Goal: Task Accomplishment & Management: Use online tool/utility

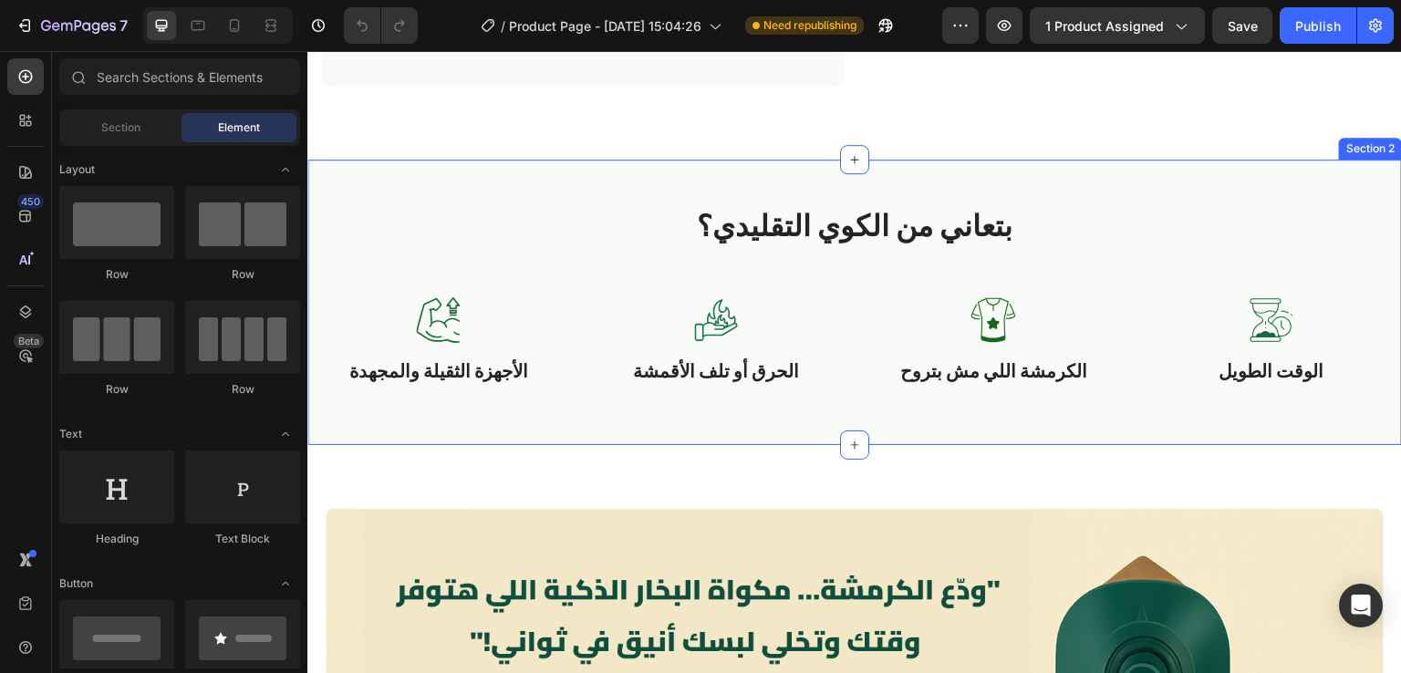
scroll to position [972, 0]
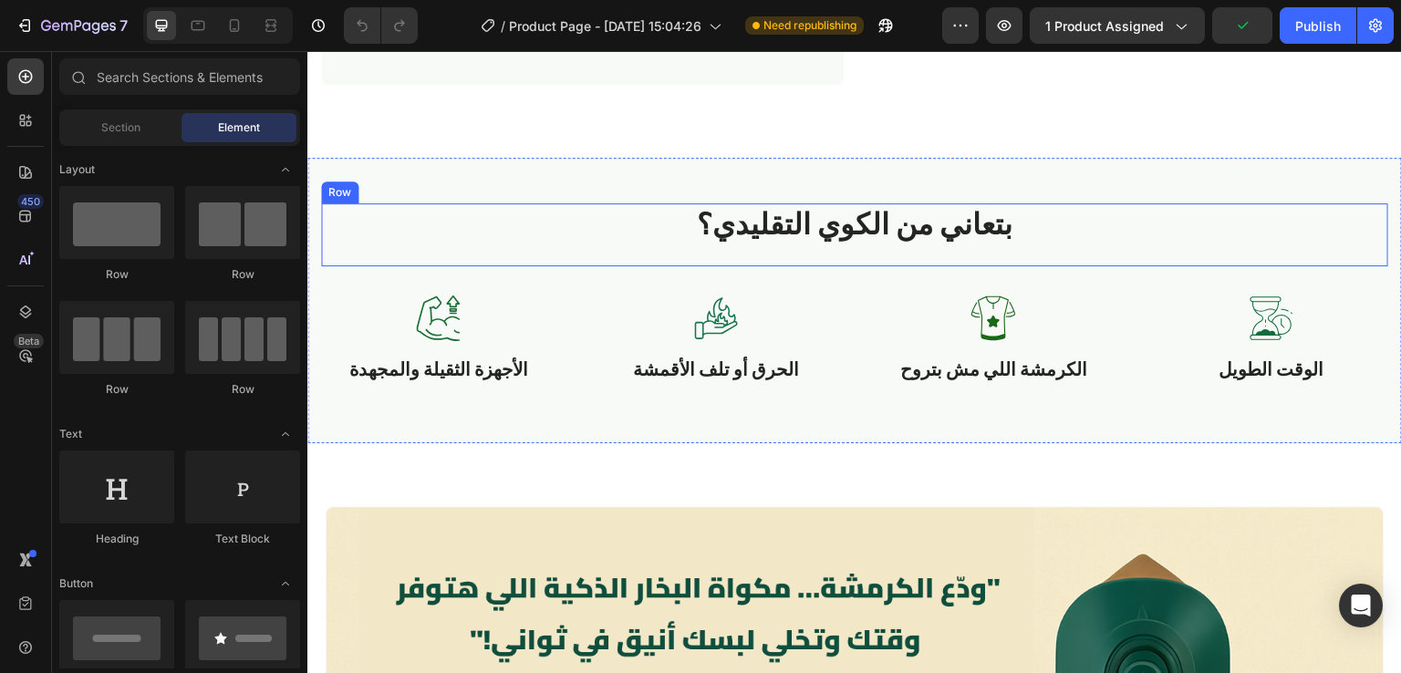
click at [826, 251] on div "بتعاني من الكوي التقليدي؟ Heading" at bounding box center [854, 235] width 1067 height 64
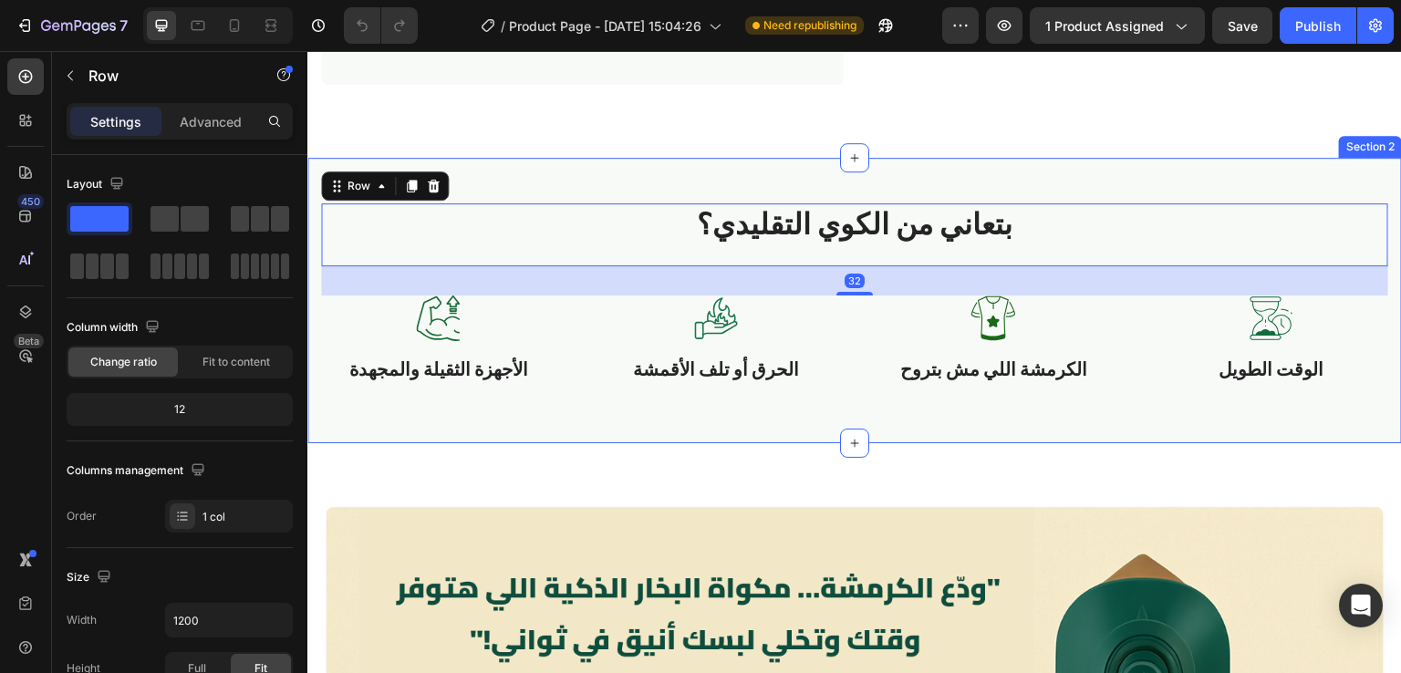
click at [740, 407] on div "بتعاني من الكوي التقليدي؟ Heading Row 32 Image الأجهزة الثقيلة والمجهدة Text Bl…" at bounding box center [854, 301] width 1095 height 286
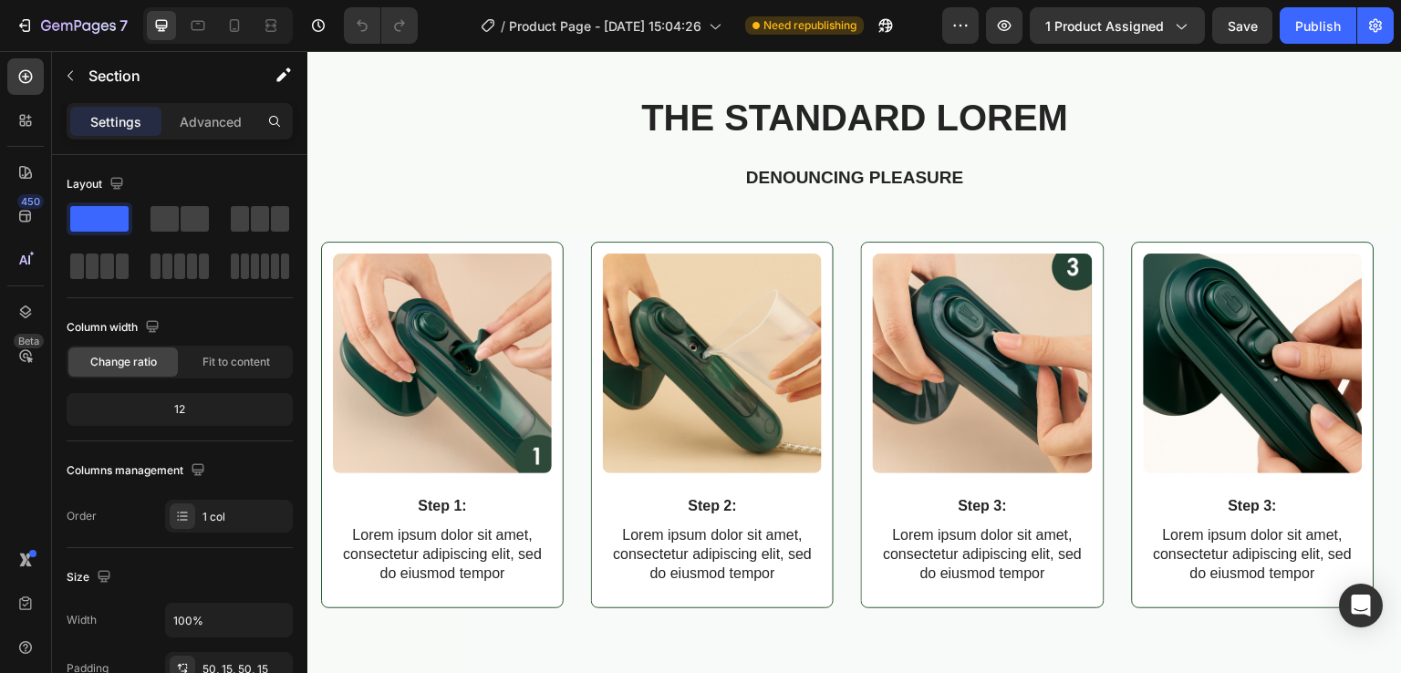
scroll to position [3021, 0]
click at [1208, 323] on img at bounding box center [1253, 362] width 219 height 219
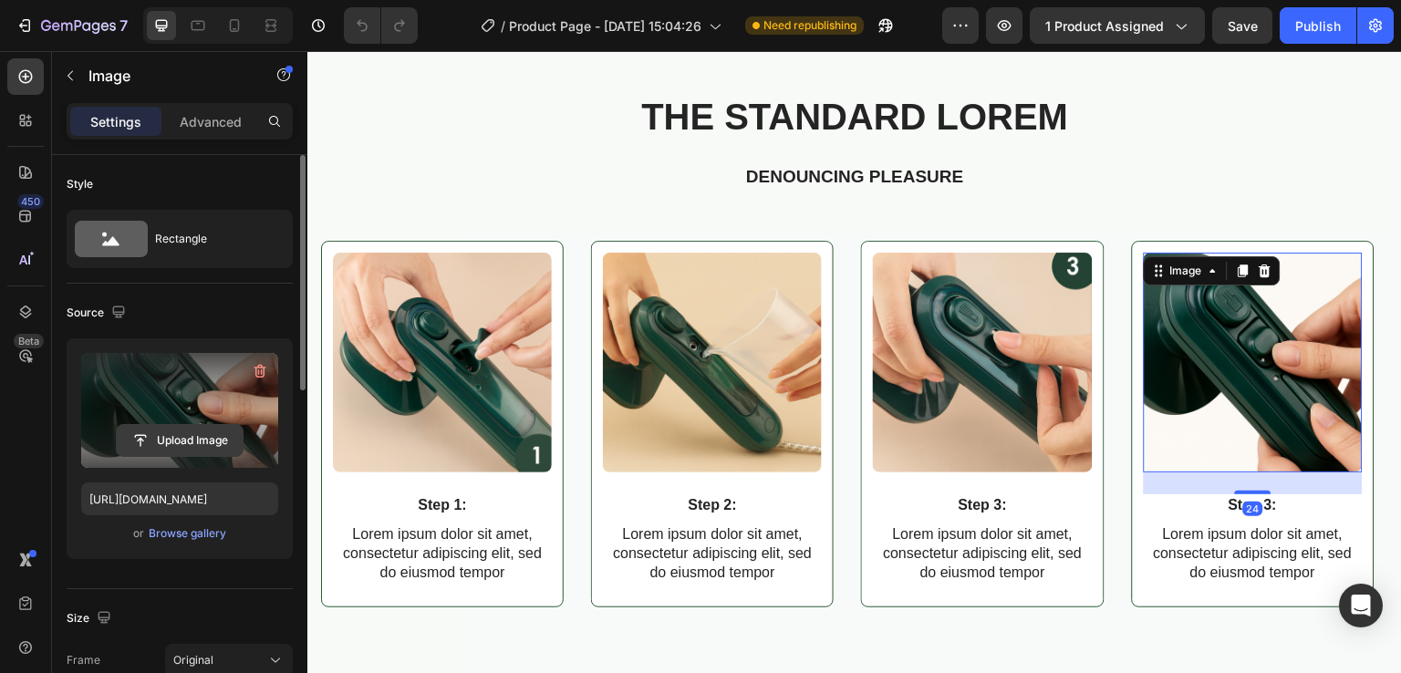
click at [184, 428] on input "file" at bounding box center [180, 440] width 126 height 31
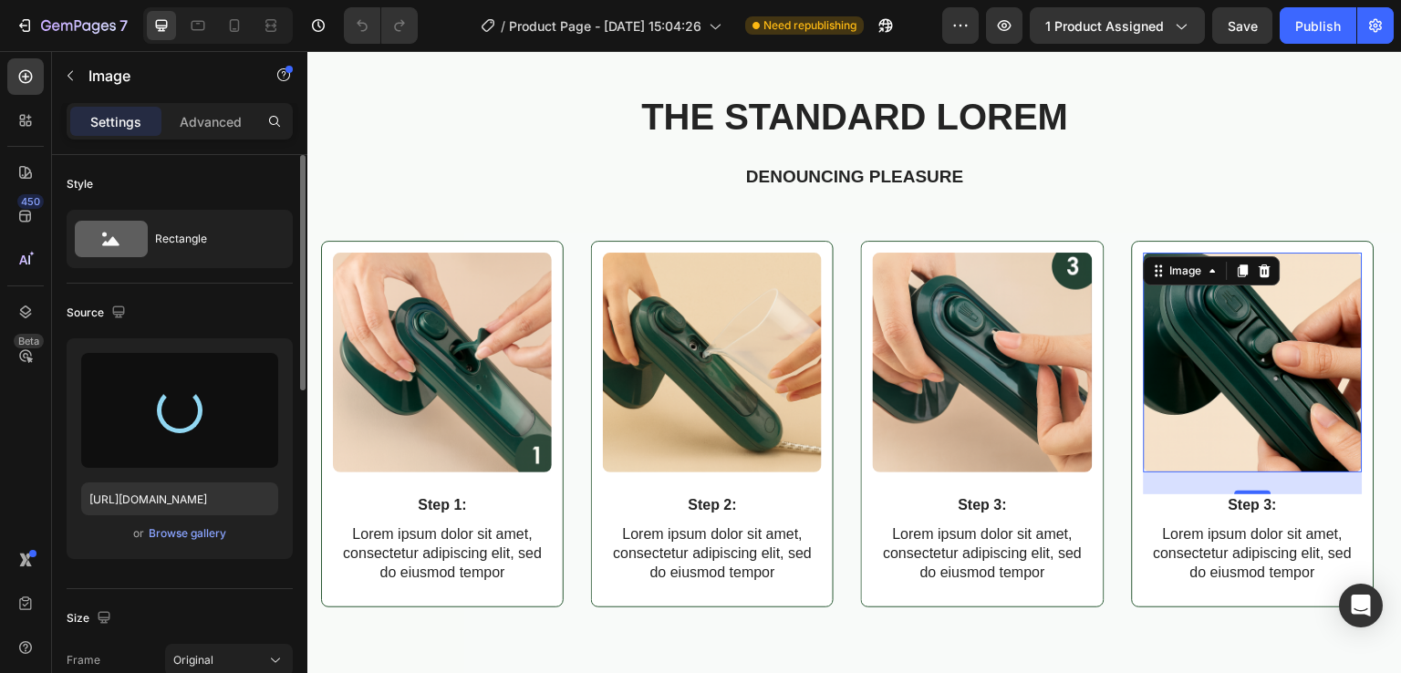
type input "https://cdn.shopify.com/s/files/1/0963/6229/9668/files/gempages_580737055097619…"
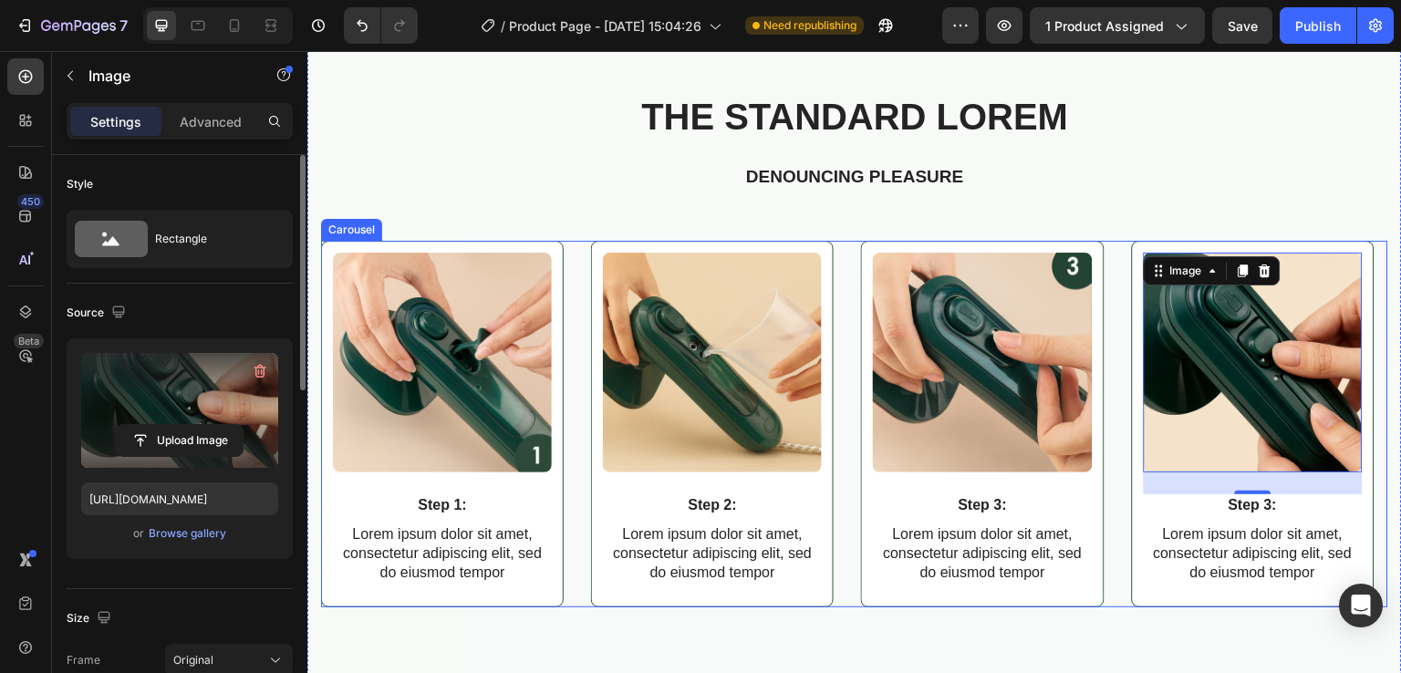
click at [1112, 269] on div "Image Step 1: Text Block Lorem ipsum dolor sit amet, consectetur adipiscing eli…" at bounding box center [854, 424] width 1067 height 366
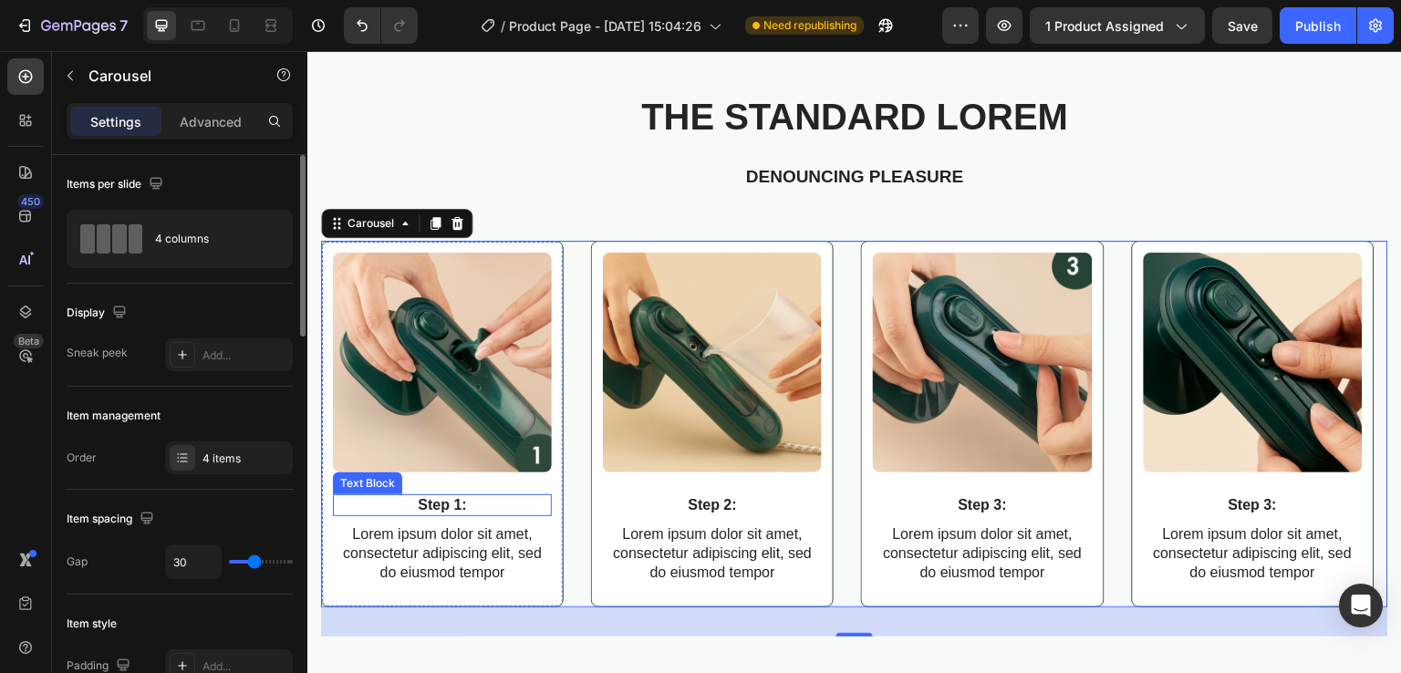
click at [446, 505] on p "Step 1:" at bounding box center [442, 505] width 215 height 19
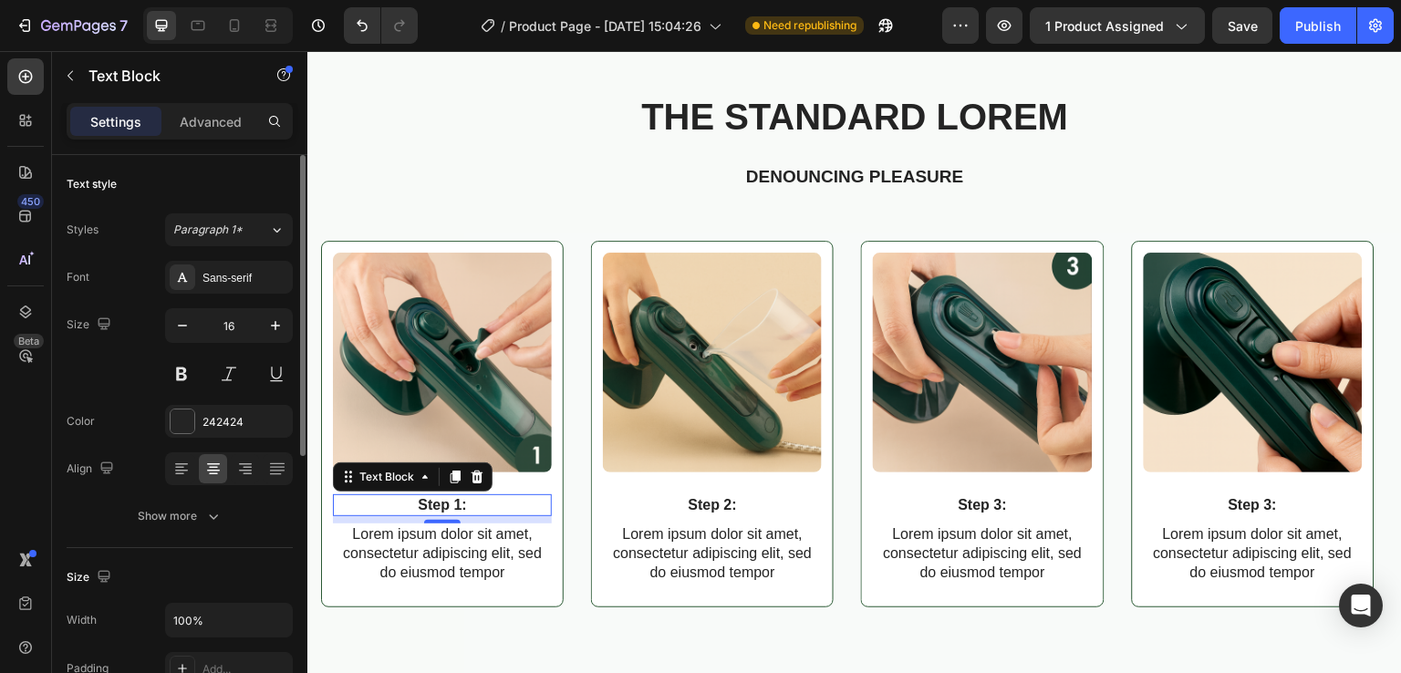
click at [446, 505] on p "Step 1:" at bounding box center [442, 505] width 215 height 19
click at [178, 275] on icon at bounding box center [182, 277] width 15 height 15
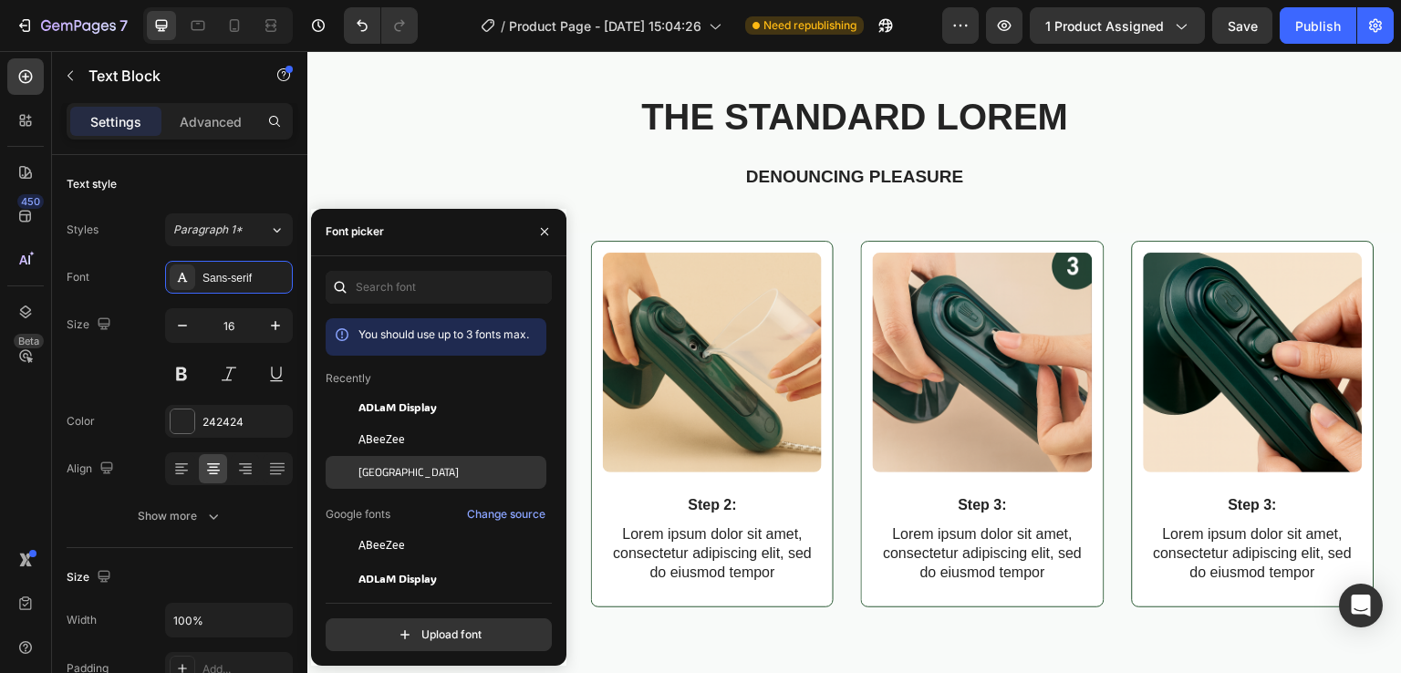
click at [379, 473] on span "Cairo" at bounding box center [408, 472] width 100 height 16
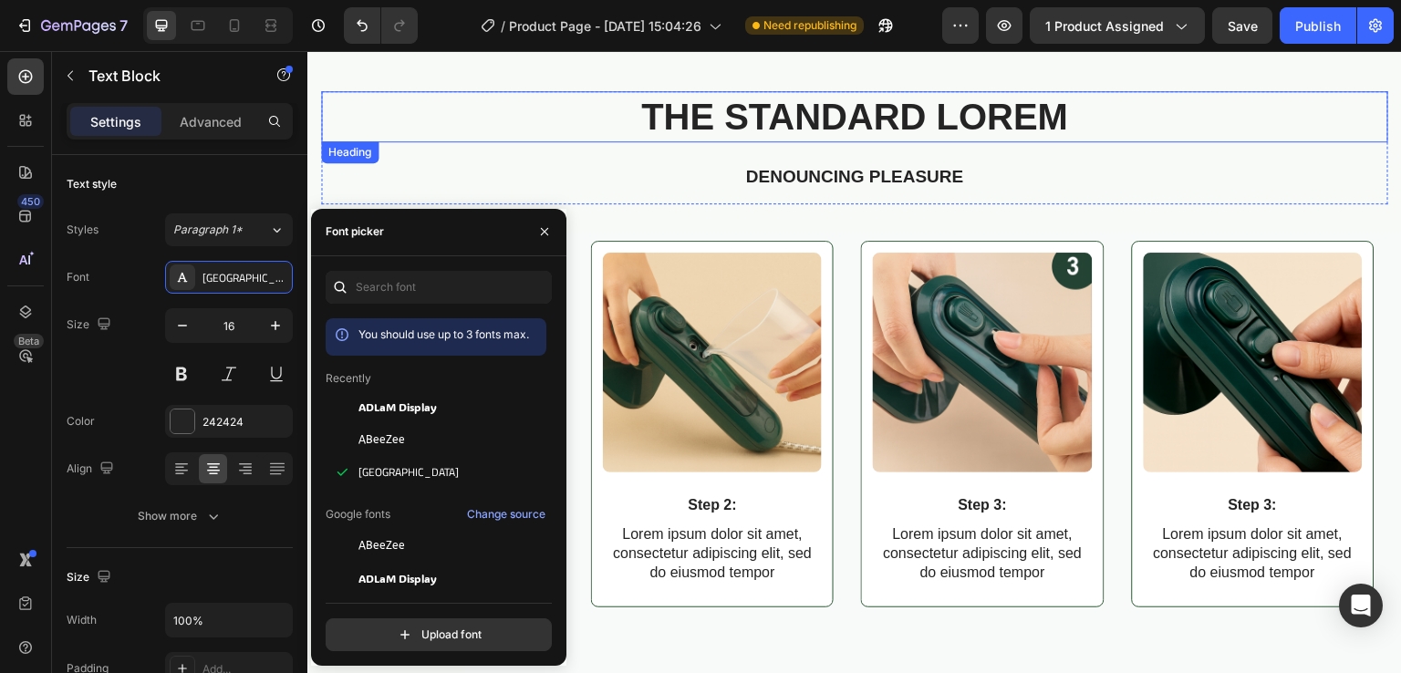
click at [504, 103] on h2 "The standard Lorem" at bounding box center [854, 116] width 1067 height 51
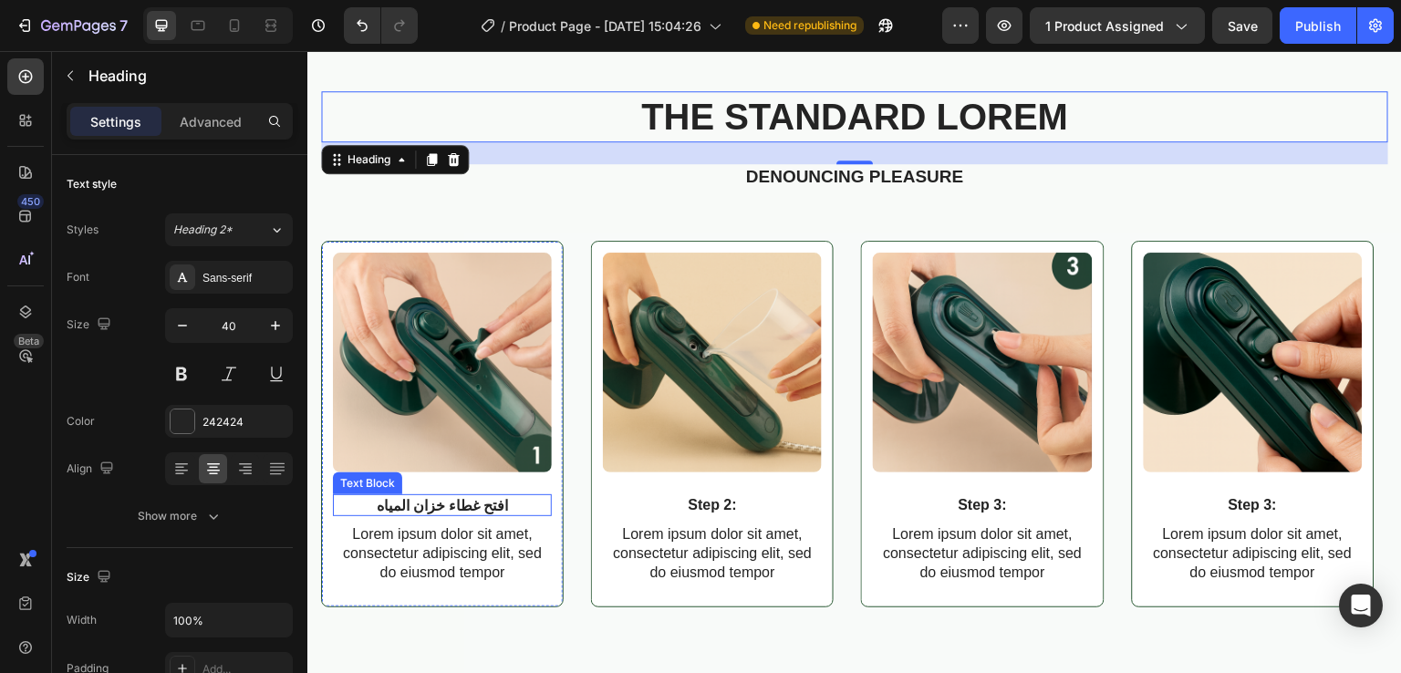
click at [448, 504] on p "افتح غطاء خزان المياه" at bounding box center [442, 505] width 215 height 19
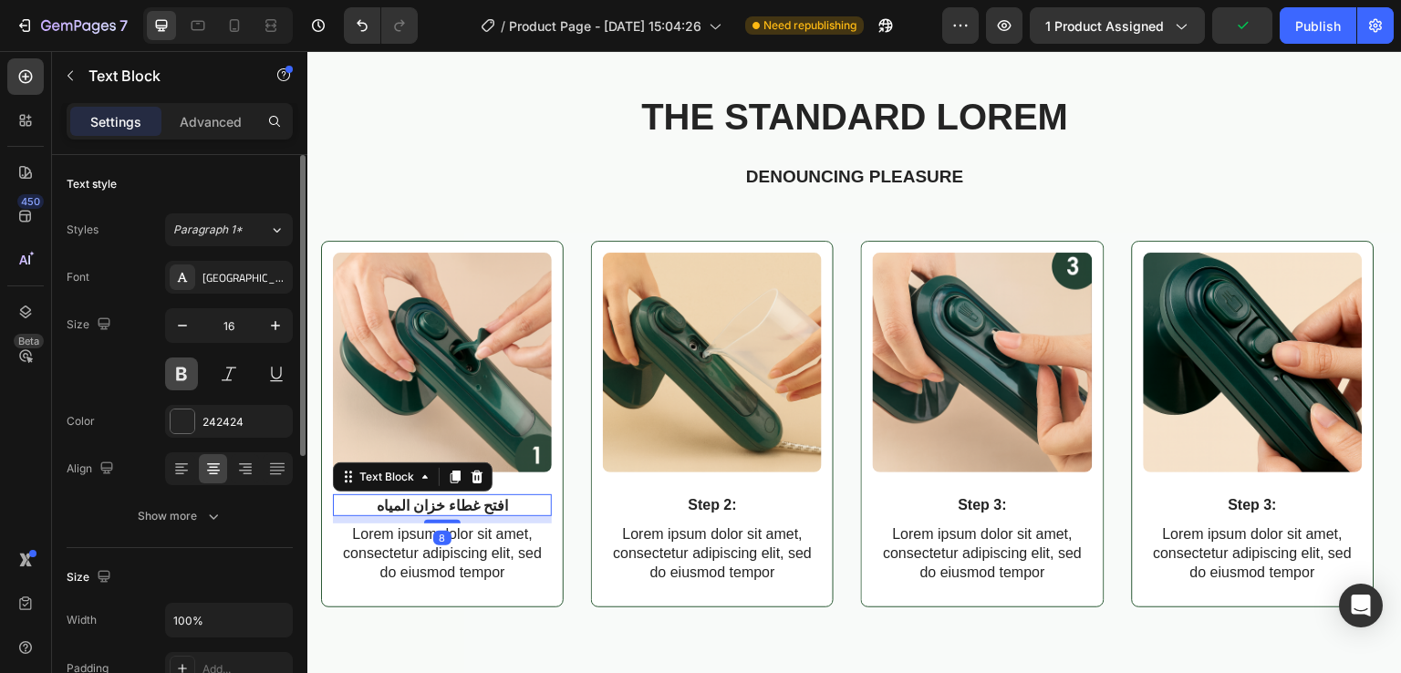
click at [184, 369] on button at bounding box center [181, 374] width 33 height 33
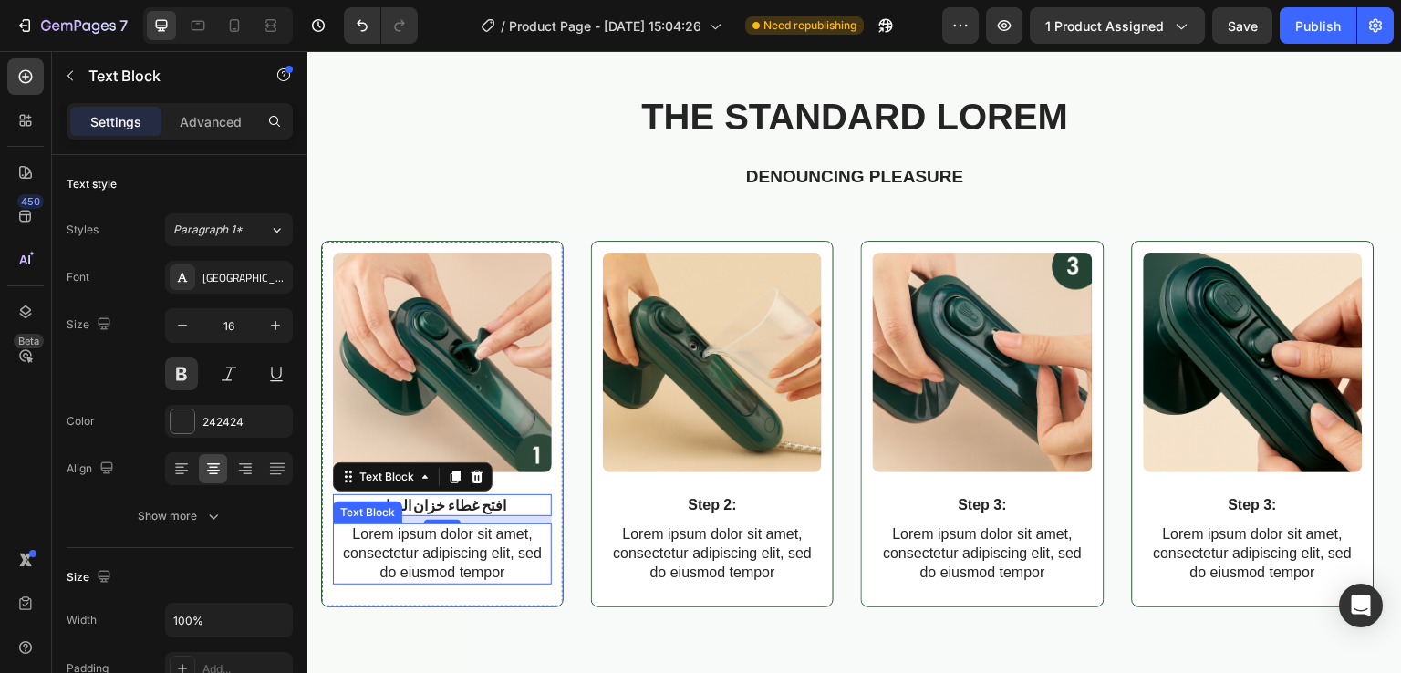
click at [463, 539] on p "Lorem ipsum dolor sit amet, consectetur adipiscing elit, sed do eiusmod tempor" at bounding box center [442, 553] width 215 height 57
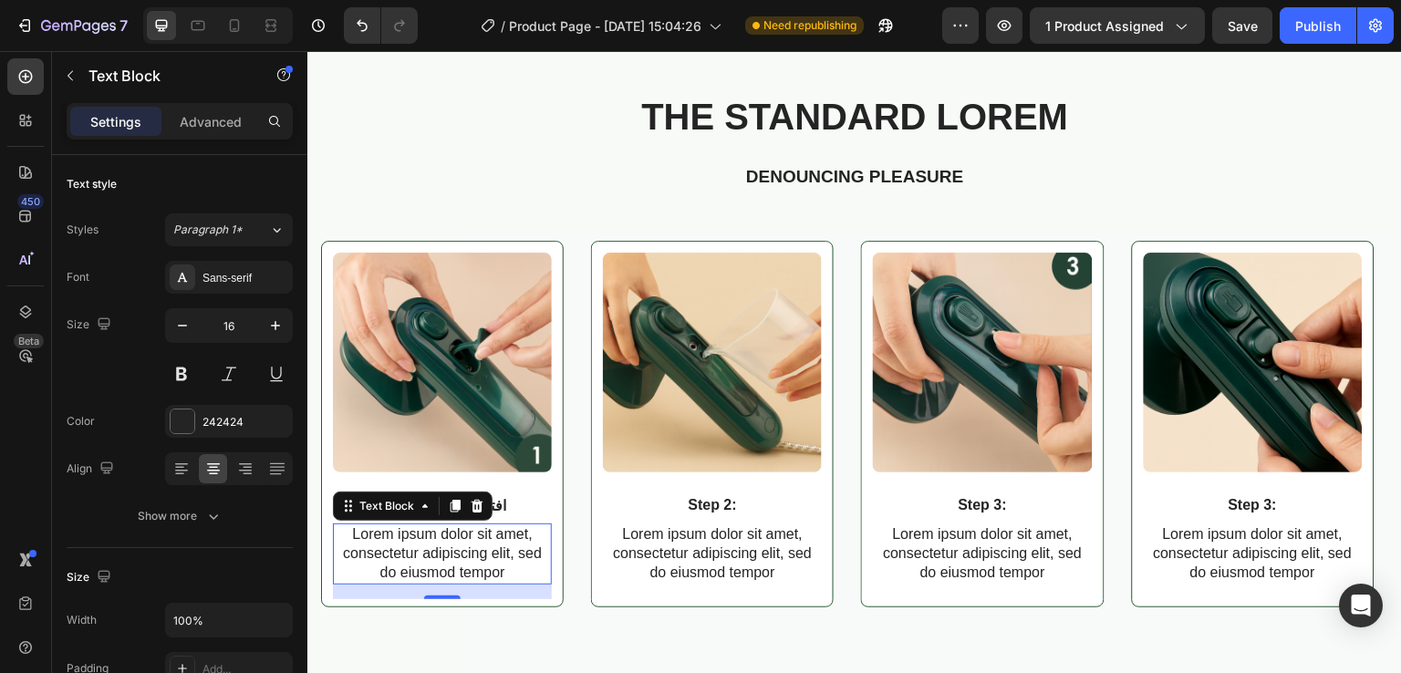
click at [463, 539] on p "Lorem ipsum dolor sit amet, consectetur adipiscing elit, sed do eiusmod tempor" at bounding box center [442, 553] width 215 height 57
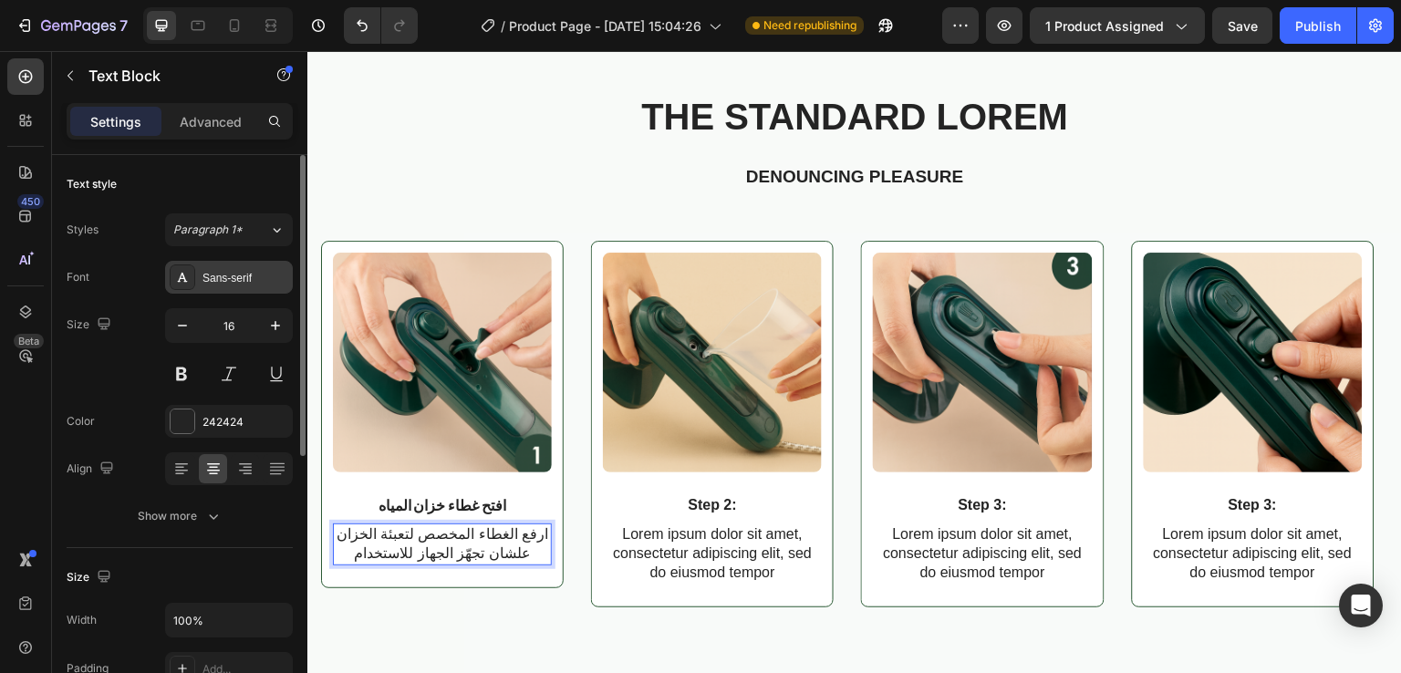
click at [193, 285] on div at bounding box center [183, 278] width 26 height 26
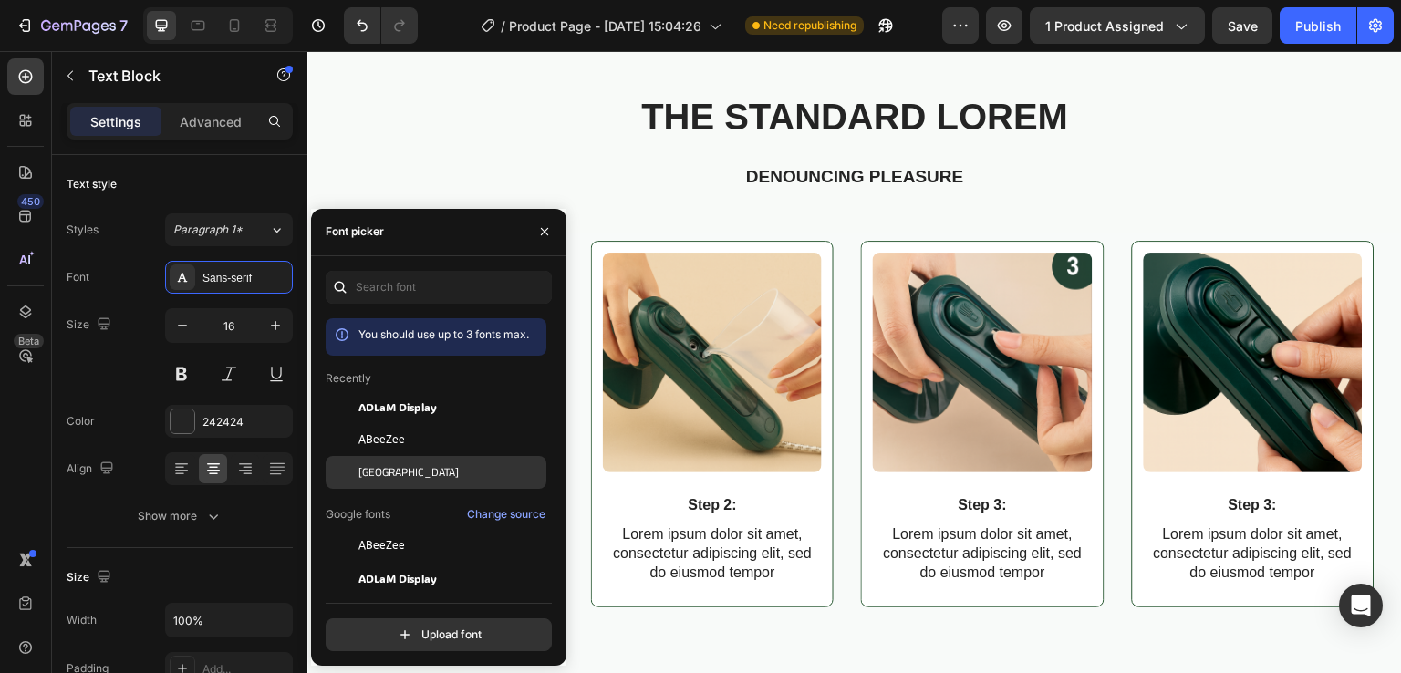
click at [361, 475] on span "[GEOGRAPHIC_DATA]" at bounding box center [408, 472] width 100 height 16
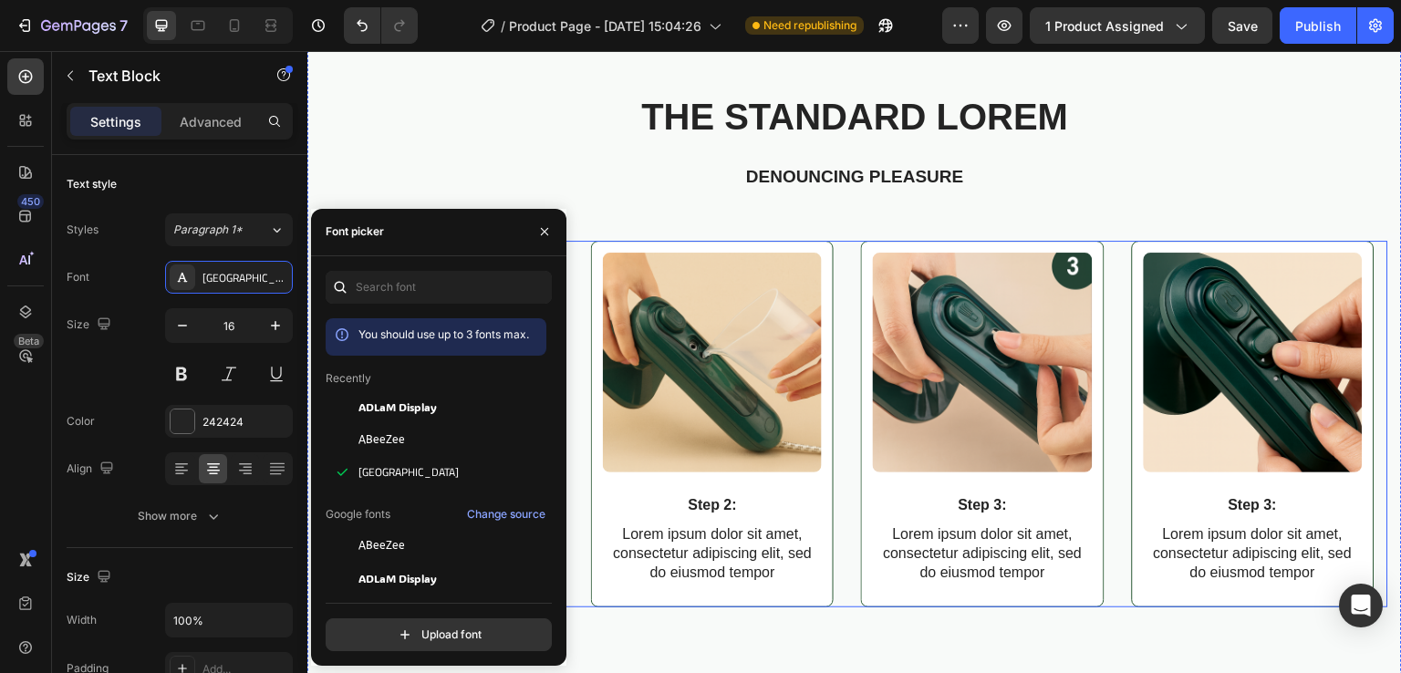
click at [577, 483] on div "Image افتح غطاء خزان المياه Text Block ارفع الغطاء المخصص لتعبئة الخزان علشان ت…" at bounding box center [854, 424] width 1067 height 366
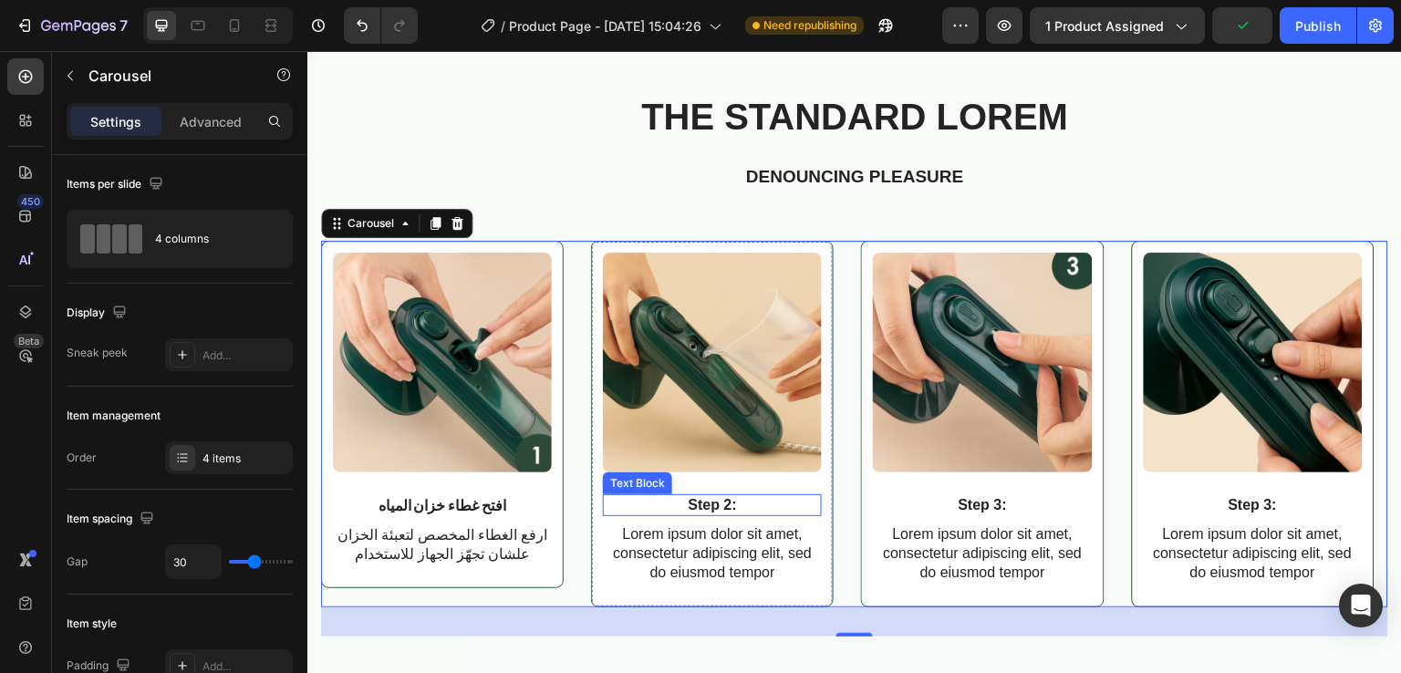
click at [709, 509] on p "Step 2:" at bounding box center [712, 505] width 215 height 19
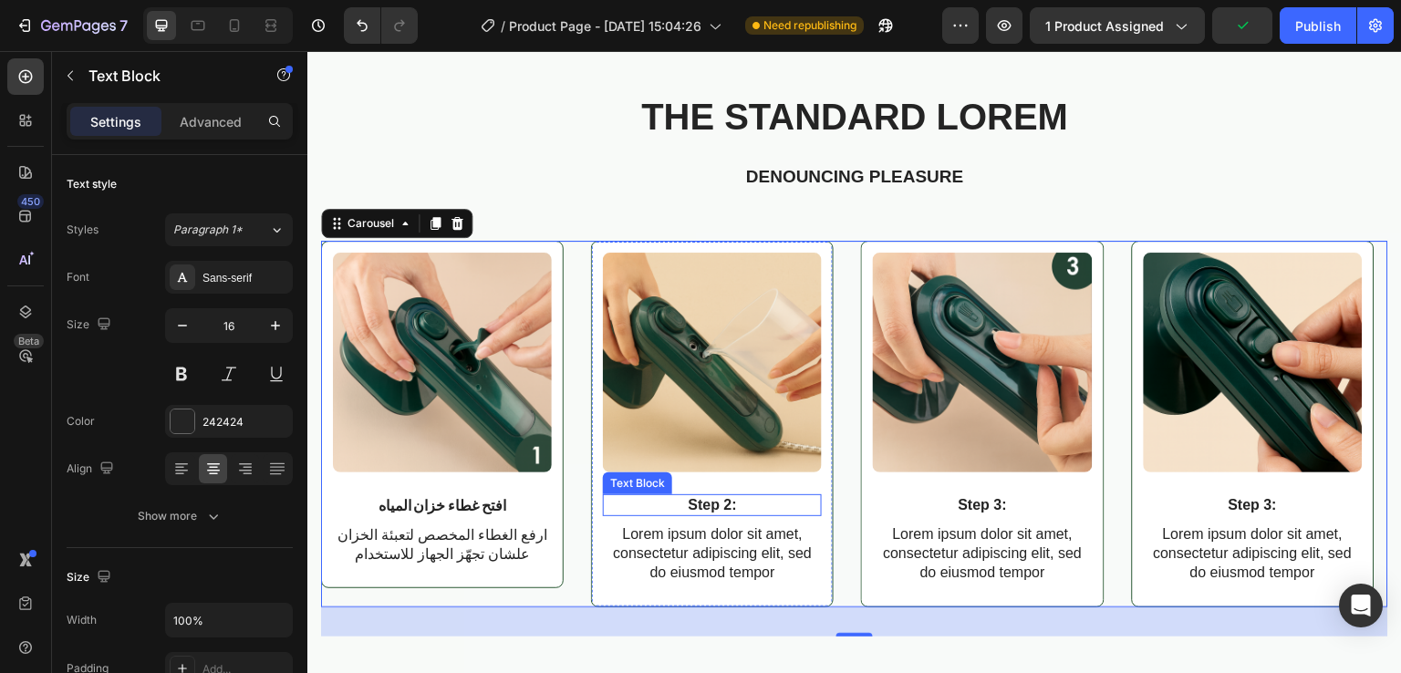
click at [709, 509] on p "Step 2:" at bounding box center [712, 505] width 215 height 19
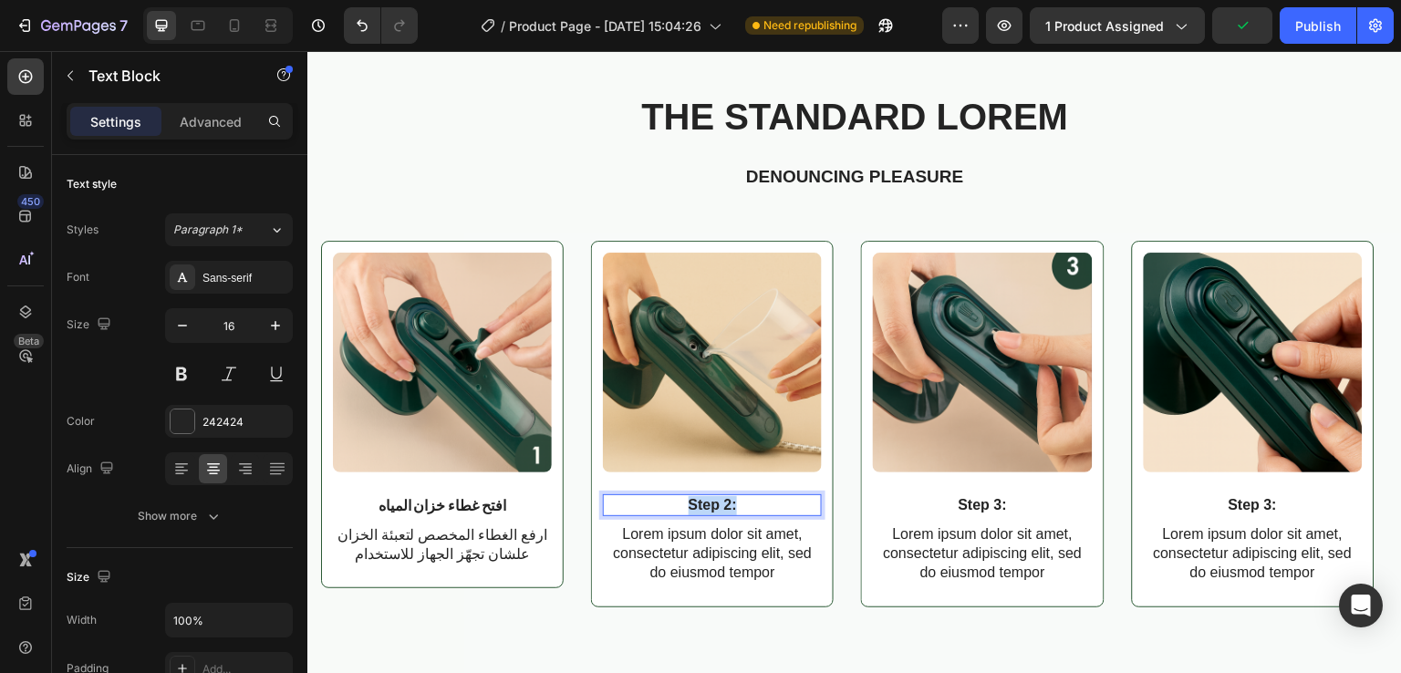
click at [709, 509] on p "Step 2:" at bounding box center [712, 505] width 215 height 19
click at [244, 275] on div "Sans-serif" at bounding box center [246, 278] width 86 height 16
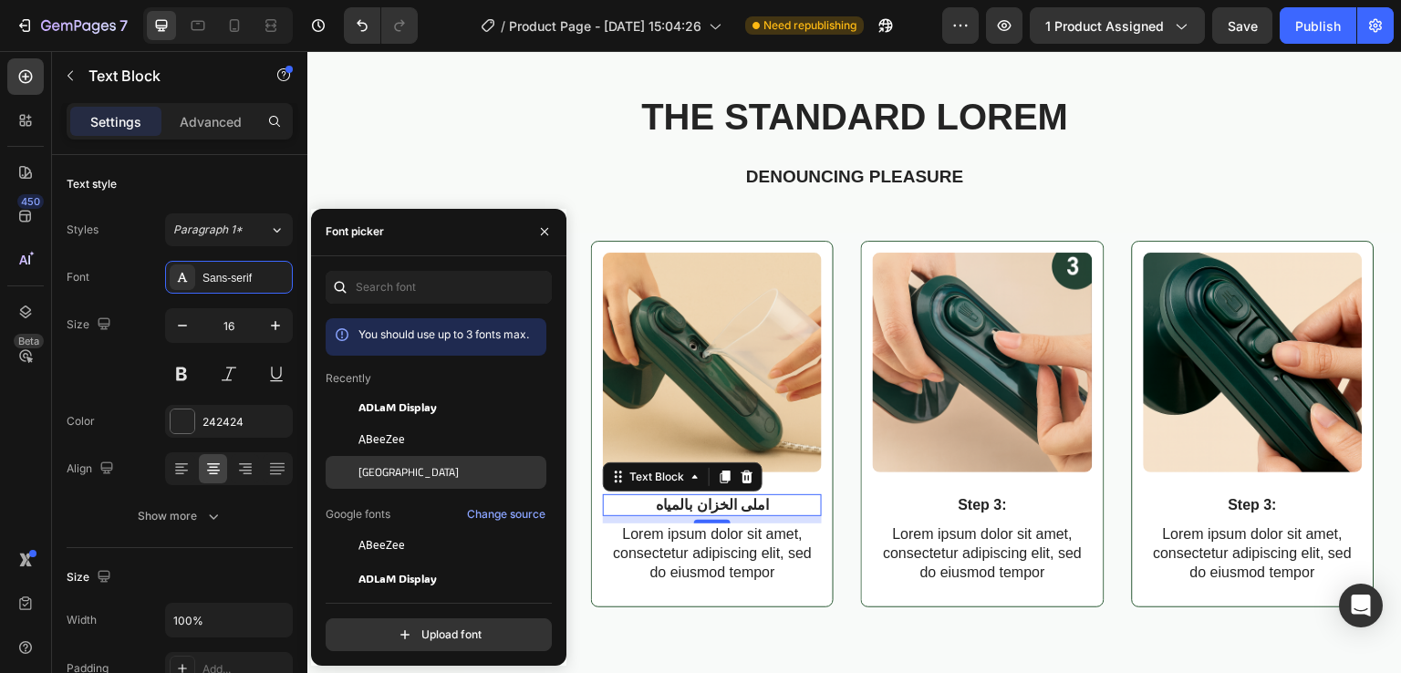
click at [384, 470] on div "[GEOGRAPHIC_DATA]" at bounding box center [450, 472] width 184 height 16
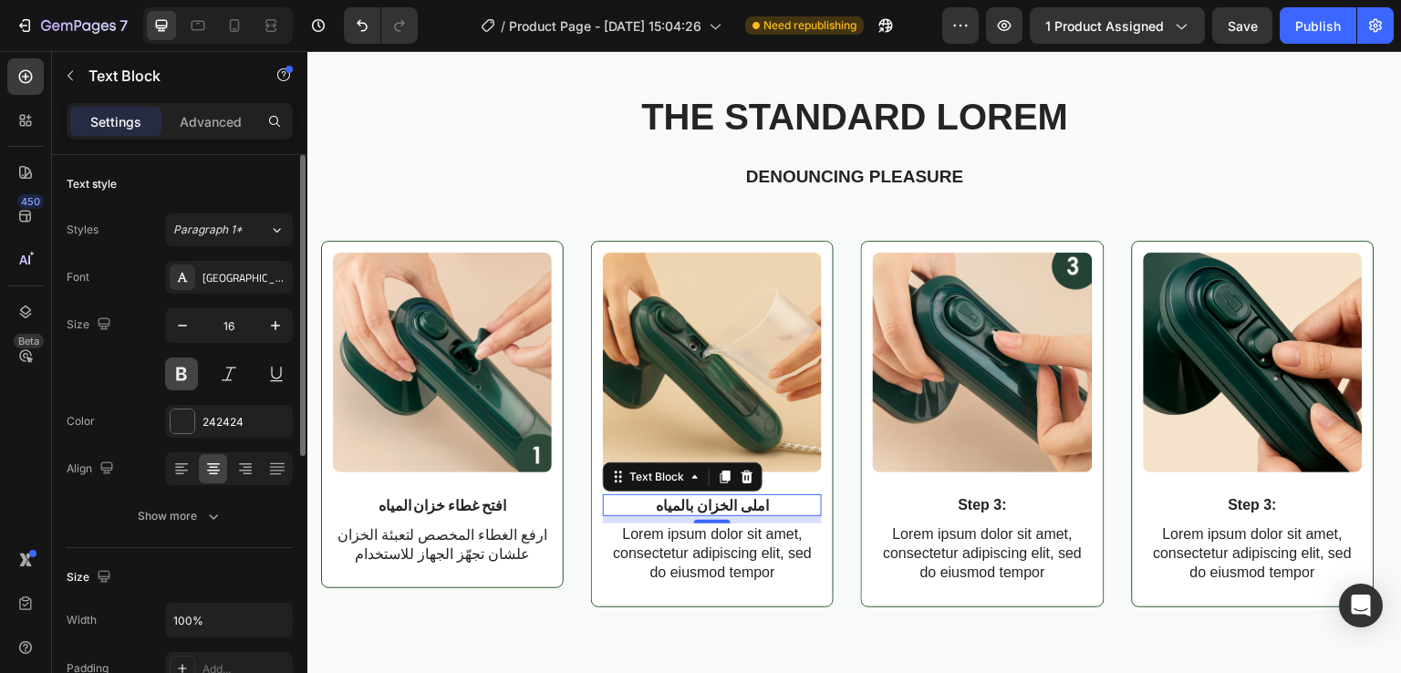
click at [186, 369] on button at bounding box center [181, 374] width 33 height 33
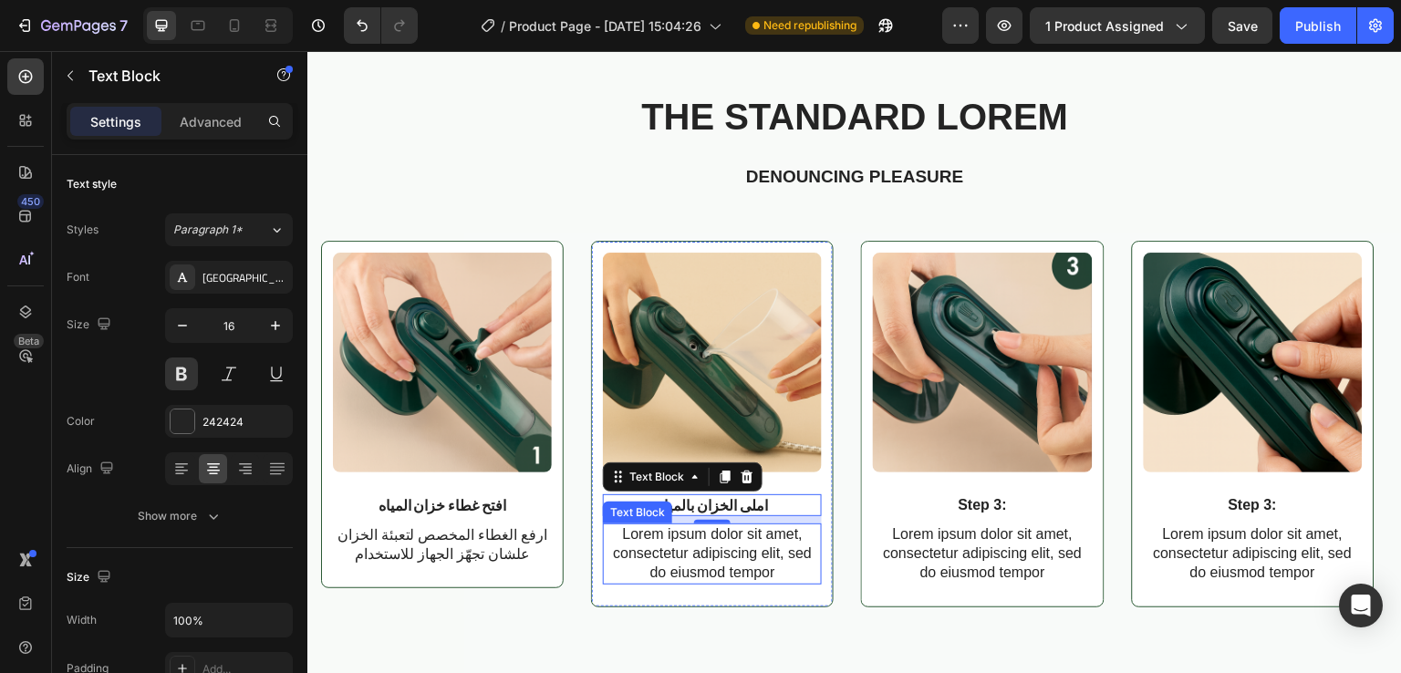
click at [697, 562] on p "Lorem ipsum dolor sit amet, consectetur adipiscing elit, sed do eiusmod tempor" at bounding box center [712, 553] width 215 height 57
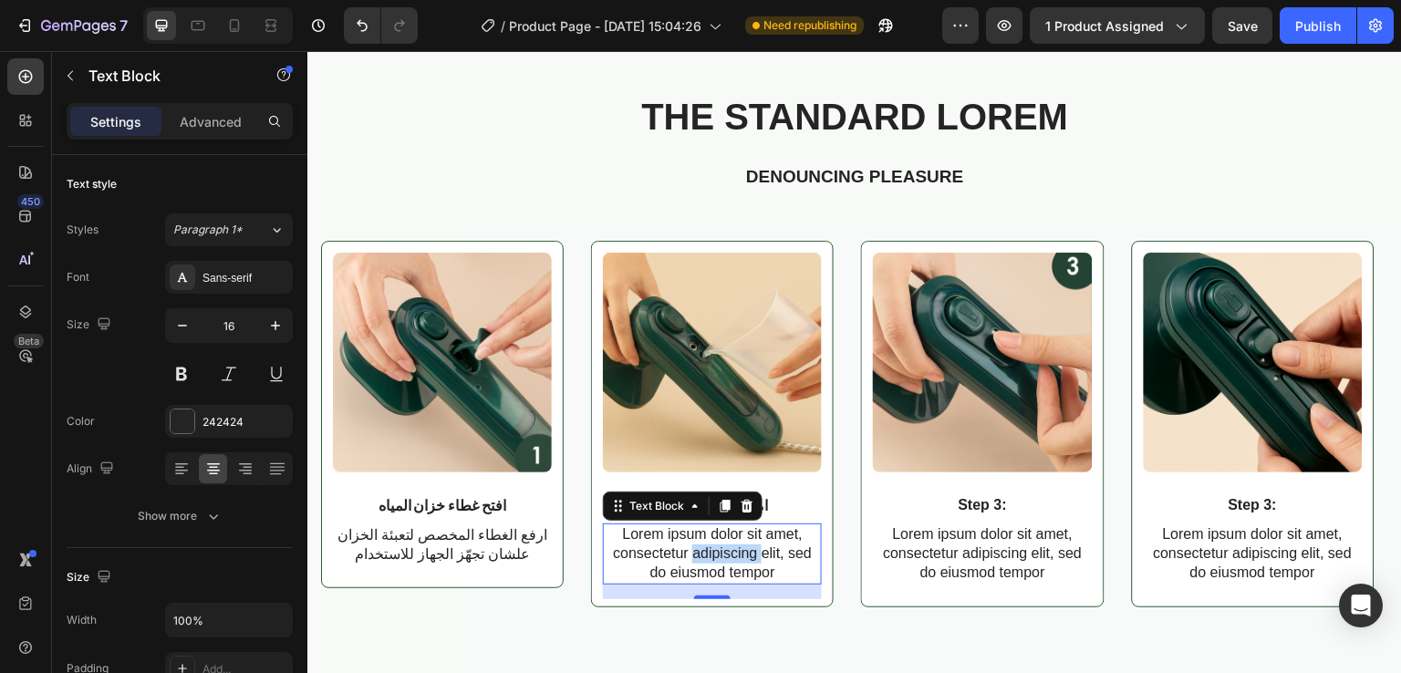
click at [697, 562] on p "Lorem ipsum dolor sit amet, consectetur adipiscing elit, sed do eiusmod tempor" at bounding box center [712, 553] width 215 height 57
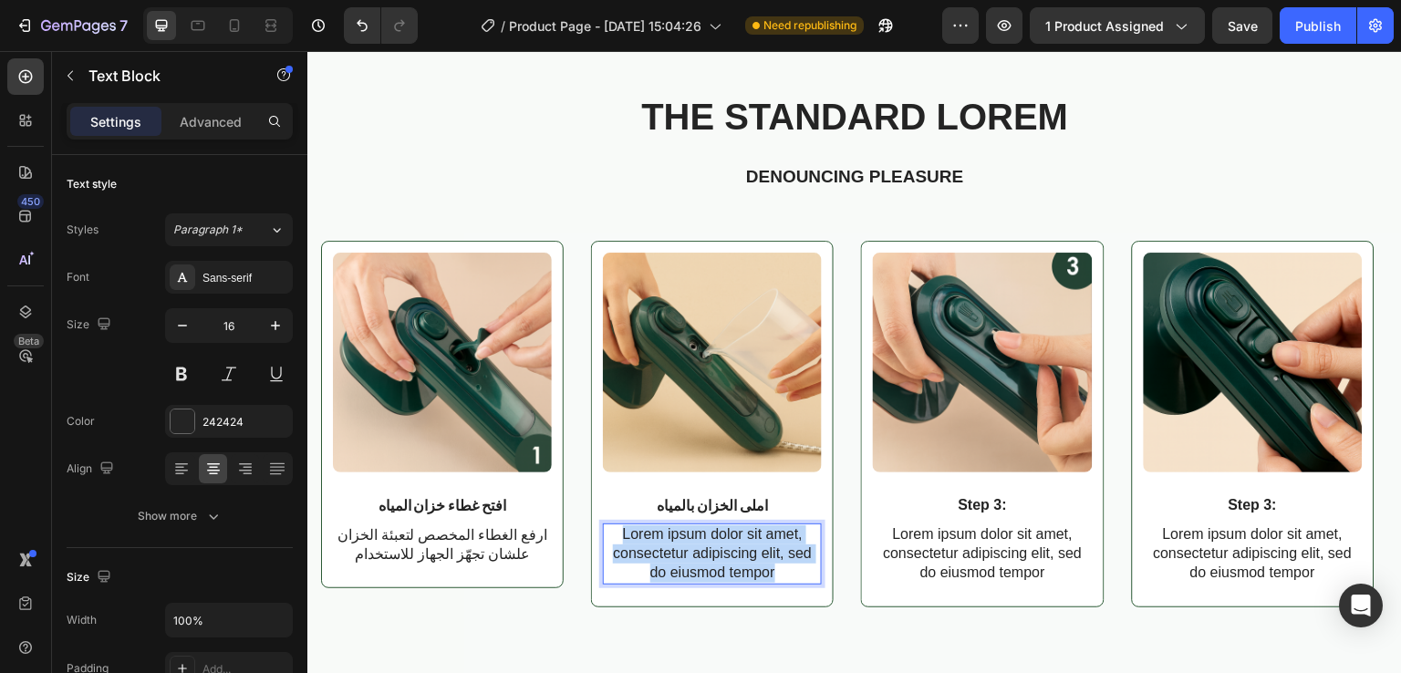
click at [697, 562] on p "Lorem ipsum dolor sit amet, consectetur adipiscing elit, sed do eiusmod tempor" at bounding box center [712, 553] width 215 height 57
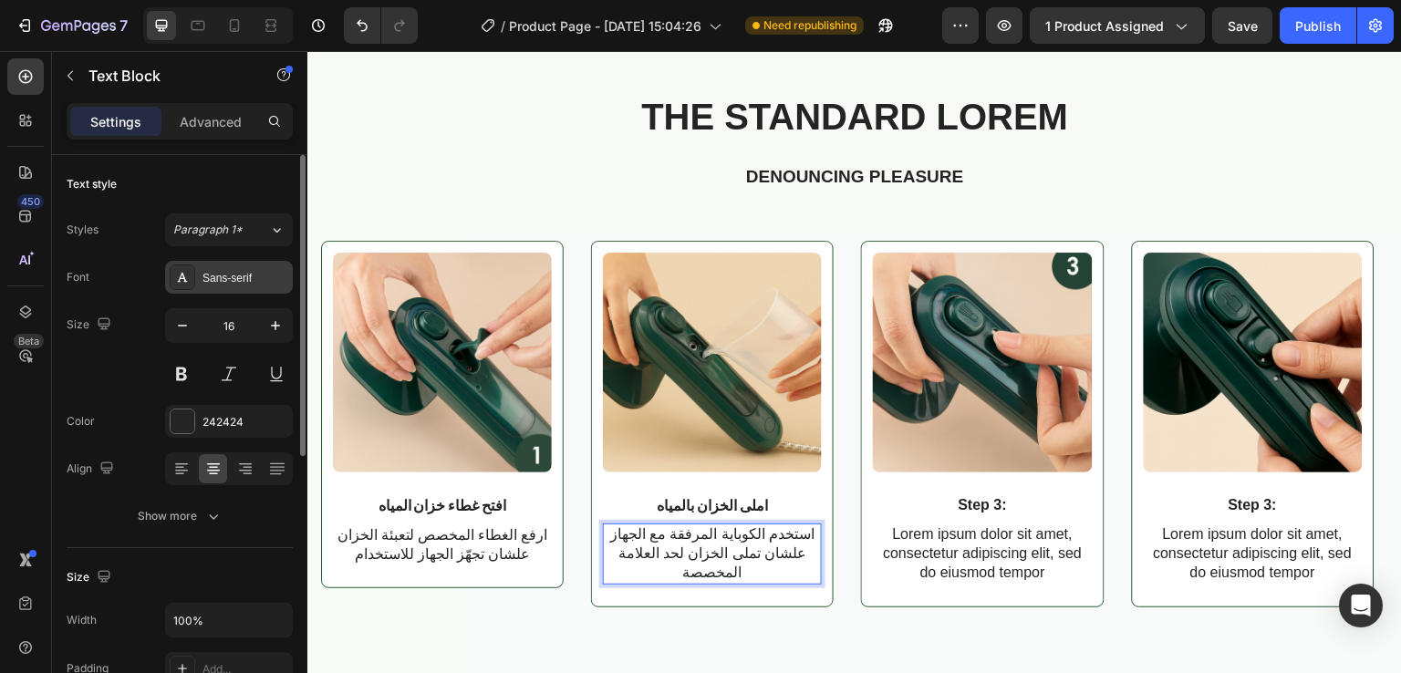
click at [200, 287] on div "Sans-serif" at bounding box center [229, 277] width 128 height 33
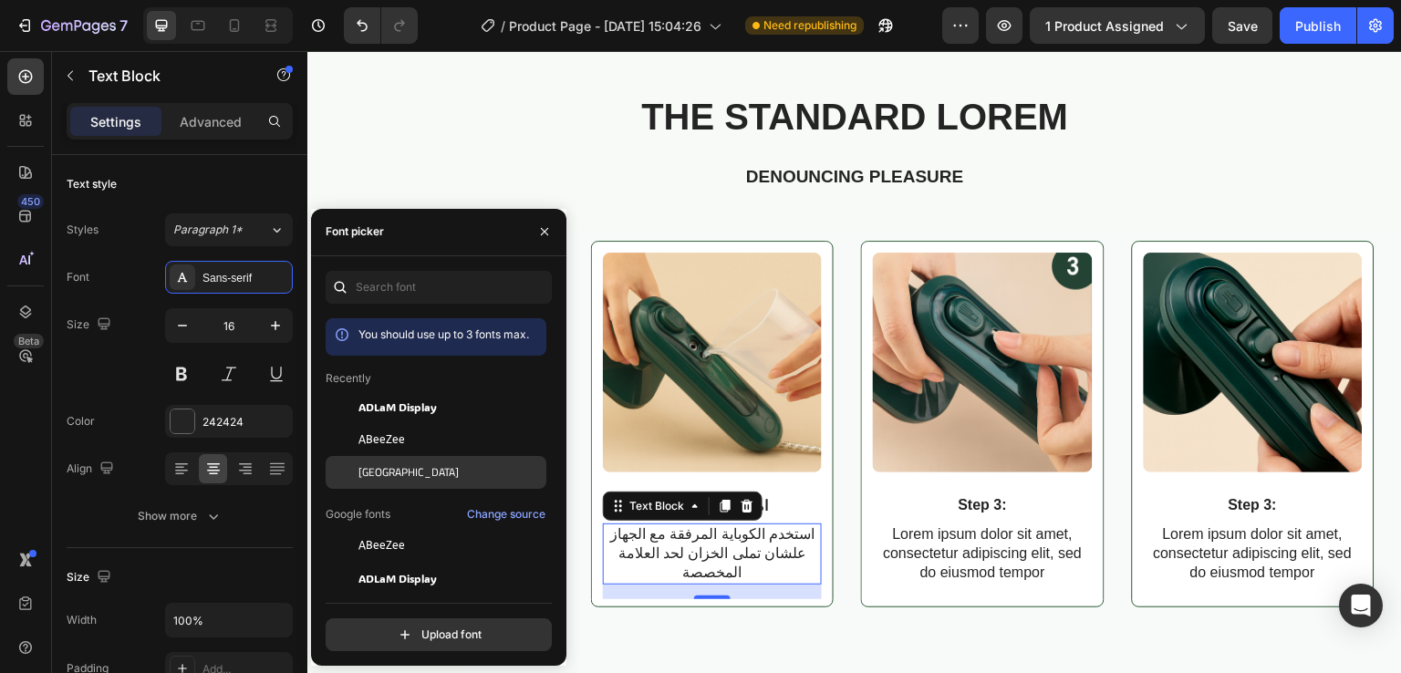
click at [361, 474] on span "[GEOGRAPHIC_DATA]" at bounding box center [408, 472] width 100 height 16
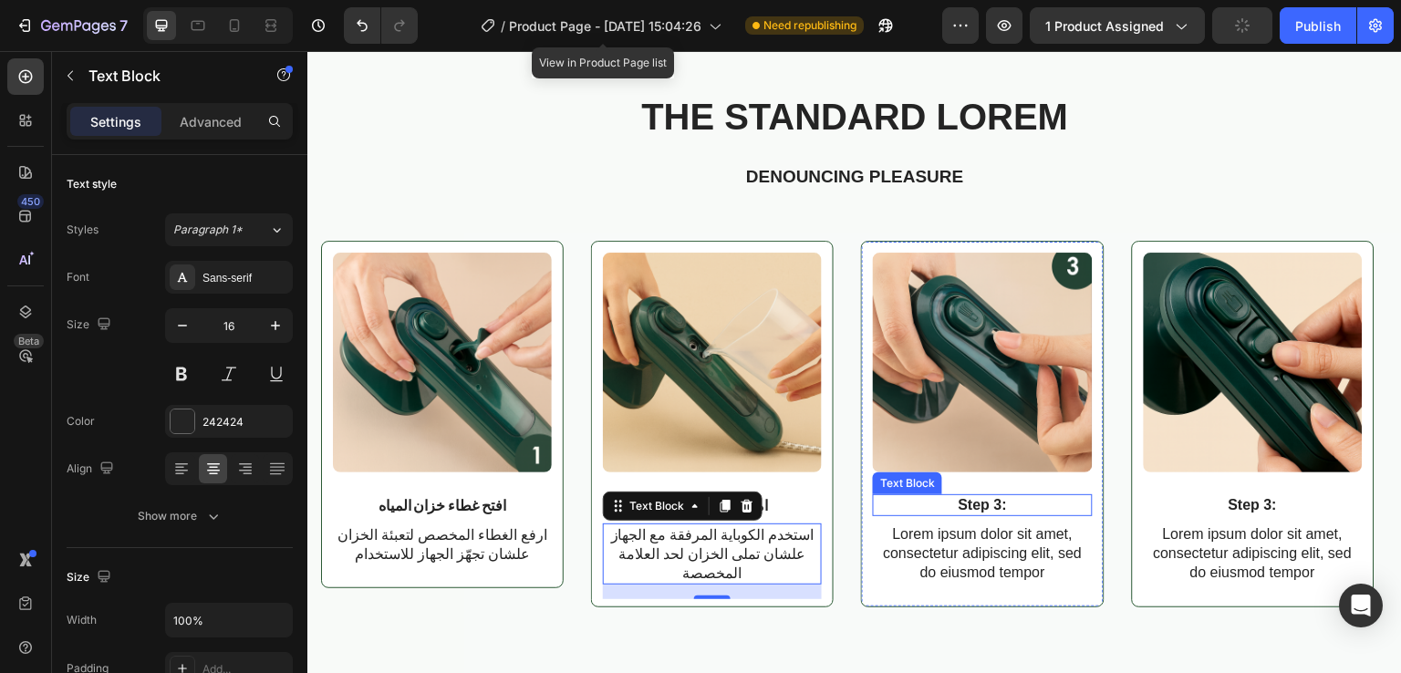
click at [991, 512] on p "Step 3:" at bounding box center [982, 505] width 215 height 19
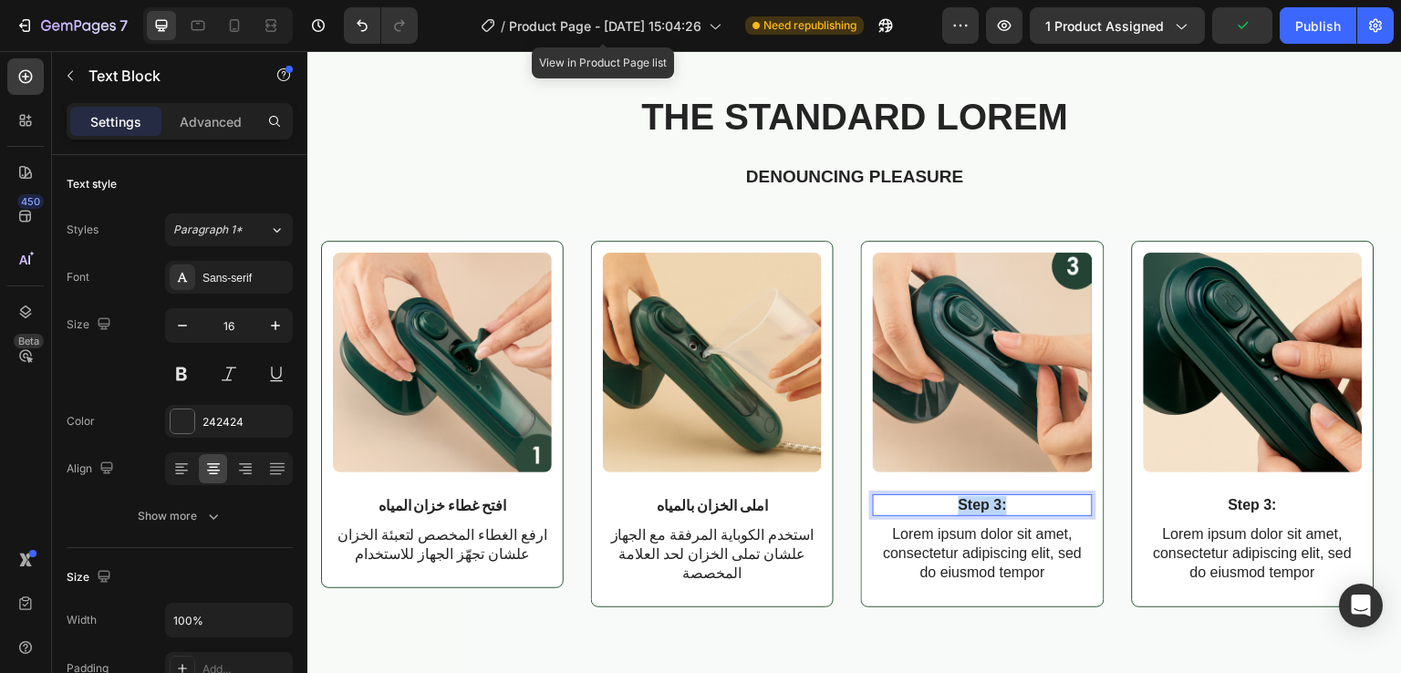
click at [991, 512] on p "Step 3:" at bounding box center [982, 505] width 215 height 19
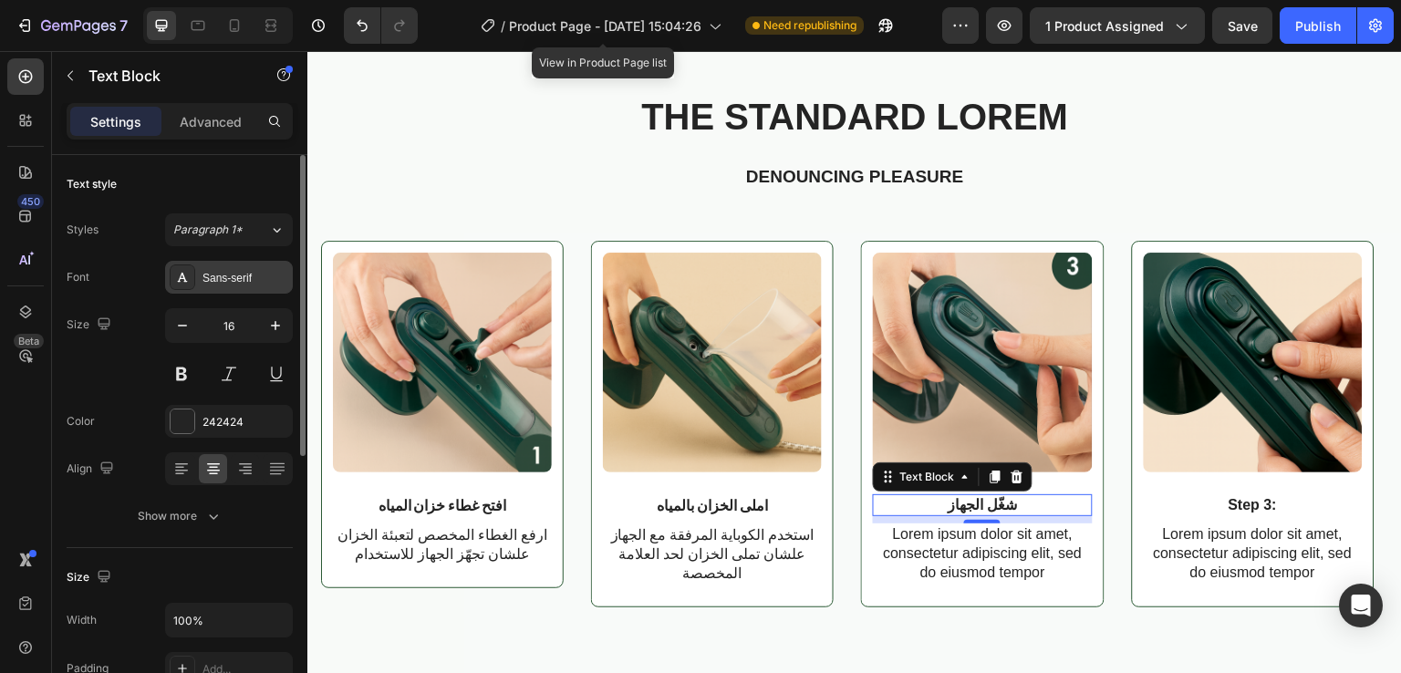
click at [185, 273] on icon at bounding box center [182, 277] width 15 height 15
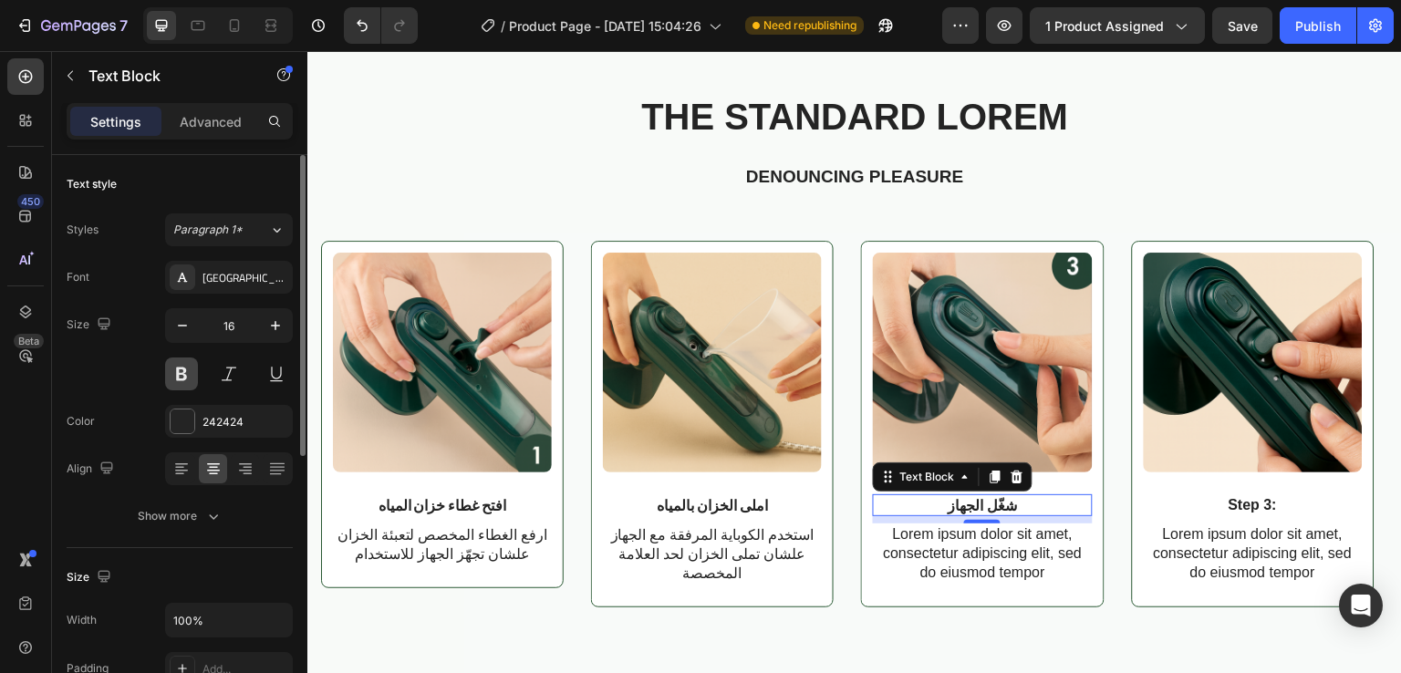
click at [175, 370] on button at bounding box center [181, 374] width 33 height 33
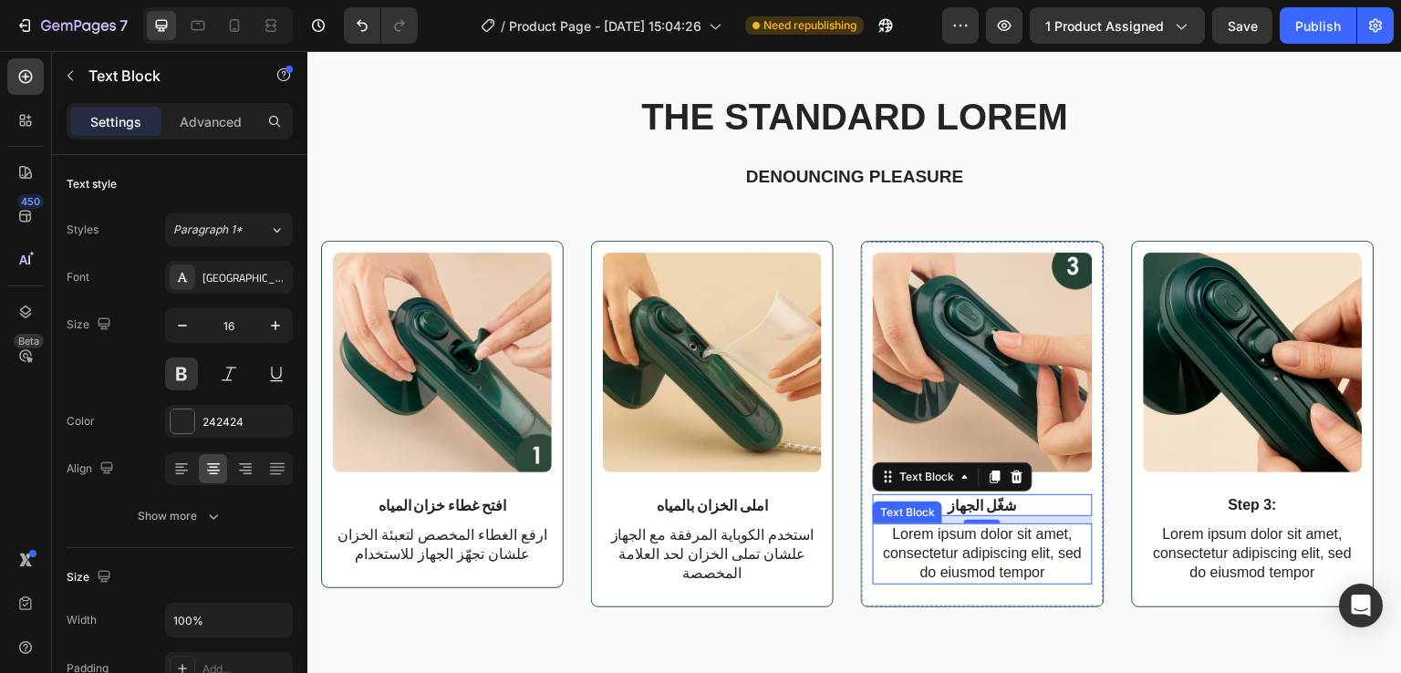
click at [1010, 552] on p "Lorem ipsum dolor sit amet, consectetur adipiscing elit, sed do eiusmod tempor" at bounding box center [982, 553] width 215 height 57
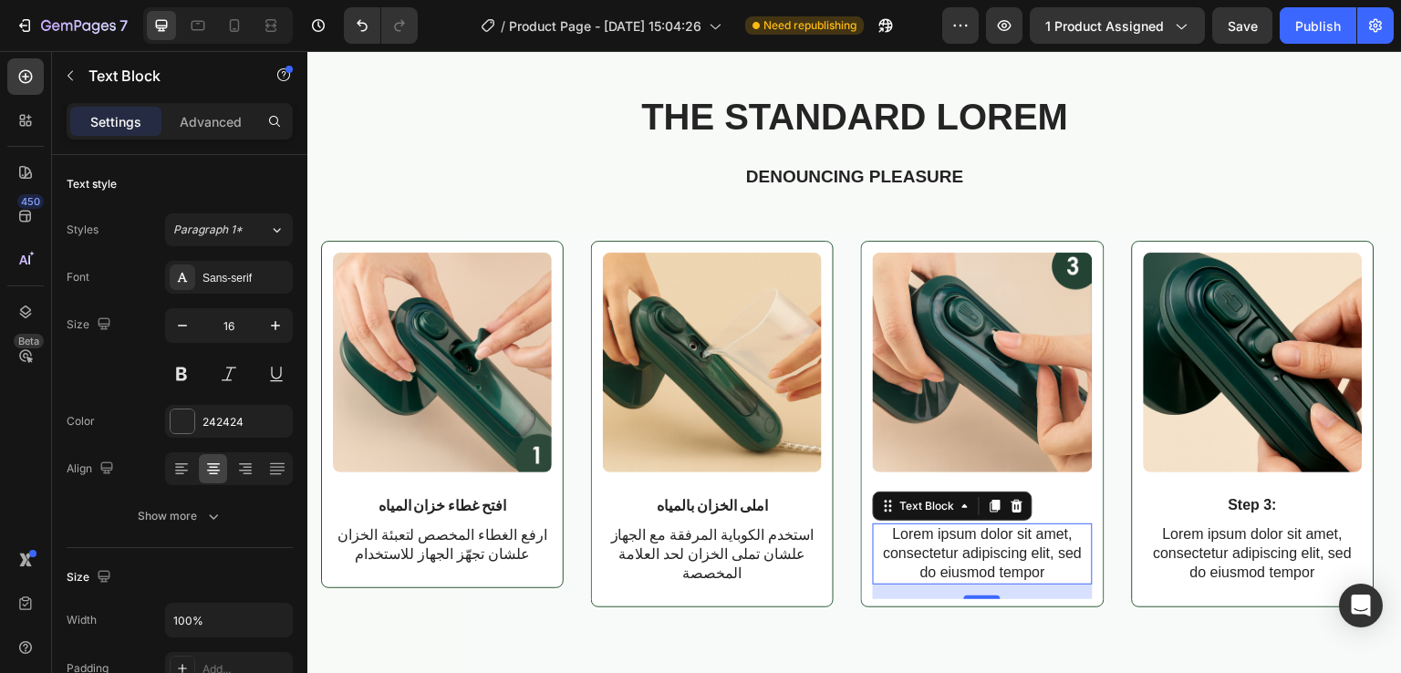
click at [995, 550] on p "Lorem ipsum dolor sit amet, consectetur adipiscing elit, sed do eiusmod tempor" at bounding box center [982, 553] width 215 height 57
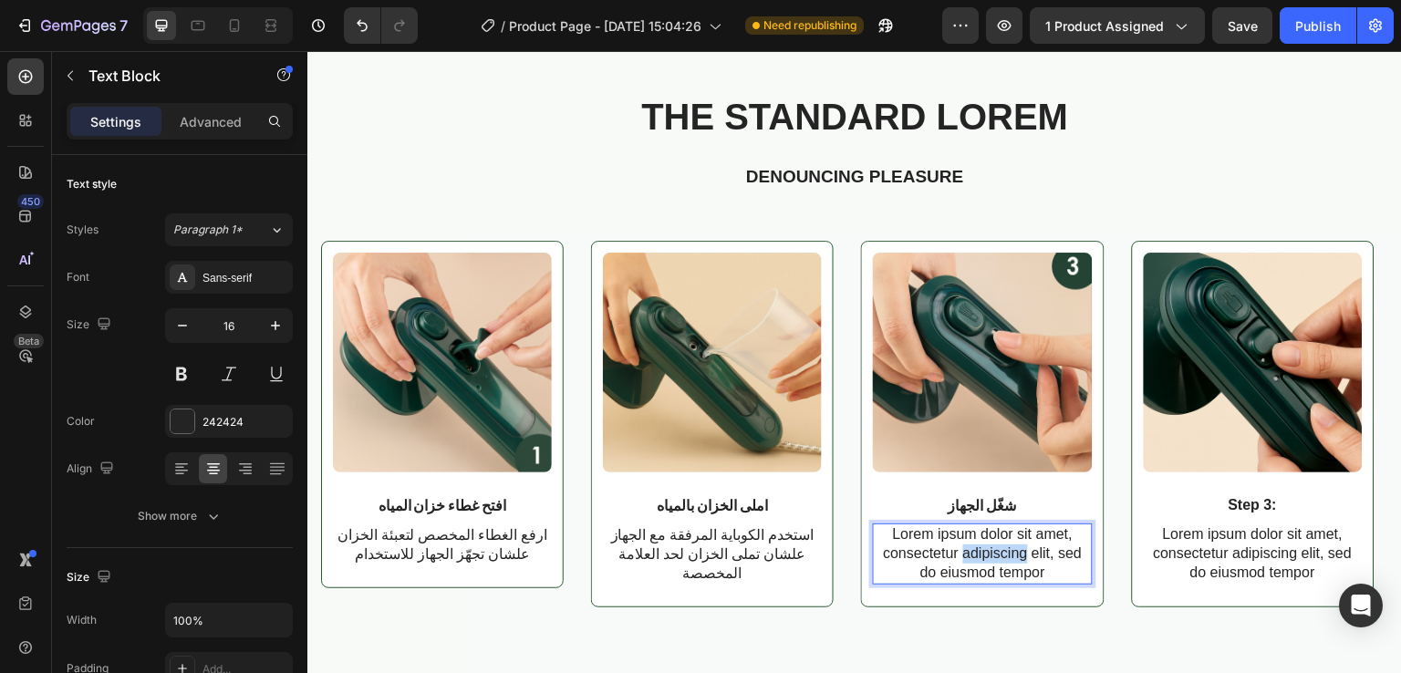
click at [995, 550] on p "Lorem ipsum dolor sit amet, consectetur adipiscing elit, sed do eiusmod tempor" at bounding box center [982, 553] width 215 height 57
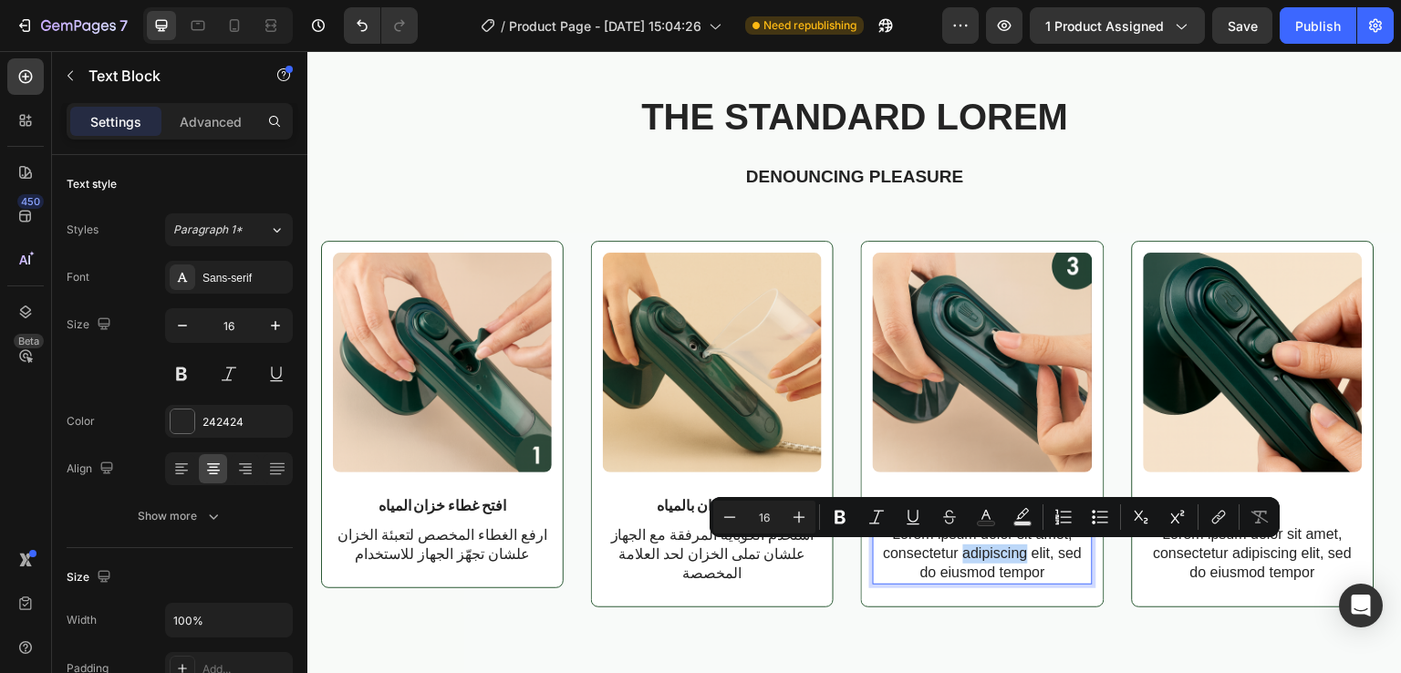
click at [995, 550] on p "Lorem ipsum dolor sit amet, consectetur adipiscing elit, sed do eiusmod tempor" at bounding box center [982, 553] width 215 height 57
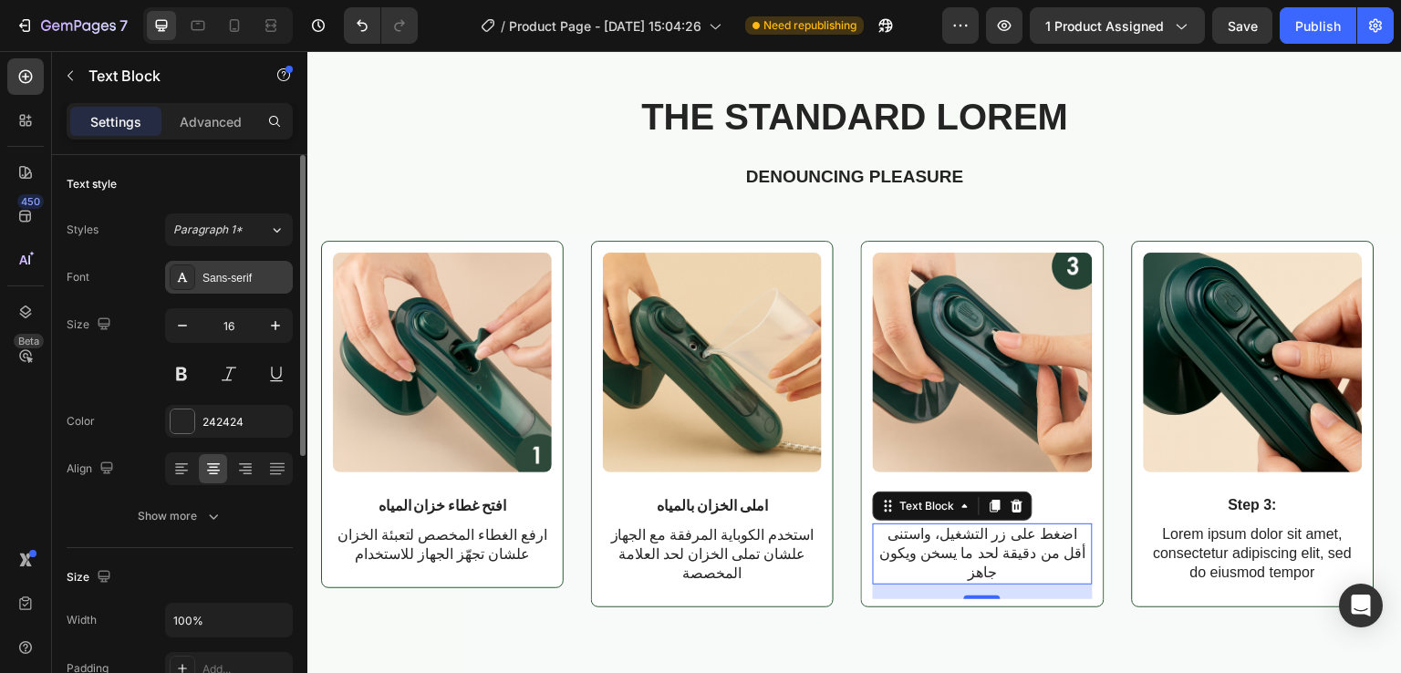
click at [191, 275] on div at bounding box center [183, 278] width 26 height 26
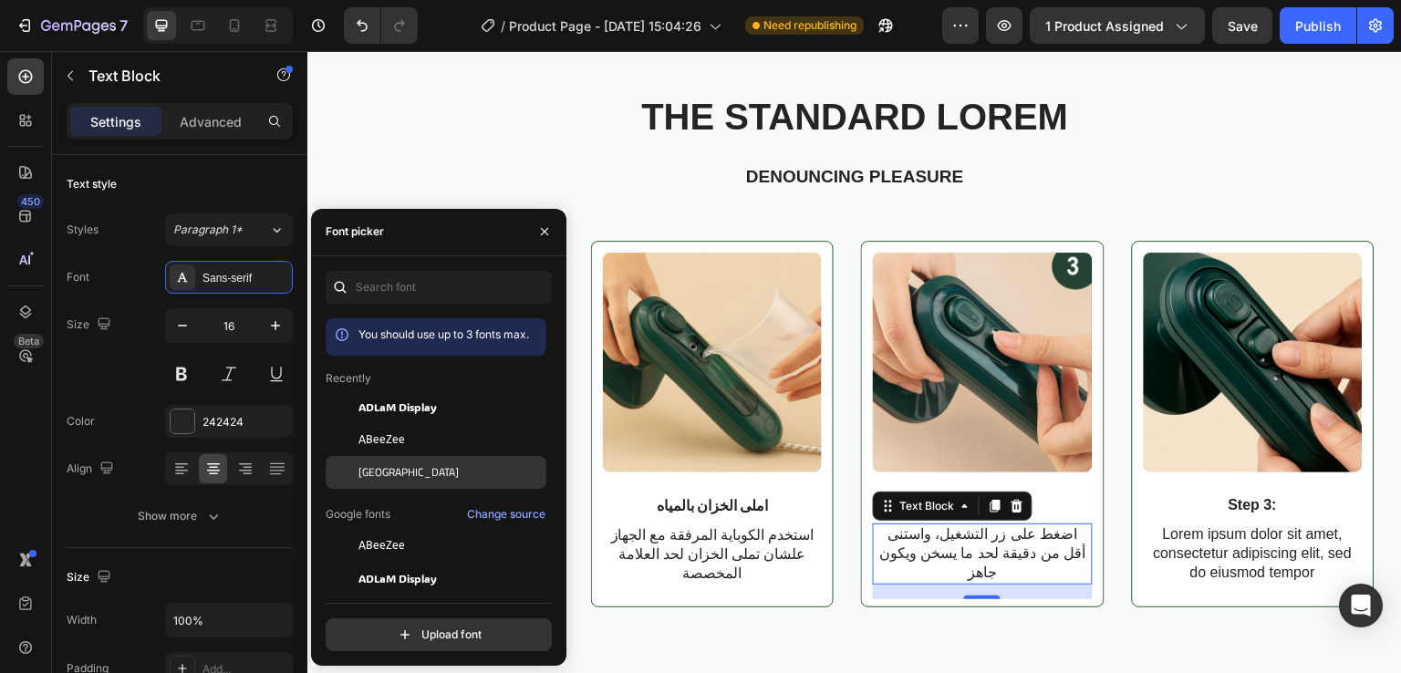
click at [377, 475] on span "[GEOGRAPHIC_DATA]" at bounding box center [408, 472] width 100 height 16
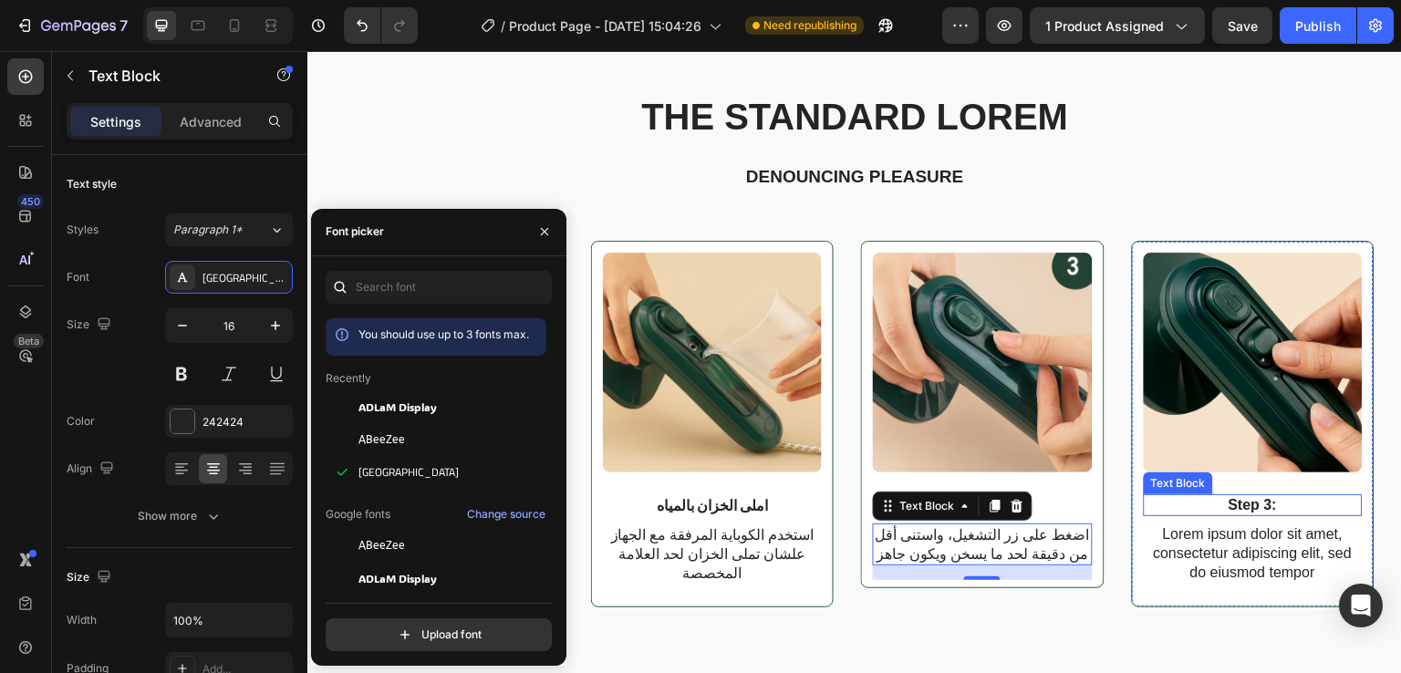
click at [1251, 504] on p "Step 3:" at bounding box center [1253, 505] width 215 height 19
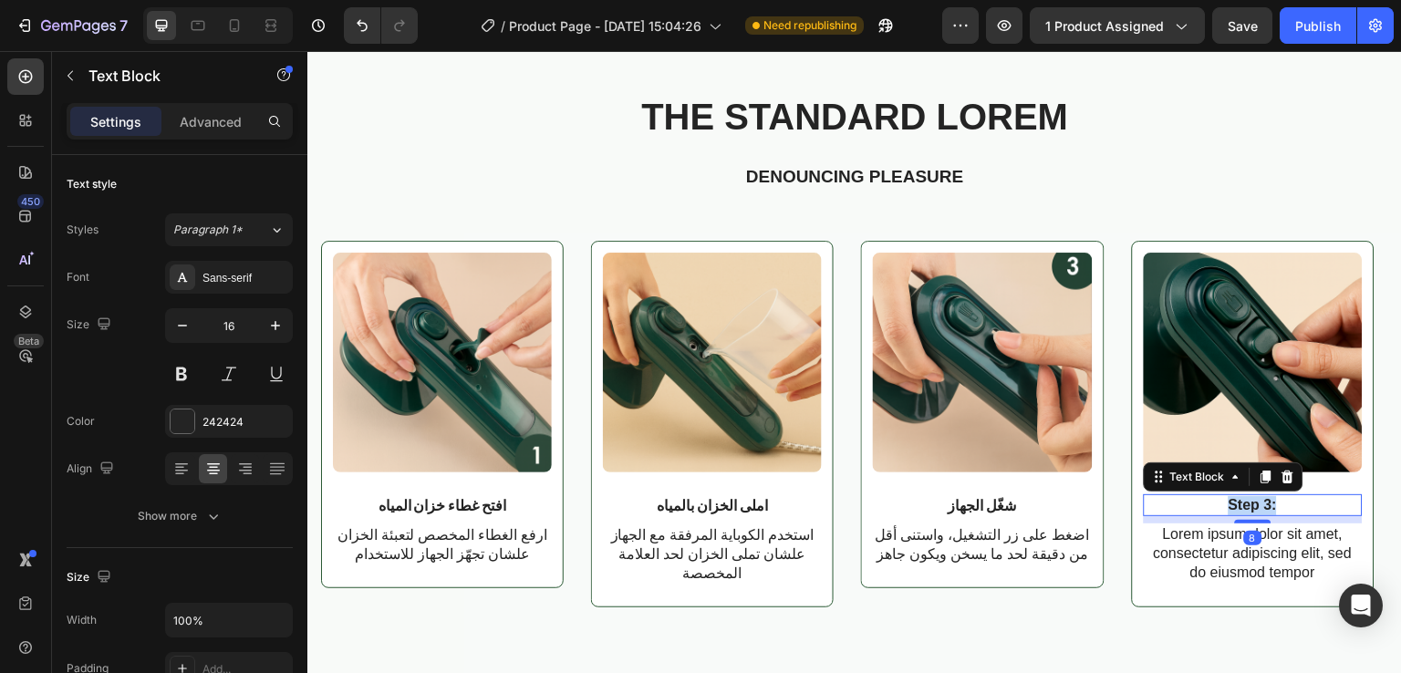
click at [1251, 504] on p "Step 3:" at bounding box center [1253, 505] width 215 height 19
click at [189, 286] on div at bounding box center [183, 278] width 26 height 26
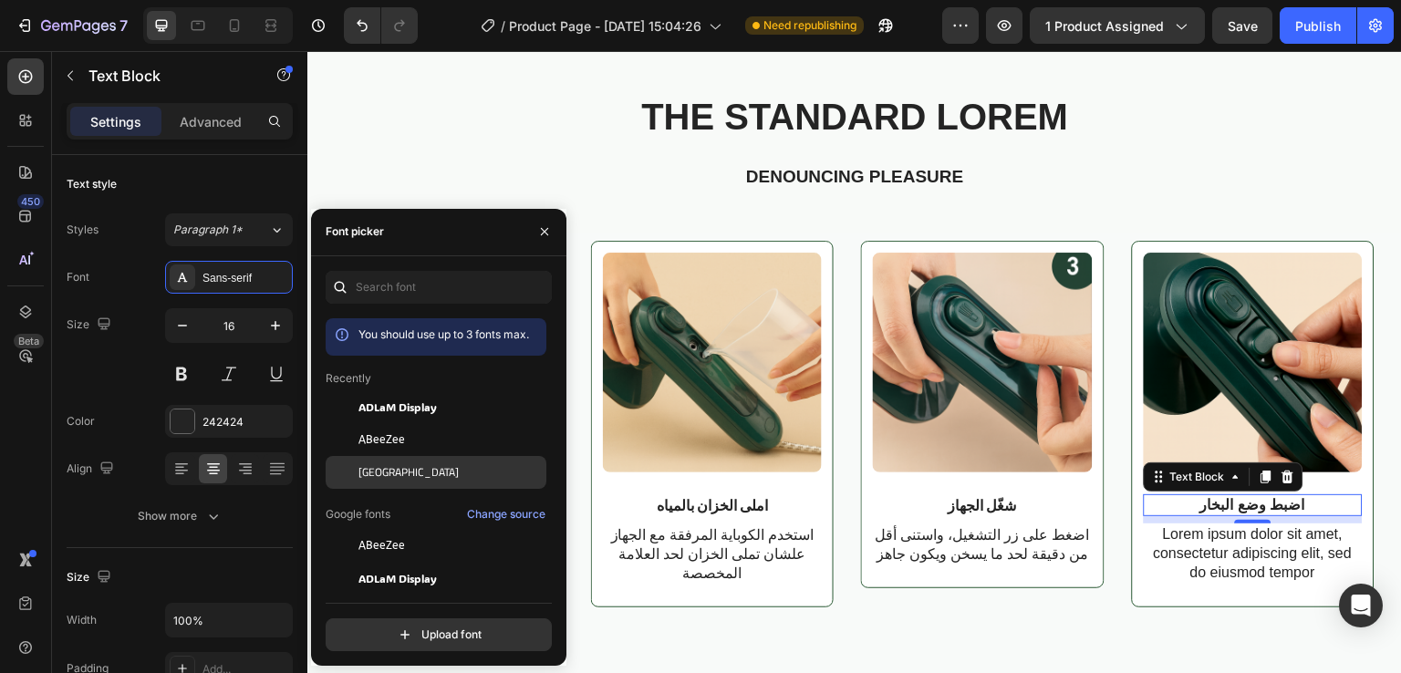
click at [369, 465] on span "[GEOGRAPHIC_DATA]" at bounding box center [408, 472] width 100 height 16
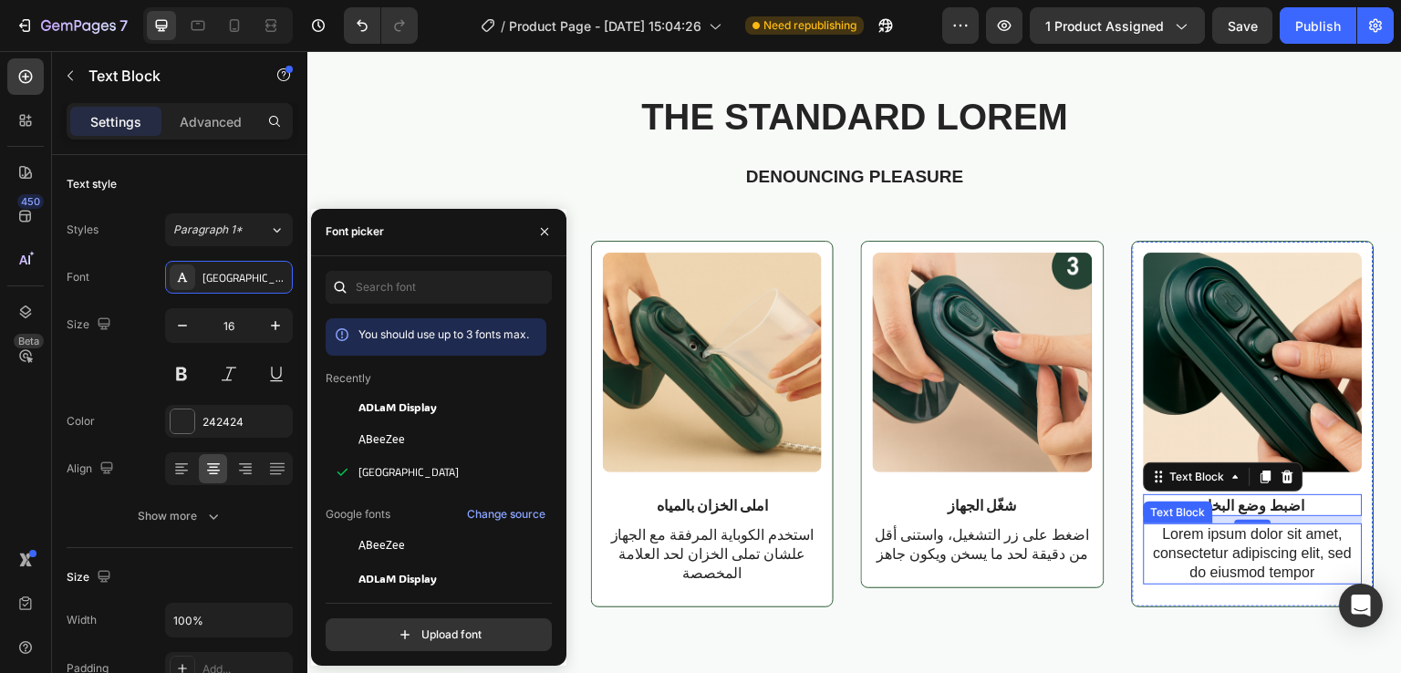
click at [1231, 563] on p "Lorem ipsum dolor sit amet, consectetur adipiscing elit, sed do eiusmod tempor" at bounding box center [1253, 553] width 215 height 57
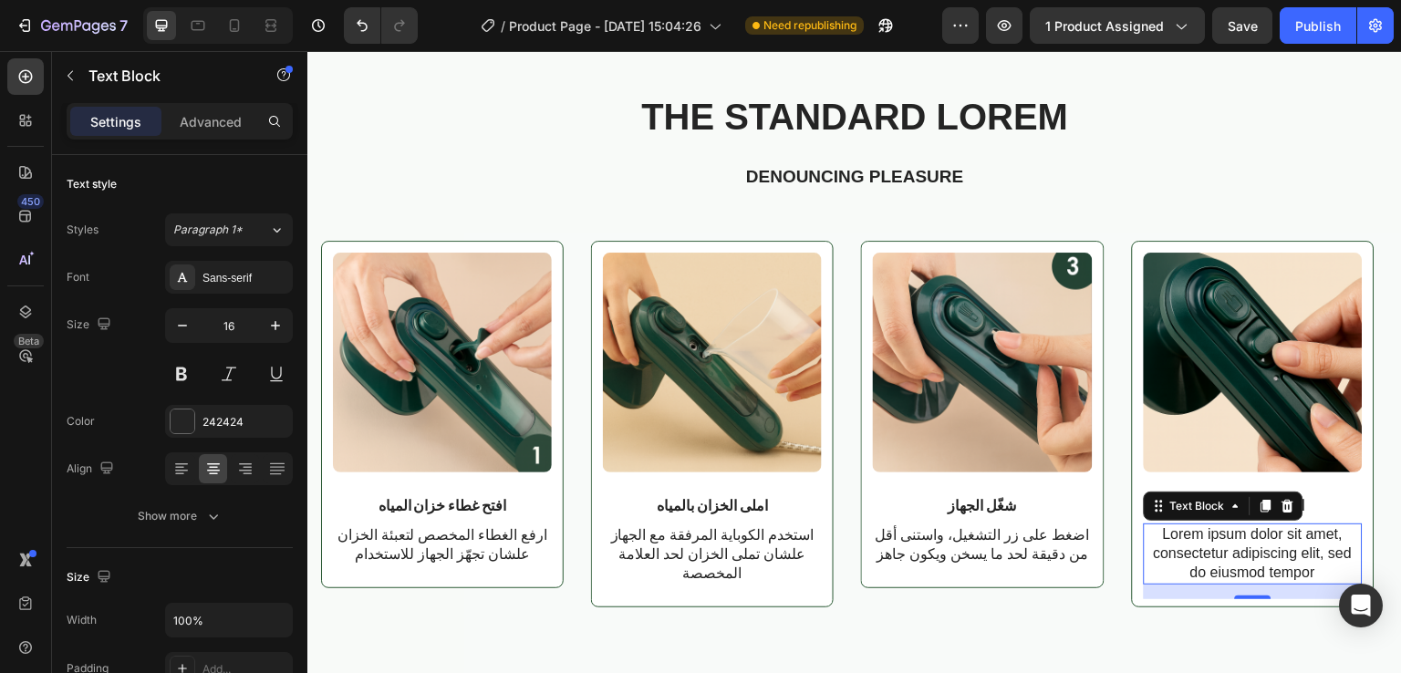
click at [1231, 563] on p "Lorem ipsum dolor sit amet, consectetur adipiscing elit, sed do eiusmod tempor" at bounding box center [1253, 553] width 215 height 57
click at [201, 283] on div "Sans-serif" at bounding box center [229, 277] width 128 height 33
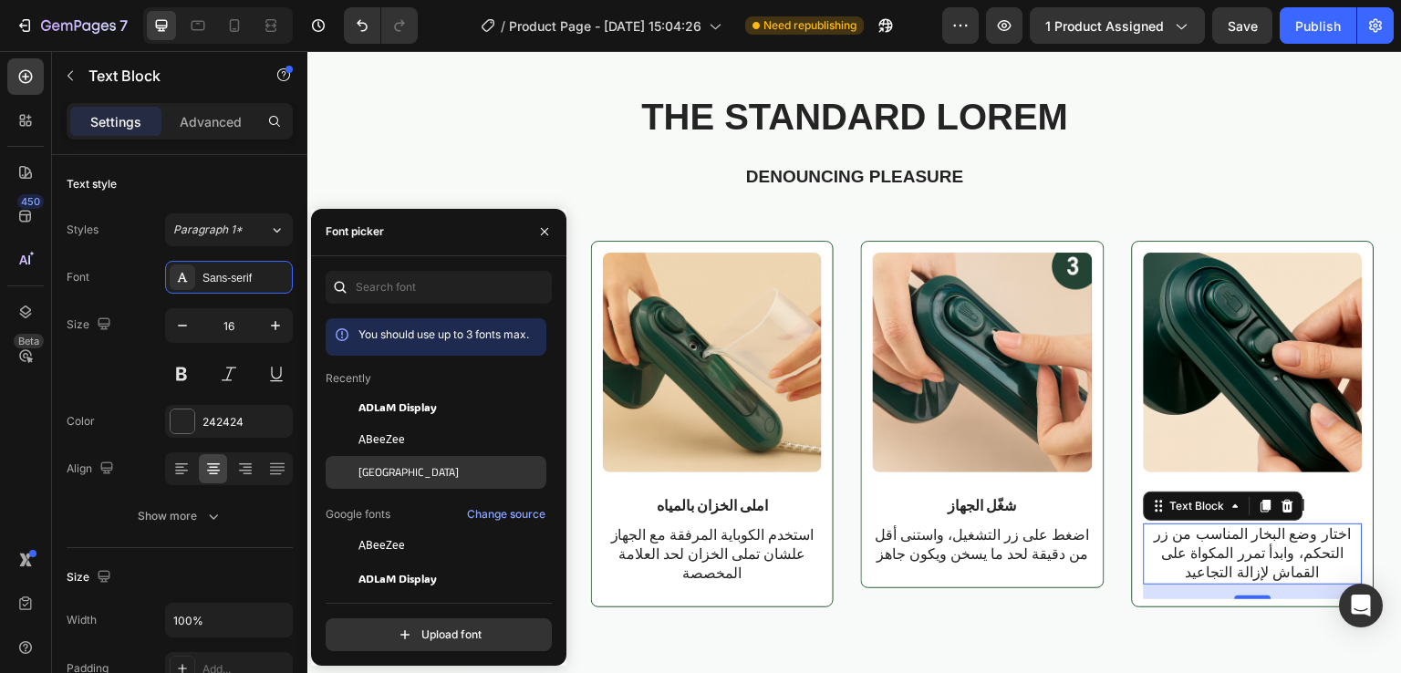
click at [546, 232] on icon "button" at bounding box center [544, 231] width 15 height 15
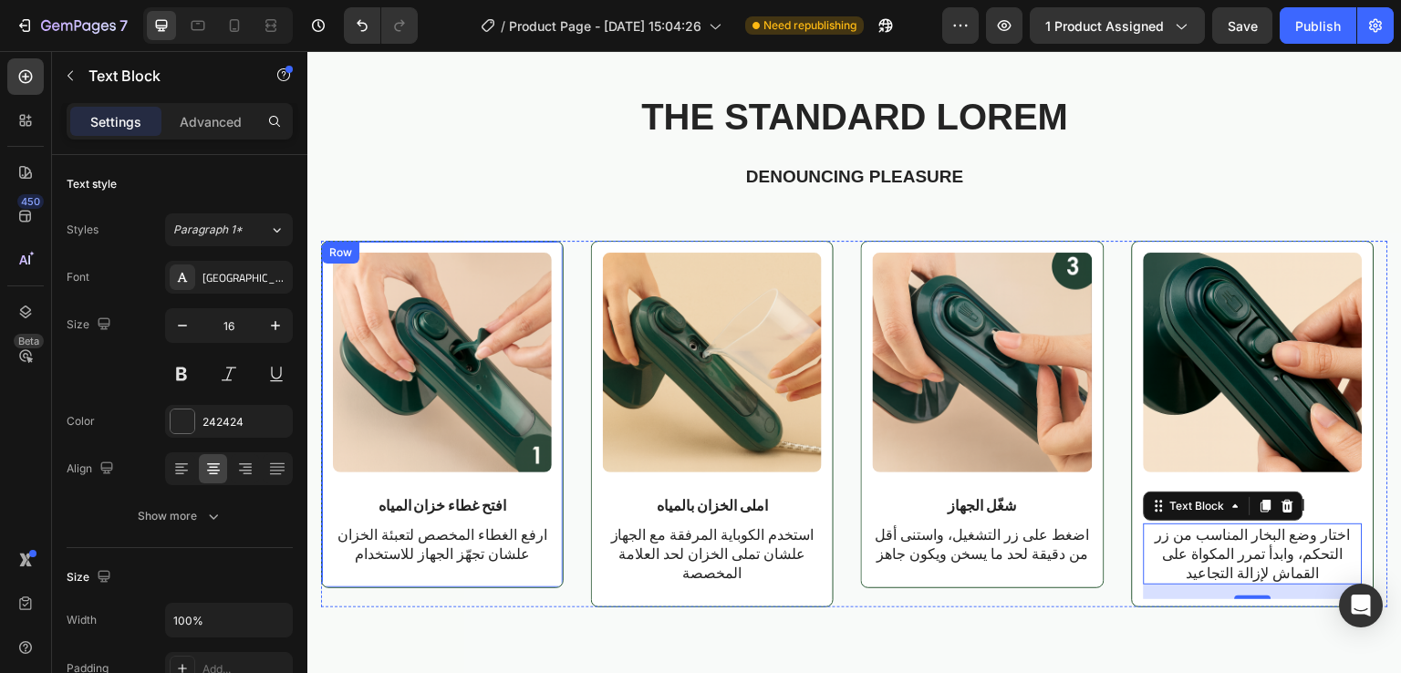
click at [563, 329] on div "Image افتح غطاء خزان المياه Text Block ارفع الغطاء المخصص لتعبئة الخزان علشان ت…" at bounding box center [442, 415] width 243 height 348
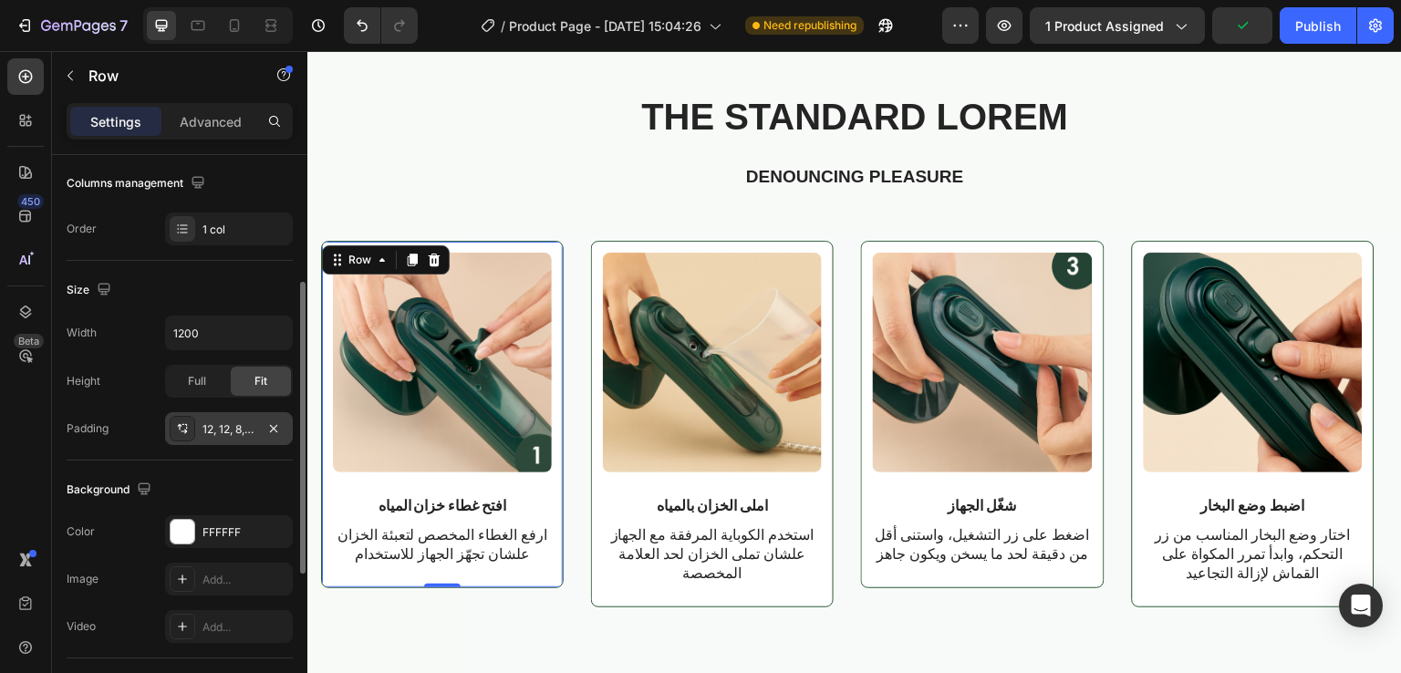
scroll to position [290, 0]
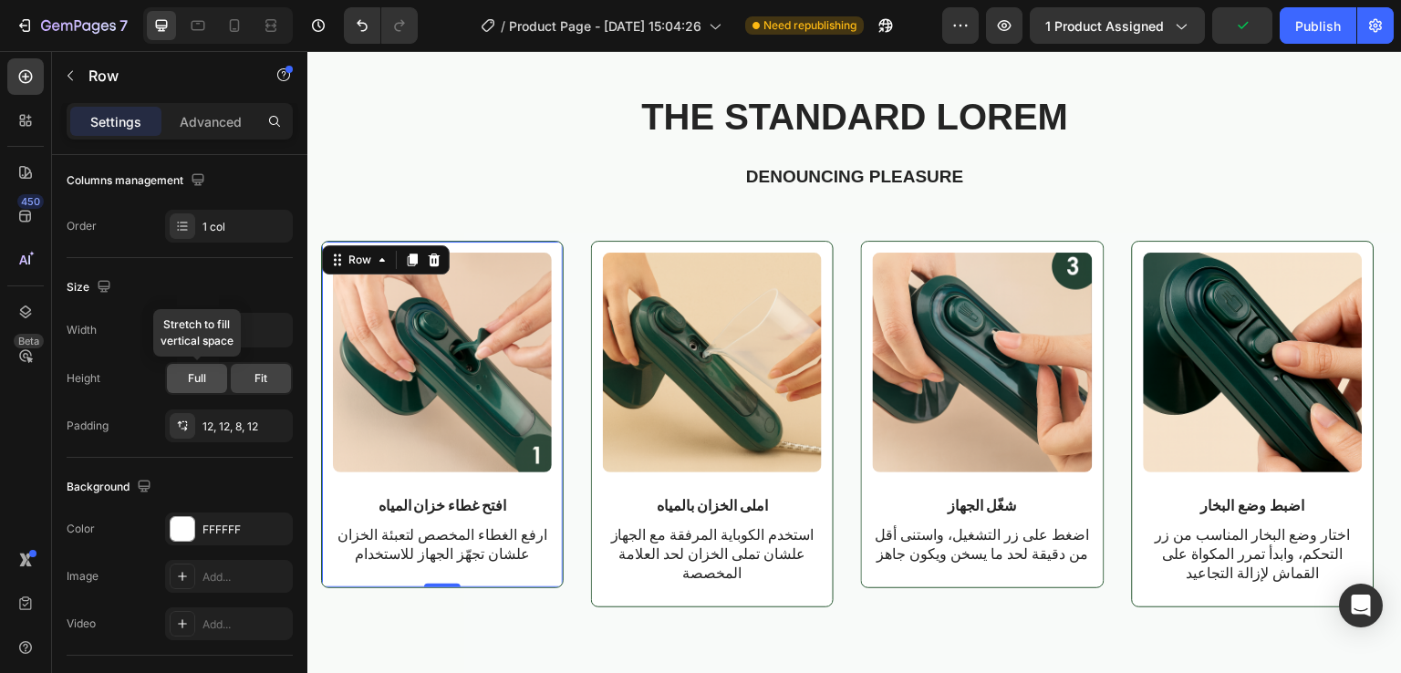
click at [198, 375] on span "Full" at bounding box center [197, 378] width 18 height 16
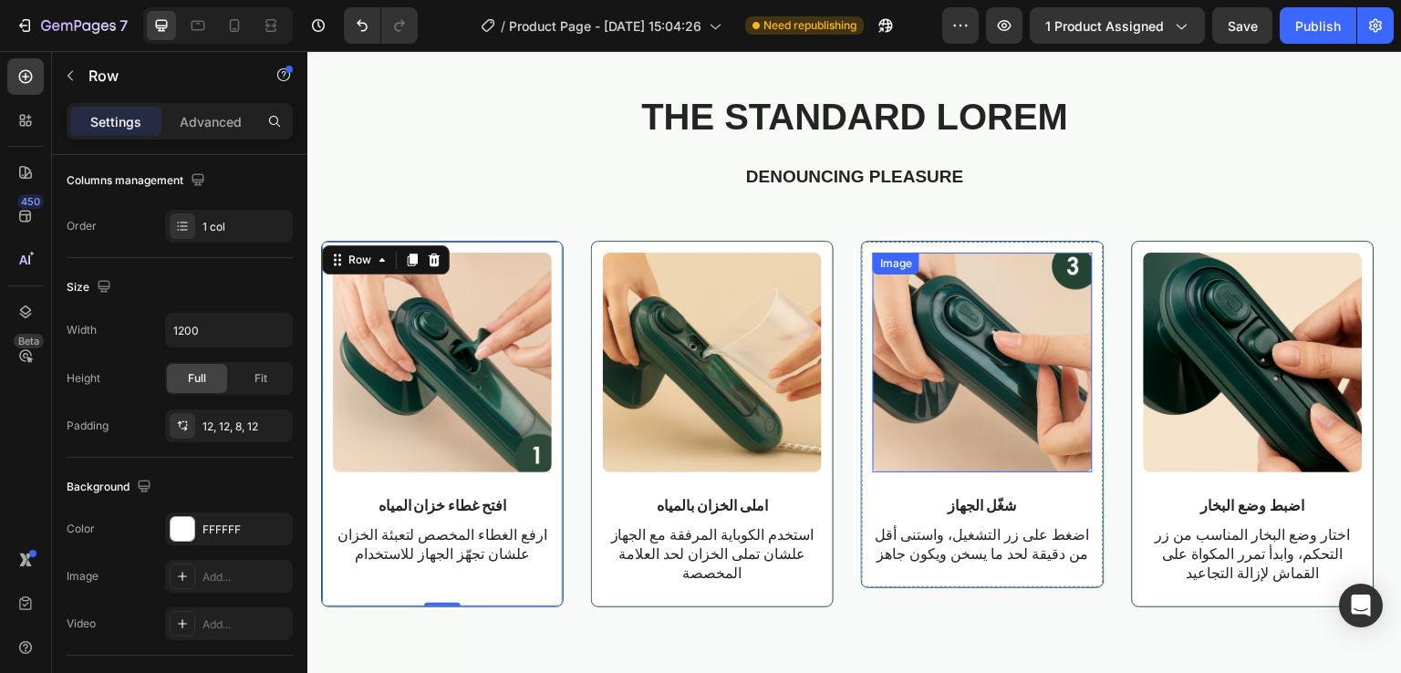
click at [881, 421] on img at bounding box center [982, 362] width 219 height 219
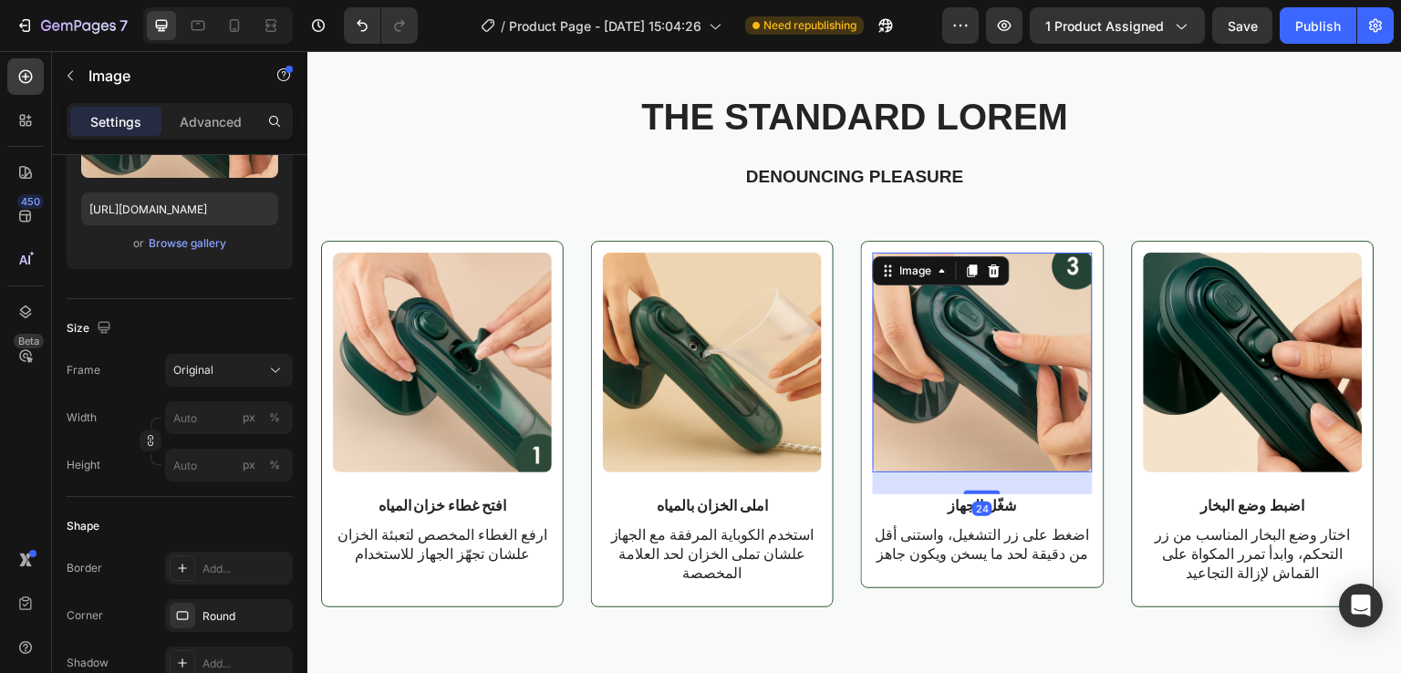
scroll to position [0, 0]
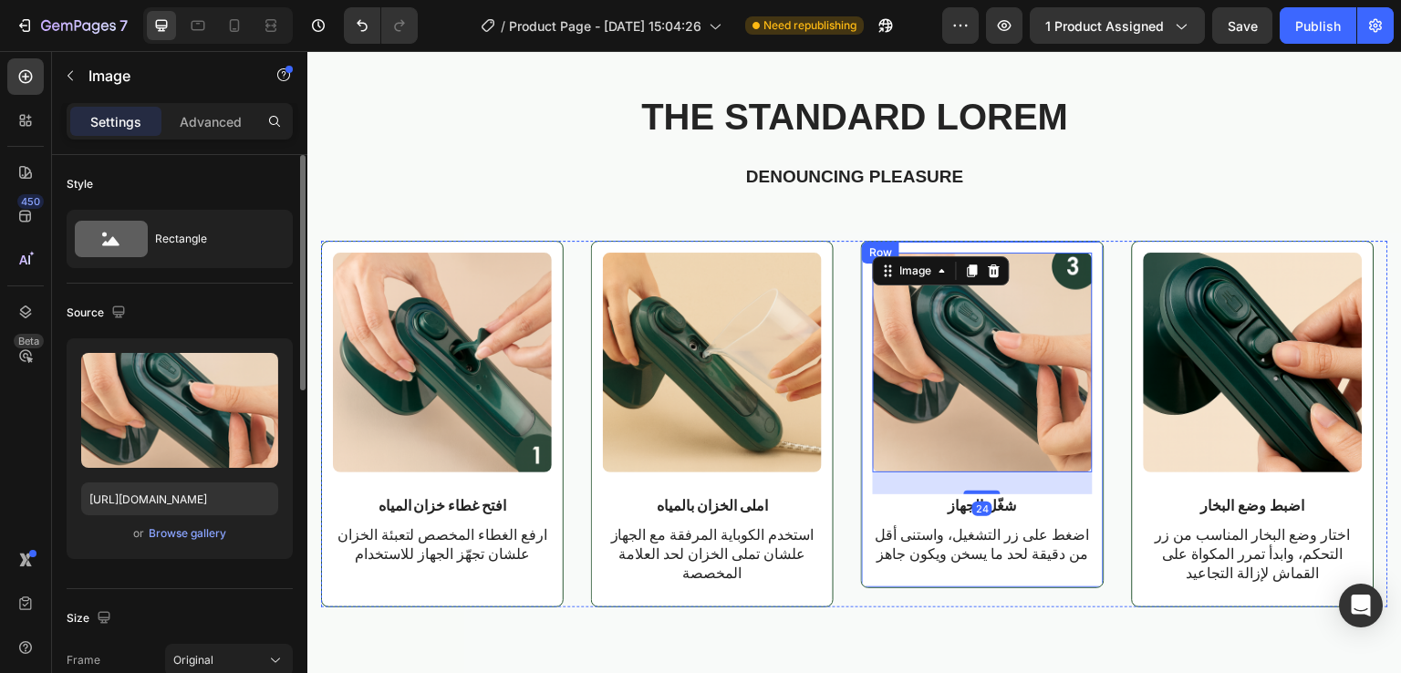
click at [868, 421] on div "Image 24 شغّل الجهاز Text Block اضغط على زر التشغيل، واستنى أقل من دقيقة لحد ما…" at bounding box center [982, 415] width 243 height 348
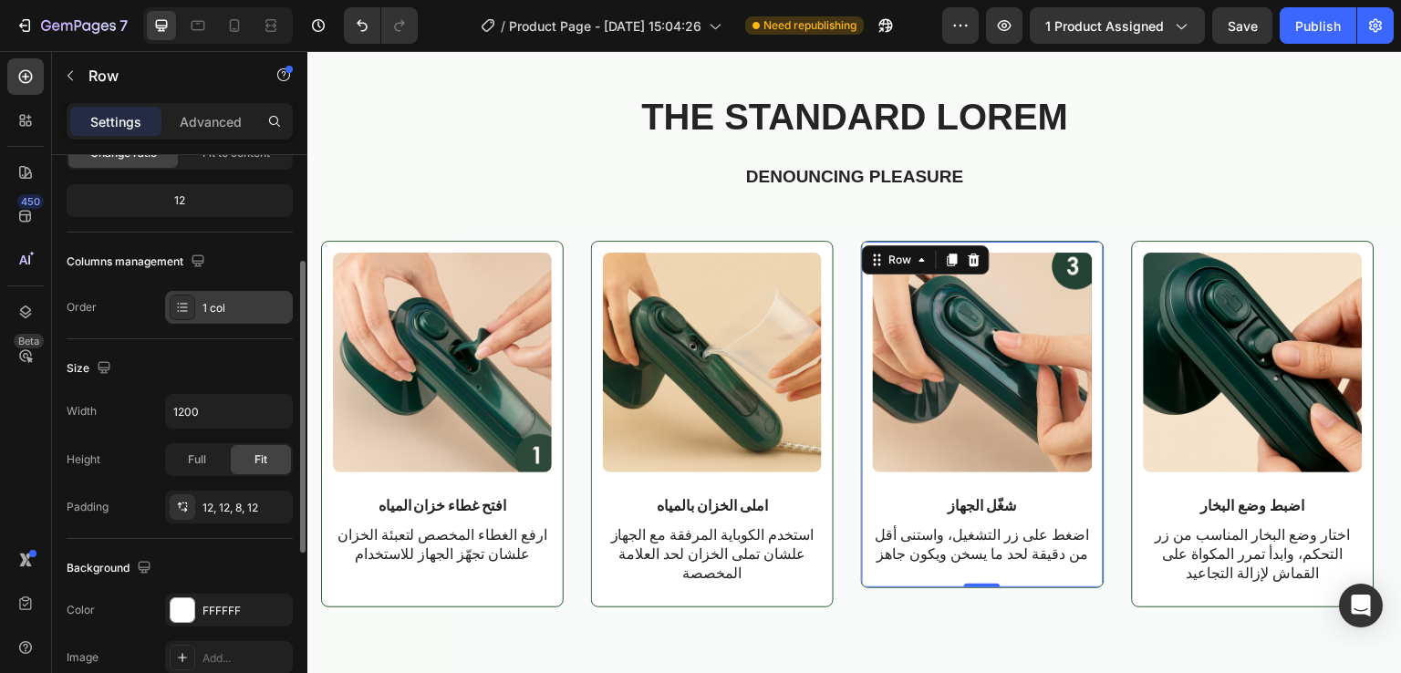
scroll to position [212, 0]
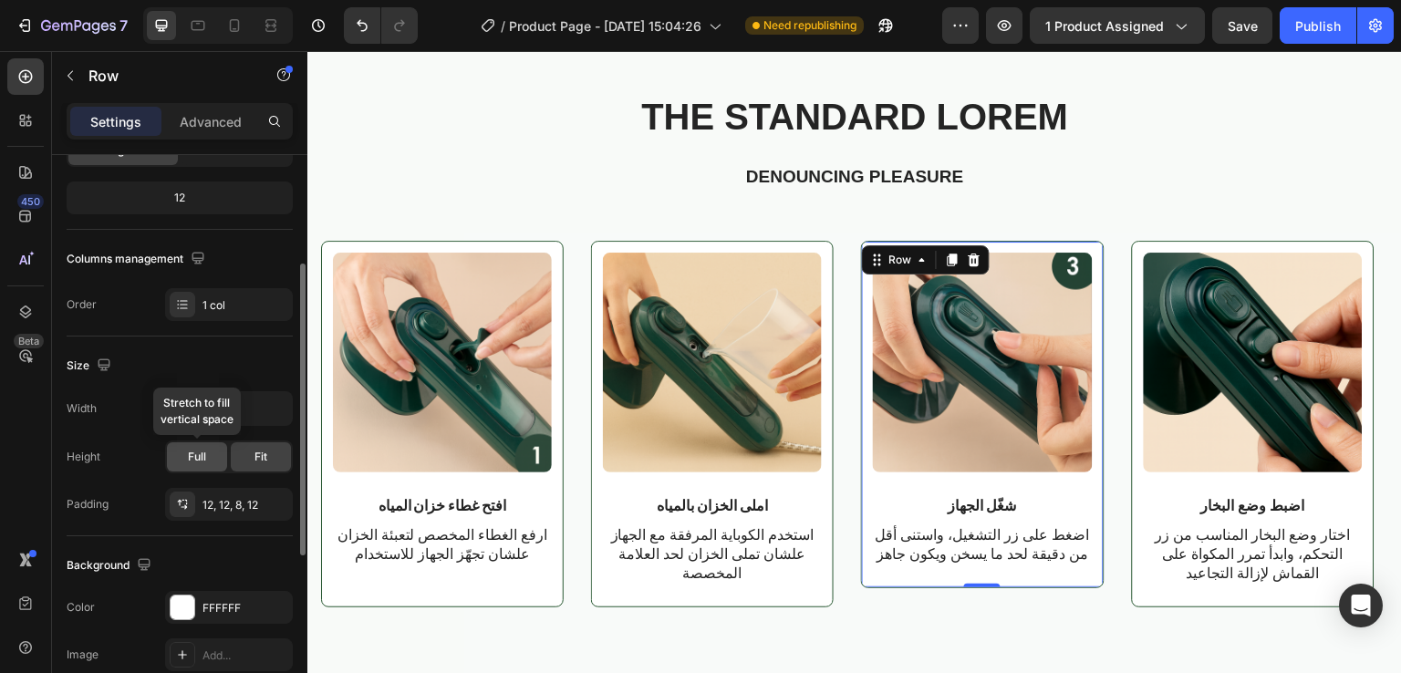
click at [188, 445] on div "Full" at bounding box center [197, 456] width 60 height 29
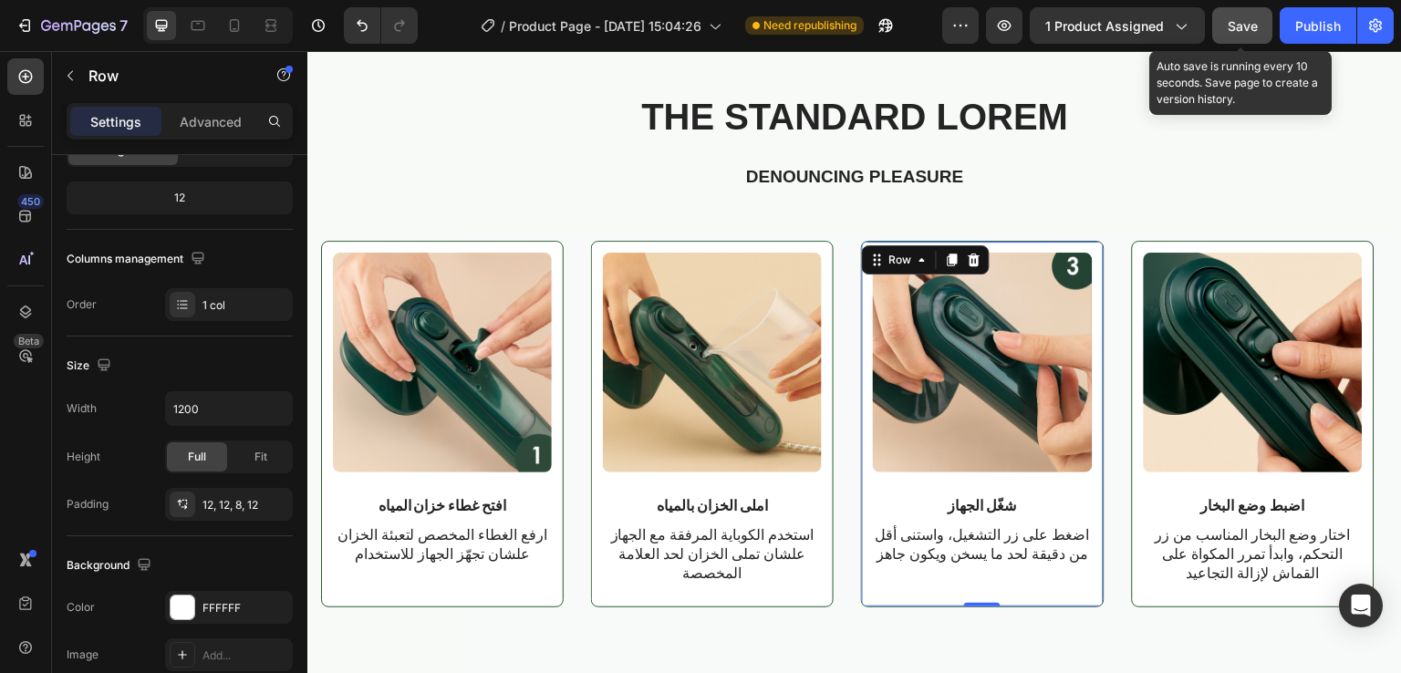
click at [1244, 26] on span "Save" at bounding box center [1243, 26] width 30 height 16
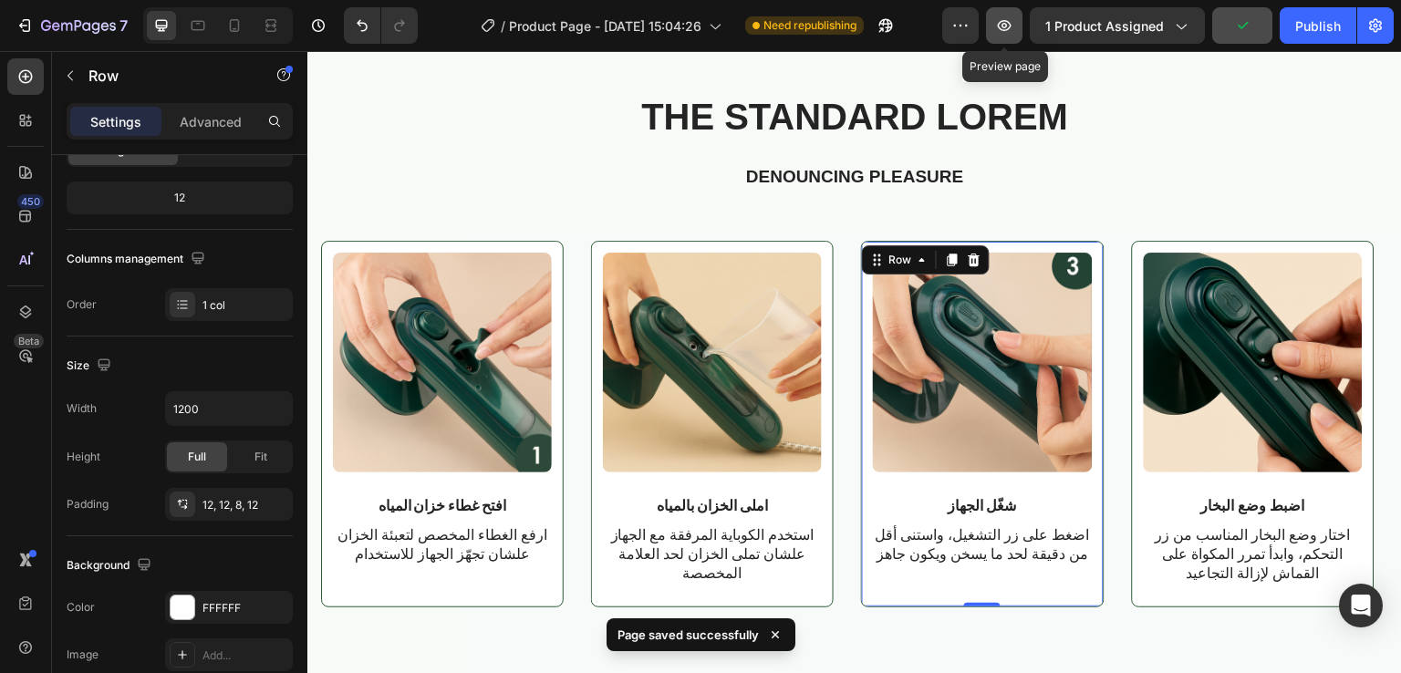
click at [1013, 28] on icon "button" at bounding box center [1004, 25] width 18 height 18
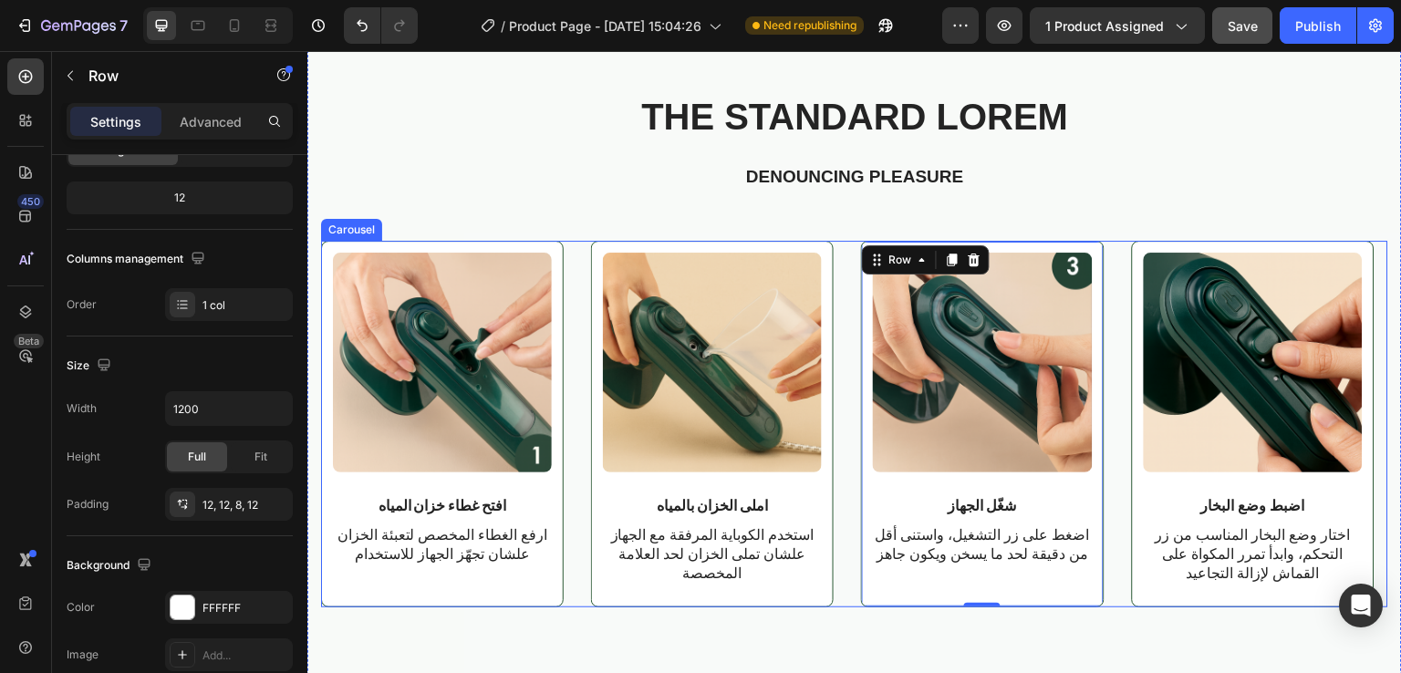
click at [1119, 294] on div "Image افتح غطاء خزان المياه Text Block ارفع الغطاء المخصص لتعبئة الخزان علشان ت…" at bounding box center [854, 424] width 1067 height 366
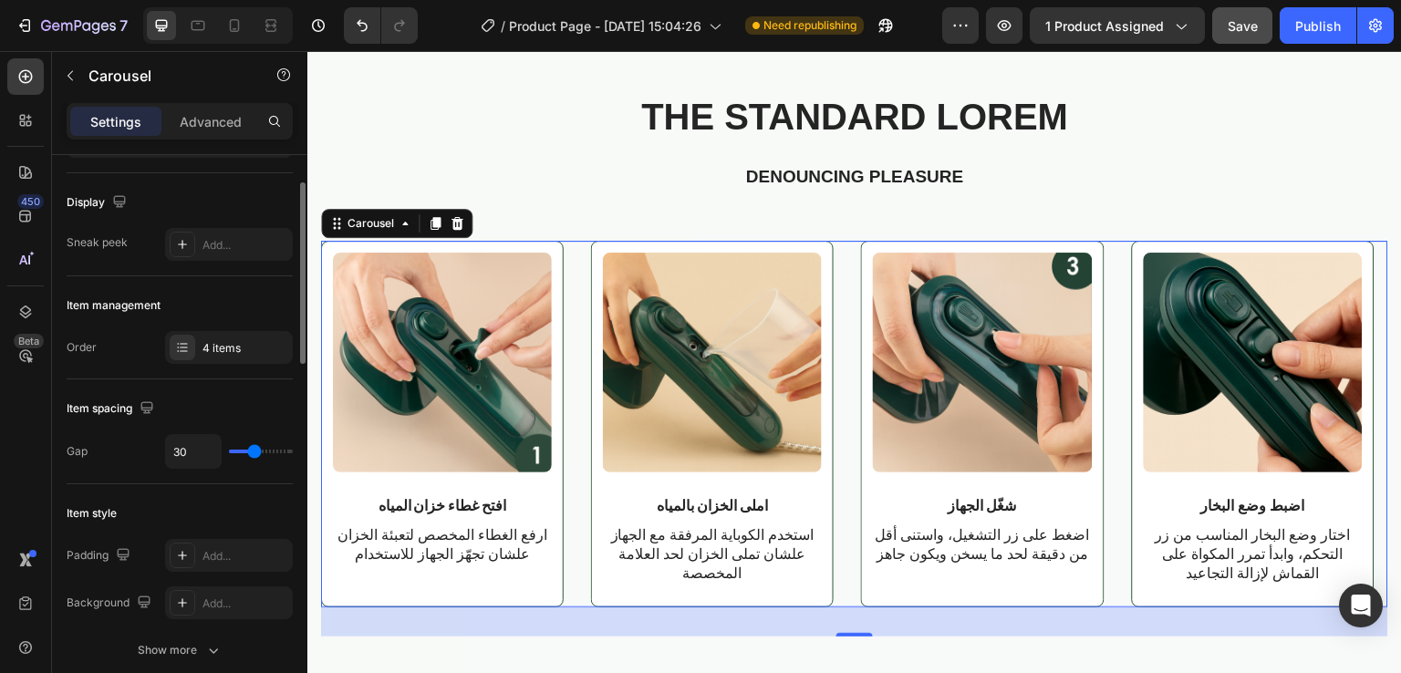
scroll to position [113, 0]
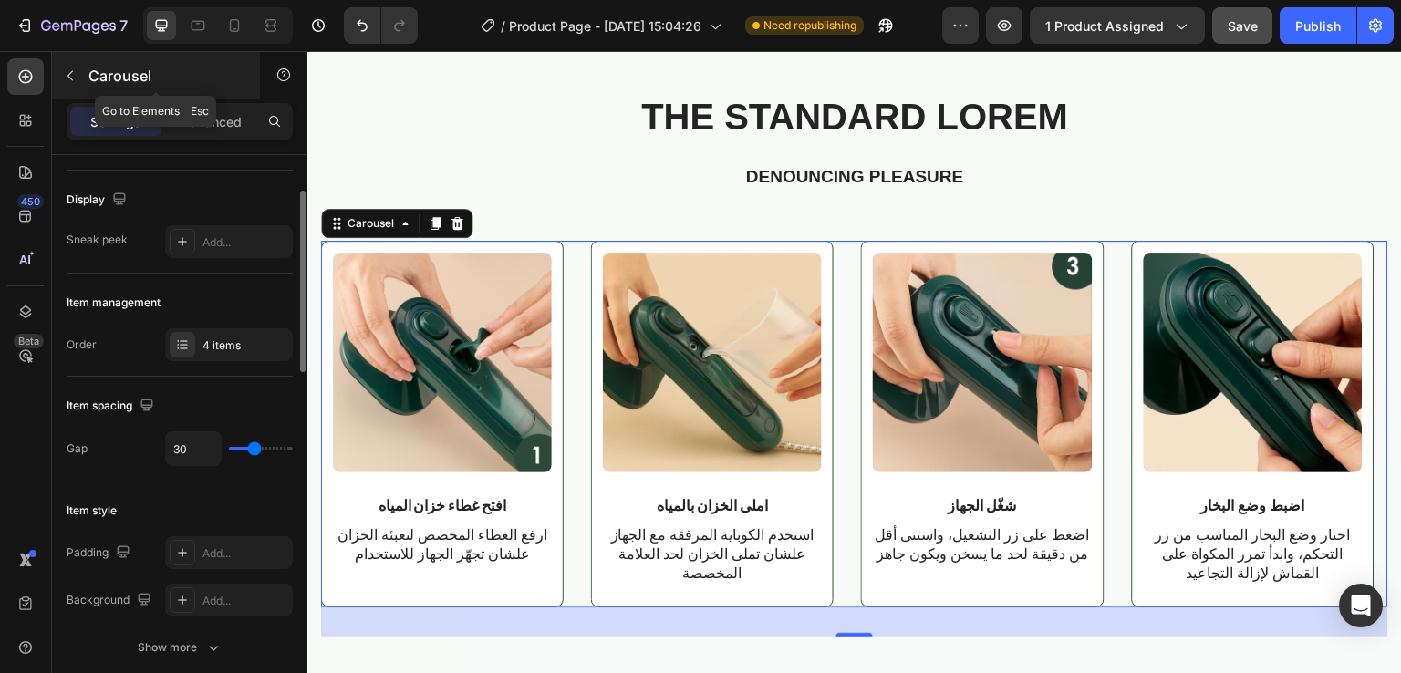
click at [86, 79] on div "Carousel" at bounding box center [156, 75] width 208 height 47
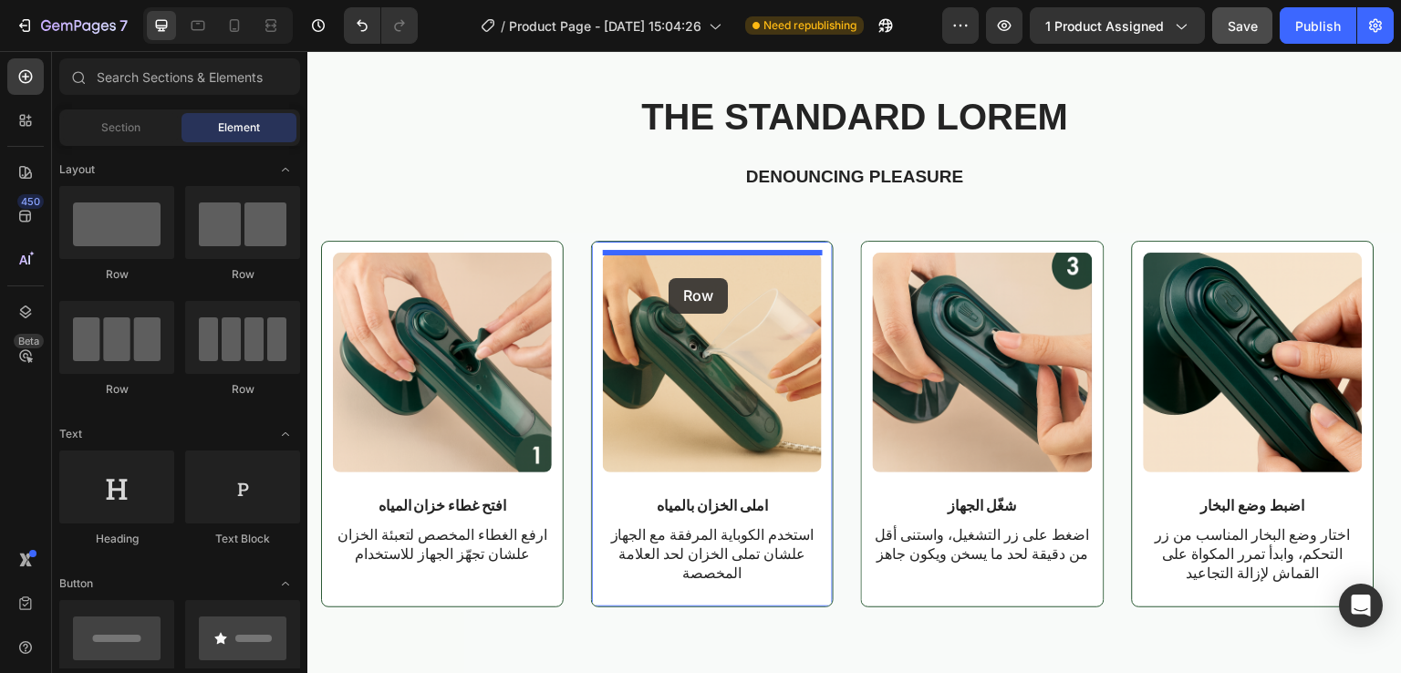
drag, startPoint x: 401, startPoint y: 285, endPoint x: 669, endPoint y: 278, distance: 267.3
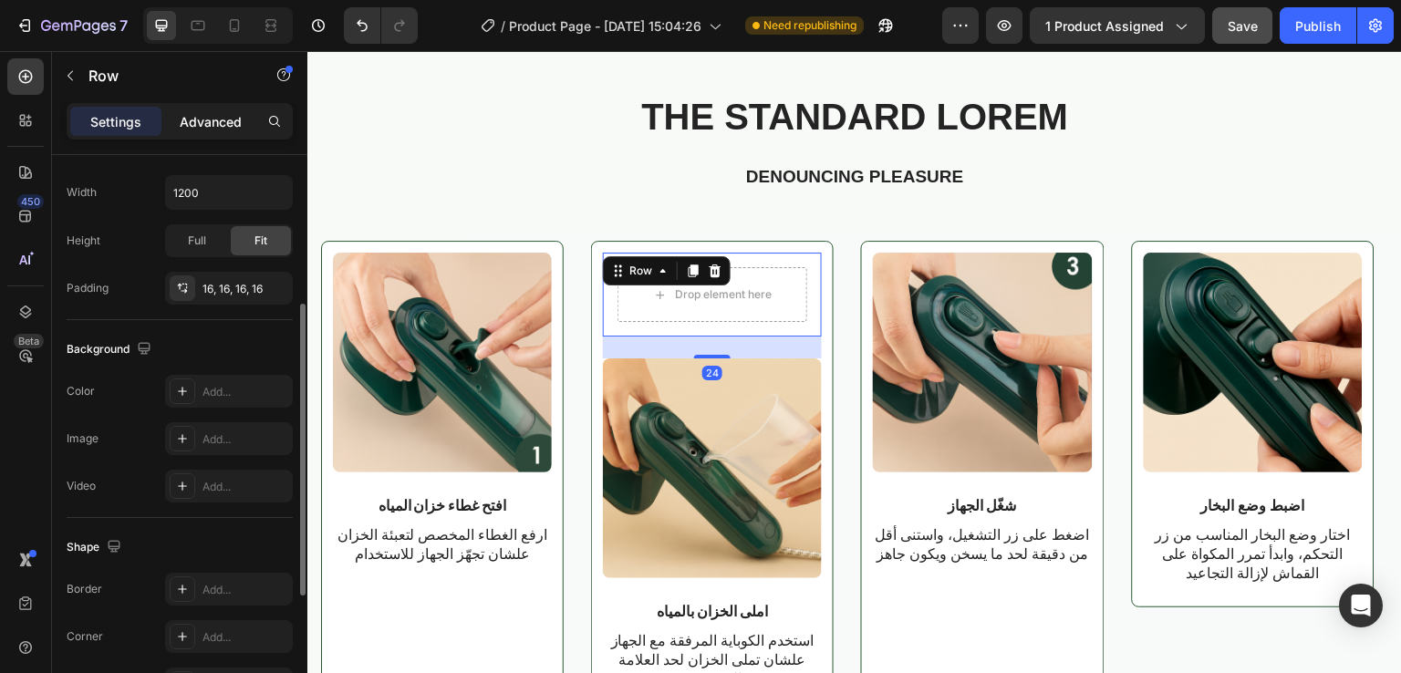
scroll to position [475, 0]
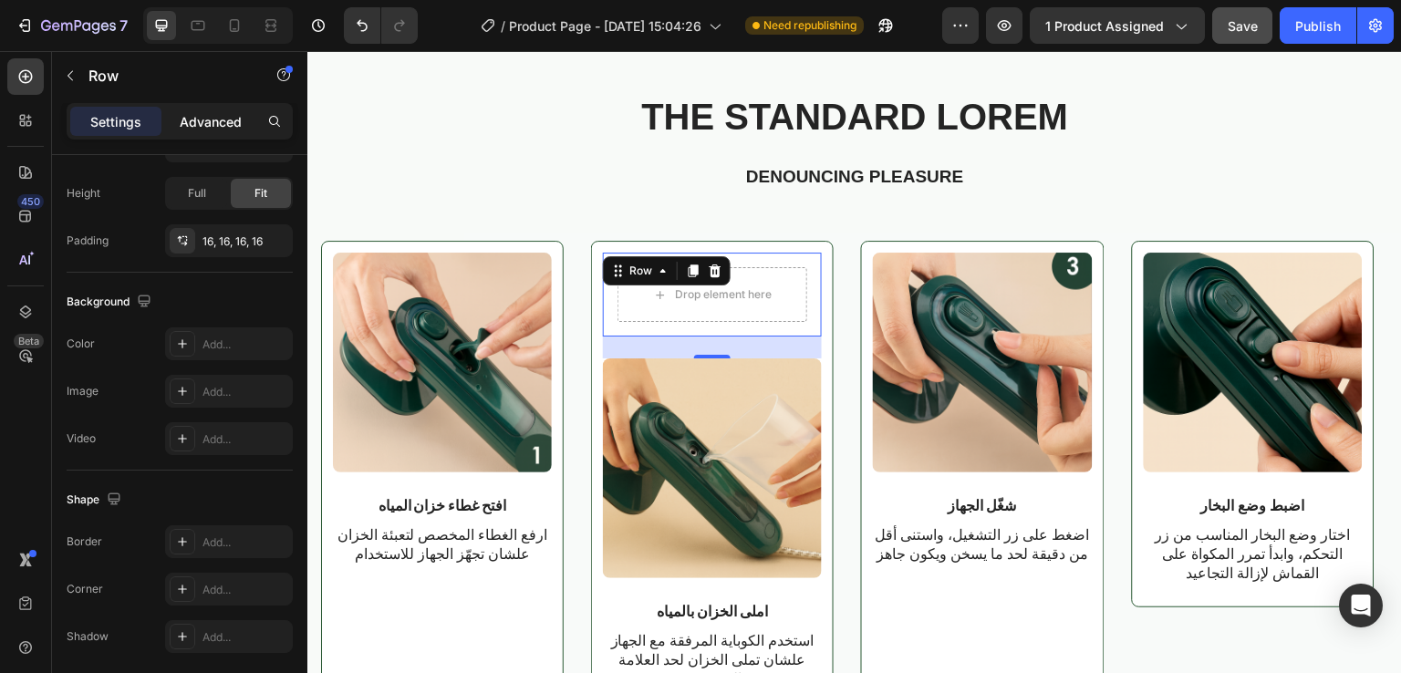
click at [208, 115] on p "Advanced" at bounding box center [211, 121] width 62 height 19
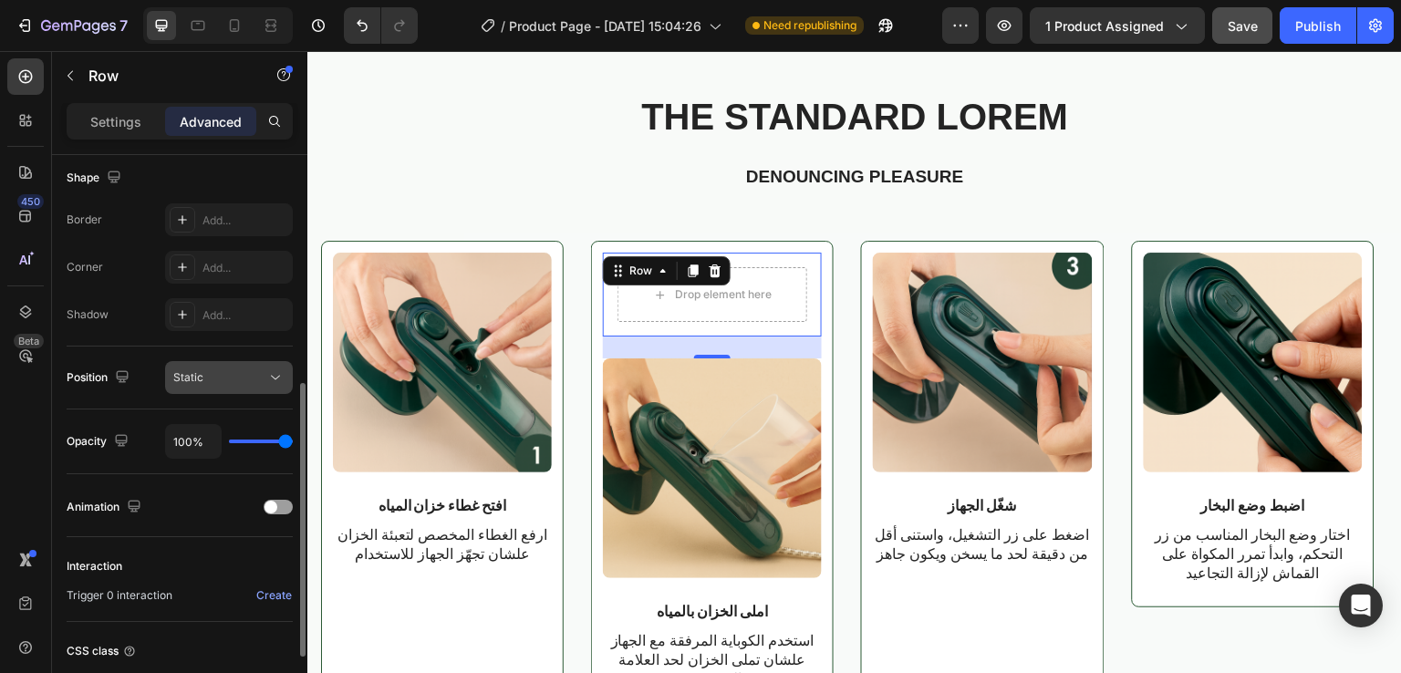
click at [224, 388] on button "Static" at bounding box center [229, 377] width 128 height 33
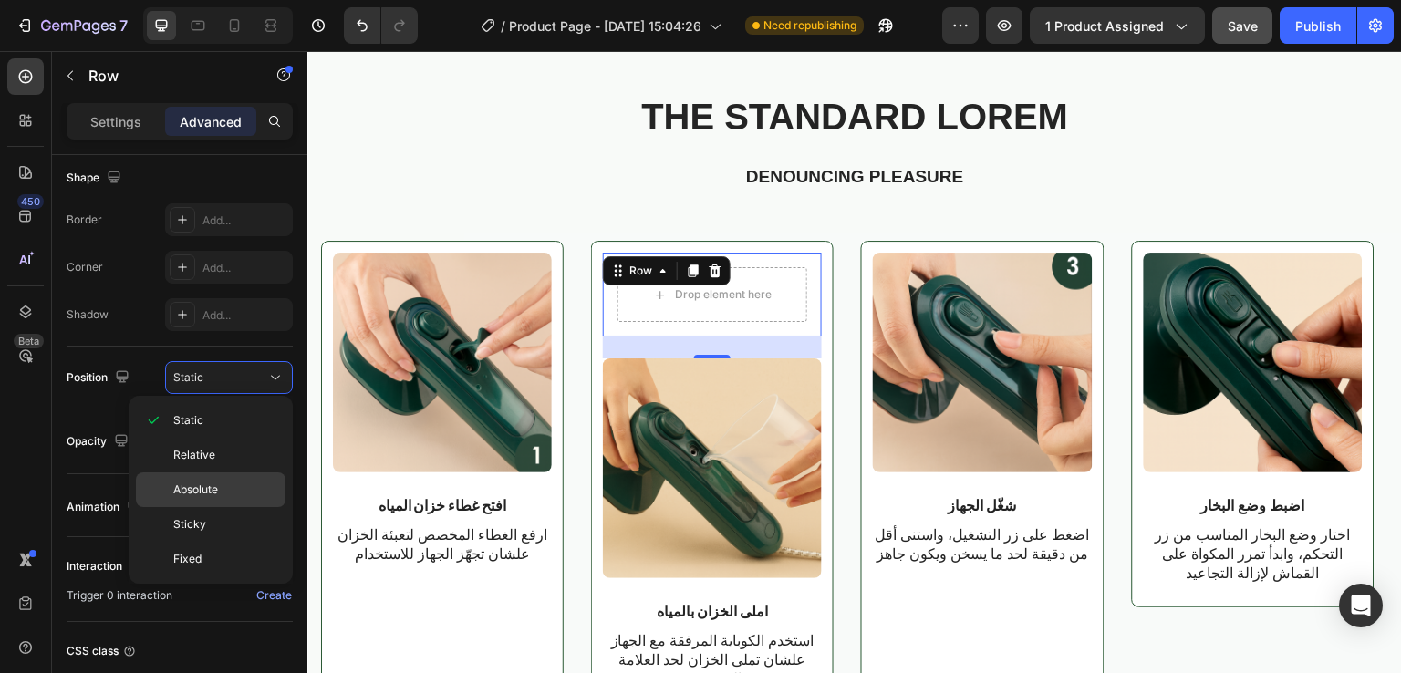
click at [195, 488] on span "Absolute" at bounding box center [195, 490] width 45 height 16
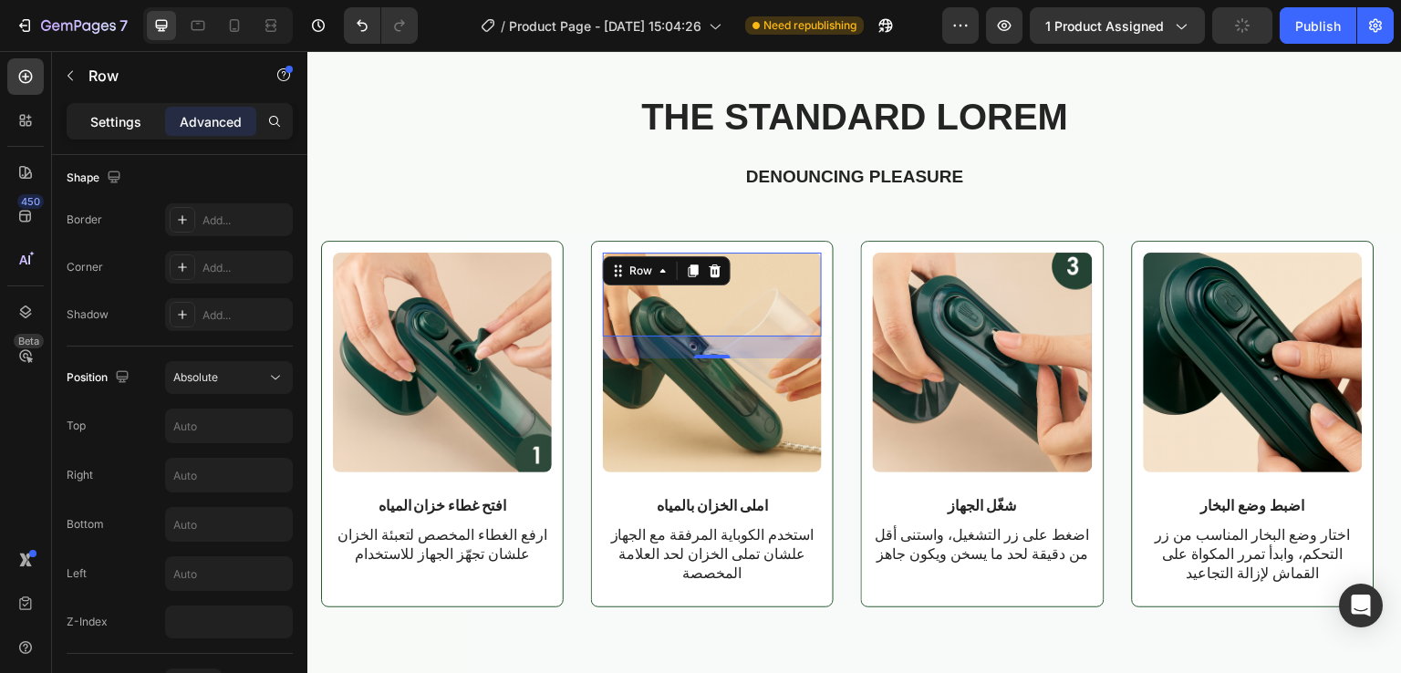
click at [104, 112] on p "Settings" at bounding box center [115, 121] width 51 height 19
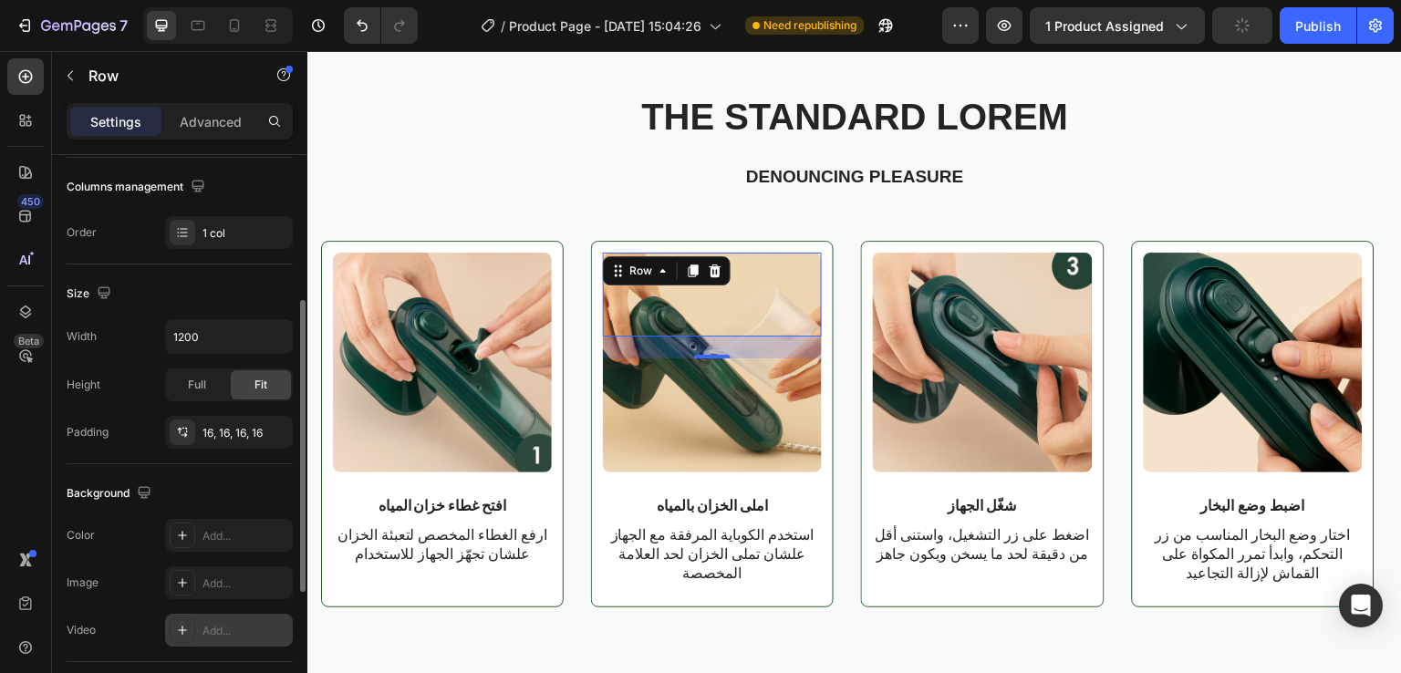
scroll to position [176, 0]
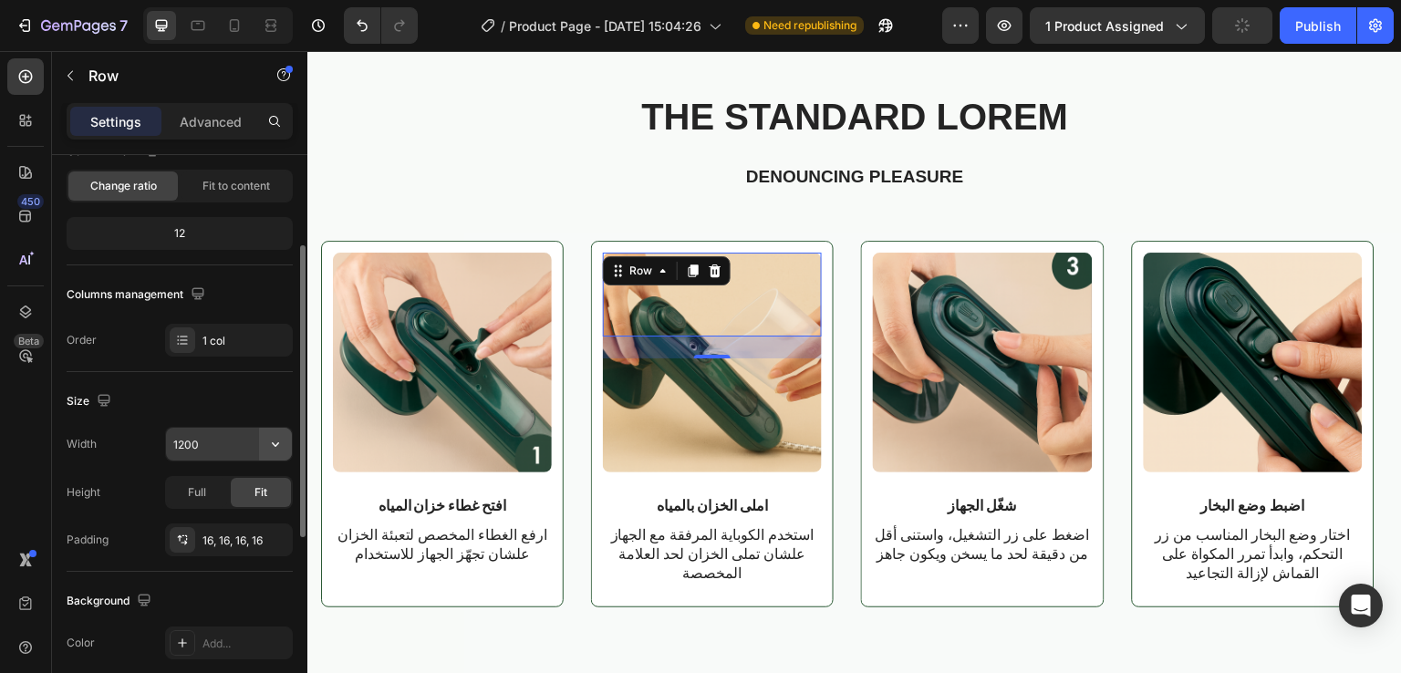
click at [266, 446] on icon "button" at bounding box center [275, 444] width 18 height 18
click at [204, 450] on input "1200" at bounding box center [229, 444] width 126 height 33
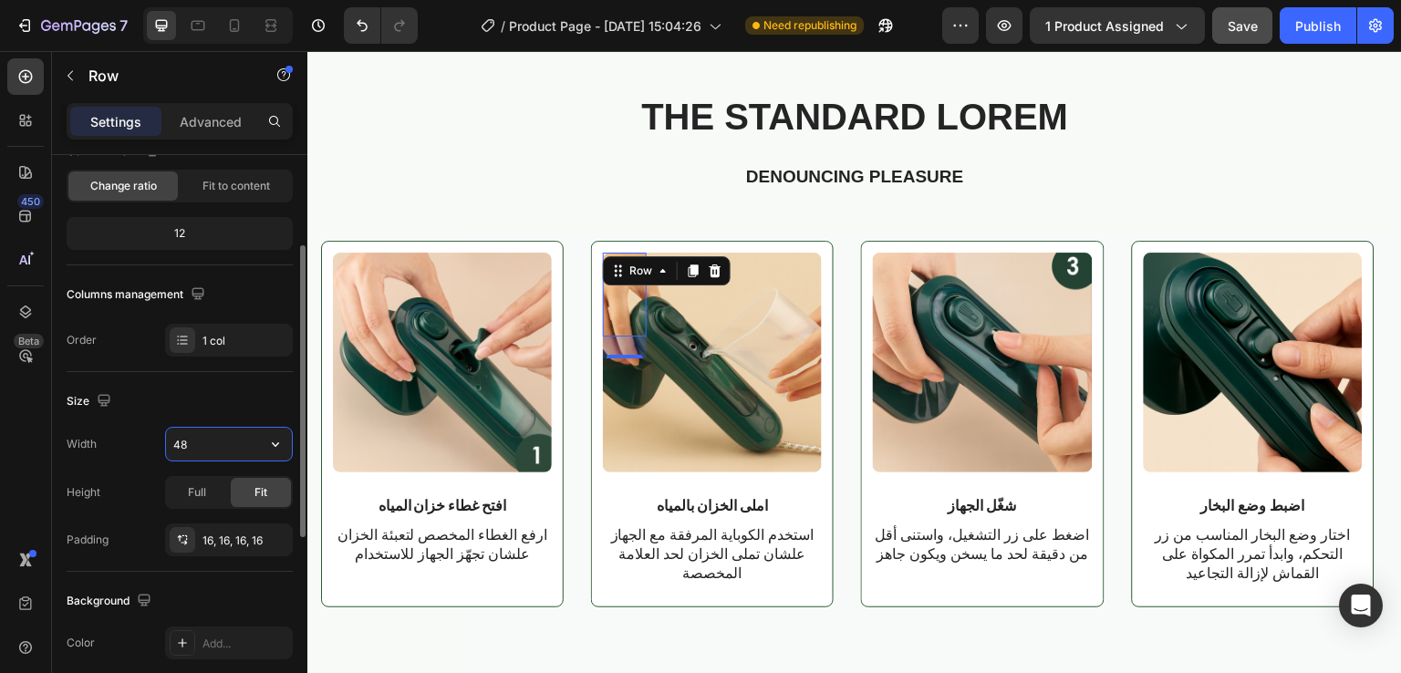
type input "4"
type input "50"
click at [203, 484] on span "Full" at bounding box center [197, 492] width 18 height 16
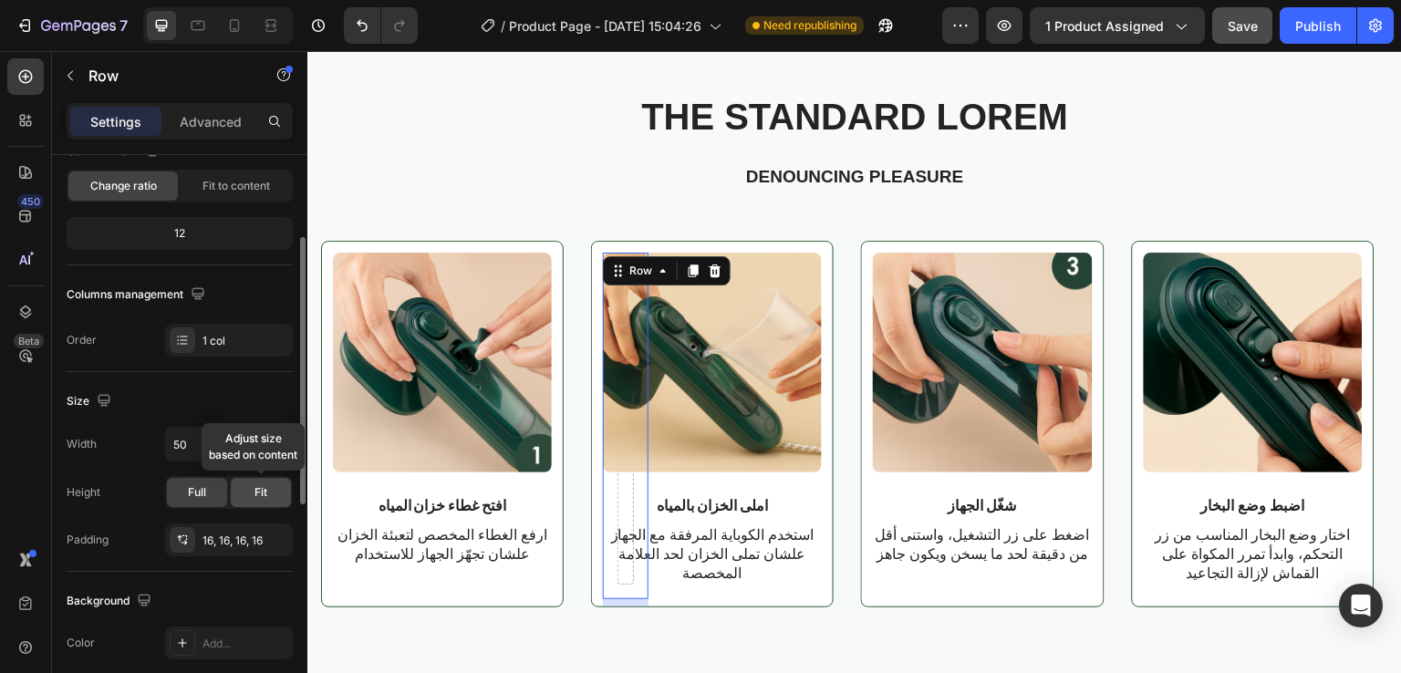
click at [251, 490] on div "Fit" at bounding box center [261, 492] width 60 height 29
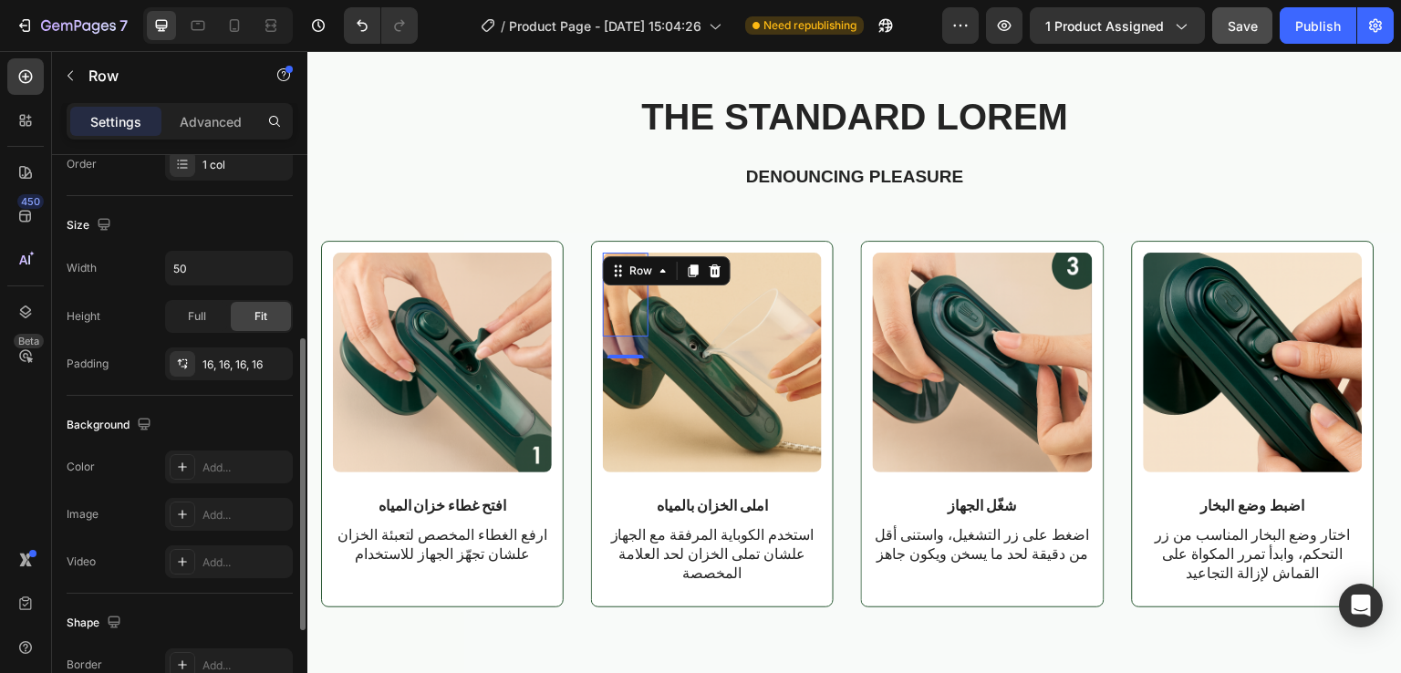
scroll to position [354, 0]
click at [186, 467] on icon at bounding box center [182, 465] width 15 height 15
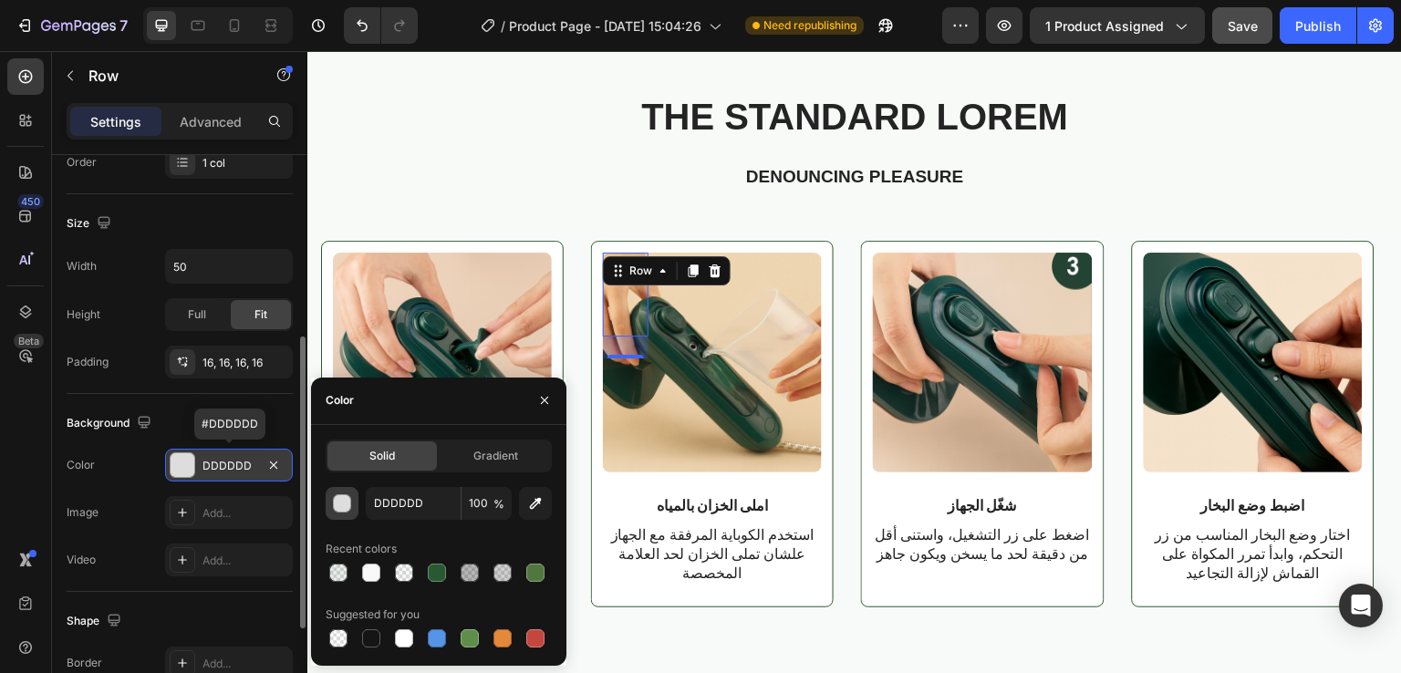
click at [339, 508] on div "button" at bounding box center [343, 504] width 18 height 18
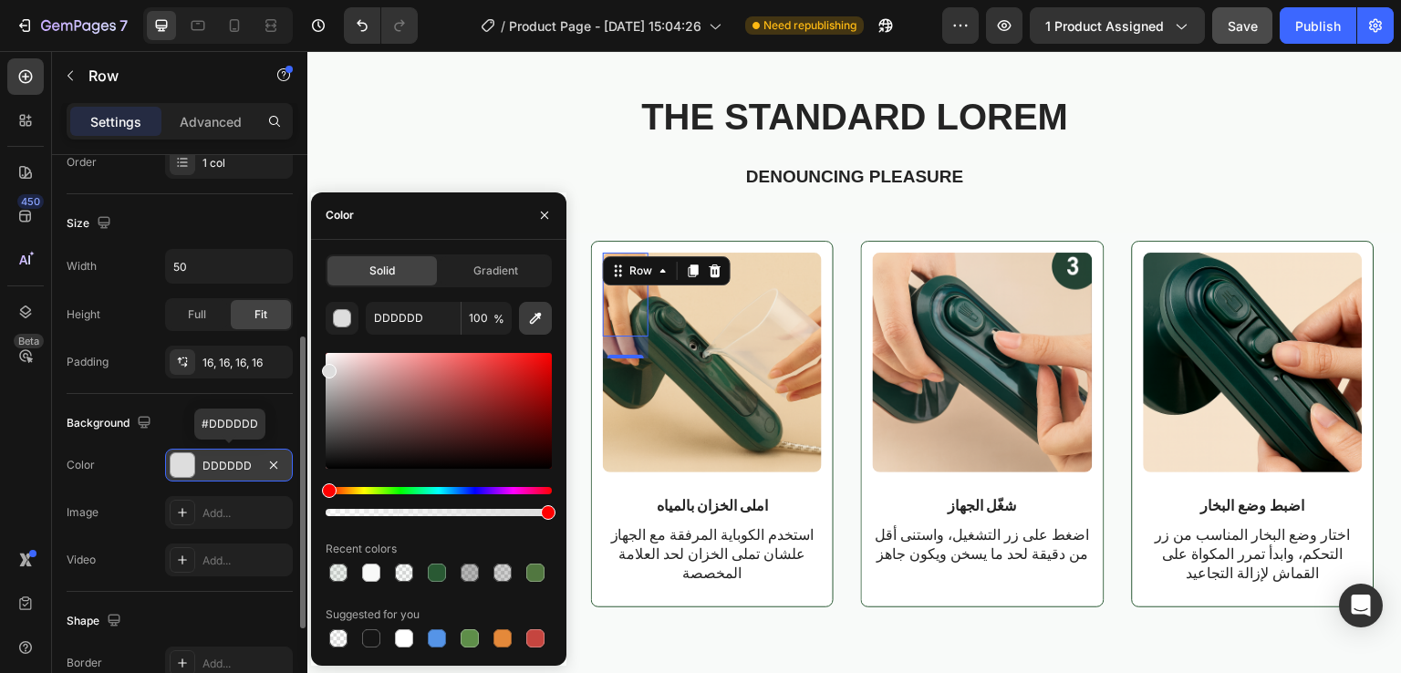
click at [535, 325] on icon "button" at bounding box center [535, 318] width 18 height 18
type input "244435"
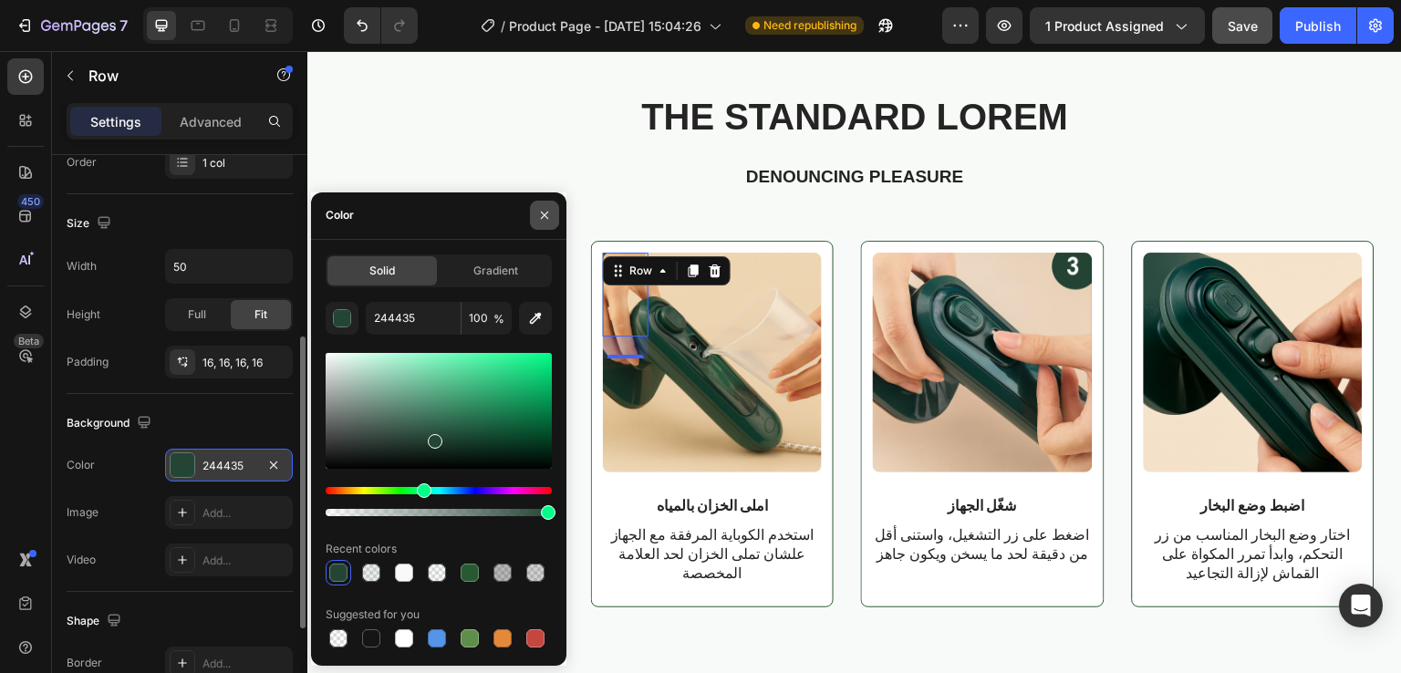
click at [540, 214] on icon "button" at bounding box center [544, 215] width 15 height 15
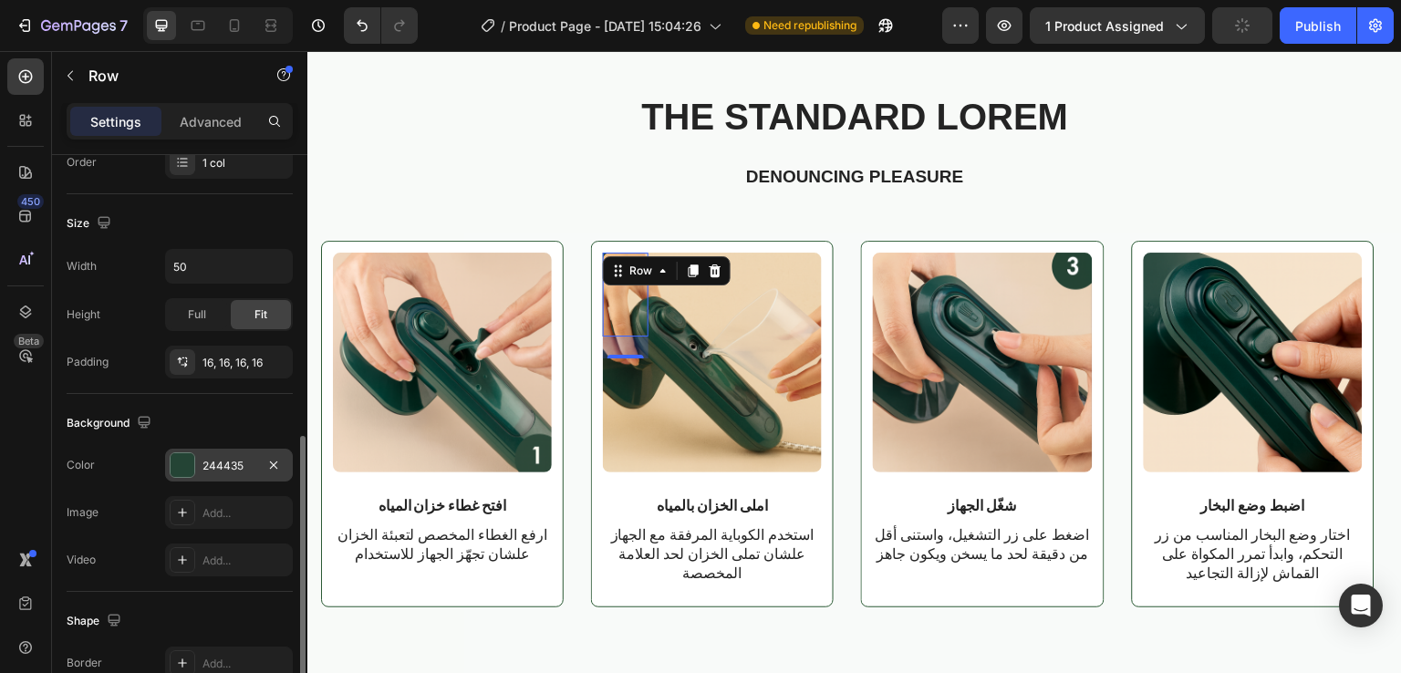
scroll to position [420, 0]
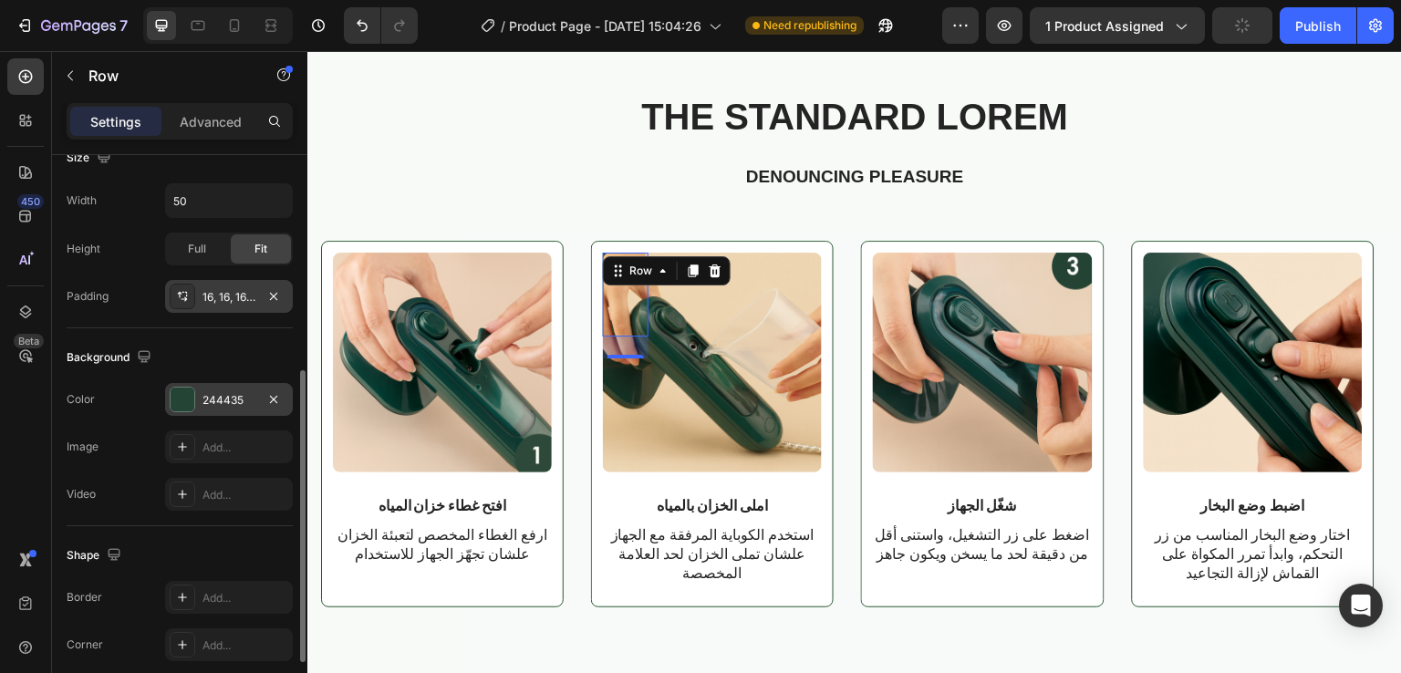
click at [183, 300] on icon at bounding box center [182, 296] width 15 height 15
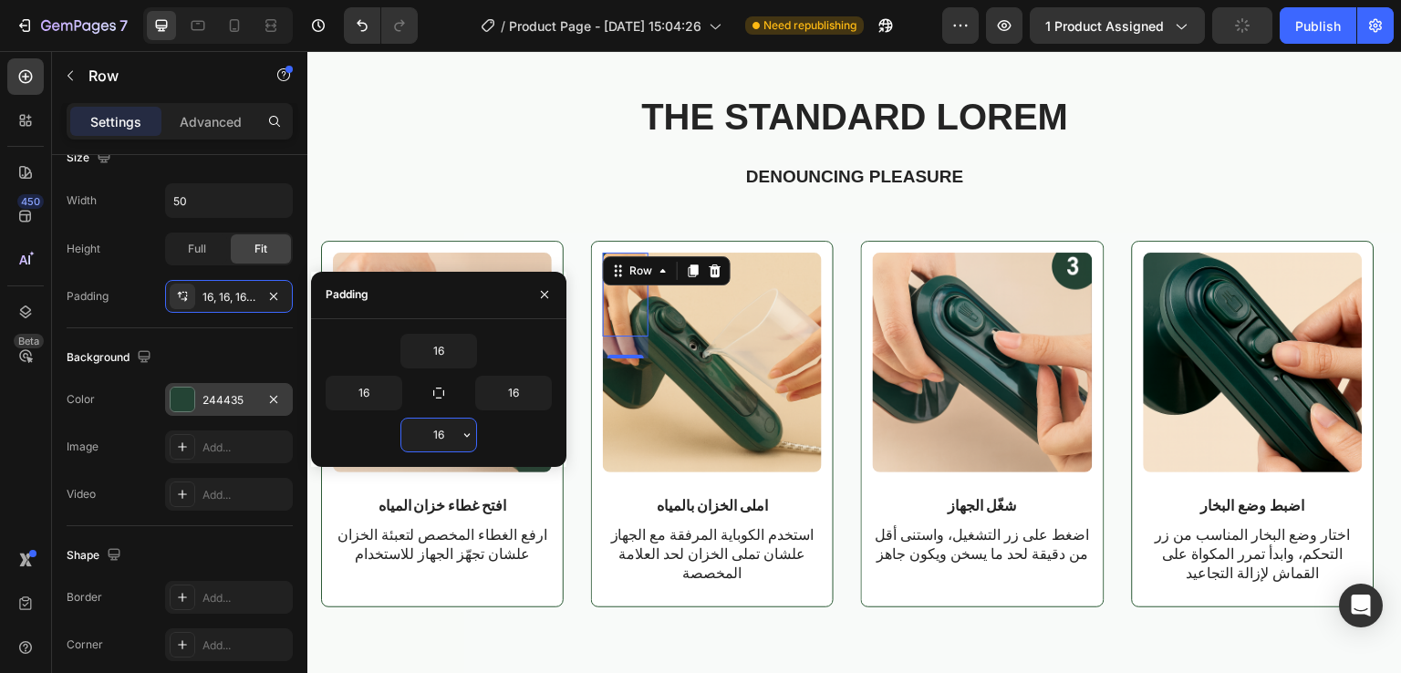
click at [441, 435] on input "16" at bounding box center [438, 435] width 75 height 33
type input "0"
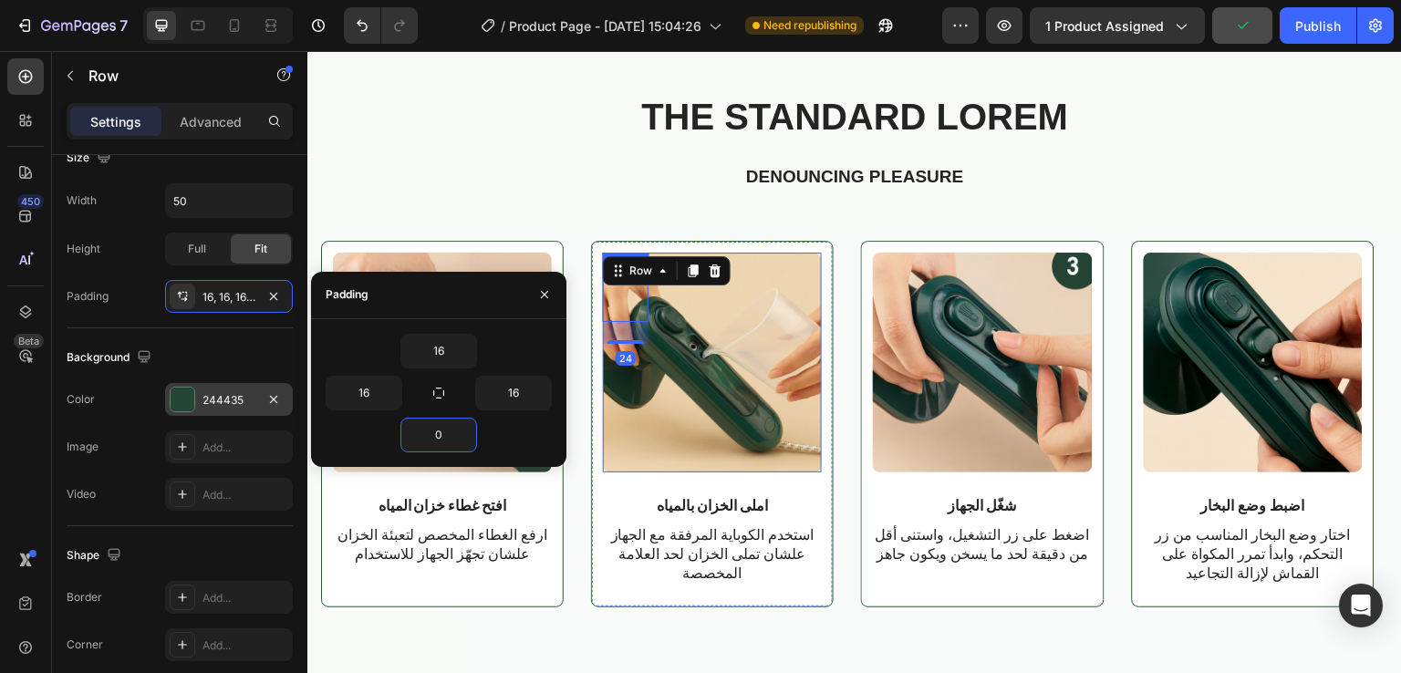
click at [746, 306] on img at bounding box center [712, 362] width 219 height 219
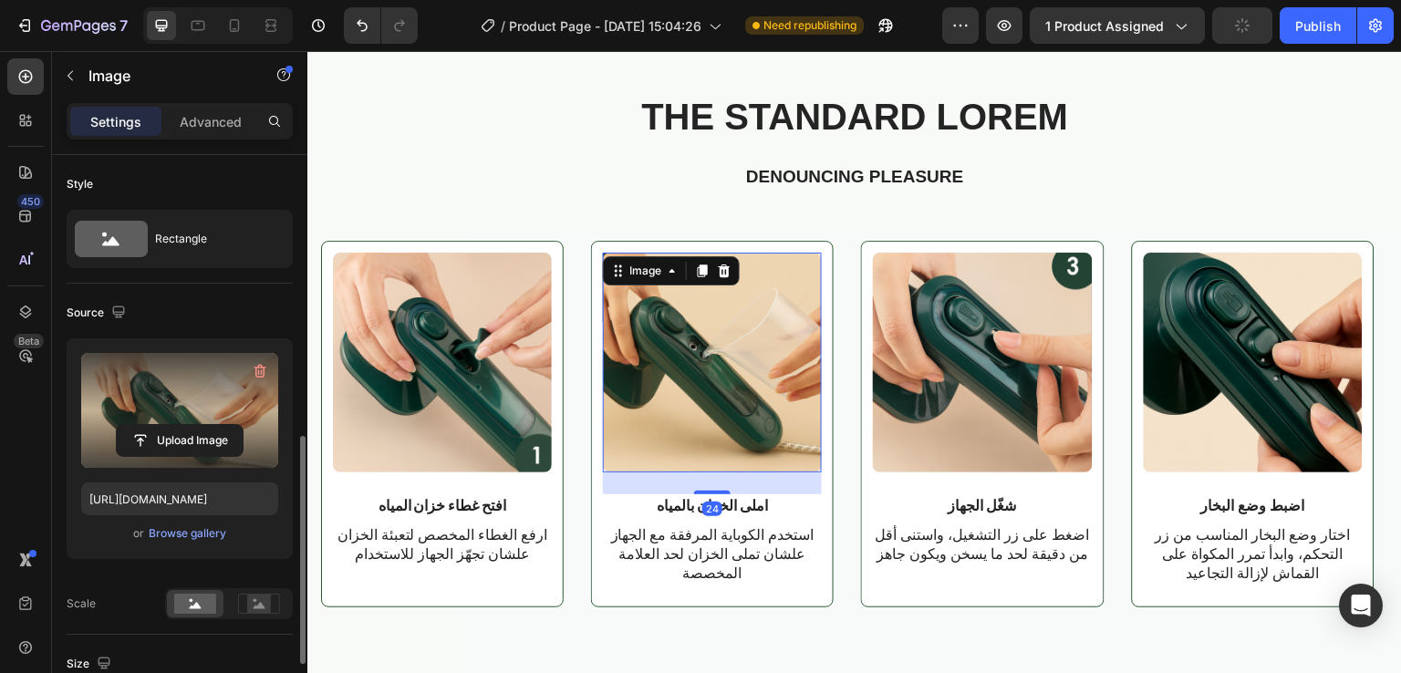
scroll to position [352, 0]
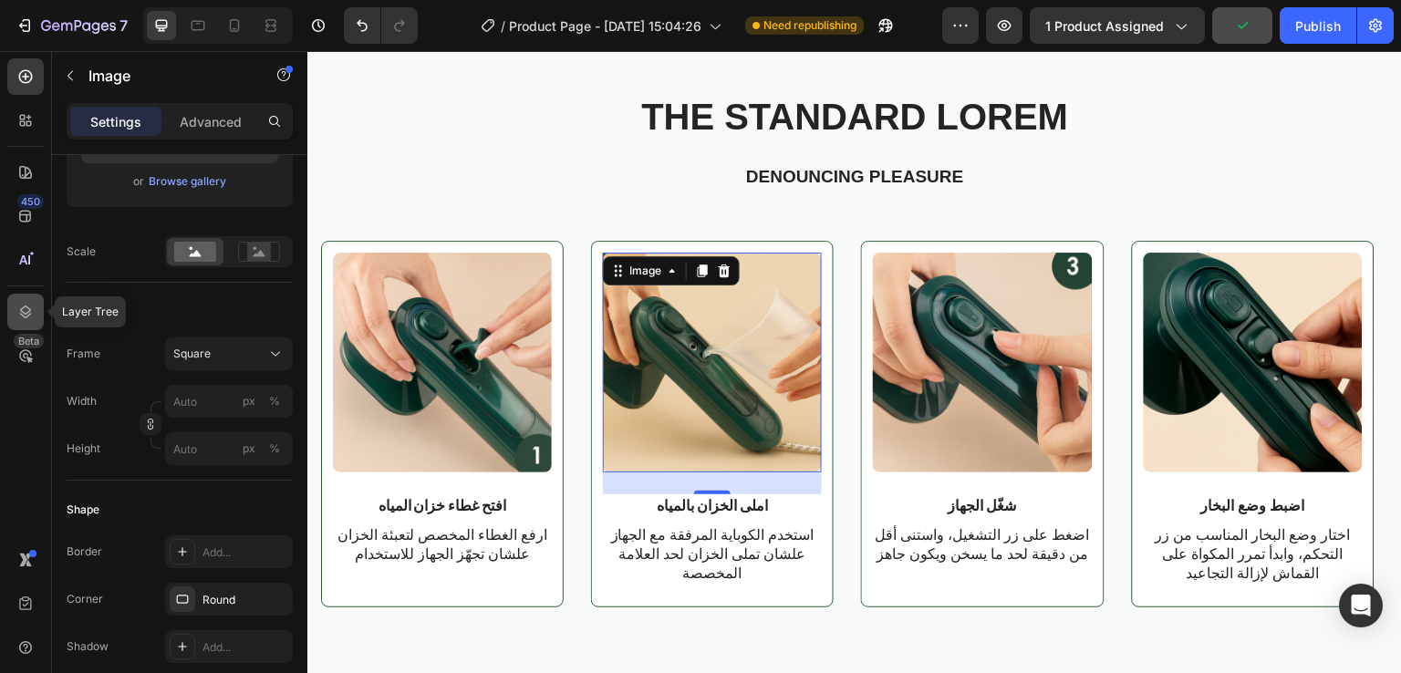
click at [21, 308] on icon at bounding box center [26, 312] width 12 height 13
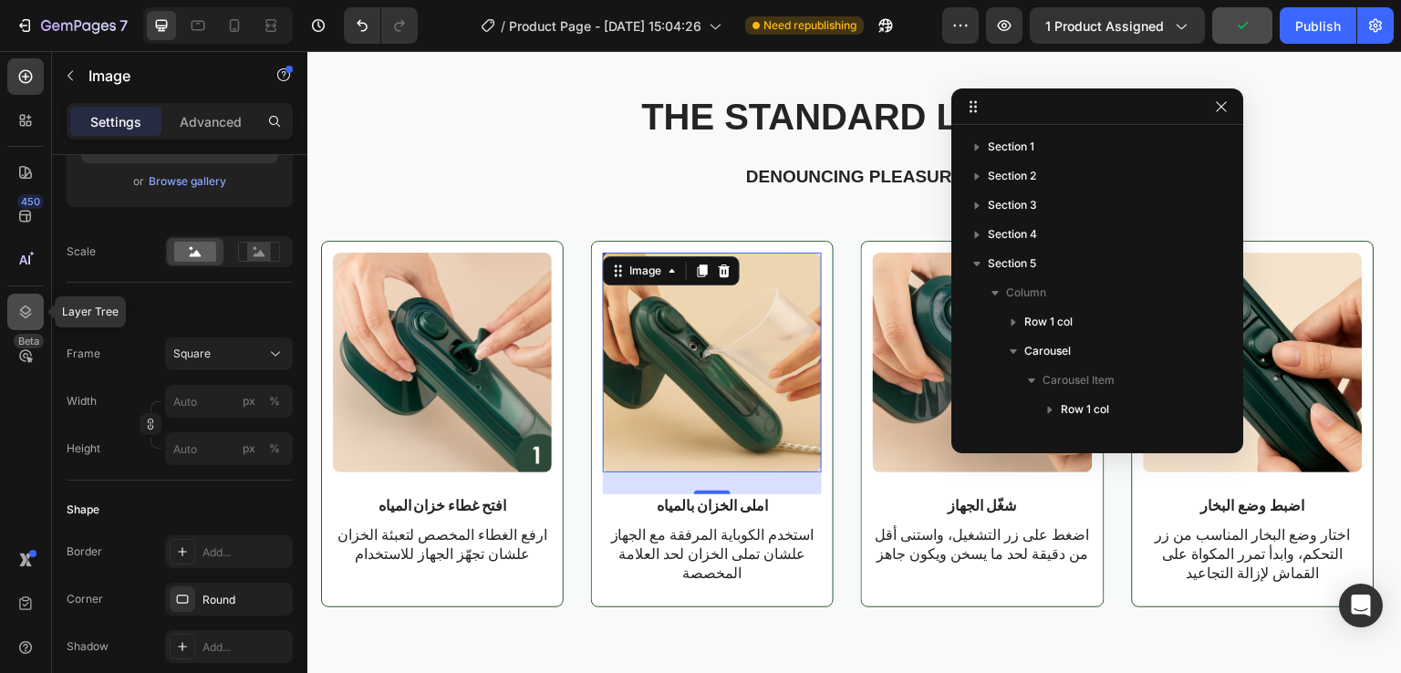
scroll to position [286, 0]
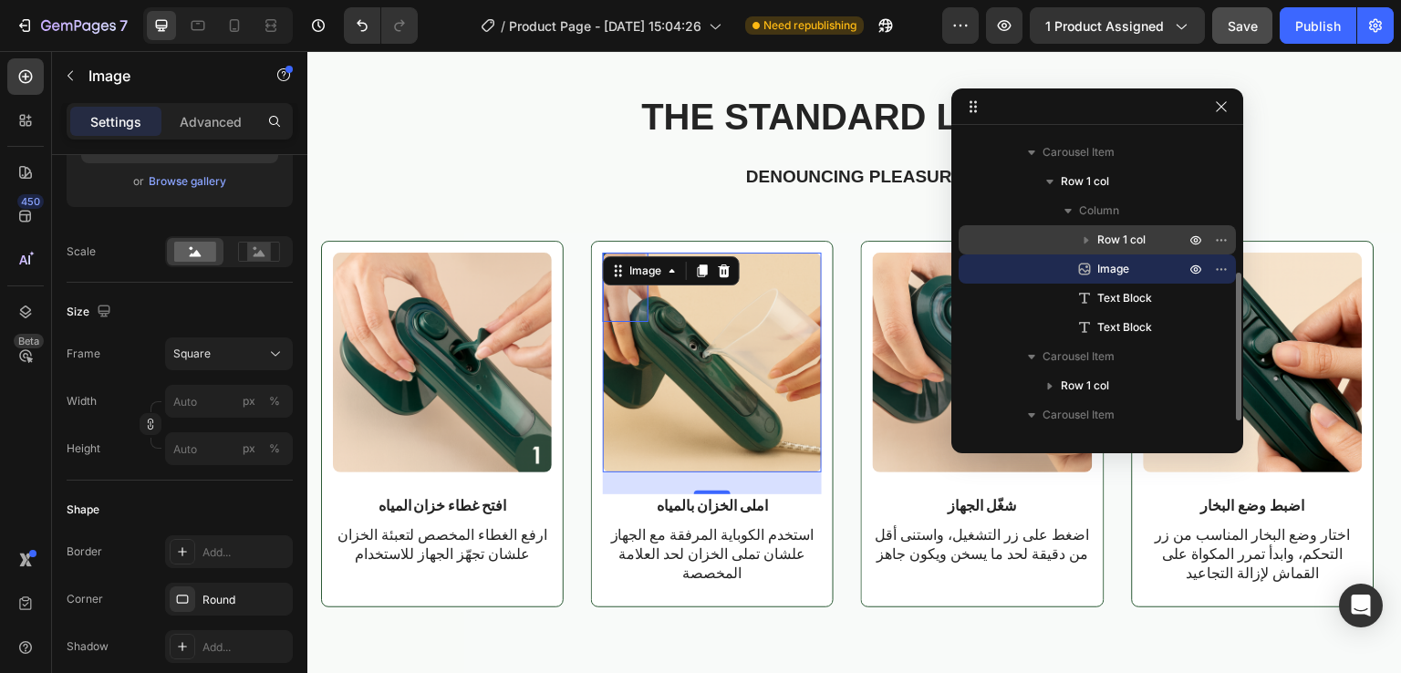
click at [1070, 239] on div "Row 1 col" at bounding box center [1097, 239] width 263 height 29
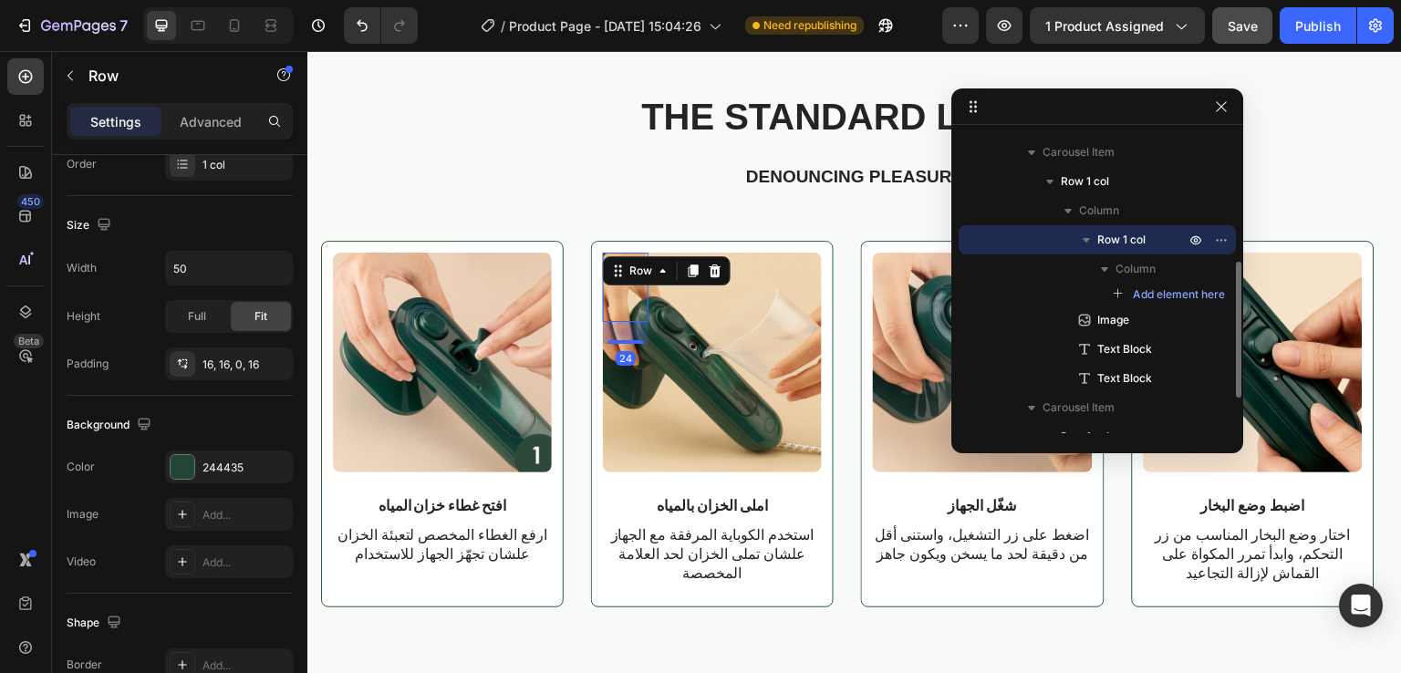
scroll to position [0, 0]
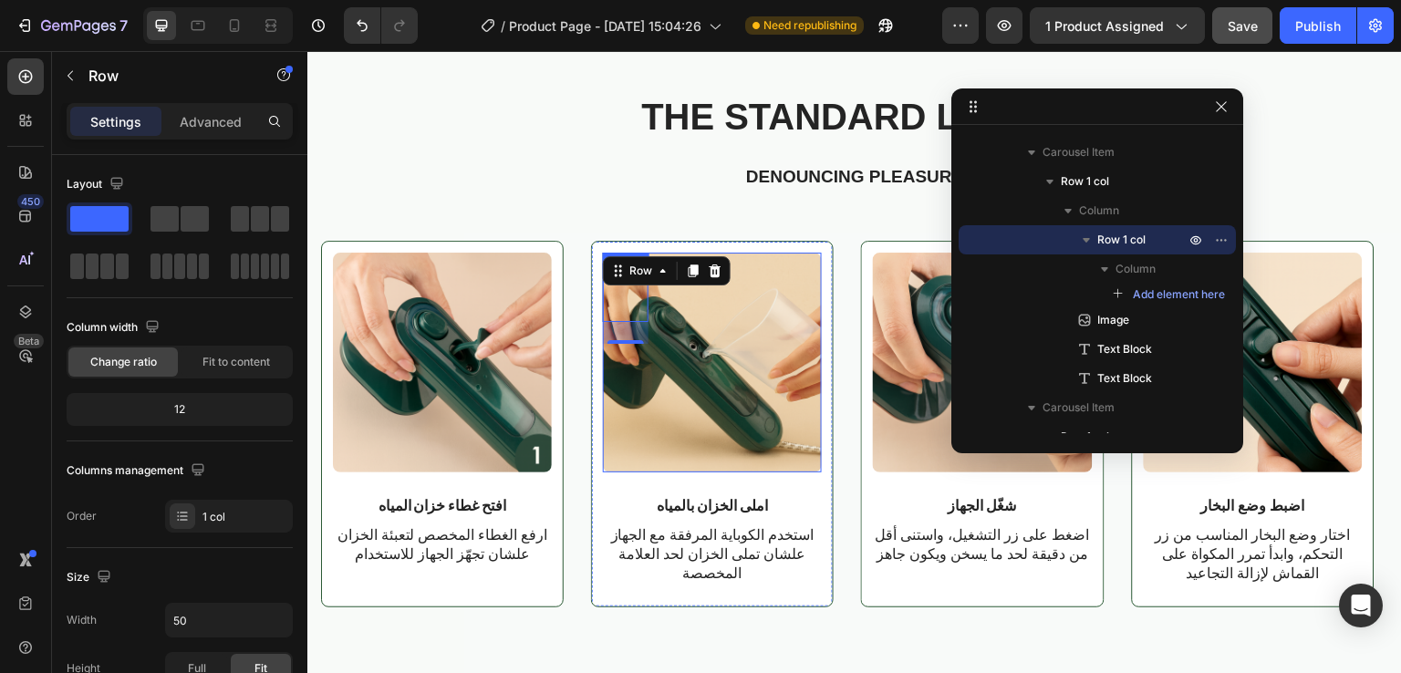
click at [722, 375] on img at bounding box center [712, 362] width 219 height 219
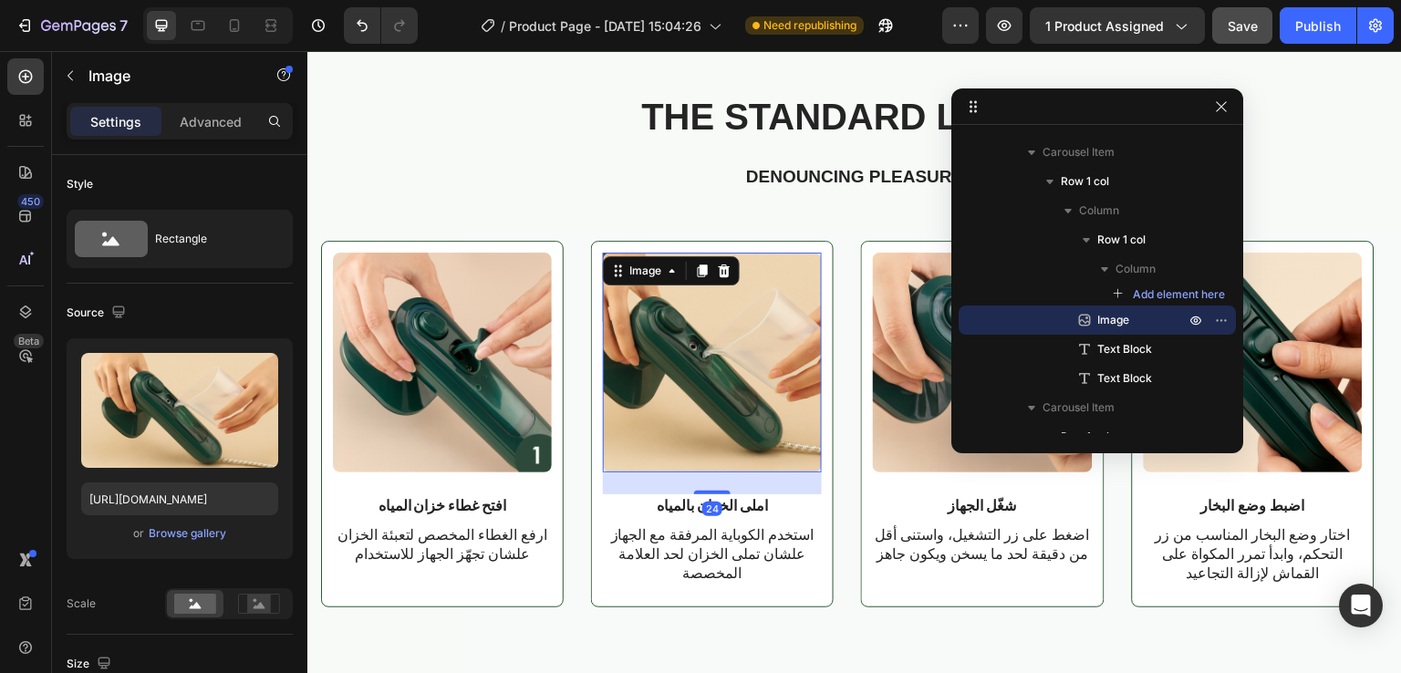
click at [631, 301] on img at bounding box center [712, 362] width 219 height 219
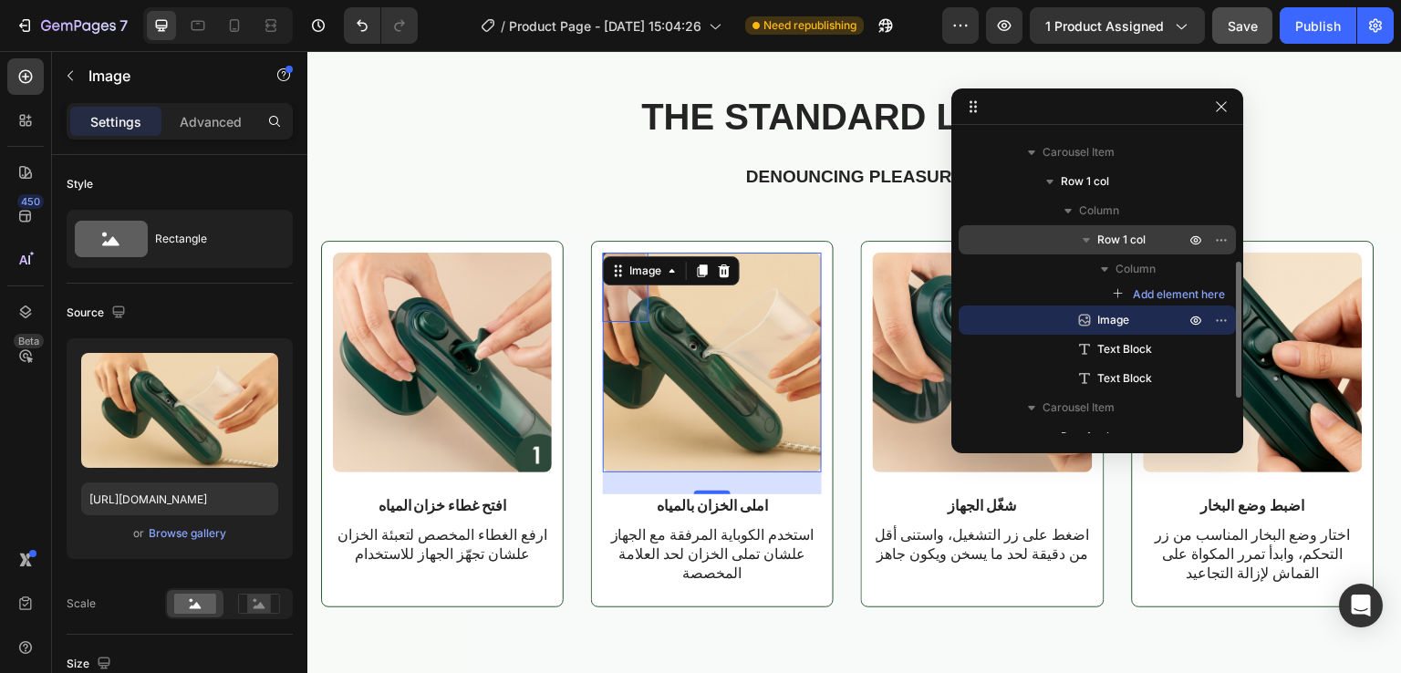
click at [1121, 244] on span "Row 1 col" at bounding box center [1121, 240] width 48 height 18
click at [1153, 231] on p "Row 1 col" at bounding box center [1142, 240] width 91 height 18
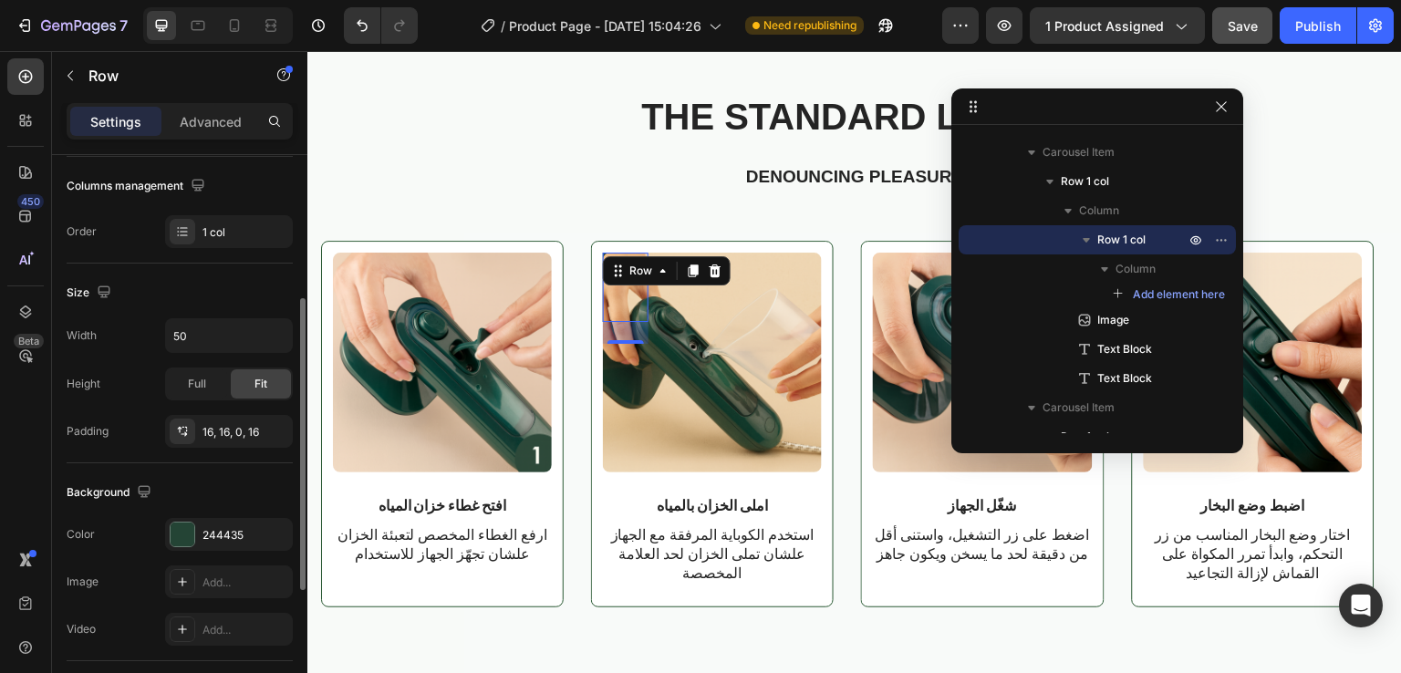
scroll to position [283, 0]
click at [198, 334] on input "50" at bounding box center [229, 337] width 126 height 33
drag, startPoint x: 198, startPoint y: 334, endPoint x: 198, endPoint y: 374, distance: 40.1
click at [198, 374] on div "Width 50 Height Full Fit Padding 16, 16, 0, 16" at bounding box center [180, 385] width 226 height 130
click at [184, 421] on div at bounding box center [183, 434] width 26 height 26
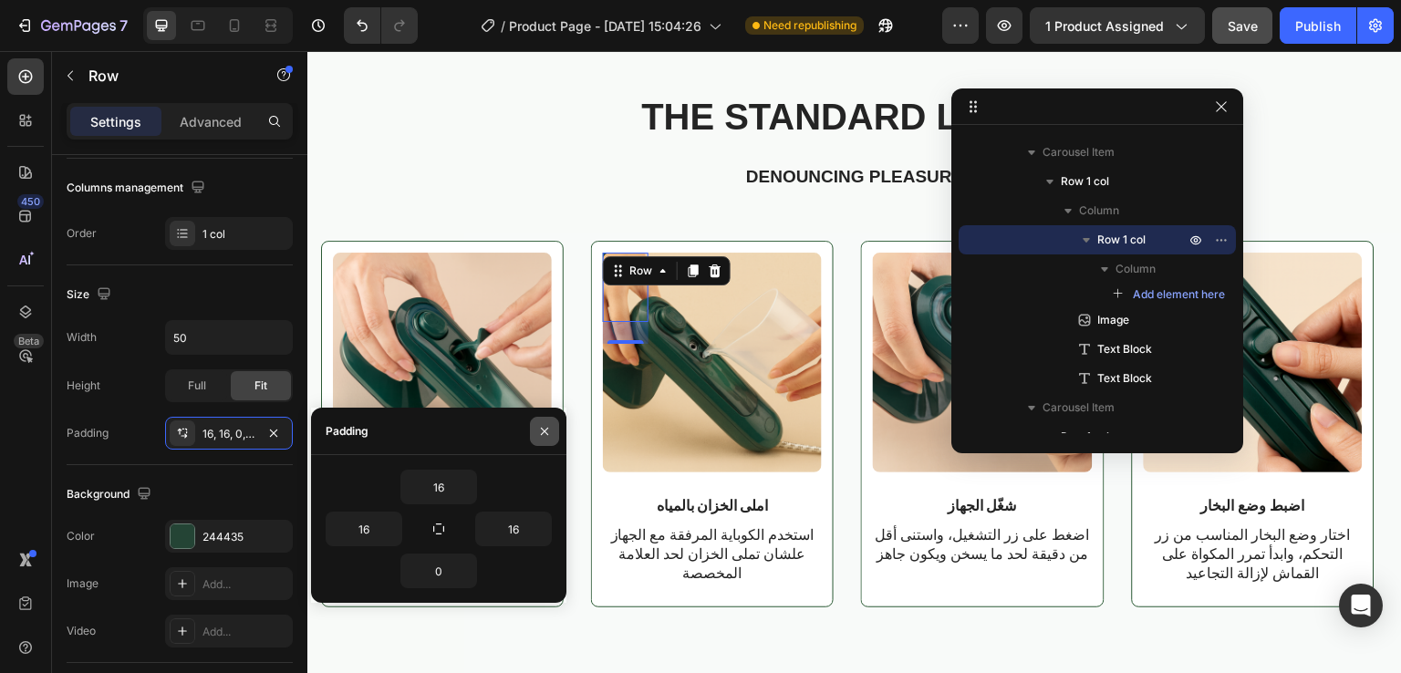
click at [545, 427] on icon "button" at bounding box center [544, 431] width 15 height 15
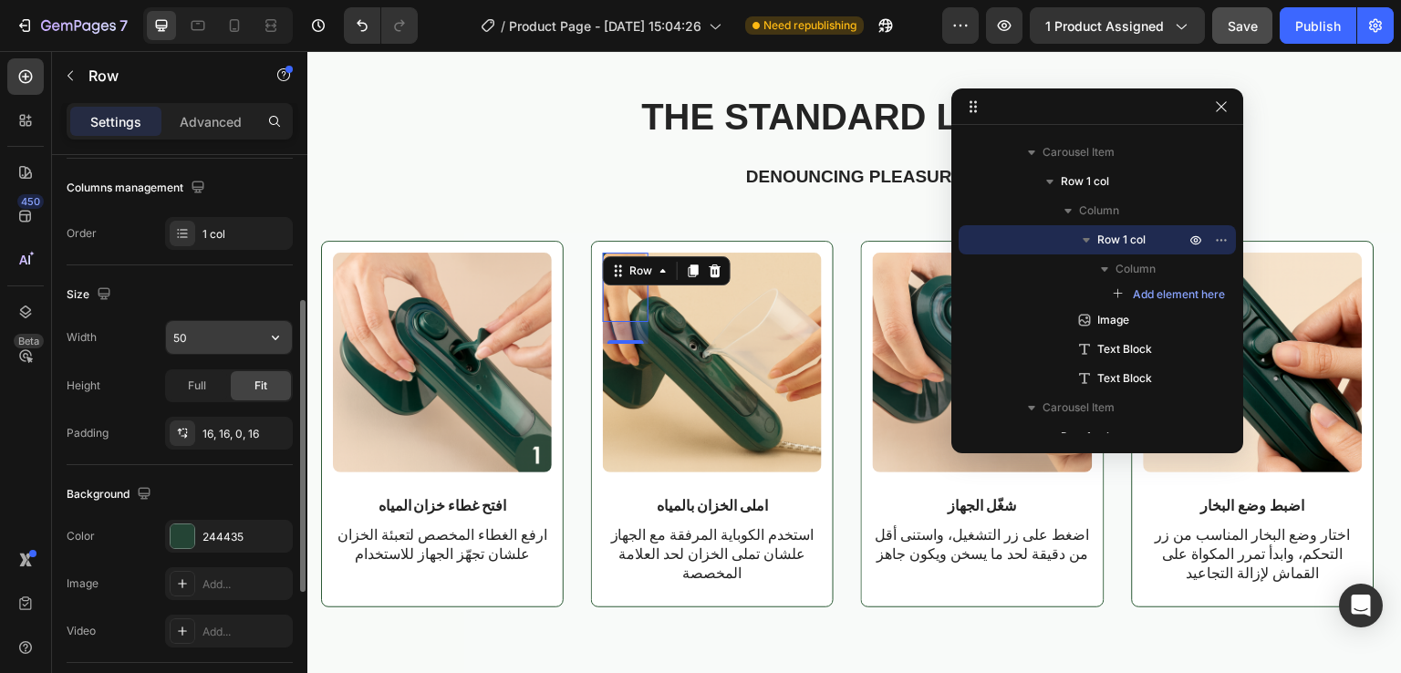
click at [268, 347] on button "button" at bounding box center [275, 337] width 33 height 33
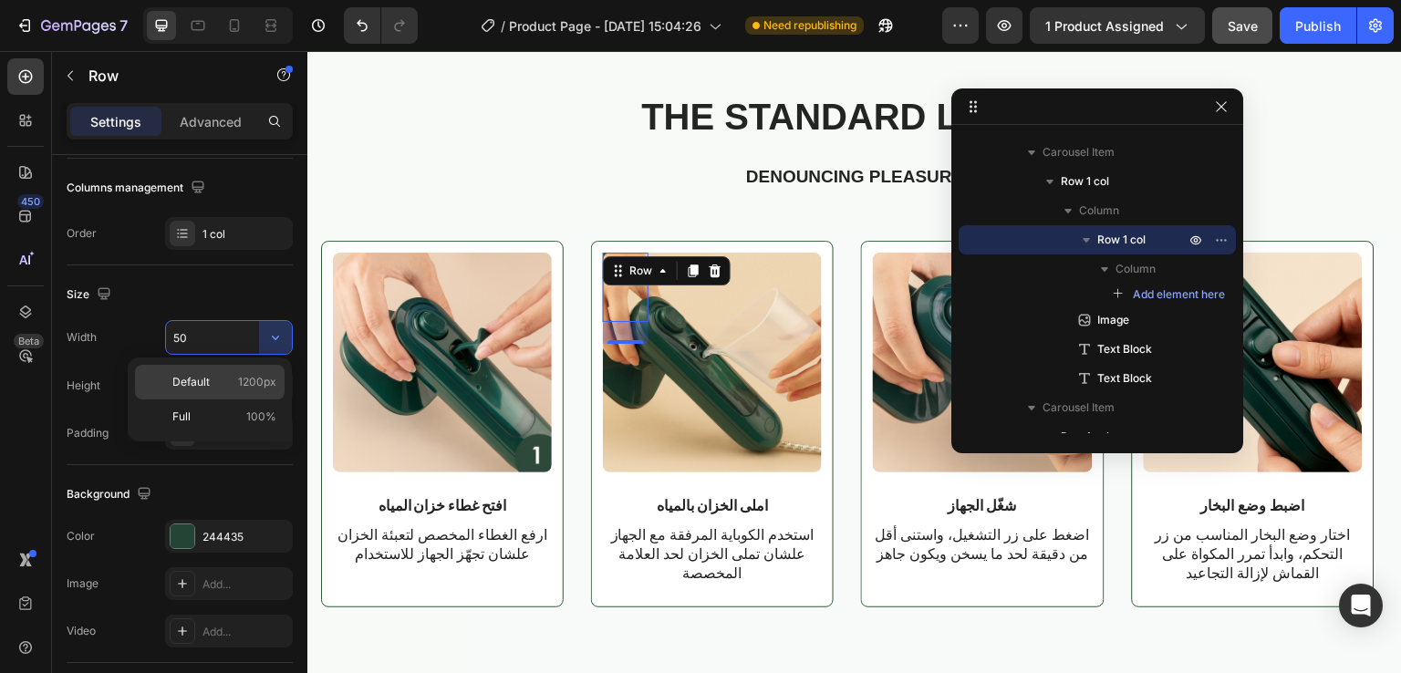
click at [213, 376] on p "Default 1200px" at bounding box center [224, 382] width 104 height 16
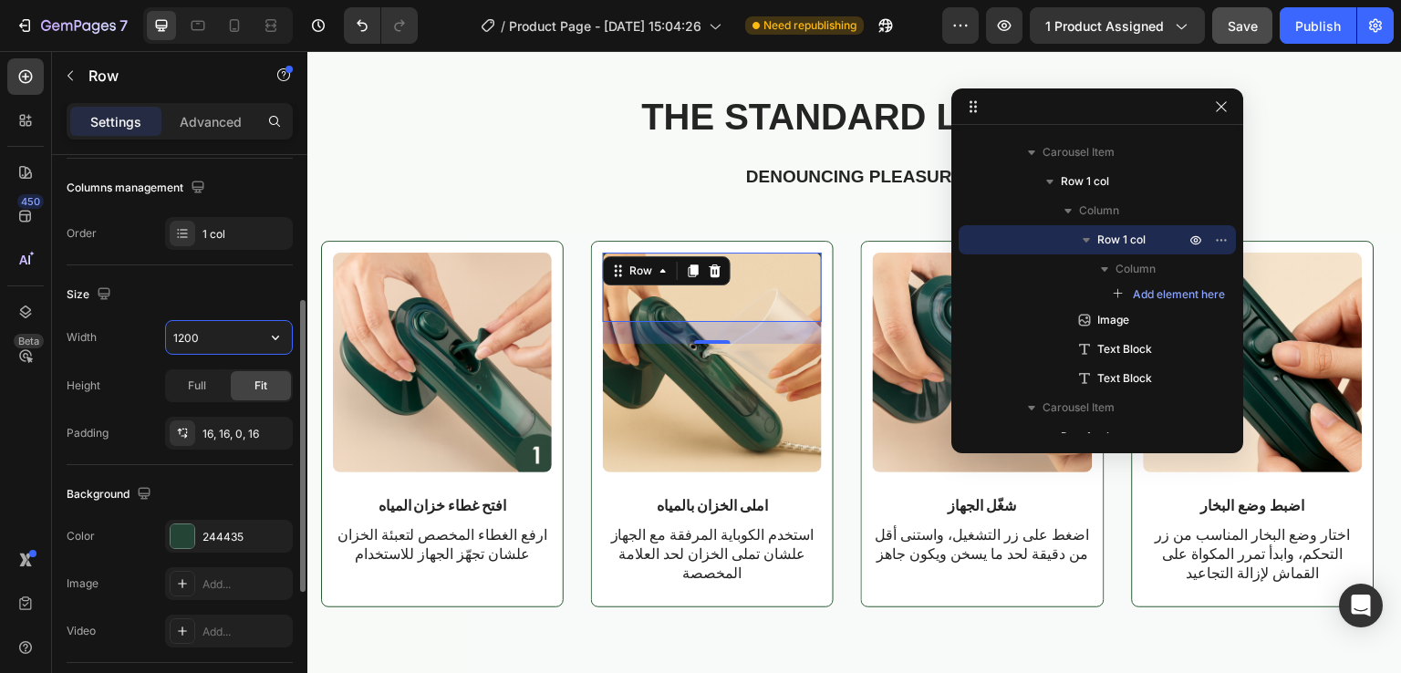
click at [199, 336] on input "1200" at bounding box center [229, 337] width 126 height 33
type input "50"
click at [183, 435] on icon at bounding box center [182, 433] width 15 height 15
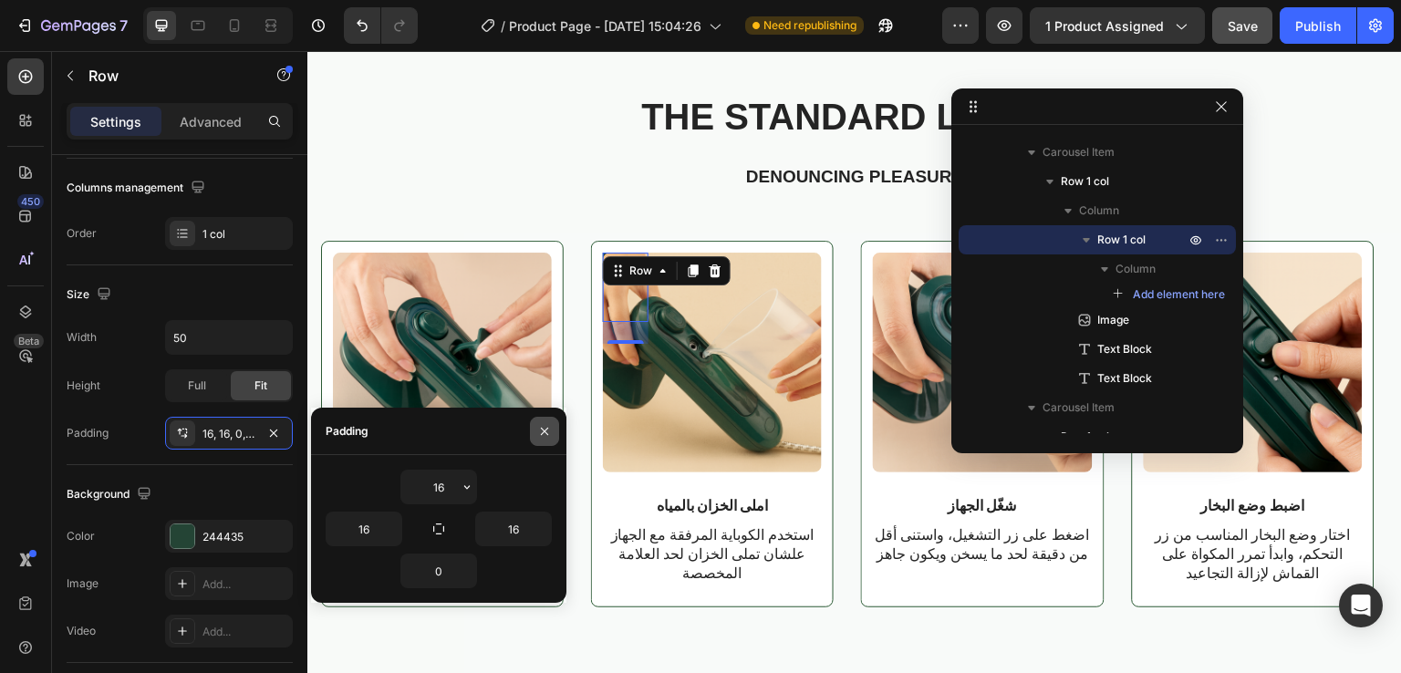
click at [548, 427] on icon "button" at bounding box center [544, 431] width 15 height 15
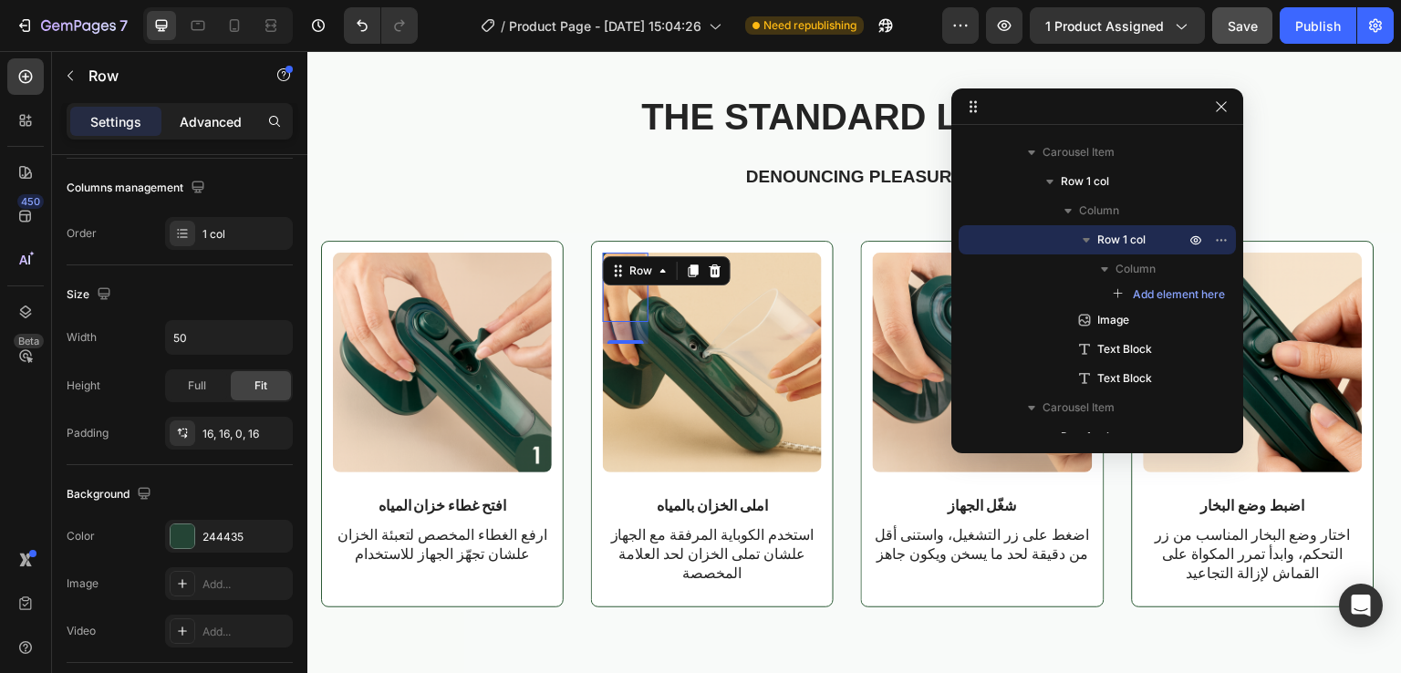
click at [194, 124] on p "Advanced" at bounding box center [211, 121] width 62 height 19
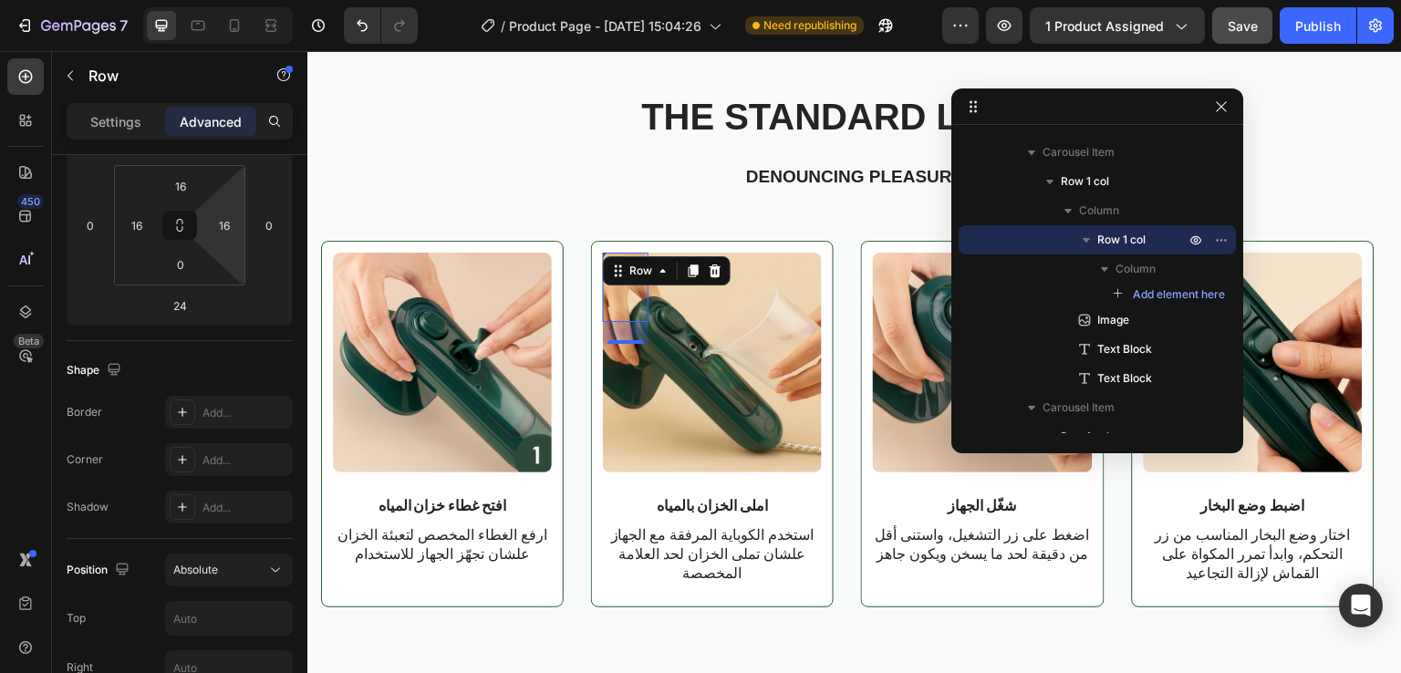
scroll to position [0, 0]
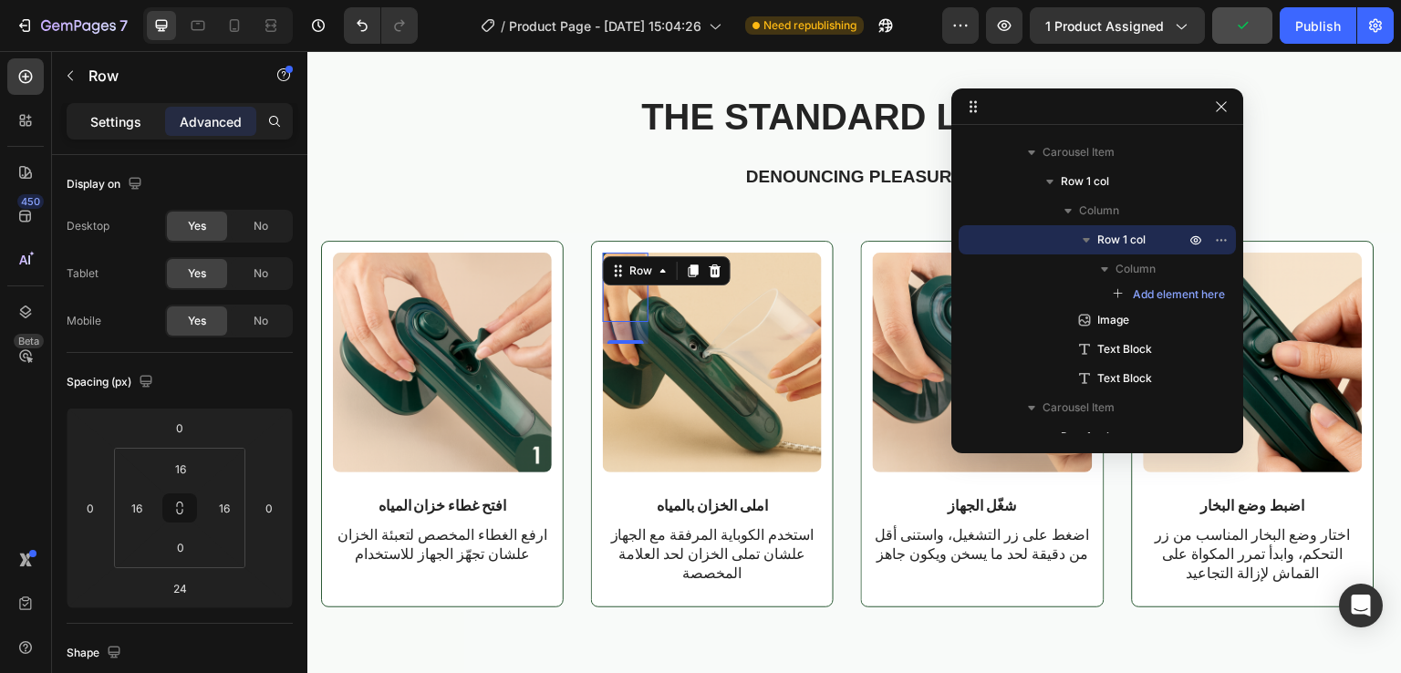
drag, startPoint x: 118, startPoint y: 100, endPoint x: 114, endPoint y: 121, distance: 21.3
click at [114, 121] on div "Sections(18) Elements(84) Section Element Hero Section Product Detail Brands Tr…" at bounding box center [179, 362] width 255 height 622
click at [114, 121] on p "Settings" at bounding box center [115, 121] width 51 height 19
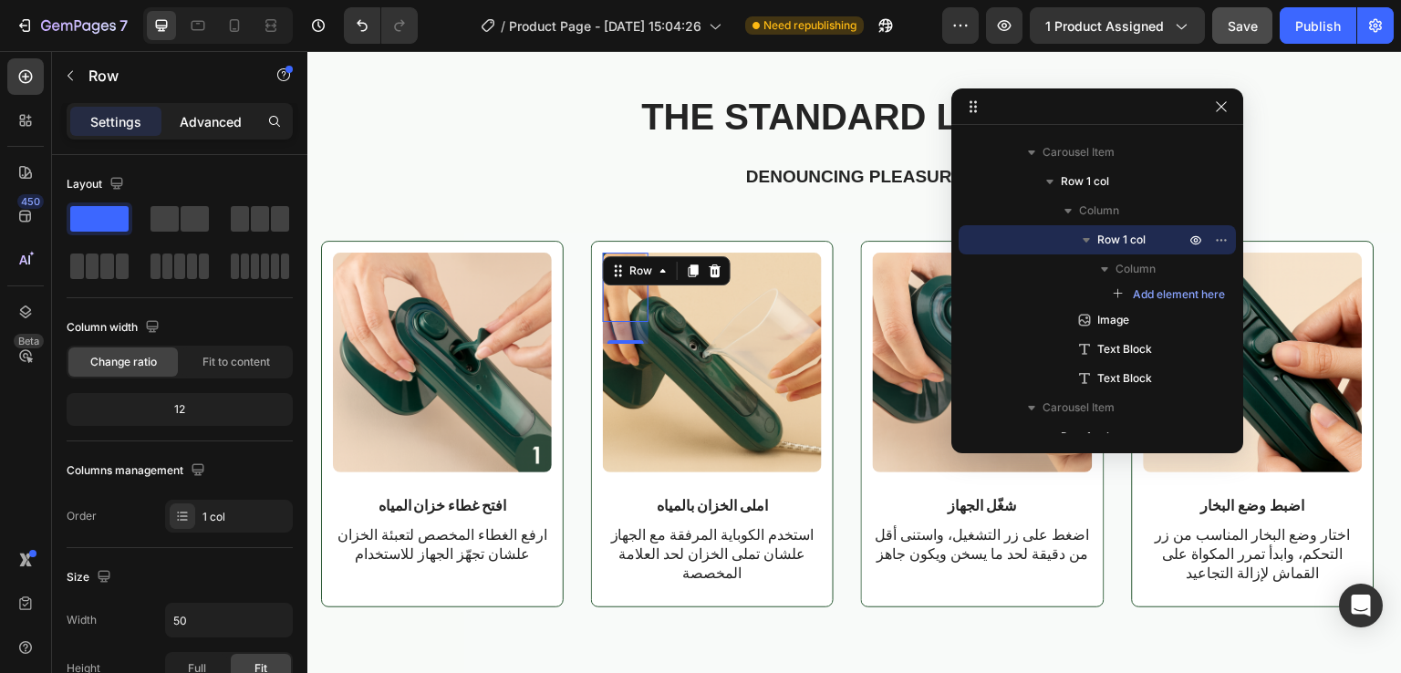
click at [228, 130] on p "Advanced" at bounding box center [211, 121] width 62 height 19
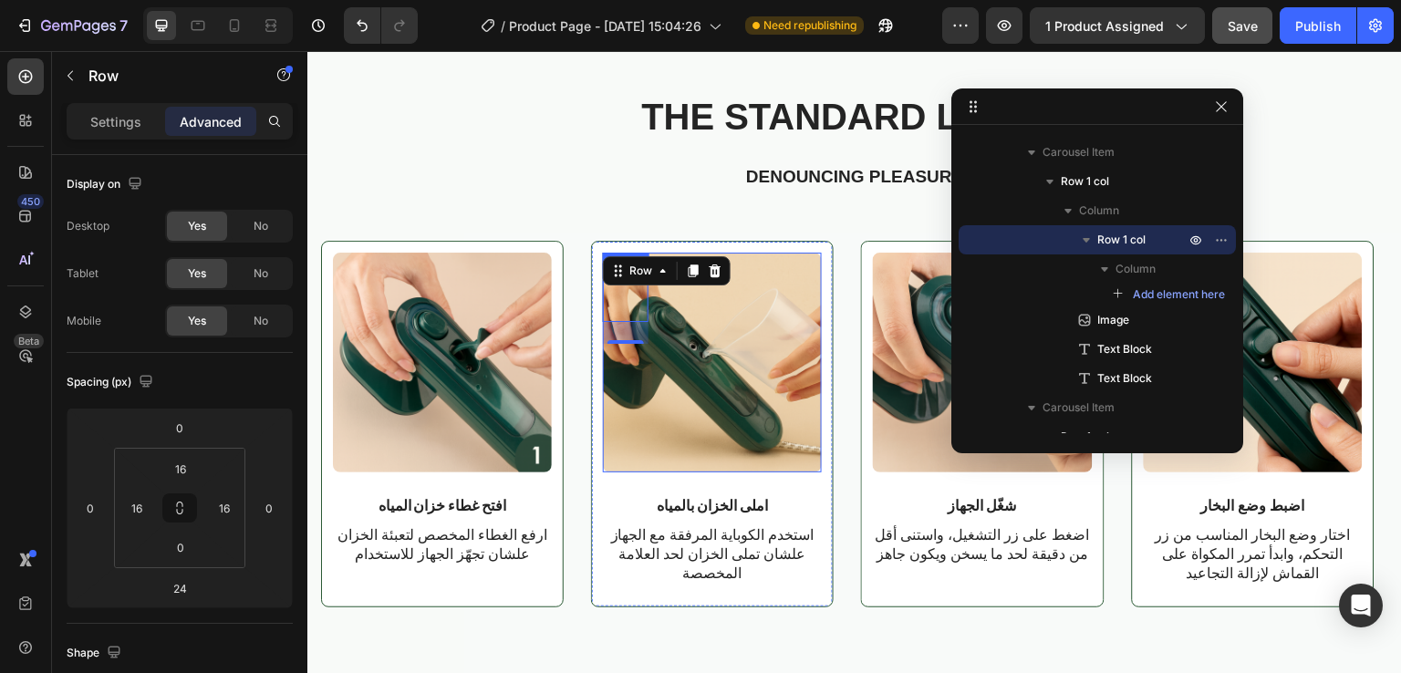
click at [701, 421] on img at bounding box center [712, 362] width 219 height 219
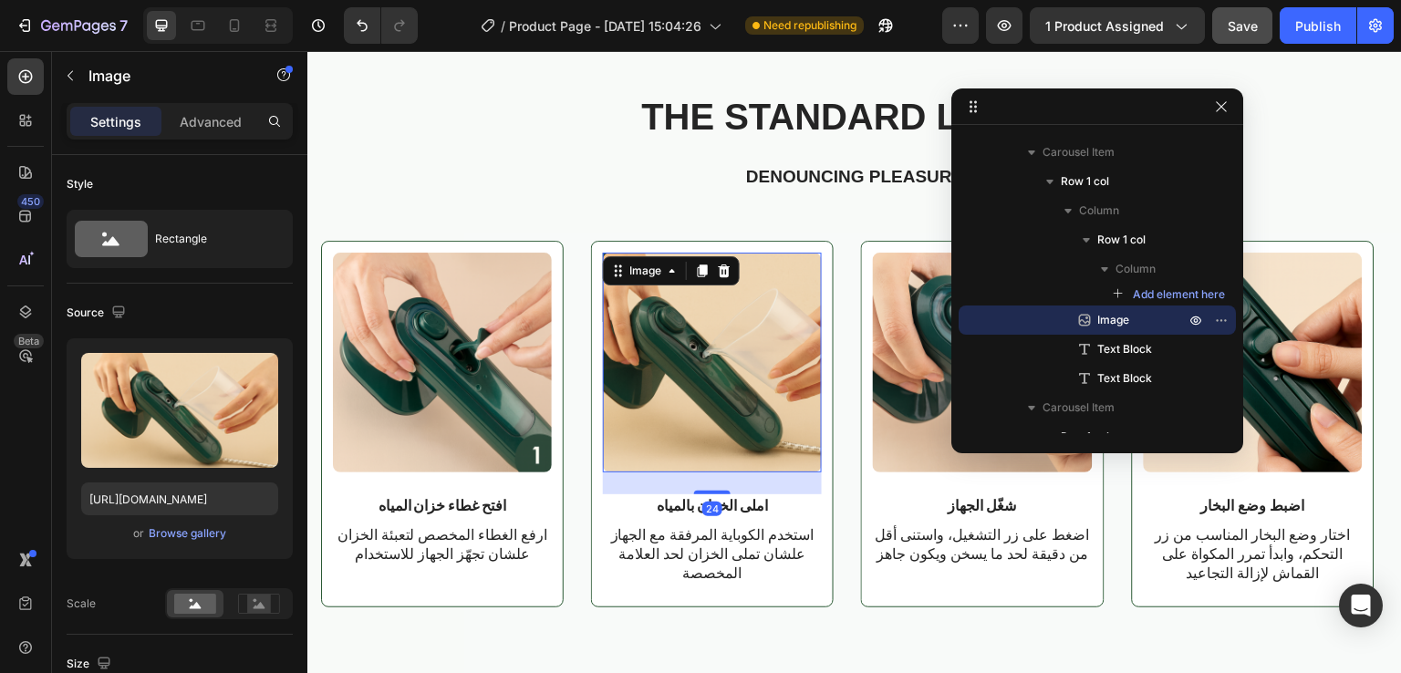
click at [636, 309] on img at bounding box center [712, 362] width 219 height 219
click at [1219, 113] on icon "button" at bounding box center [1221, 106] width 15 height 15
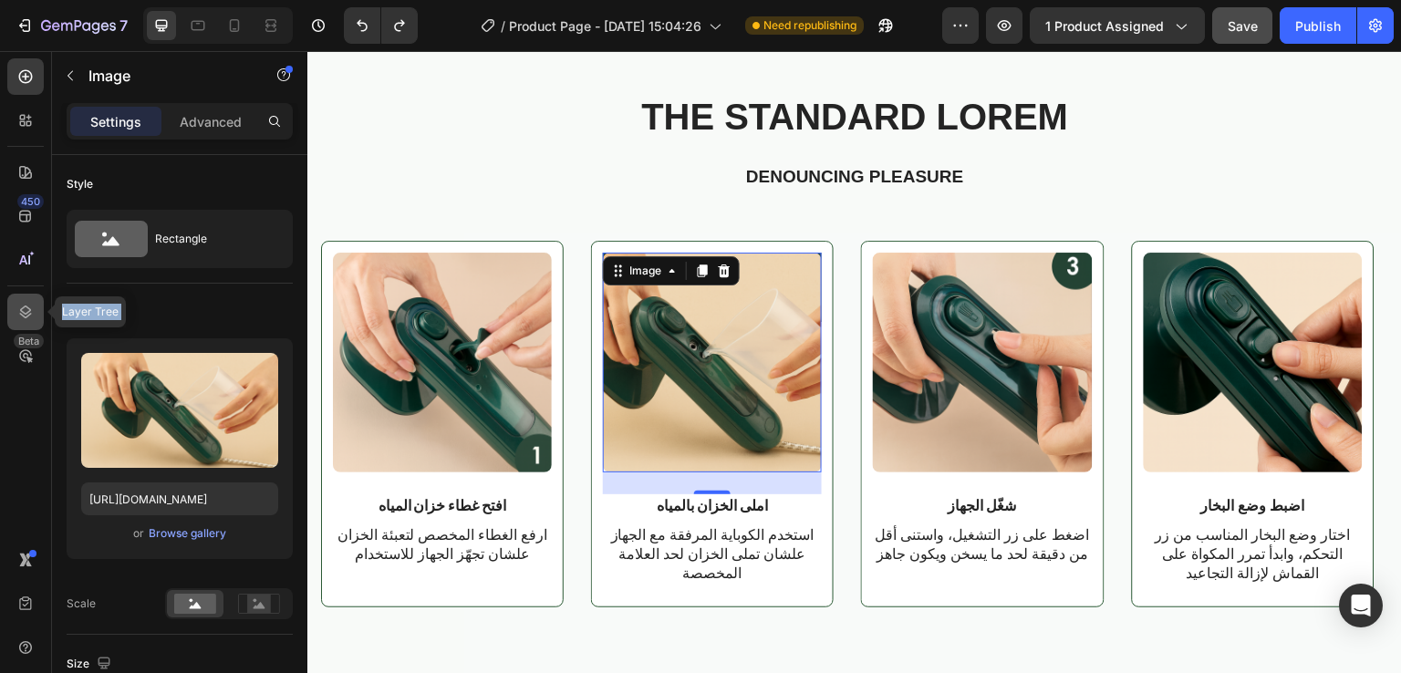
drag, startPoint x: 18, startPoint y: 291, endPoint x: 20, endPoint y: 309, distance: 18.3
click at [20, 309] on div "450 Layer Tree Beta" at bounding box center [25, 299] width 36 height 483
click at [20, 309] on icon at bounding box center [26, 312] width 12 height 13
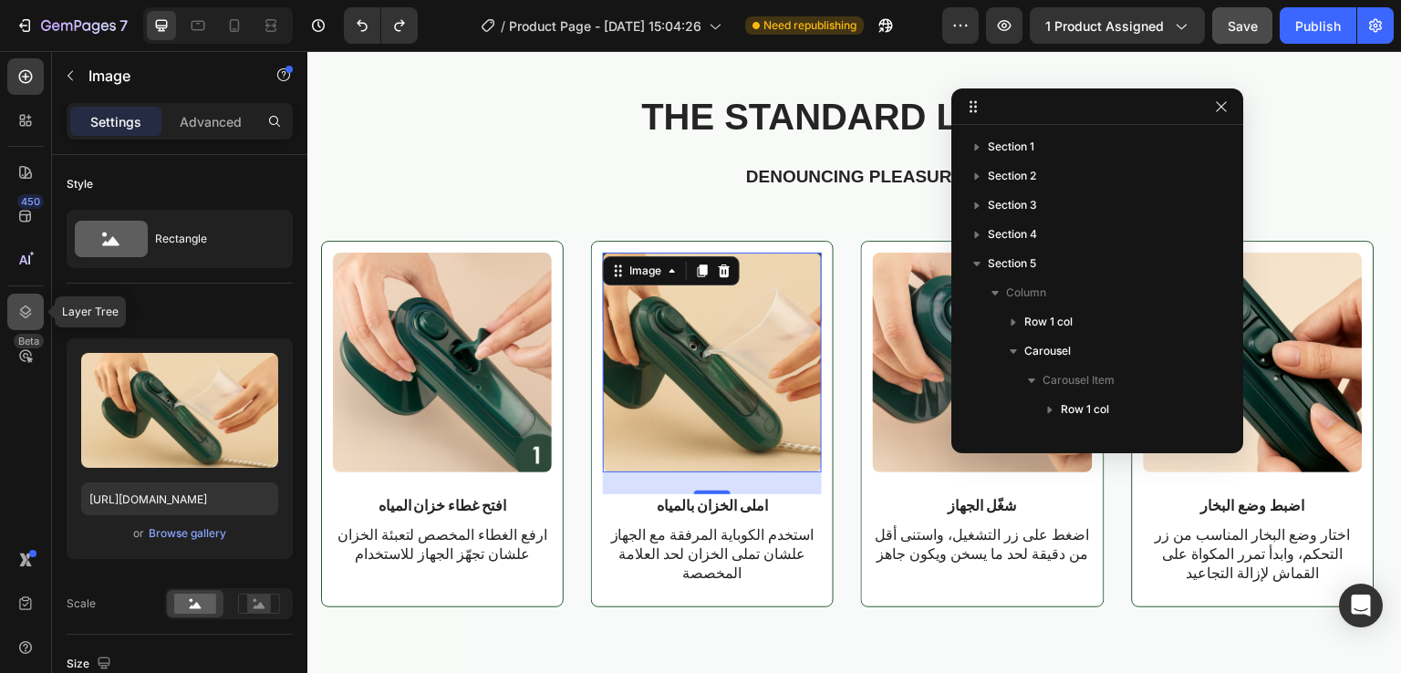
scroll to position [286, 0]
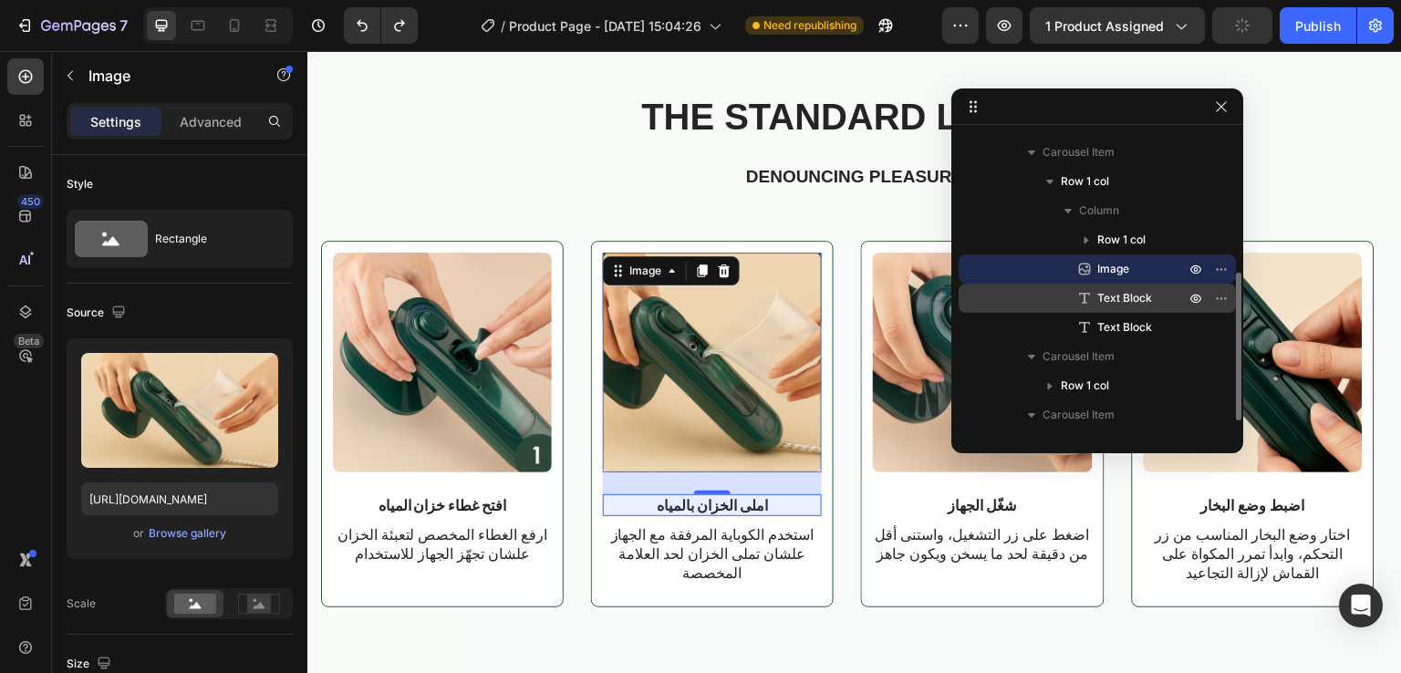
drag, startPoint x: 1119, startPoint y: 266, endPoint x: 1119, endPoint y: 308, distance: 42.0
click at [1119, 308] on div "Row 1 col Image Text Block Text Block" at bounding box center [1097, 283] width 277 height 117
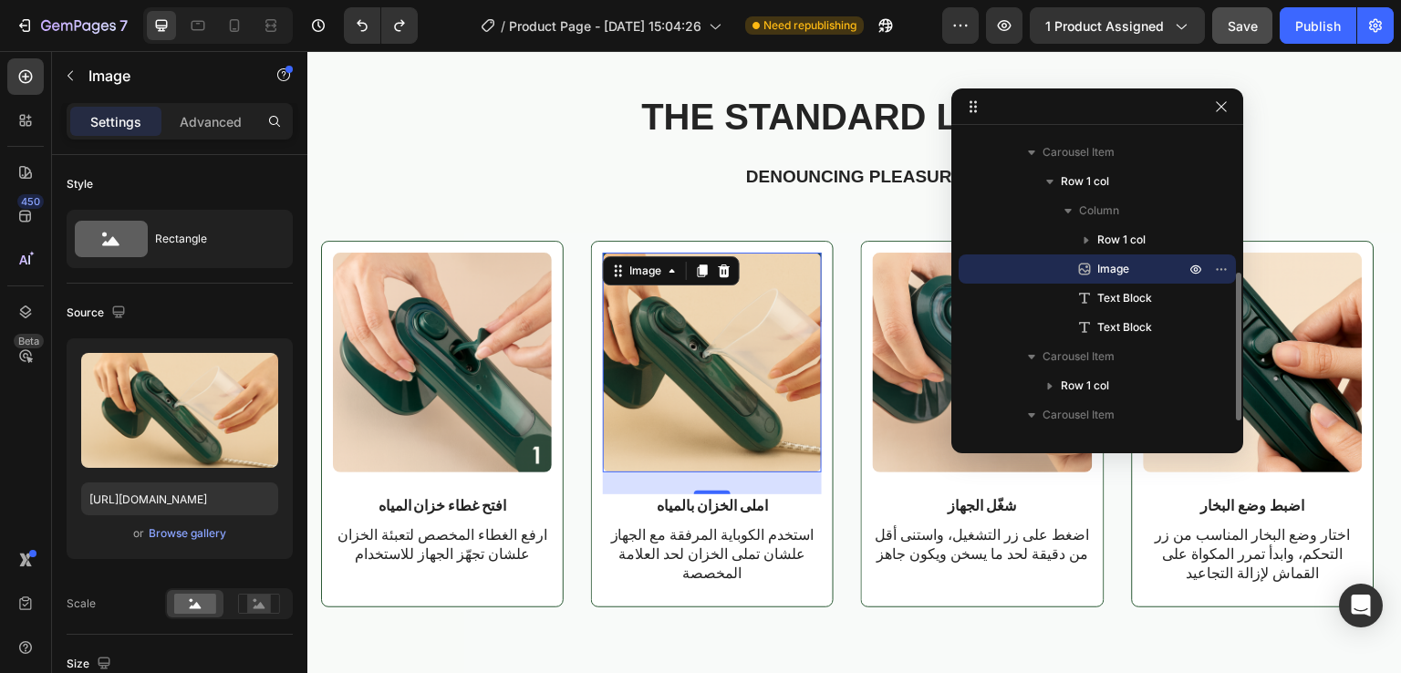
click at [1112, 267] on span "Image" at bounding box center [1113, 269] width 32 height 18
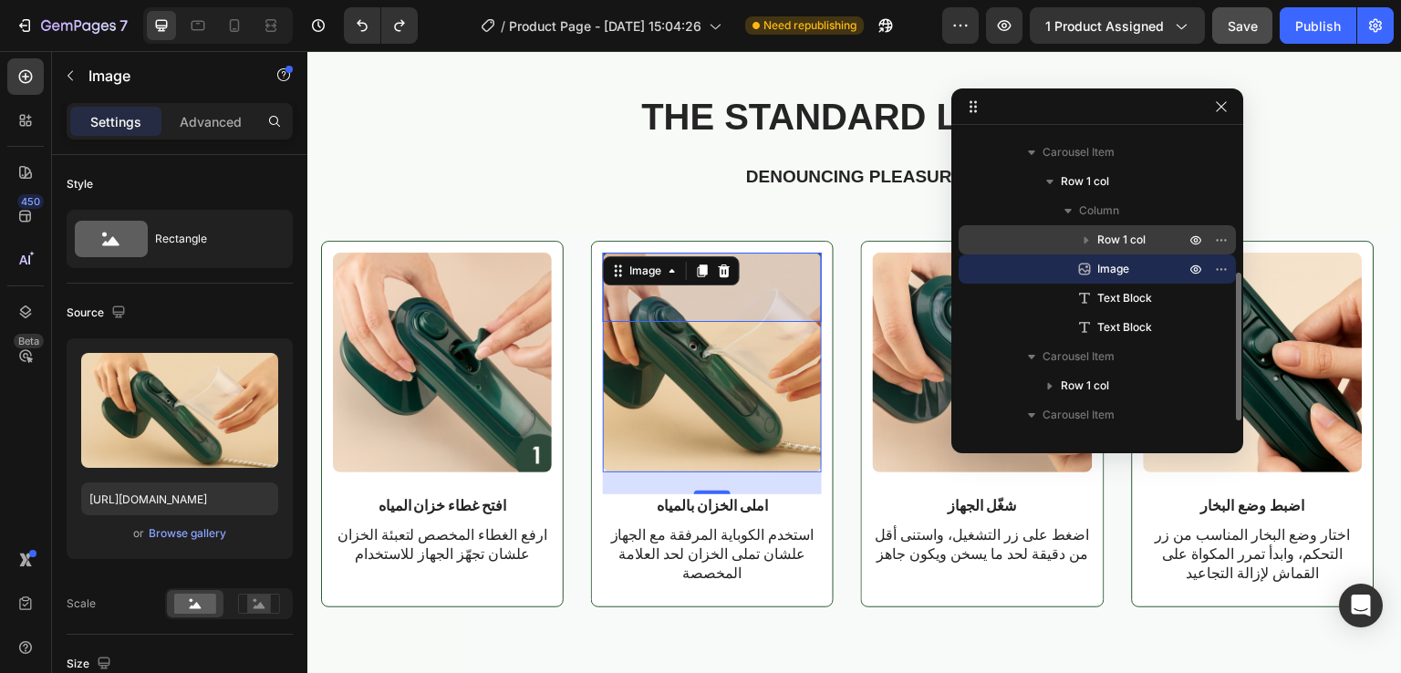
click at [1126, 227] on div "Row 1 col" at bounding box center [1097, 239] width 263 height 29
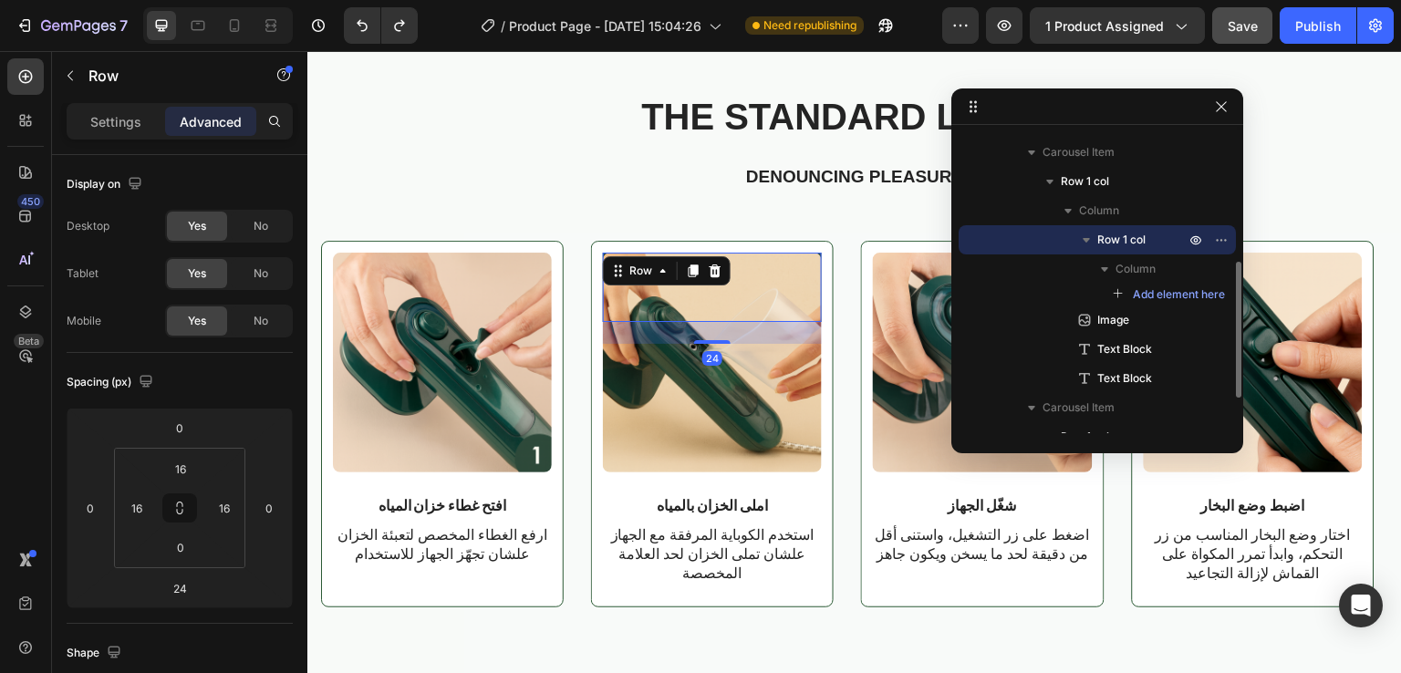
click at [1085, 237] on icon "button" at bounding box center [1086, 240] width 18 height 18
click at [1085, 237] on icon "button" at bounding box center [1087, 240] width 5 height 7
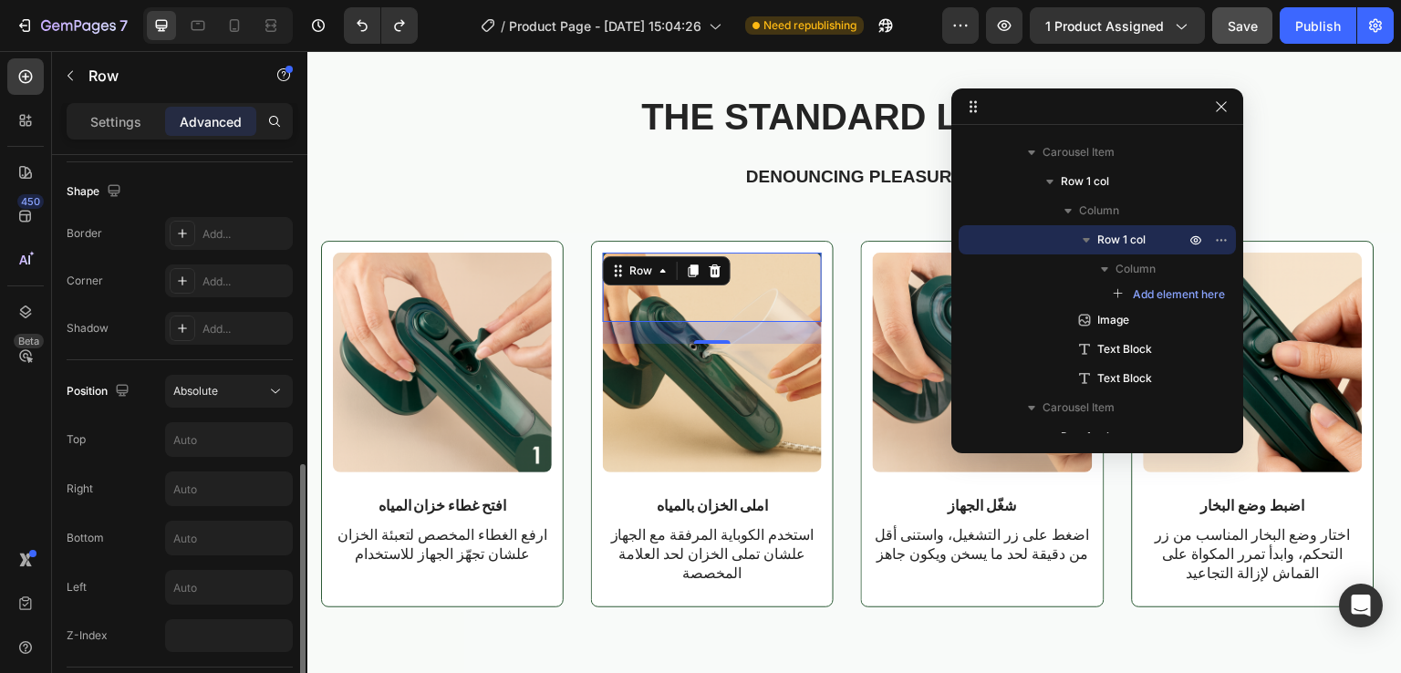
scroll to position [591, 0]
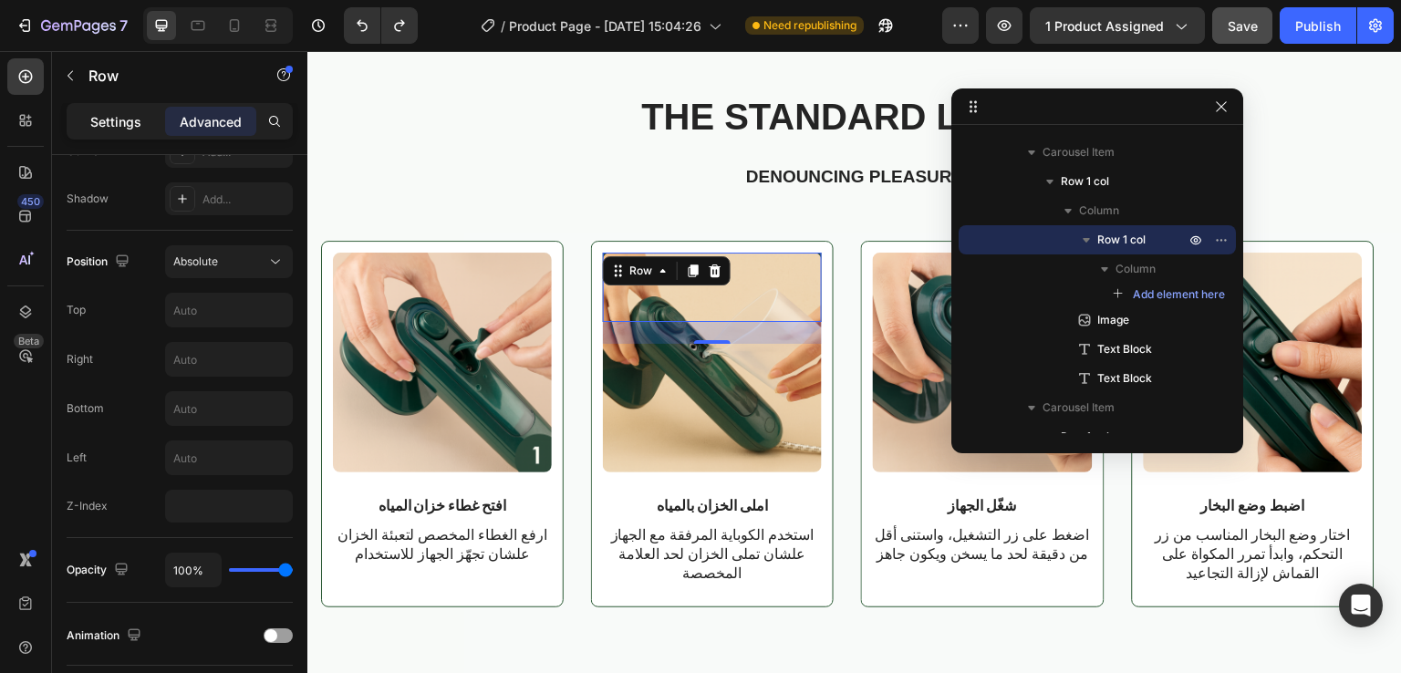
click at [118, 135] on div "Settings" at bounding box center [115, 121] width 91 height 29
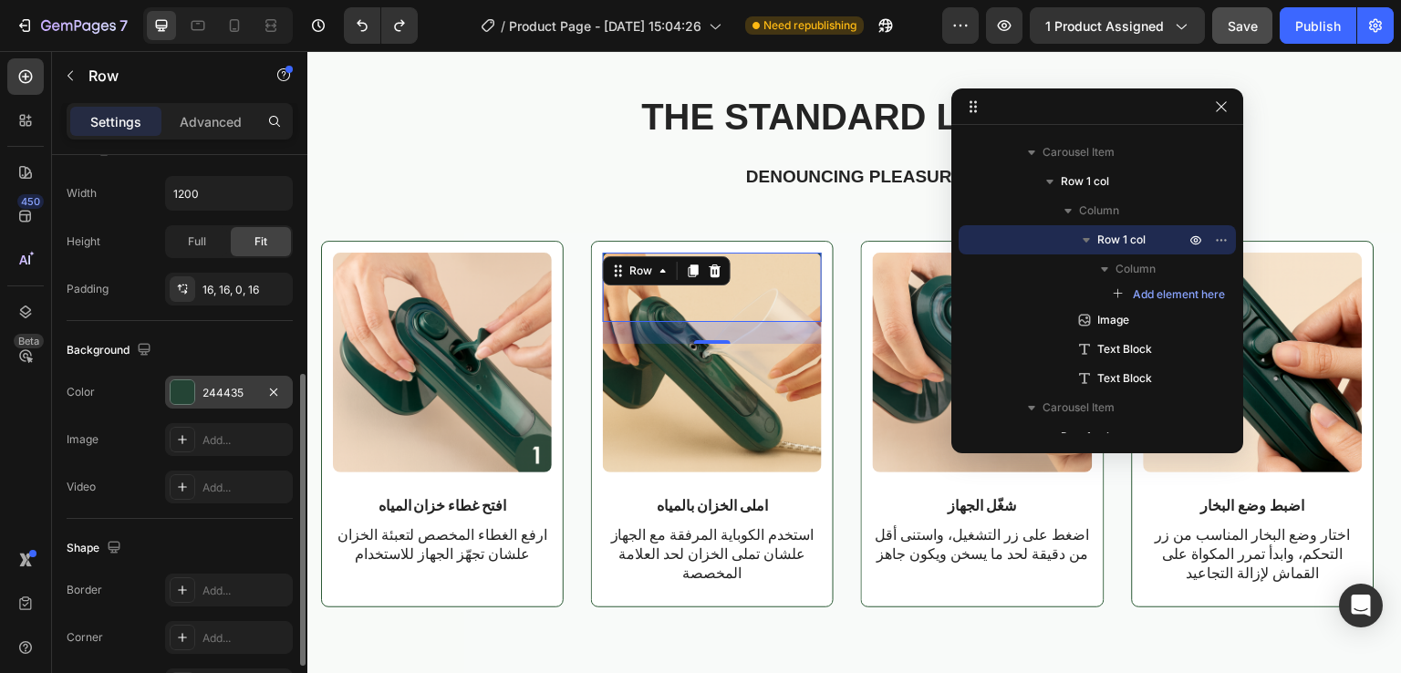
scroll to position [426, 0]
click at [201, 249] on div "Full" at bounding box center [197, 242] width 60 height 29
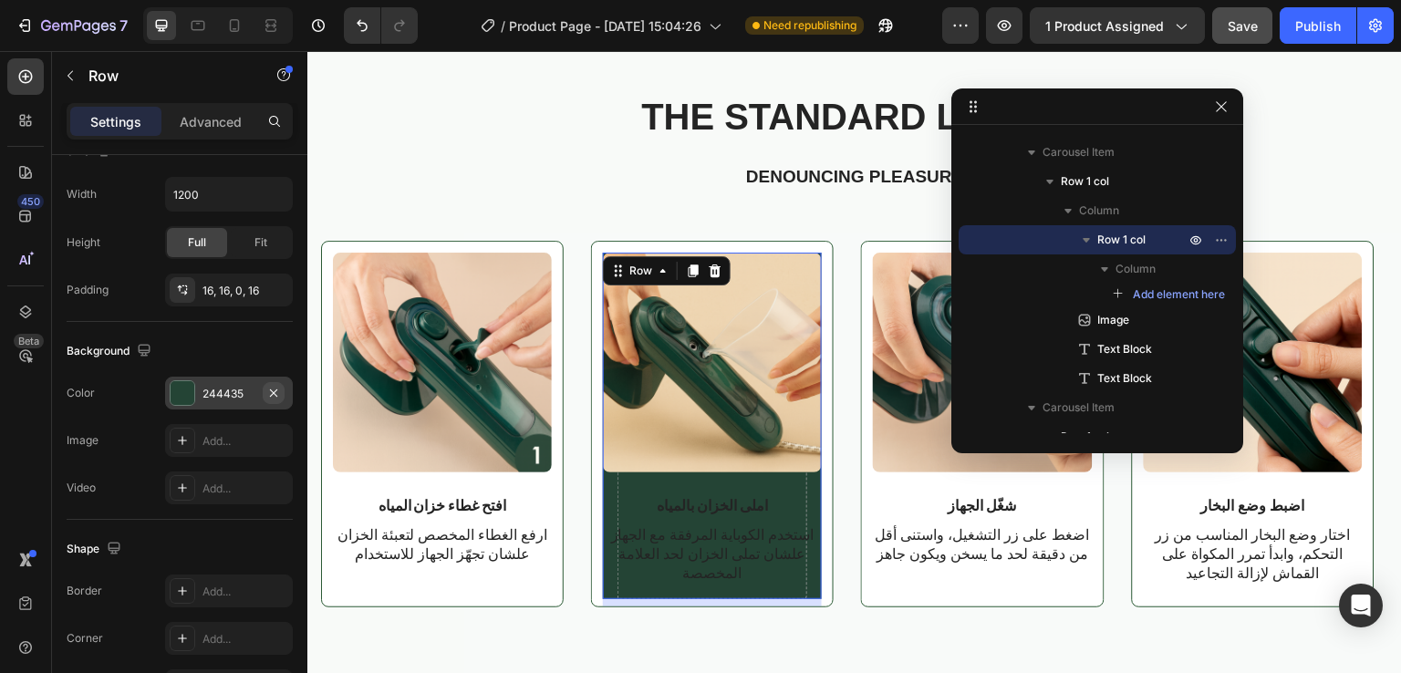
click at [277, 391] on icon "button" at bounding box center [273, 393] width 15 height 15
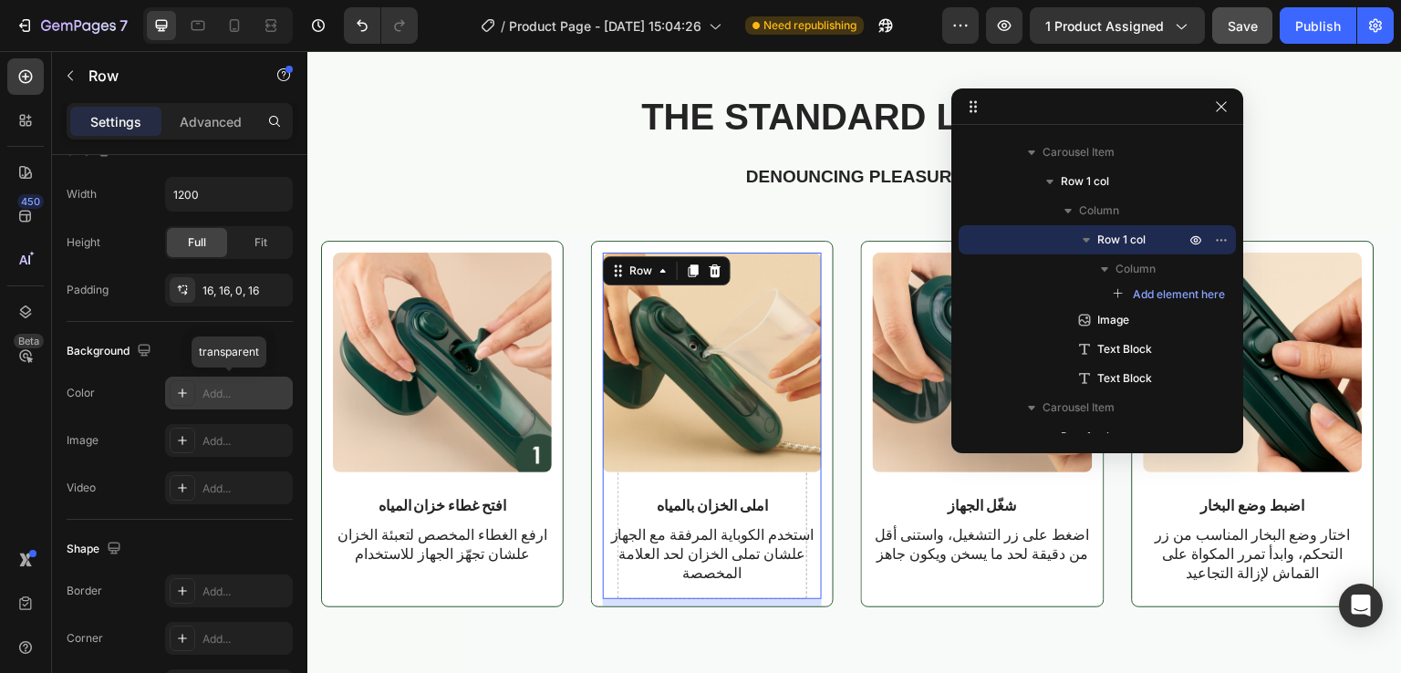
click at [182, 394] on icon at bounding box center [182, 393] width 9 height 9
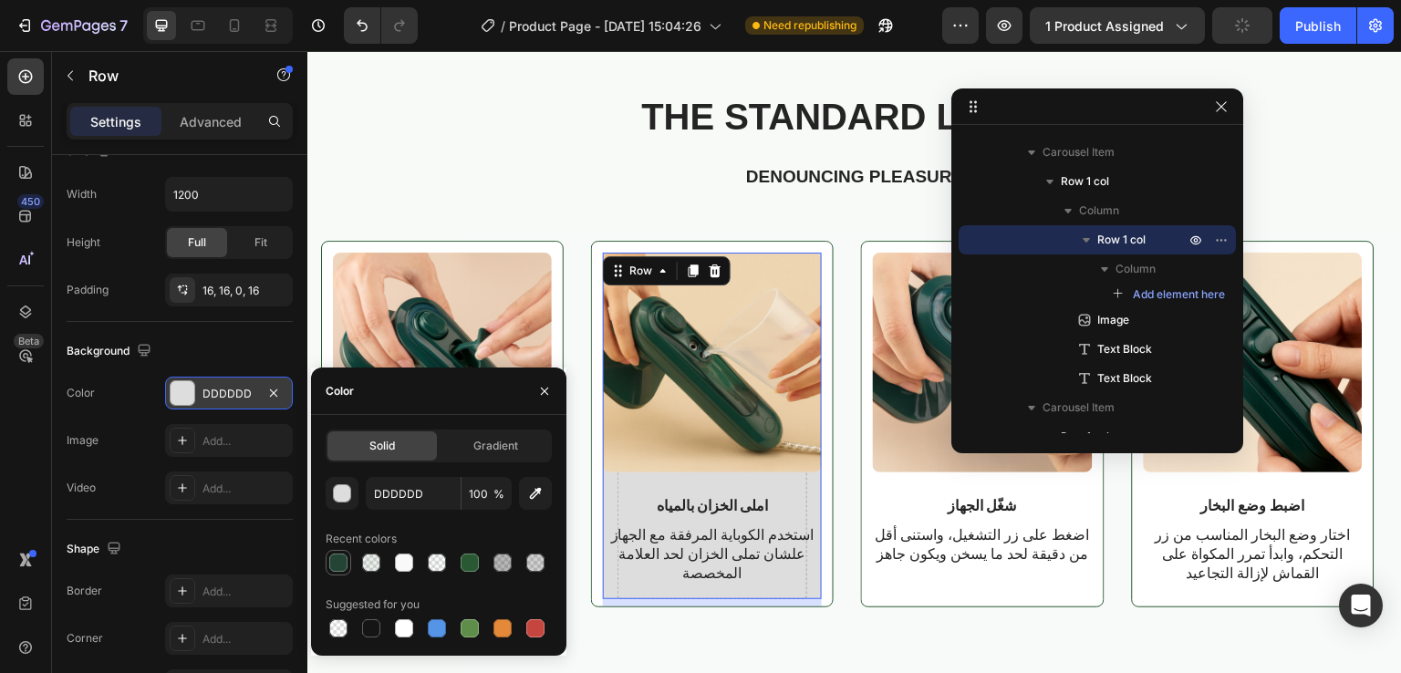
click at [338, 562] on div at bounding box center [338, 563] width 18 height 18
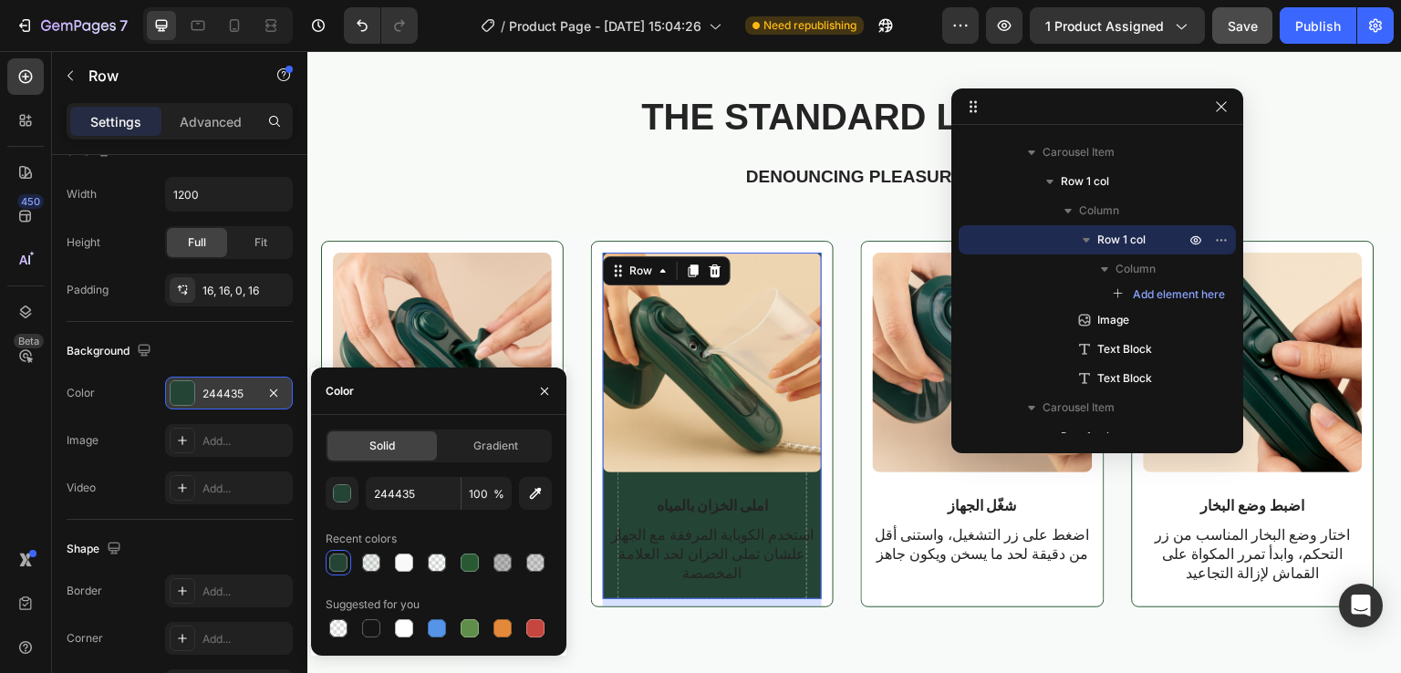
type input "DDDDDD"
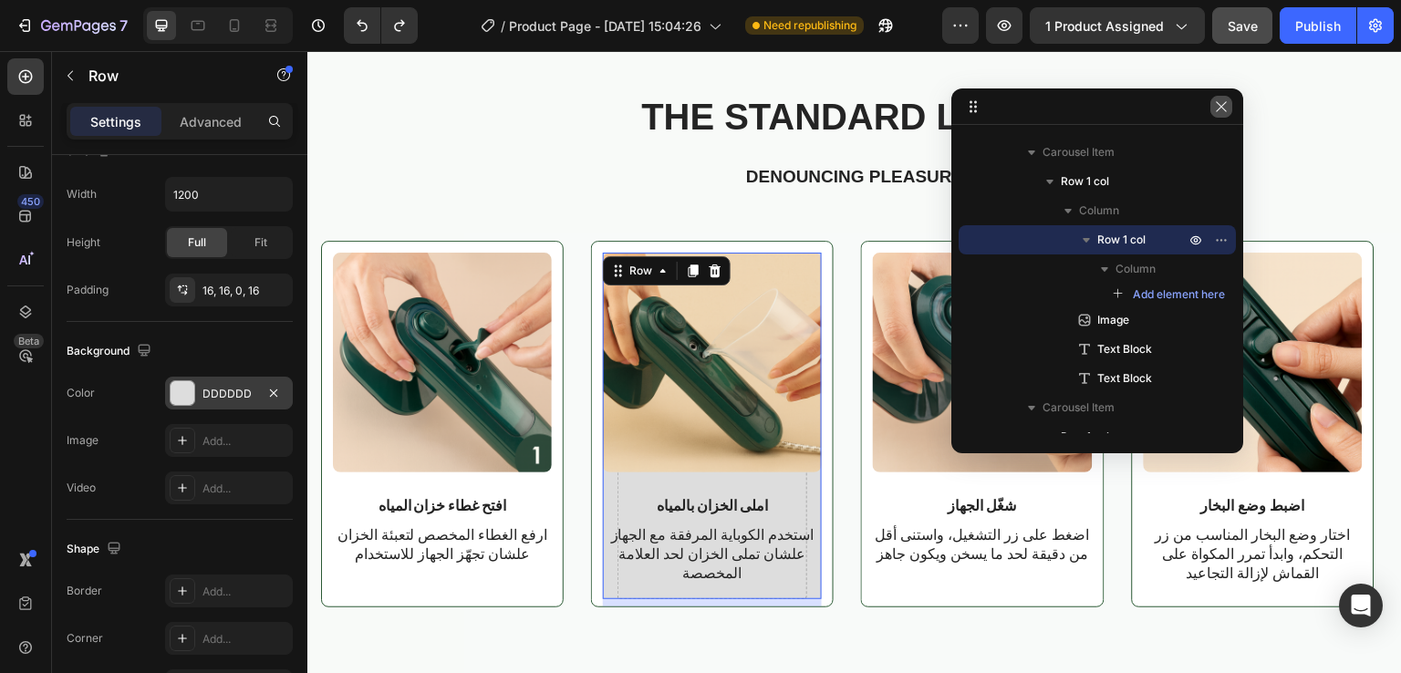
click at [1230, 106] on button "button" at bounding box center [1221, 107] width 22 height 22
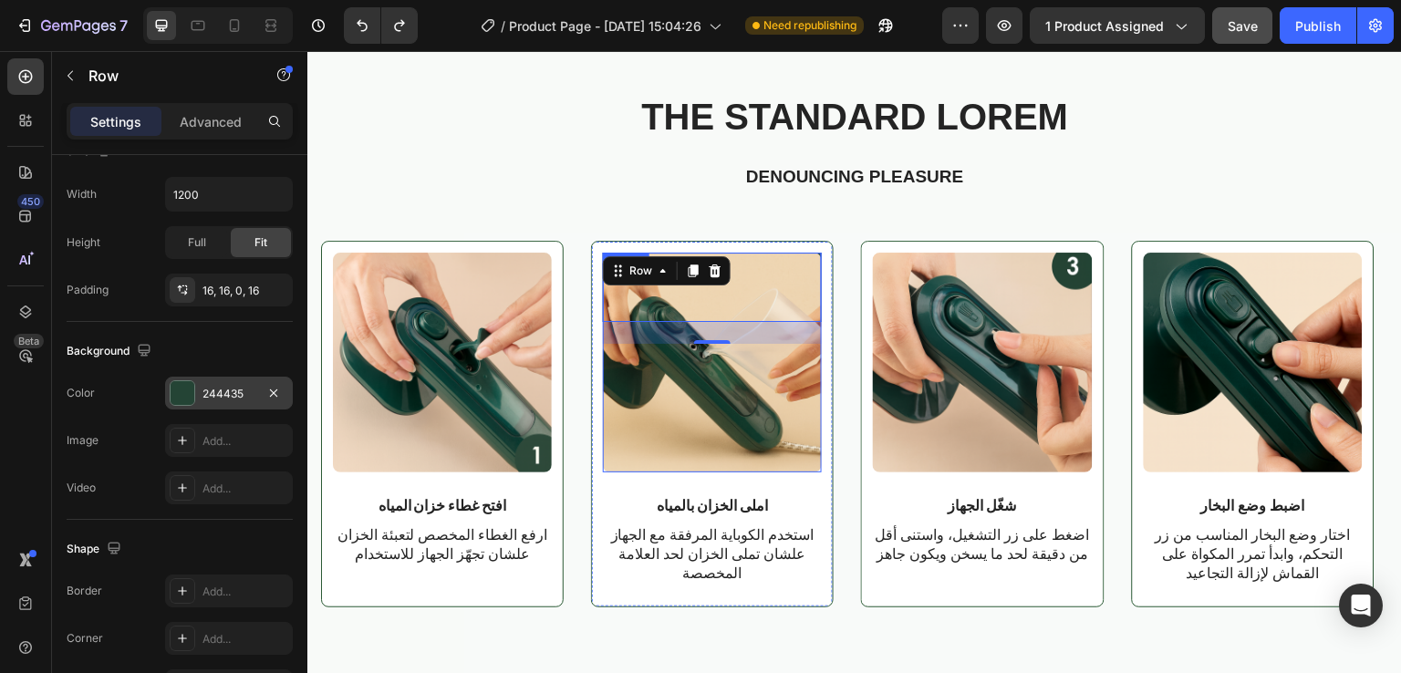
type input "50"
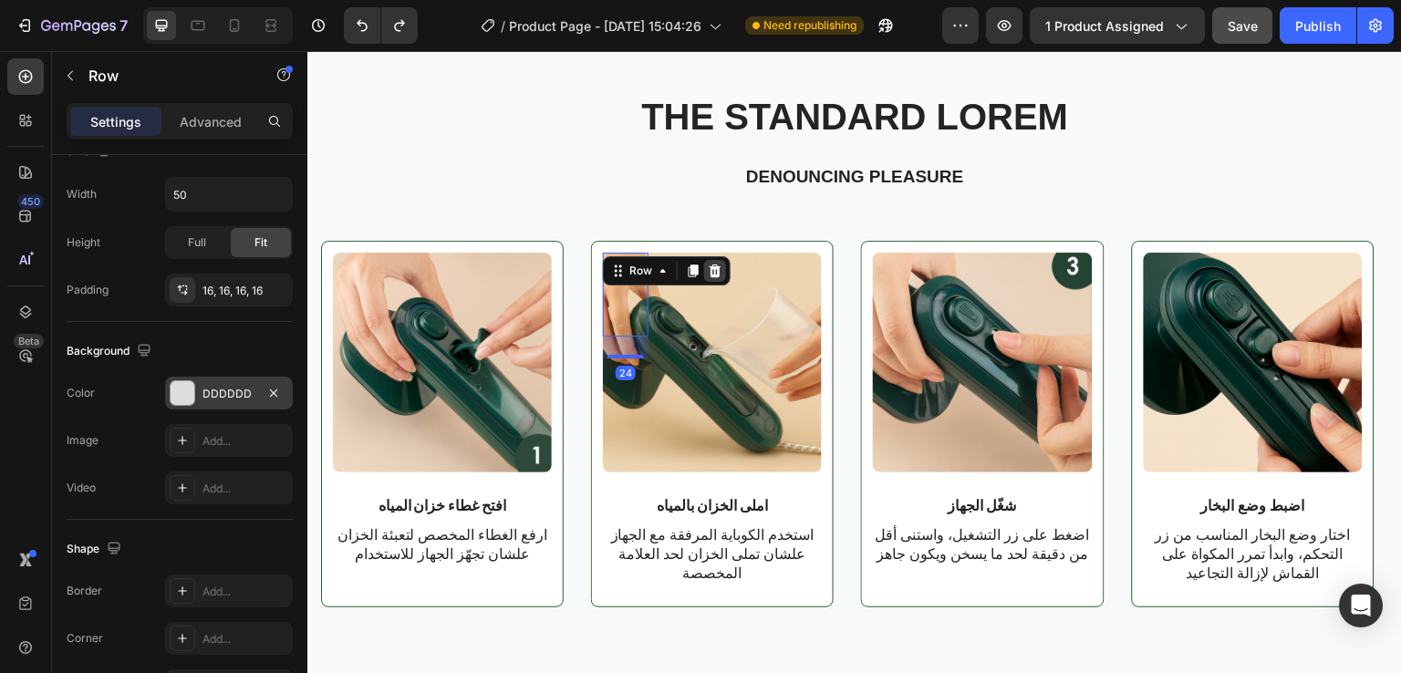
click at [715, 269] on icon at bounding box center [716, 271] width 12 height 13
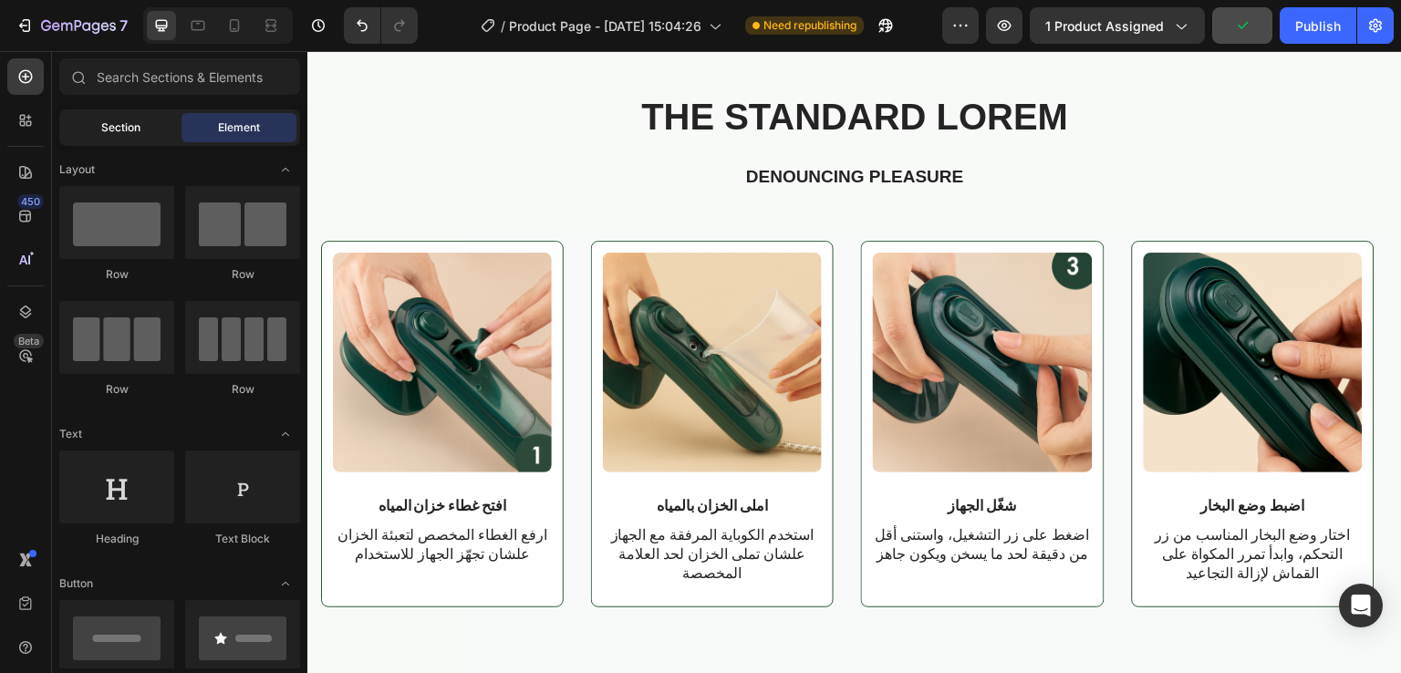
click at [106, 125] on span "Section" at bounding box center [120, 127] width 39 height 16
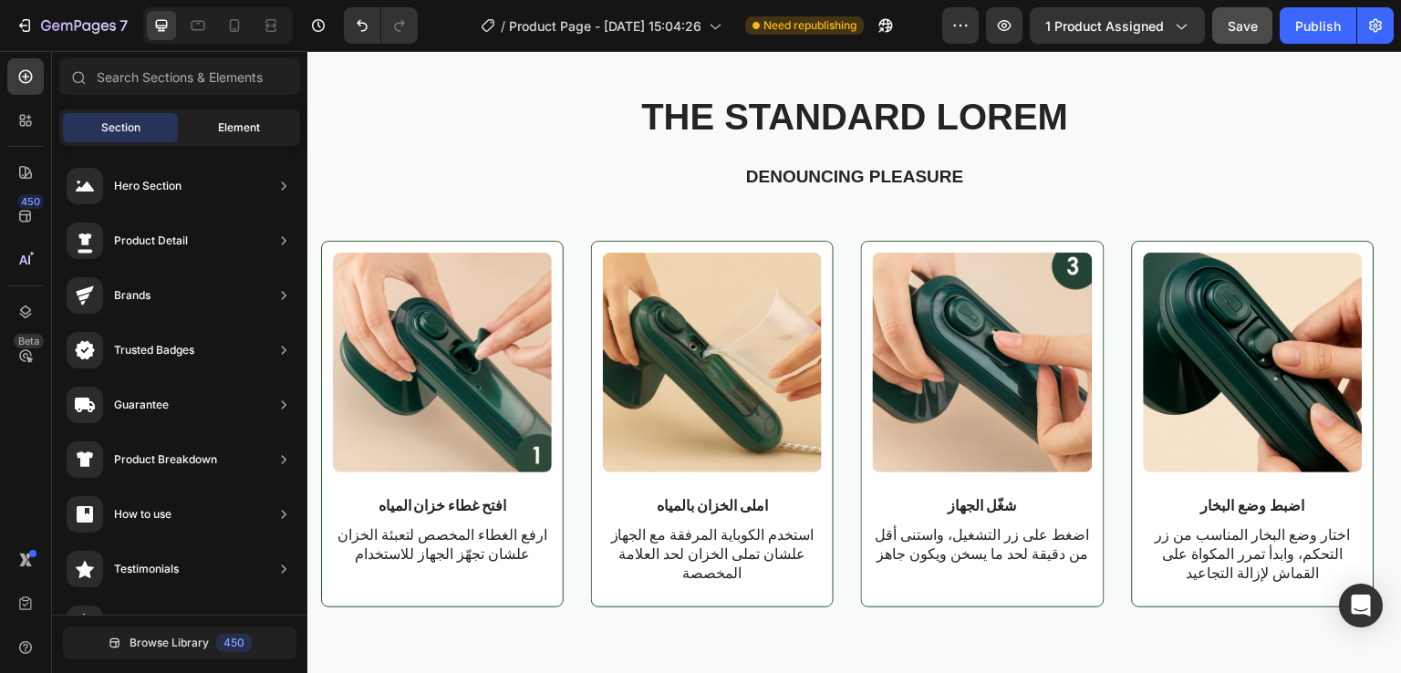
click at [226, 116] on div "Element" at bounding box center [239, 127] width 115 height 29
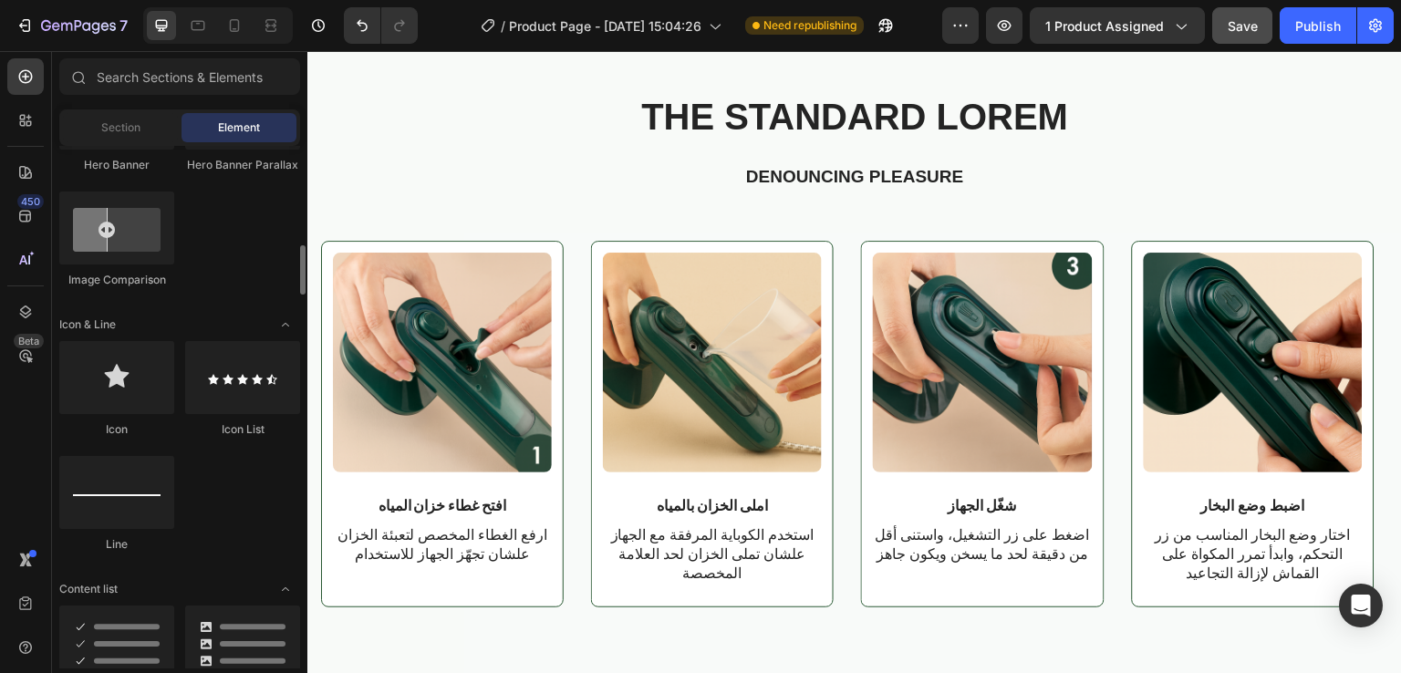
scroll to position [1031, 0]
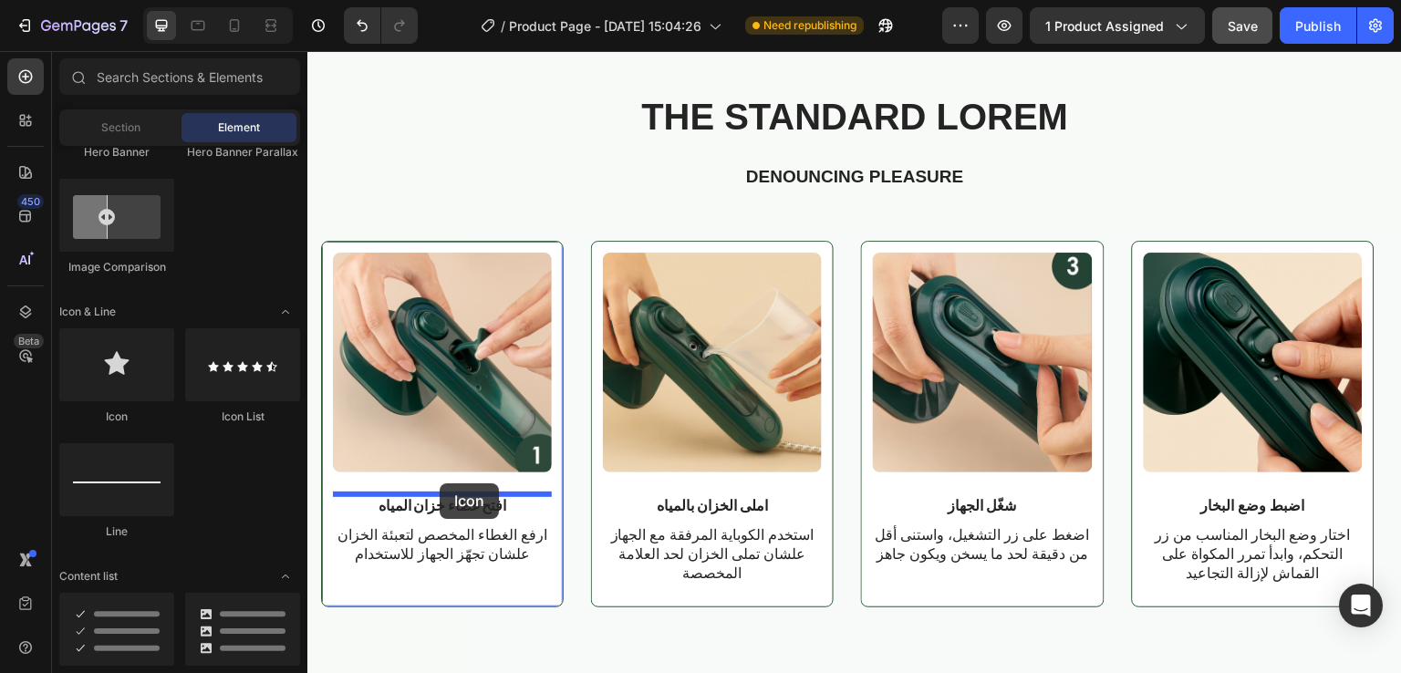
drag, startPoint x: 405, startPoint y: 417, endPoint x: 440, endPoint y: 483, distance: 75.1
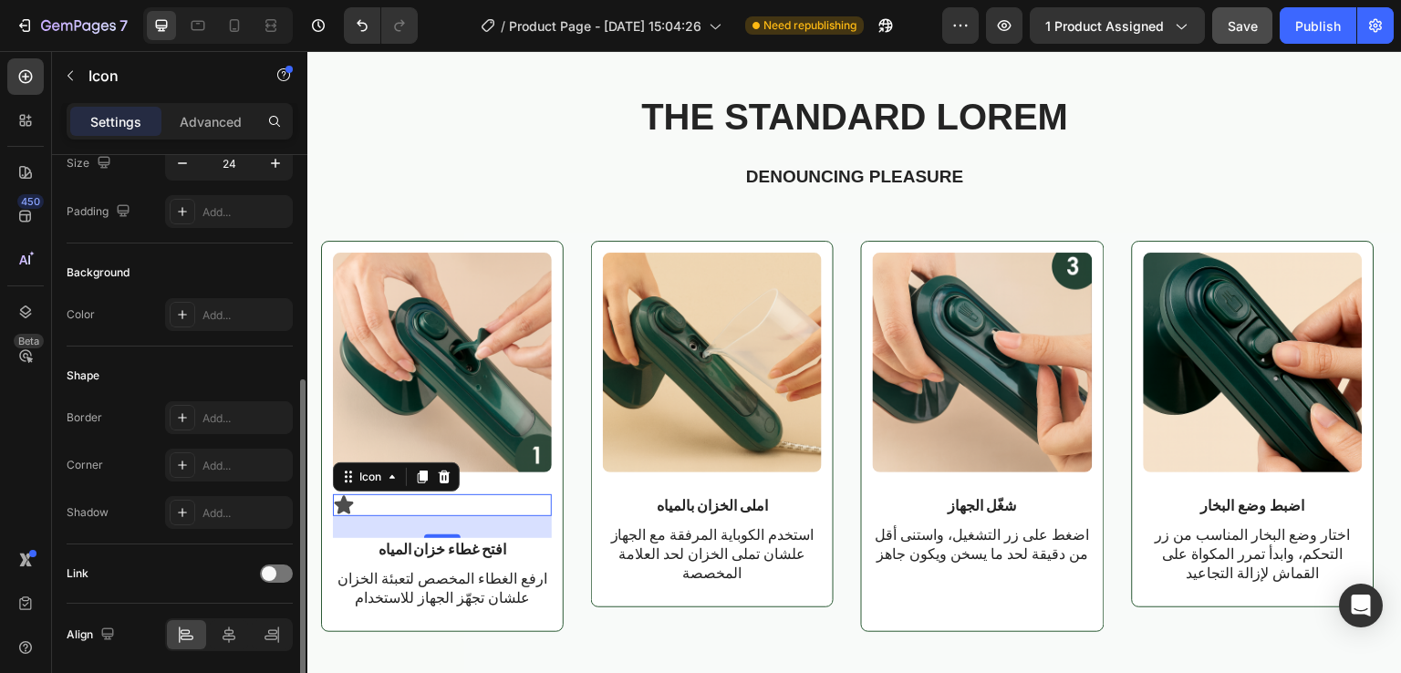
scroll to position [223, 0]
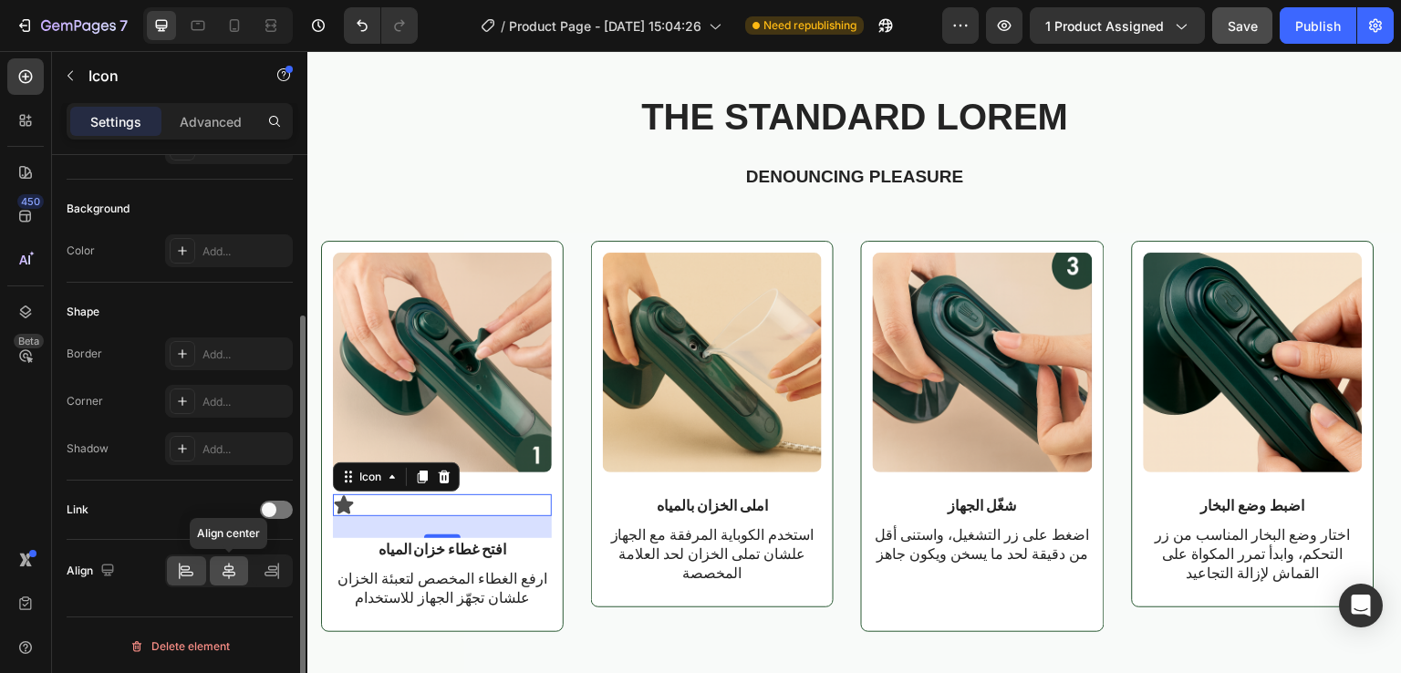
click at [227, 558] on div at bounding box center [229, 570] width 39 height 29
click at [424, 473] on icon at bounding box center [423, 477] width 10 height 13
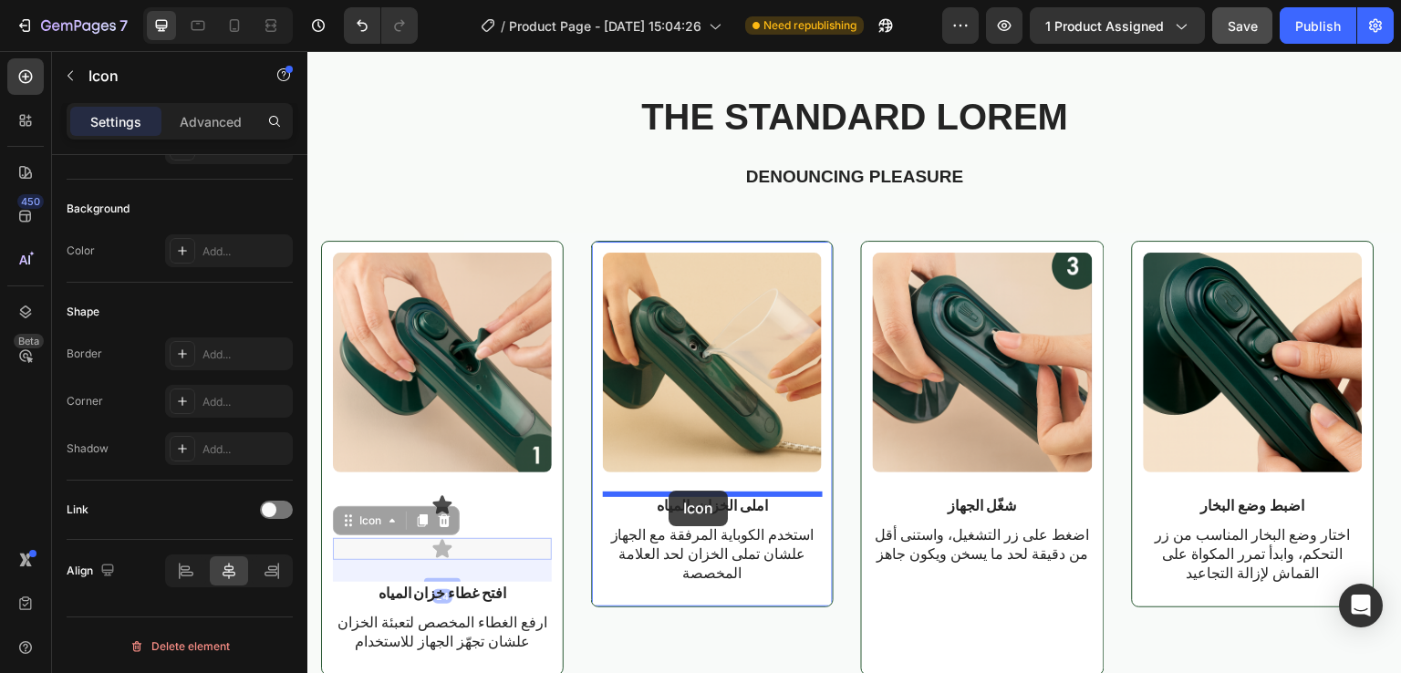
drag, startPoint x: 358, startPoint y: 522, endPoint x: 670, endPoint y: 487, distance: 314.8
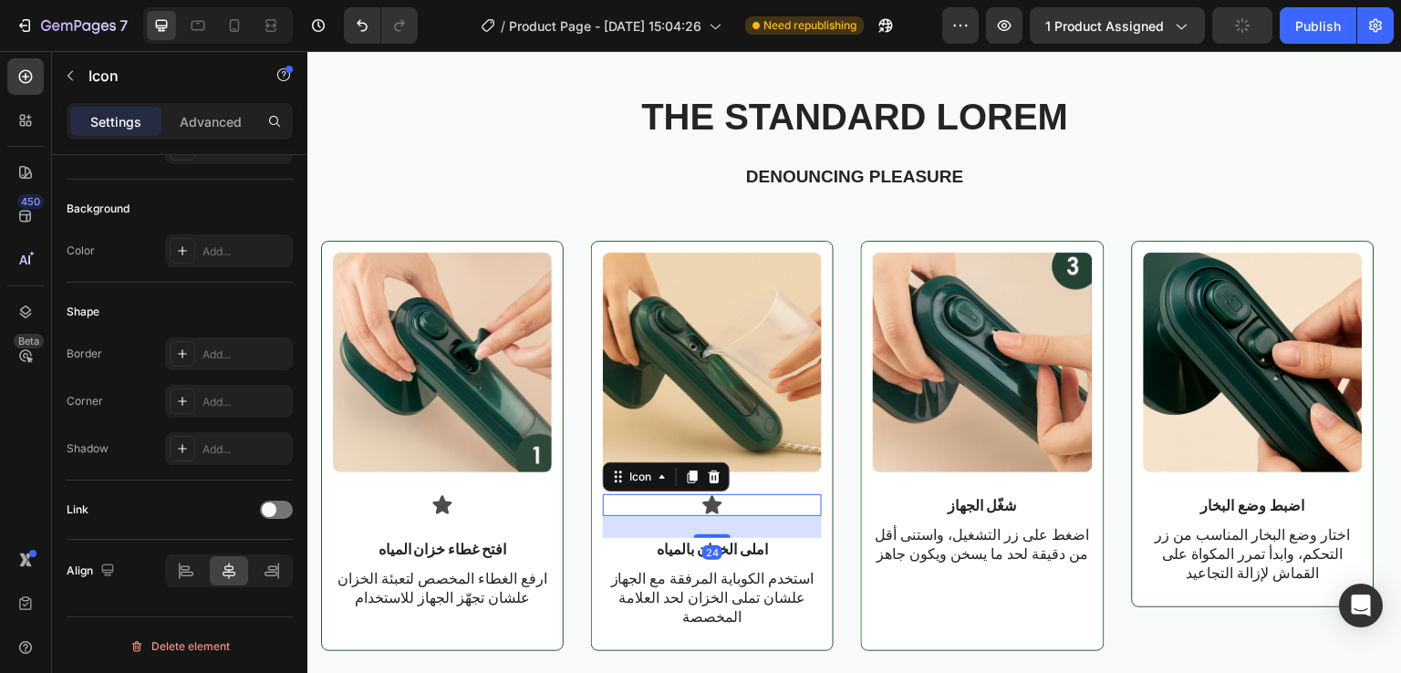
click at [697, 487] on div "Icon" at bounding box center [666, 476] width 127 height 29
click at [692, 477] on icon at bounding box center [693, 477] width 10 height 13
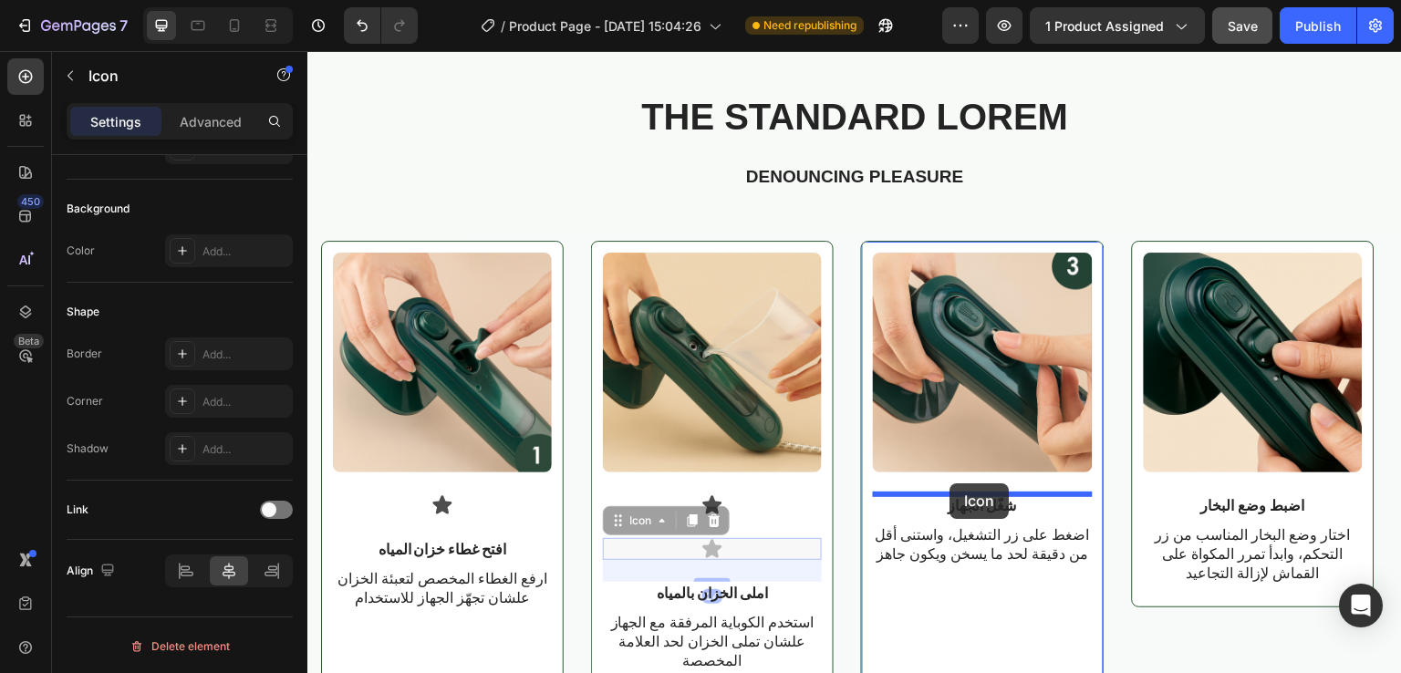
drag, startPoint x: 636, startPoint y: 526, endPoint x: 950, endPoint y: 481, distance: 318.0
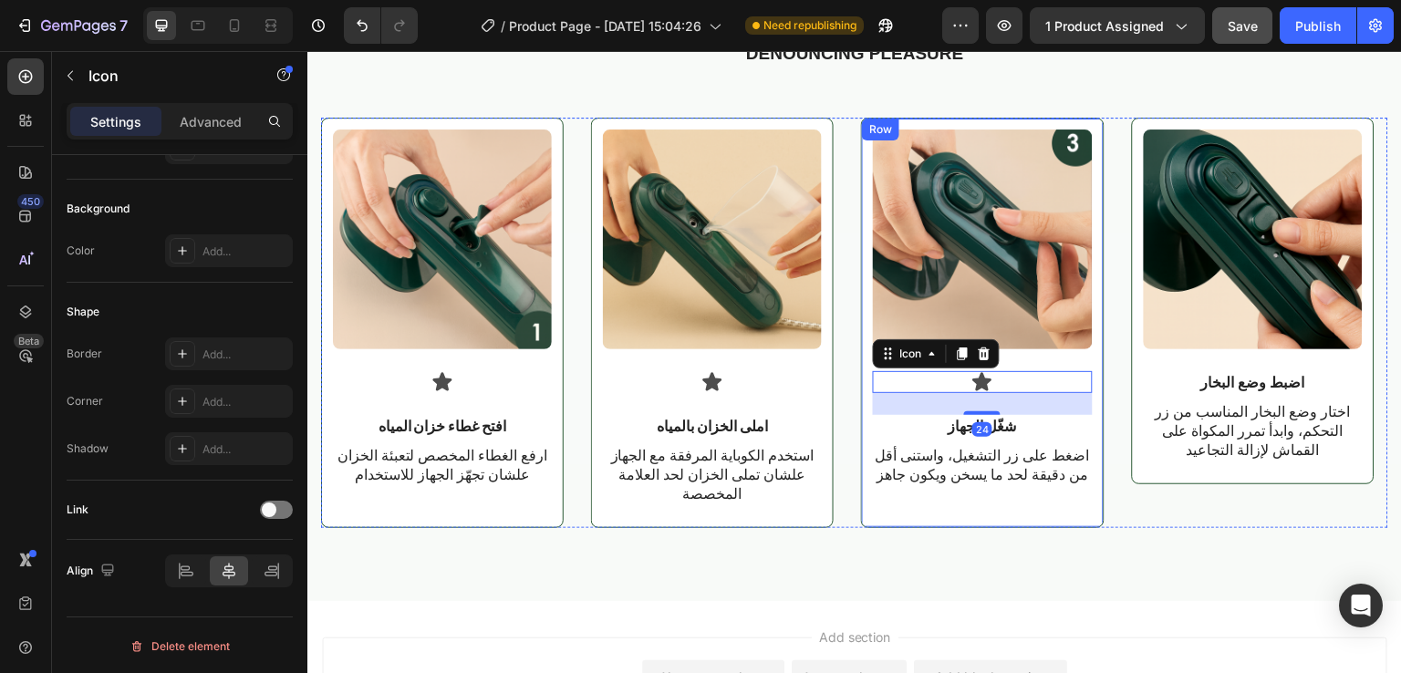
scroll to position [3149, 0]
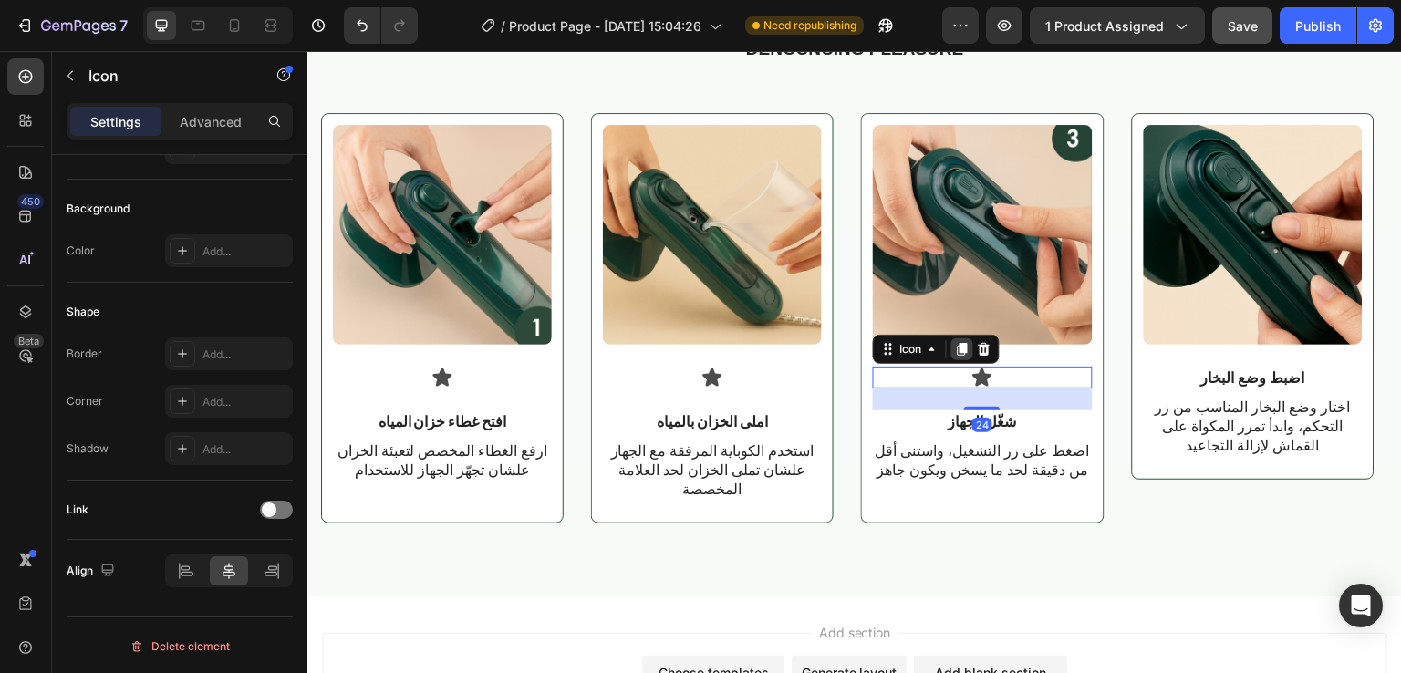
click at [960, 338] on div at bounding box center [962, 349] width 22 height 22
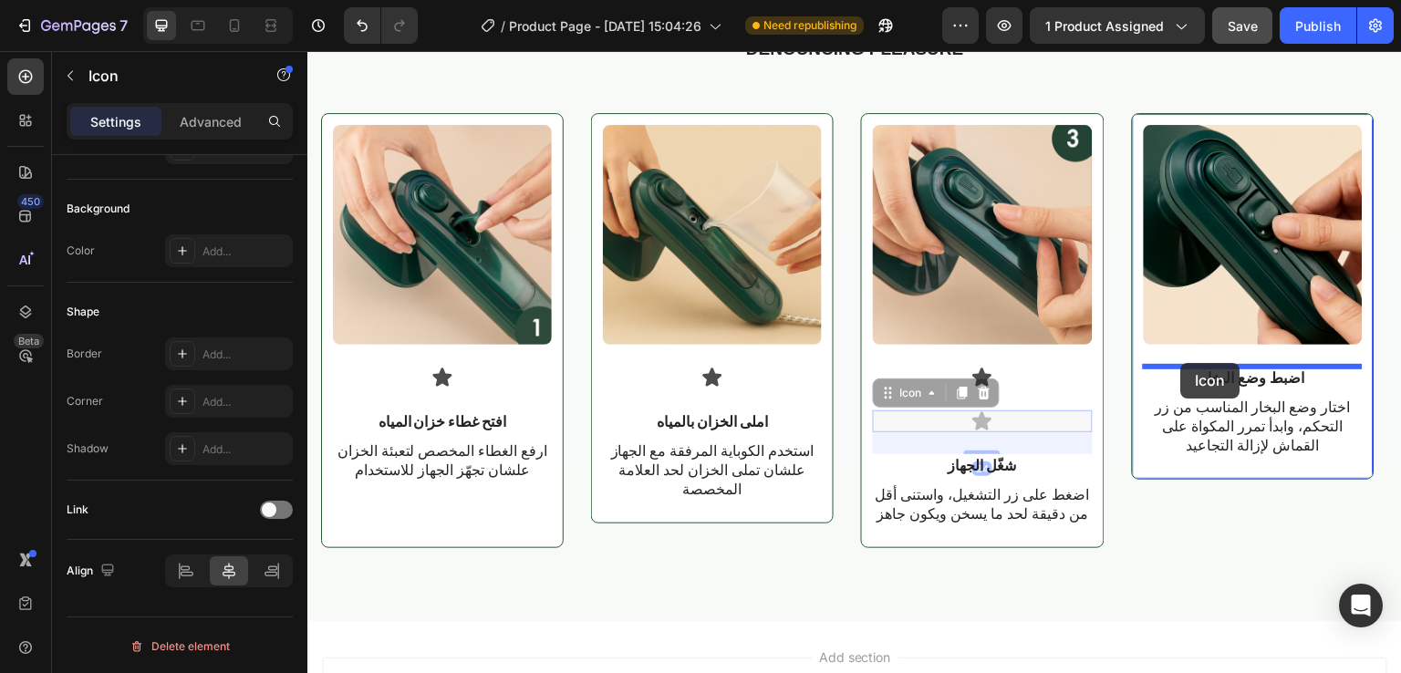
drag, startPoint x: 890, startPoint y: 396, endPoint x: 1181, endPoint y: 363, distance: 292.8
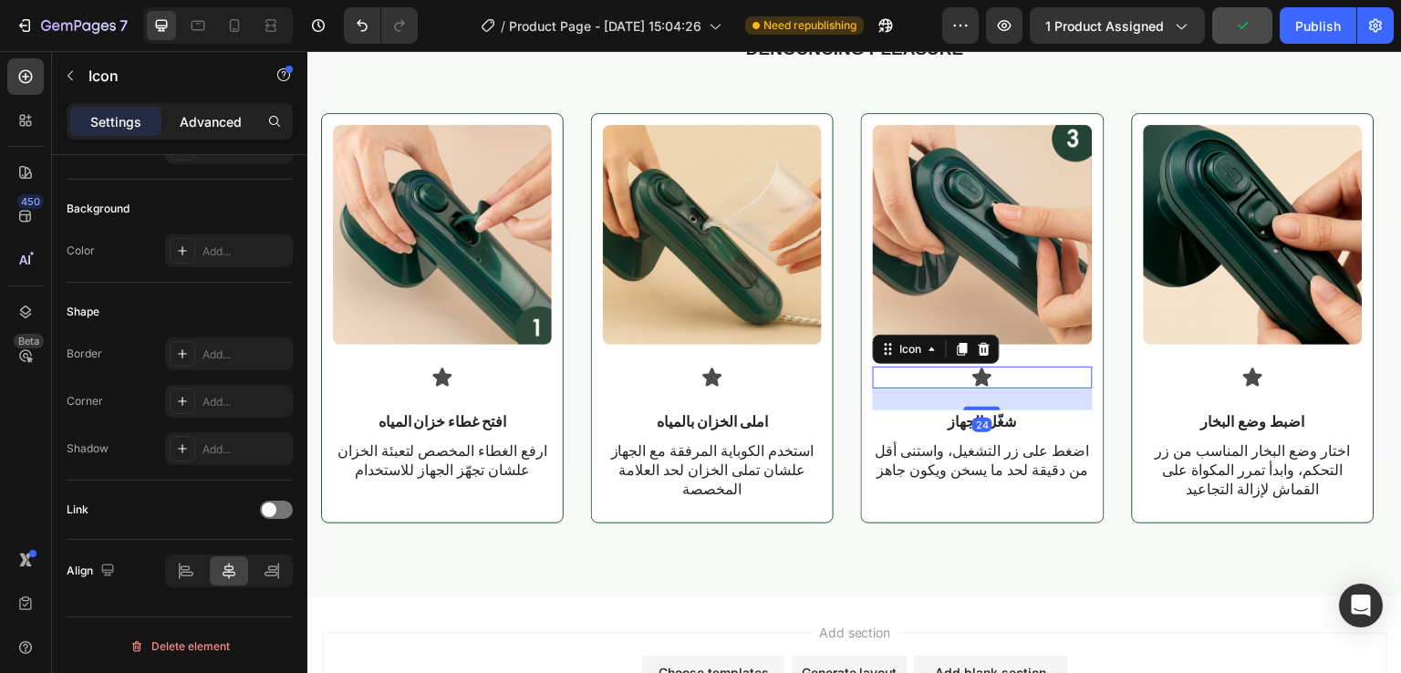
click at [212, 117] on p "Advanced" at bounding box center [211, 121] width 62 height 19
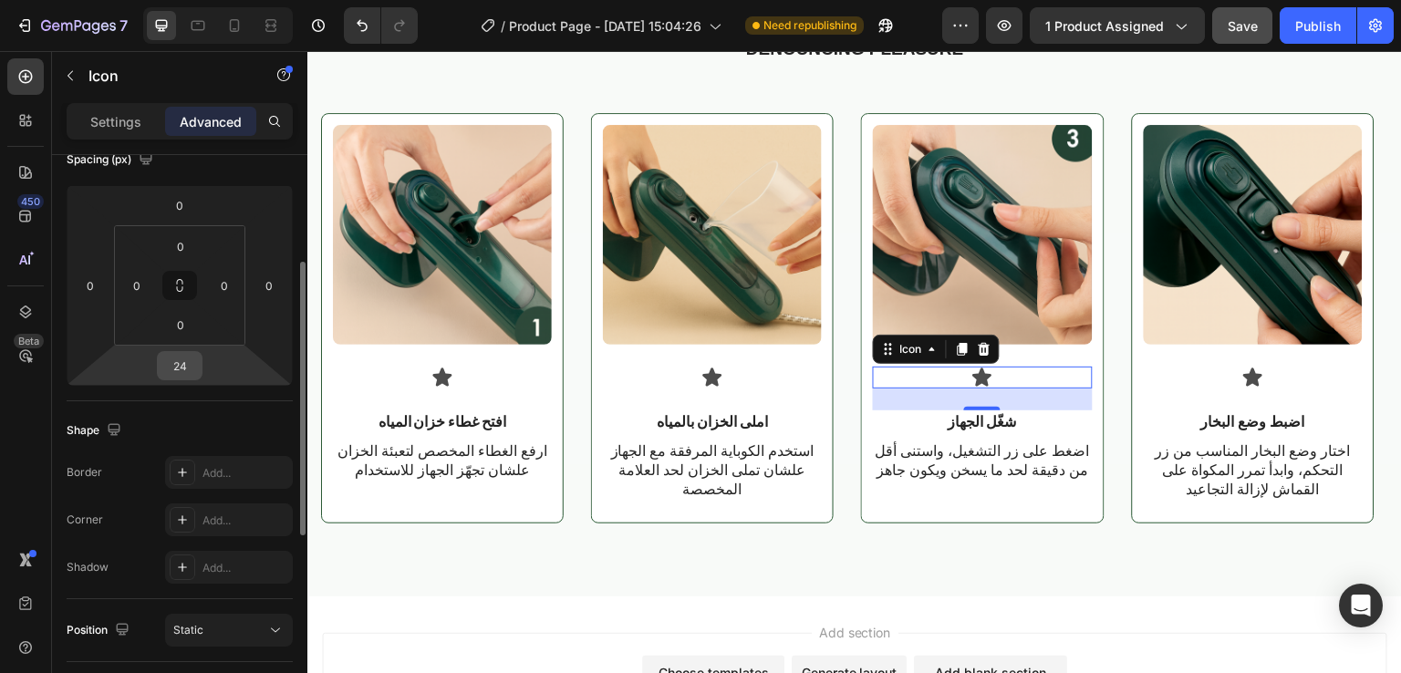
click at [192, 366] on input "24" at bounding box center [179, 365] width 36 height 27
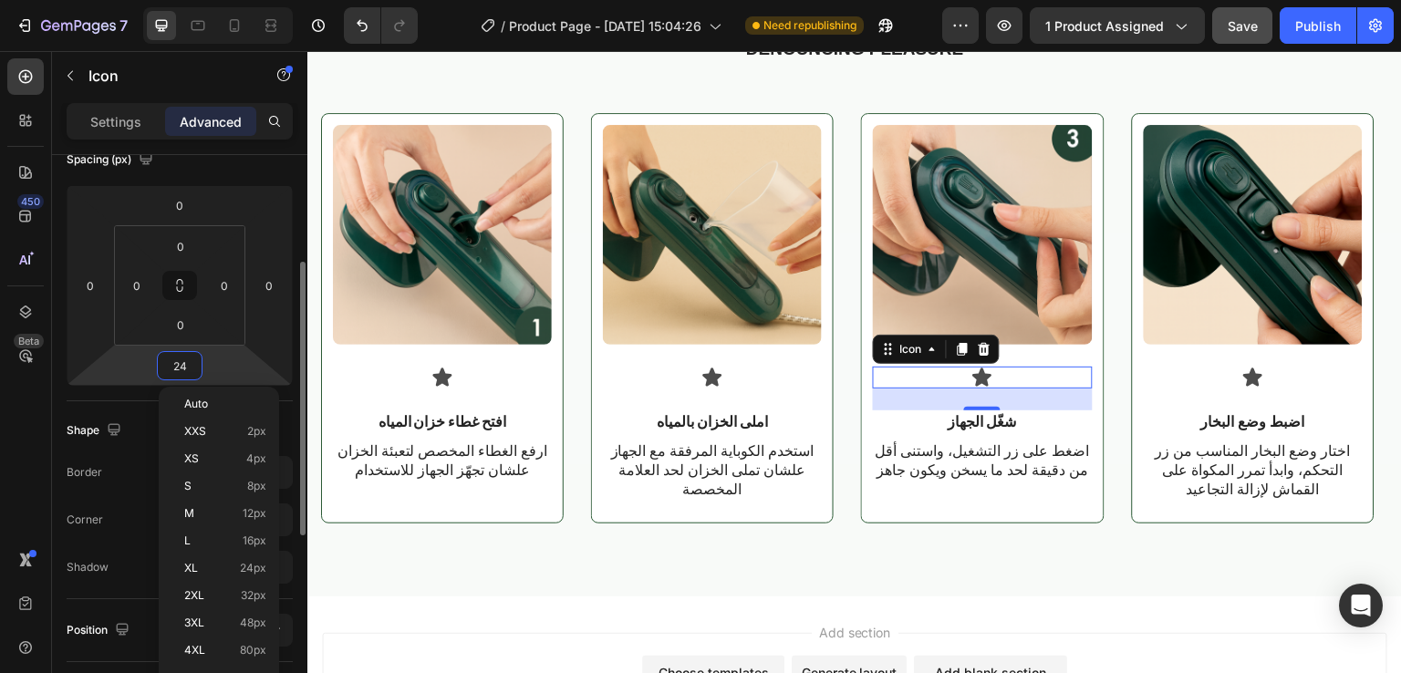
type input "0"
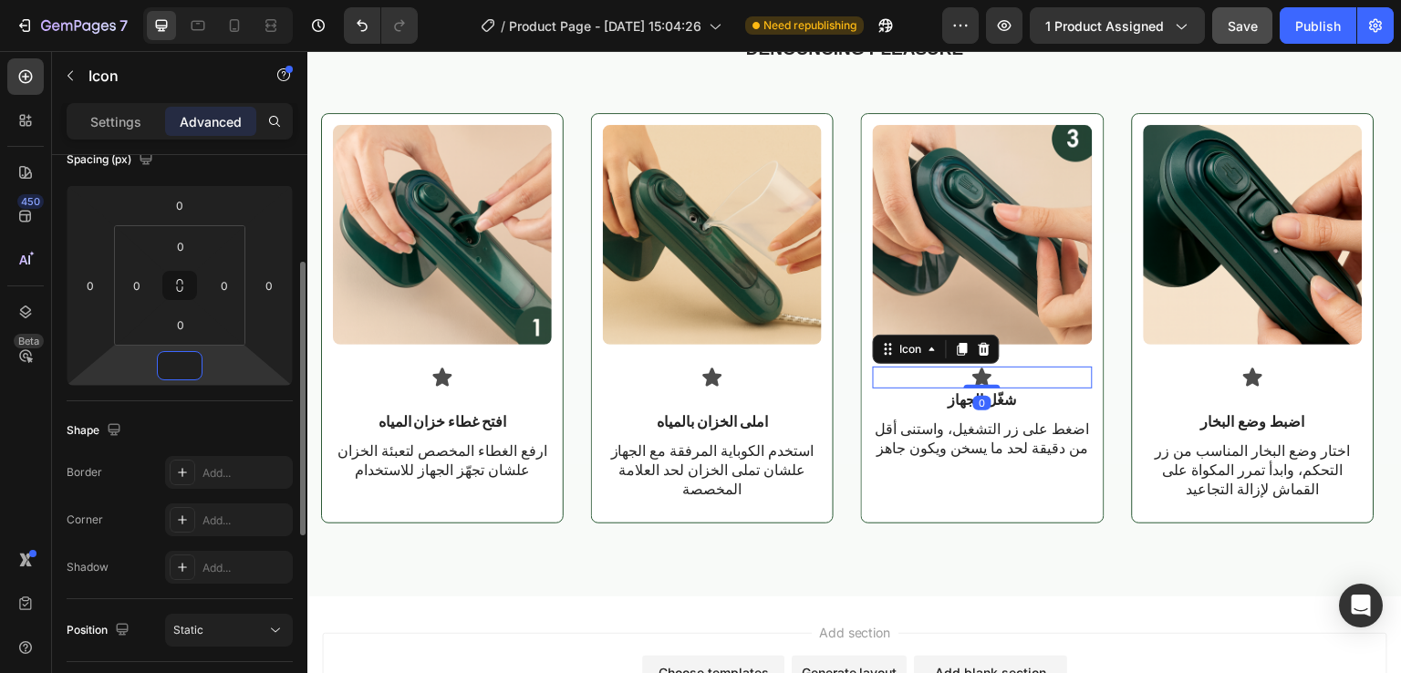
type input "8"
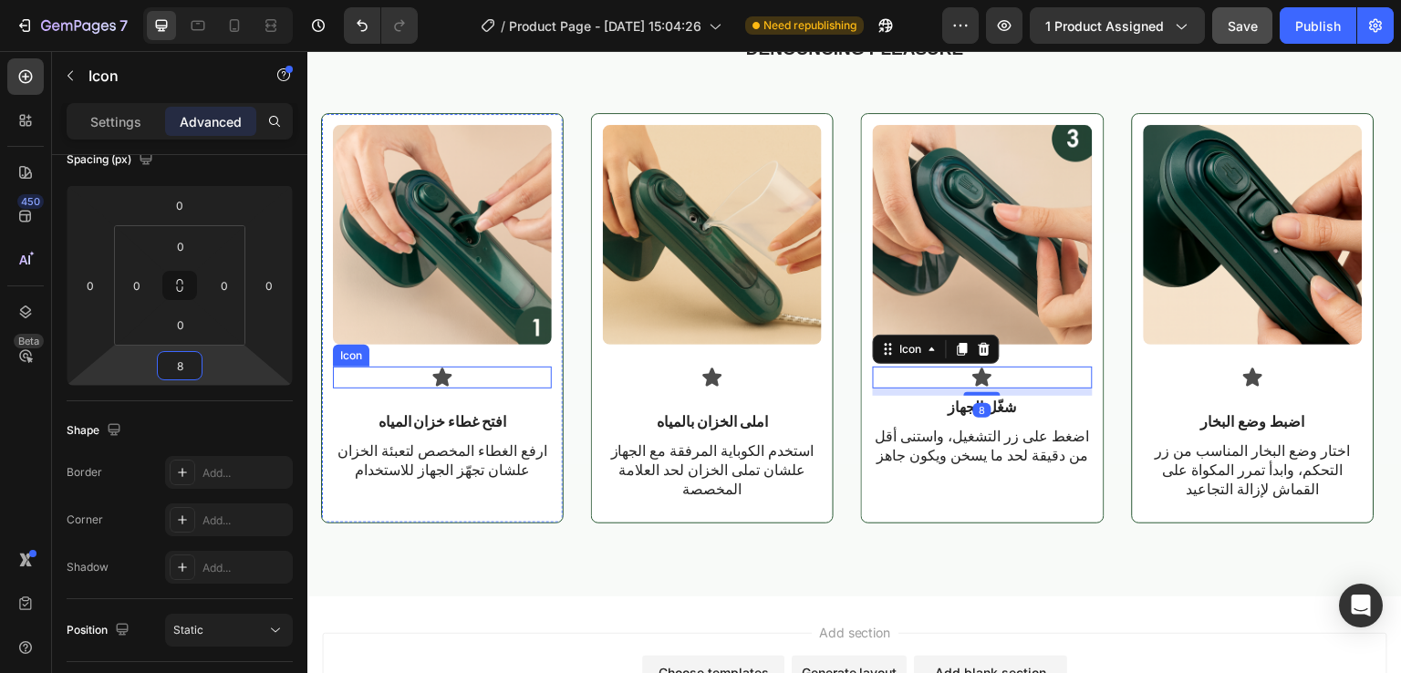
click at [461, 380] on div "Icon" at bounding box center [442, 378] width 219 height 22
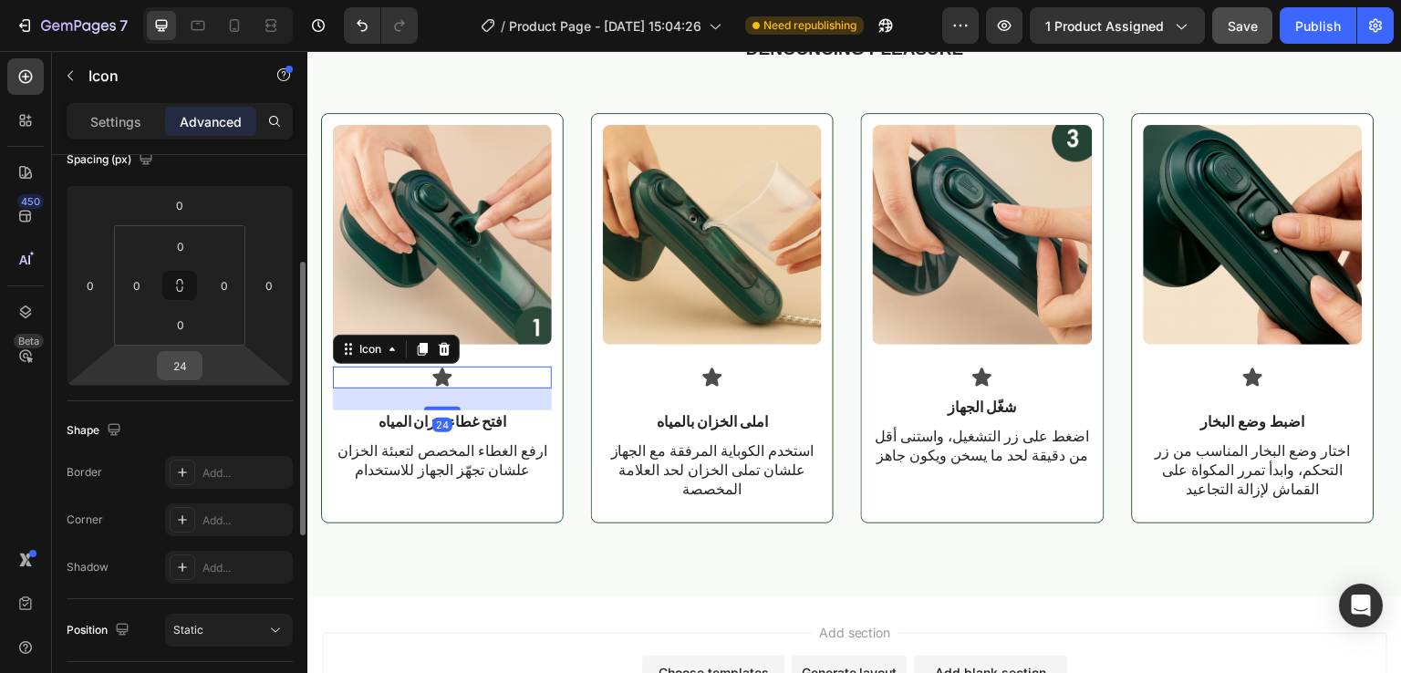
click at [196, 369] on input "24" at bounding box center [179, 365] width 36 height 27
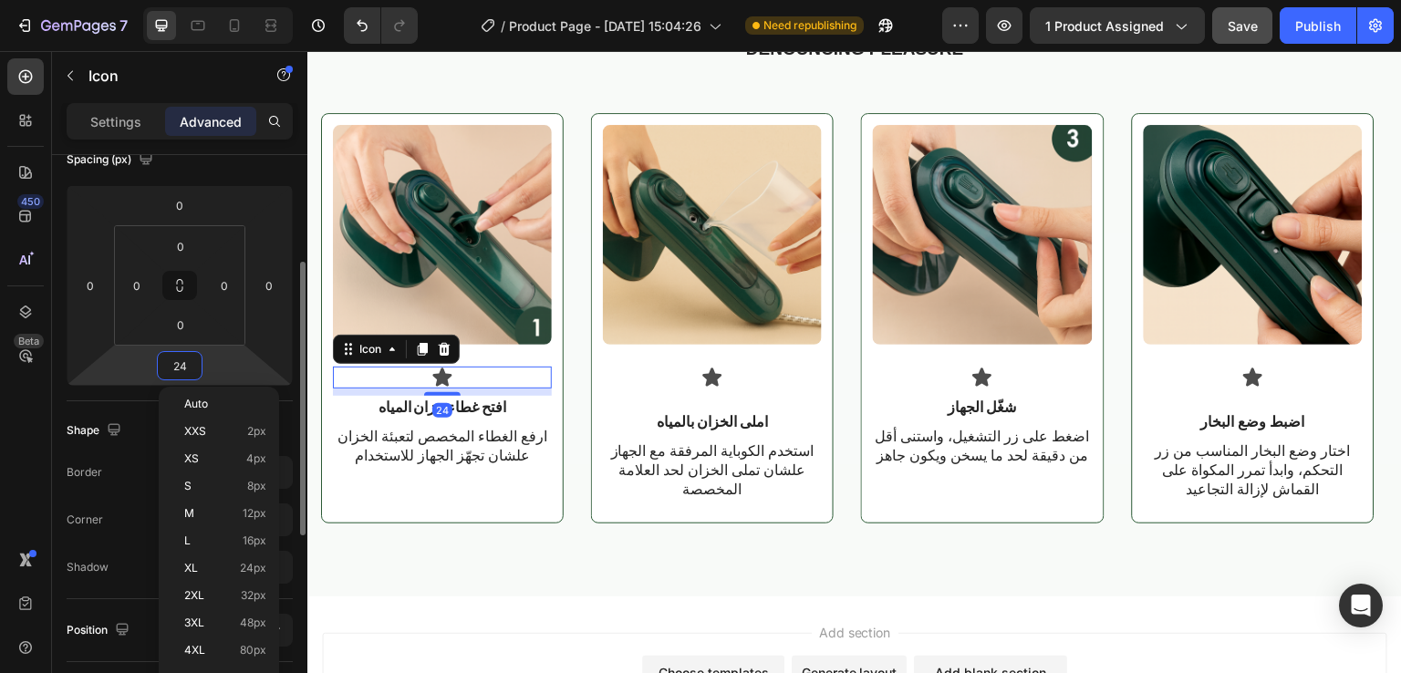
type input "8"
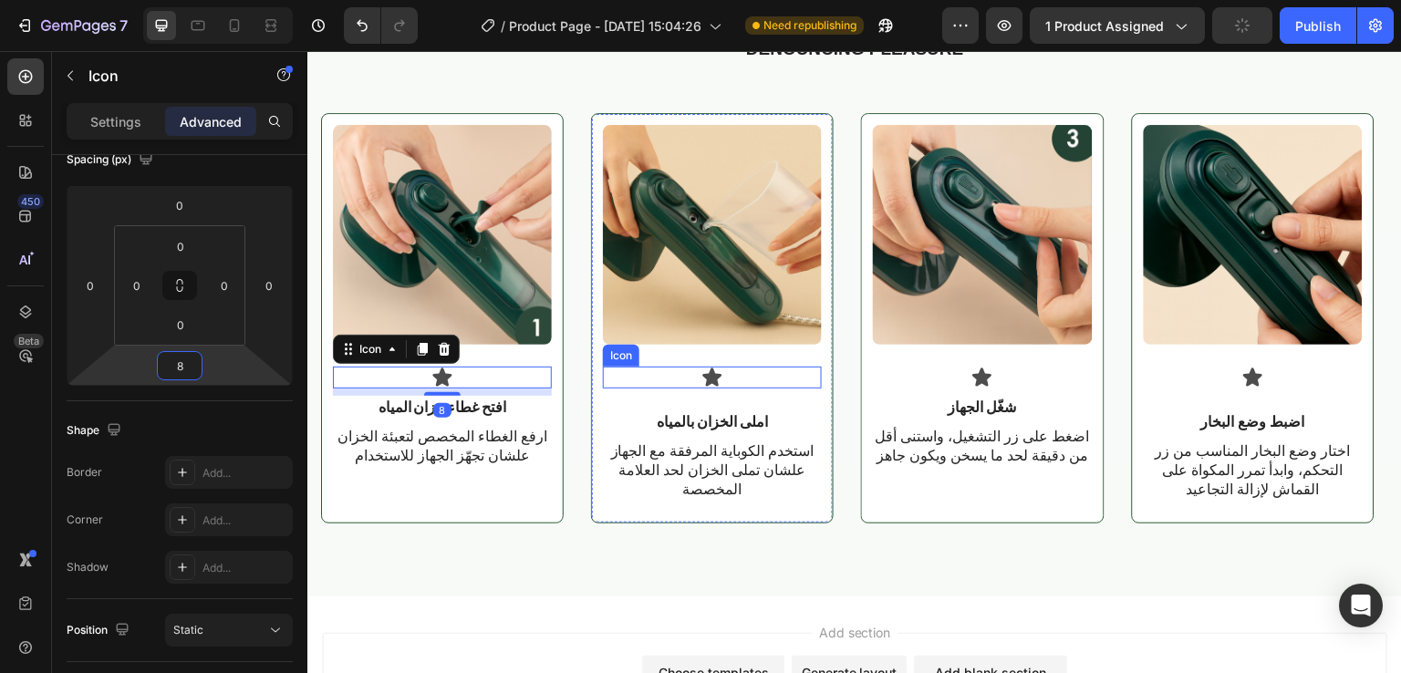
click at [746, 369] on div "Icon" at bounding box center [712, 378] width 219 height 22
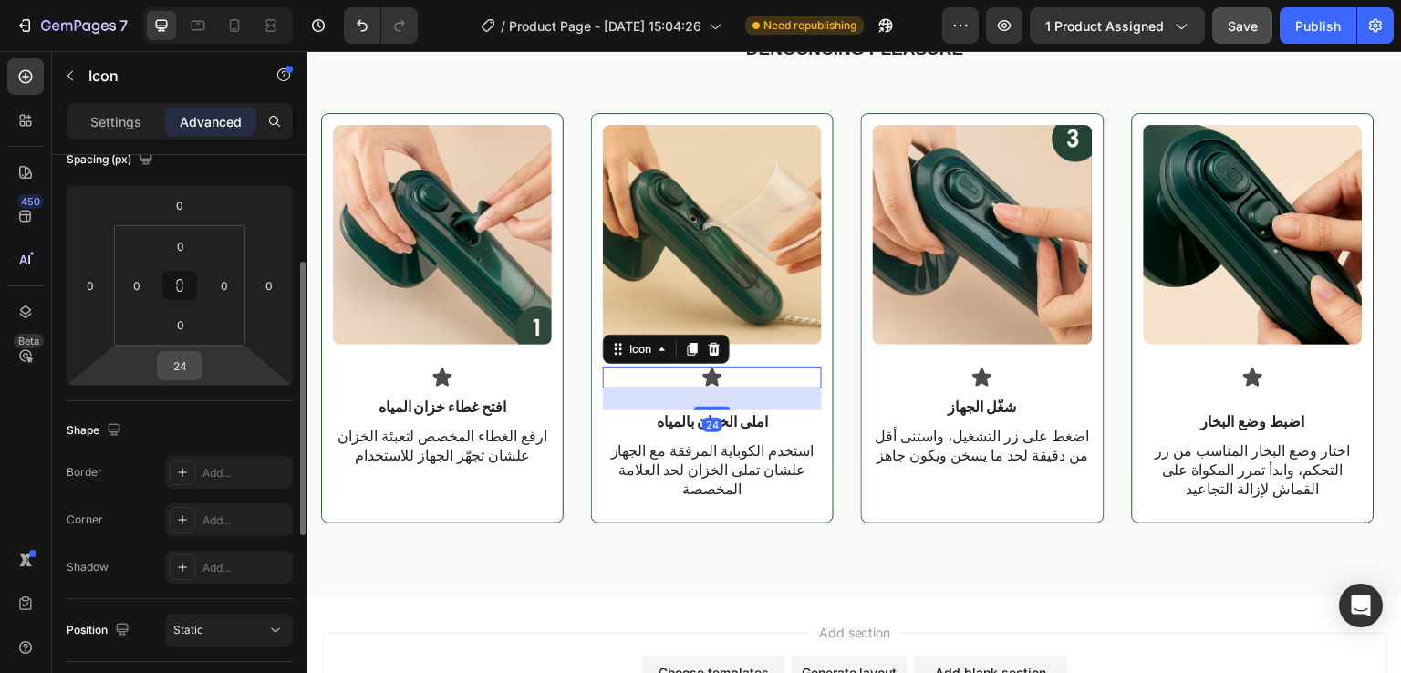
click at [194, 363] on input "24" at bounding box center [179, 365] width 36 height 27
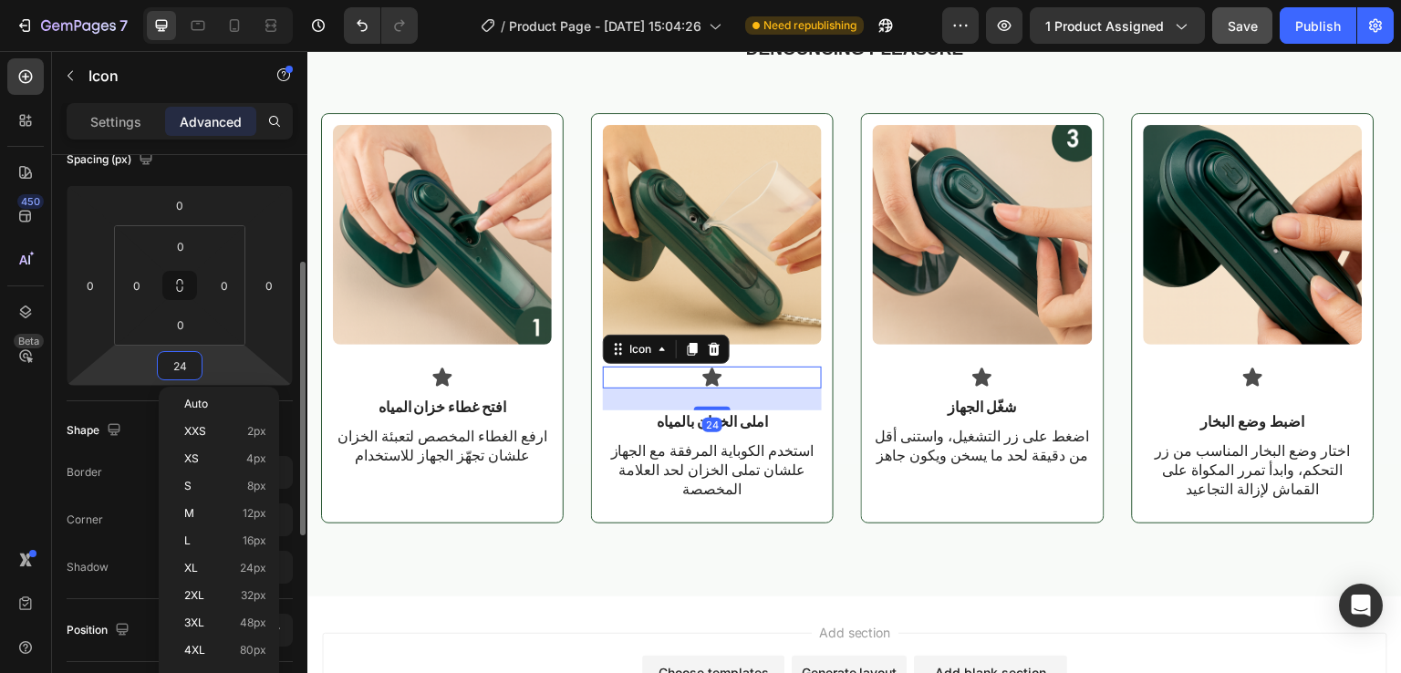
type input "8"
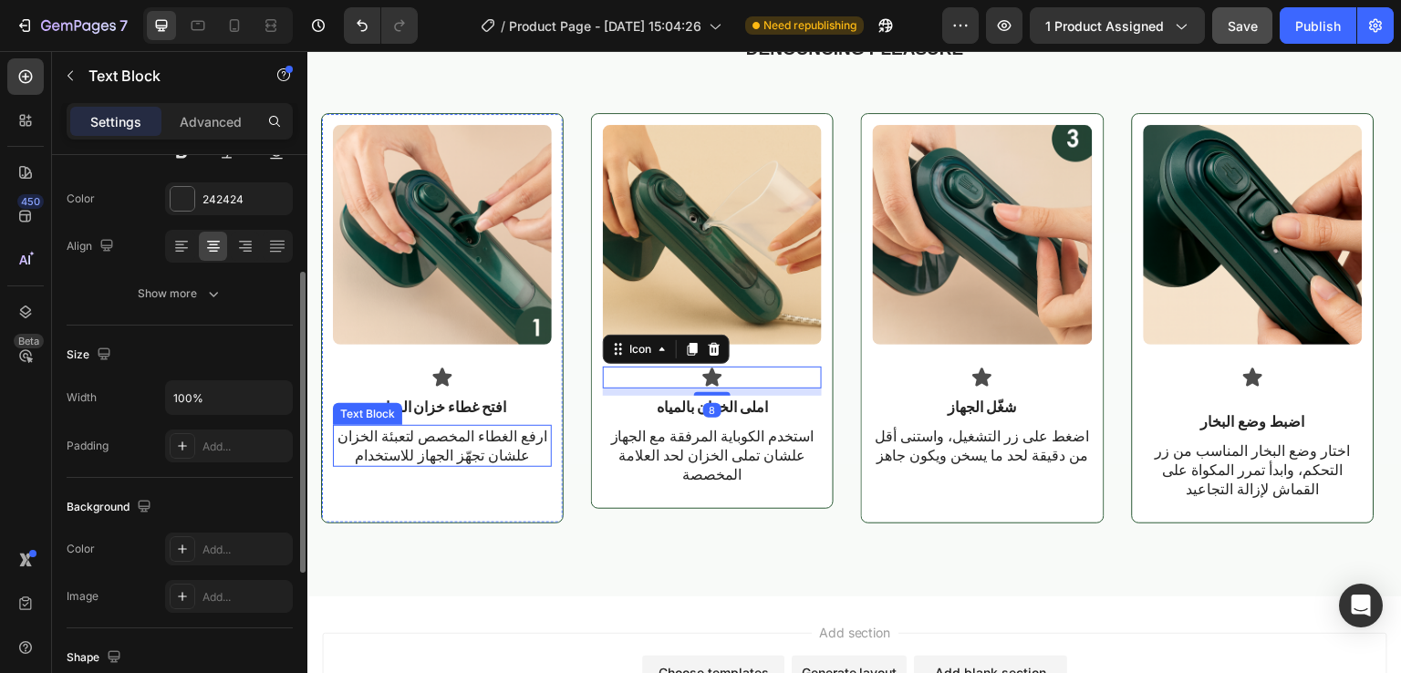
click at [536, 462] on p "ارفع الغطاء المخصص لتعبئة الخزان علشان تجهّز الجهاز للاستخدام" at bounding box center [442, 446] width 215 height 38
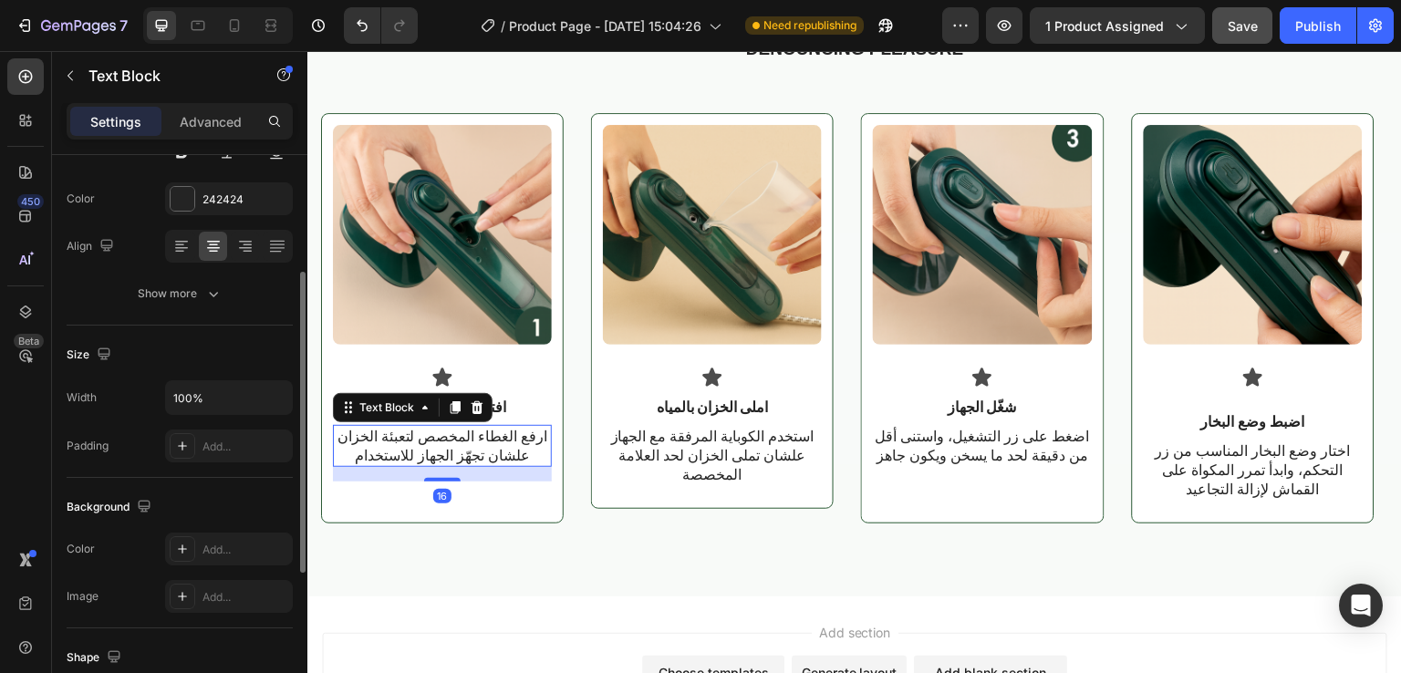
scroll to position [0, 0]
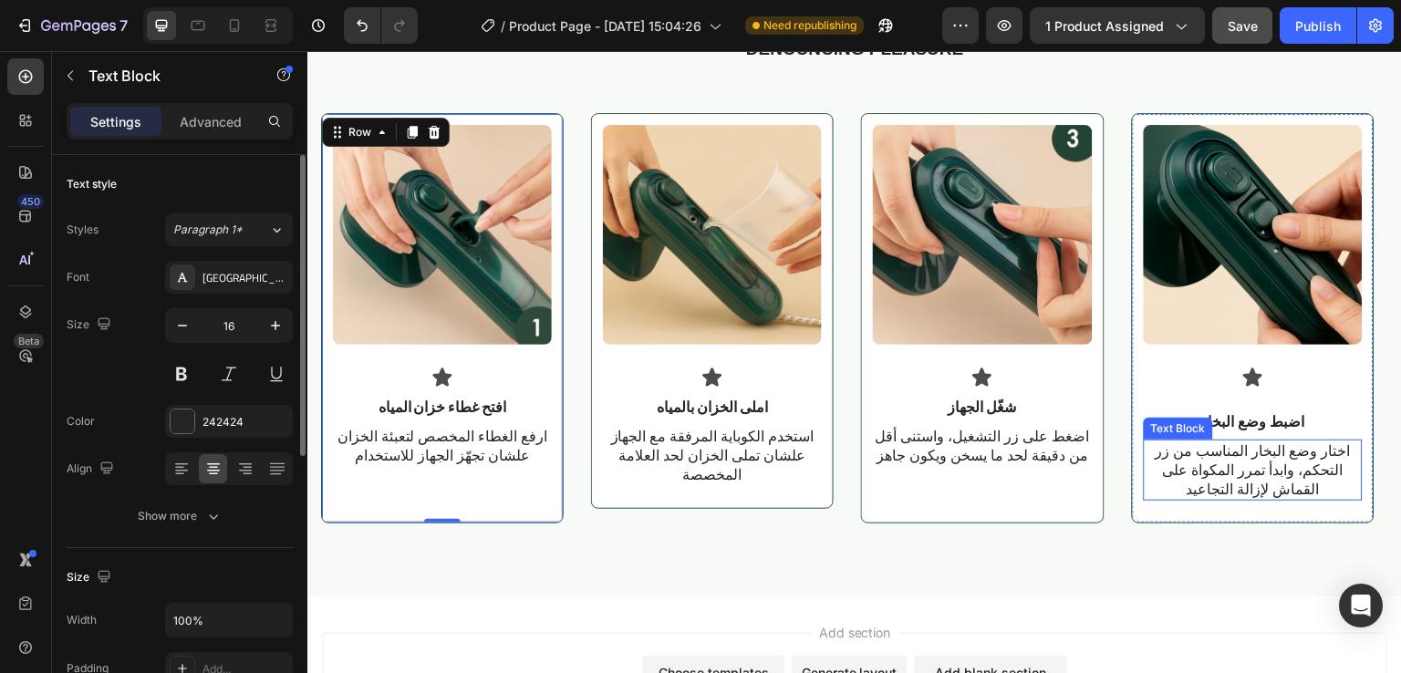
click at [1218, 476] on p "اختار وضع البخار المناسب من زر التحكم، وابدأ تمرر المكواة على القماش لإزالة الت…" at bounding box center [1253, 469] width 215 height 57
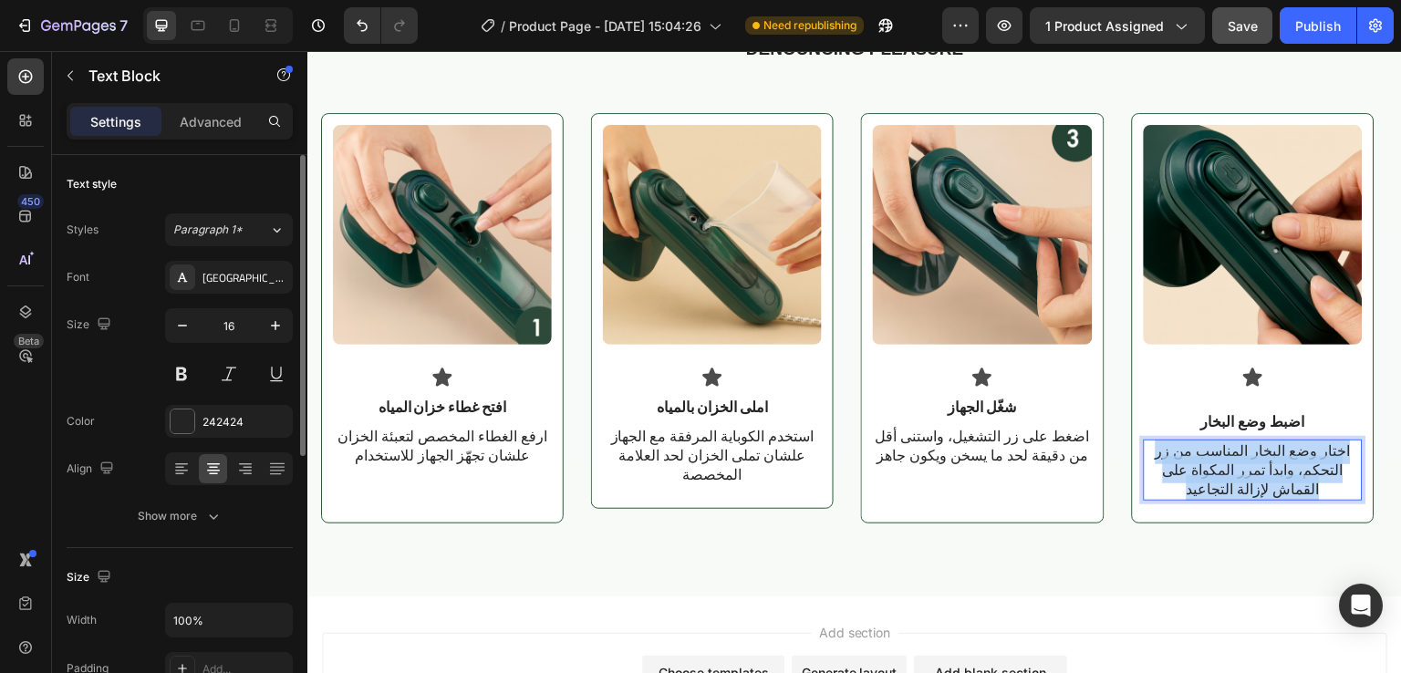
click at [1218, 476] on p "اختار وضع البخار المناسب من زر التحكم، وابدأ تمرر المكواة على القماش لإزالة الت…" at bounding box center [1253, 469] width 215 height 57
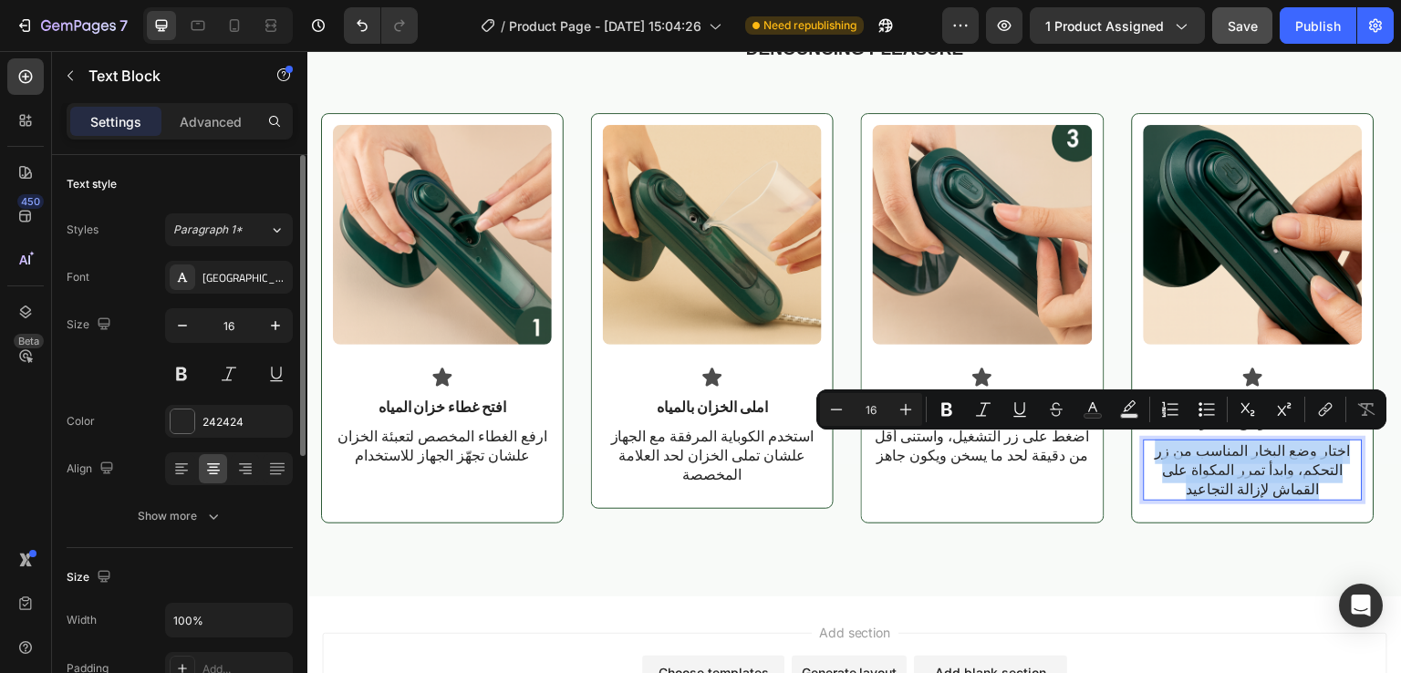
copy p "اختار وضع البخار المناسب من زر التحكم، وابدأ تمرر المكواة على القماش لإزالة الت…"
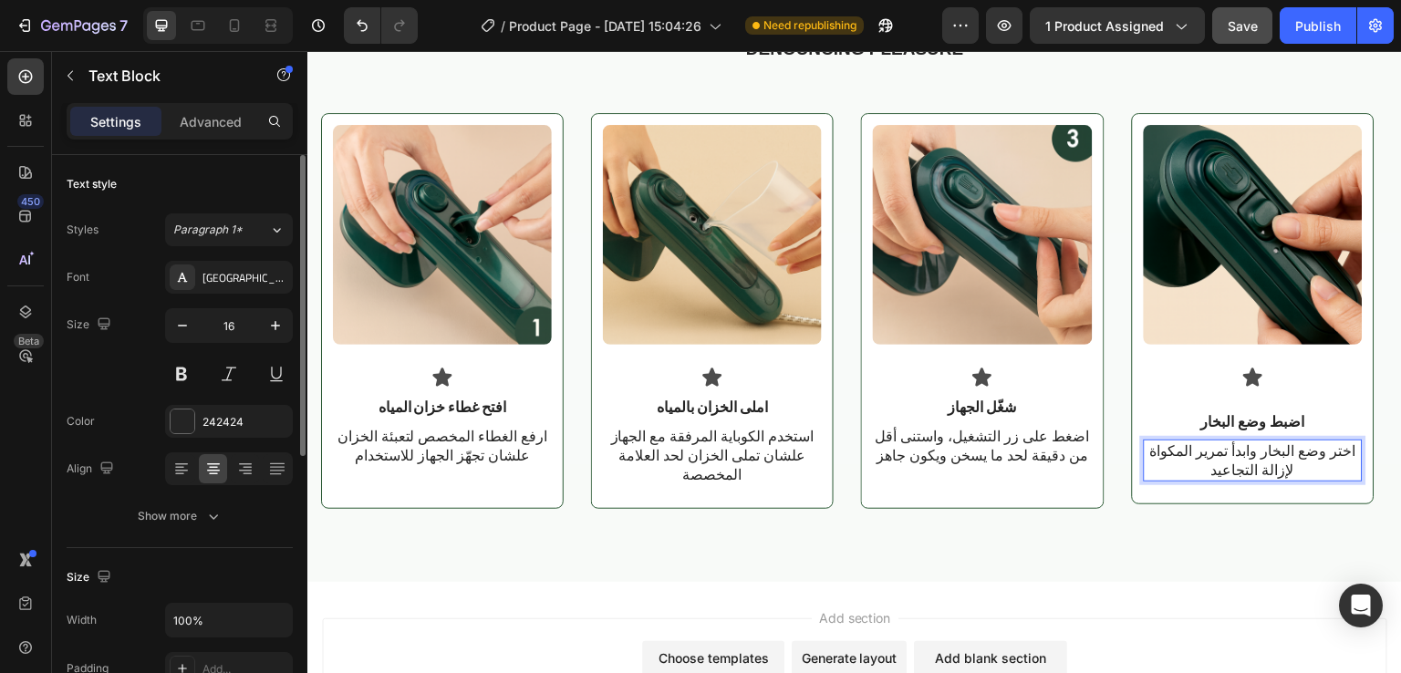
scroll to position [2, 0]
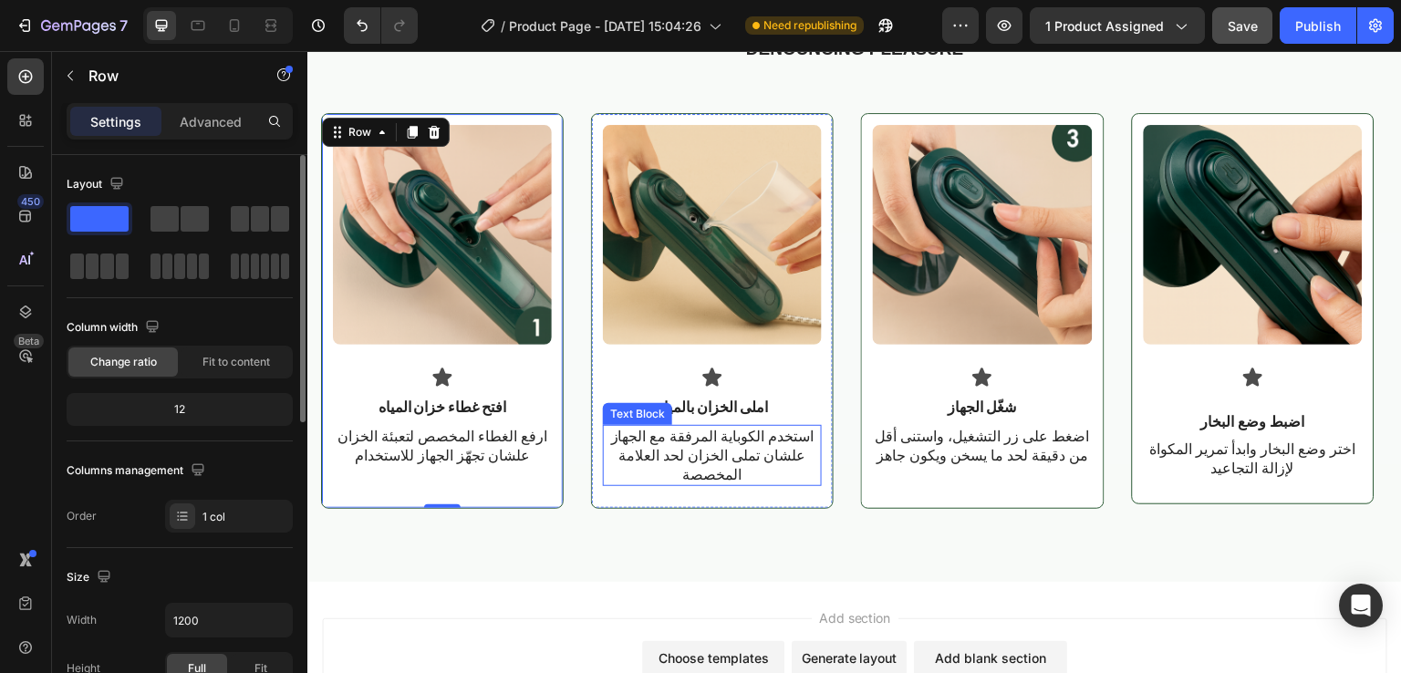
click at [608, 484] on div "استخدم الكوباية المرفقة مع الجهاز علشان تملى الخزان لحد العلامة المخصصة" at bounding box center [712, 455] width 219 height 60
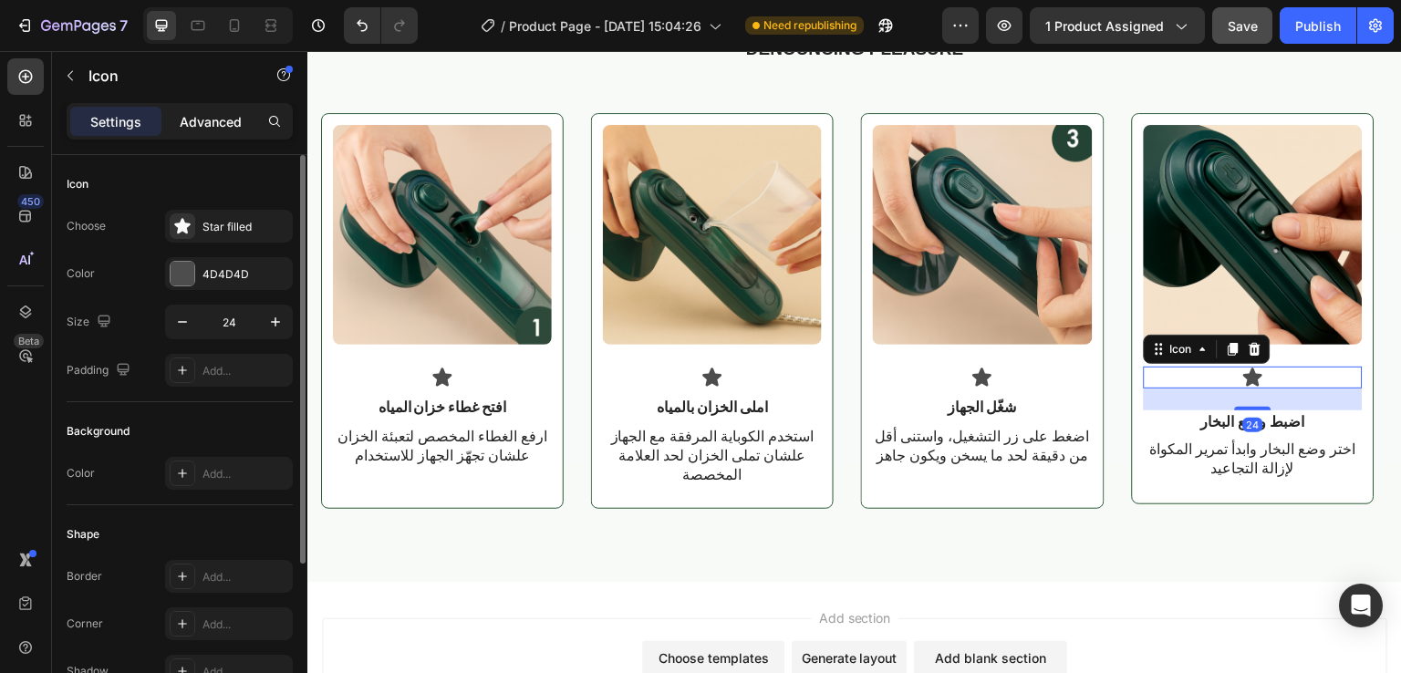
click at [235, 118] on p "Advanced" at bounding box center [211, 121] width 62 height 19
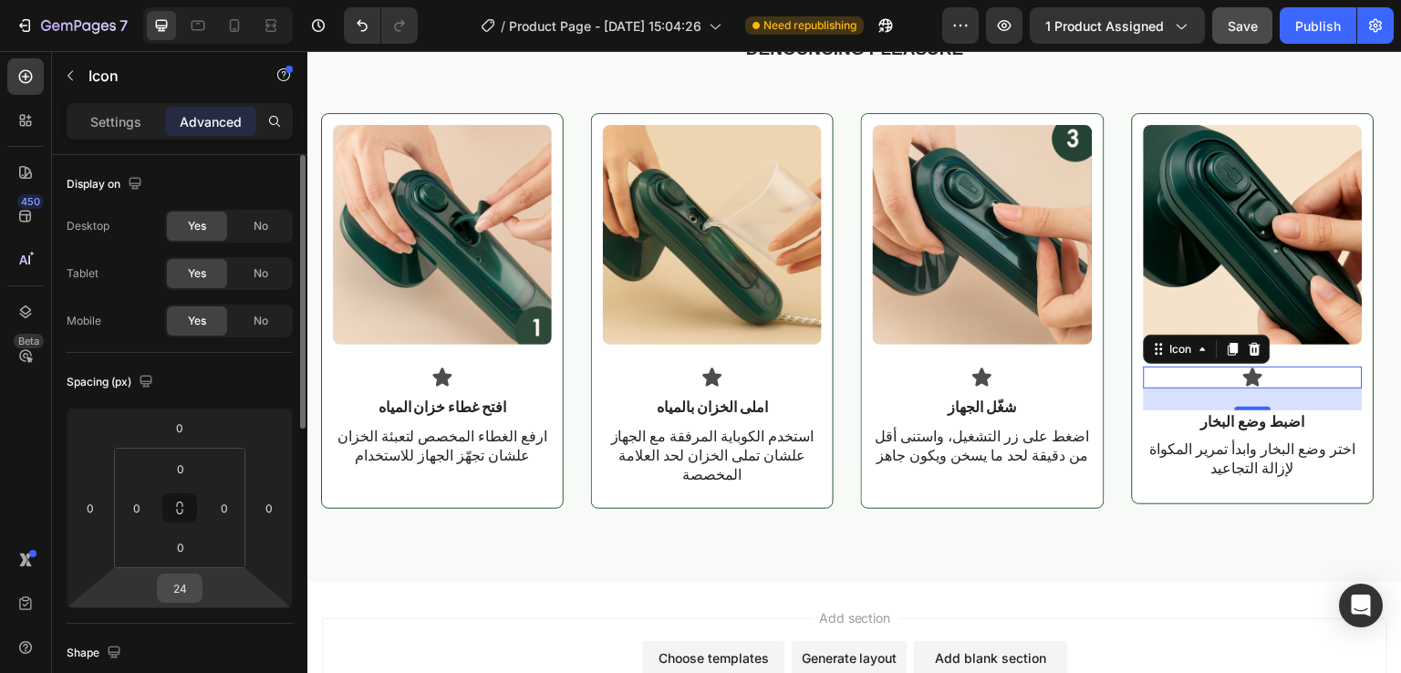
click at [192, 587] on input "24" at bounding box center [179, 588] width 36 height 27
type input "8"
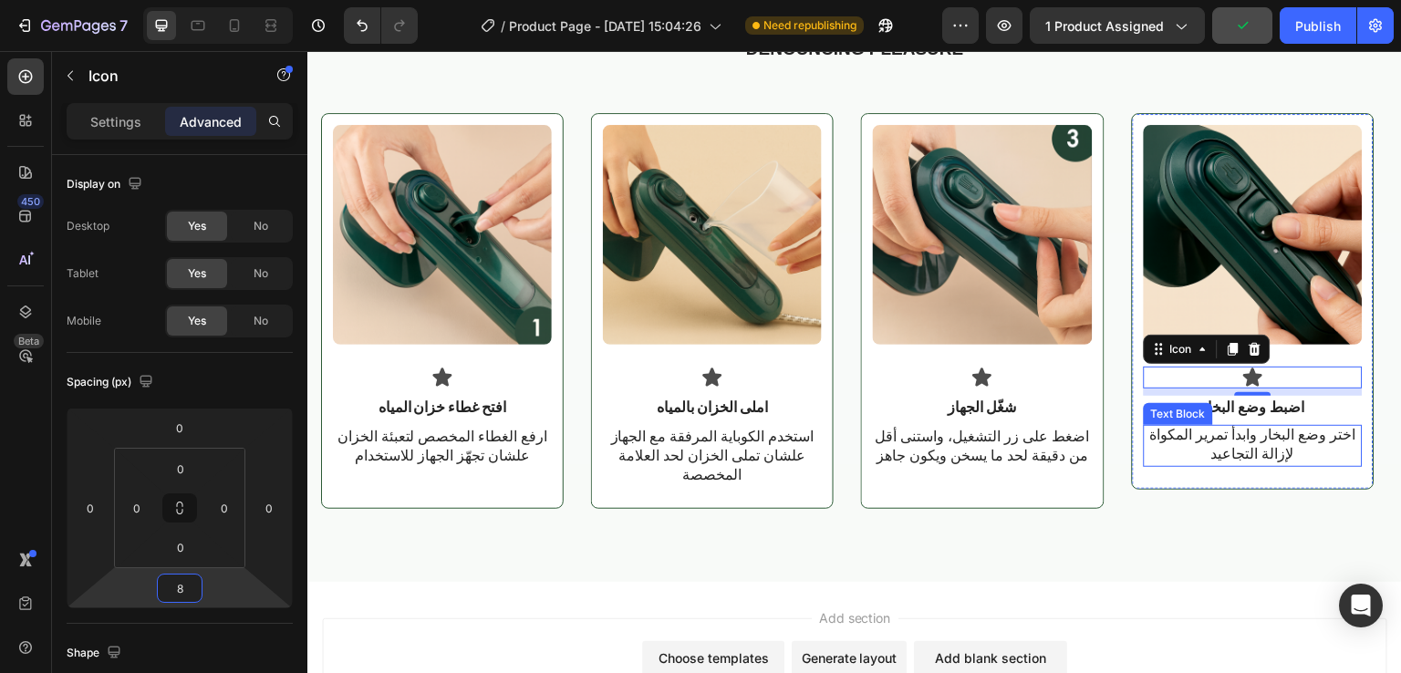
click at [1144, 445] on div "اختر وضع البخار وابدأ تمرير المكواة لإزالة التجاعيد" at bounding box center [1253, 446] width 219 height 42
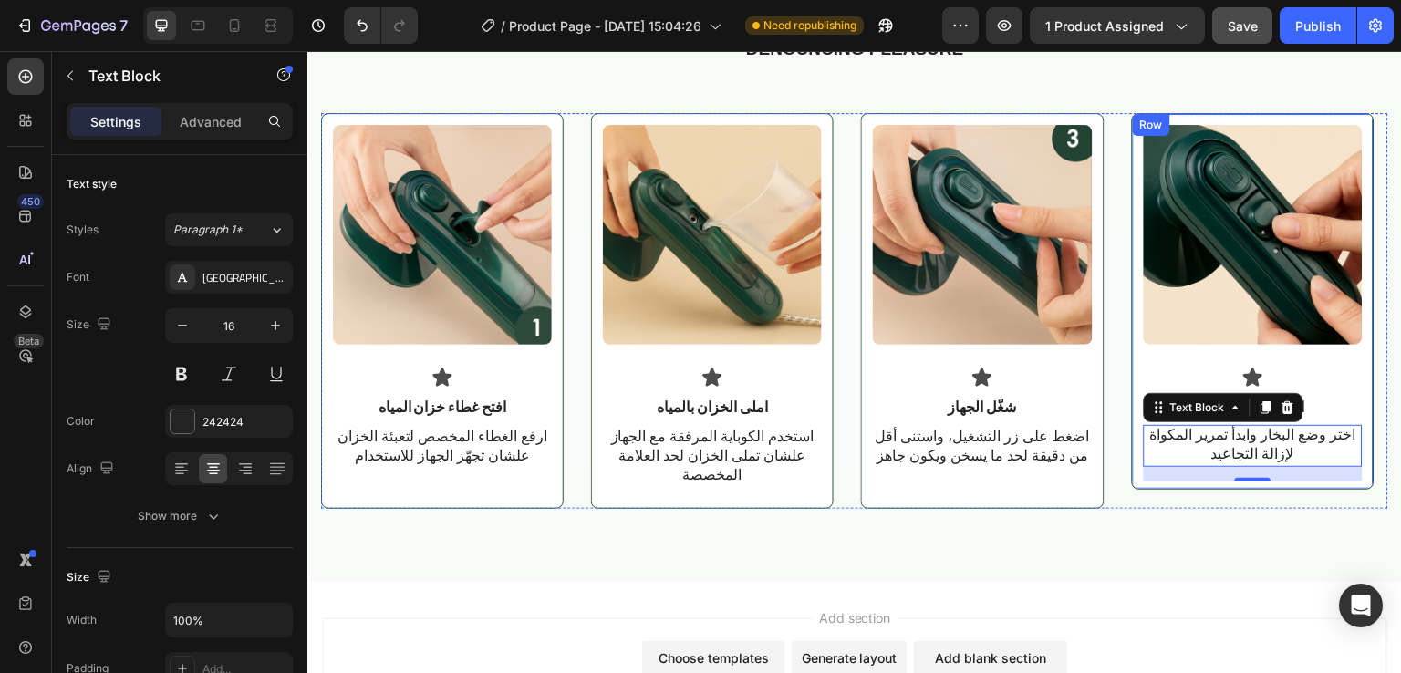
click at [1134, 480] on div "Image Icon اضبط وضع البخار Text Block اختر وضع البخار وابدأ تمرير المكواة لإزال…" at bounding box center [1253, 301] width 243 height 377
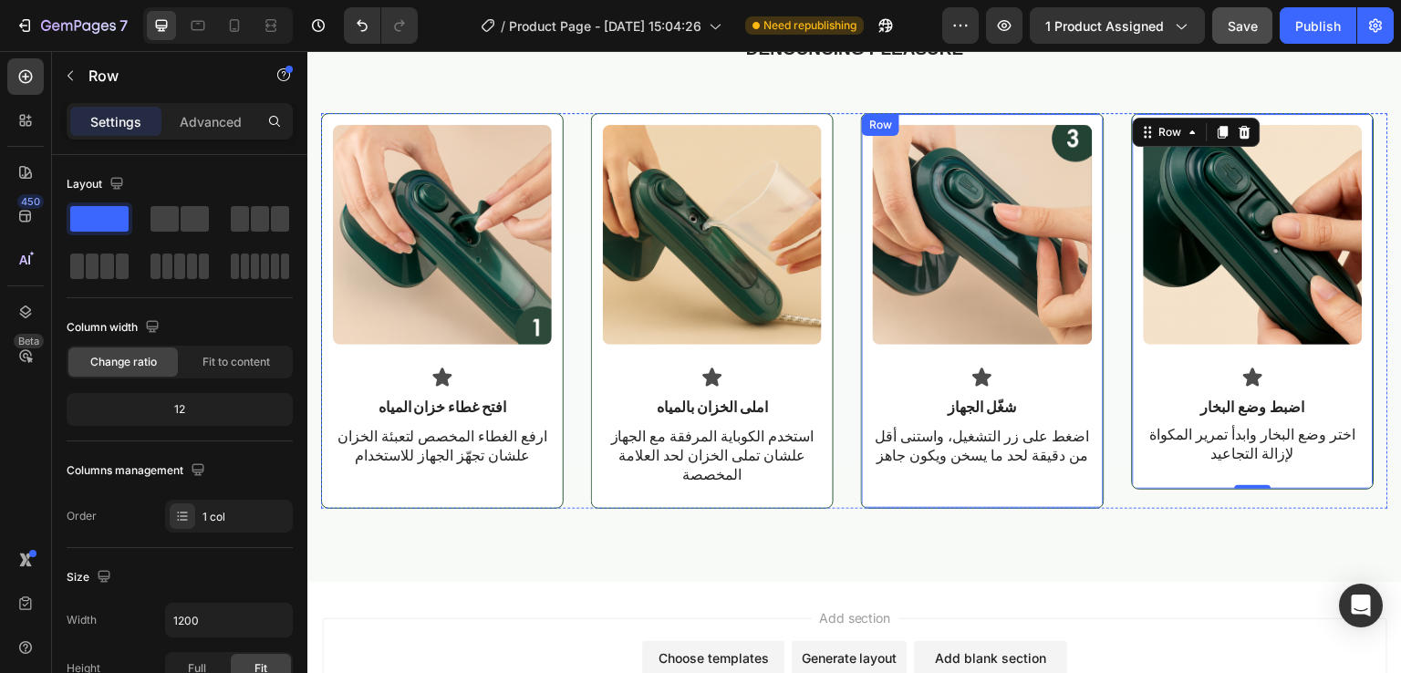
click at [1046, 495] on div "Image Icon شغّل الجهاز Text Block اضغط على زر التشغيل، واستنى أقل من دقيقة لحد …" at bounding box center [982, 312] width 219 height 375
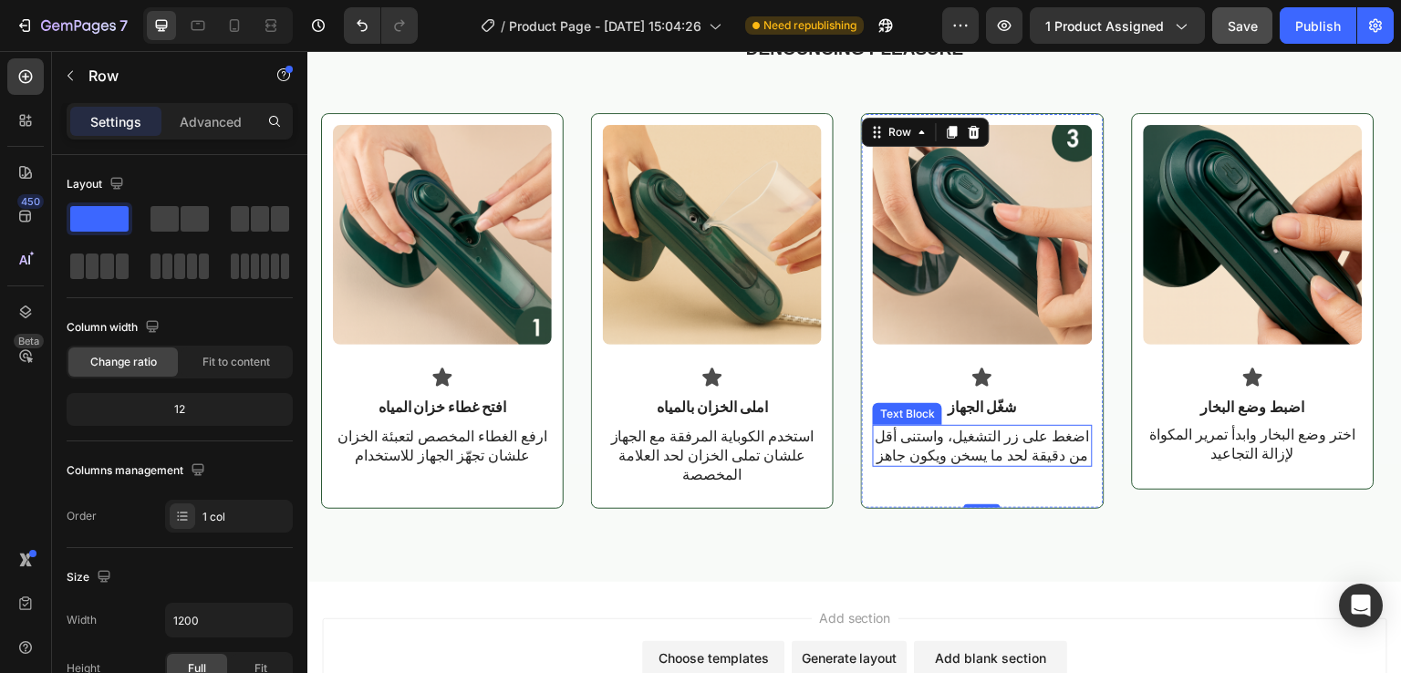
click at [956, 442] on p "اضغط على زر التشغيل، واستنى أقل من دقيقة لحد ما يسخن ويكون جاهز" at bounding box center [982, 446] width 215 height 38
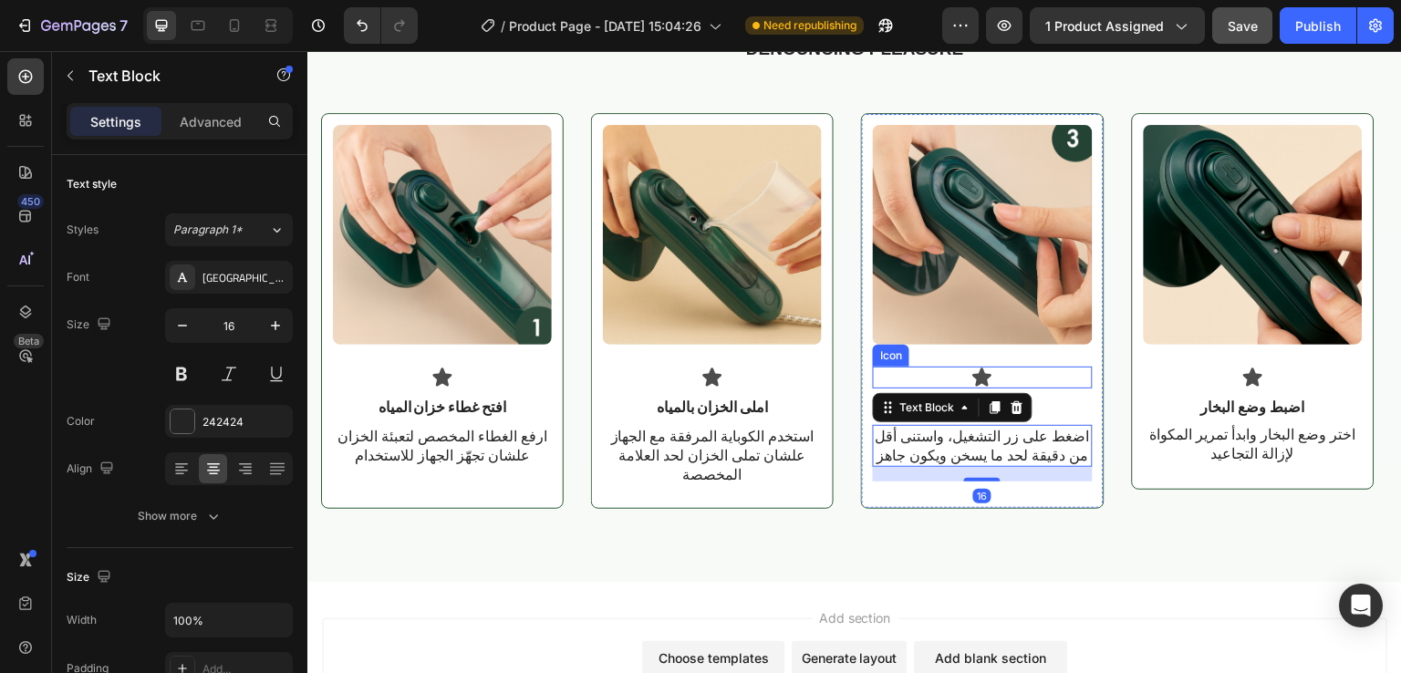
click at [1038, 370] on div "Icon" at bounding box center [982, 378] width 219 height 22
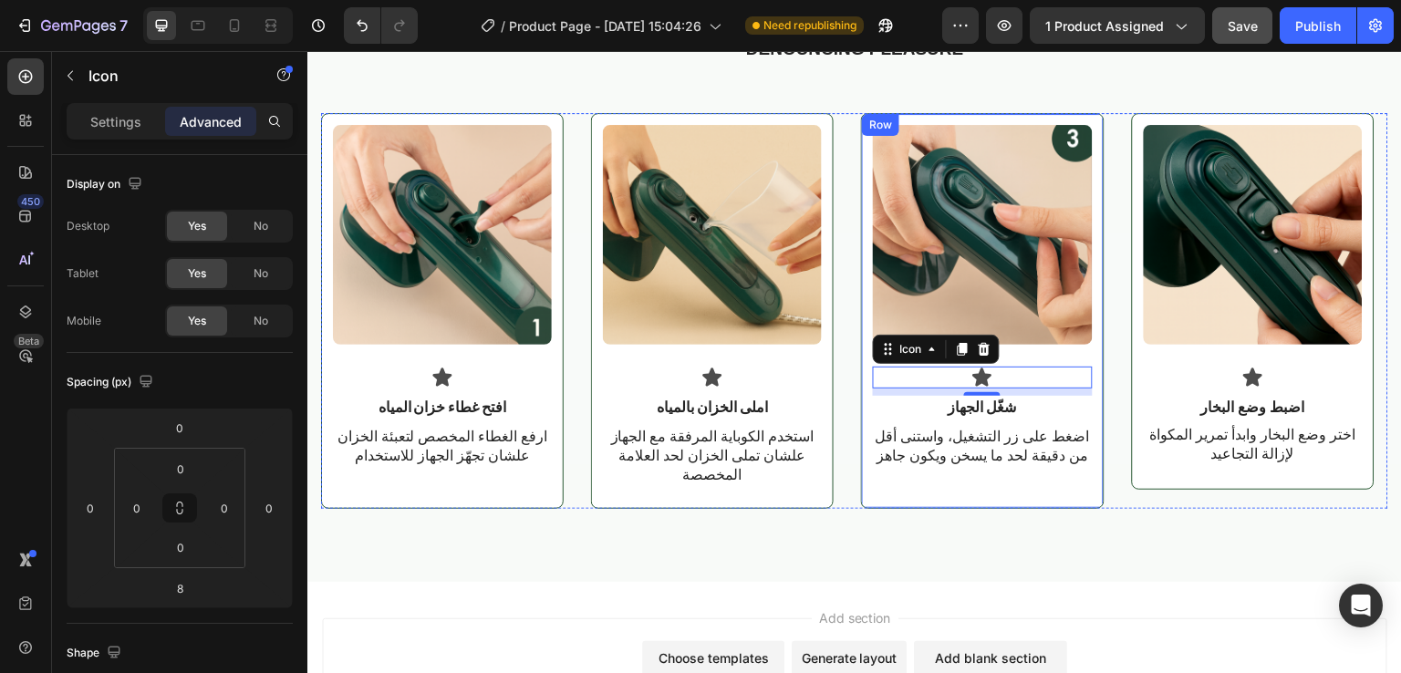
click at [1093, 375] on div "Image Icon 8 شغّل الجهاز Text Block اضغط على زر التشغيل، واستنى أقل من دقيقة لح…" at bounding box center [982, 310] width 243 height 395
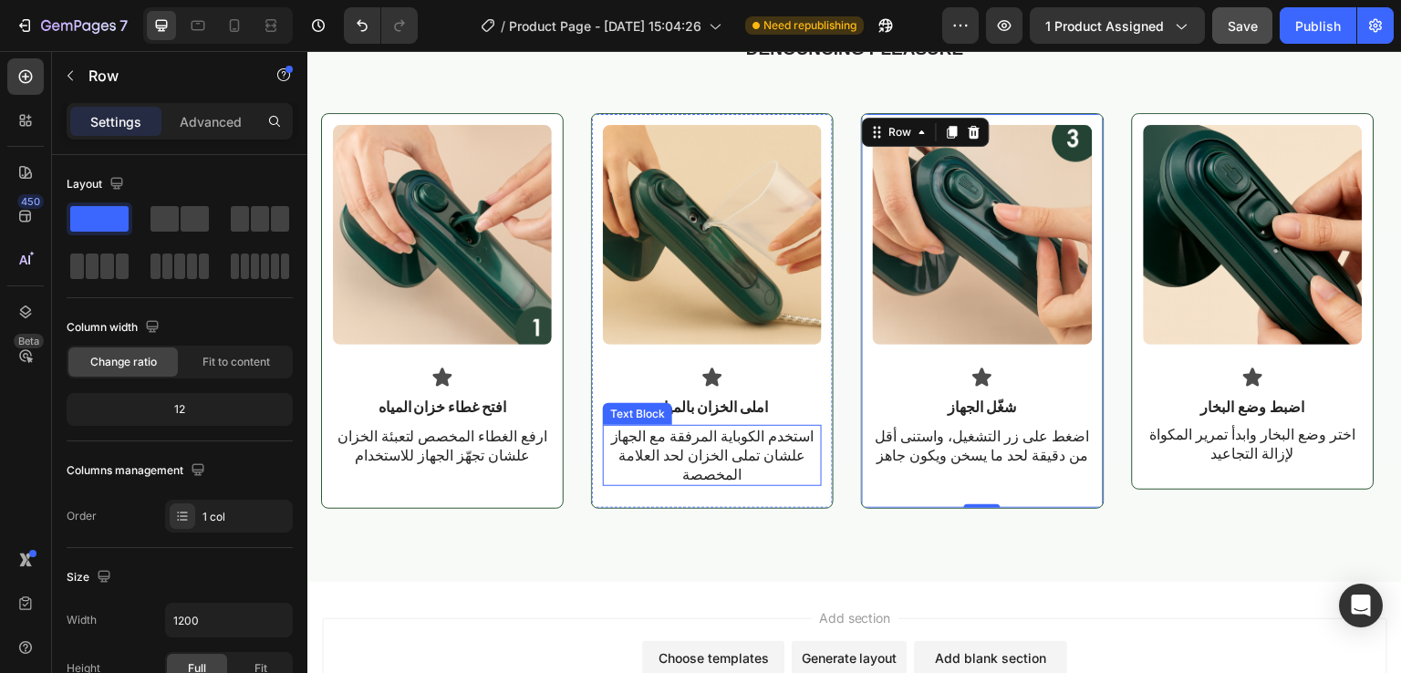
click at [700, 468] on p "استخدم الكوباية المرفقة مع الجهاز علشان تملى الخزان لحد العلامة المخصصة" at bounding box center [712, 455] width 215 height 57
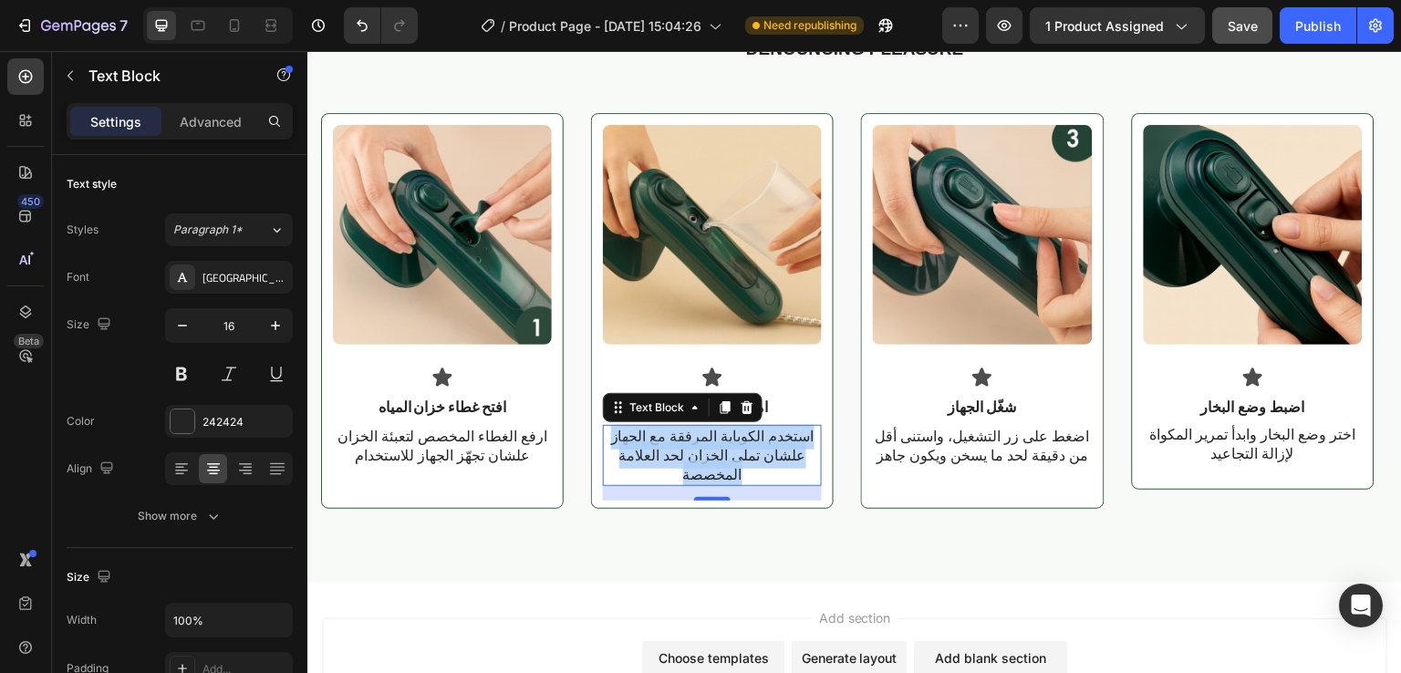
click at [700, 468] on p "استخدم الكوباية المرفقة مع الجهاز علشان تملى الخزان لحد العلامة المخصصة" at bounding box center [712, 455] width 215 height 57
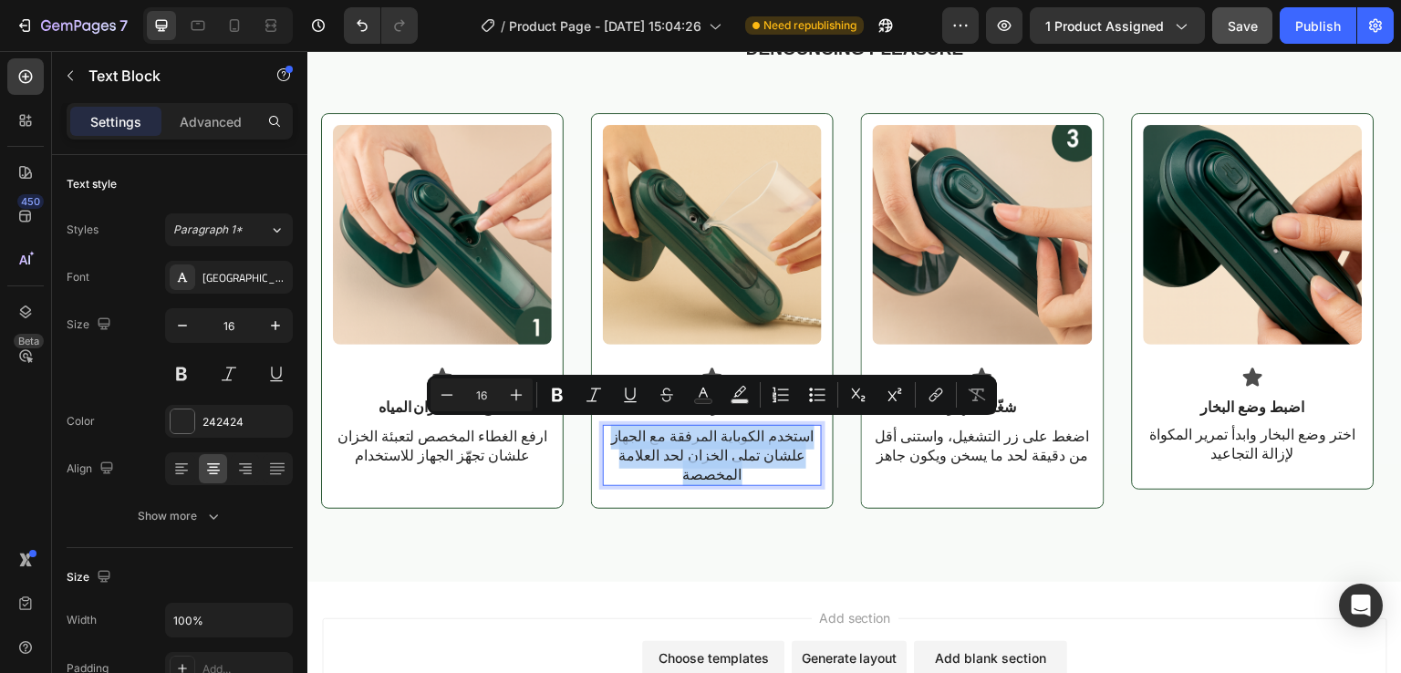
copy p "استخدم الكوباية المرفقة مع الجهاز علشان تملى الخزان لحد العلامة المخصصة"
click at [495, 449] on p "ارفع الغطاء المخصص لتعبئة الخزان علشان تجهّز الجهاز للاستخدام" at bounding box center [442, 446] width 215 height 38
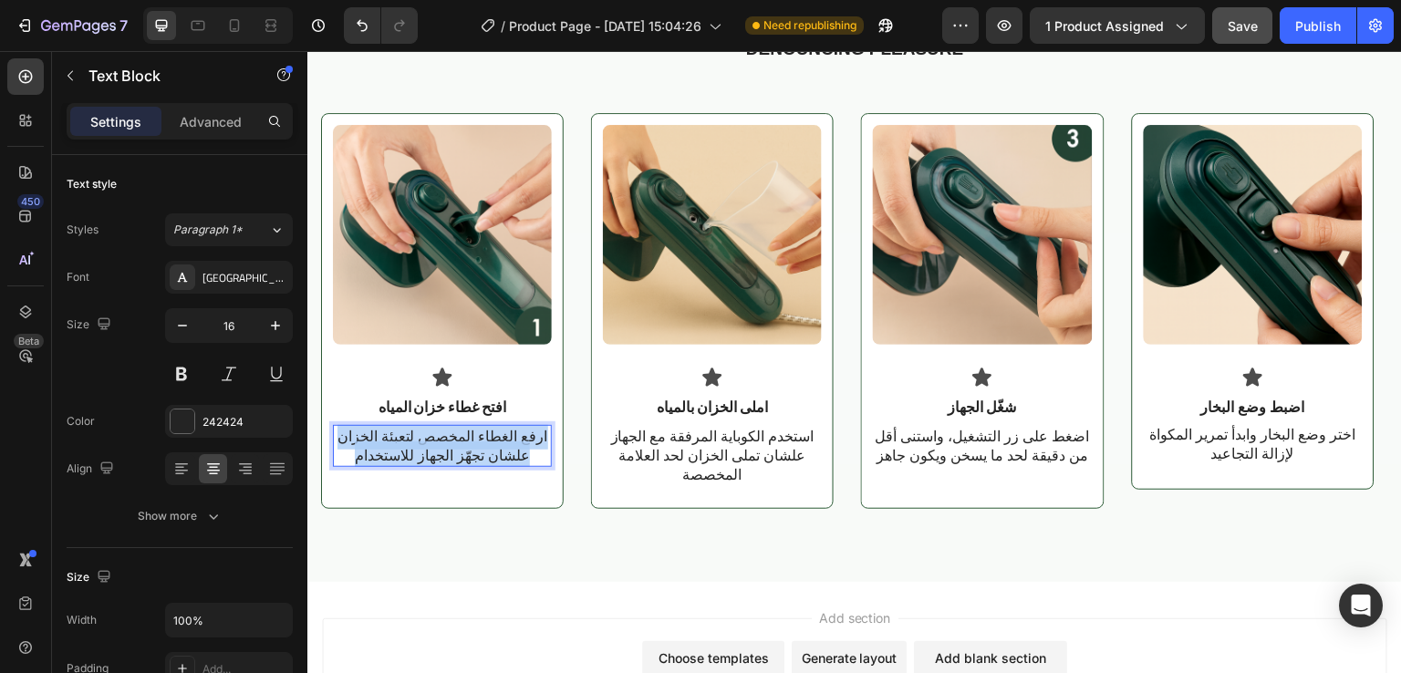
click at [495, 449] on p "ارفع الغطاء المخصص لتعبئة الخزان علشان تجهّز الجهاز للاستخدام" at bounding box center [442, 446] width 215 height 38
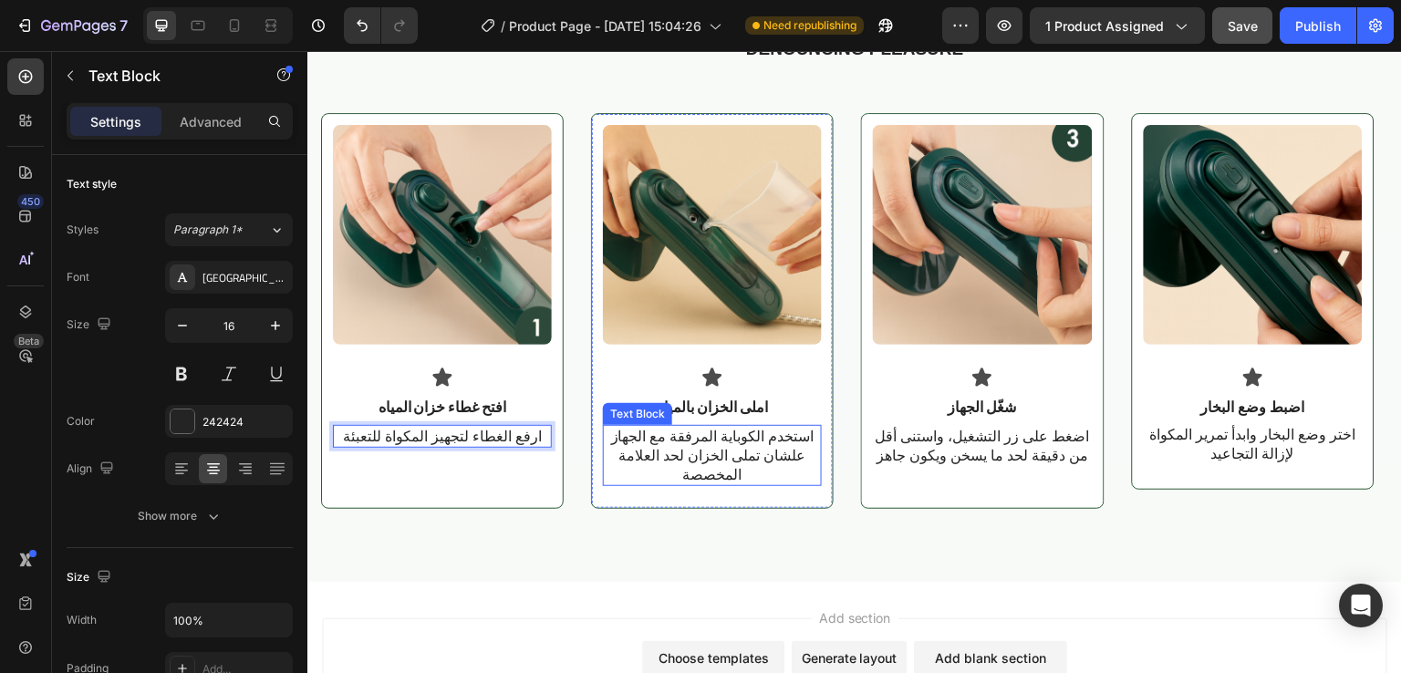
click at [732, 462] on p "استخدم الكوباية المرفقة مع الجهاز علشان تملى الخزان لحد العلامة المخصصة" at bounding box center [712, 455] width 215 height 57
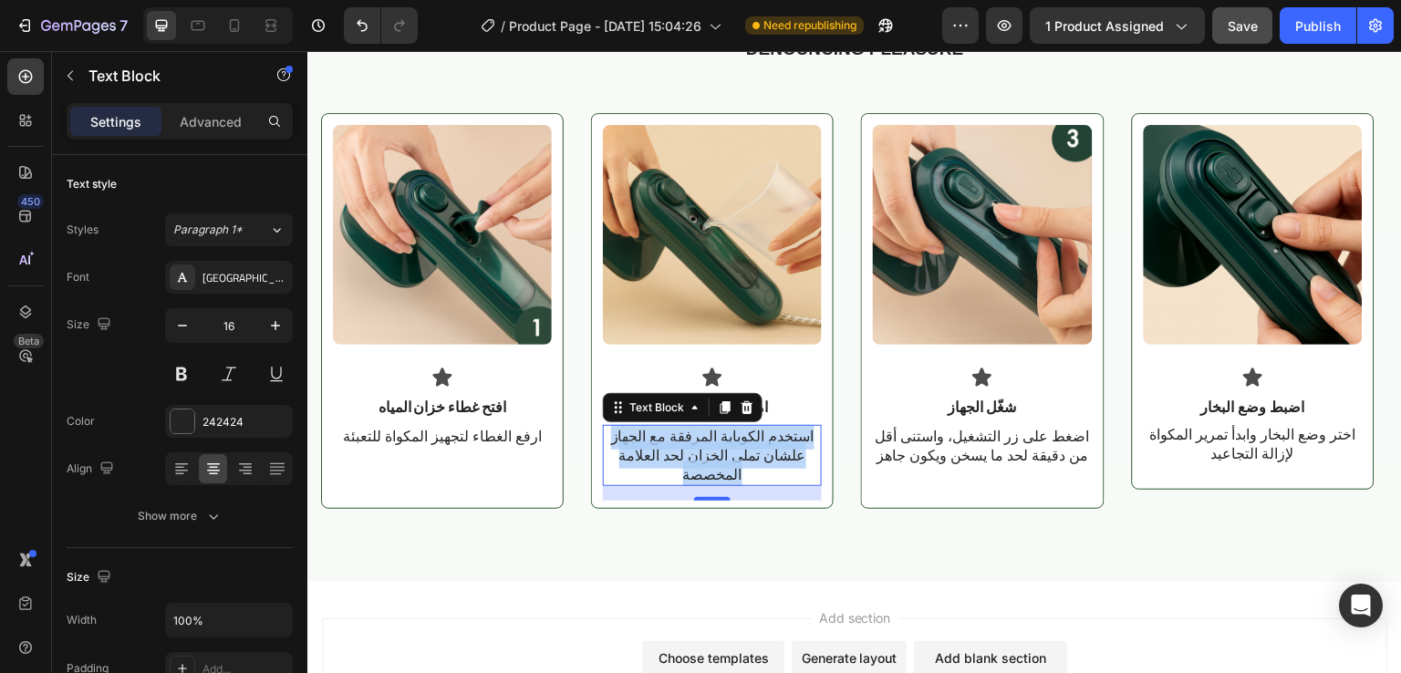
click at [732, 462] on p "استخدم الكوباية المرفقة مع الجهاز علشان تملى الخزان لحد العلامة المخصصة" at bounding box center [712, 455] width 215 height 57
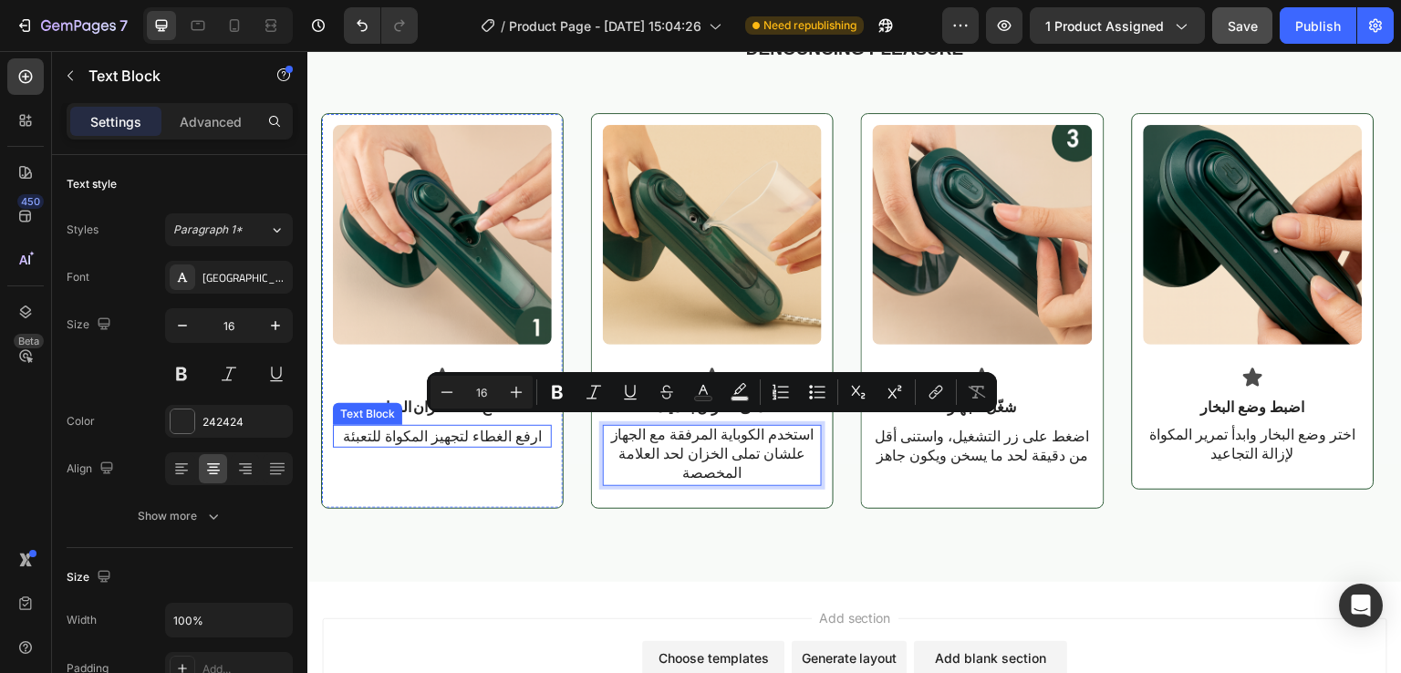
click at [510, 439] on p "ارفع الغطاء لتجهيز المكواة للتعبئة" at bounding box center [442, 436] width 215 height 19
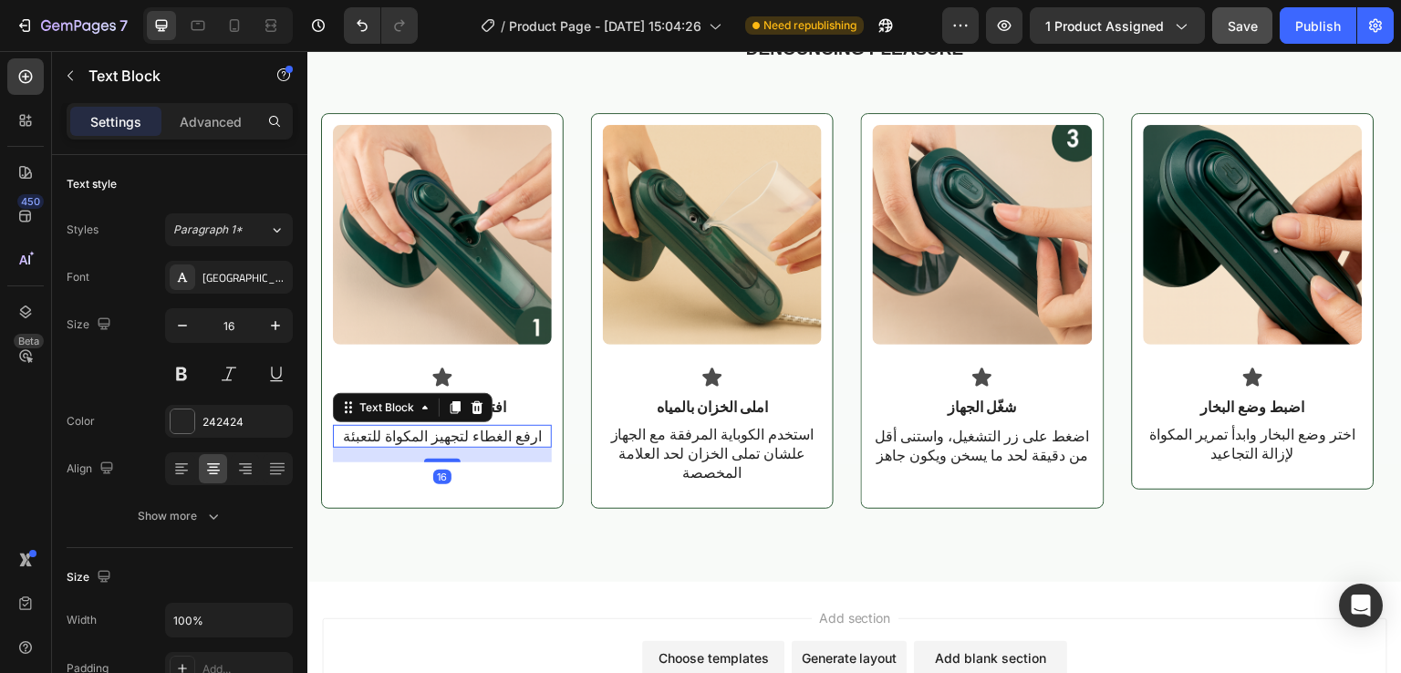
click at [510, 439] on p "ارفع الغطاء لتجهيز المكواة للتعبئة" at bounding box center [442, 436] width 215 height 19
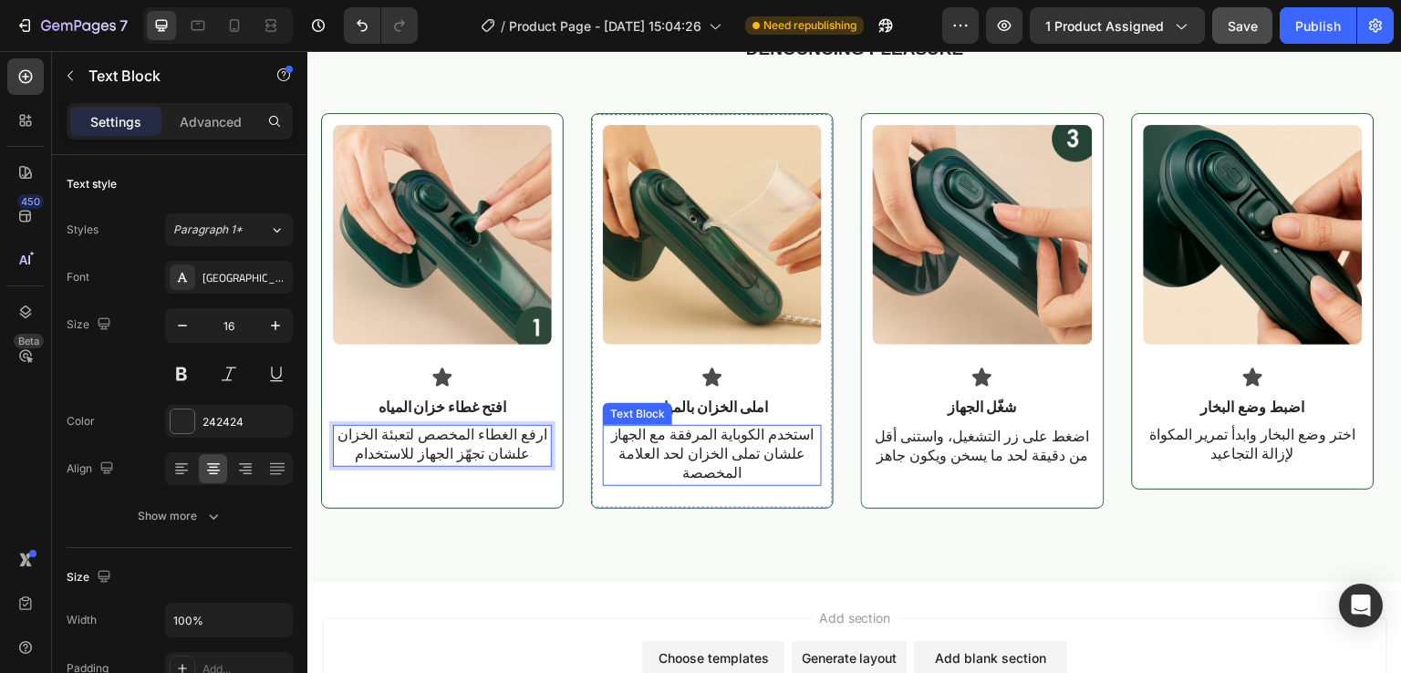
click at [718, 471] on p "استخدم الكوباية المرفقة مع الجهاز علشان تملى الخزان لحد العلامة المخصصة" at bounding box center [712, 453] width 215 height 57
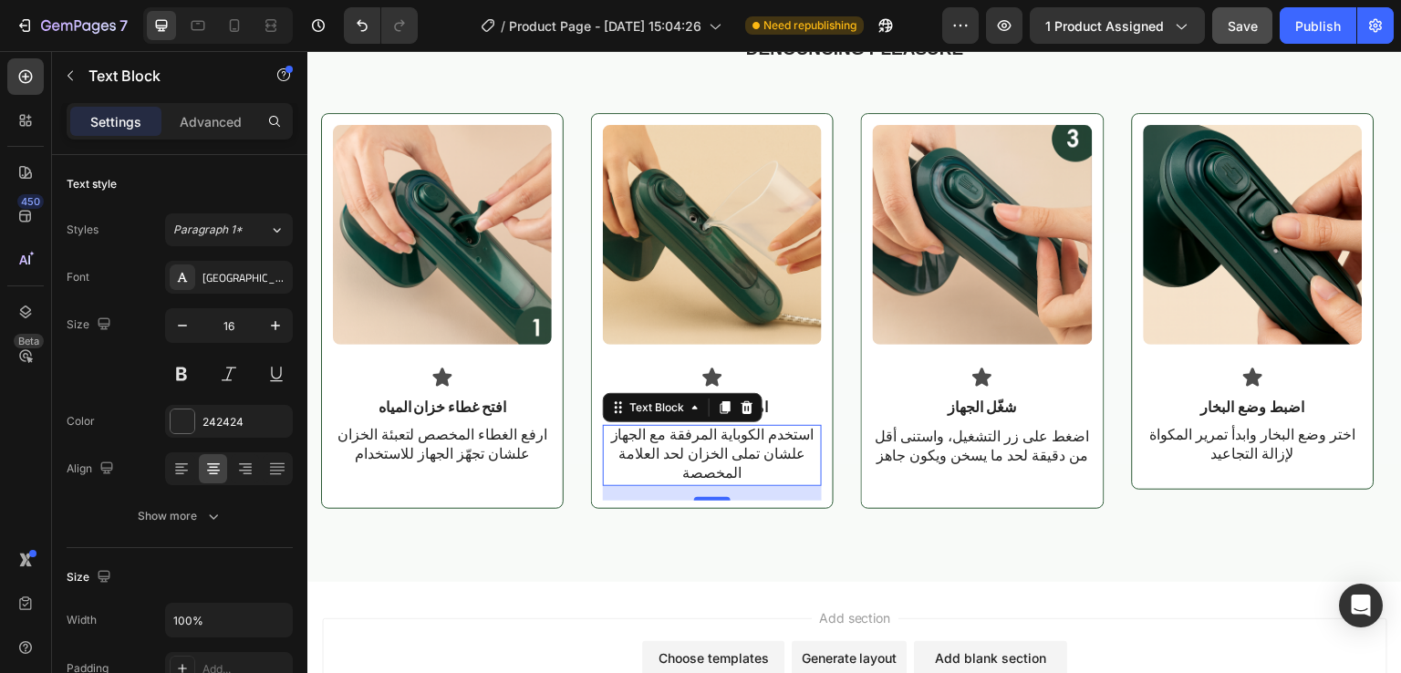
scroll to position [0, 0]
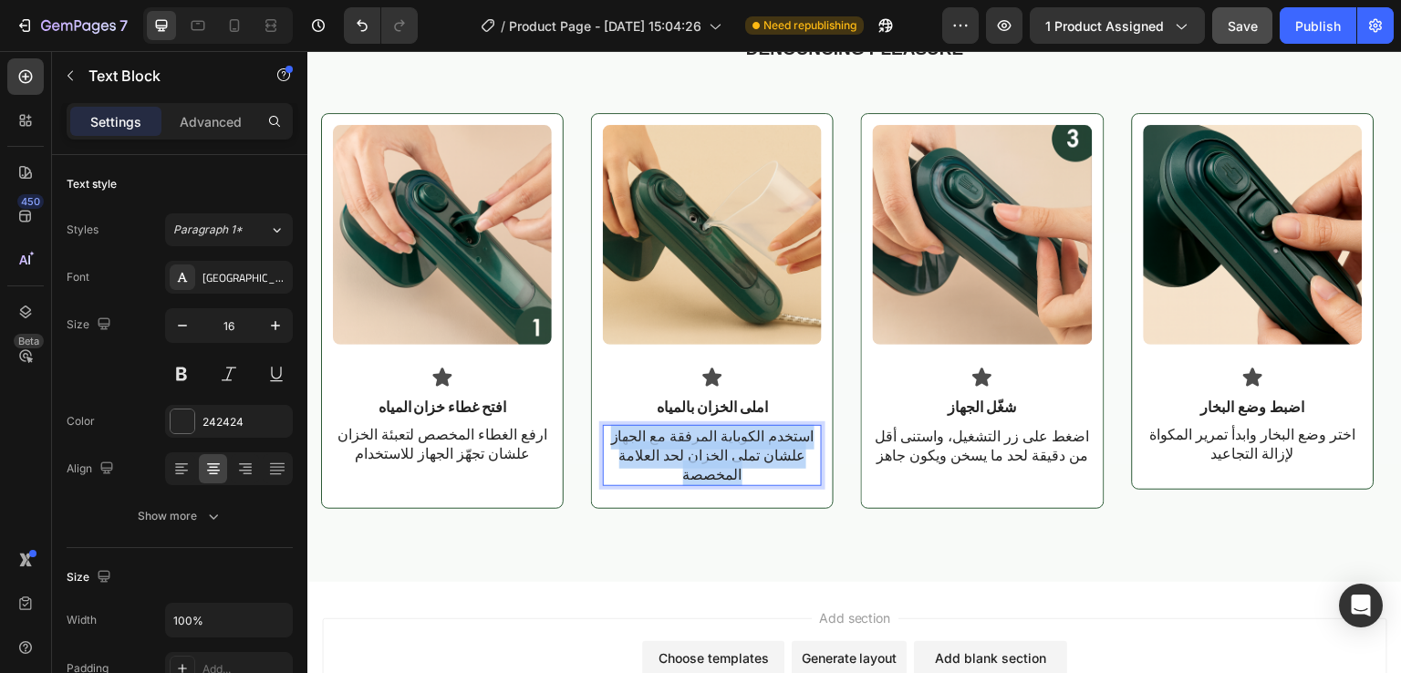
click at [718, 471] on p "استخدم الكوباية المرفقة مع الجهاز علشان تملى الخزان لحد العلامة المخصصة" at bounding box center [712, 455] width 215 height 57
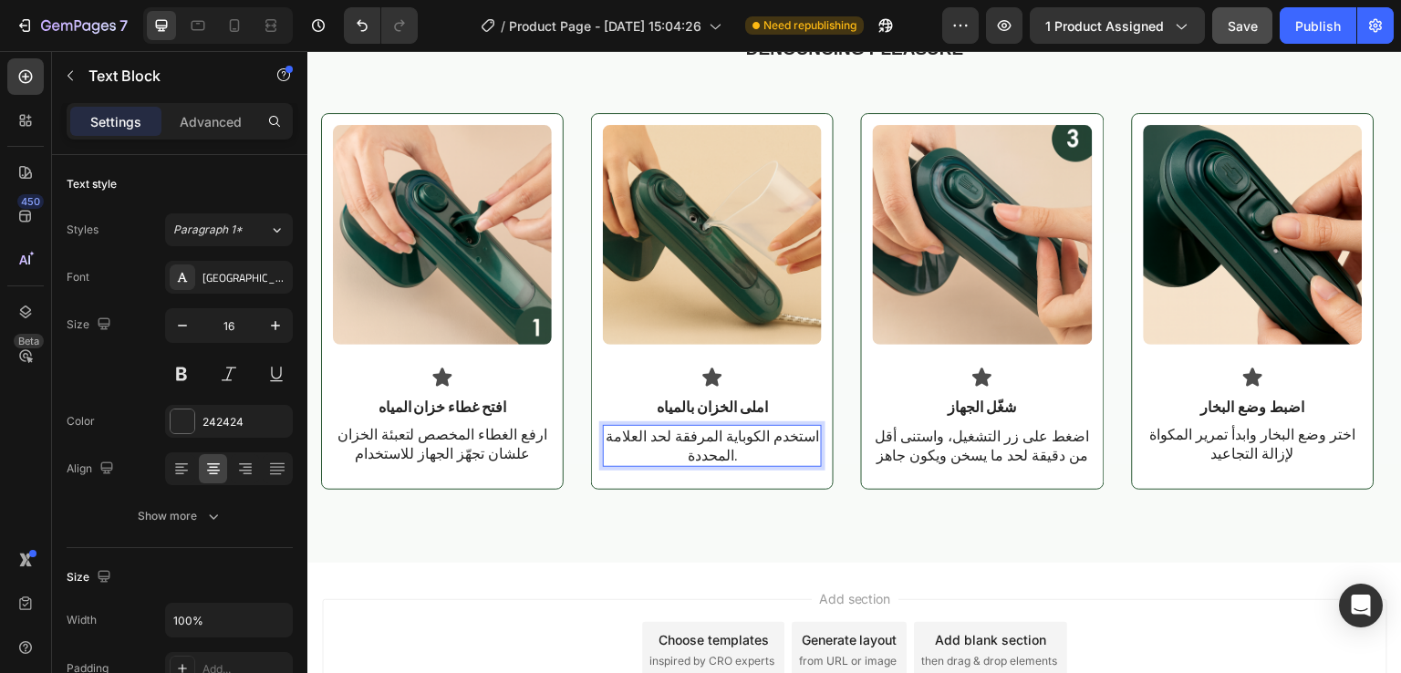
scroll to position [2, 0]
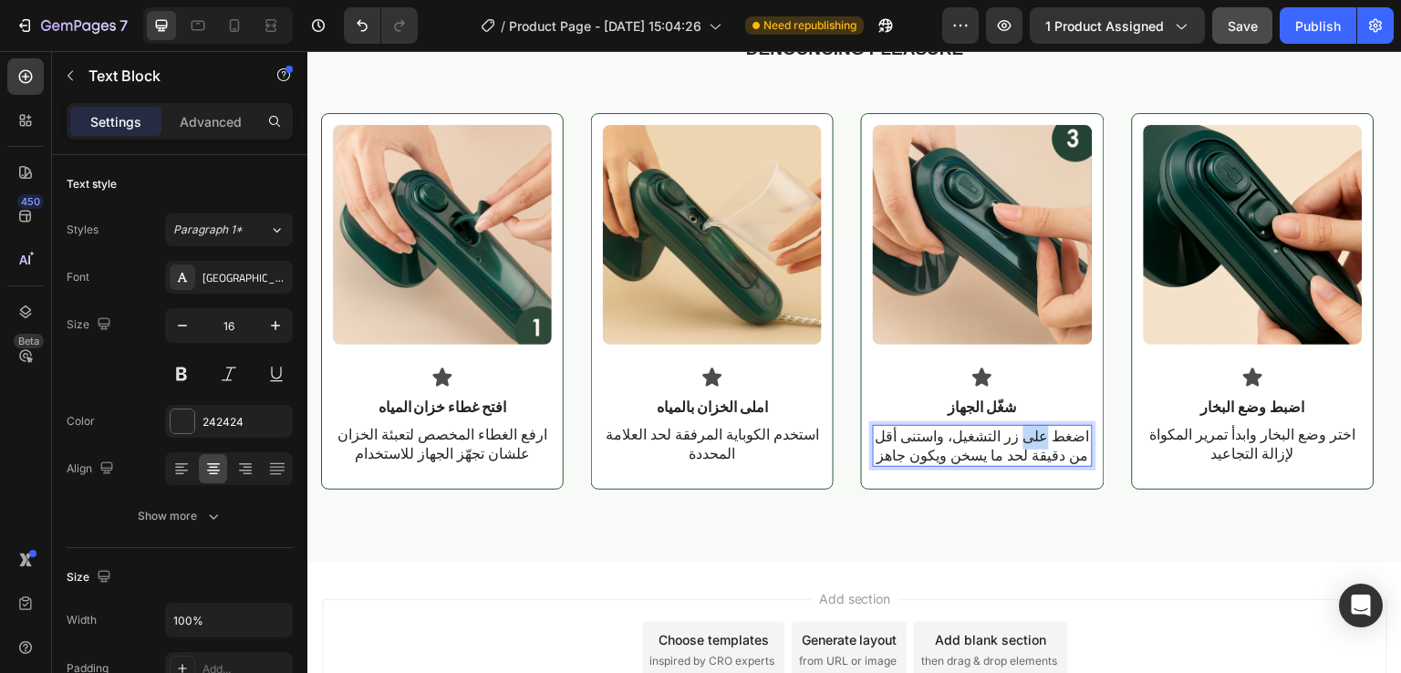
click at [1034, 439] on p "اضغط على زر التشغيل، واستنى أقل من دقيقة لحد ما يسخن ويكون جاهز" at bounding box center [982, 446] width 215 height 38
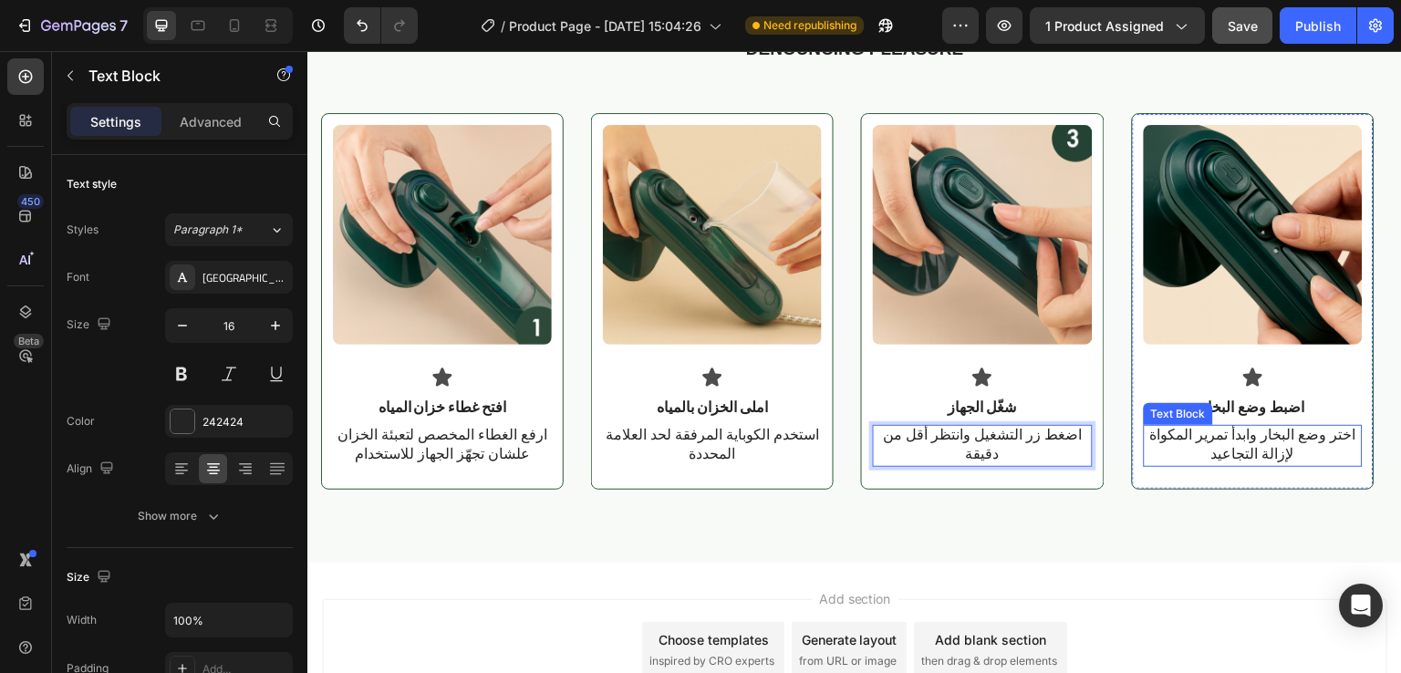
click at [1231, 443] on p "اختر وضع البخار وابدأ تمرير المكواة لإزالة التجاعيد" at bounding box center [1253, 444] width 215 height 38
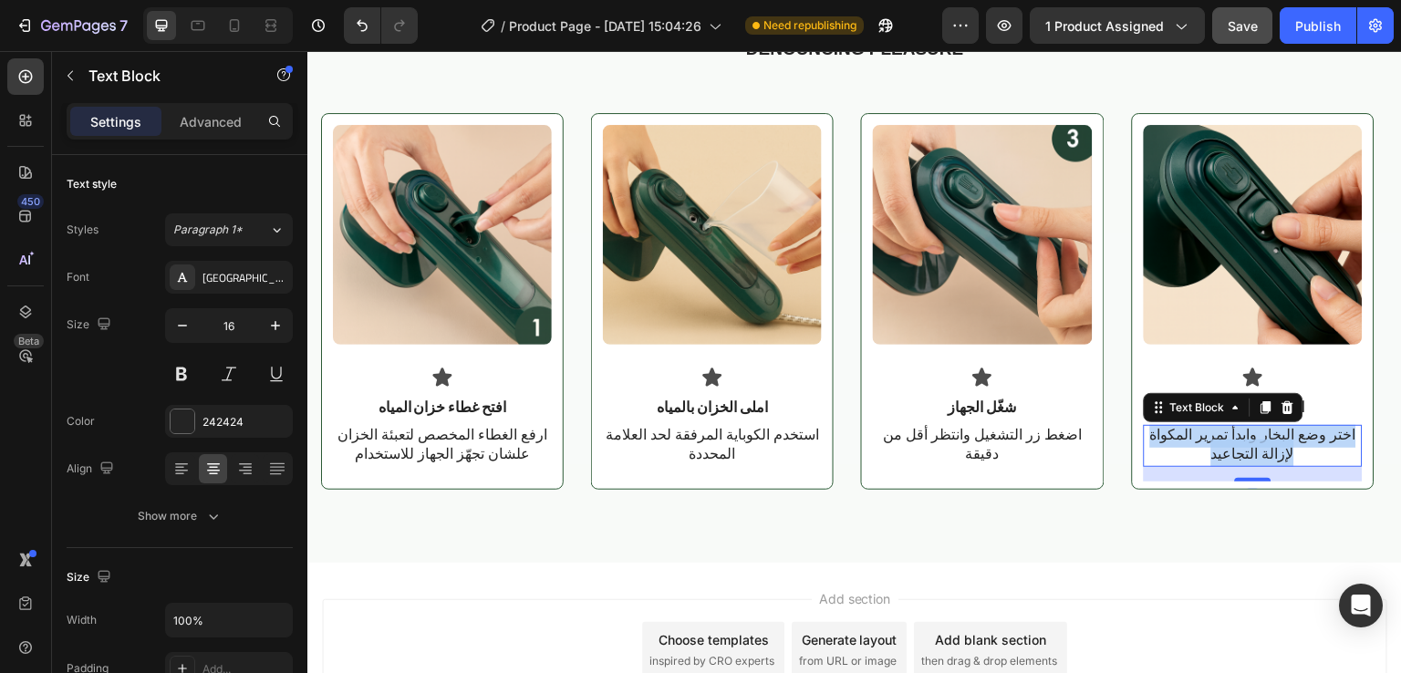
scroll to position [0, 0]
click at [1231, 443] on p "اختر وضع البخار وابدأ تمرير المكواة لإزالة التجاعيد" at bounding box center [1253, 446] width 215 height 38
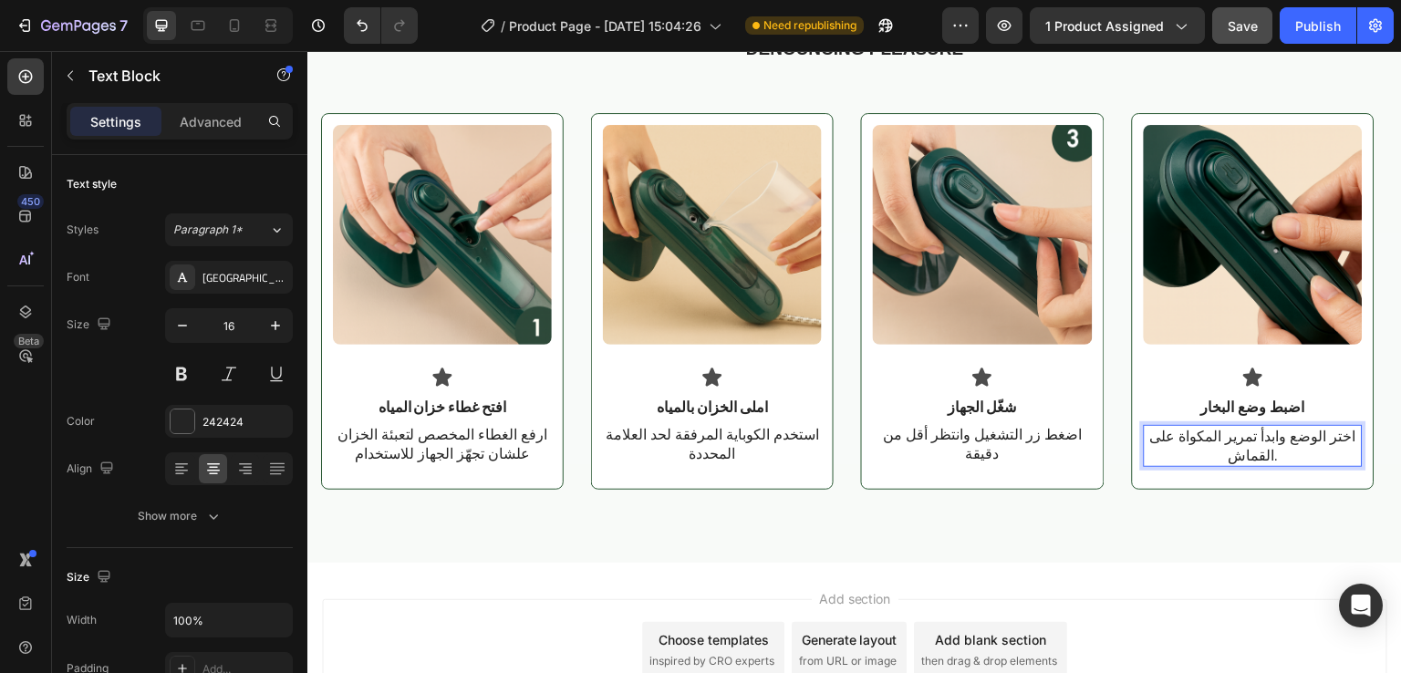
scroll to position [2, 0]
click at [443, 379] on icon at bounding box center [442, 377] width 19 height 18
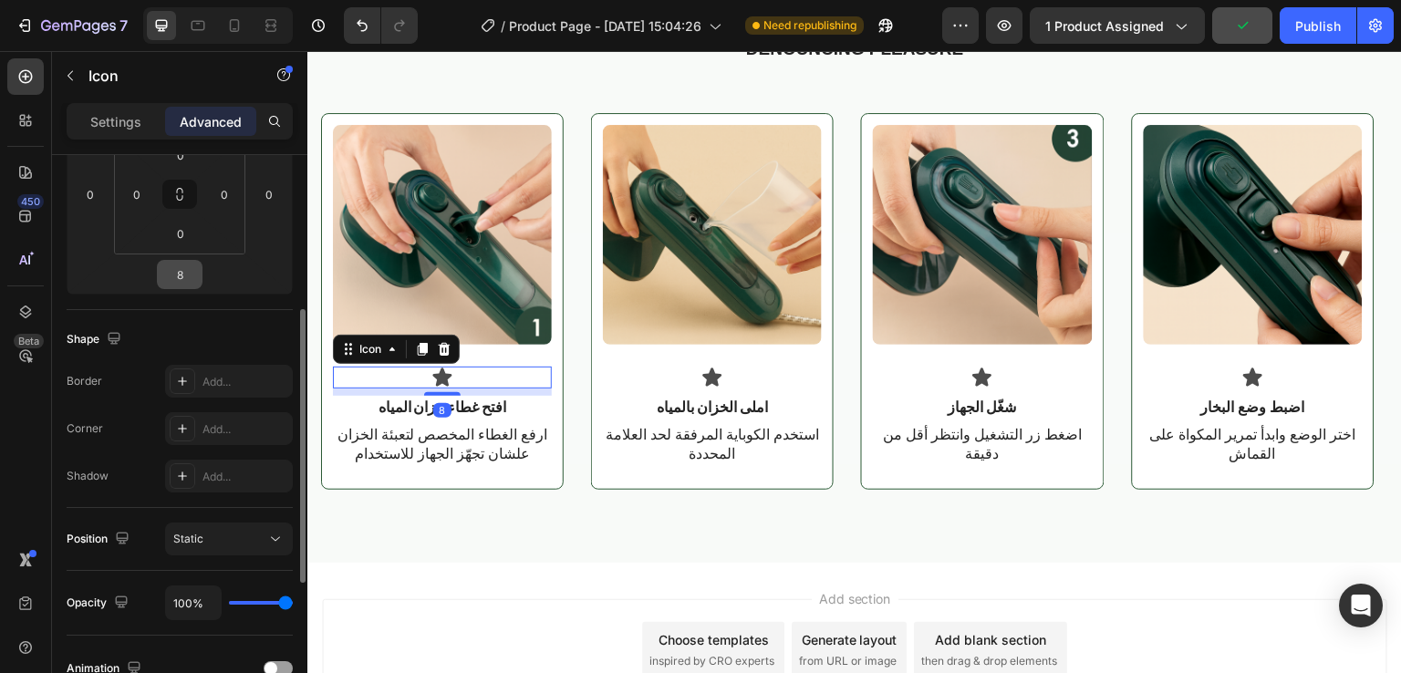
scroll to position [317, 0]
click at [128, 125] on p "Settings" at bounding box center [115, 121] width 51 height 19
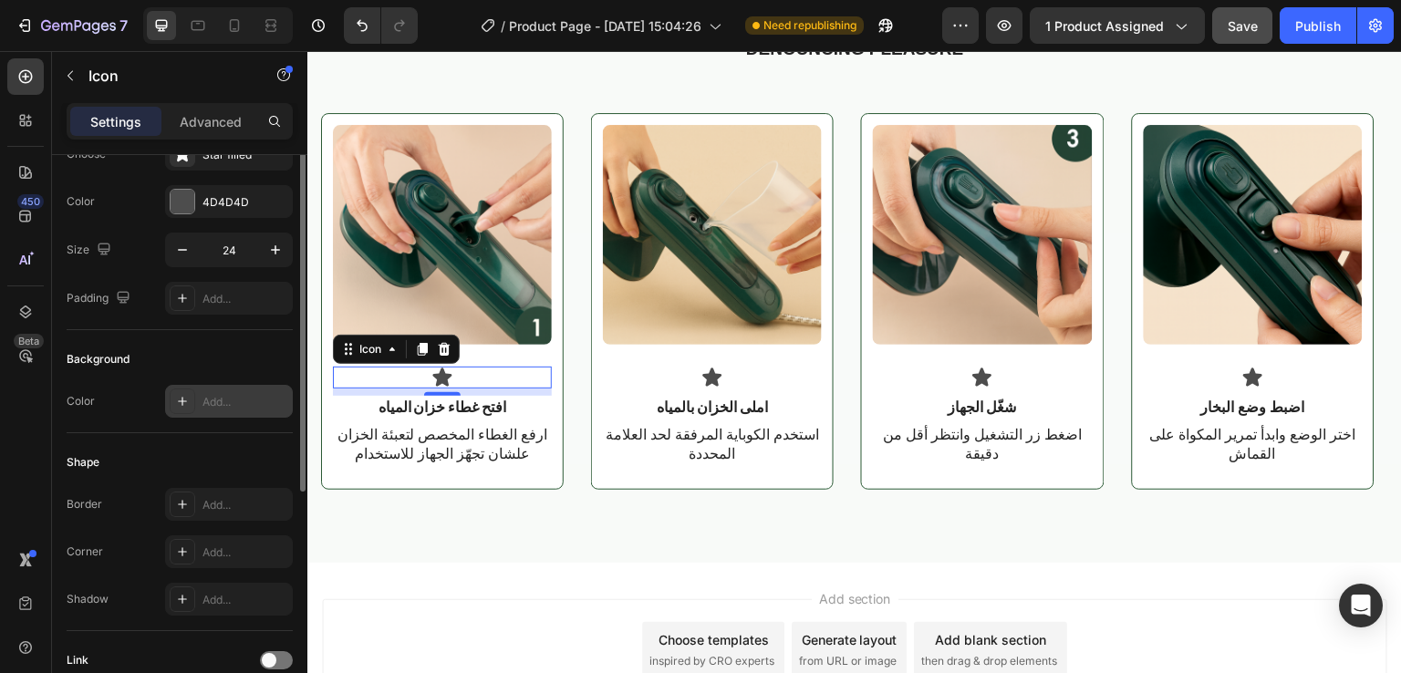
scroll to position [0, 0]
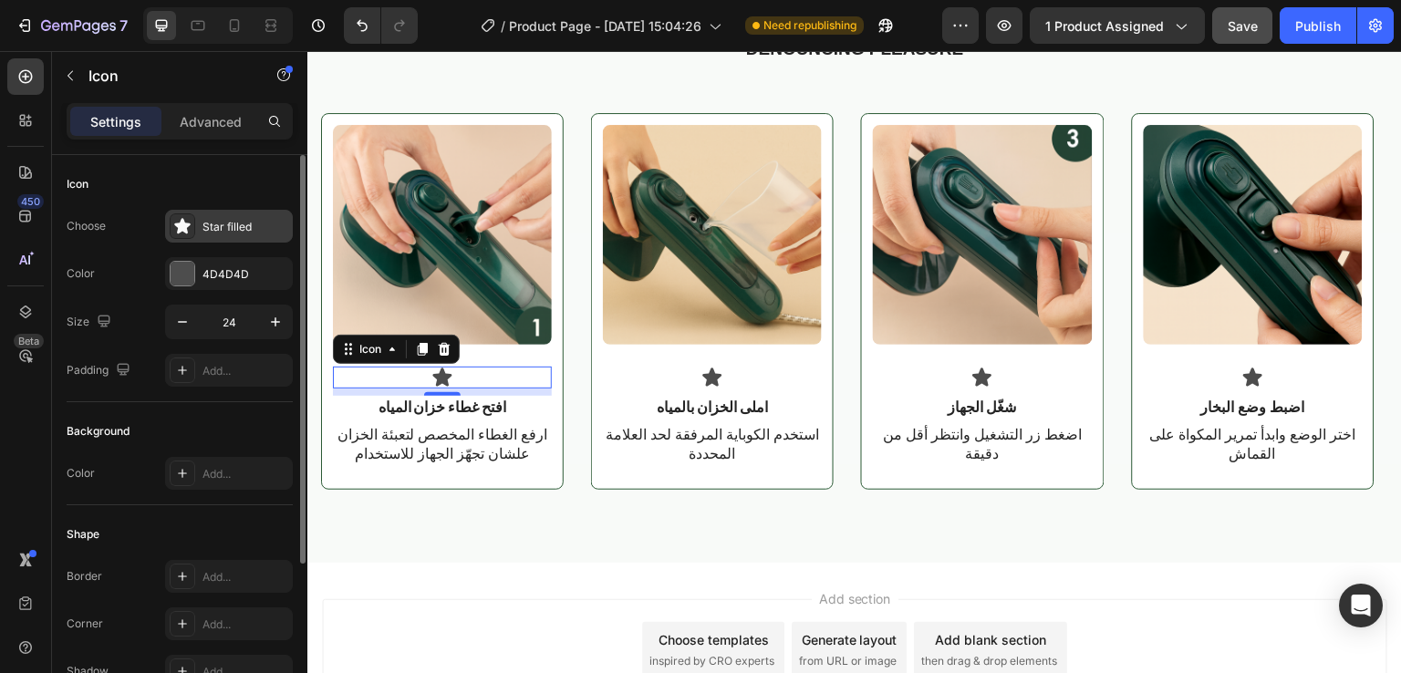
click at [183, 225] on icon at bounding box center [182, 226] width 16 height 16
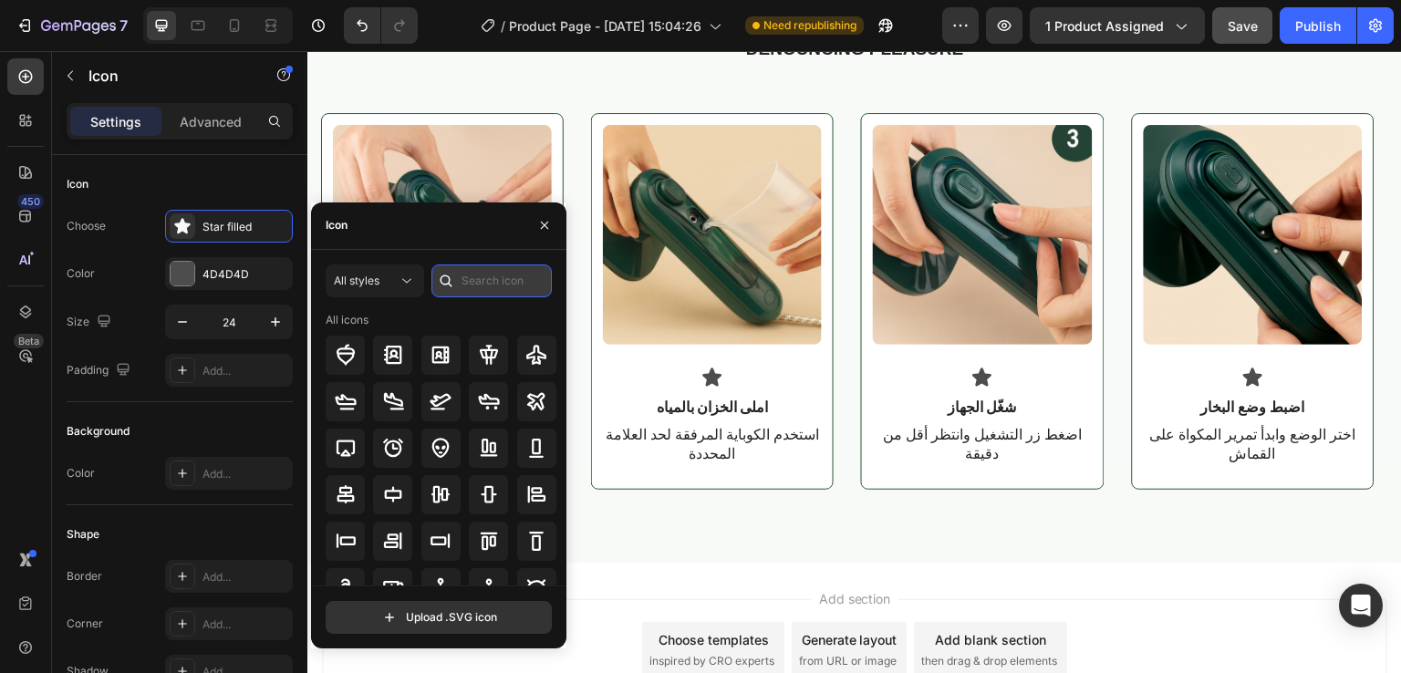
click at [485, 265] on input "text" at bounding box center [491, 281] width 120 height 33
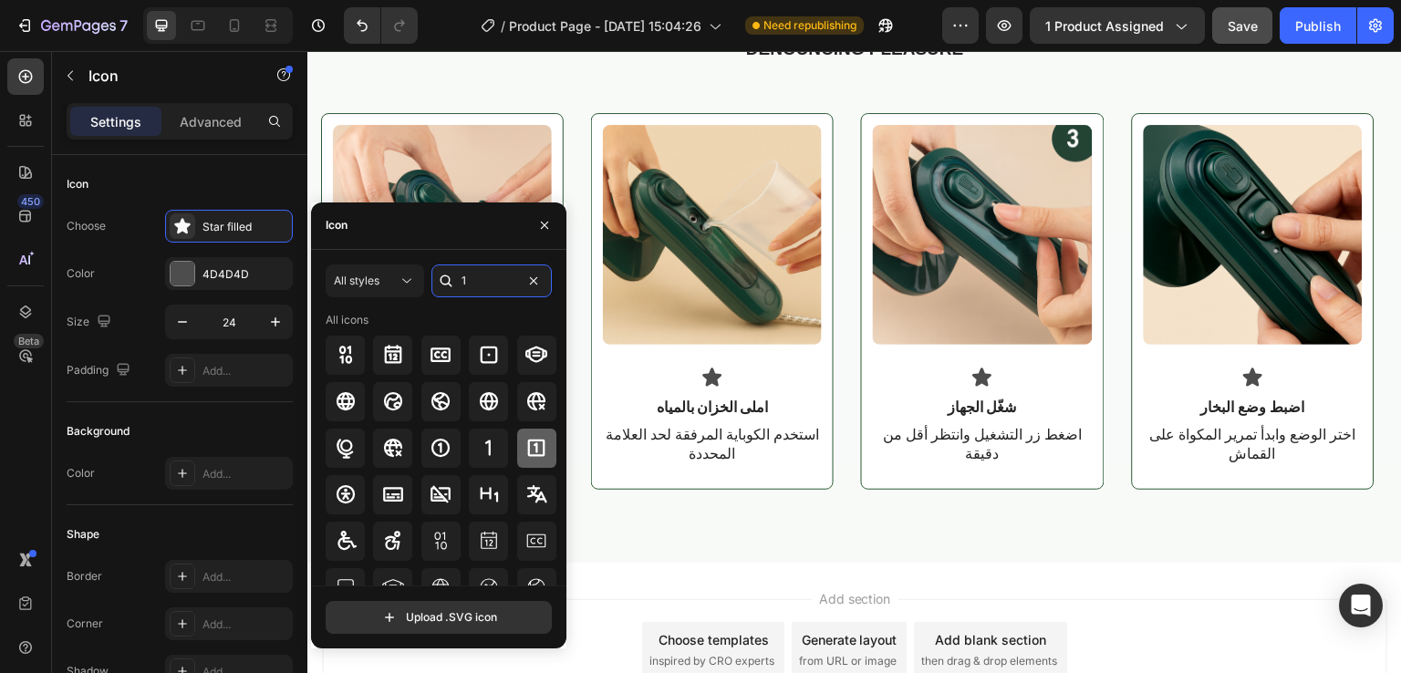
type input "1"
click at [528, 451] on icon at bounding box center [536, 448] width 17 height 17
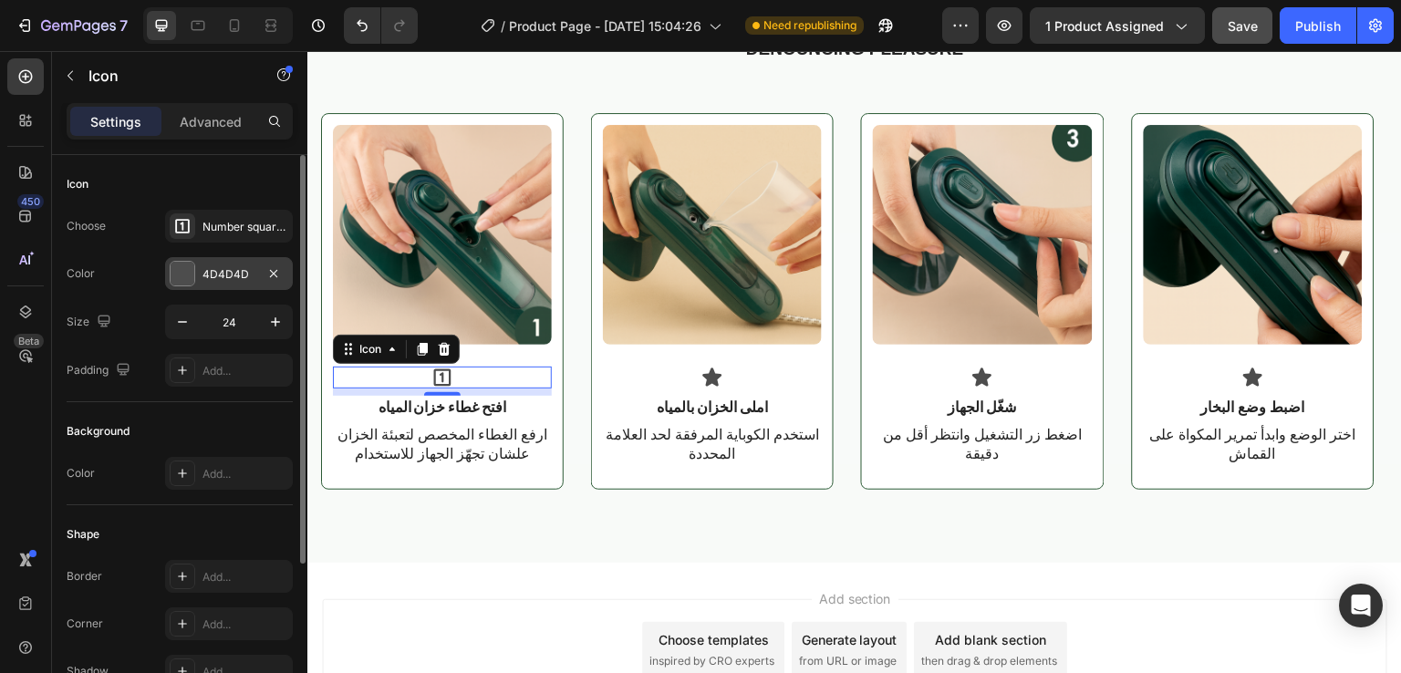
click at [184, 265] on div at bounding box center [183, 274] width 24 height 24
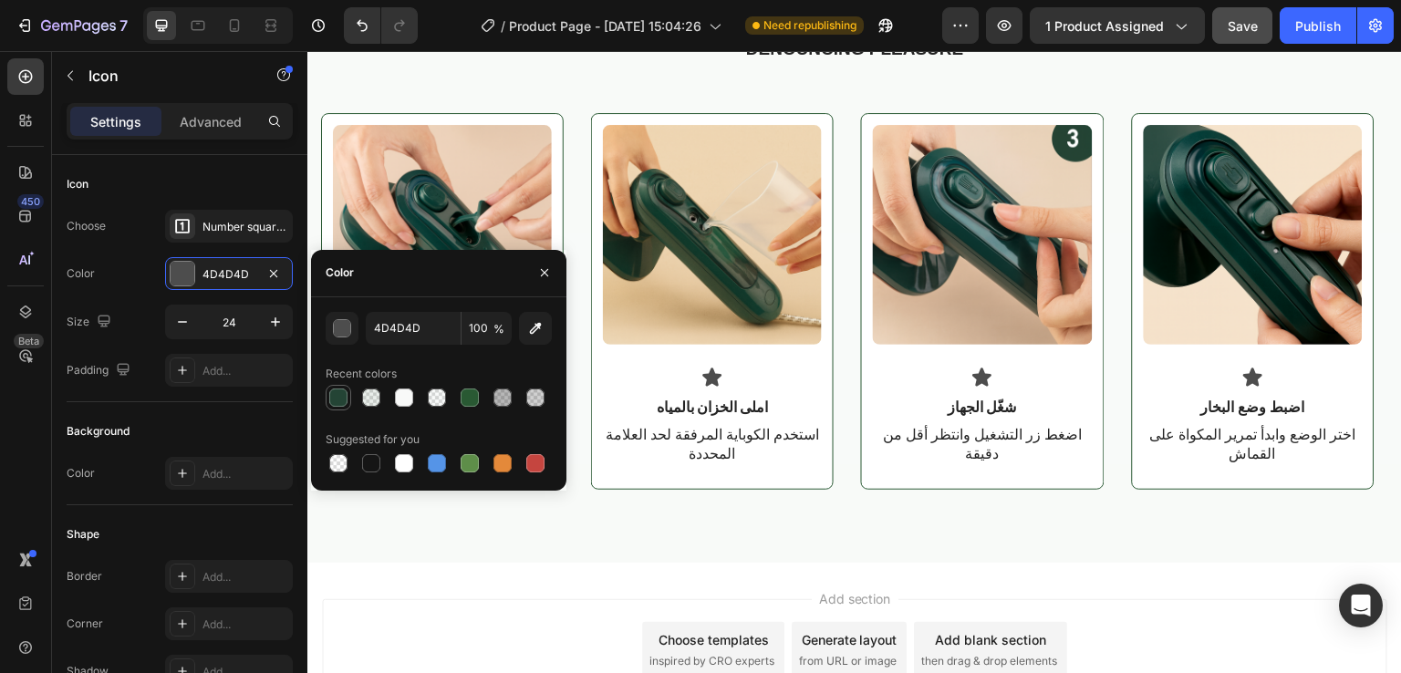
click at [343, 402] on div at bounding box center [338, 398] width 18 height 18
type input "244435"
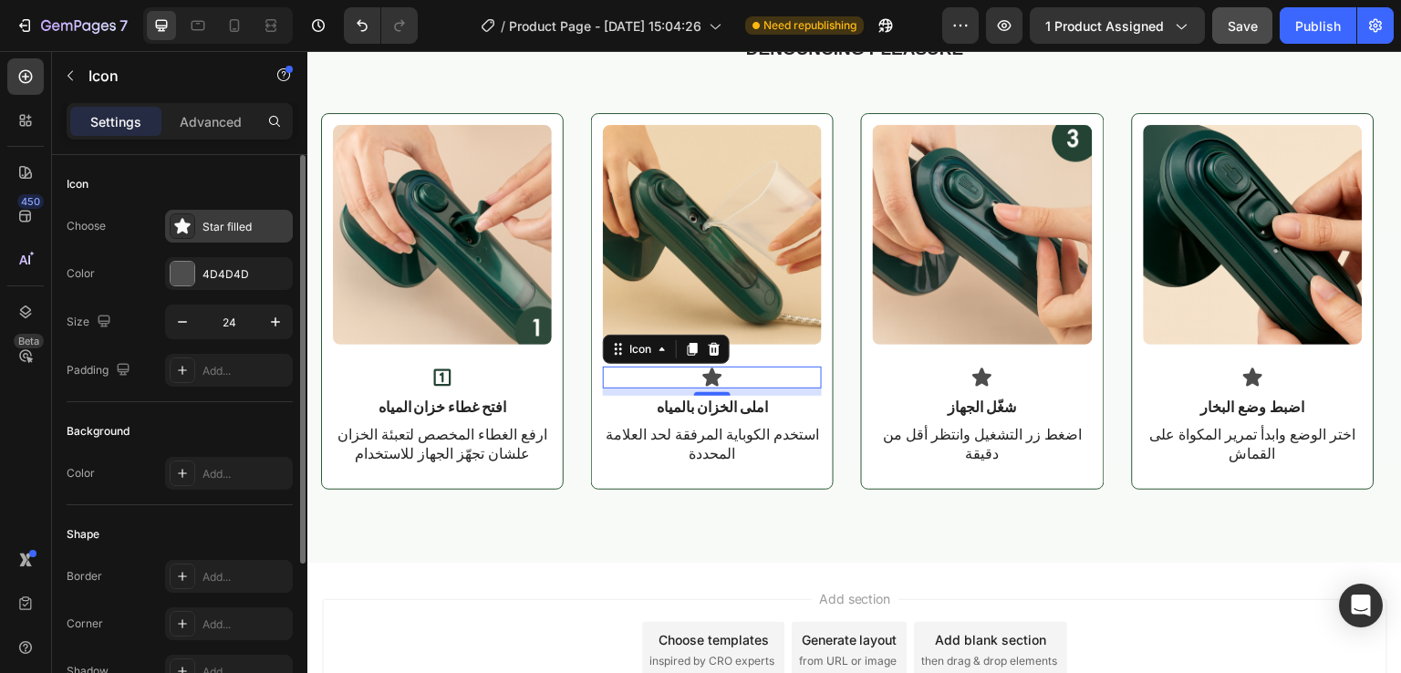
click at [175, 227] on icon at bounding box center [182, 226] width 18 height 18
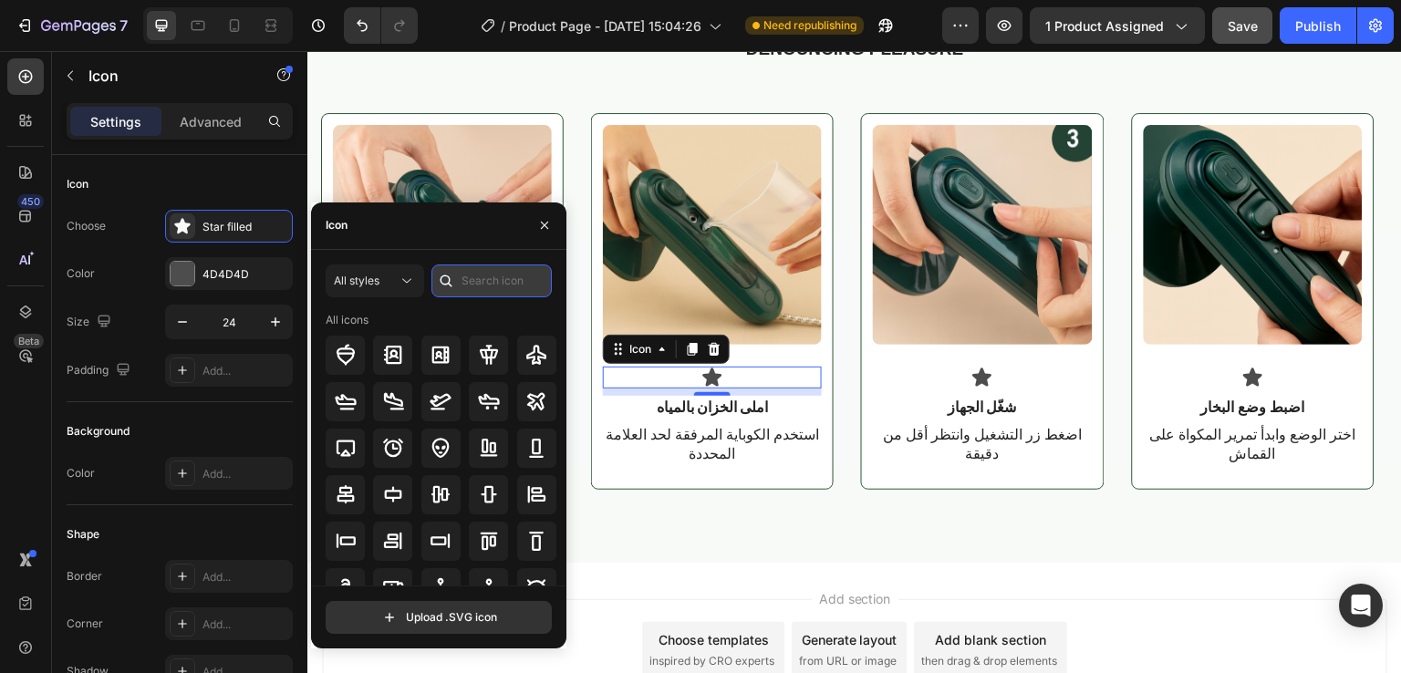
click at [482, 287] on input "text" at bounding box center [491, 281] width 120 height 33
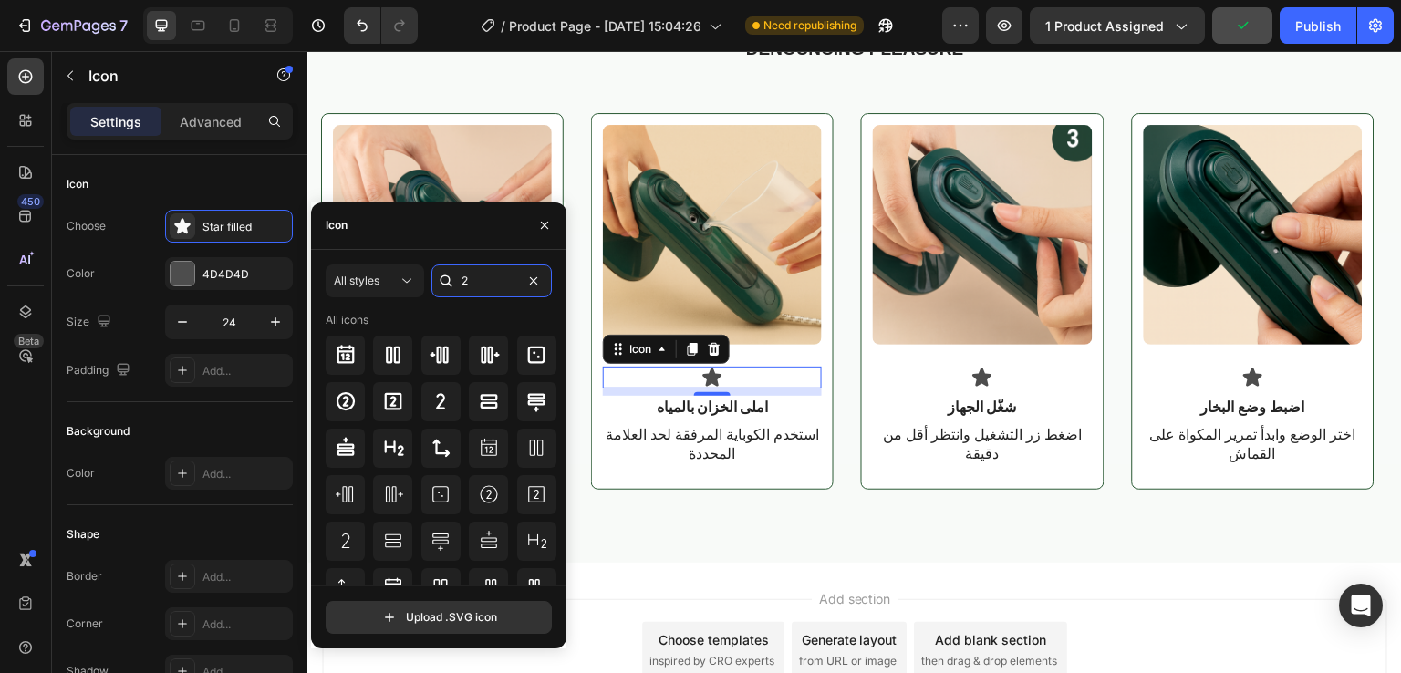
scroll to position [38, 0]
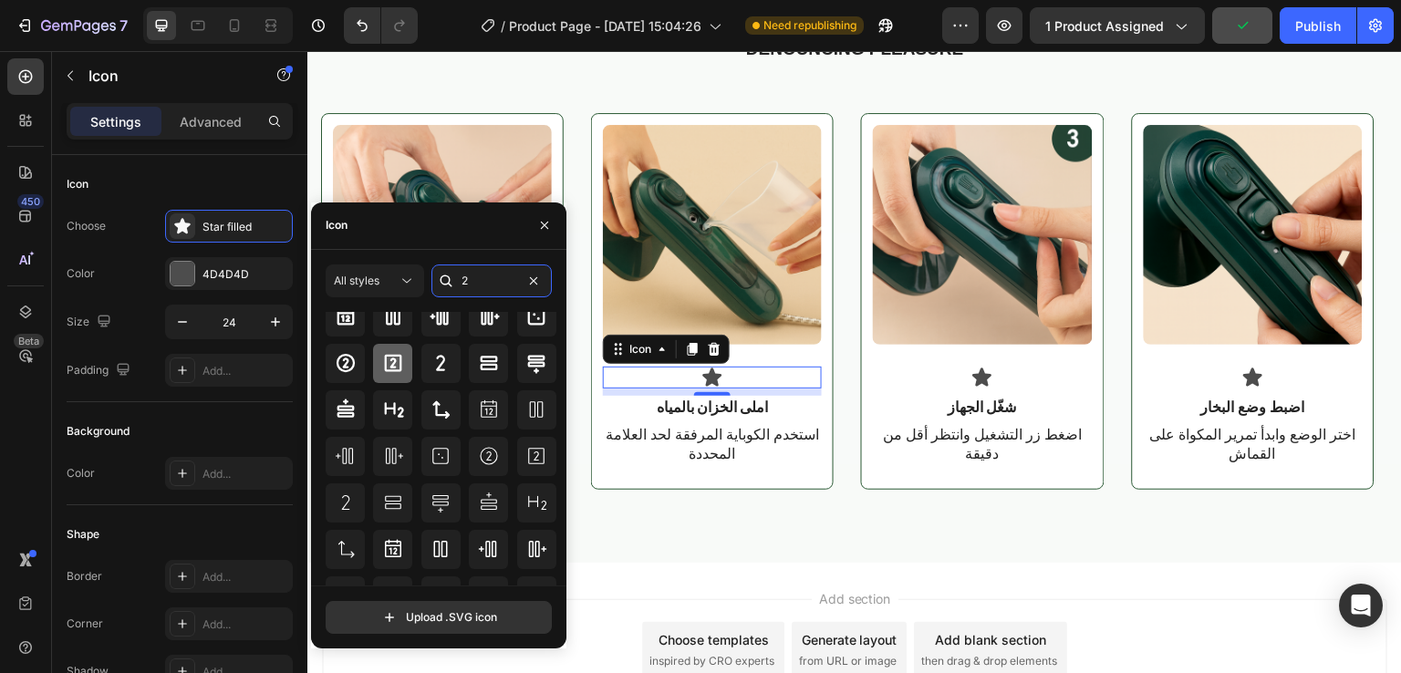
type input "2"
click at [393, 369] on icon at bounding box center [393, 363] width 17 height 17
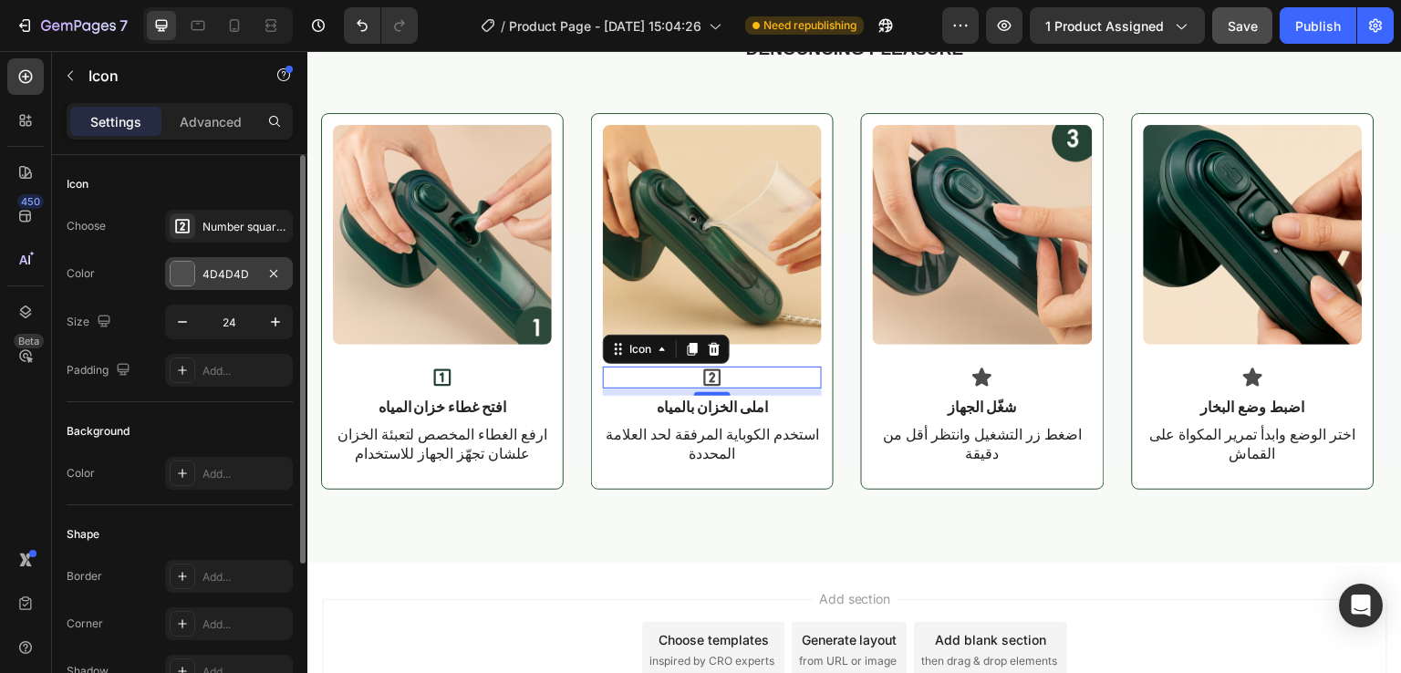
click at [182, 263] on div at bounding box center [183, 274] width 24 height 24
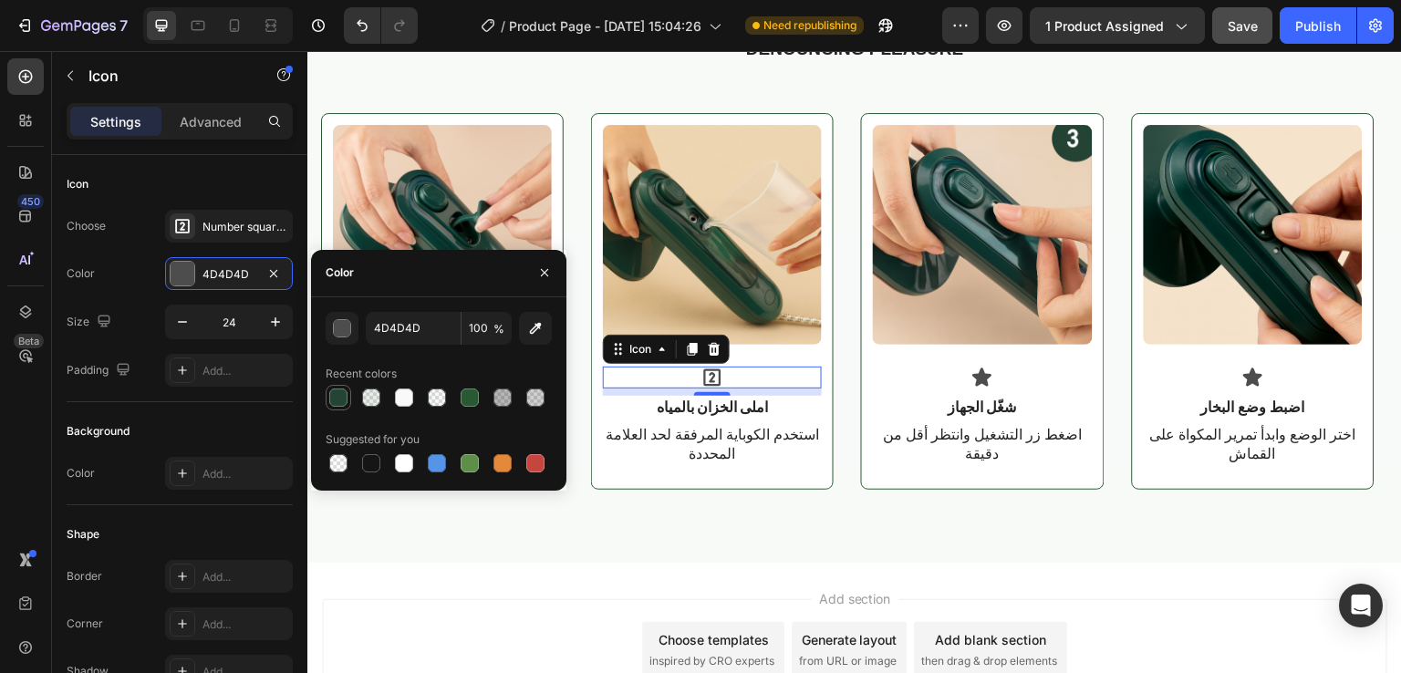
click at [349, 402] on div at bounding box center [339, 398] width 26 height 26
type input "244435"
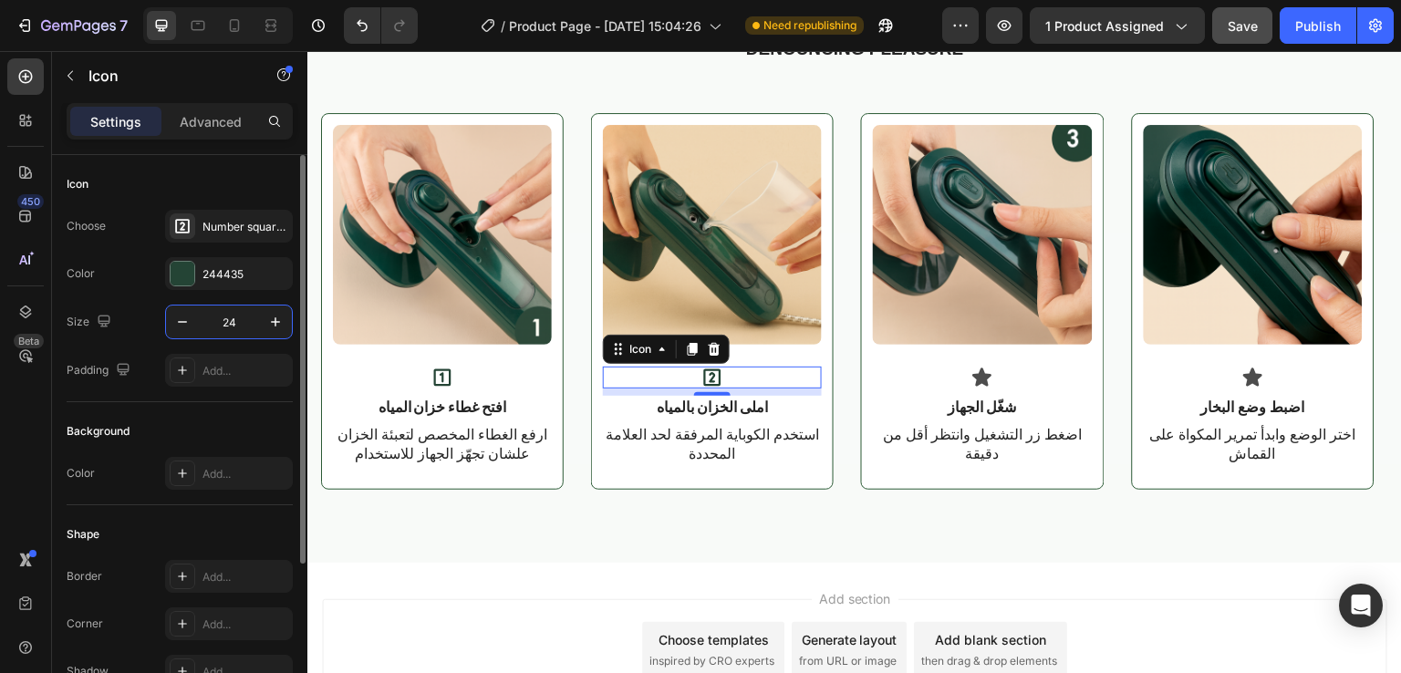
click at [241, 329] on input "24" at bounding box center [229, 322] width 60 height 33
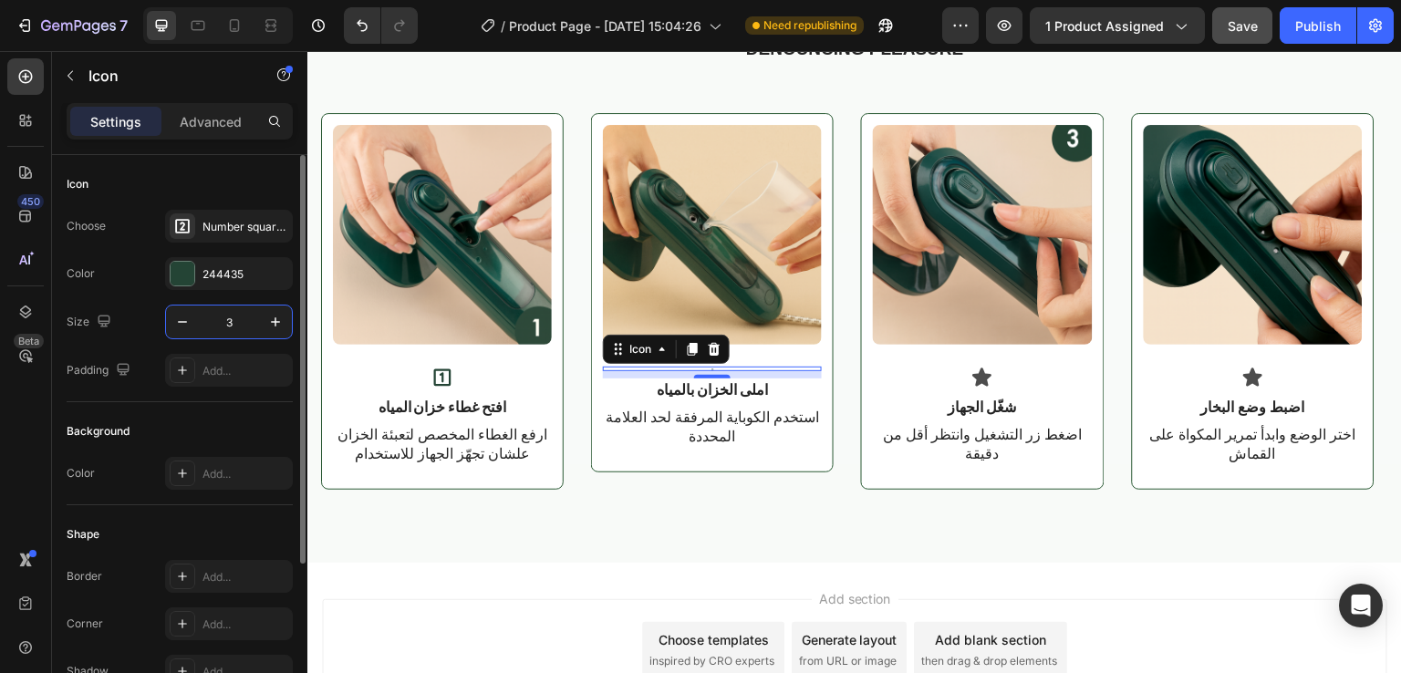
type input "32"
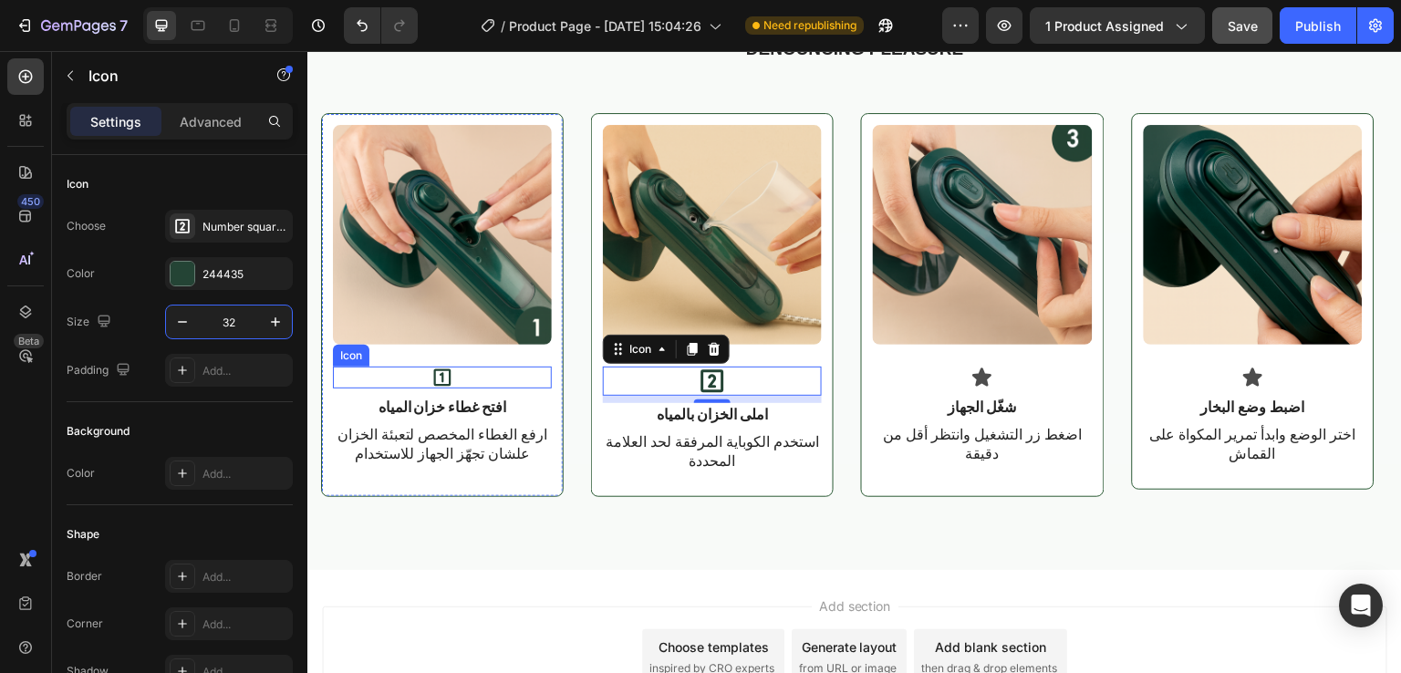
click at [466, 371] on div "Icon" at bounding box center [442, 378] width 219 height 22
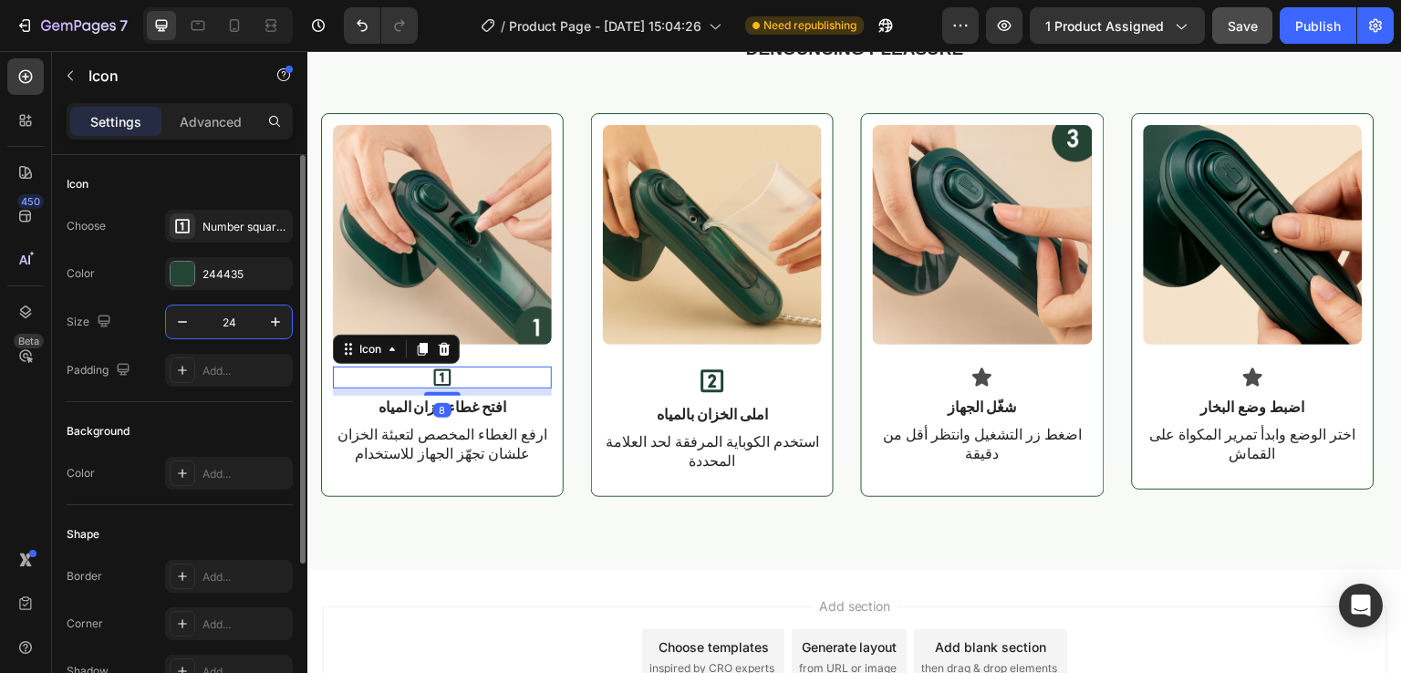
click at [245, 318] on input "24" at bounding box center [229, 322] width 60 height 33
type input "32"
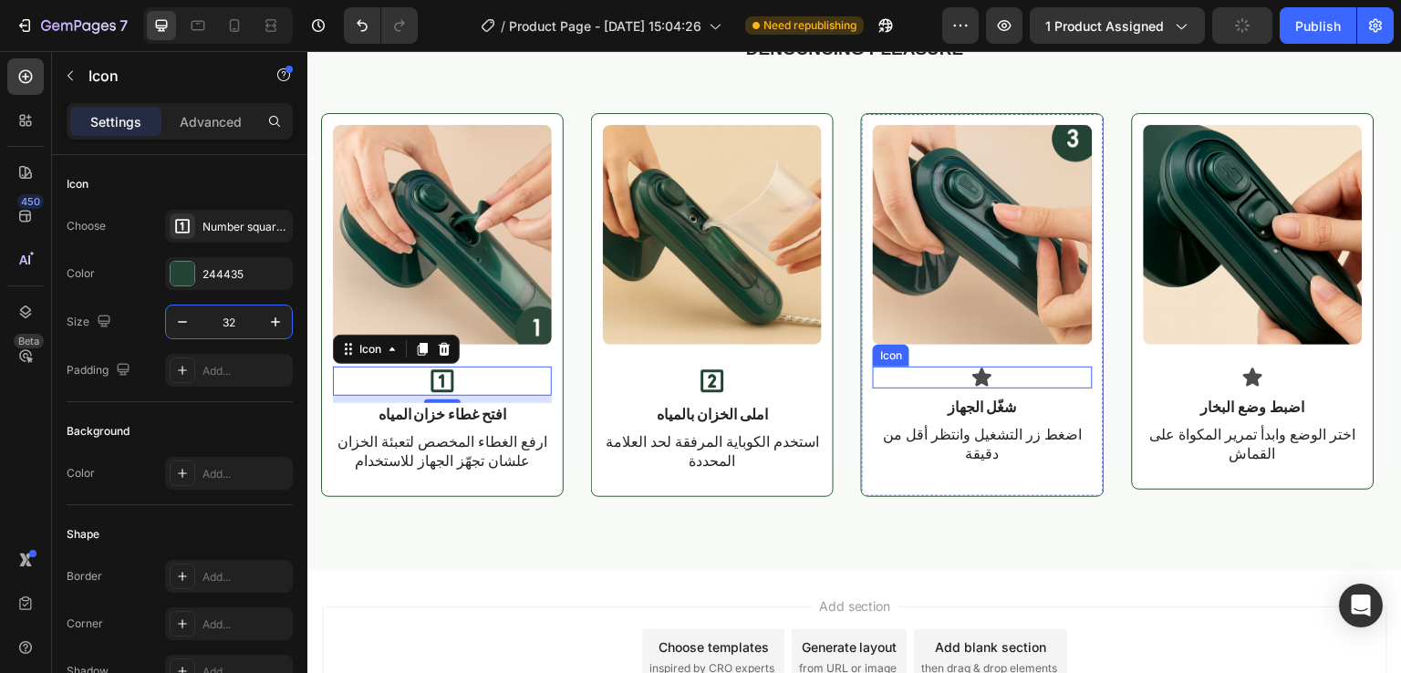
click at [985, 369] on icon at bounding box center [982, 378] width 22 height 22
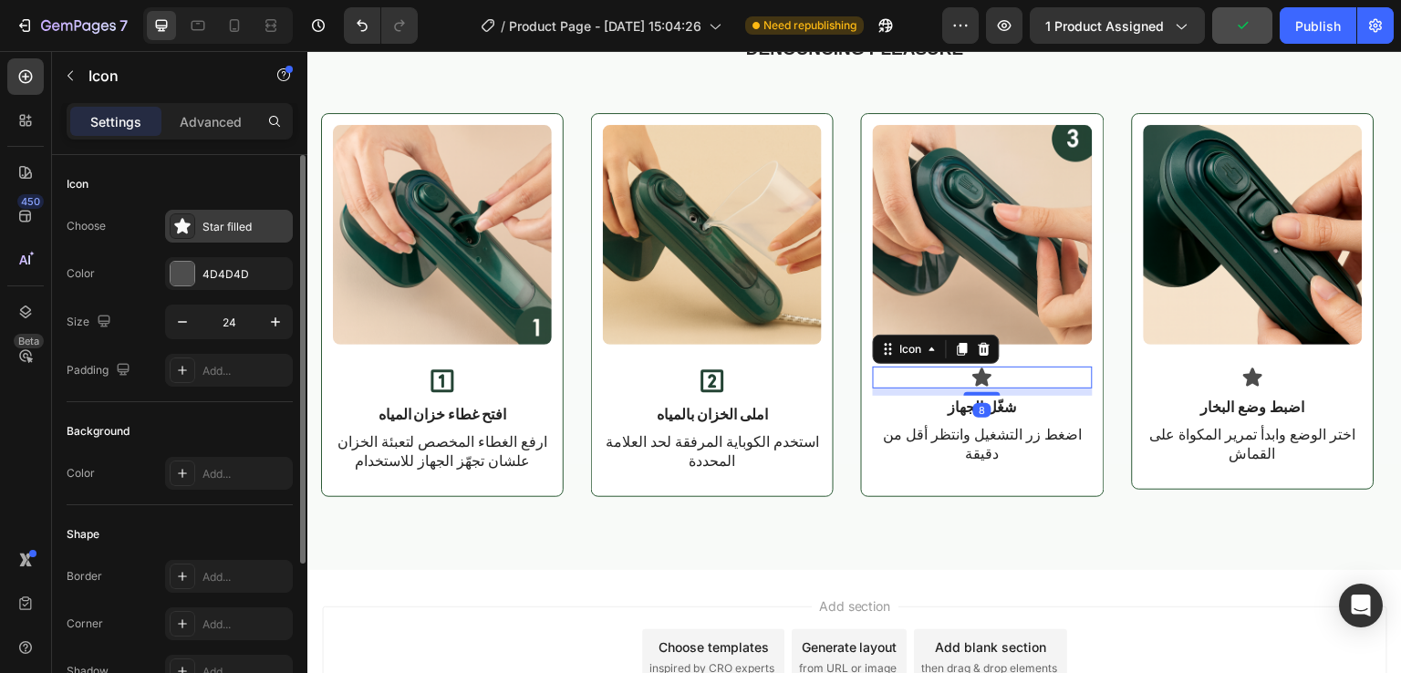
click at [175, 230] on icon at bounding box center [182, 226] width 18 height 18
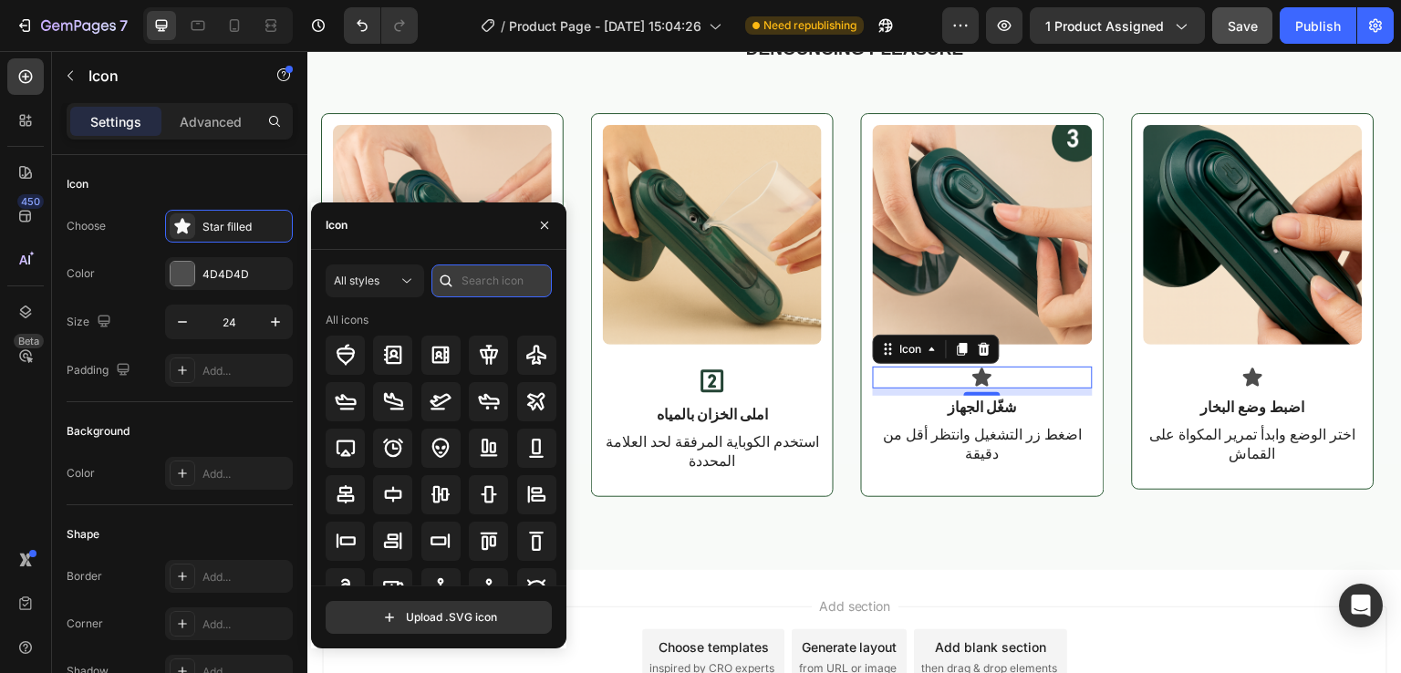
click at [467, 287] on input "text" at bounding box center [491, 281] width 120 height 33
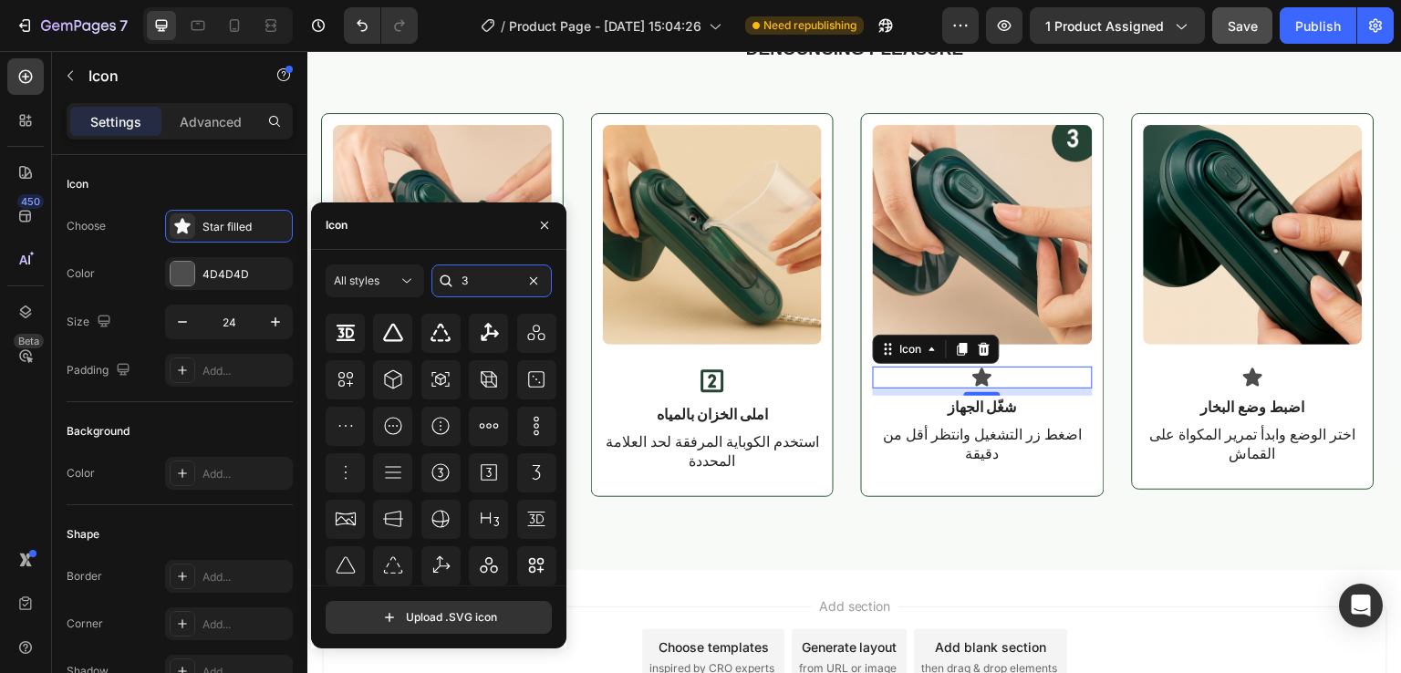
scroll to position [234, 0]
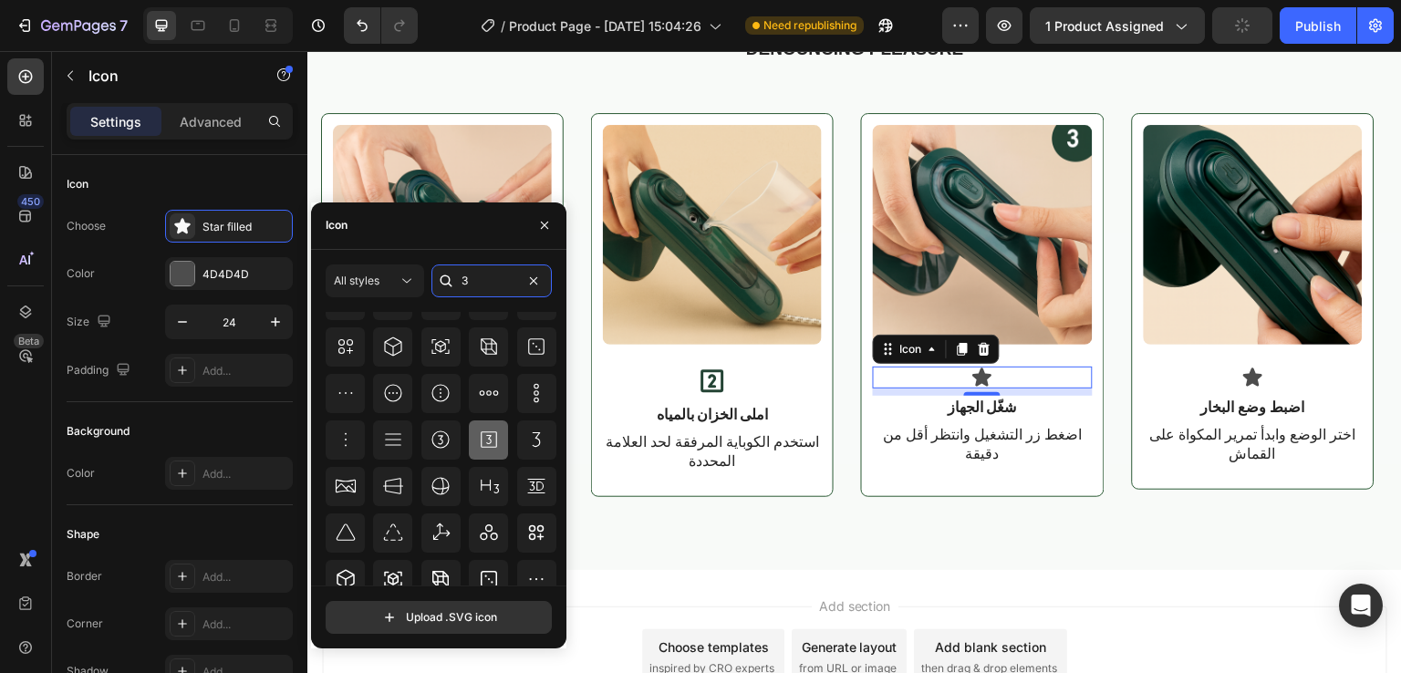
type input "3"
click at [480, 441] on icon at bounding box center [489, 440] width 22 height 22
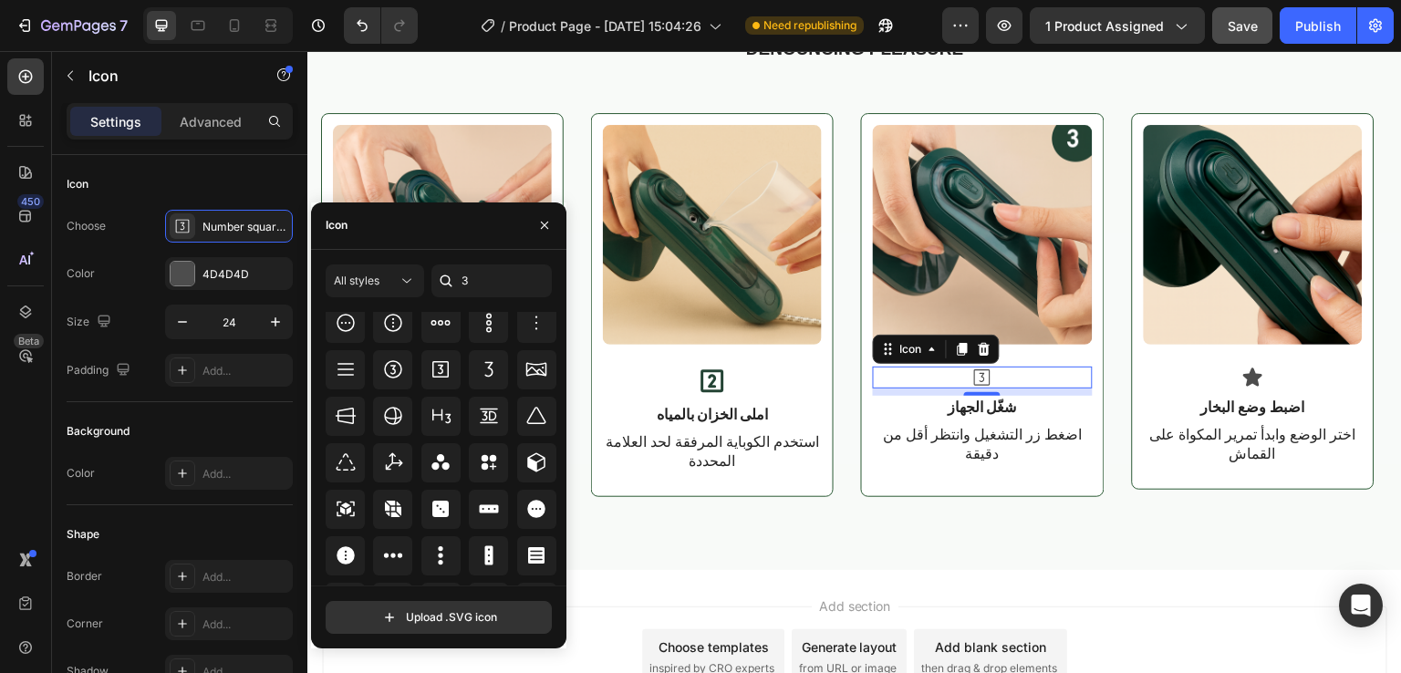
scroll to position [484, 0]
click at [431, 369] on icon at bounding box center [441, 370] width 22 height 22
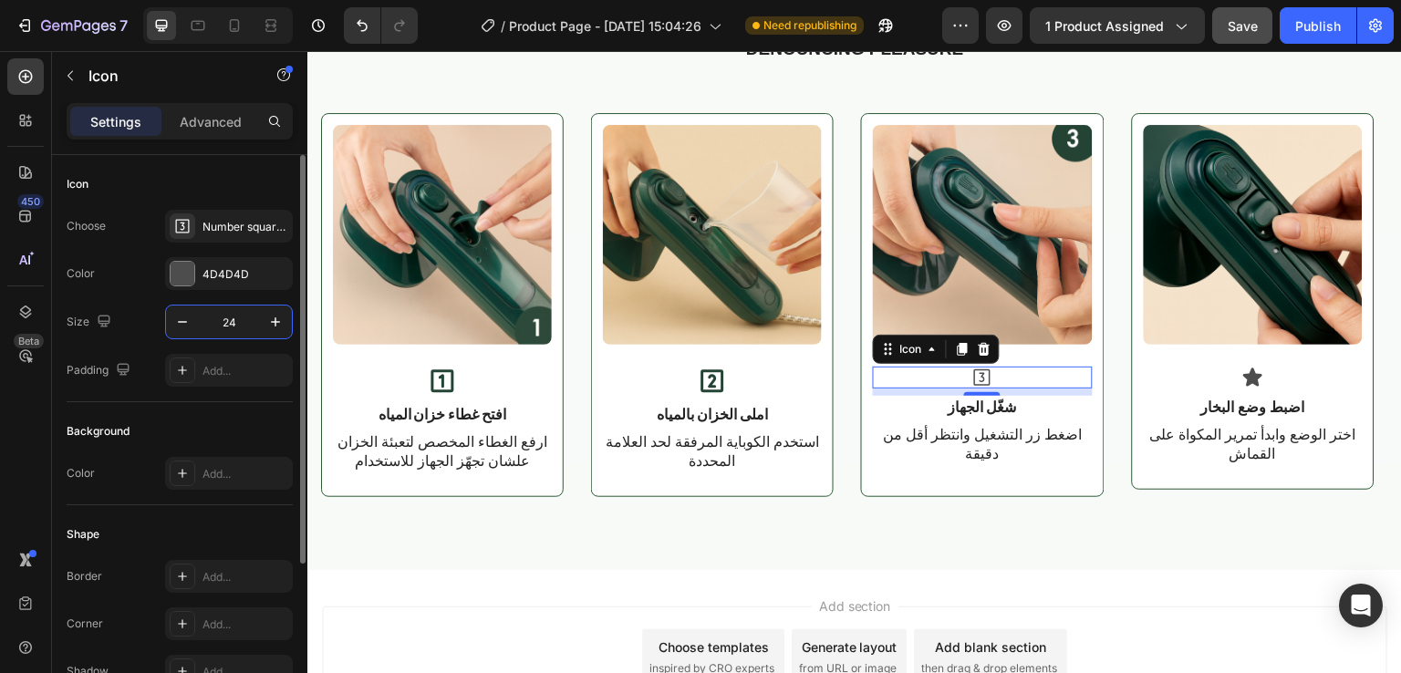
click at [242, 326] on input "24" at bounding box center [229, 322] width 60 height 33
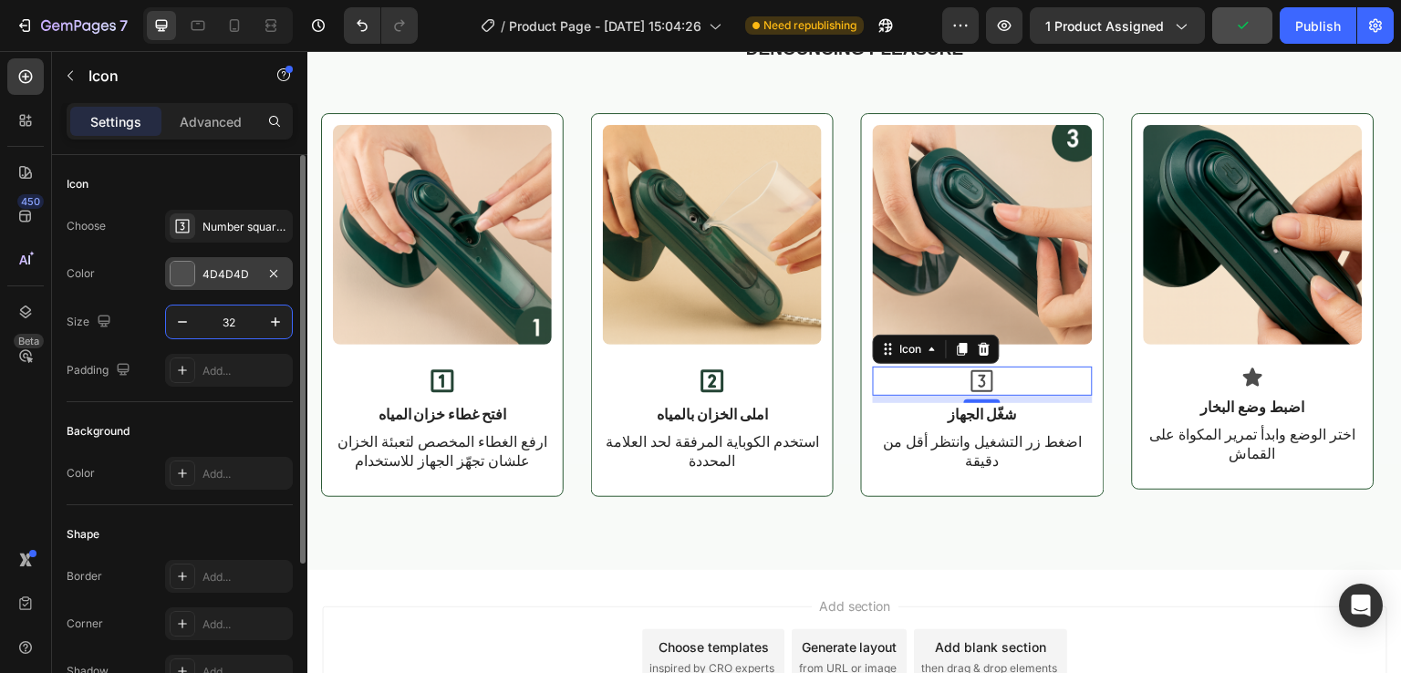
type input "32"
click at [184, 267] on div at bounding box center [183, 274] width 24 height 24
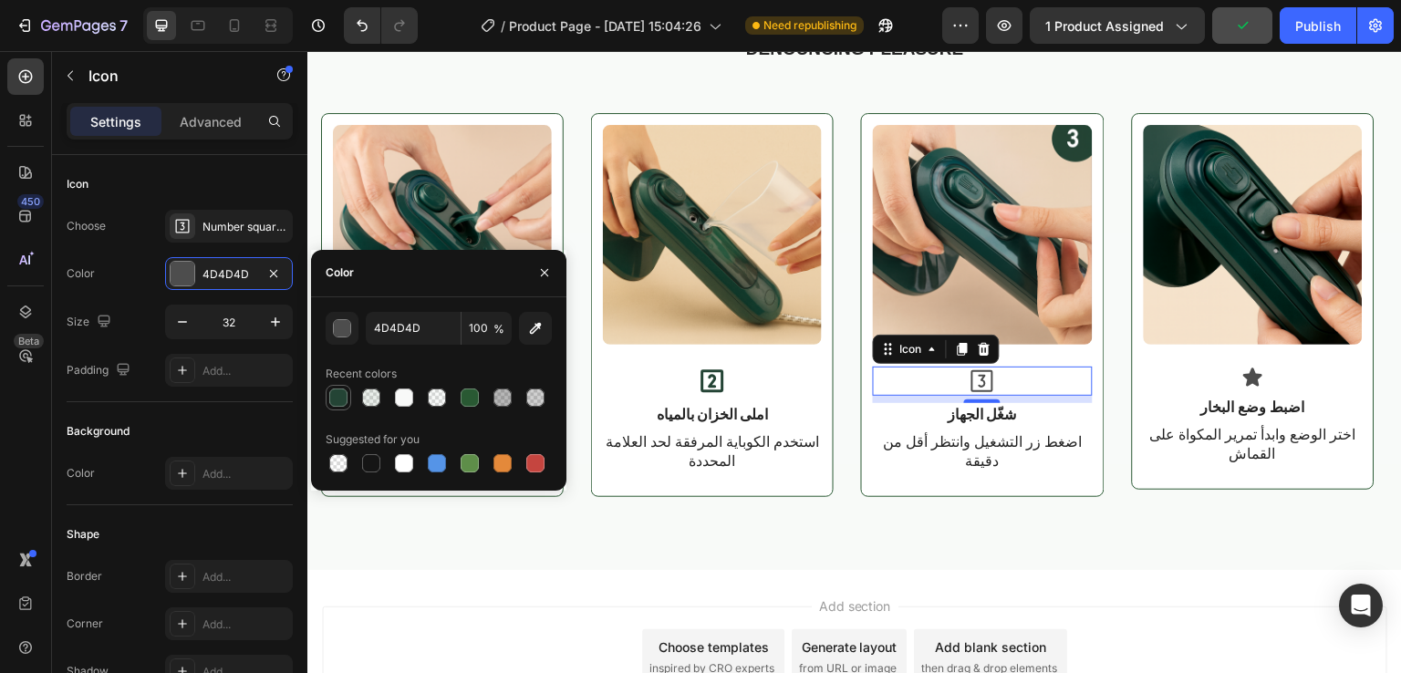
click at [335, 399] on div at bounding box center [338, 398] width 18 height 18
type input "244435"
click at [1244, 380] on icon at bounding box center [1253, 378] width 22 height 22
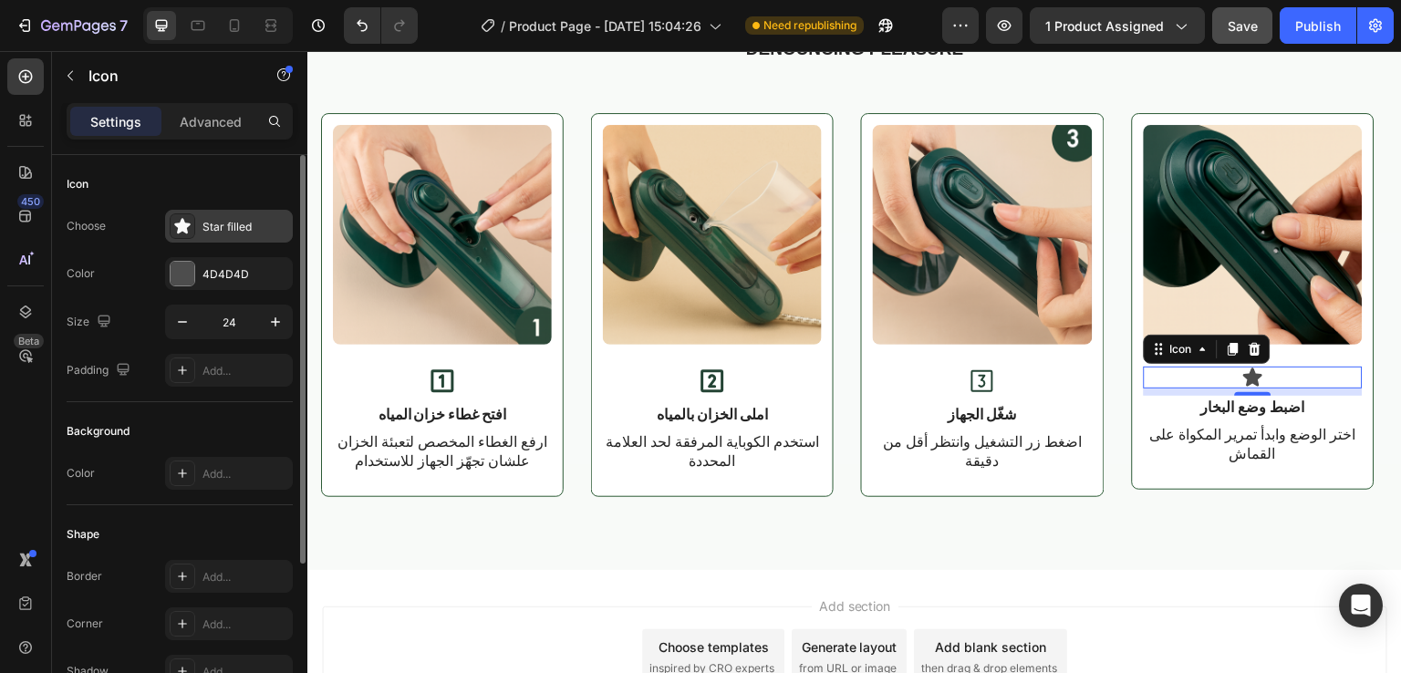
click at [186, 223] on icon at bounding box center [182, 226] width 16 height 16
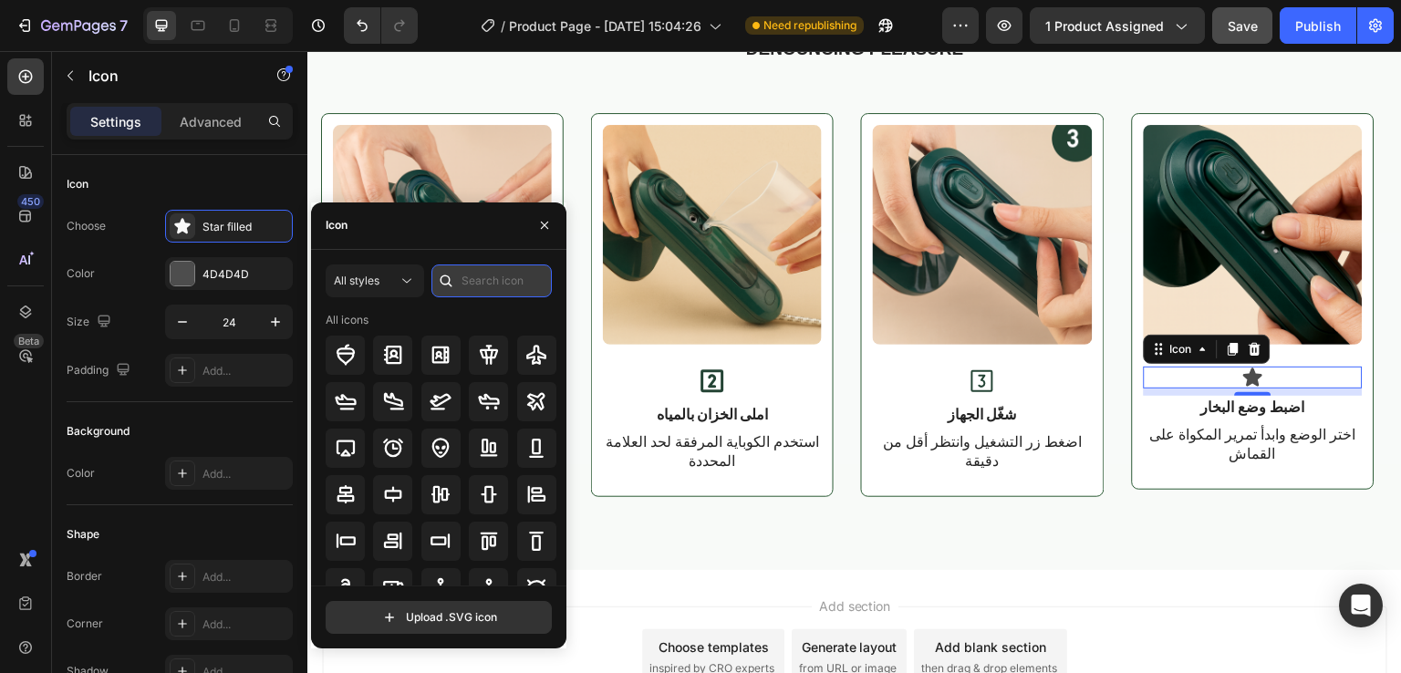
click at [502, 266] on input "text" at bounding box center [491, 281] width 120 height 33
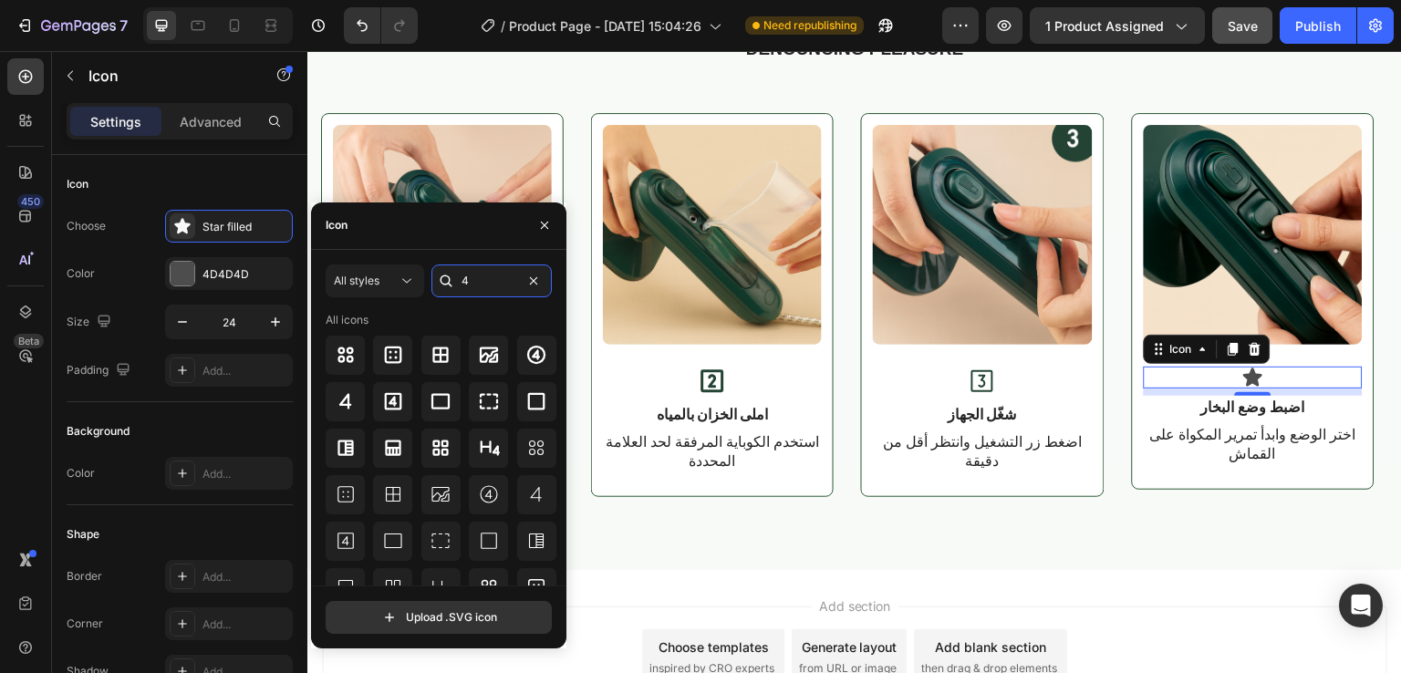
scroll to position [62, 0]
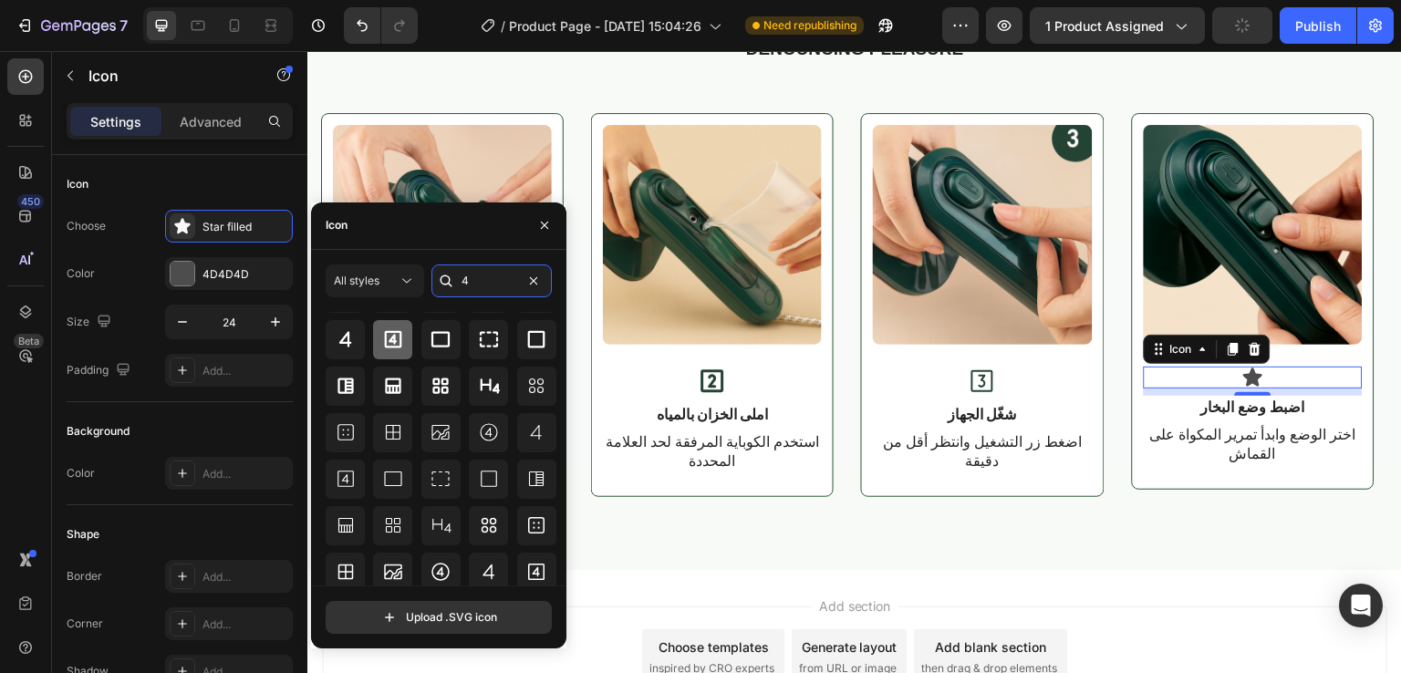
type input "4"
click at [382, 334] on icon at bounding box center [393, 339] width 22 height 22
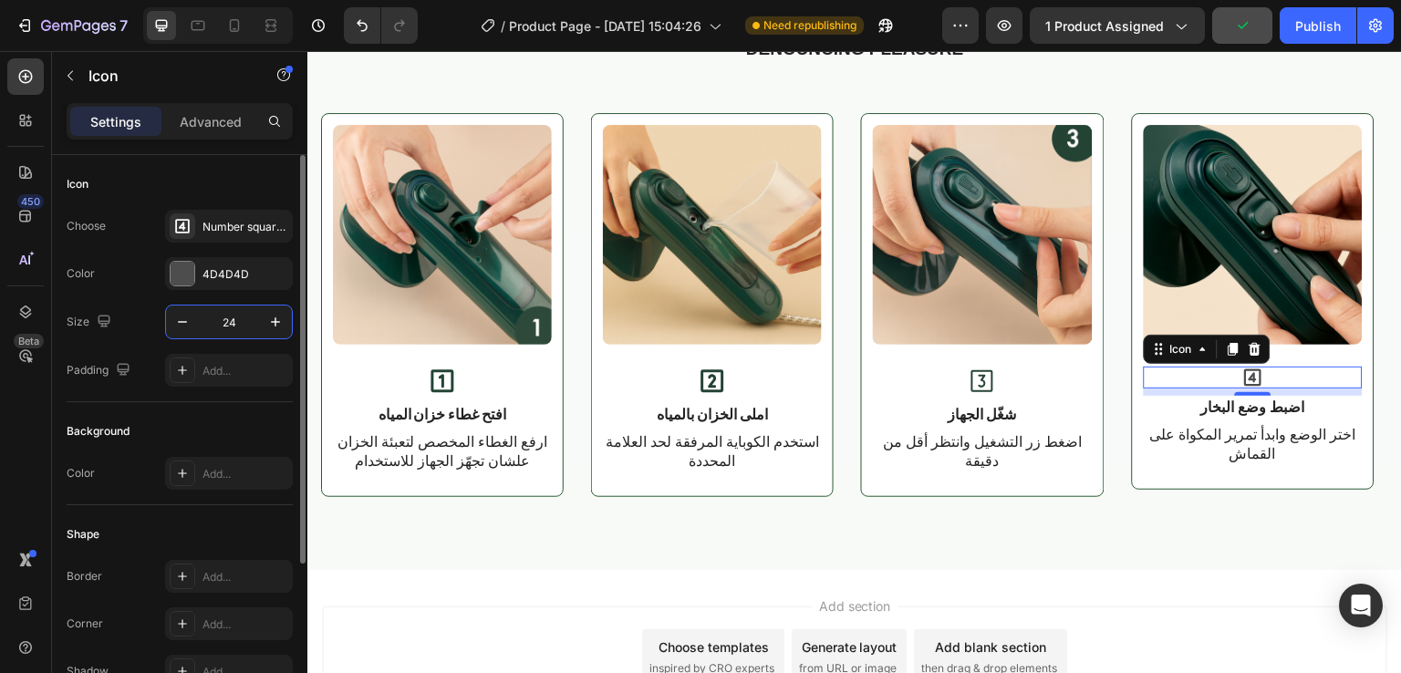
click at [238, 318] on input "24" at bounding box center [229, 322] width 60 height 33
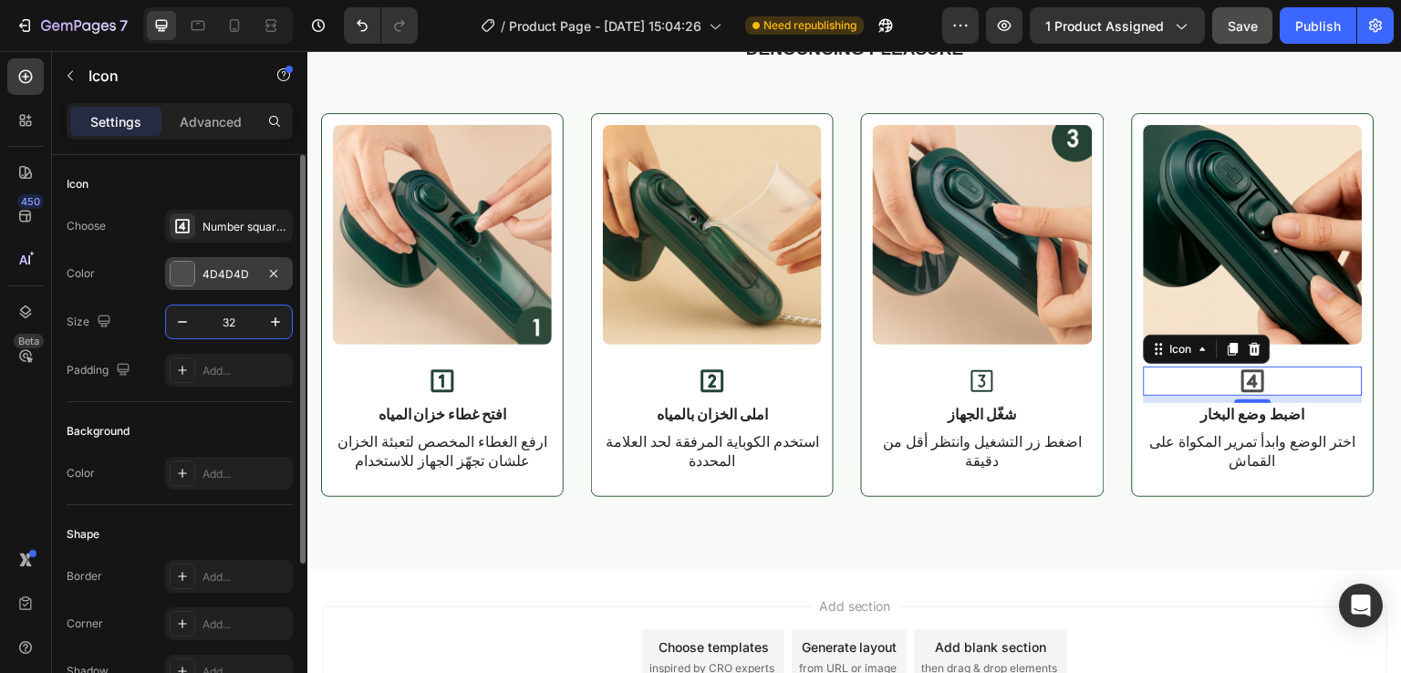
type input "32"
click at [184, 286] on div "4D4D4D" at bounding box center [229, 273] width 128 height 33
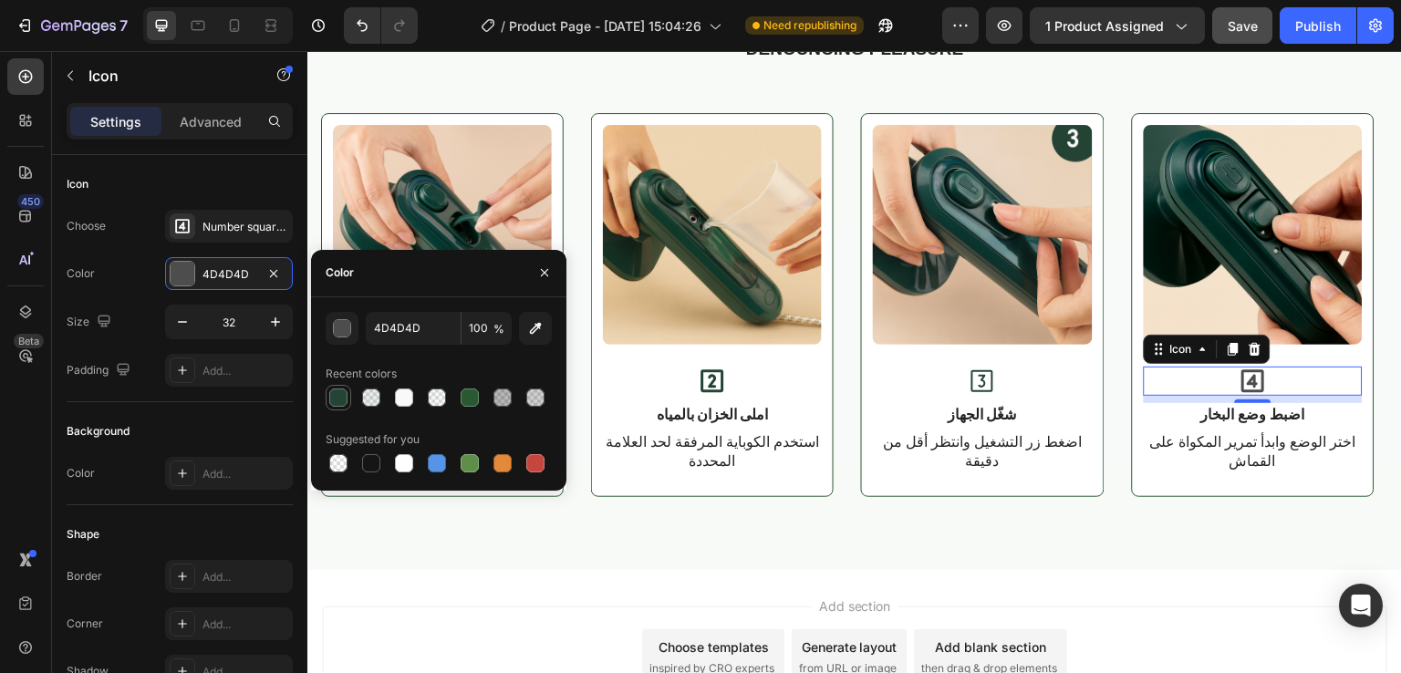
click at [345, 395] on div at bounding box center [338, 398] width 18 height 18
type input "244435"
click at [984, 381] on icon at bounding box center [982, 381] width 22 height 22
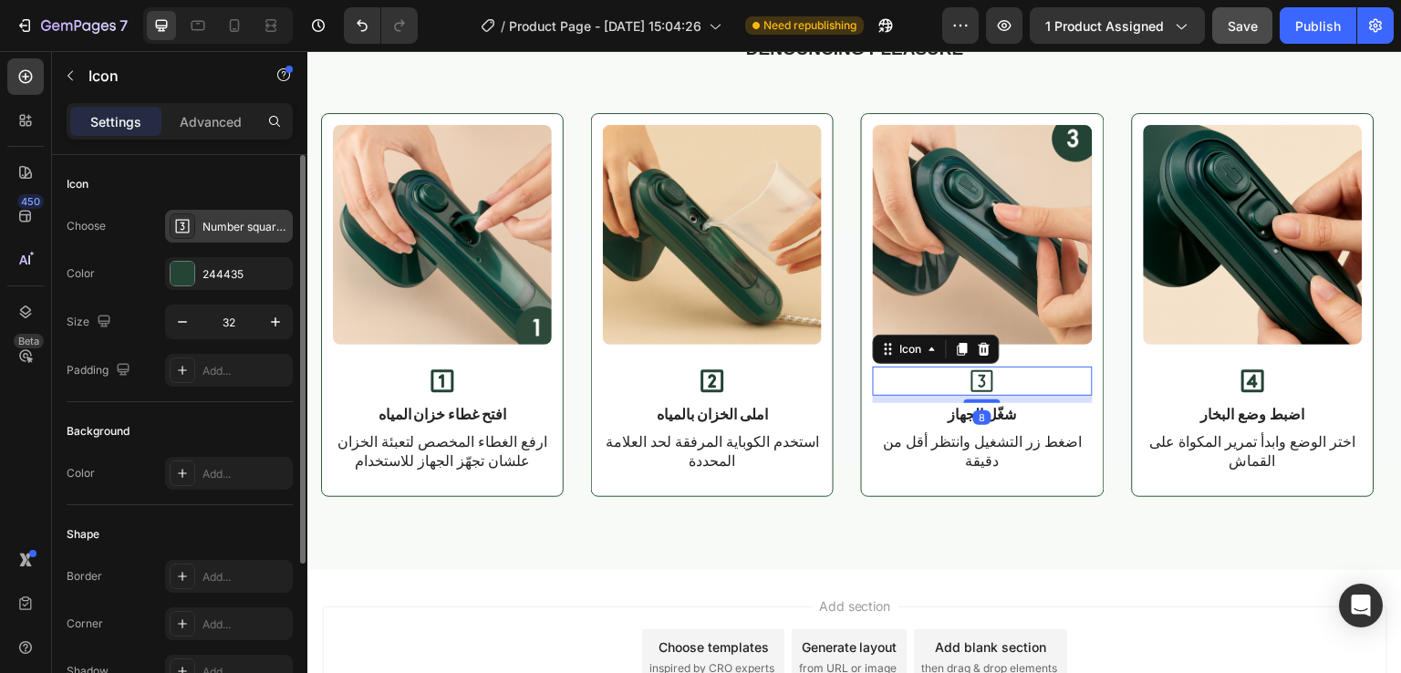
click at [176, 224] on icon at bounding box center [183, 227] width 14 height 14
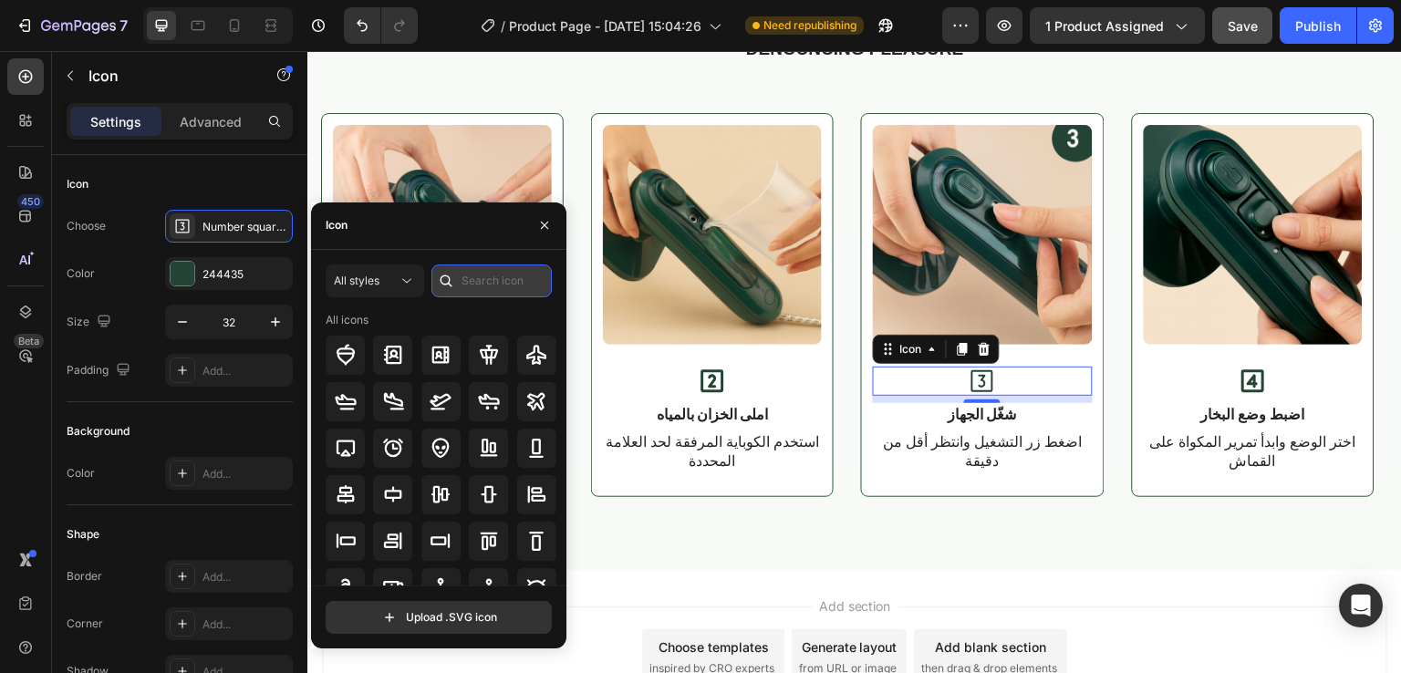
click at [474, 279] on input "text" at bounding box center [491, 281] width 120 height 33
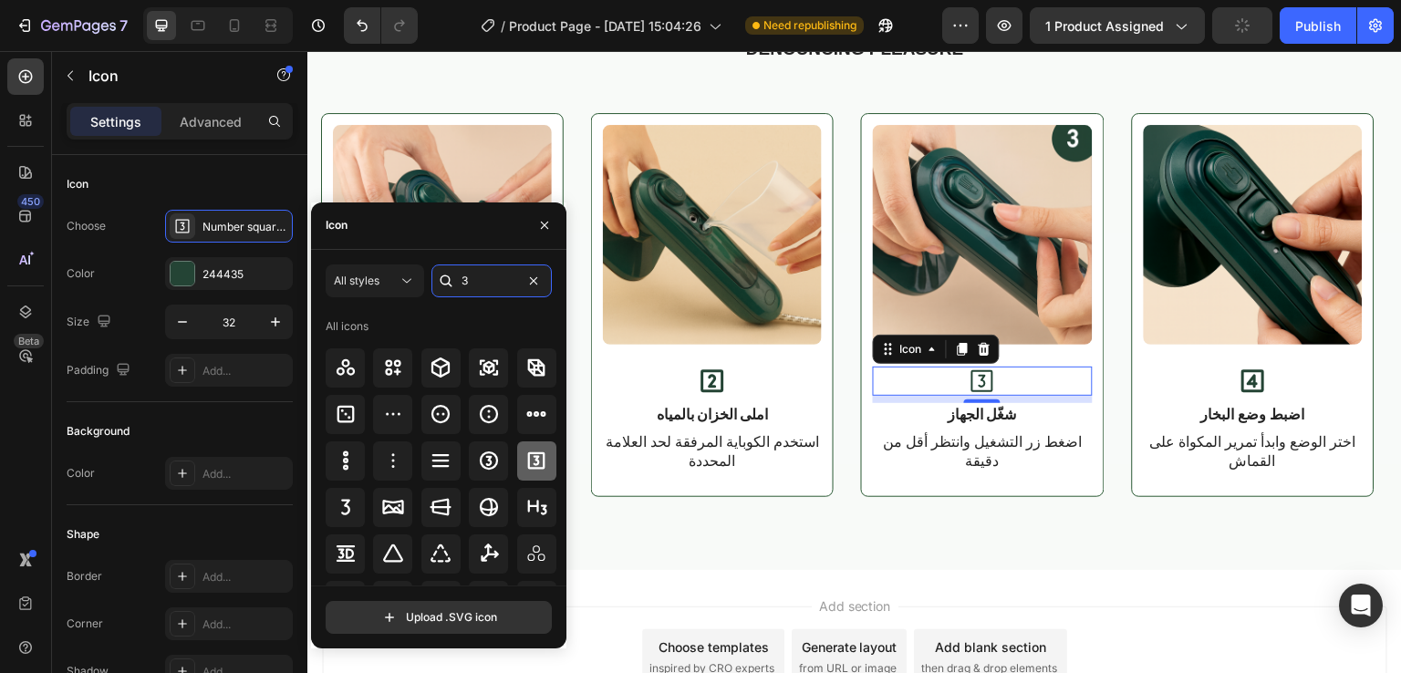
type input "3"
click at [526, 463] on icon at bounding box center [536, 461] width 22 height 22
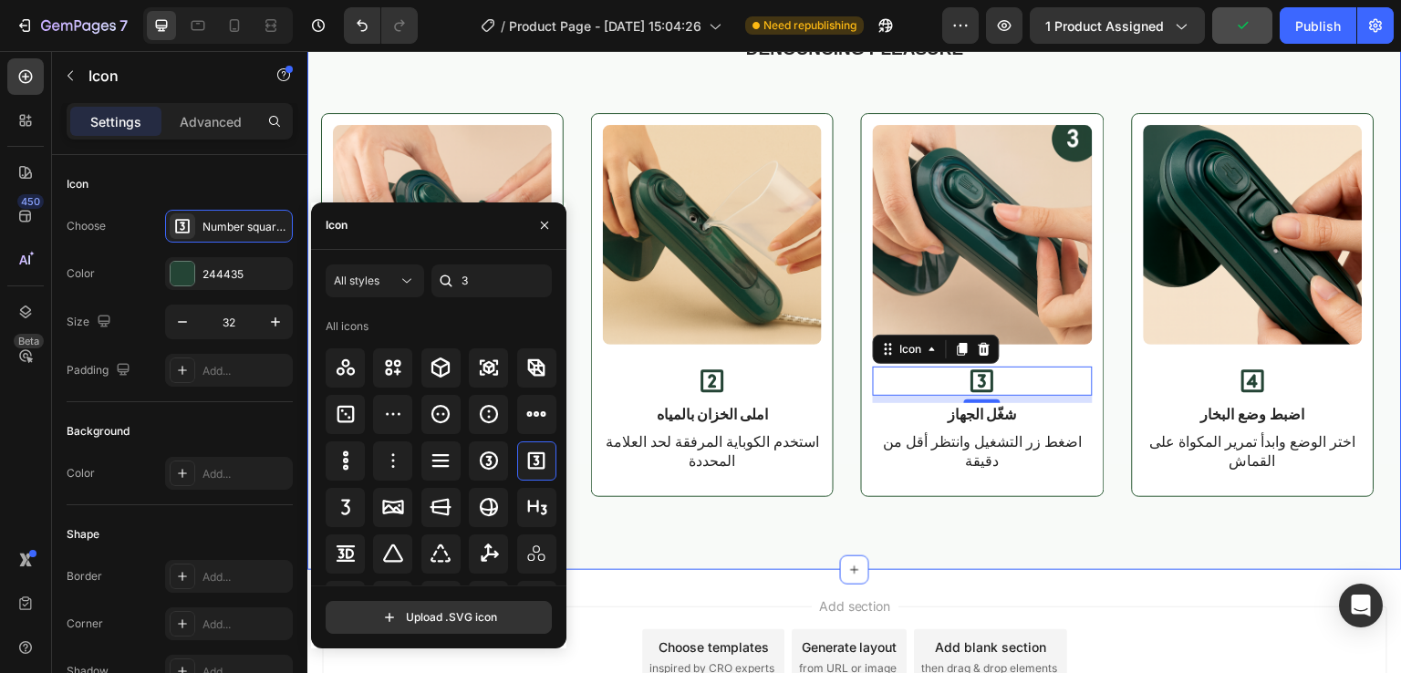
click at [807, 540] on div "The standard Lorem Heading Denouncing pleasure Text Block Row Image Icon افتح غ…" at bounding box center [854, 231] width 1095 height 680
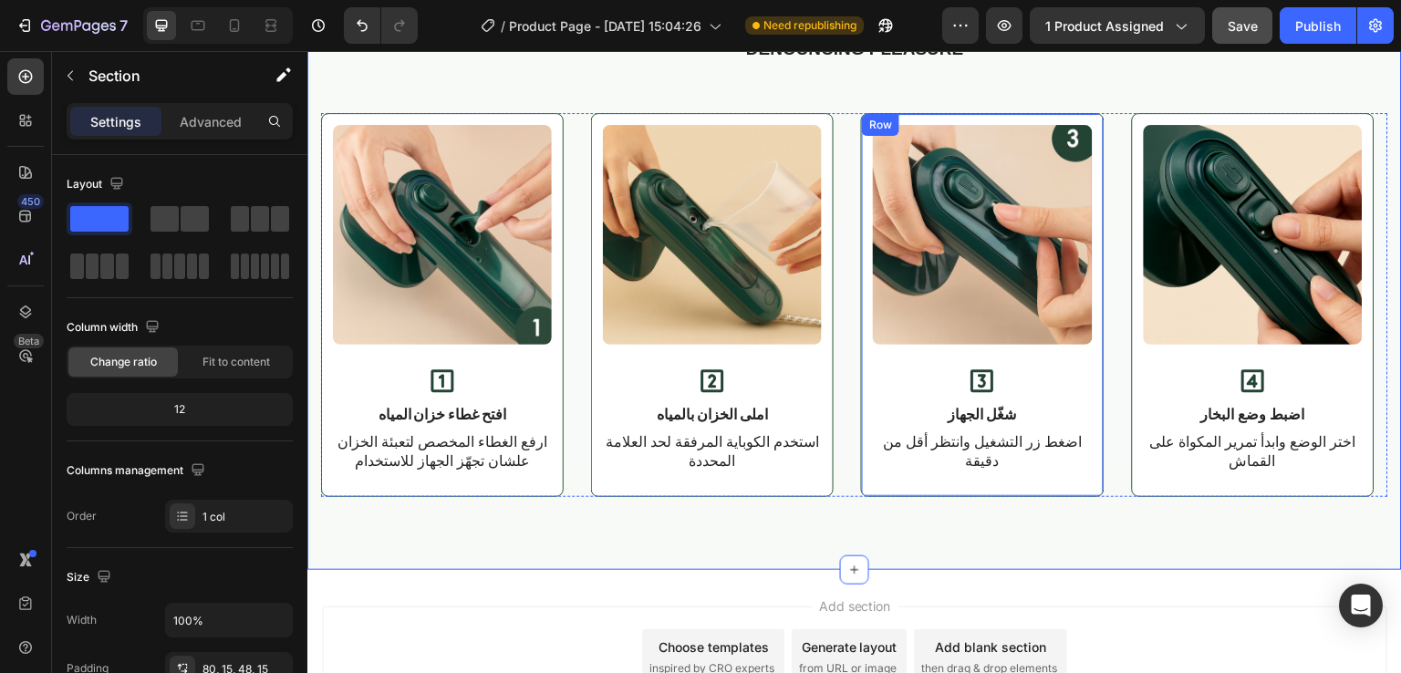
scroll to position [3105, 0]
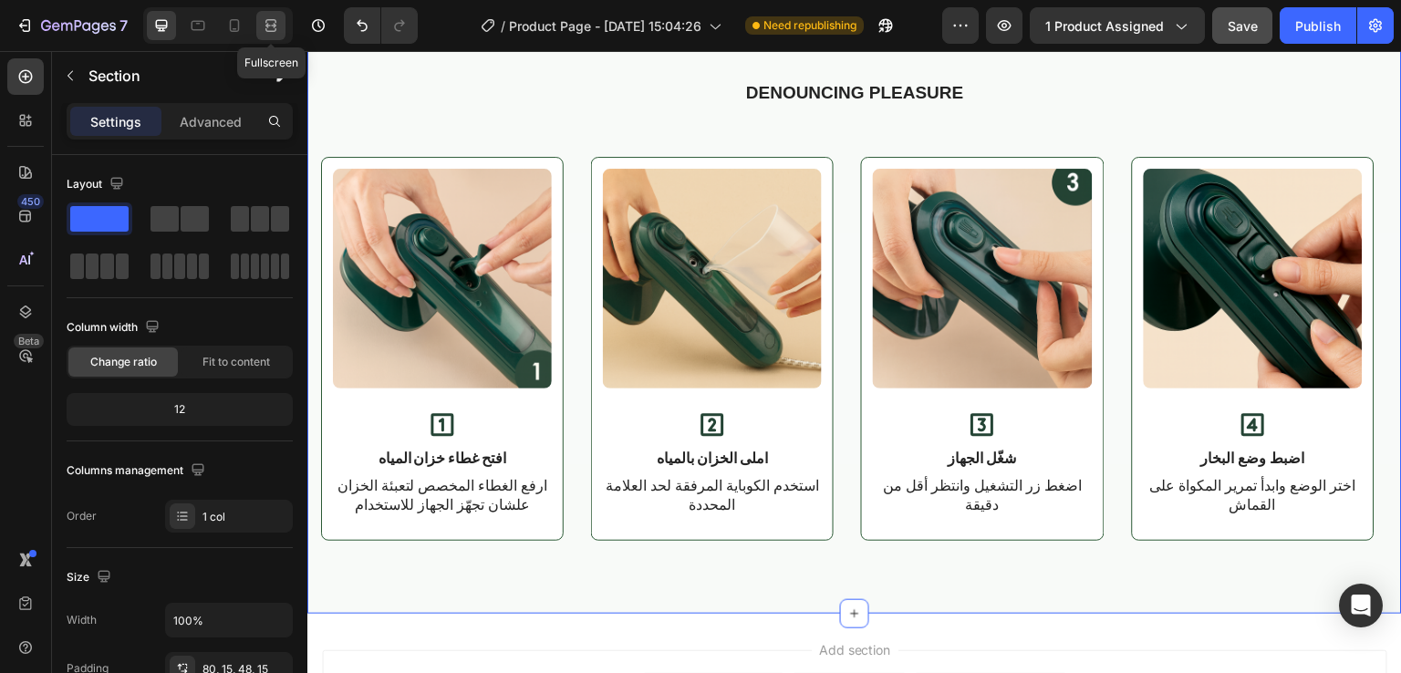
click at [269, 27] on icon at bounding box center [267, 25] width 5 height 5
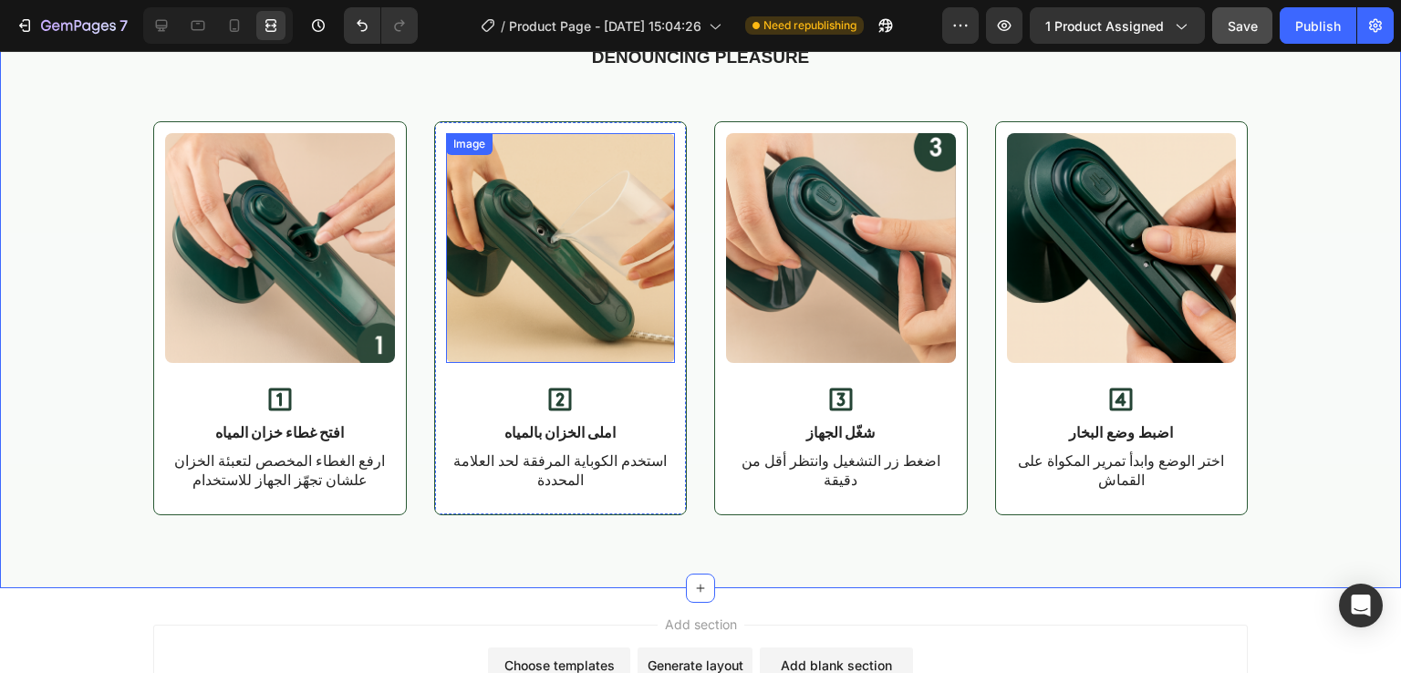
scroll to position [3103, 0]
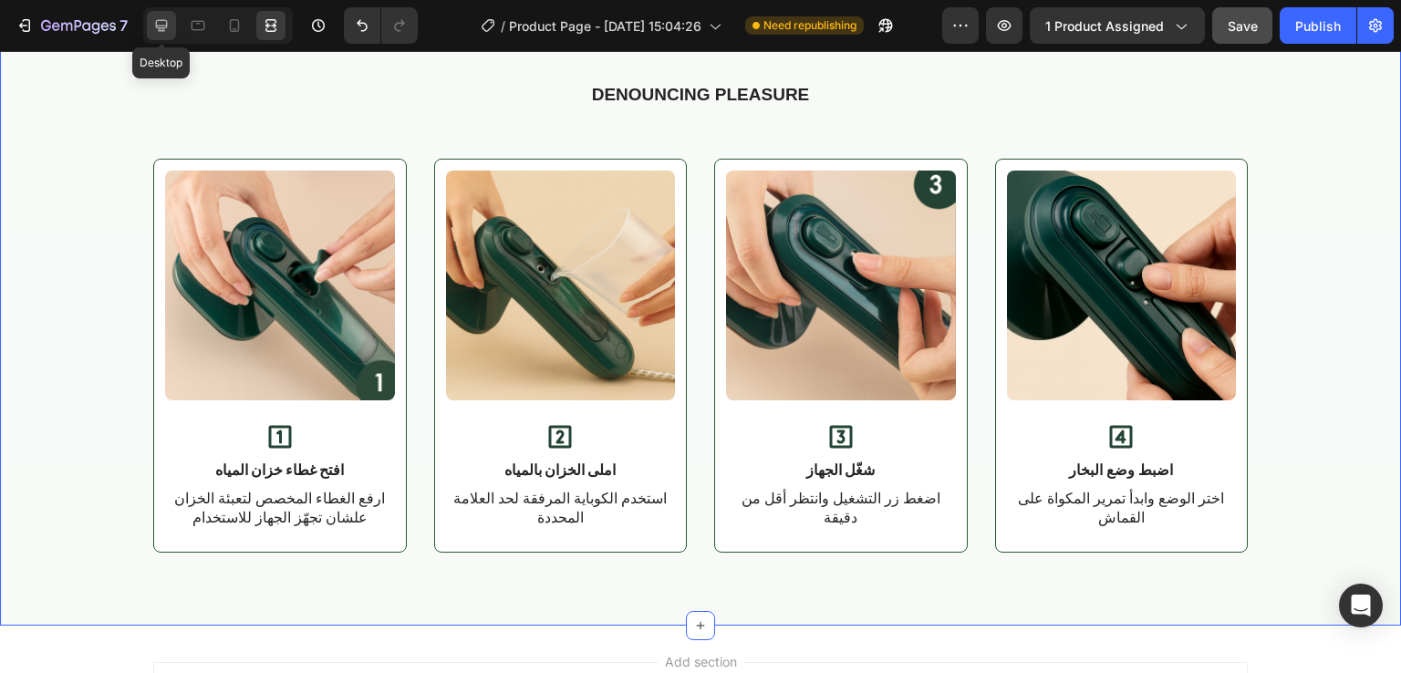
click at [161, 30] on icon at bounding box center [162, 26] width 12 height 12
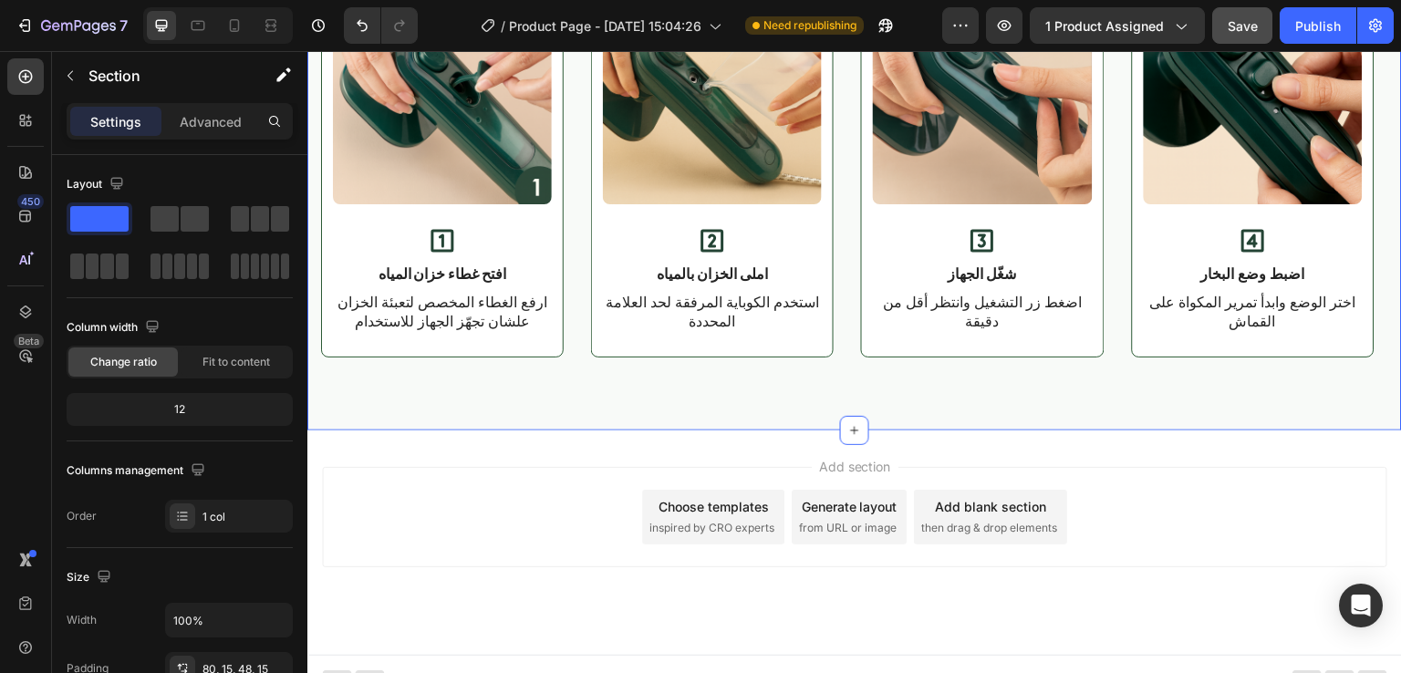
scroll to position [2921, 0]
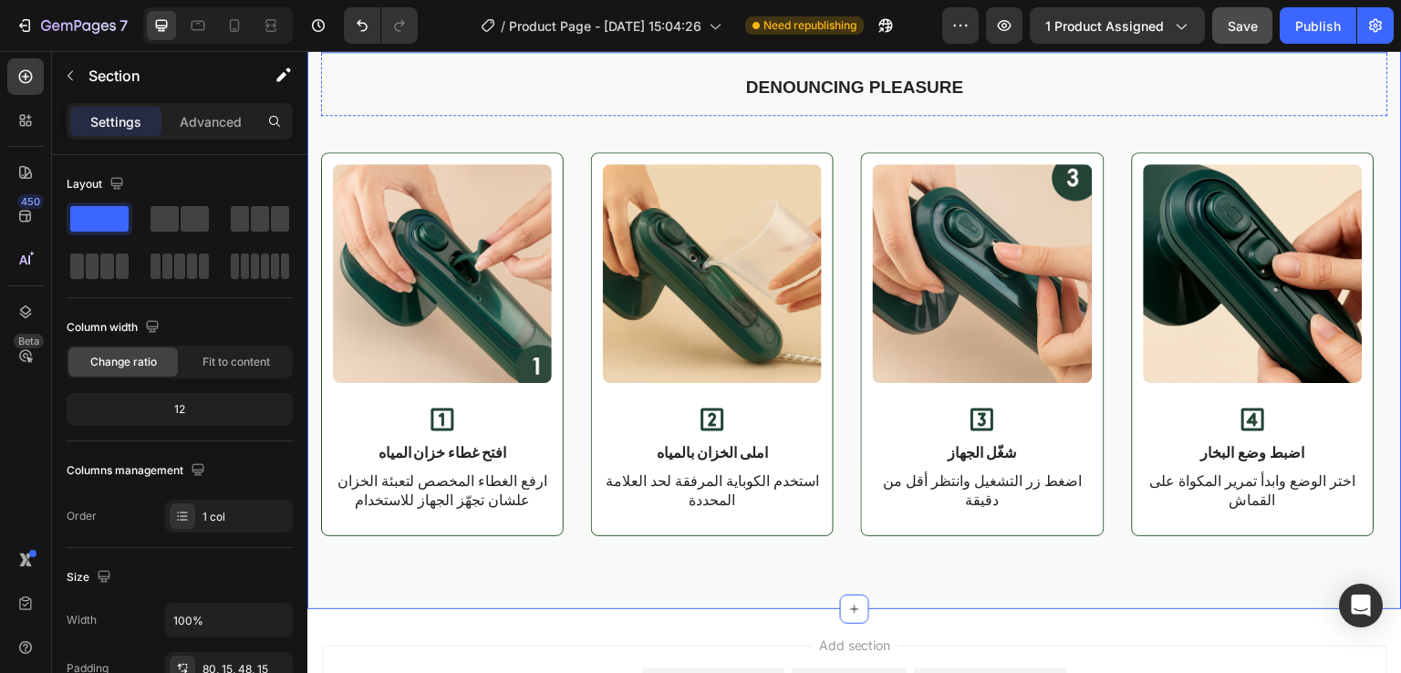
click at [882, 53] on h2 "The standard Lorem" at bounding box center [854, 27] width 1067 height 51
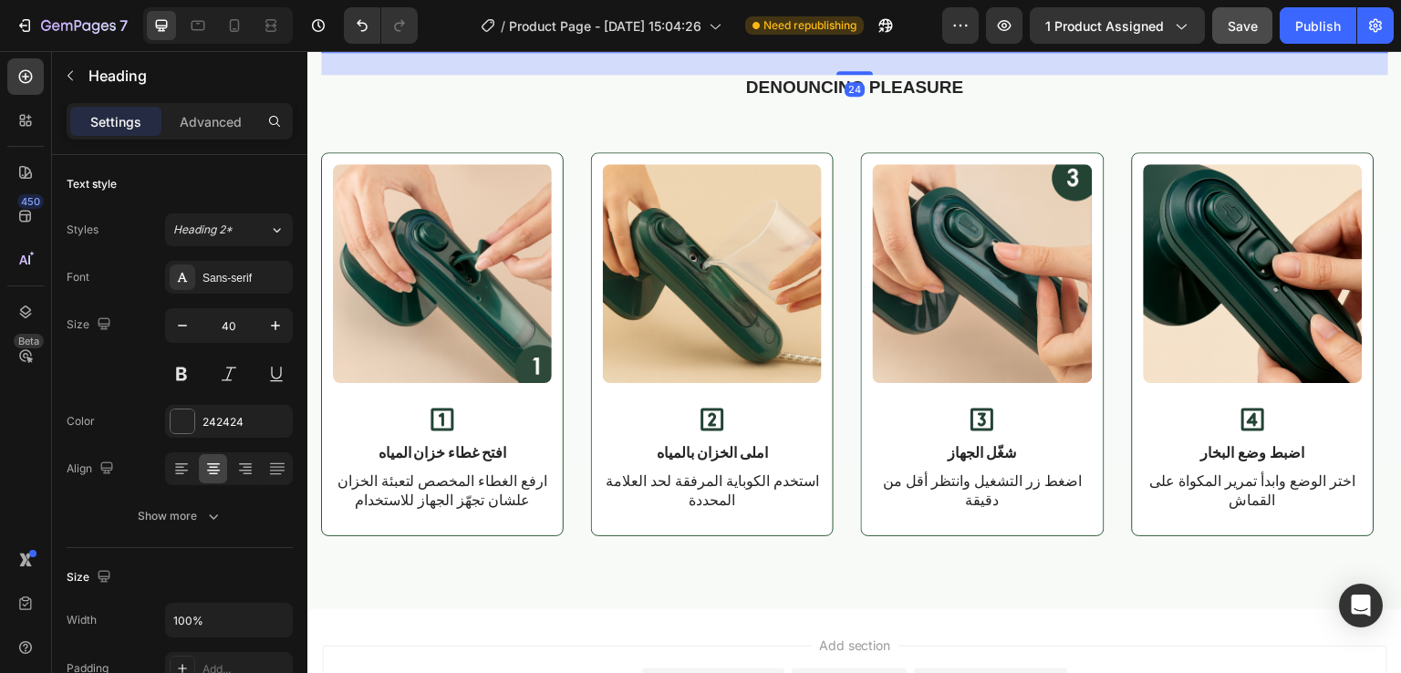
click at [882, 51] on p "The standard Lorem" at bounding box center [855, 27] width 1064 height 47
click at [181, 278] on icon at bounding box center [183, 277] width 10 height 9
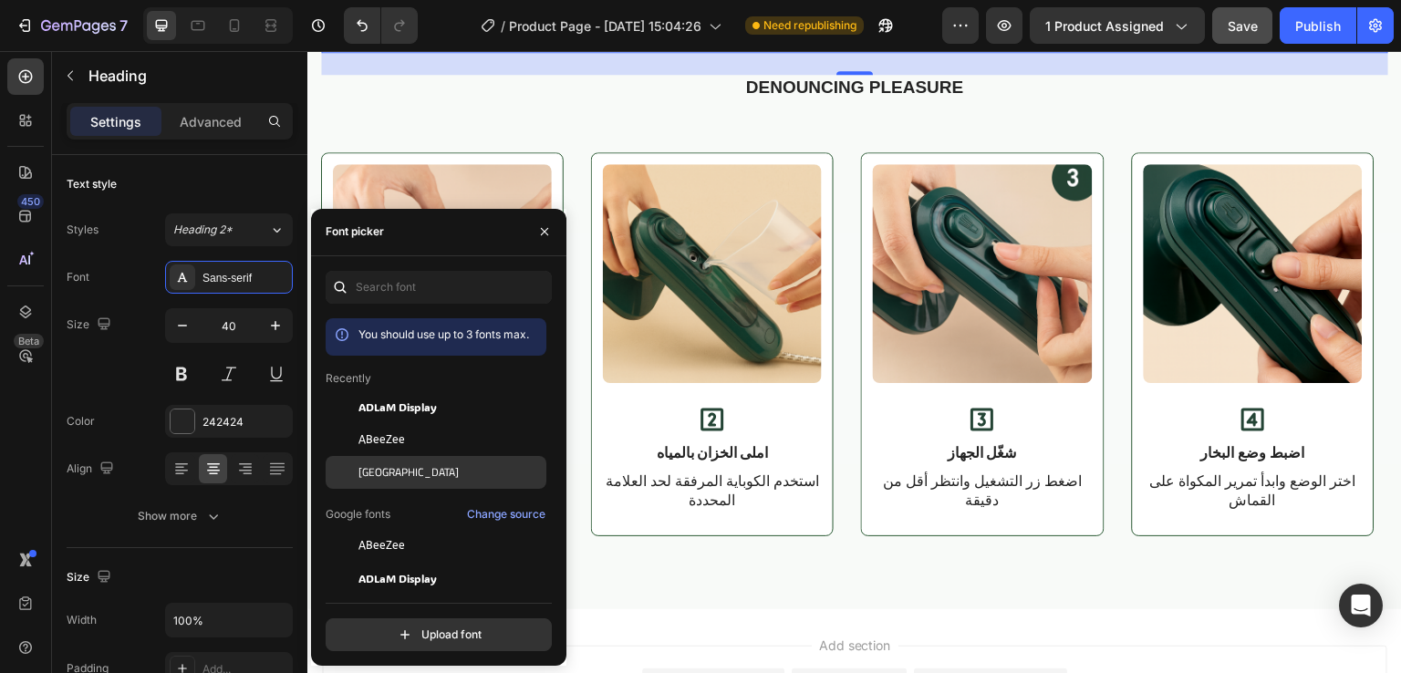
click at [355, 466] on div at bounding box center [342, 472] width 33 height 33
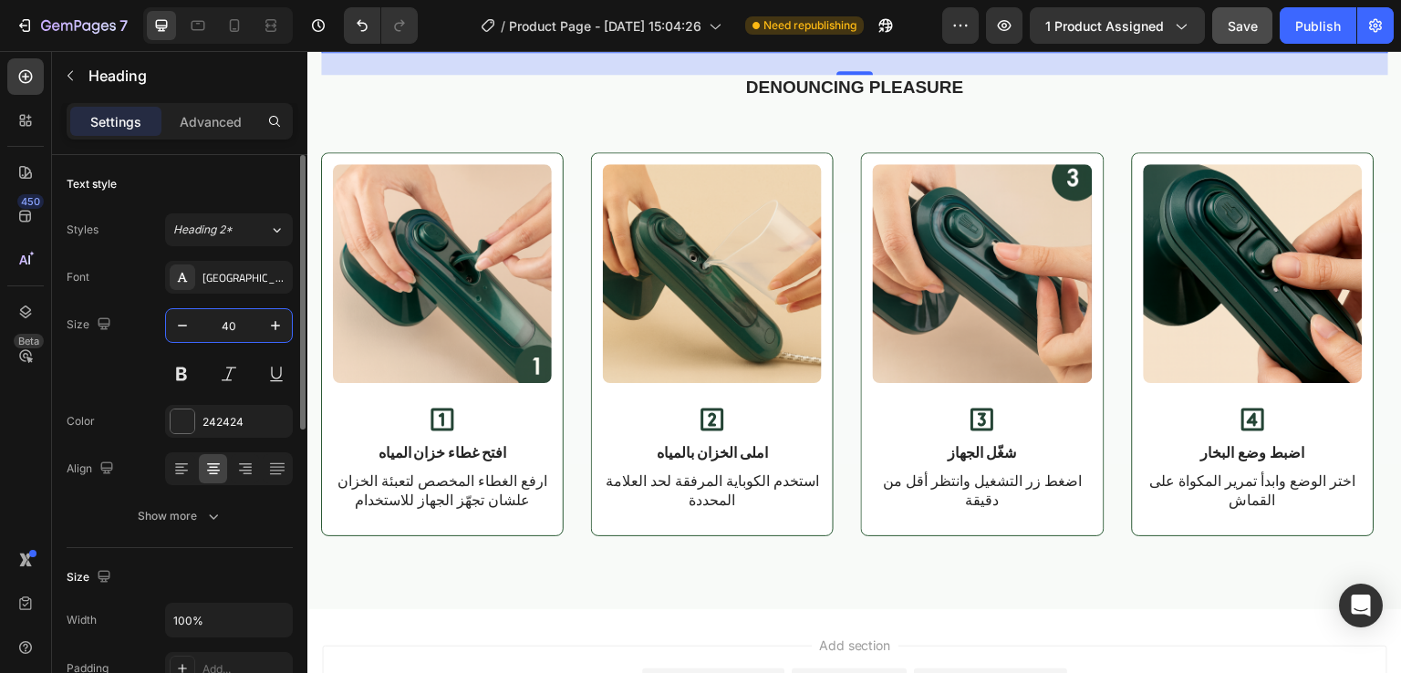
click at [244, 328] on input "40" at bounding box center [229, 325] width 60 height 33
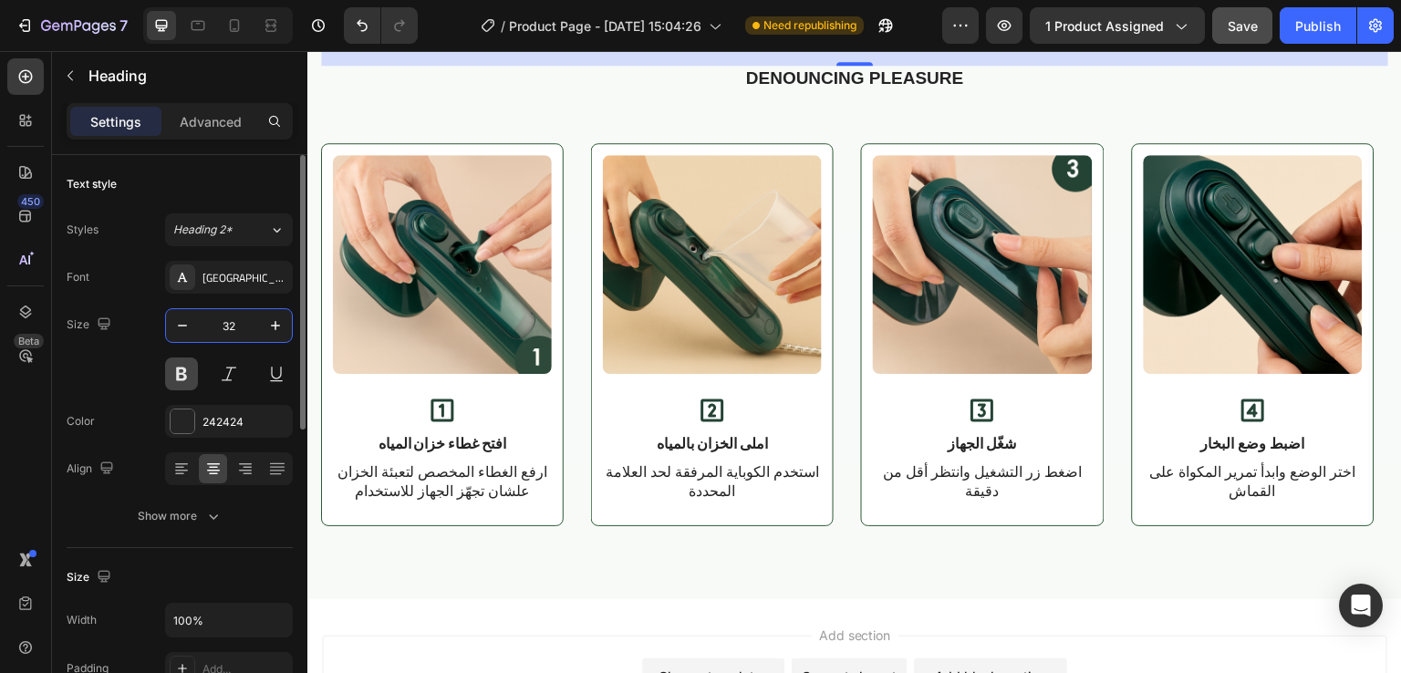
type input "32"
click at [178, 377] on button at bounding box center [181, 374] width 33 height 33
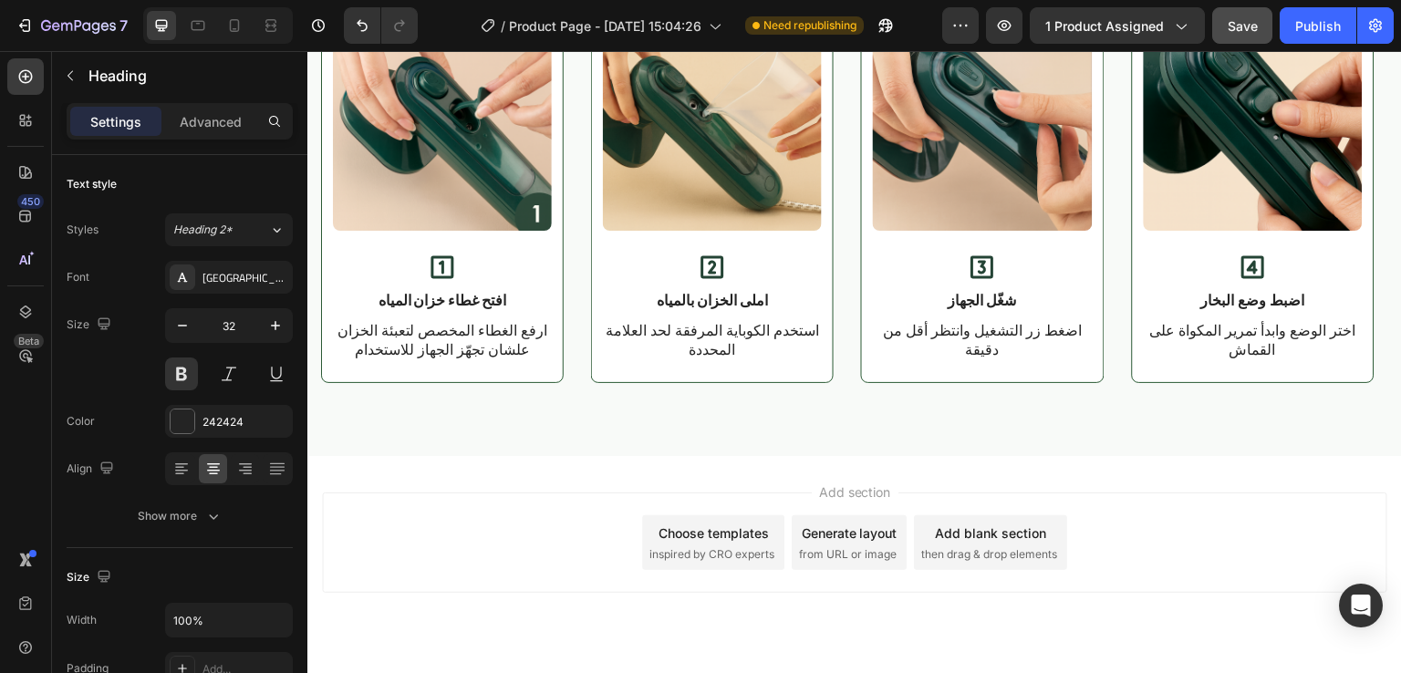
scroll to position [2930, 0]
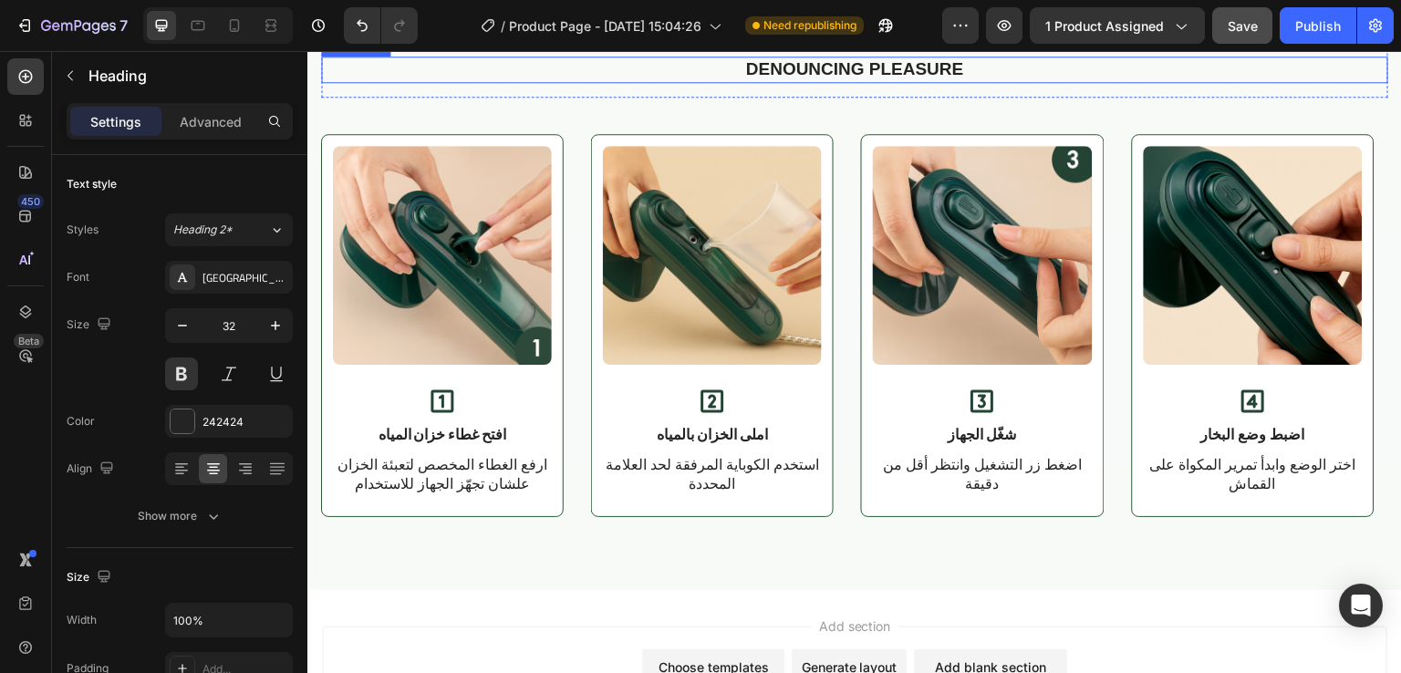
click at [879, 81] on p "Denouncing pleasure" at bounding box center [855, 69] width 1064 height 23
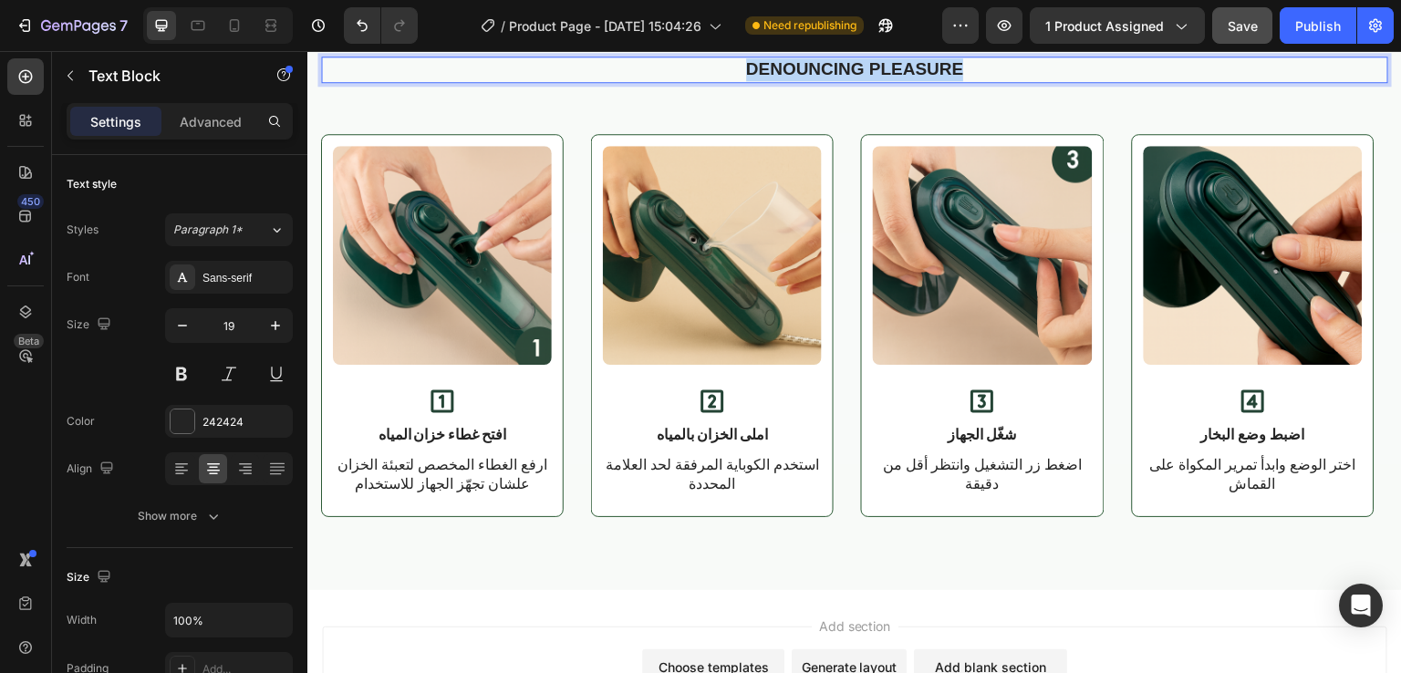
click at [879, 81] on p "Denouncing pleasure" at bounding box center [855, 69] width 1064 height 23
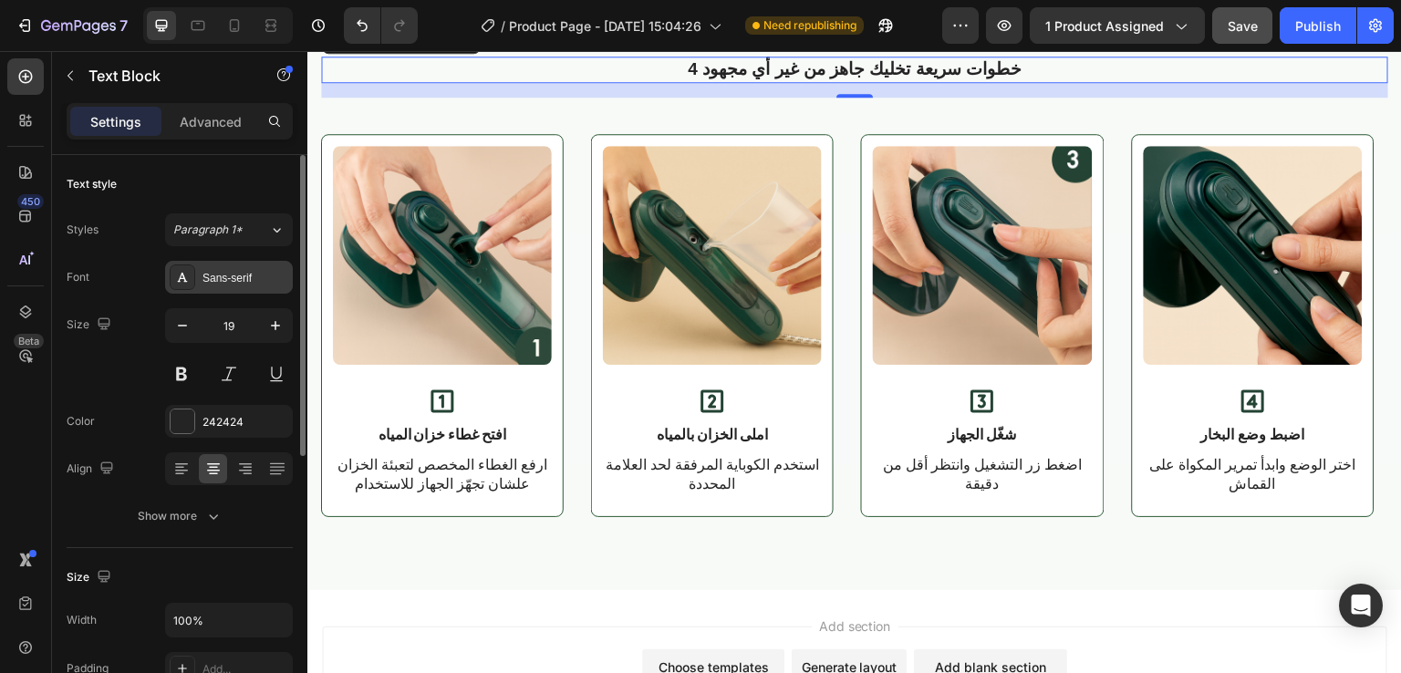
click at [191, 275] on div at bounding box center [183, 278] width 26 height 26
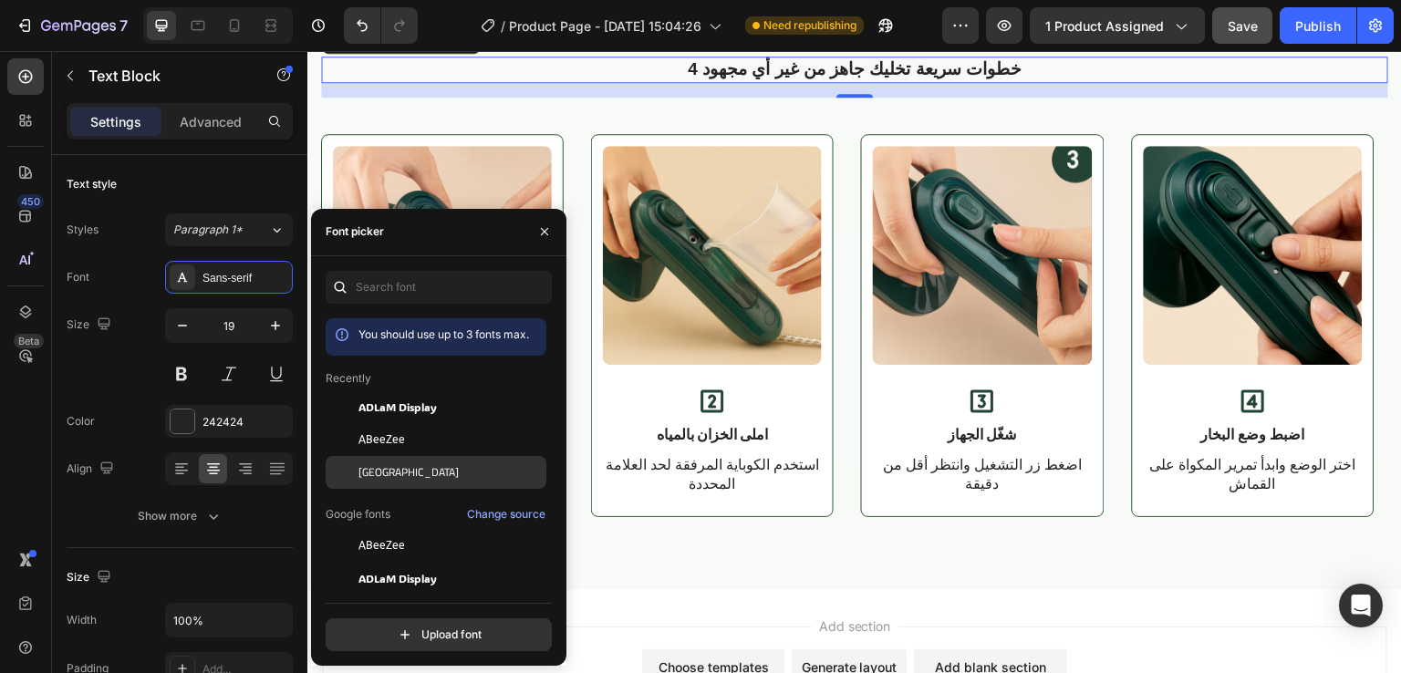
click at [350, 479] on div at bounding box center [342, 472] width 33 height 33
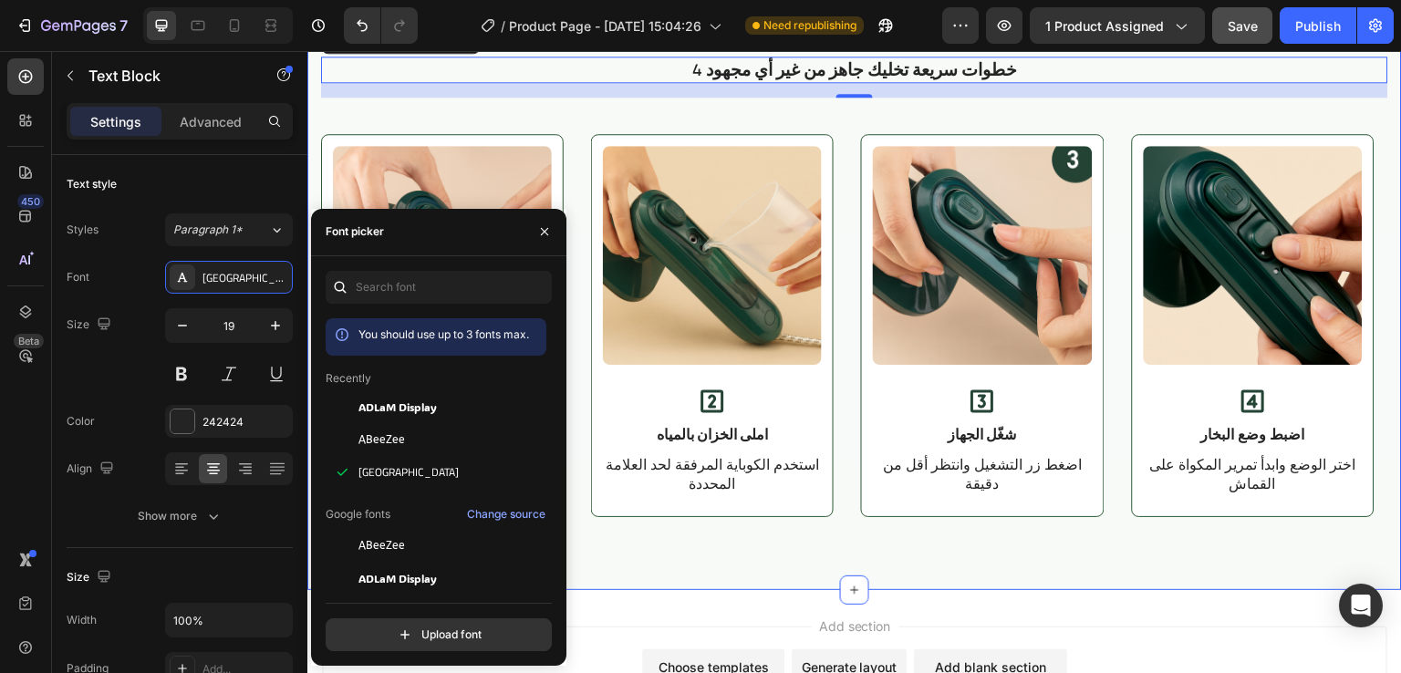
click at [639, 147] on div "طريقة الاستخدام البسيطة Heading 4 خطوات سريعة تخليك جاهز من غير أي مجهود Text B…" at bounding box center [854, 255] width 1095 height 670
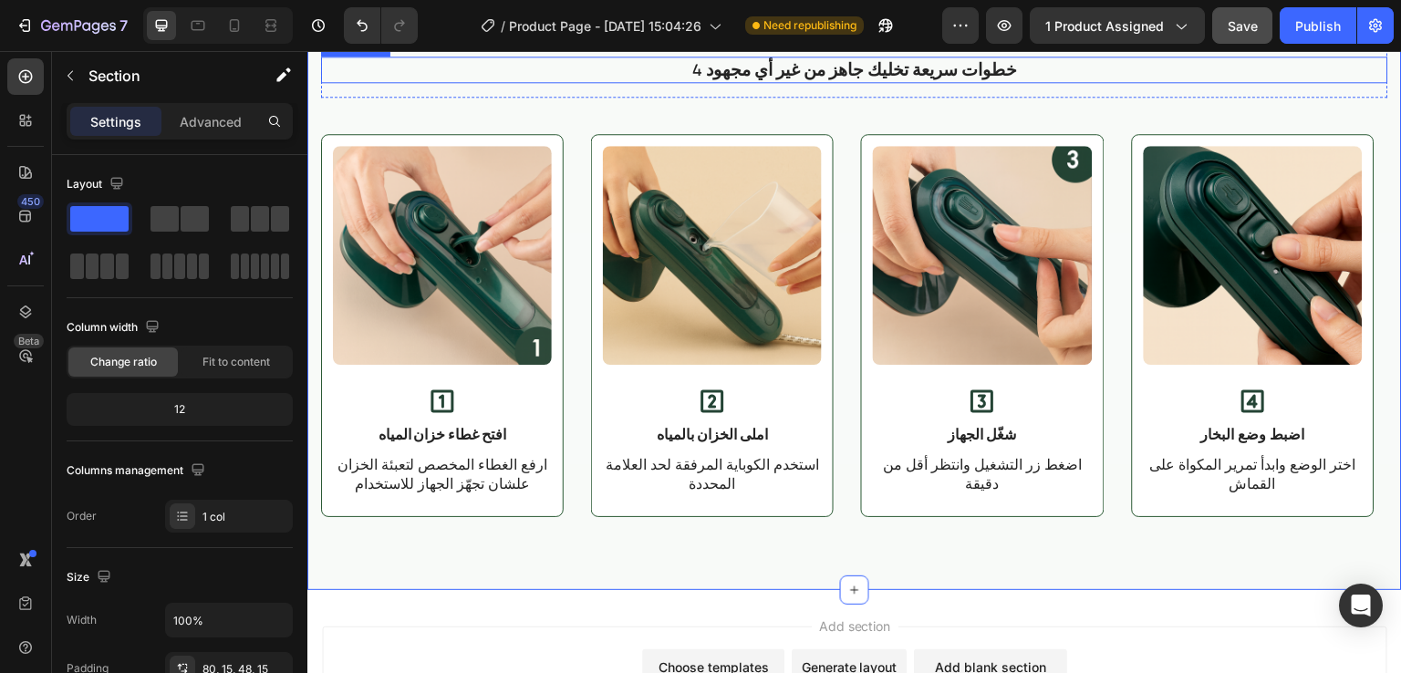
click at [927, 81] on p "4 خطوات سريعة تخليك جاهز من غير أي مجهود" at bounding box center [855, 69] width 1064 height 23
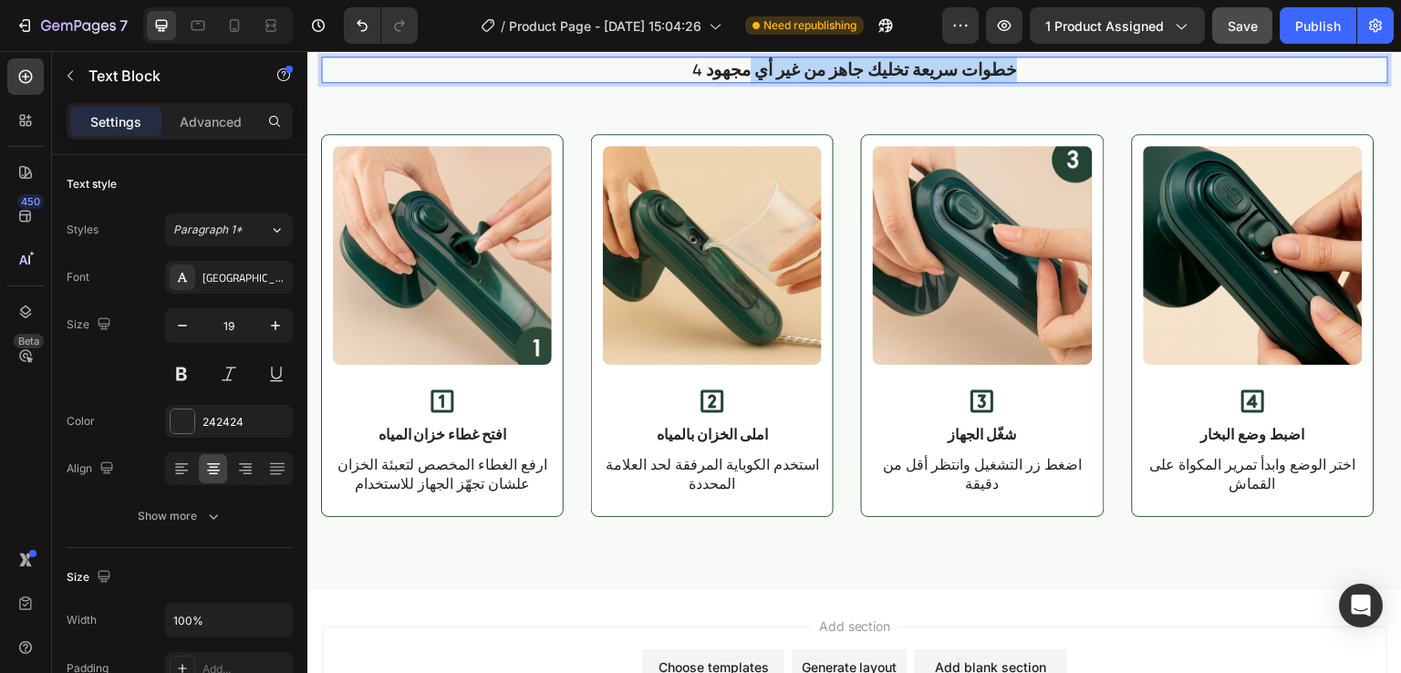
click at [721, 81] on p "4 خطوات سريعة تخليك جاهز من غير أي مجهود" at bounding box center [855, 69] width 1064 height 23
click at [701, 81] on p "4 خطوات سريعة تخليك جاهز من غير أي مجهود" at bounding box center [855, 69] width 1064 height 23
drag, startPoint x: 694, startPoint y: 260, endPoint x: 679, endPoint y: 260, distance: 15.5
click at [679, 81] on p "4 خطوات سريعة تخليك جاهز من غير أي مجهود" at bounding box center [855, 69] width 1064 height 23
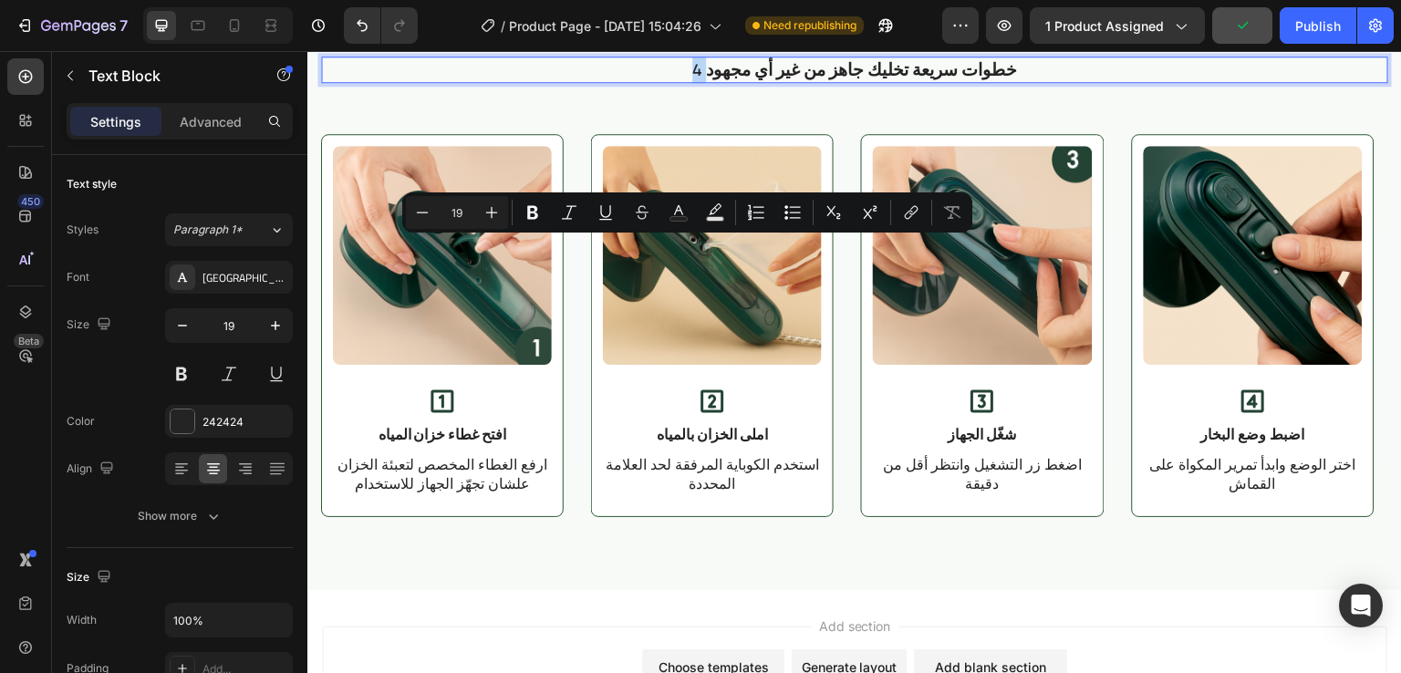
copy p "4"
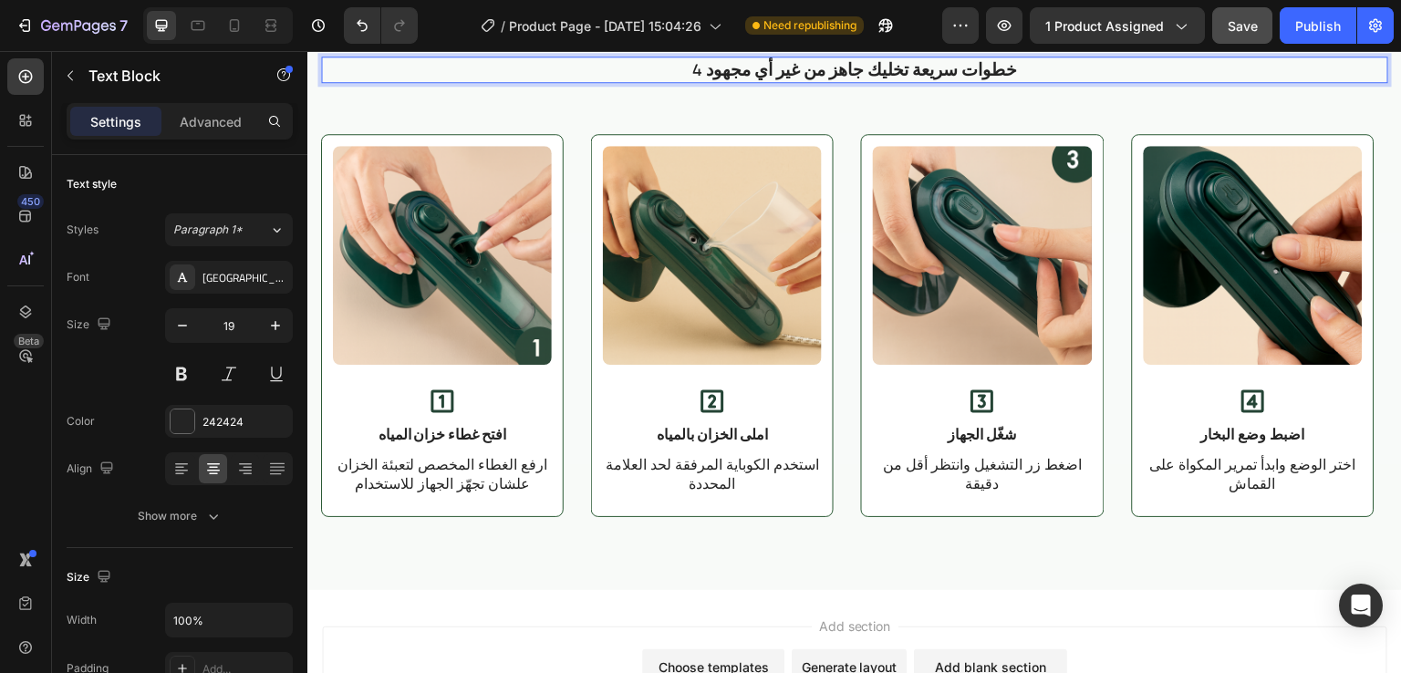
click at [1023, 81] on p "4 خطوات سريعة تخليك جاهز من غير أي مجهود" at bounding box center [855, 69] width 1064 height 23
drag, startPoint x: 693, startPoint y: 253, endPoint x: 665, endPoint y: 255, distance: 28.4
click at [665, 81] on p "4 خطوات سريعة تخليك جاهز من غير أي مجهود" at bounding box center [855, 69] width 1064 height 23
click at [1046, 81] on p "خطوات سريعة تخليك جاهز من غير أي مجهود" at bounding box center [855, 69] width 1064 height 23
click at [1053, 35] on h2 "طريقة الاستخدام البسيطة" at bounding box center [854, 14] width 1067 height 42
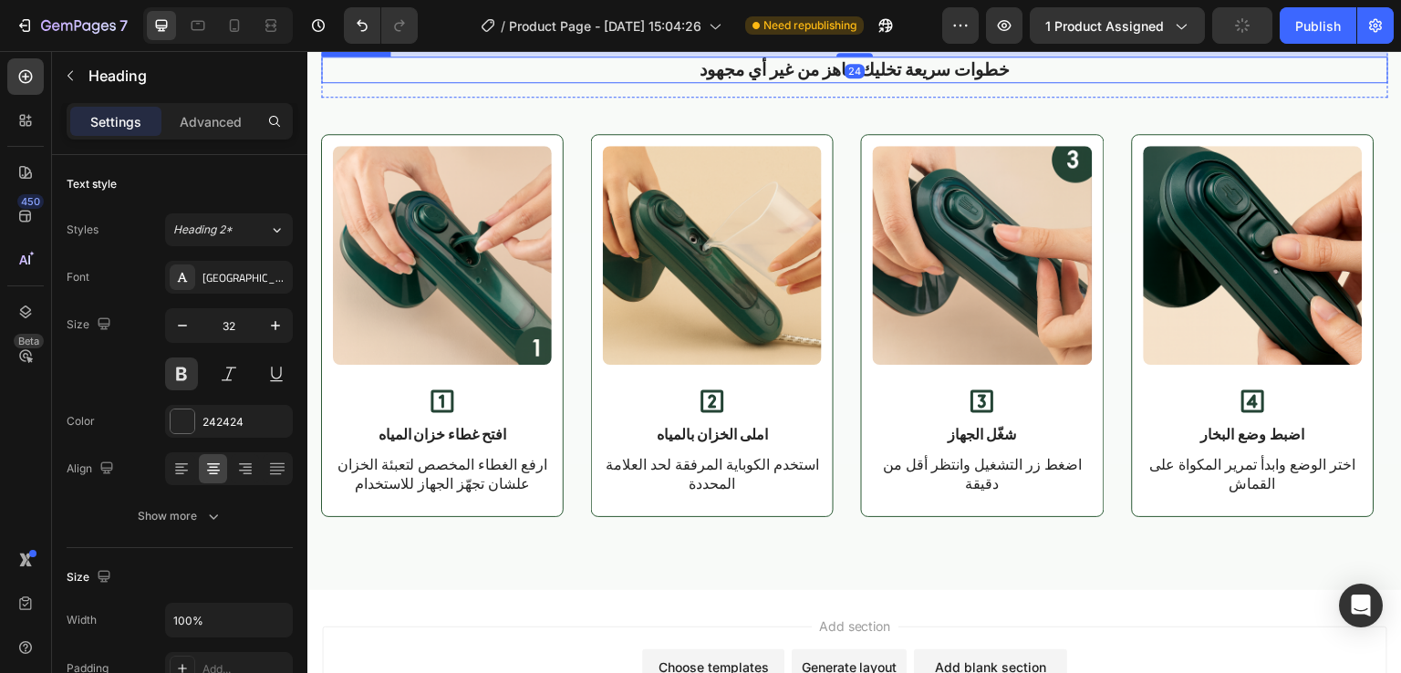
click at [1008, 81] on p "خطوات سريعة تخليك جاهز من غير أي مجهود" at bounding box center [855, 69] width 1064 height 23
drag, startPoint x: 1008, startPoint y: 256, endPoint x: 1031, endPoint y: 256, distance: 22.8
click at [1031, 81] on p "خطوات سريعة تخليك جاهز من غير أي مجهود" at bounding box center [855, 69] width 1064 height 23
click at [661, 81] on p "خطوات سريعة تخليك جاهز من غير أي مجهود" at bounding box center [855, 69] width 1064 height 23
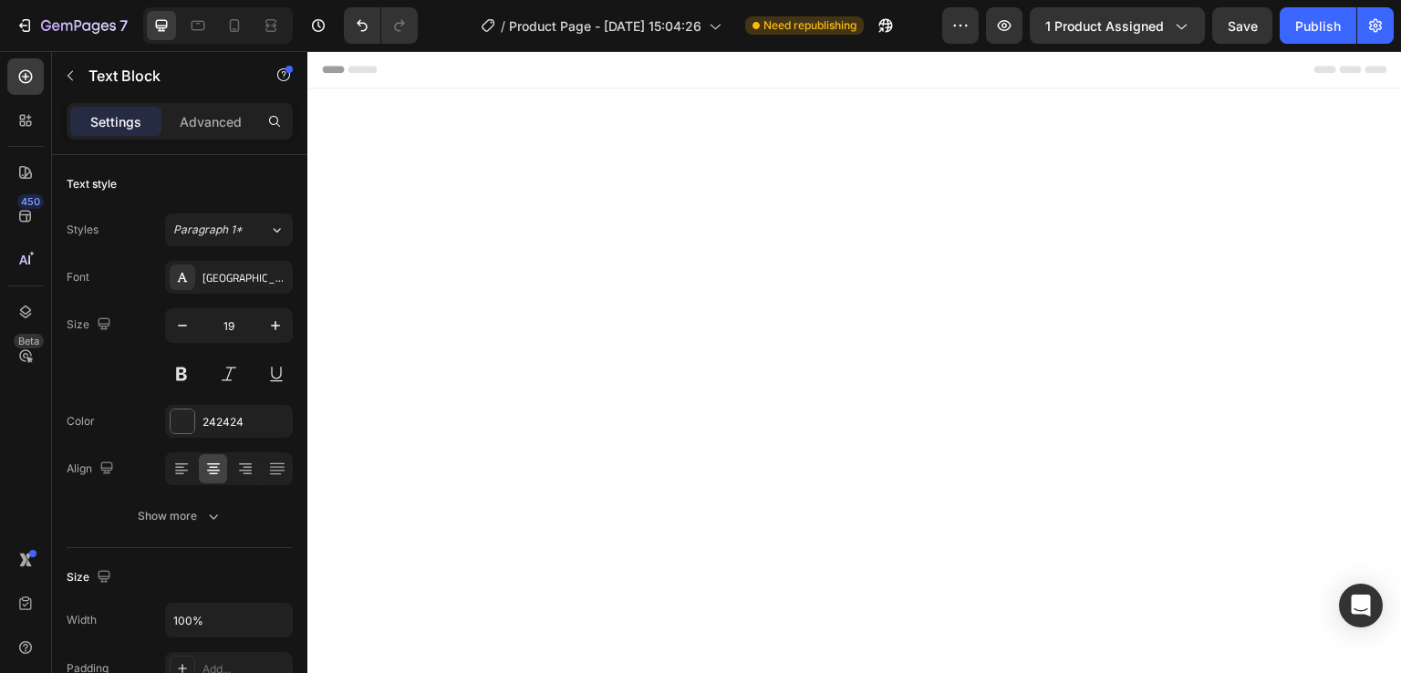
scroll to position [2930, 0]
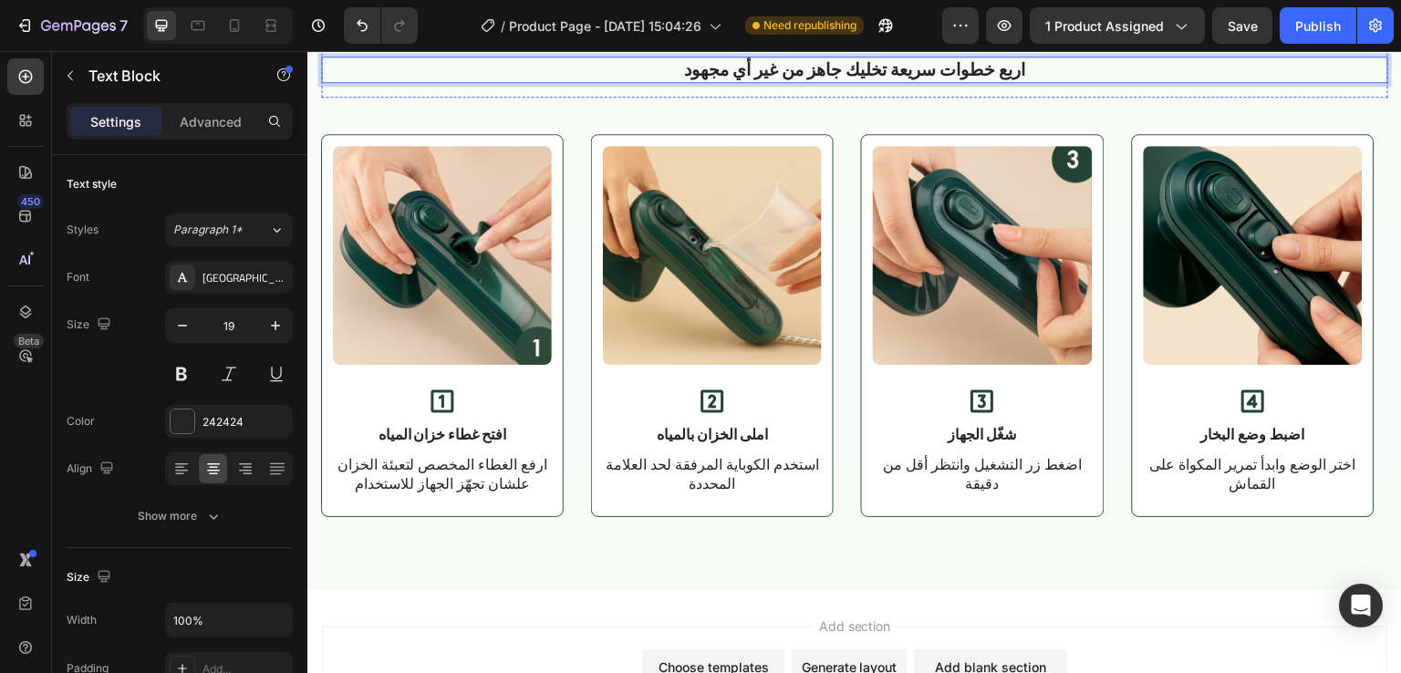
click at [1017, 35] on h2 "طريقة الاستخدام البسيطة" at bounding box center [854, 14] width 1067 height 42
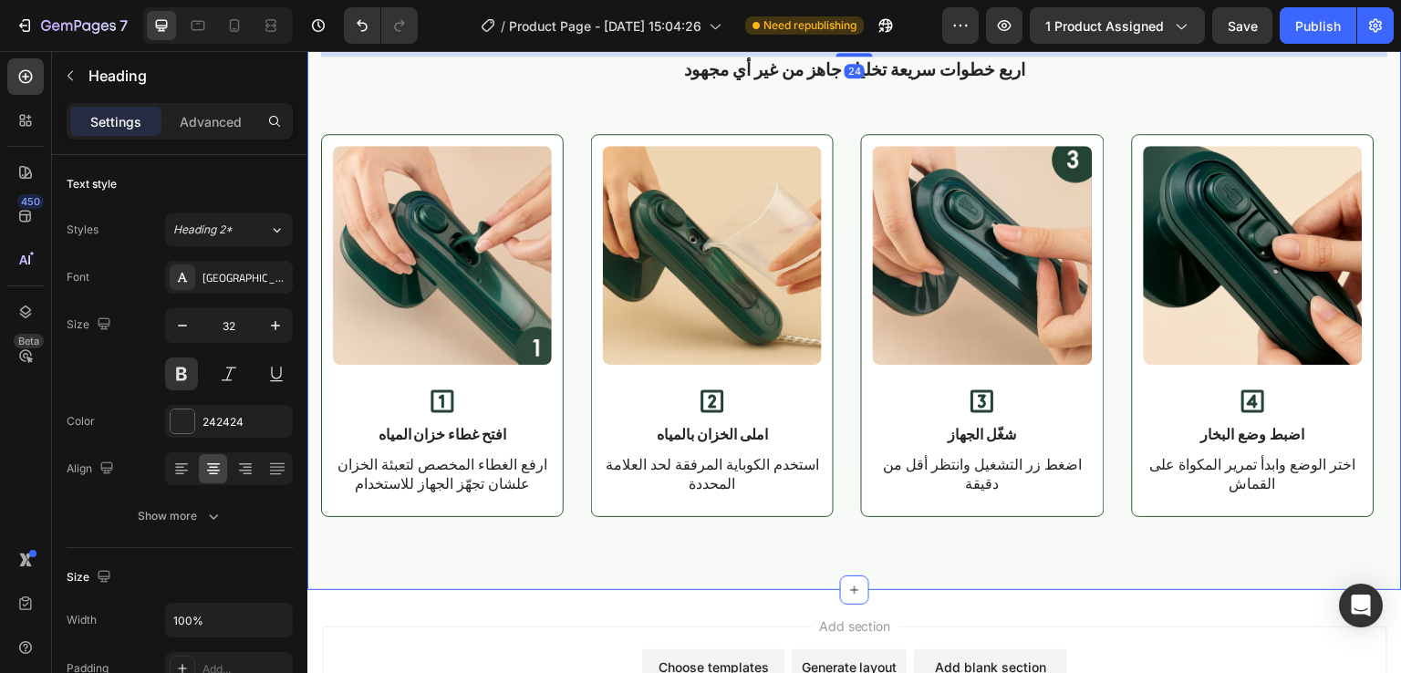
click at [1075, 151] on div "طريقة الاستخدام البسيطة Heading 24 اربع خطوات سريعة تخليك جاهز من غير أي مجهود …" at bounding box center [854, 255] width 1095 height 670
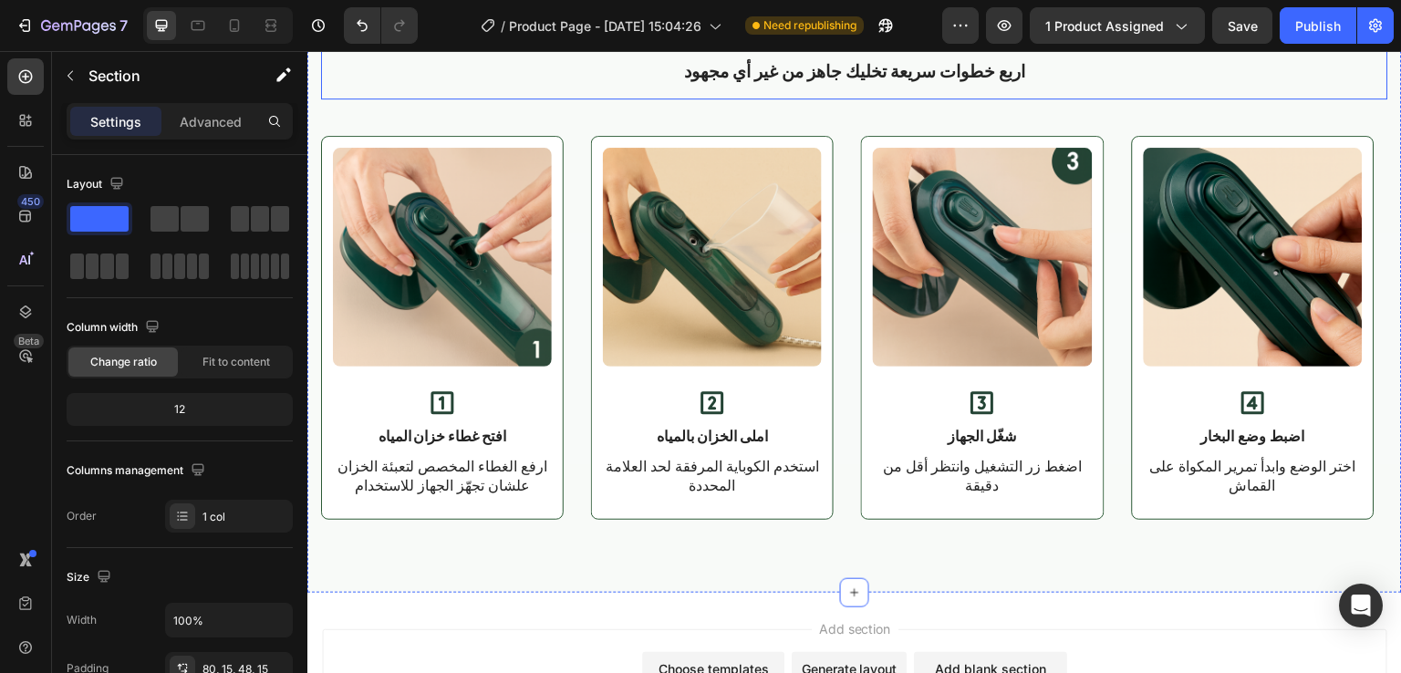
scroll to position [3137, 0]
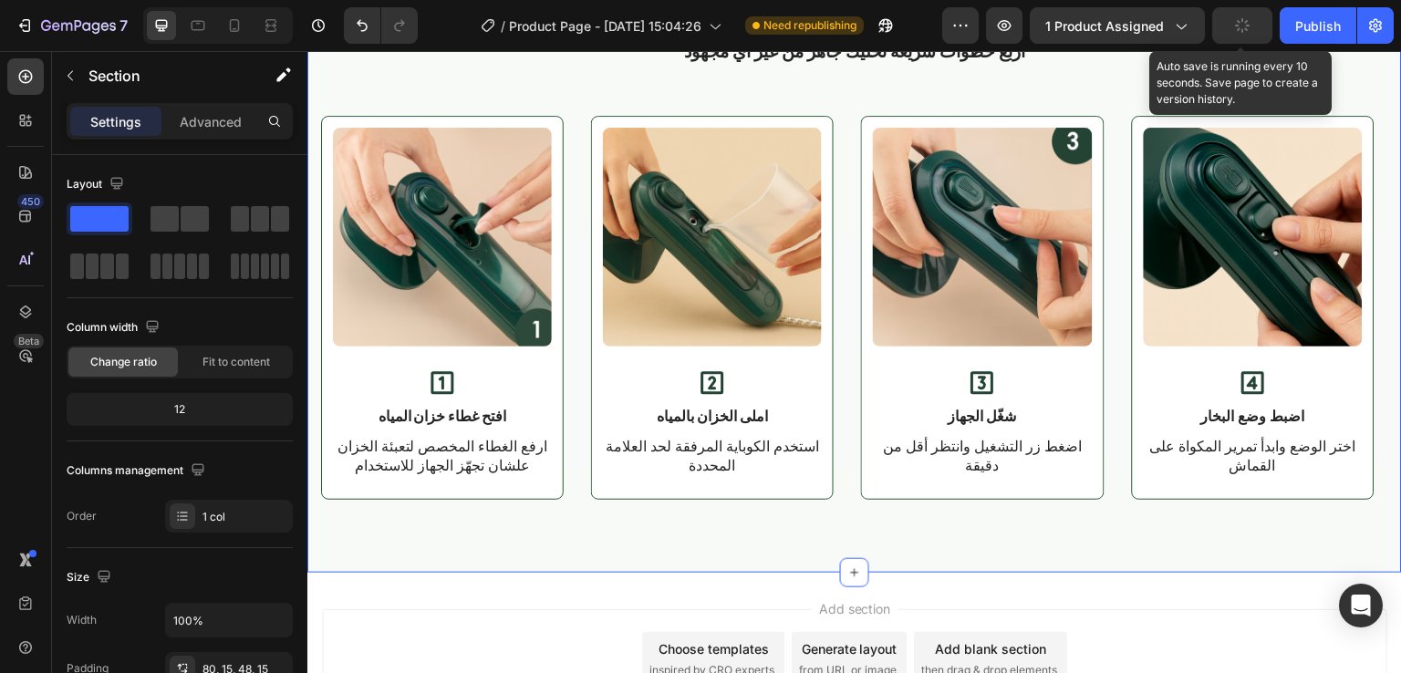
click at [1232, 31] on button "button" at bounding box center [1242, 25] width 60 height 36
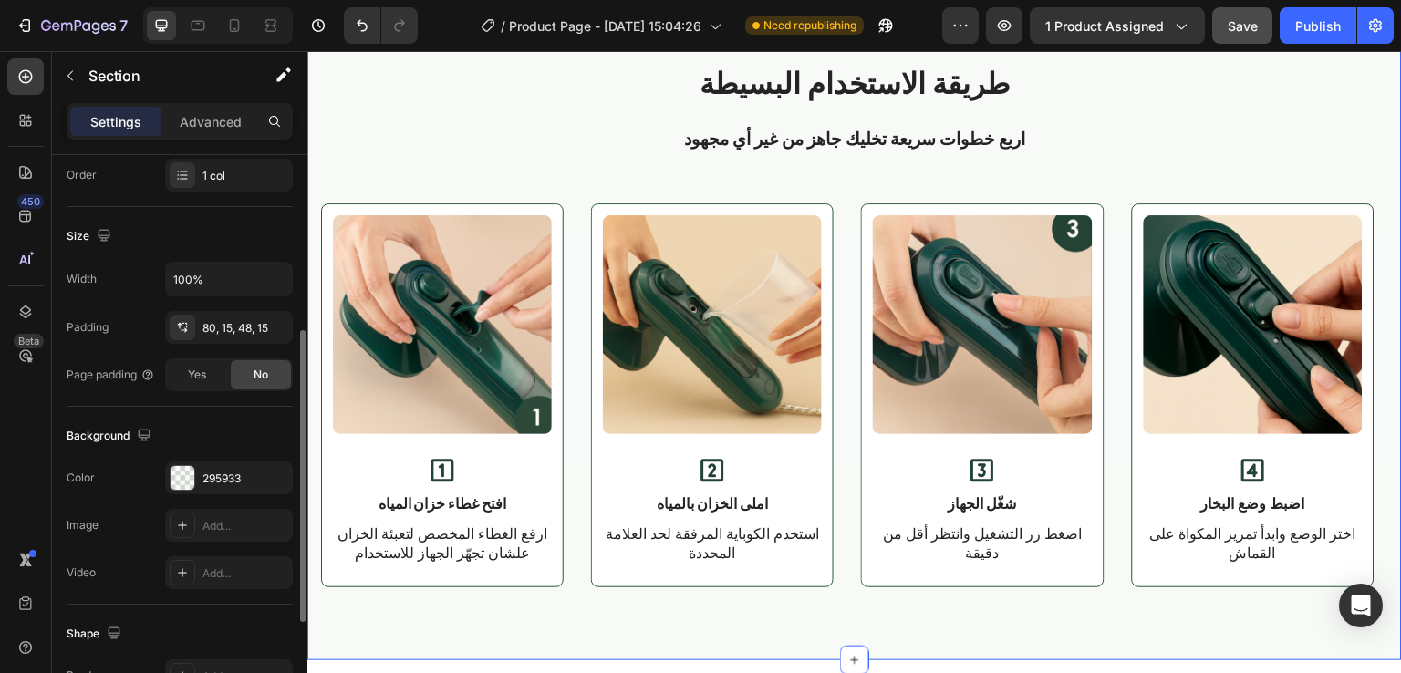
scroll to position [376, 0]
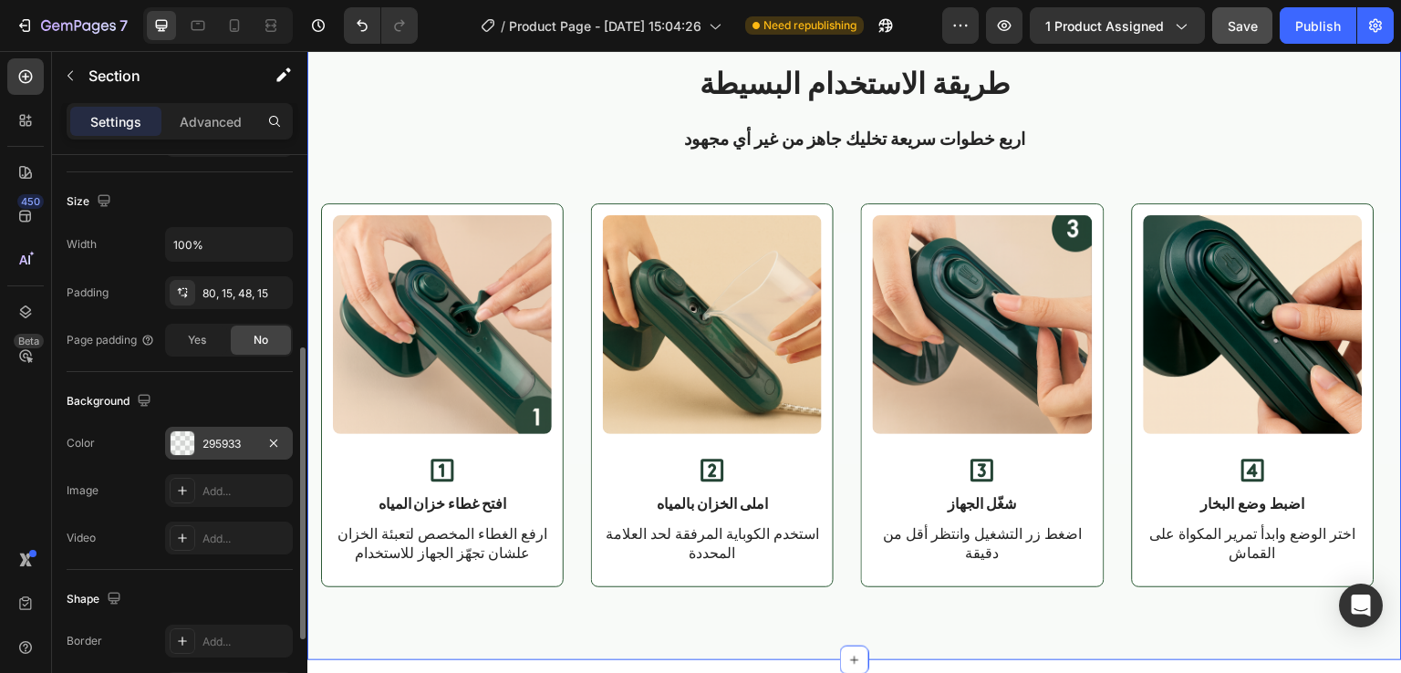
click at [179, 449] on div at bounding box center [183, 443] width 24 height 24
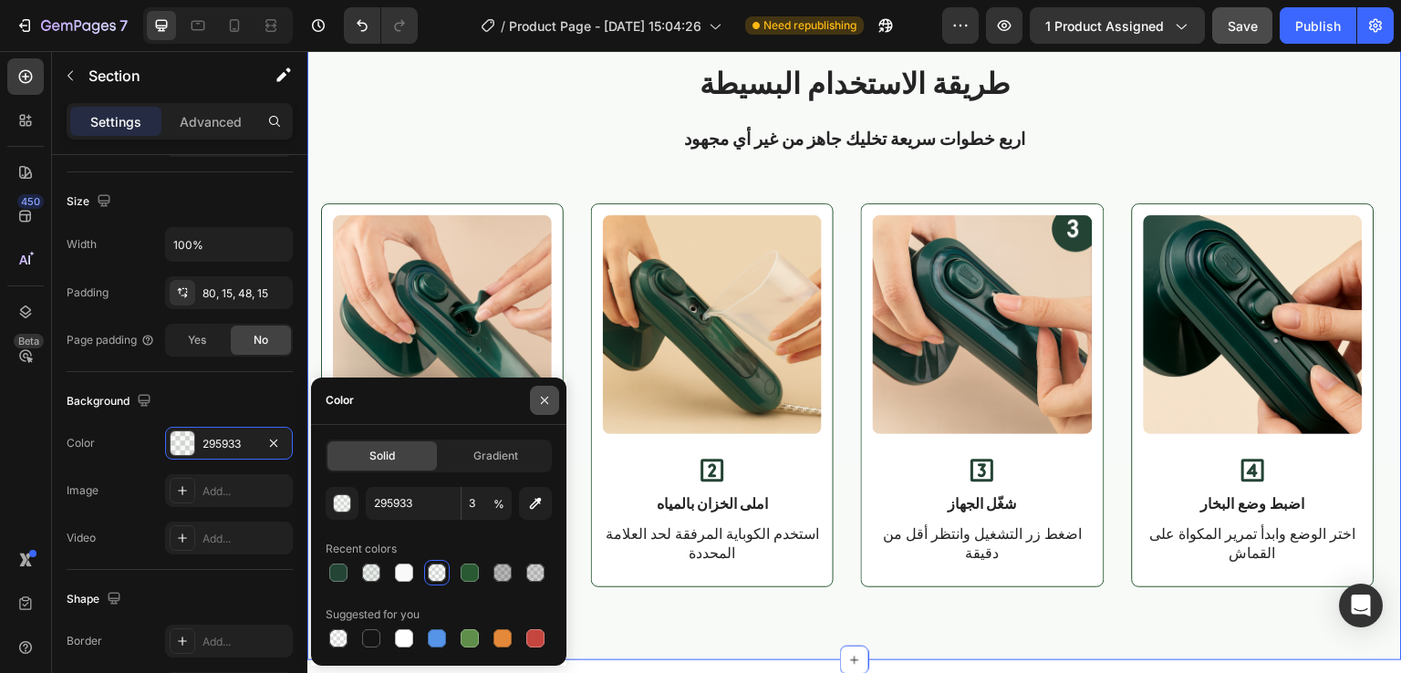
click at [540, 399] on icon "button" at bounding box center [544, 400] width 15 height 15
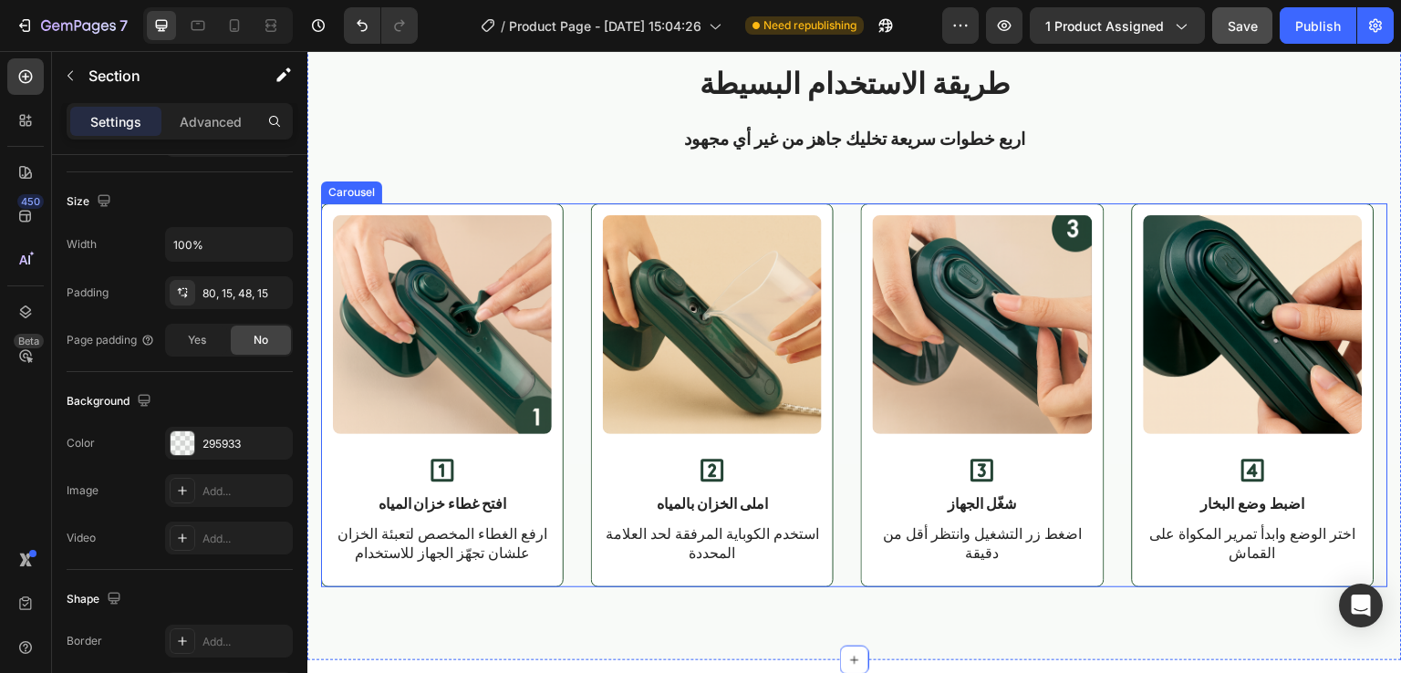
click at [586, 223] on div "Image Icon افتح غطاء خزان المياه Text Block ارفع الغطاء المخصص لتعبئة الخزان عل…" at bounding box center [854, 395] width 1067 height 384
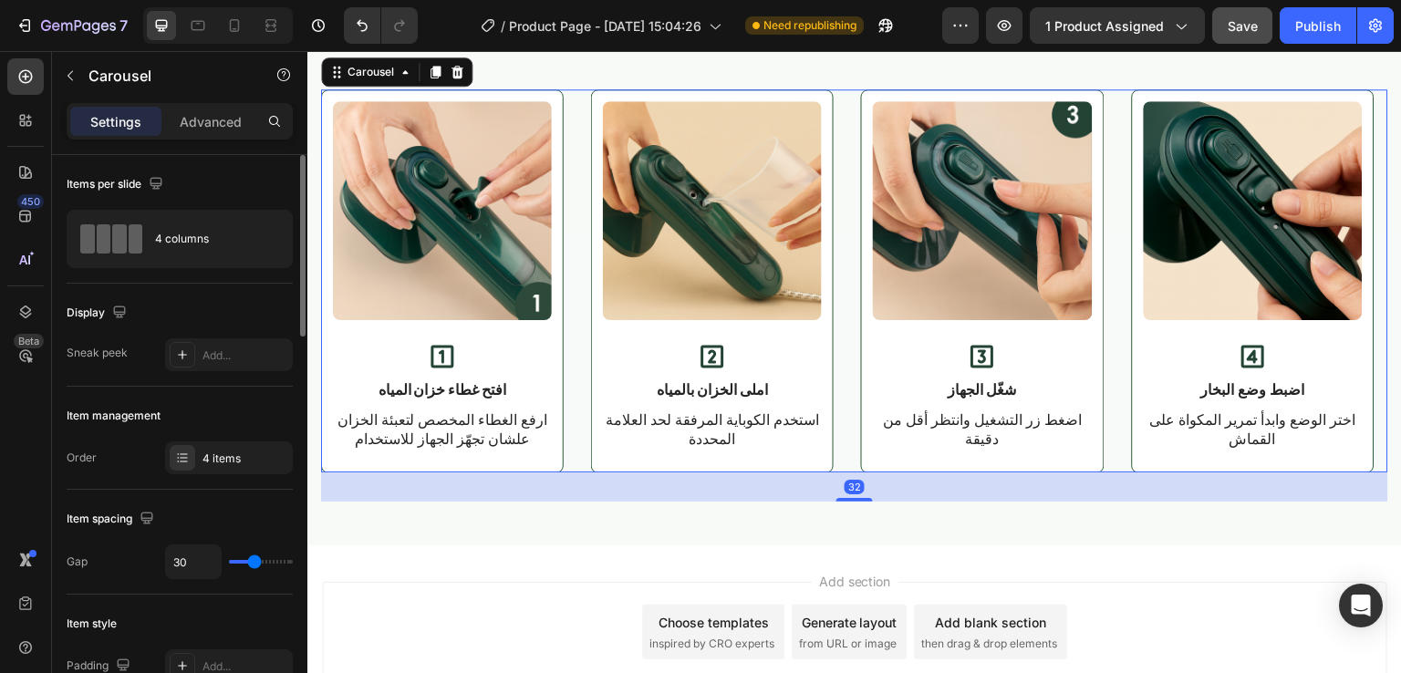
scroll to position [2930, 0]
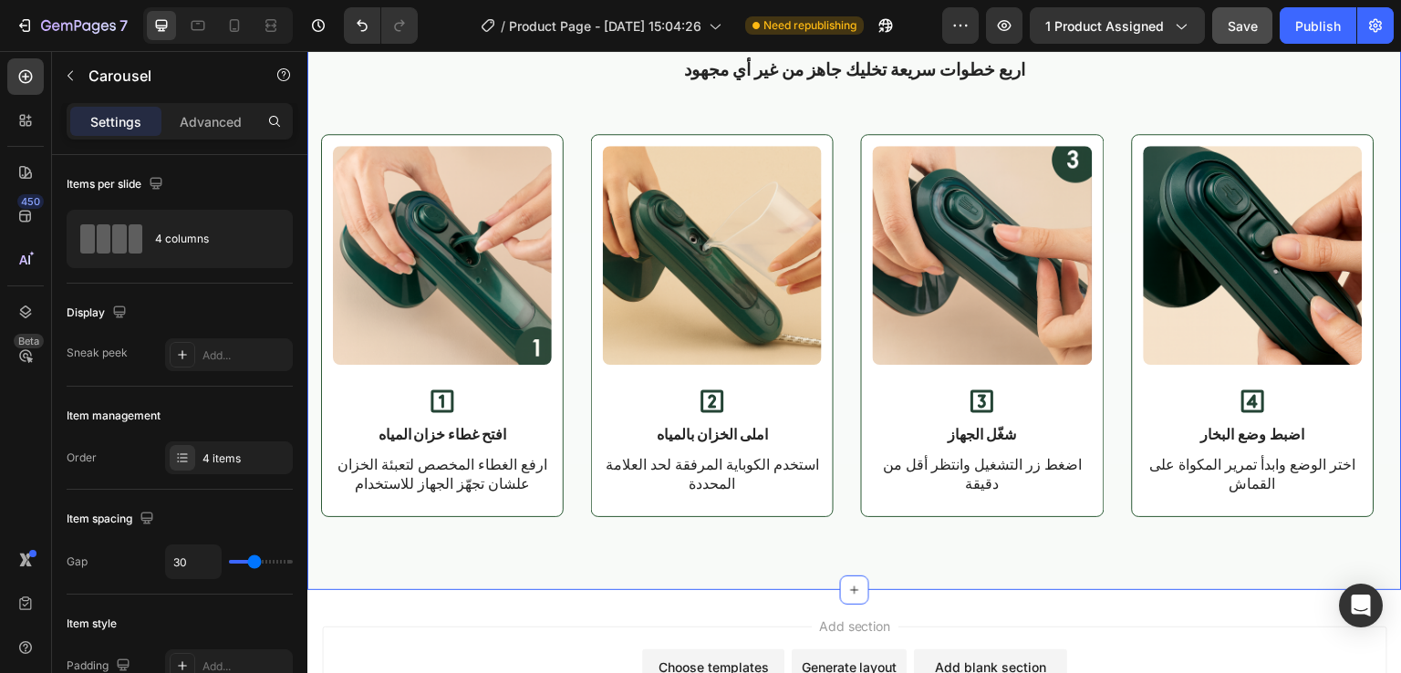
click at [581, 141] on div "طريقة الاستخدام البسيطة Heading اربع خطوات سريعة تخليك جاهز من غير أي مجهود Tex…" at bounding box center [854, 255] width 1095 height 670
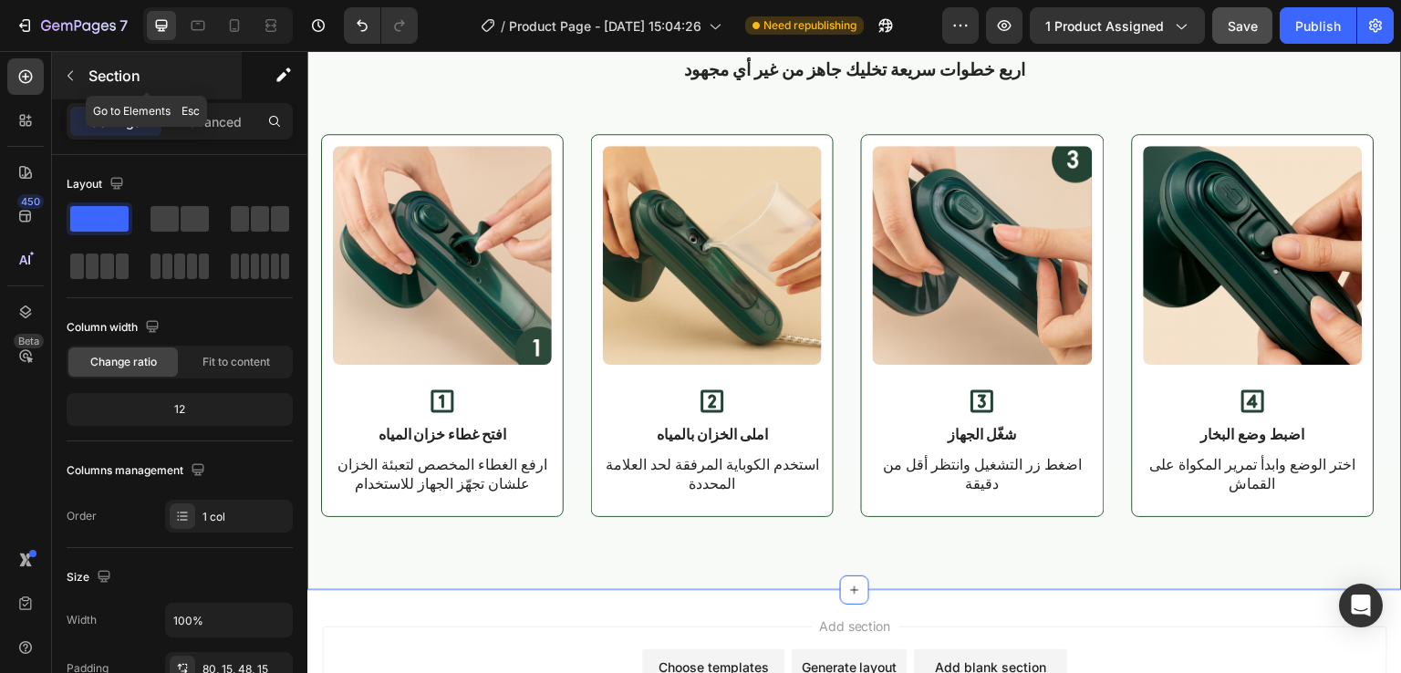
click at [66, 71] on icon "button" at bounding box center [70, 75] width 15 height 15
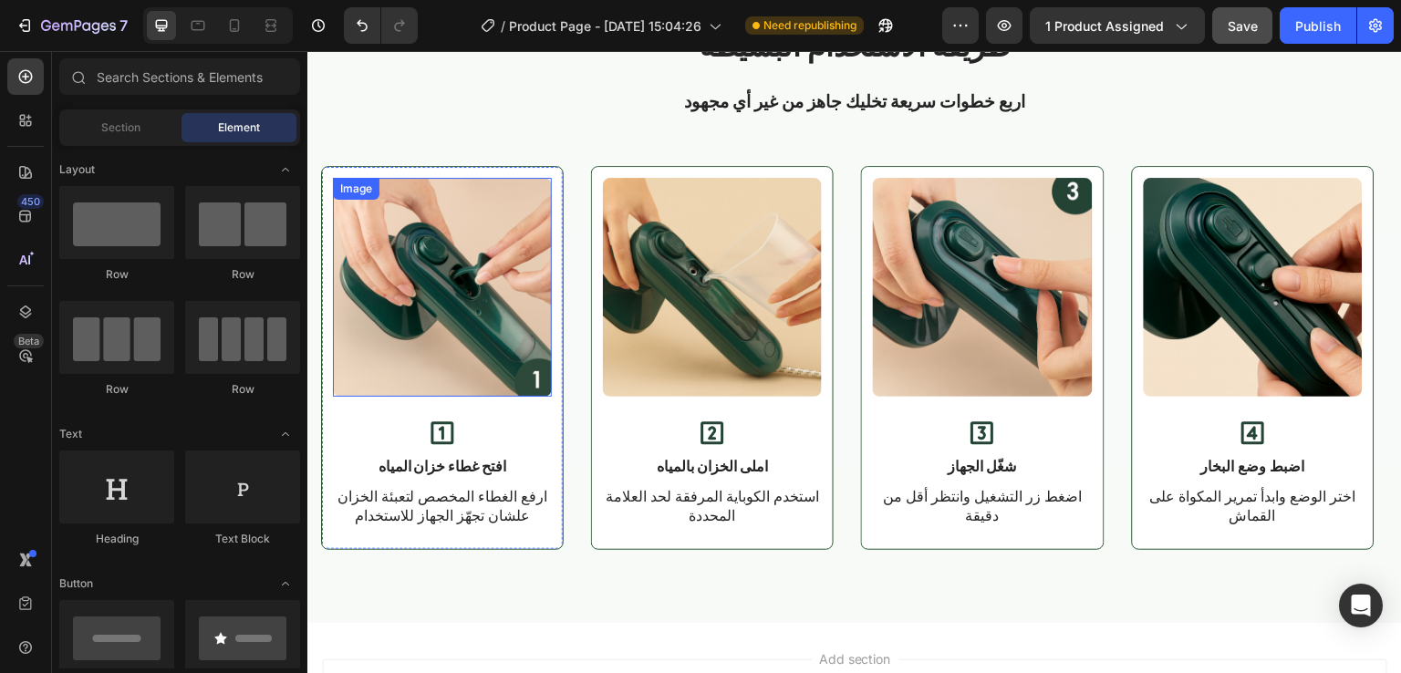
scroll to position [2999, 0]
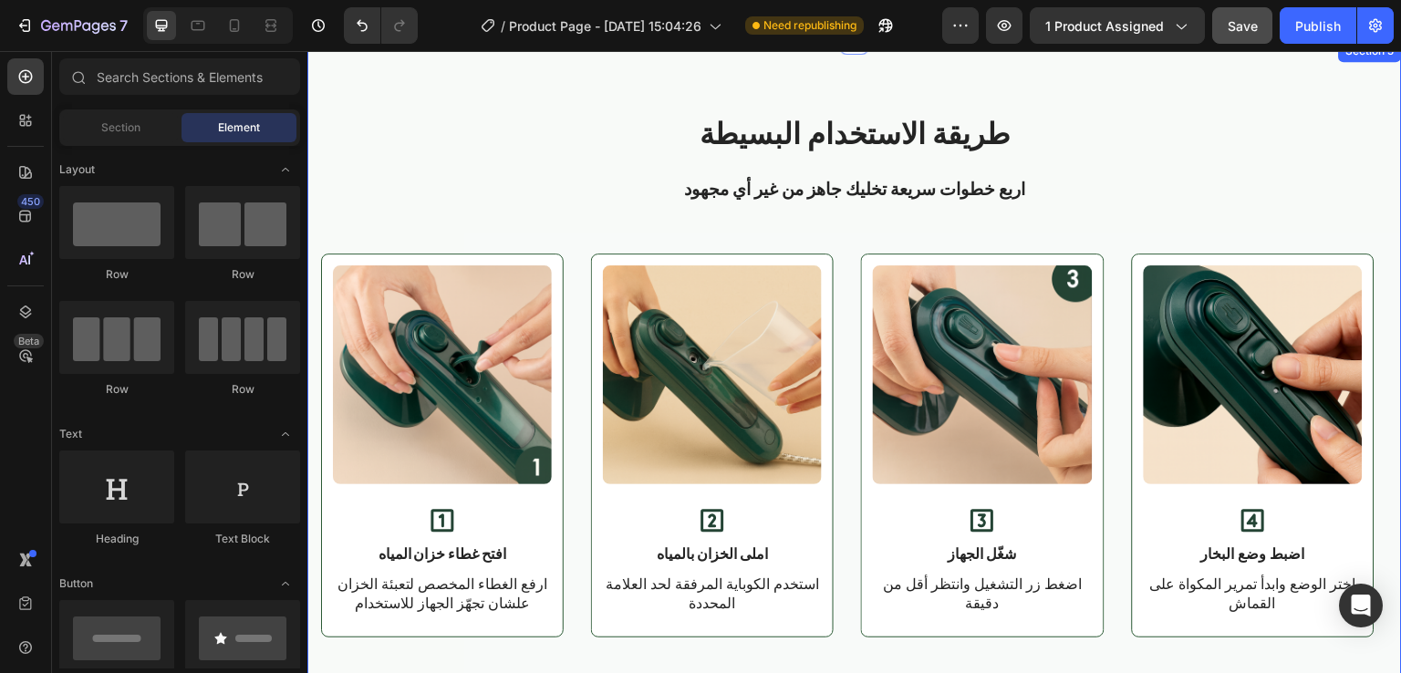
click at [647, 93] on div "طريقة الاستخدام البسيطة Heading اربع خطوات سريعة تخليك جاهز من غير أي مجهود Tex…" at bounding box center [854, 375] width 1095 height 670
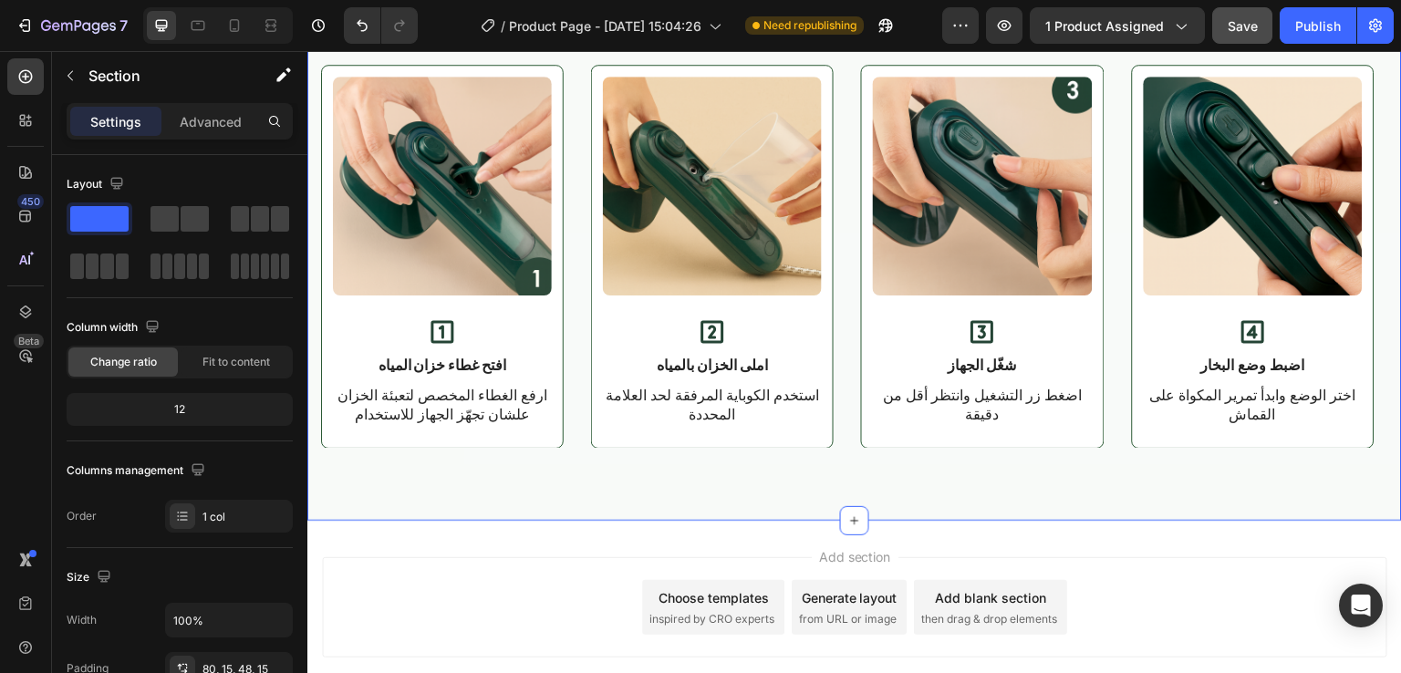
scroll to position [2912, 0]
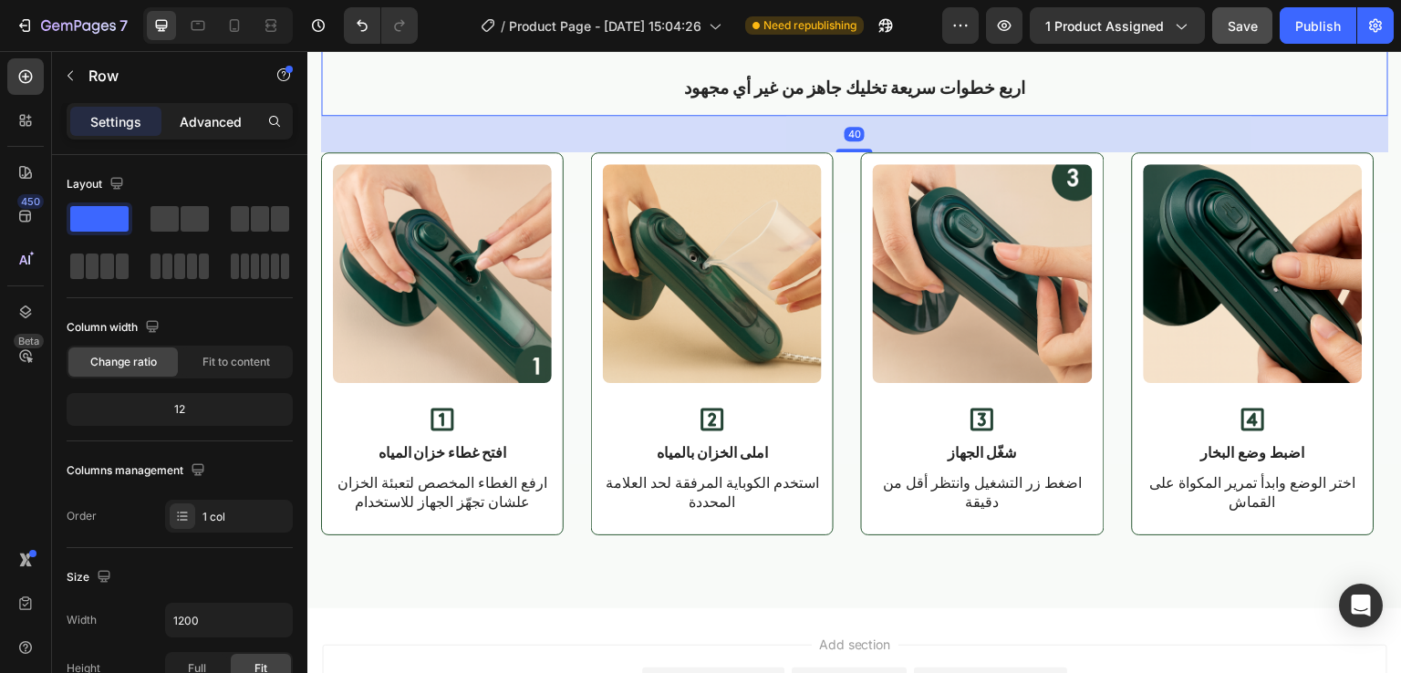
click at [217, 128] on p "Advanced" at bounding box center [211, 121] width 62 height 19
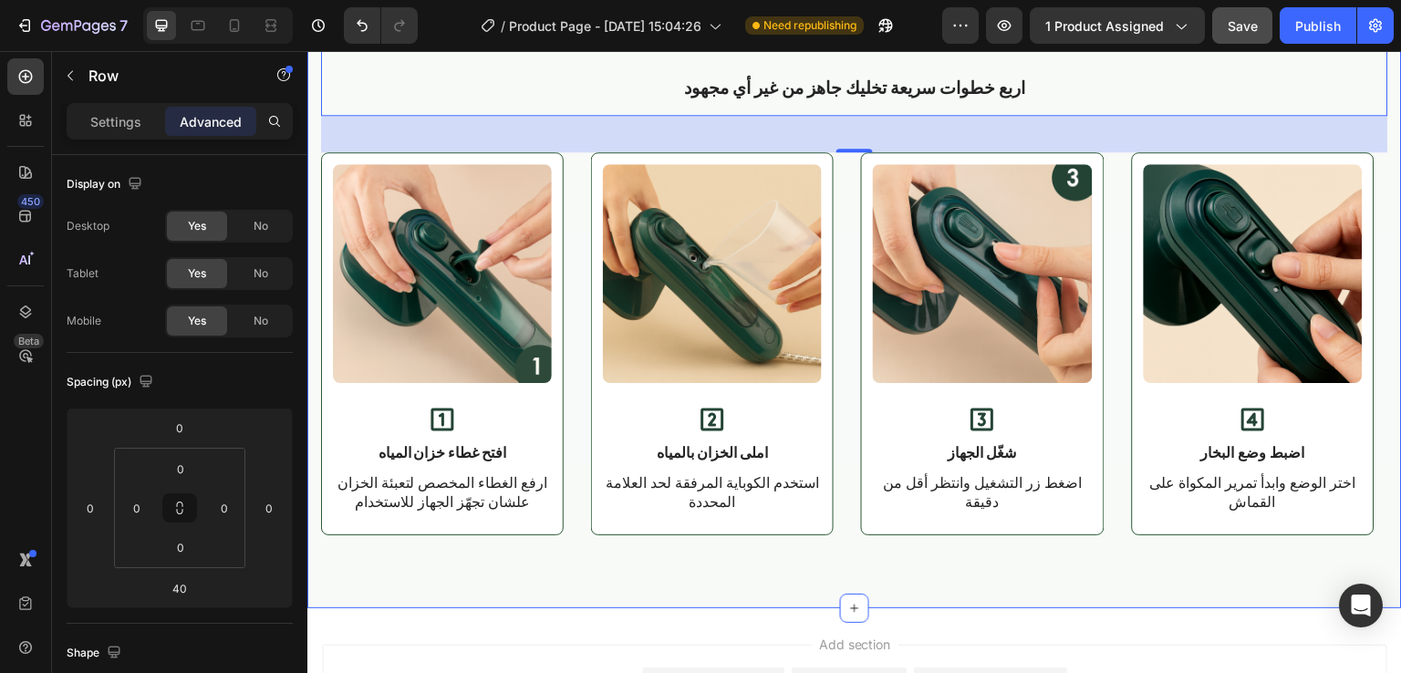
click at [457, 139] on div "طريقة الاستخدام البسيطة Heading اربع خطوات سريعة تخليك جاهز من غير أي مجهود Tex…" at bounding box center [854, 273] width 1095 height 670
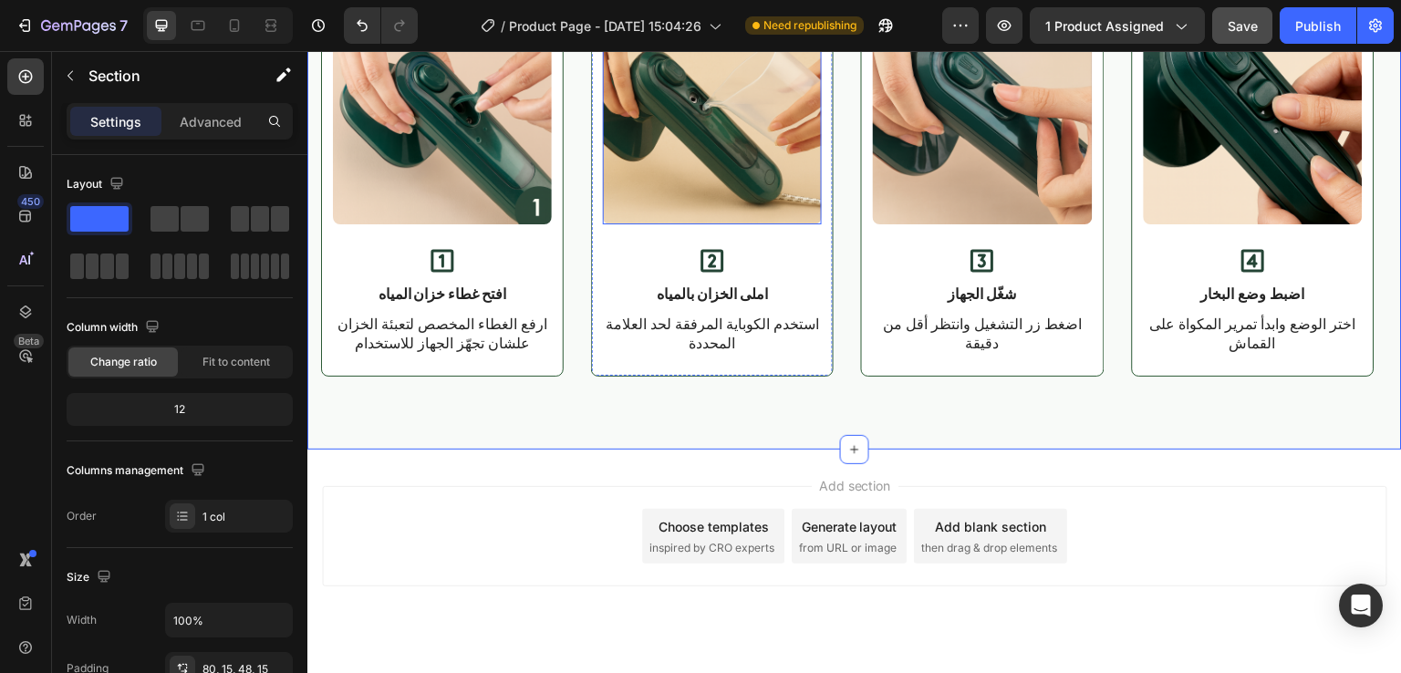
scroll to position [3098, 0]
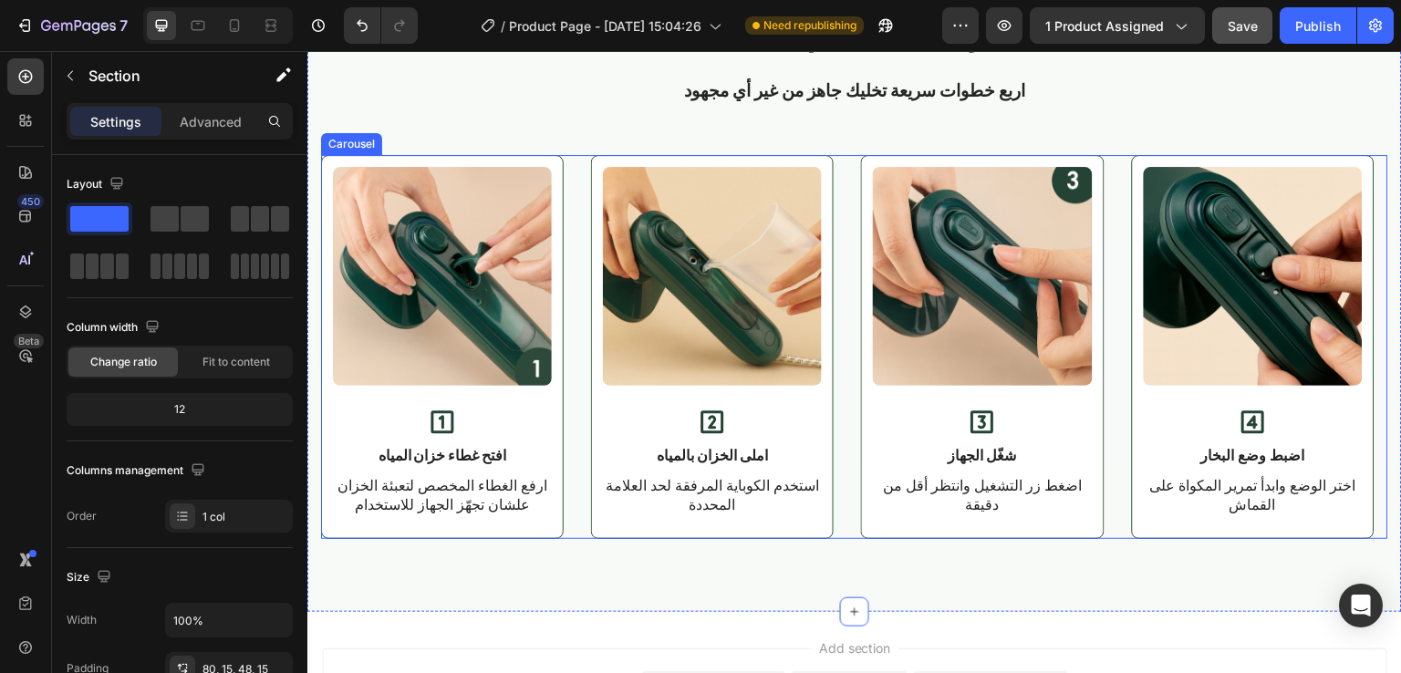
click at [572, 294] on div "Image Icon افتح غطاء خزان المياه Text Block ارفع الغطاء المخصص لتعبئة الخزان عل…" at bounding box center [854, 347] width 1067 height 384
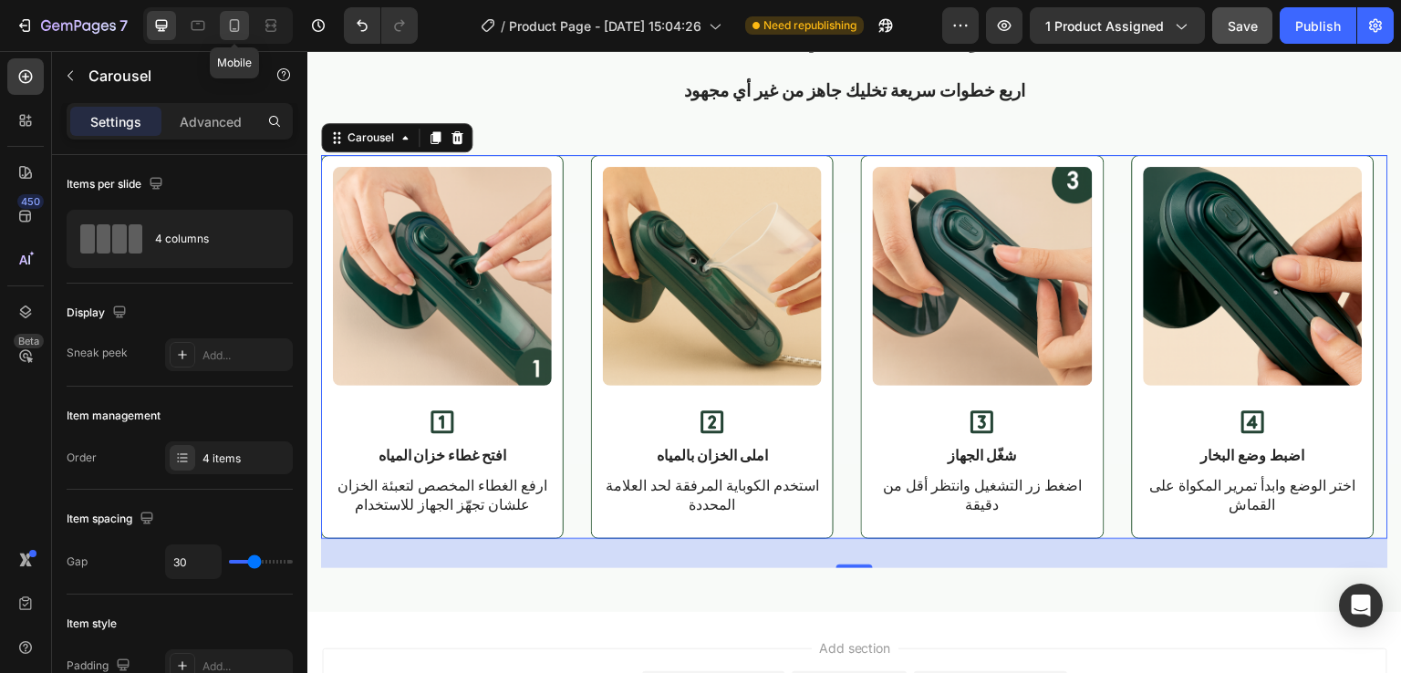
click at [245, 25] on div at bounding box center [234, 25] width 29 height 29
type input "100%"
type input "21"
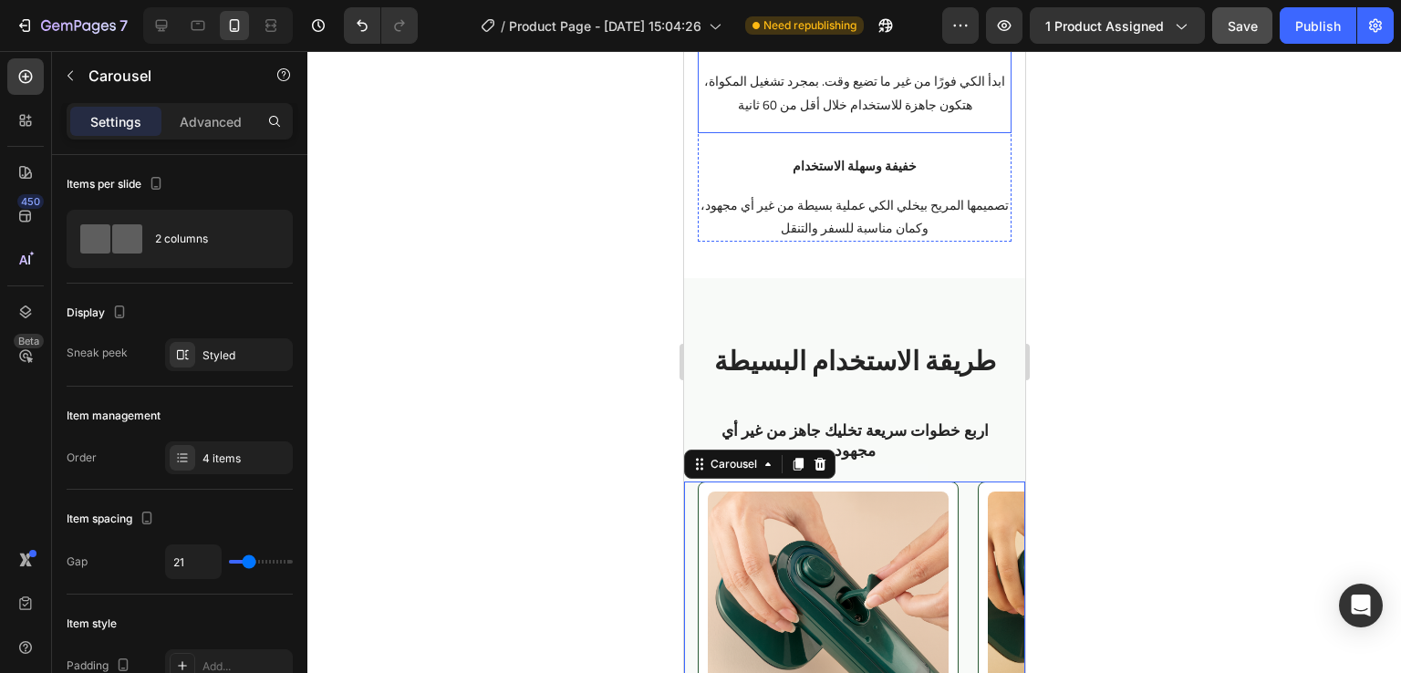
scroll to position [2815, 0]
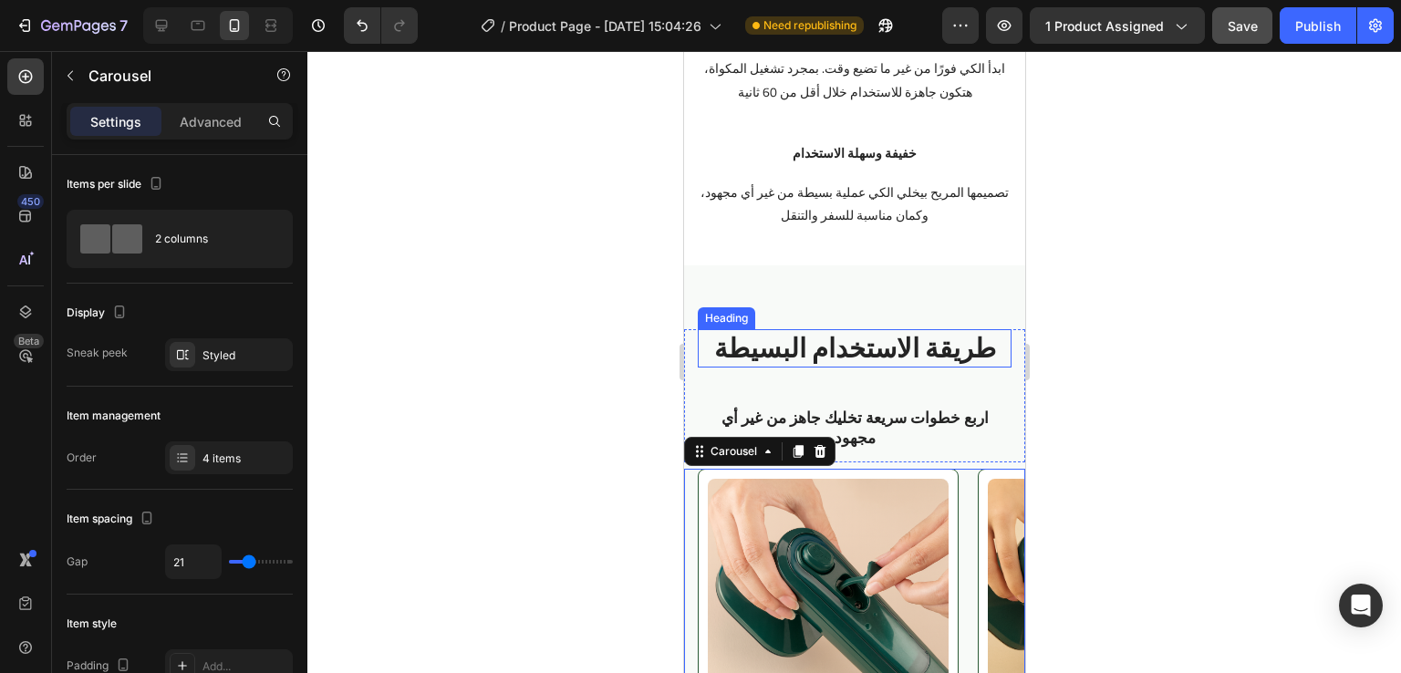
click at [859, 357] on h2 "طريقة الاستخدام البسيطة" at bounding box center [854, 348] width 314 height 38
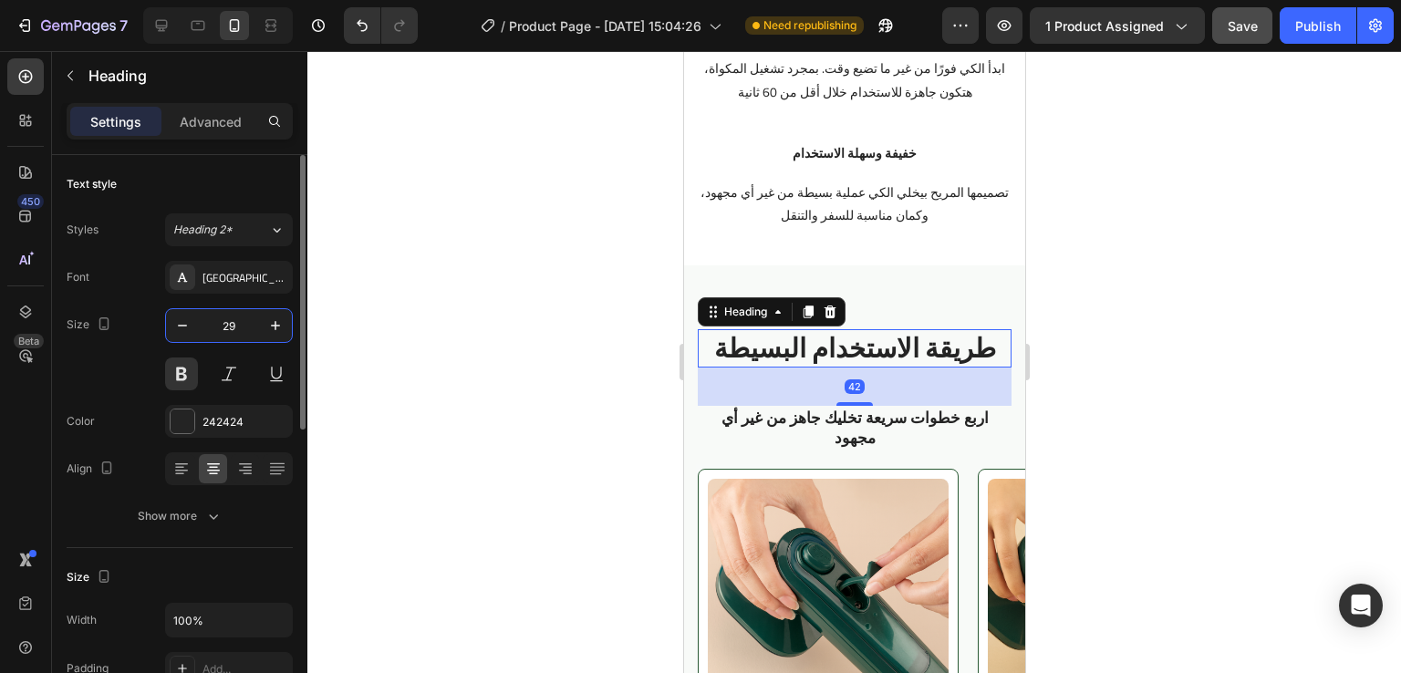
click at [236, 322] on input "29" at bounding box center [229, 325] width 60 height 33
type input "24"
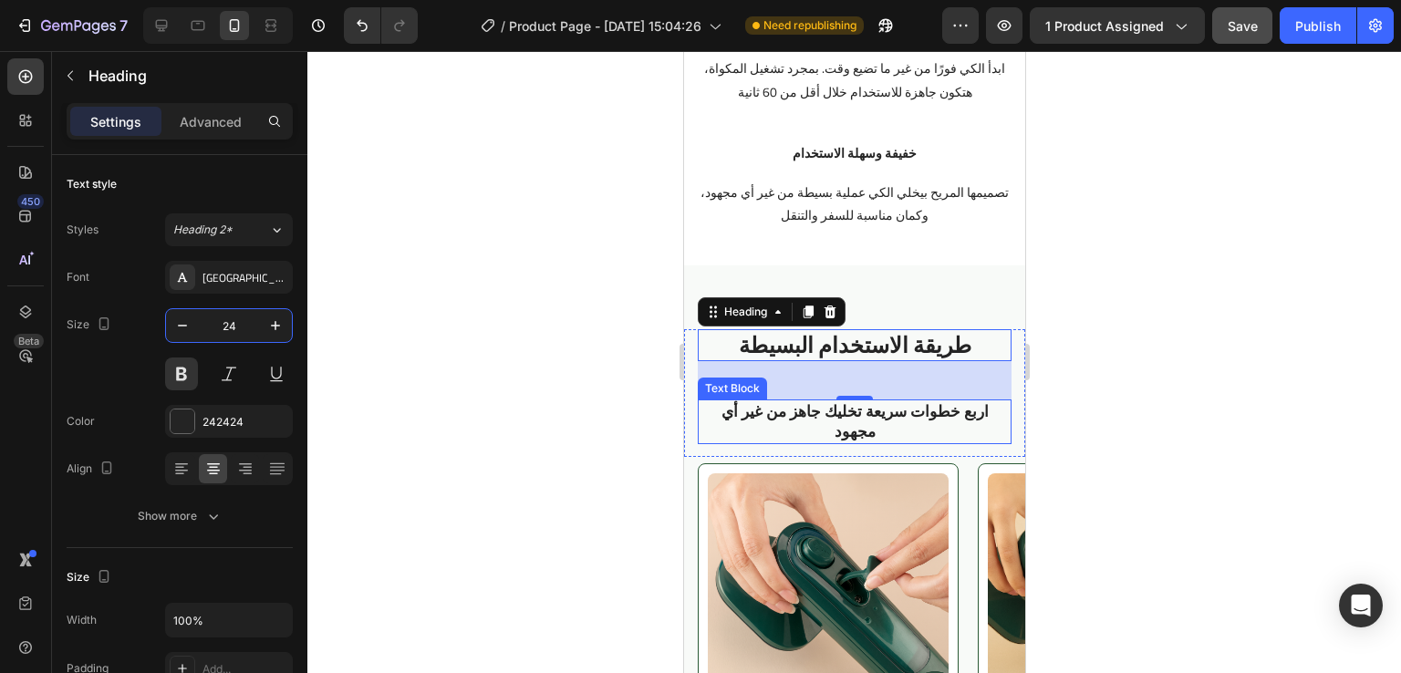
click at [784, 401] on p "اربع خطوات سريعة تخليك جاهز من غير أي مجهود" at bounding box center [854, 421] width 310 height 40
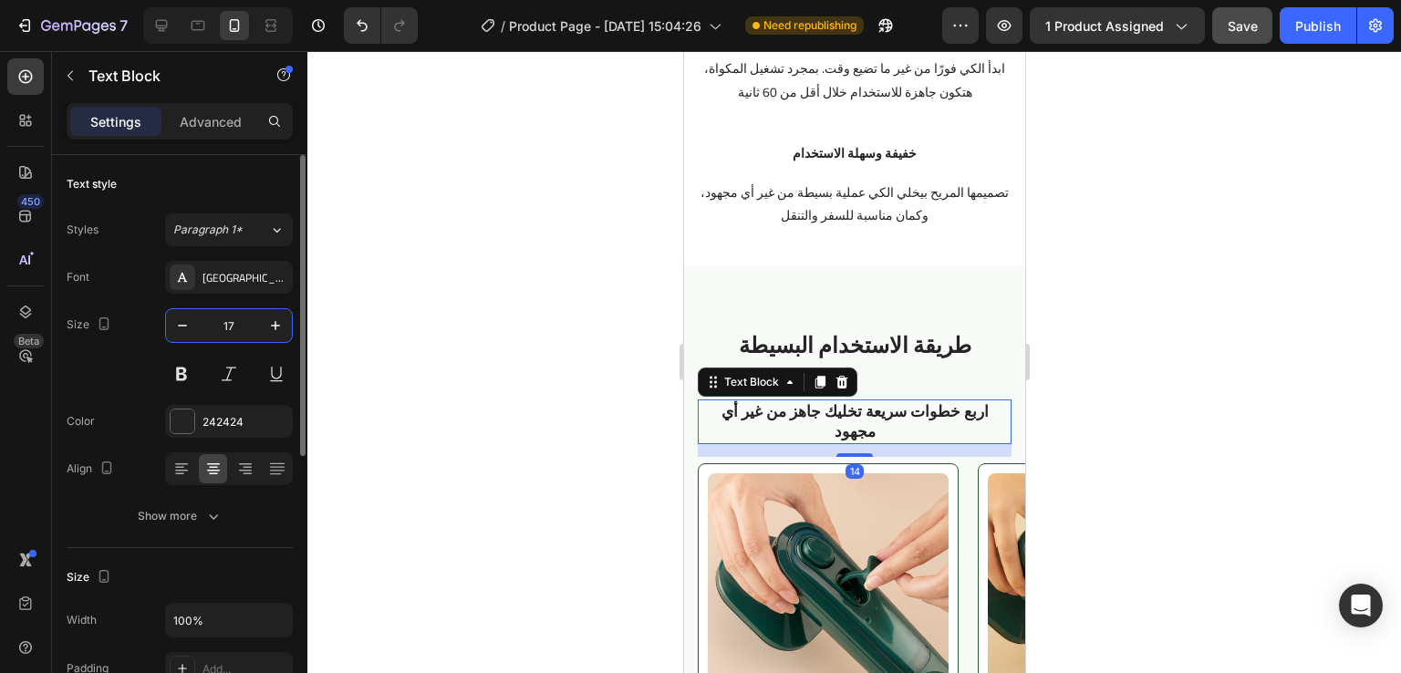
click at [237, 322] on input "17" at bounding box center [229, 325] width 60 height 33
type input "16"
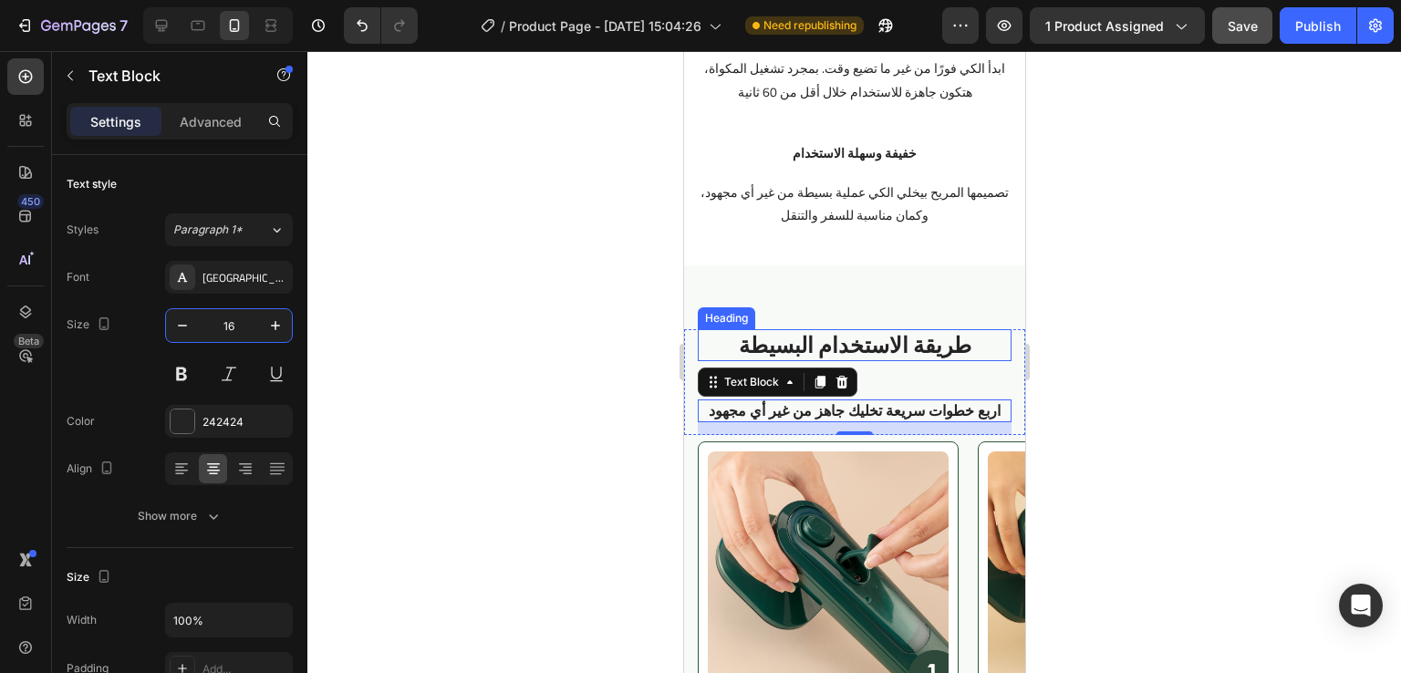
click at [930, 329] on h2 "طريقة الاستخدام البسيطة" at bounding box center [854, 345] width 314 height 32
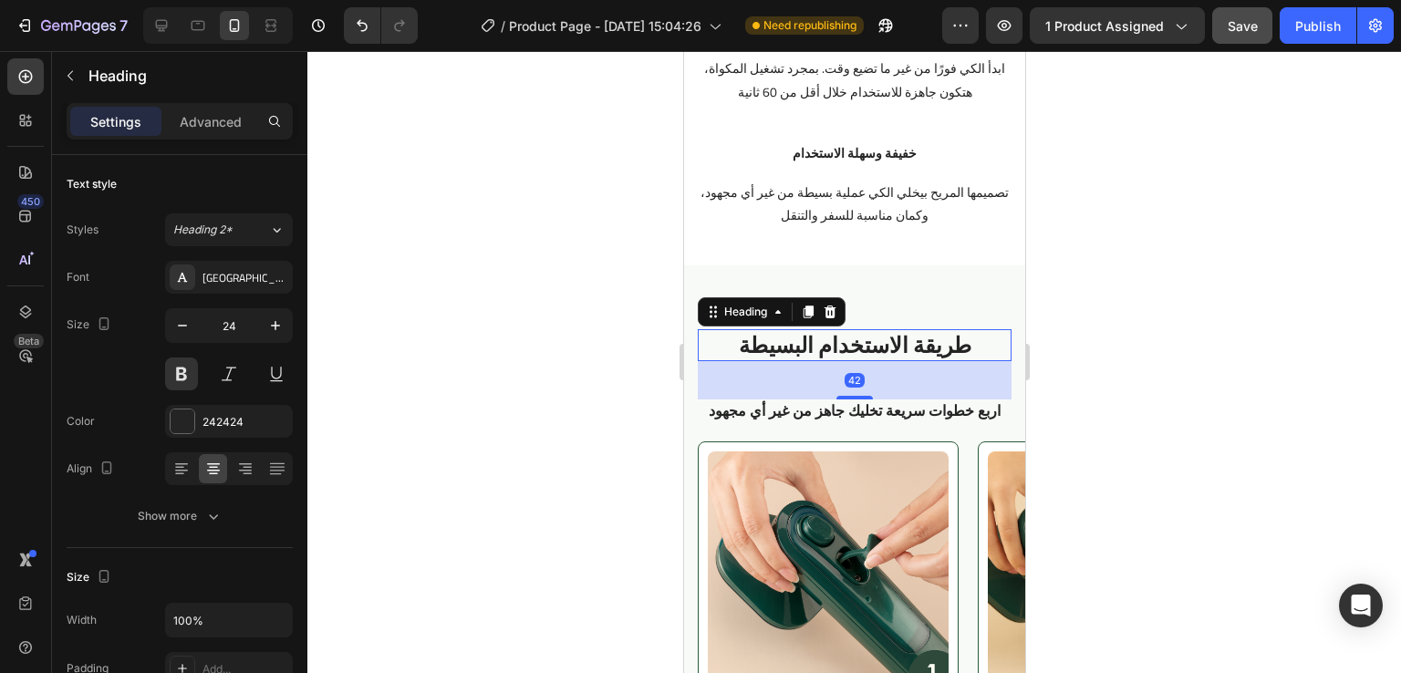
click at [206, 103] on div "Settings Advanced" at bounding box center [180, 121] width 226 height 36
click at [197, 132] on div "Advanced" at bounding box center [210, 121] width 91 height 29
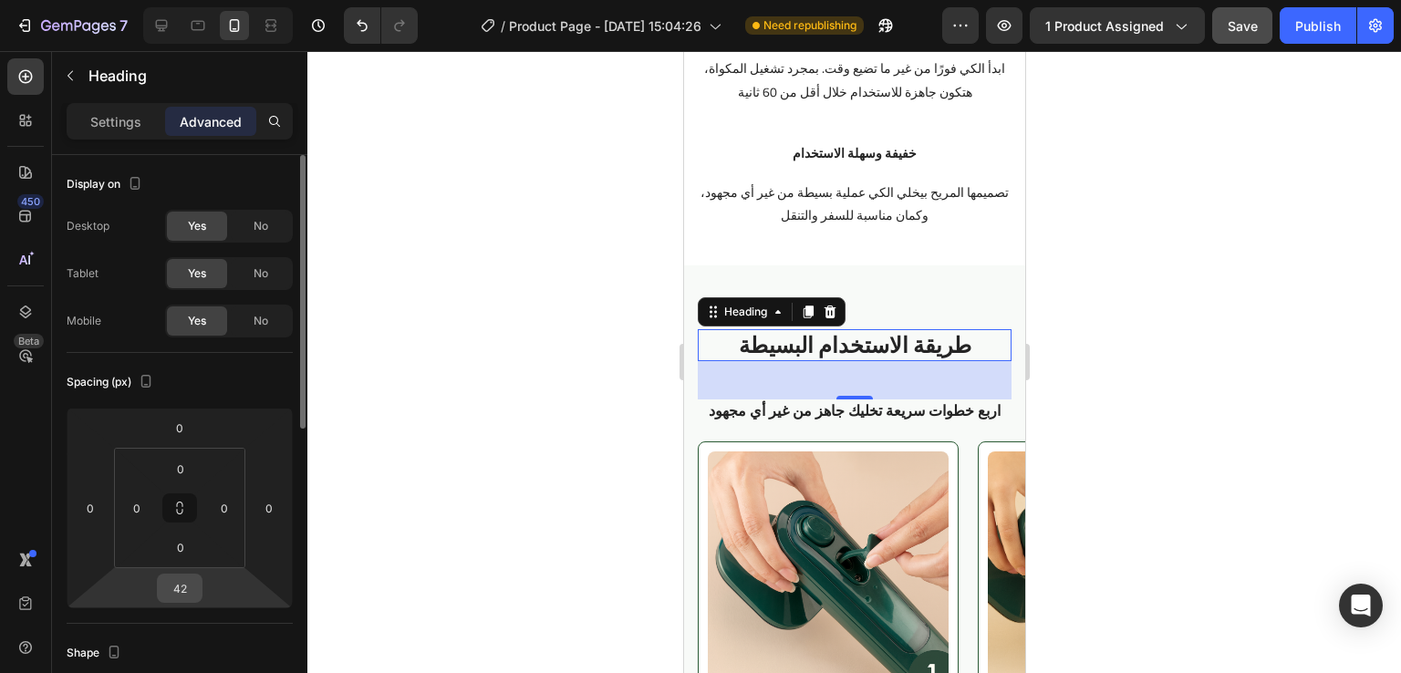
click at [195, 589] on input "42" at bounding box center [179, 588] width 36 height 27
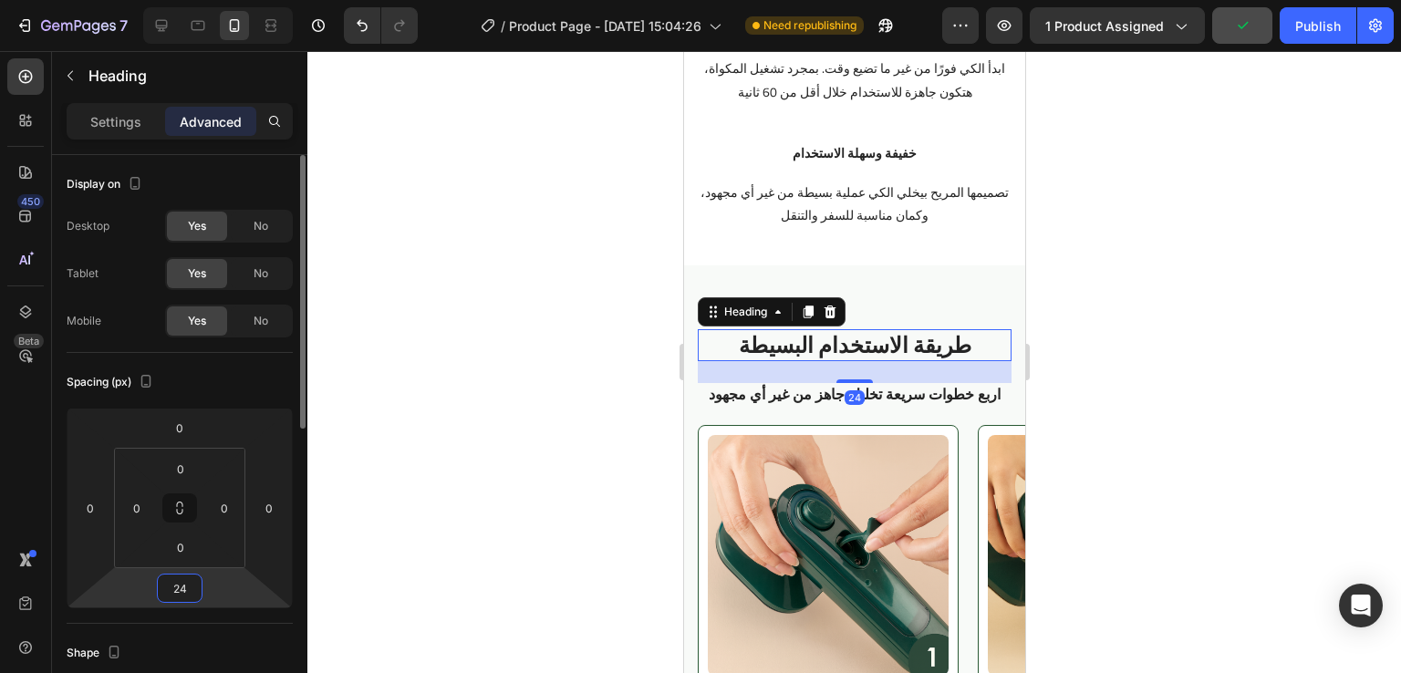
type input "2"
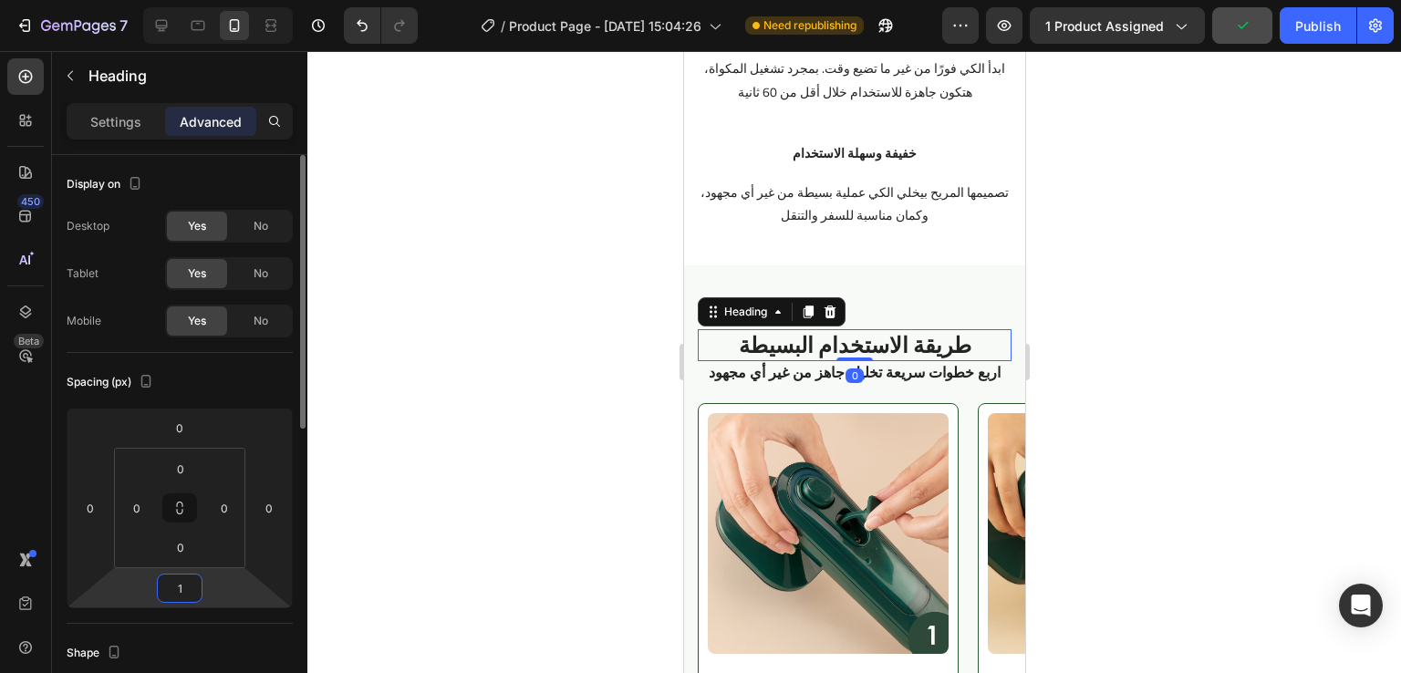
type input "16"
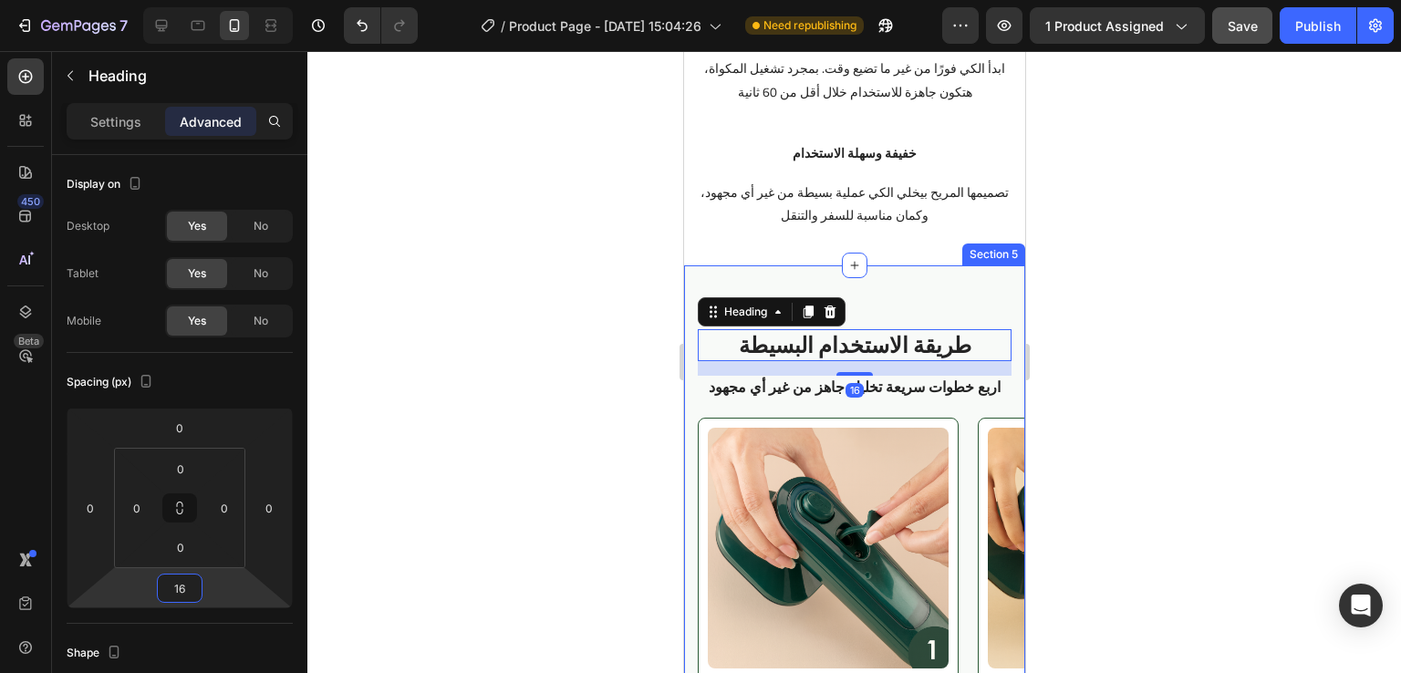
click at [984, 277] on div "طريقة الاستخدام البسيطة Heading 16 اربع خطوات سريعة تخليك جاهز من غير أي مجهود …" at bounding box center [853, 568] width 341 height 607
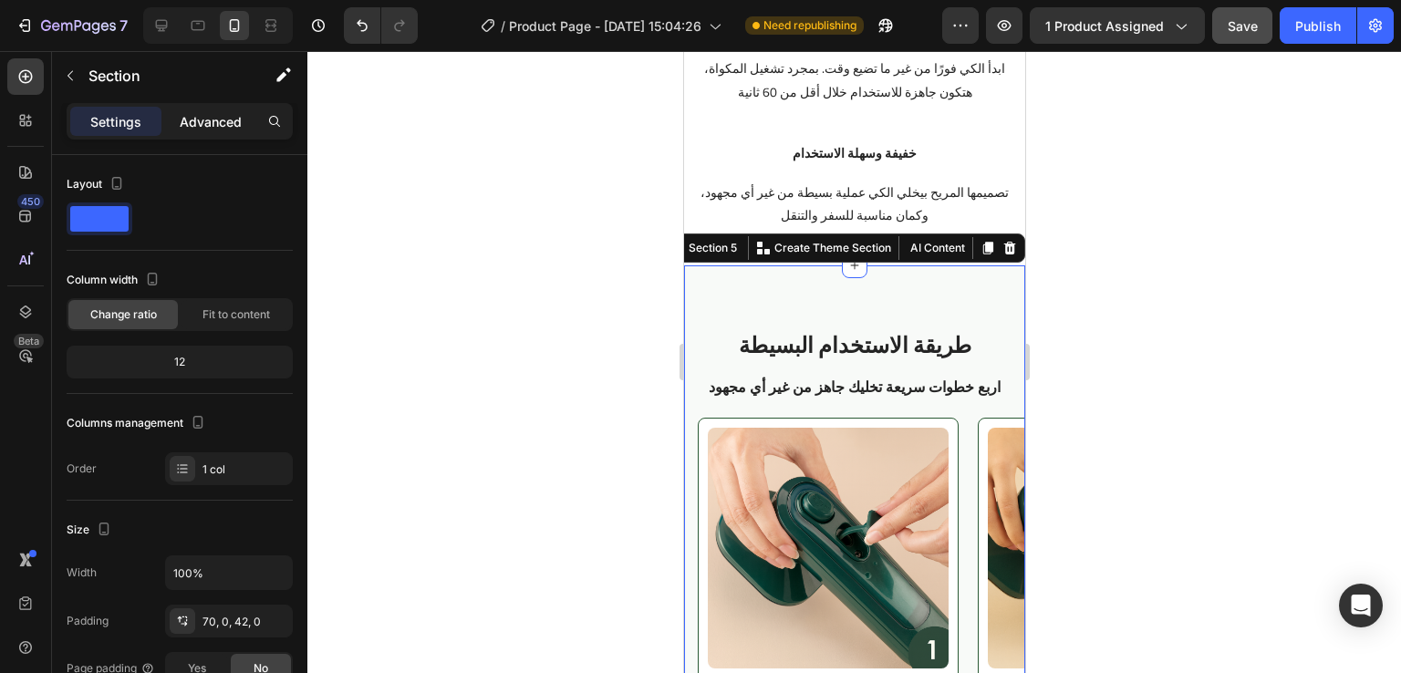
click at [224, 130] on p "Advanced" at bounding box center [211, 121] width 62 height 19
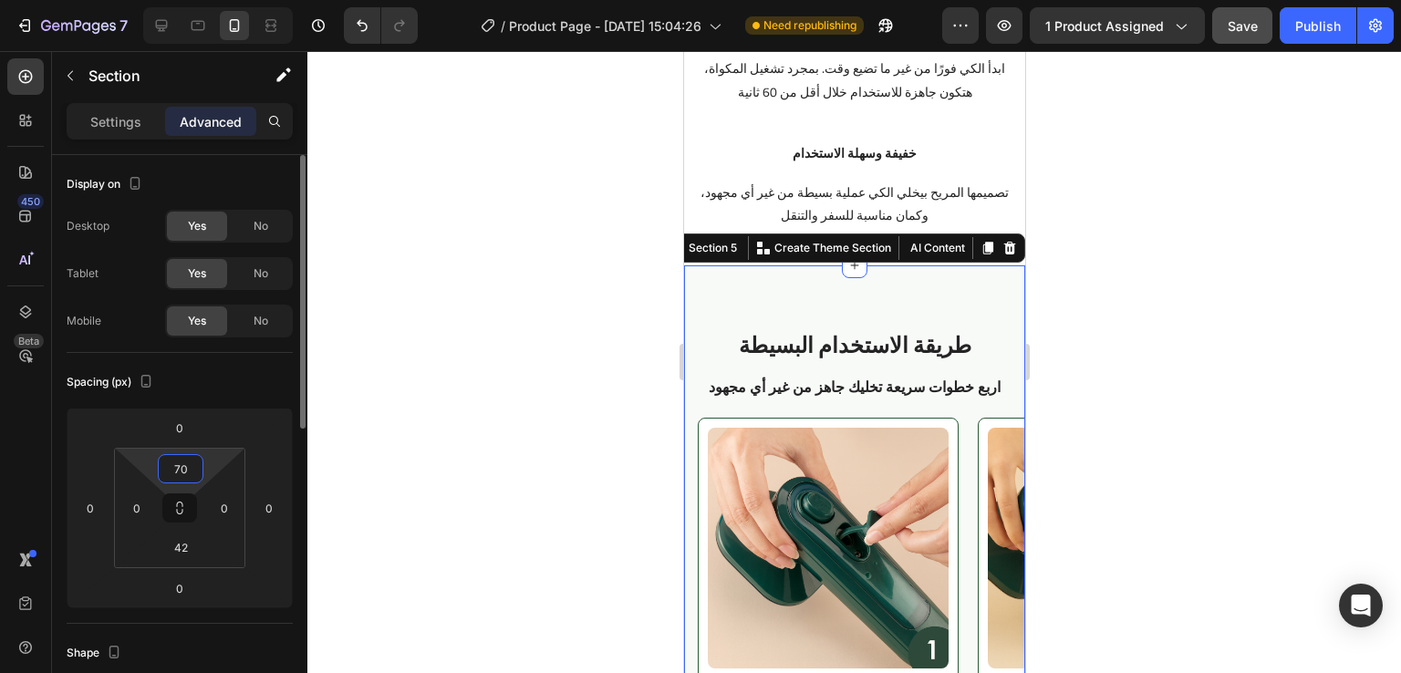
click at [187, 467] on input "70" at bounding box center [180, 468] width 36 height 27
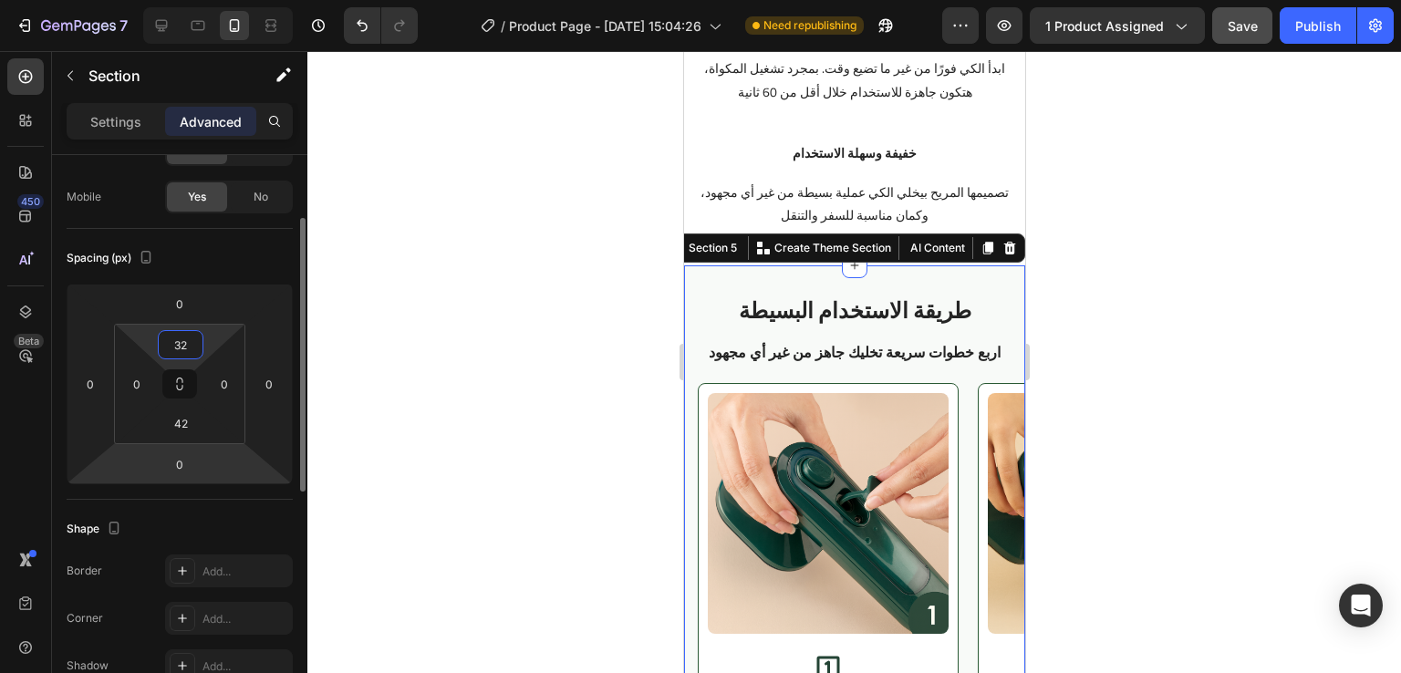
scroll to position [128, 0]
type input "32"
click at [187, 411] on input "42" at bounding box center [180, 419] width 36 height 27
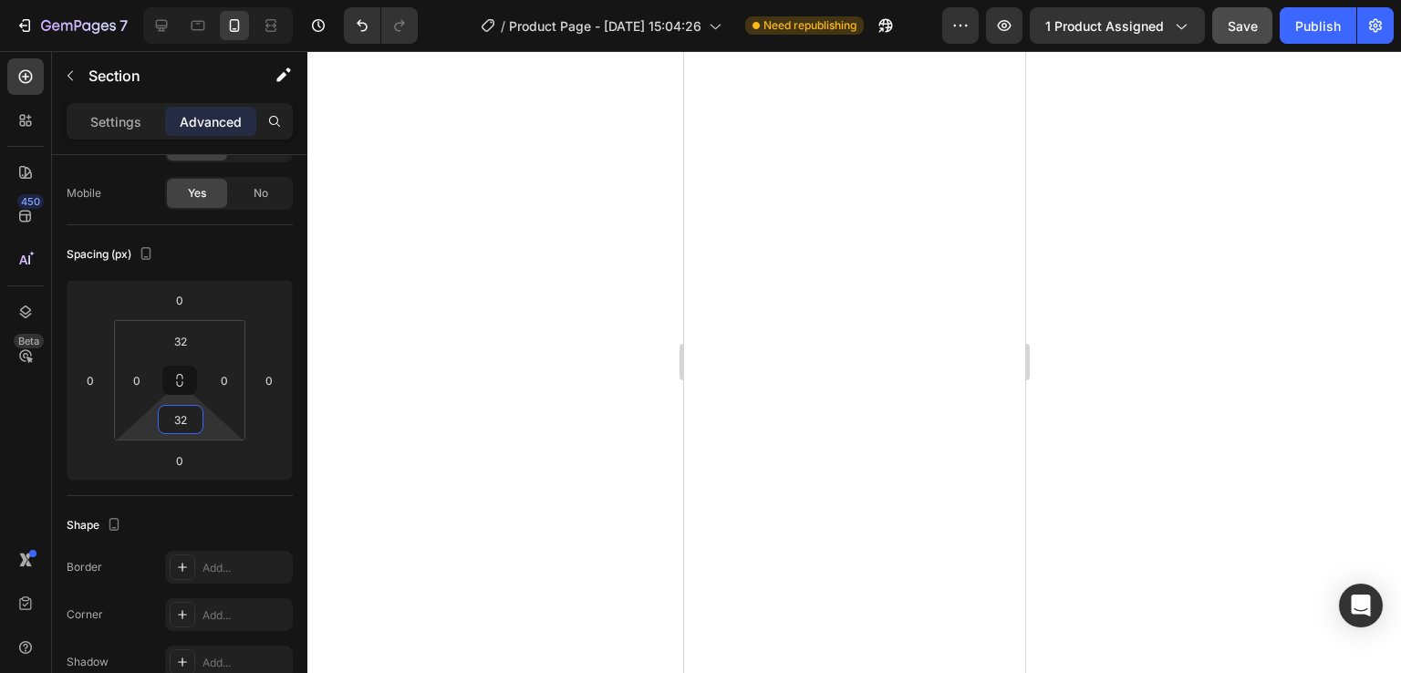
scroll to position [3170, 0]
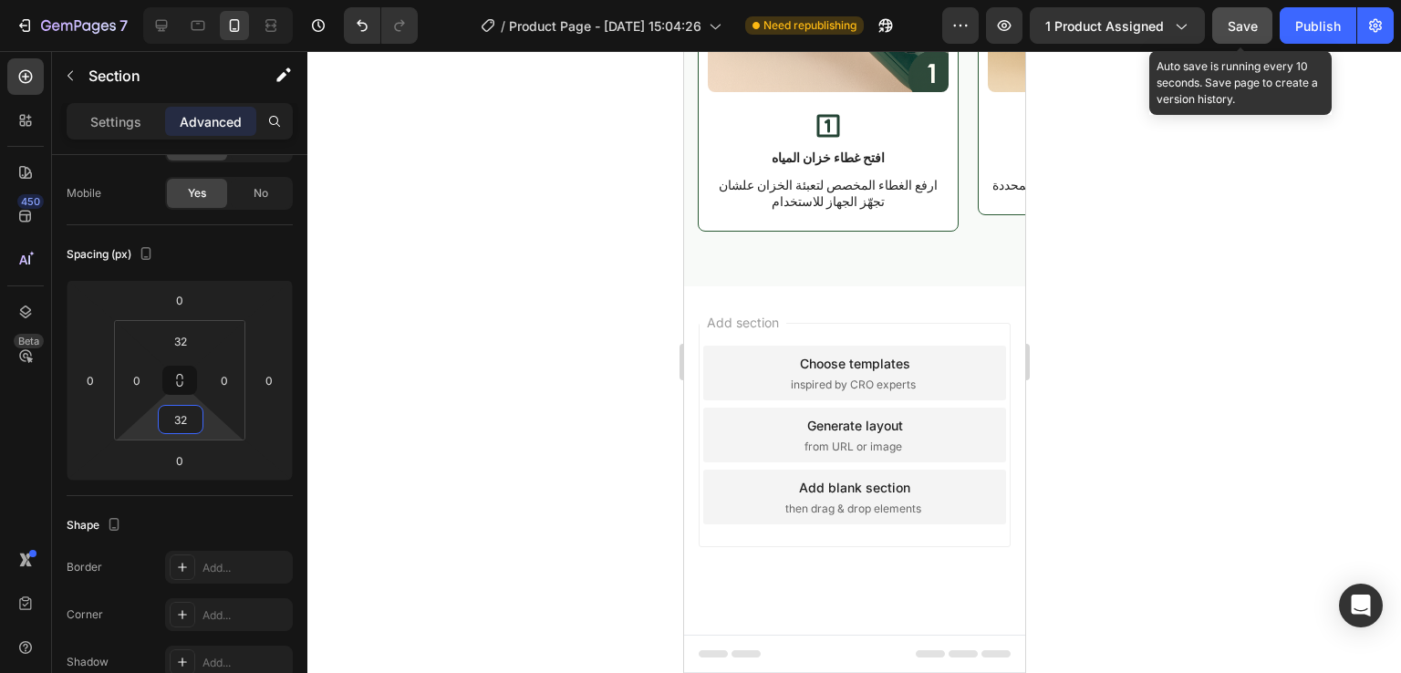
type input "32"
click at [1241, 28] on span "Save" at bounding box center [1243, 26] width 30 height 16
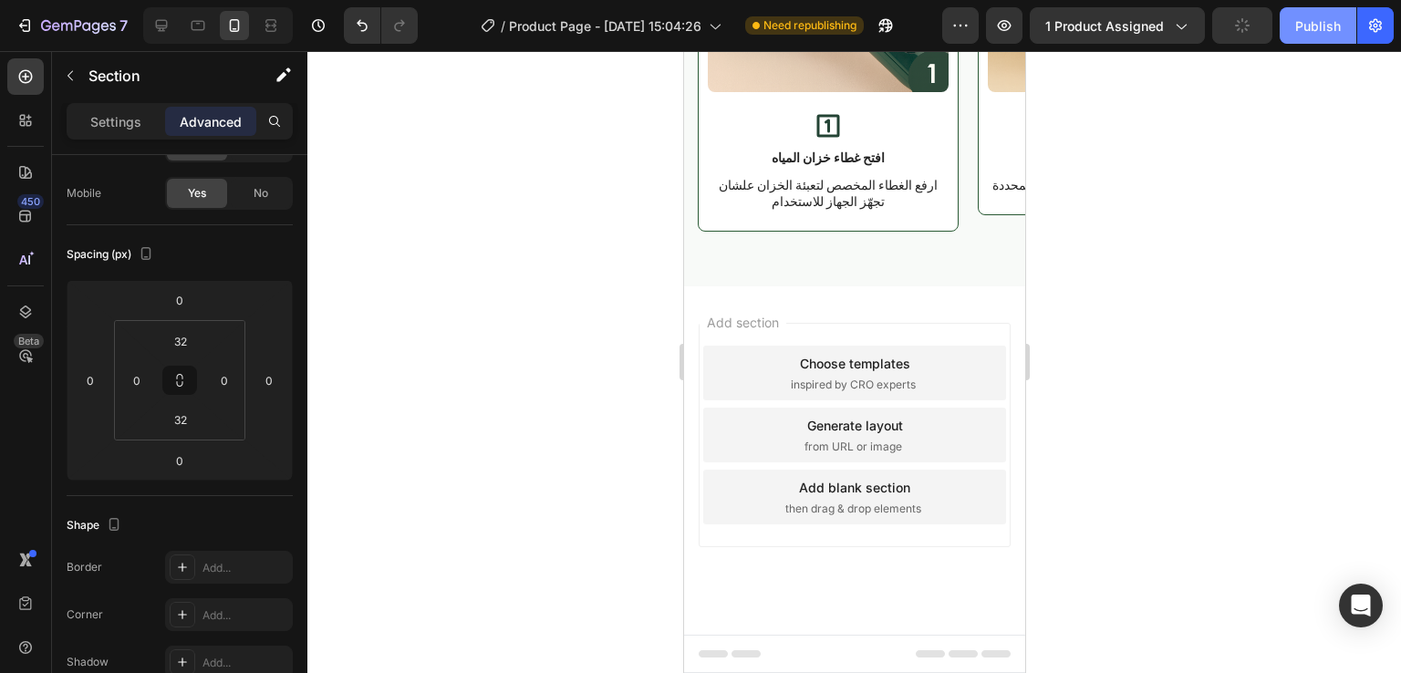
click at [1310, 26] on div "Publish" at bounding box center [1318, 25] width 46 height 19
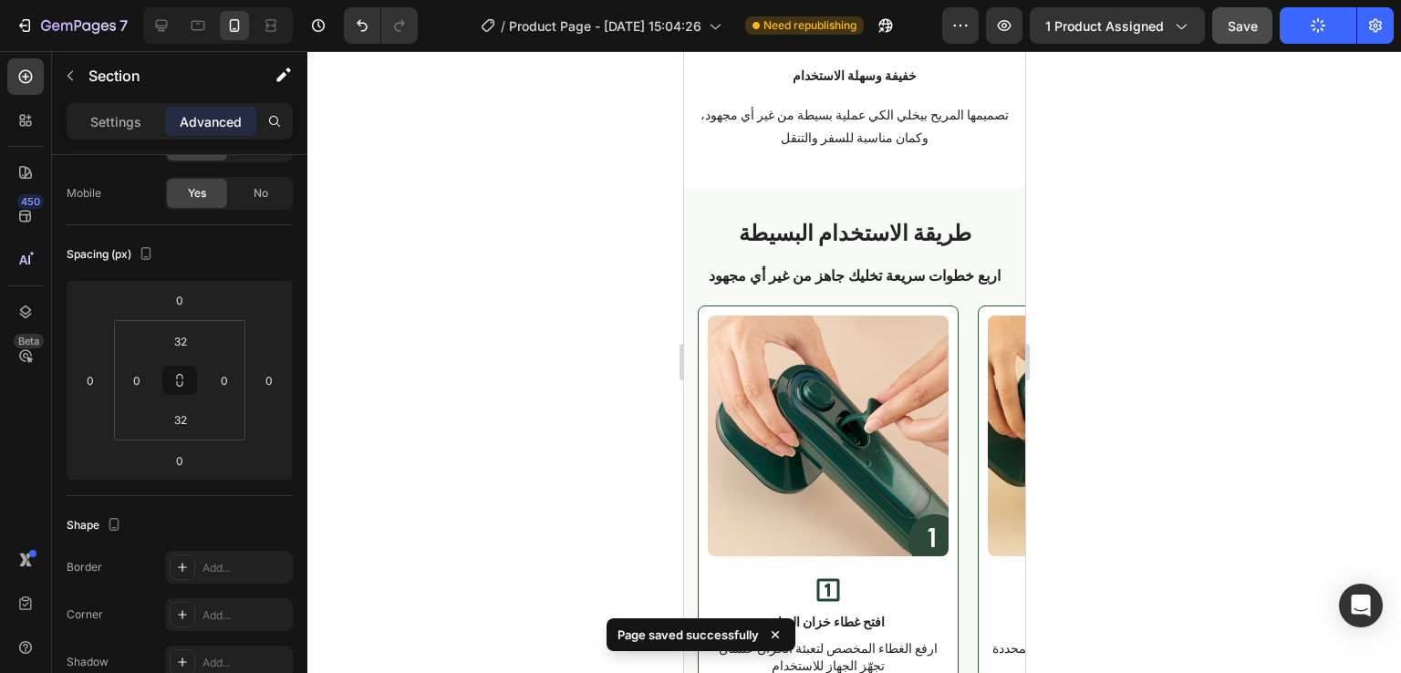
scroll to position [2457, 0]
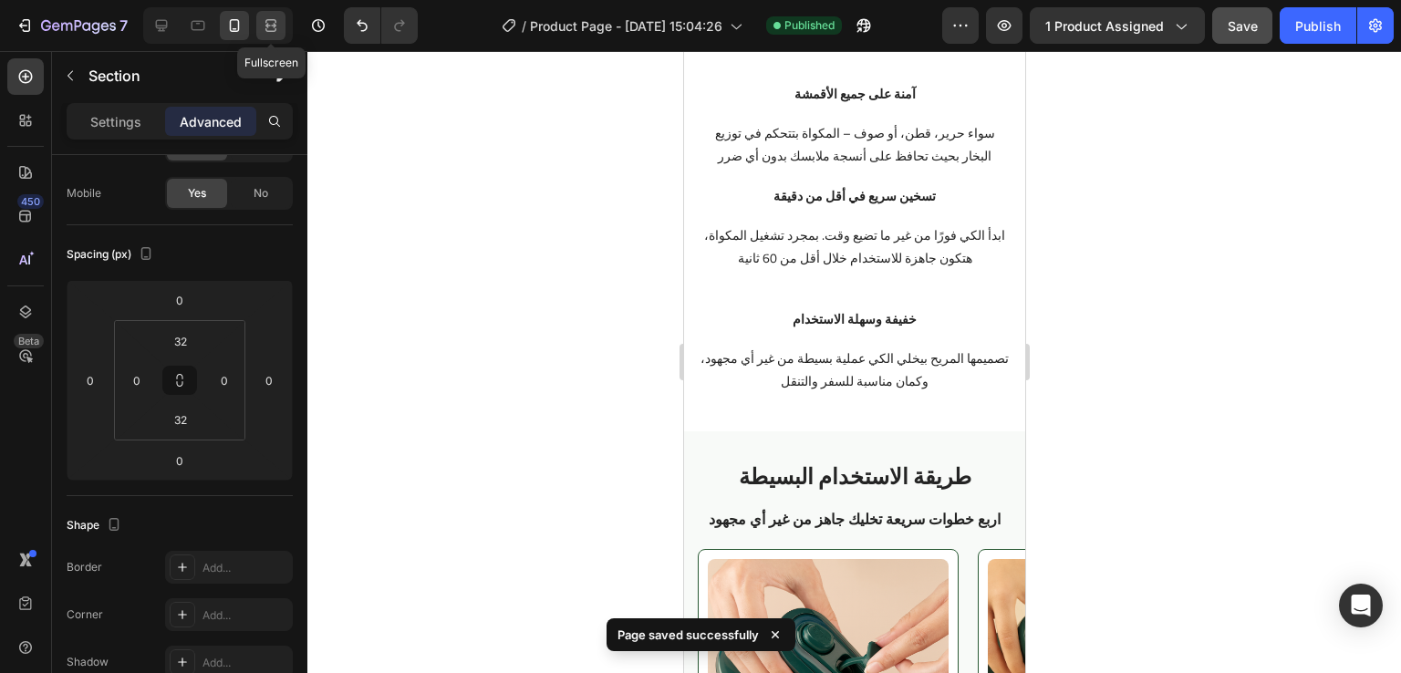
click at [271, 26] on icon at bounding box center [273, 25] width 5 height 5
type input "80"
type input "15"
type input "48"
type input "15"
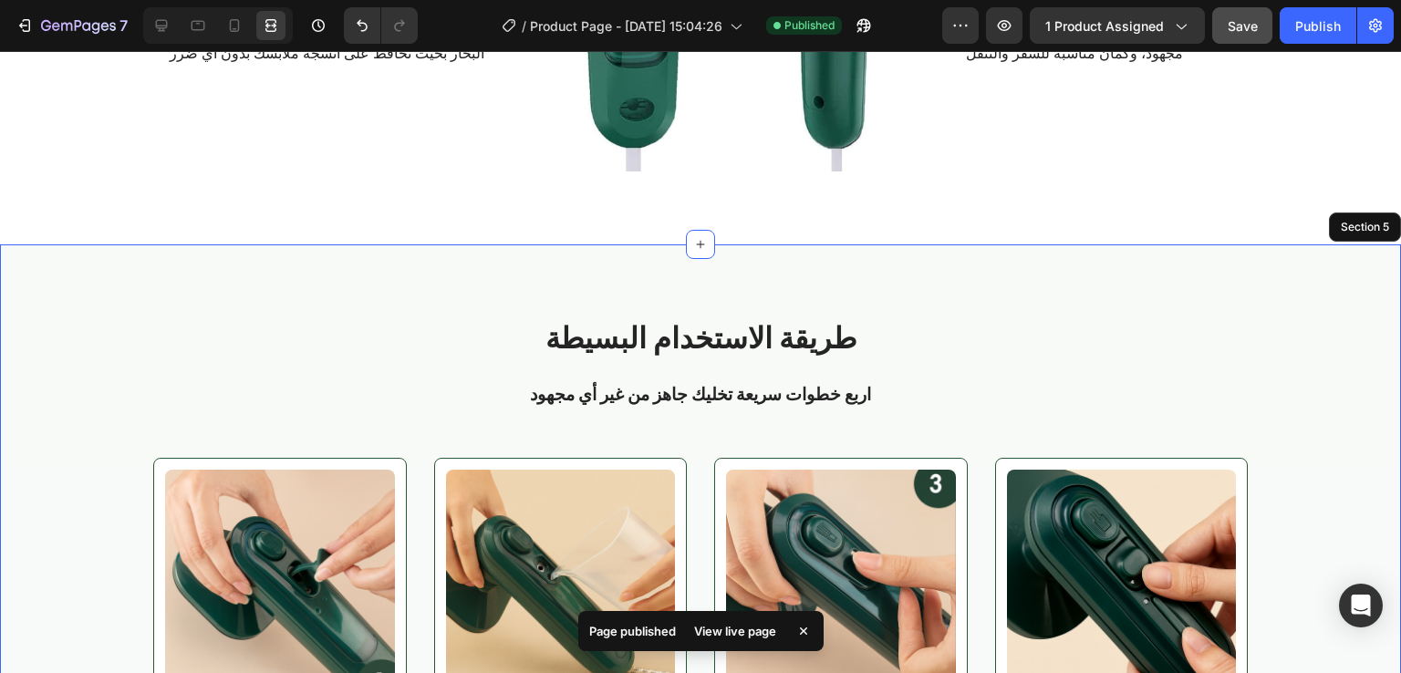
scroll to position [2763, 0]
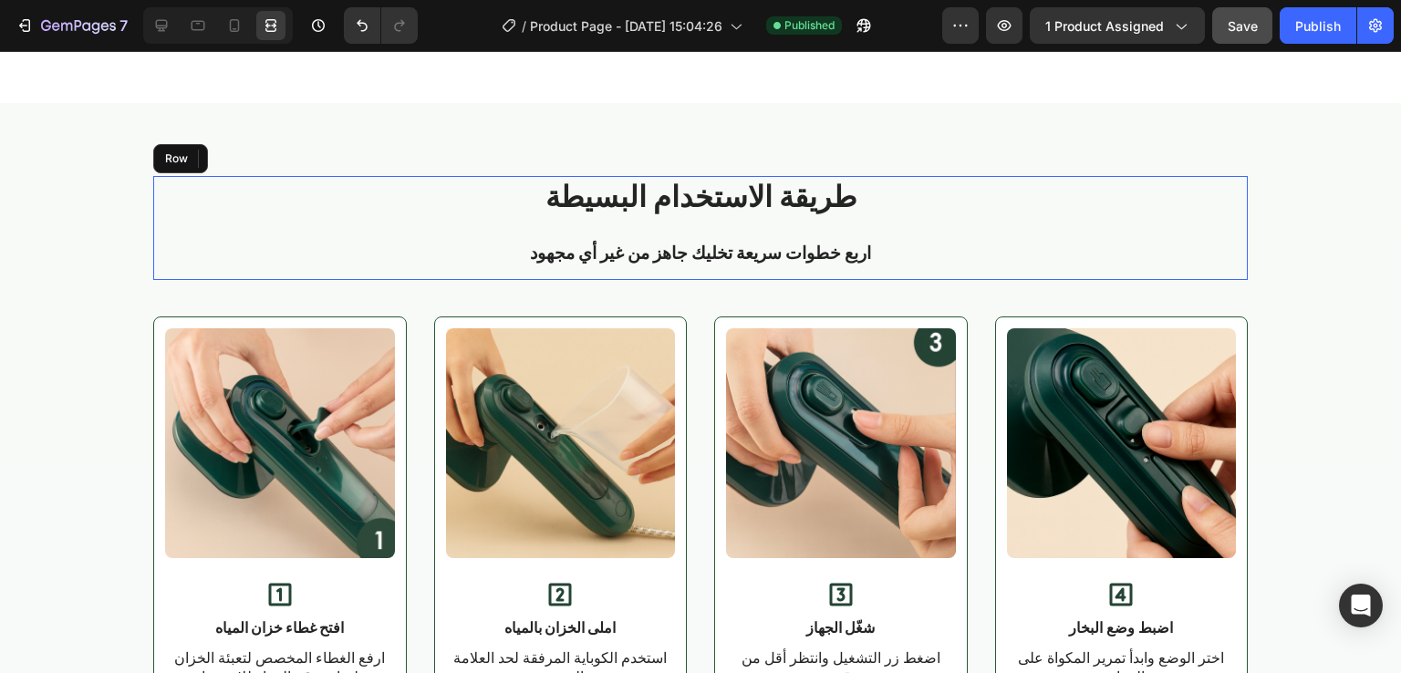
click at [431, 275] on div "طريقة الاستخدام البسيطة Heading اربع خطوات سريعة تخليك جاهز من غير أي مجهود Tex…" at bounding box center [700, 228] width 1095 height 104
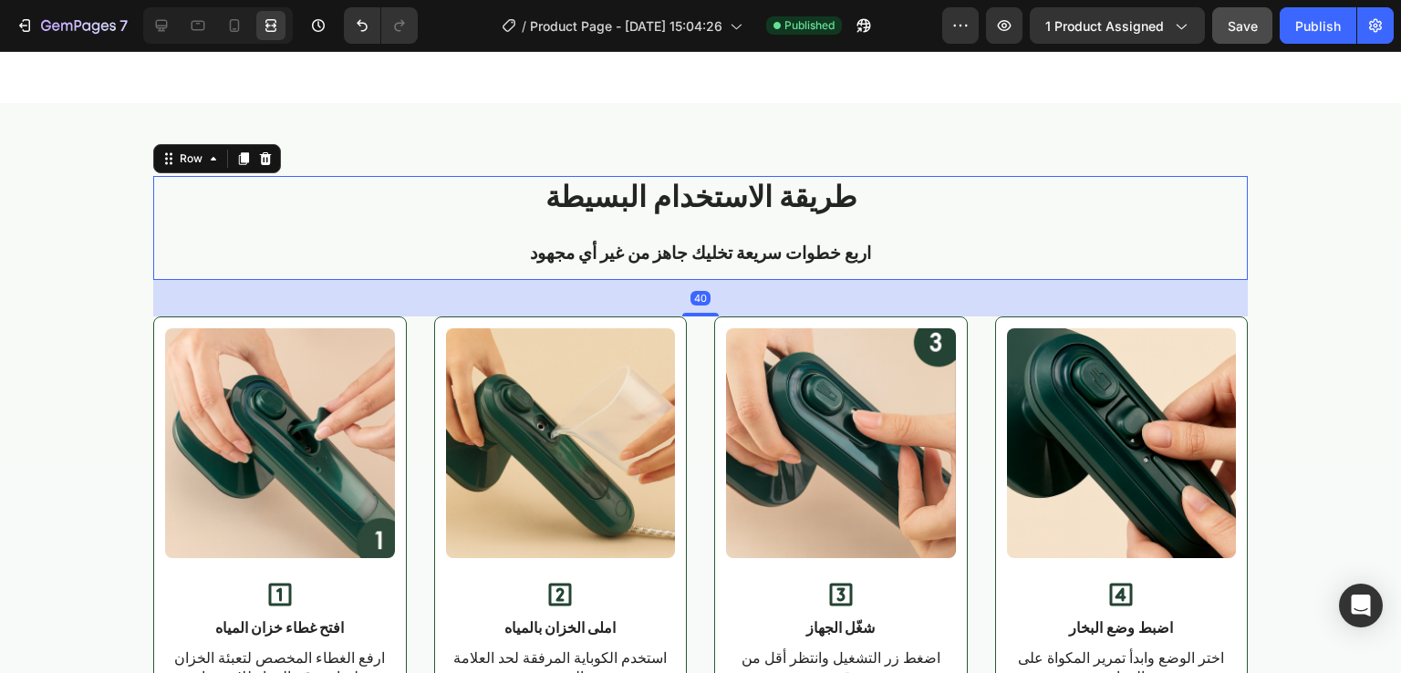
scroll to position [0, 0]
click at [170, 23] on icon at bounding box center [161, 25] width 18 height 18
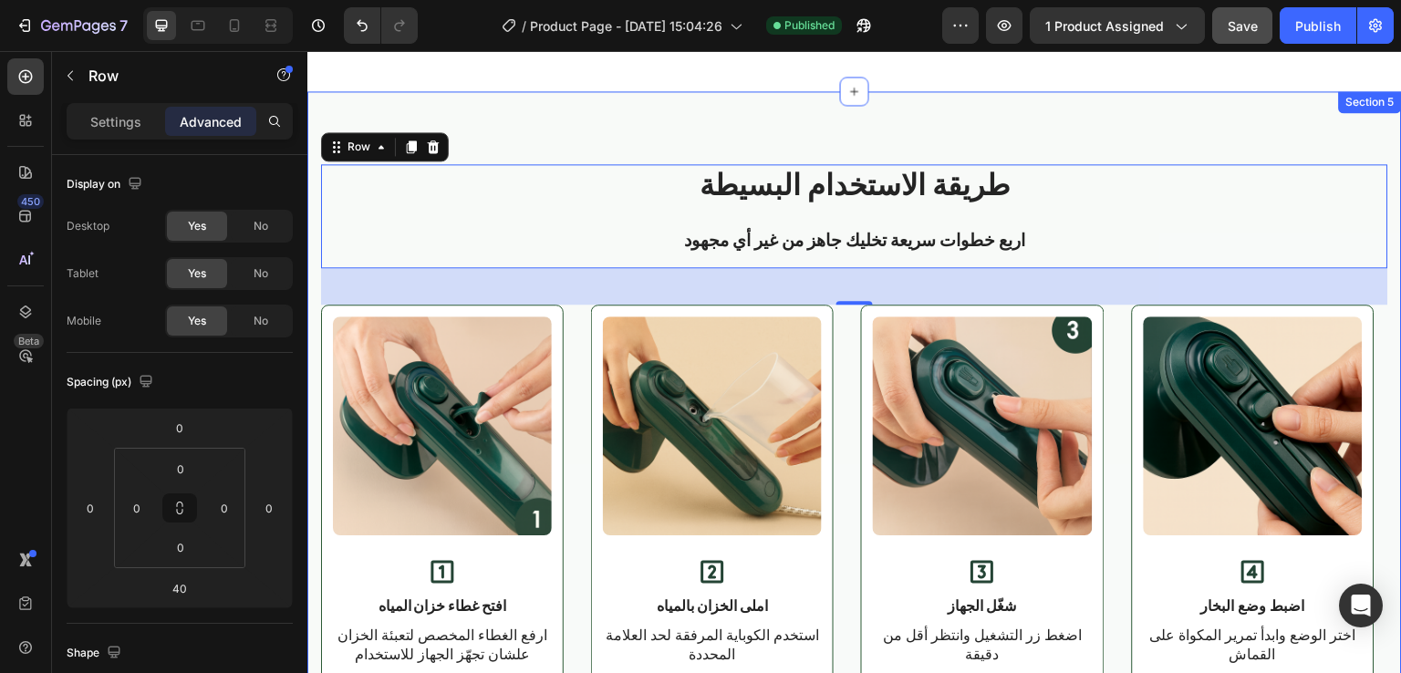
click at [645, 135] on div "طريقة الاستخدام البسيطة Heading اربع خطوات سريعة تخليك جاهز من غير أي مجهود Tex…" at bounding box center [854, 426] width 1095 height 670
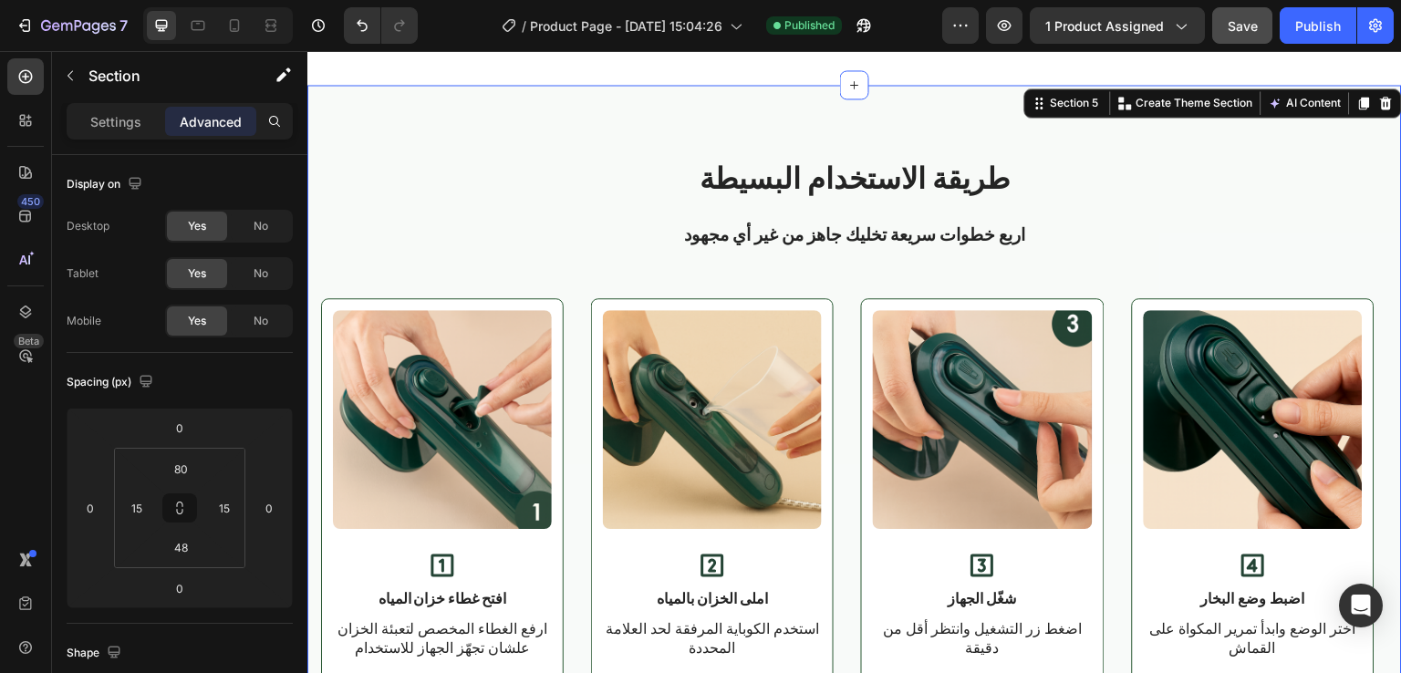
scroll to position [2954, 0]
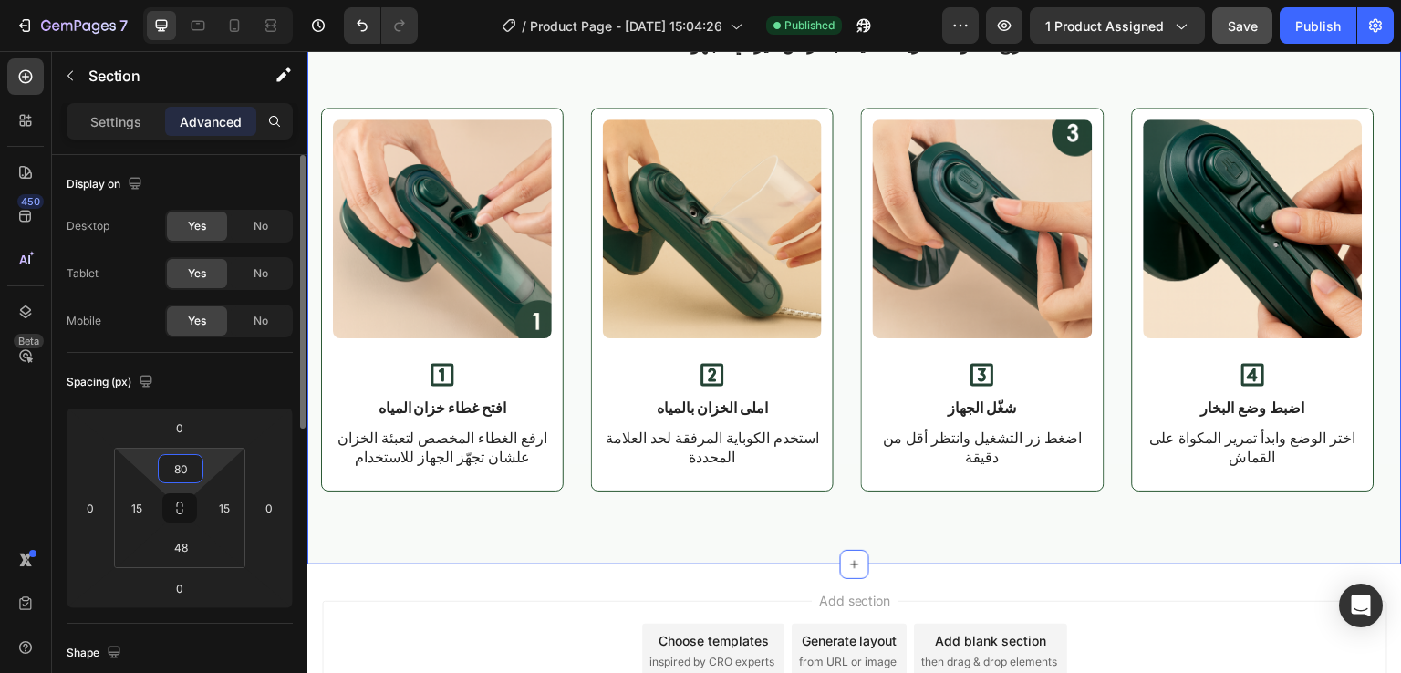
click at [187, 471] on input "80" at bounding box center [180, 468] width 36 height 27
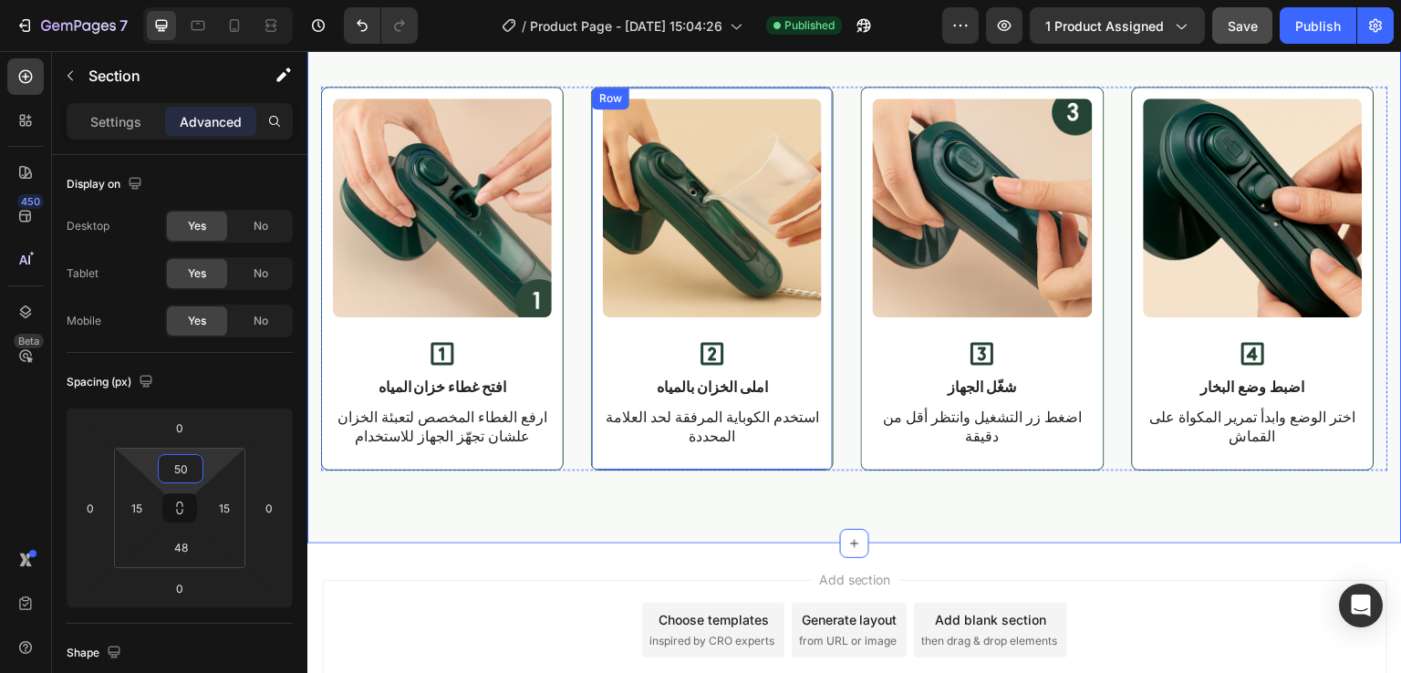
scroll to position [2755, 0]
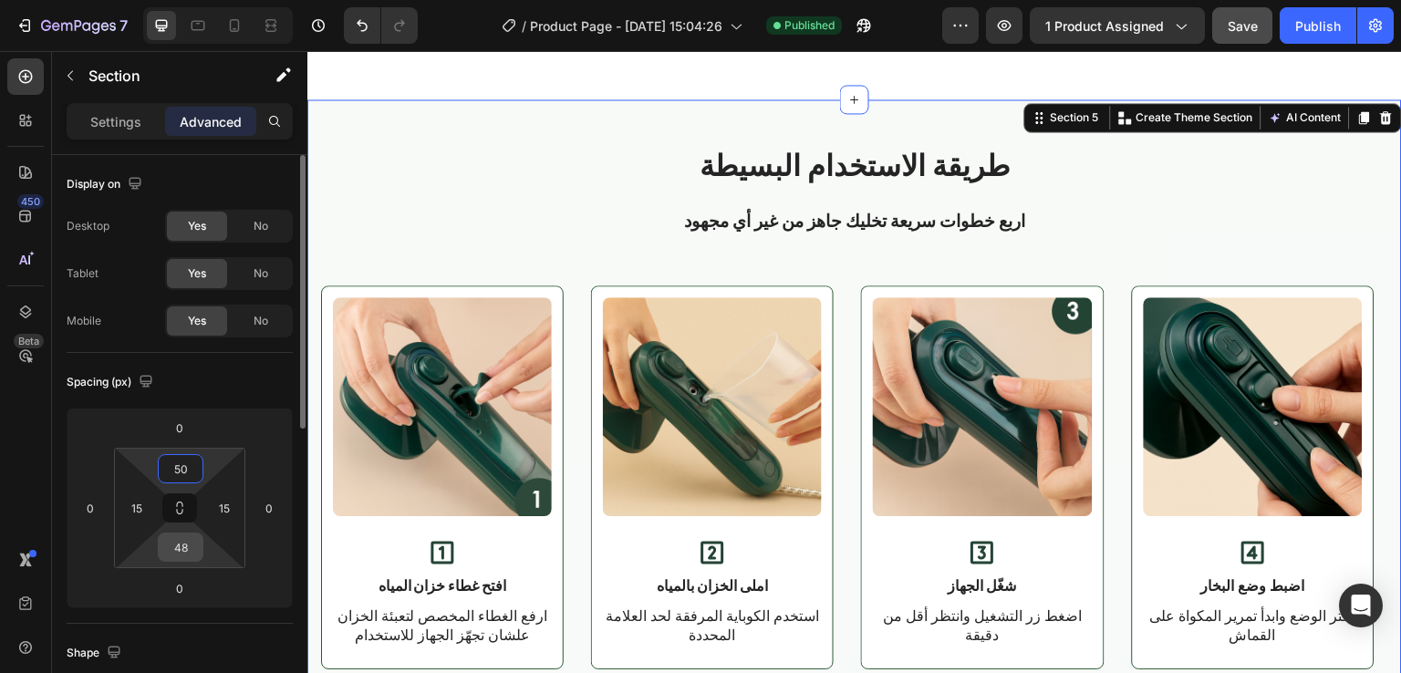
type input "50"
click at [188, 546] on input "48" at bounding box center [180, 547] width 36 height 27
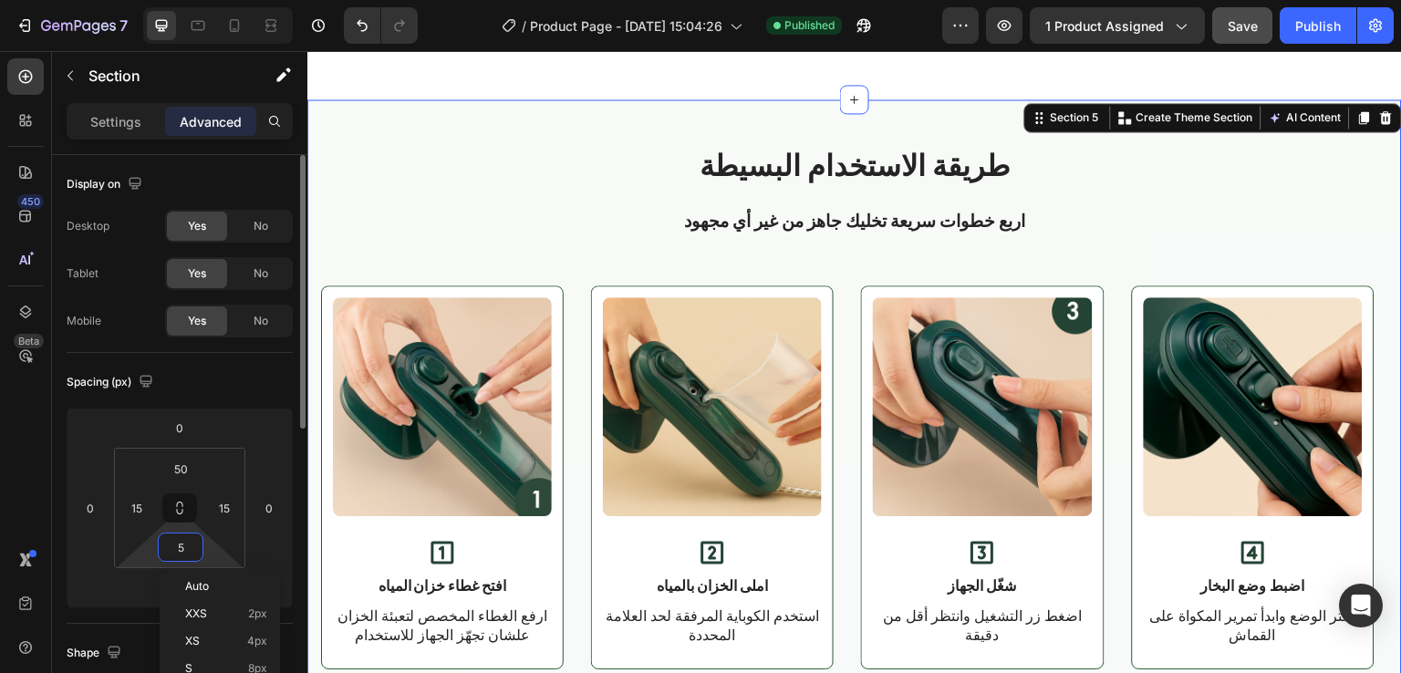
type input "50"
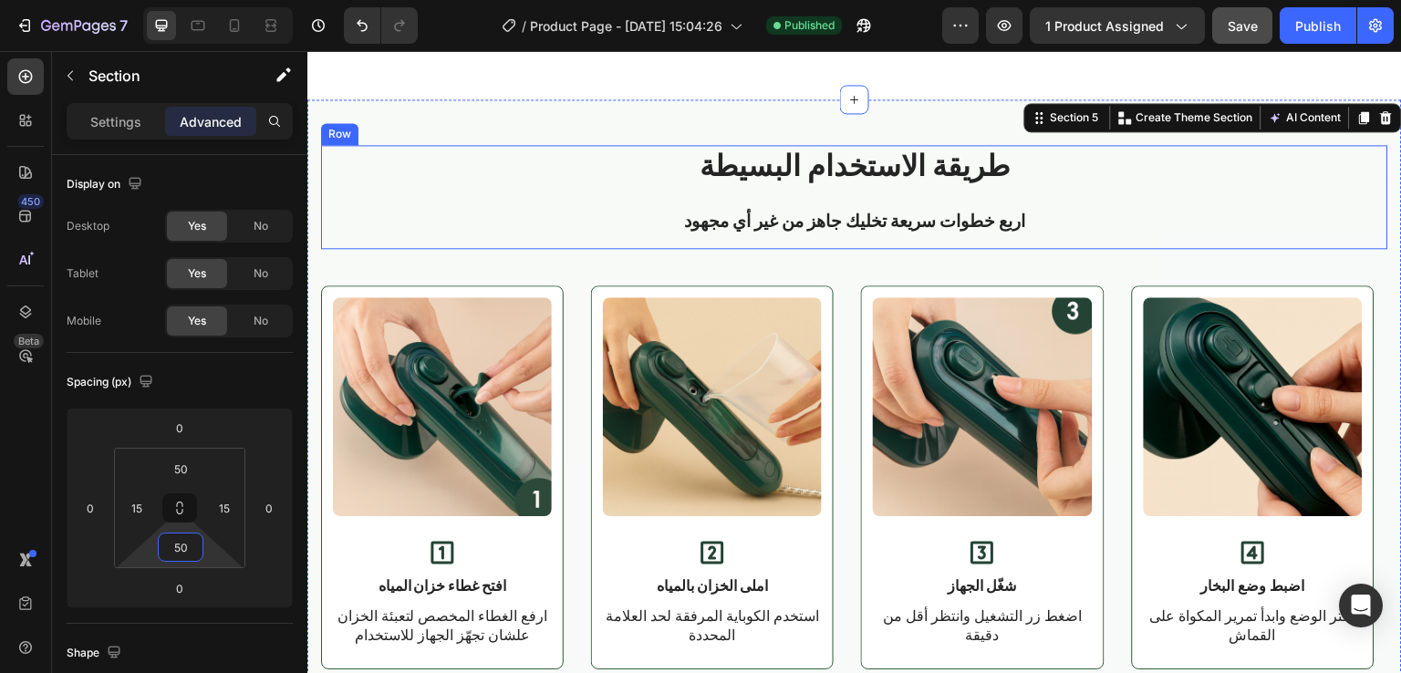
click at [570, 238] on div "طريقة الاستخدام البسيطة Heading اربع خطوات سريعة تخليك جاهز من غير أي مجهود Tex…" at bounding box center [854, 197] width 1067 height 104
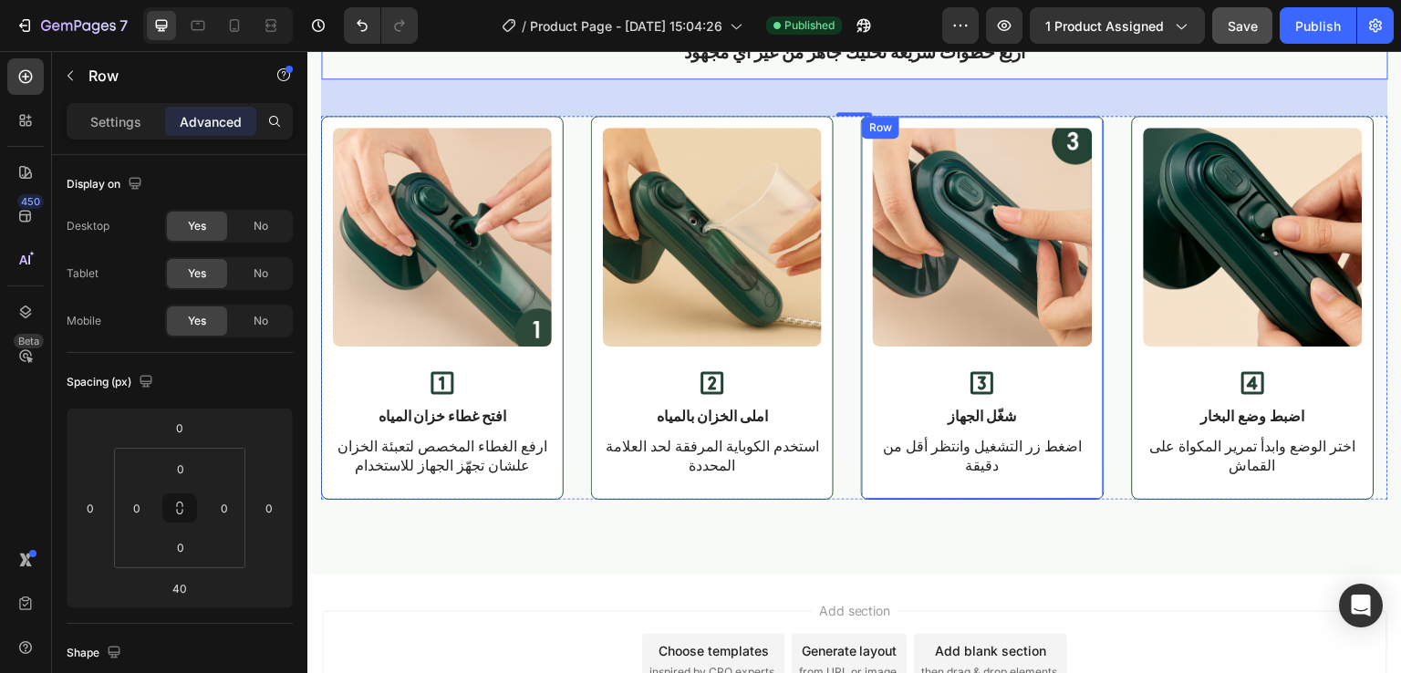
scroll to position [2924, 0]
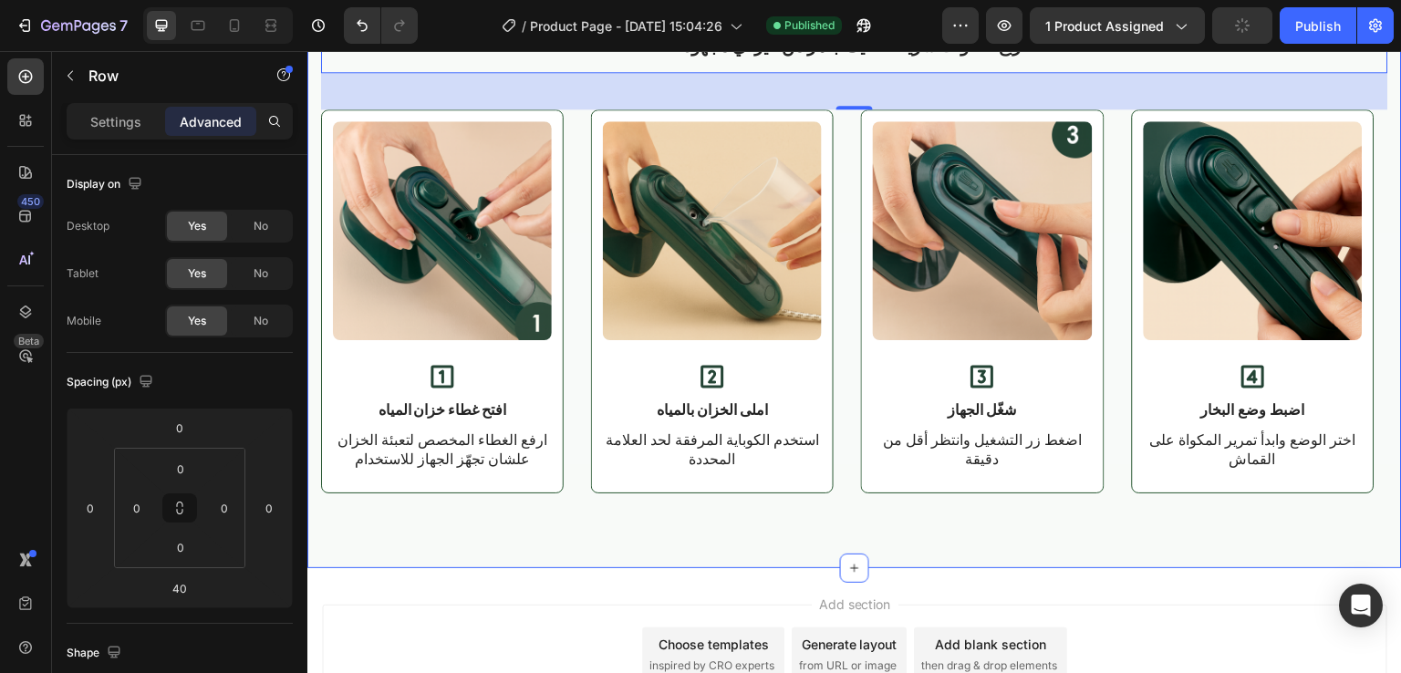
click at [861, 556] on div at bounding box center [854, 568] width 29 height 29
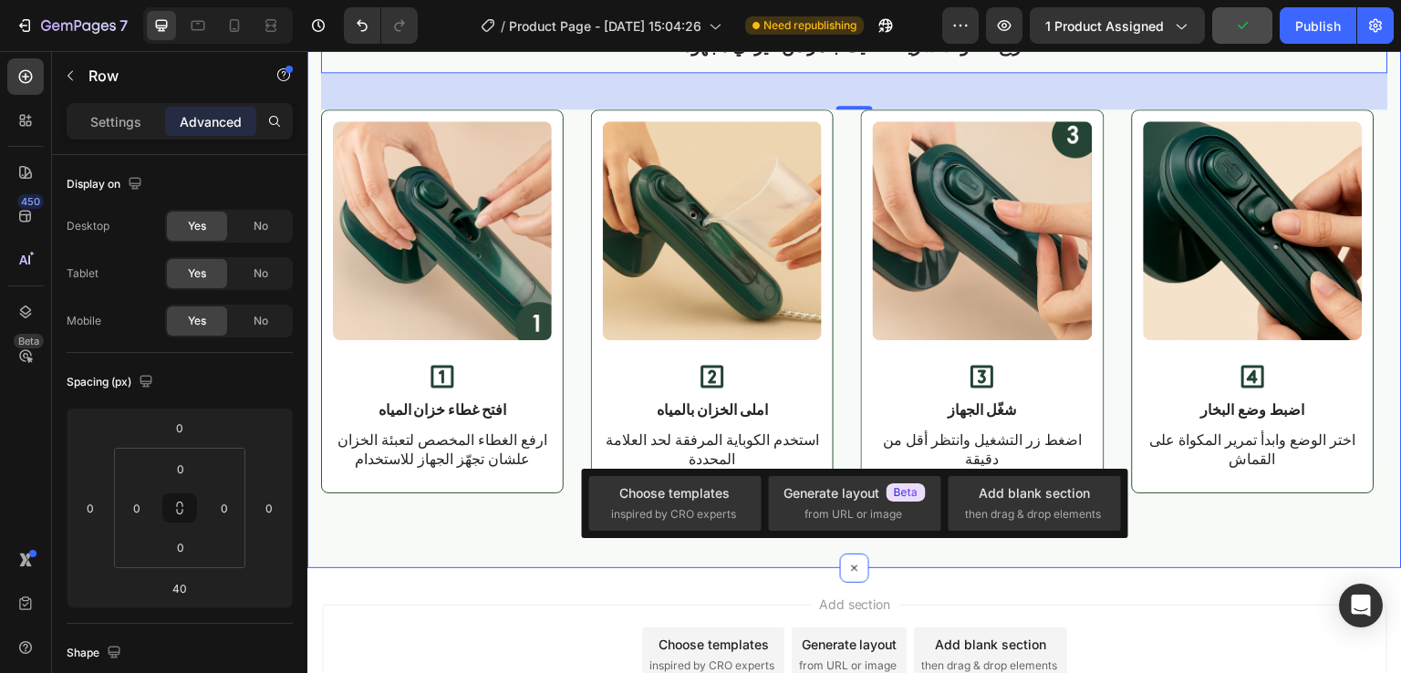
click at [868, 559] on div "طريقة الاستخدام البسيطة Heading اربع خطوات سريعة تخليك جاهز من غير أي مجهود Tex…" at bounding box center [854, 245] width 1095 height 645
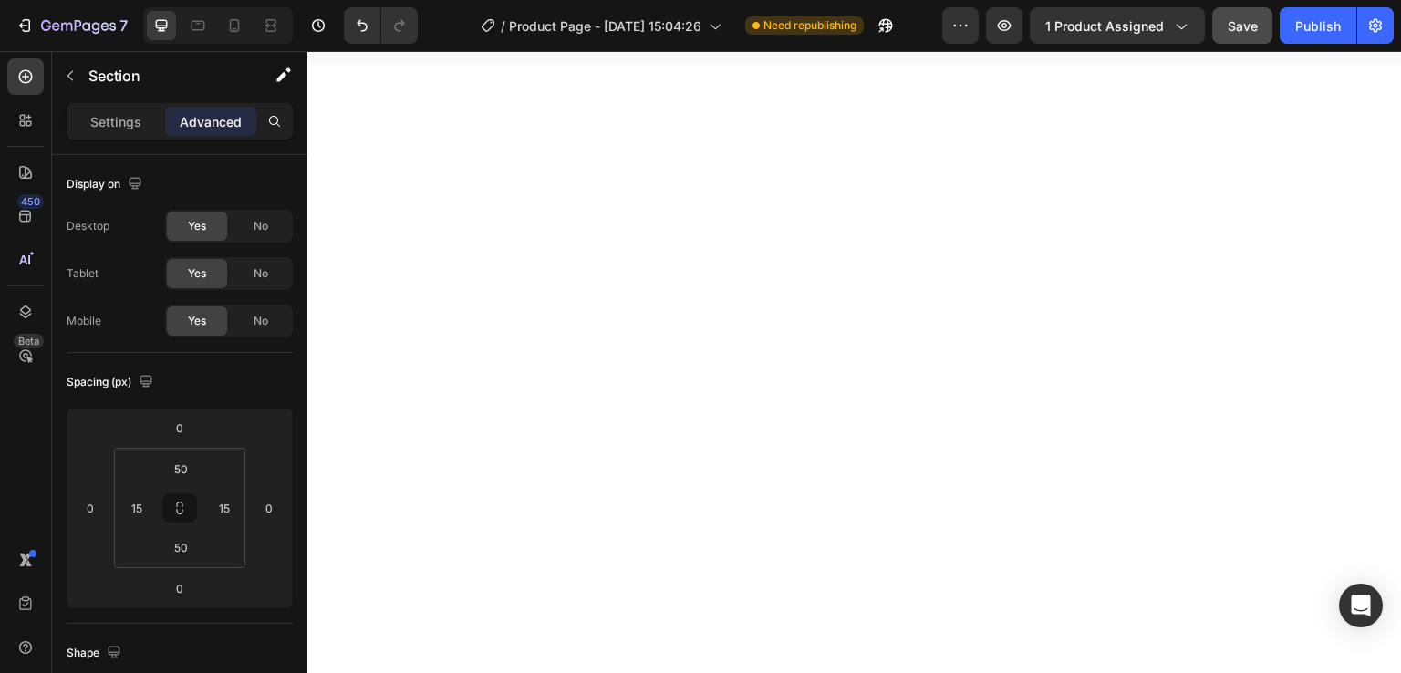
scroll to position [0, 0]
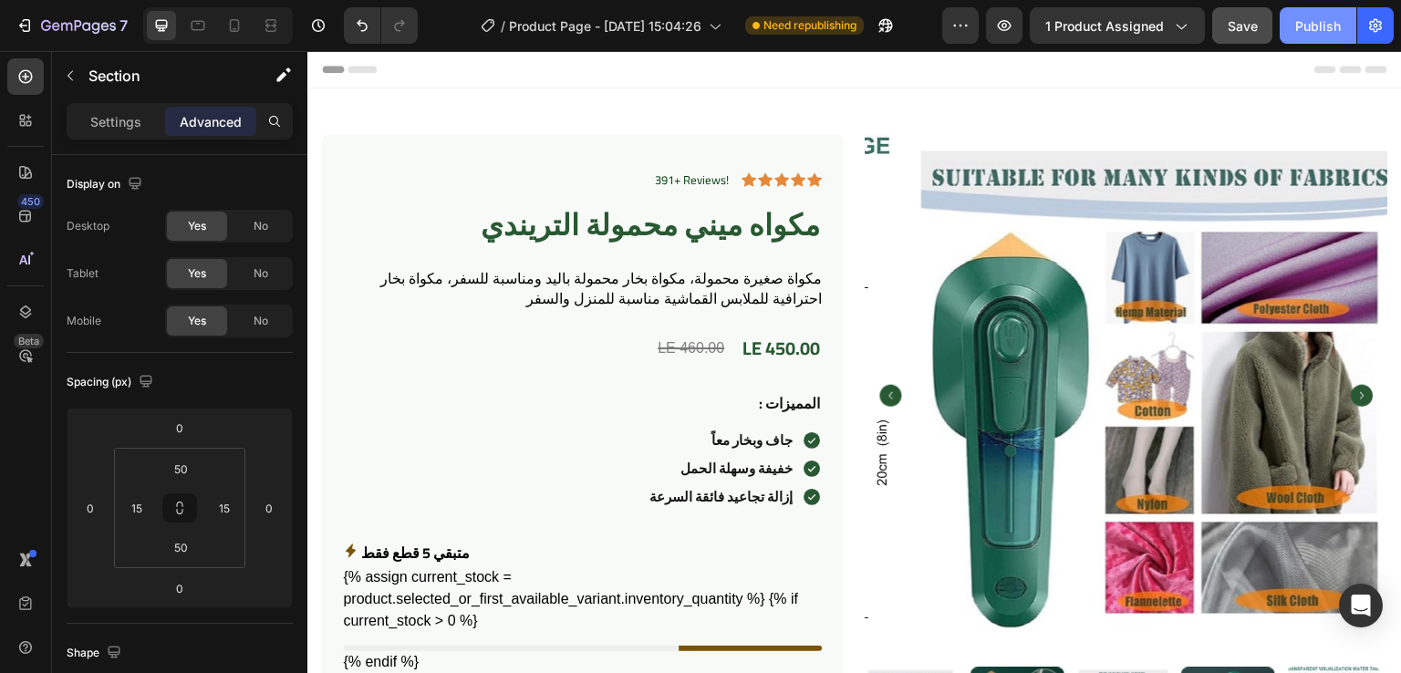
click at [1293, 34] on button "Publish" at bounding box center [1318, 25] width 77 height 36
click at [755, 635] on div "{% assign current_stock = product.selected_or_first_available_variant.inventory…" at bounding box center [582, 619] width 479 height 107
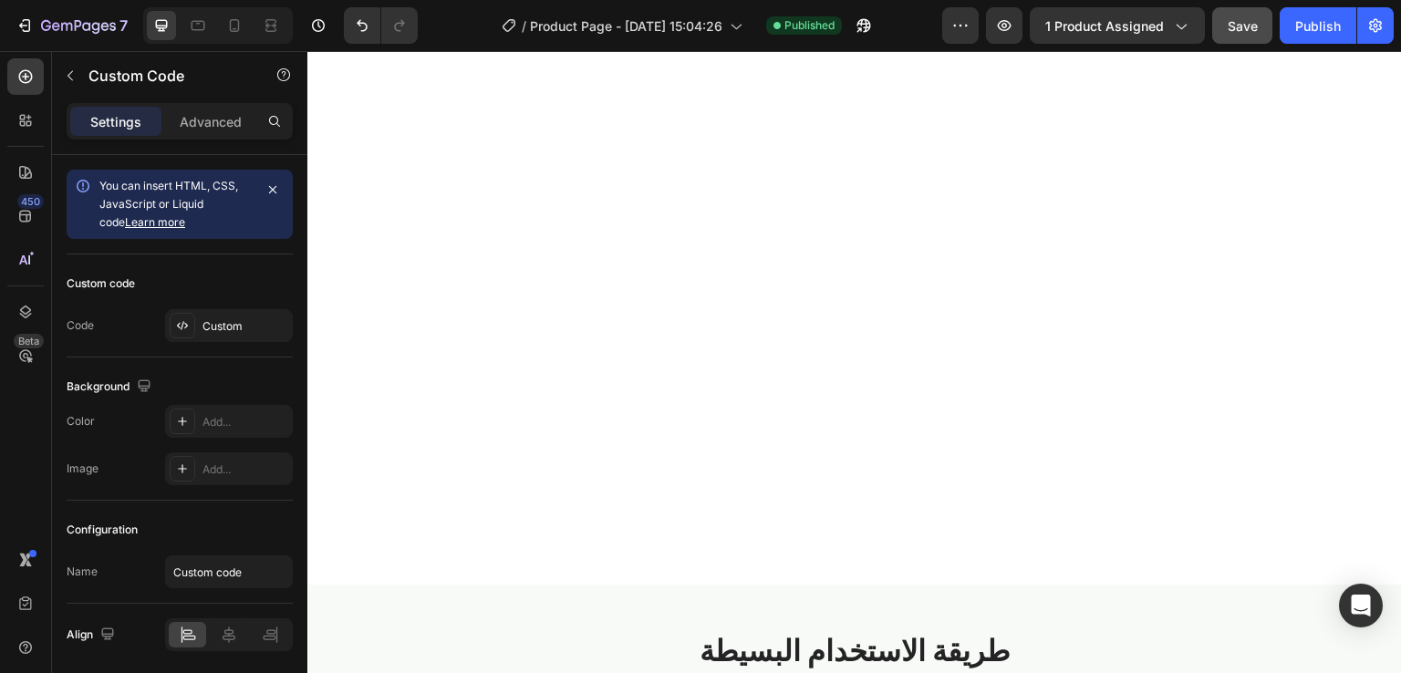
scroll to position [3206, 0]
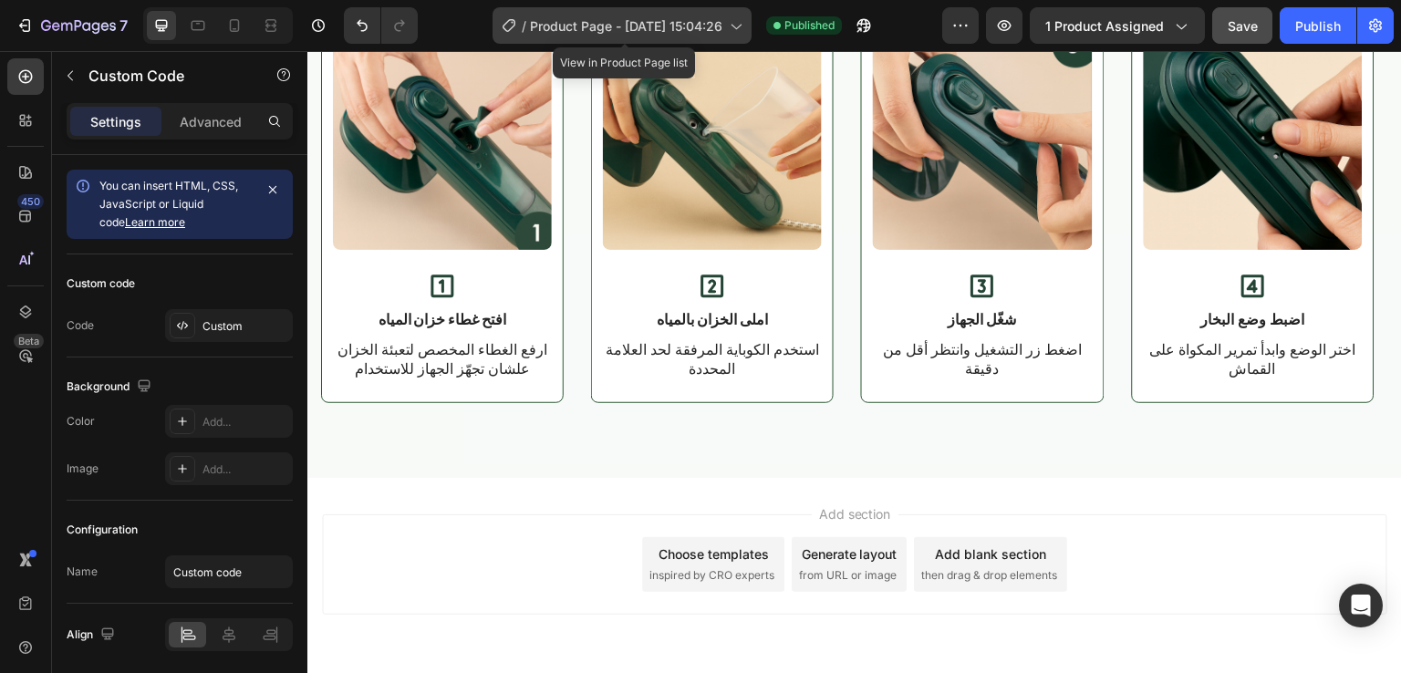
click at [606, 23] on span "Product Page - [DATE] 15:04:26" at bounding box center [626, 25] width 192 height 19
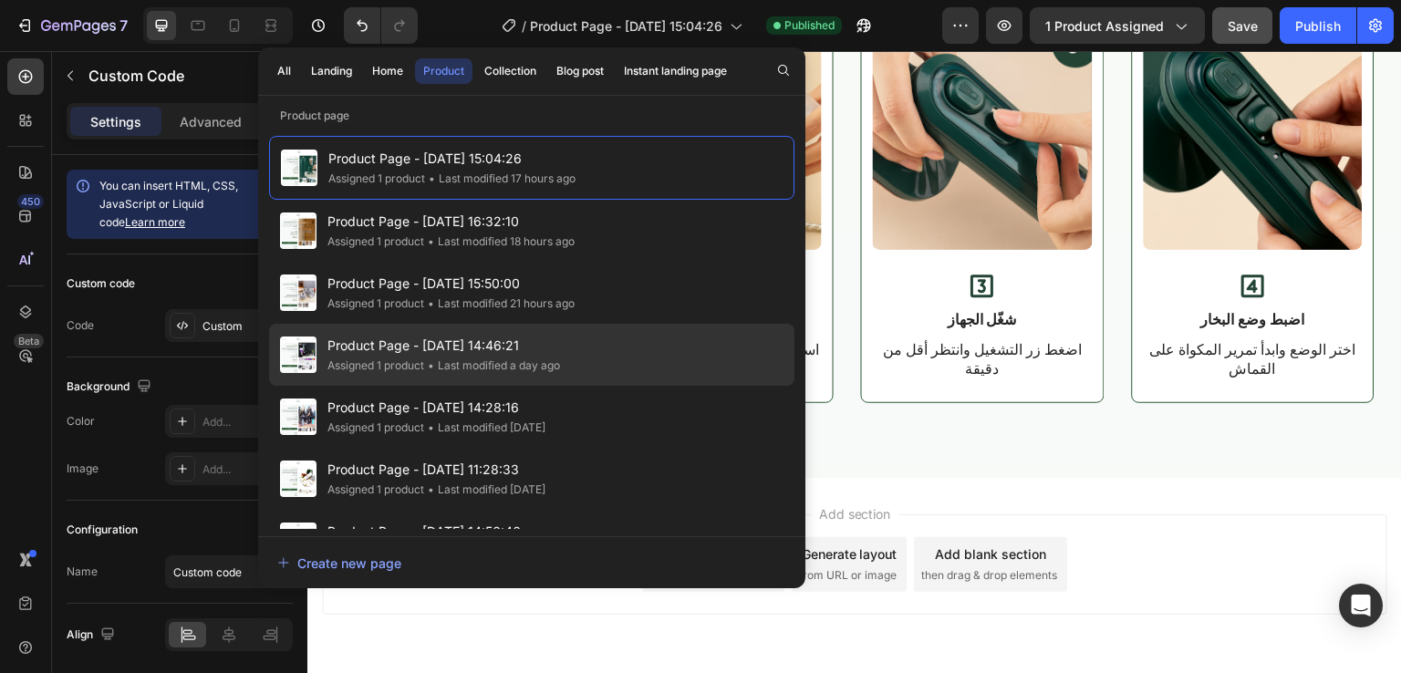
click at [362, 341] on span "Product Page - [DATE] 14:46:21" at bounding box center [443, 346] width 233 height 22
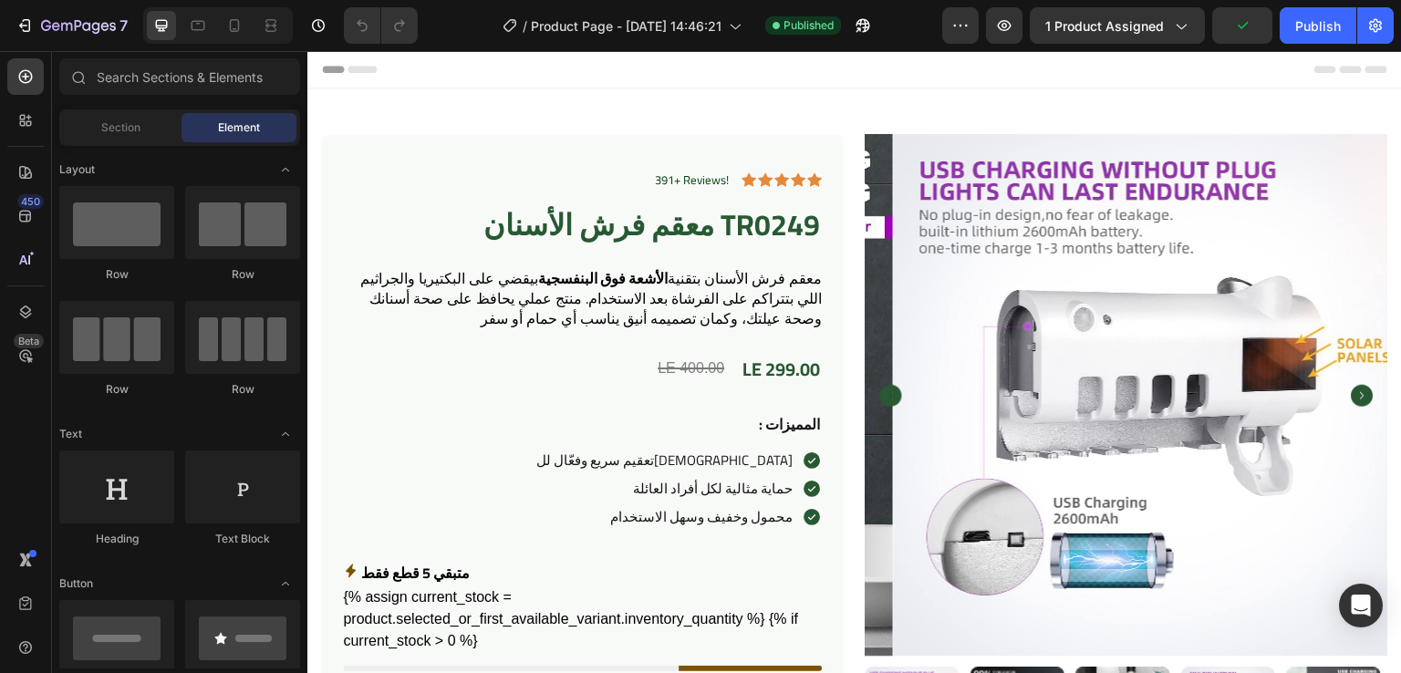
click at [362, 341] on div "391+ Reviews! Text Block Icon Icon Icon Icon Icon Icon List Row معقم فرش الأسنا…" at bounding box center [582, 606] width 479 height 870
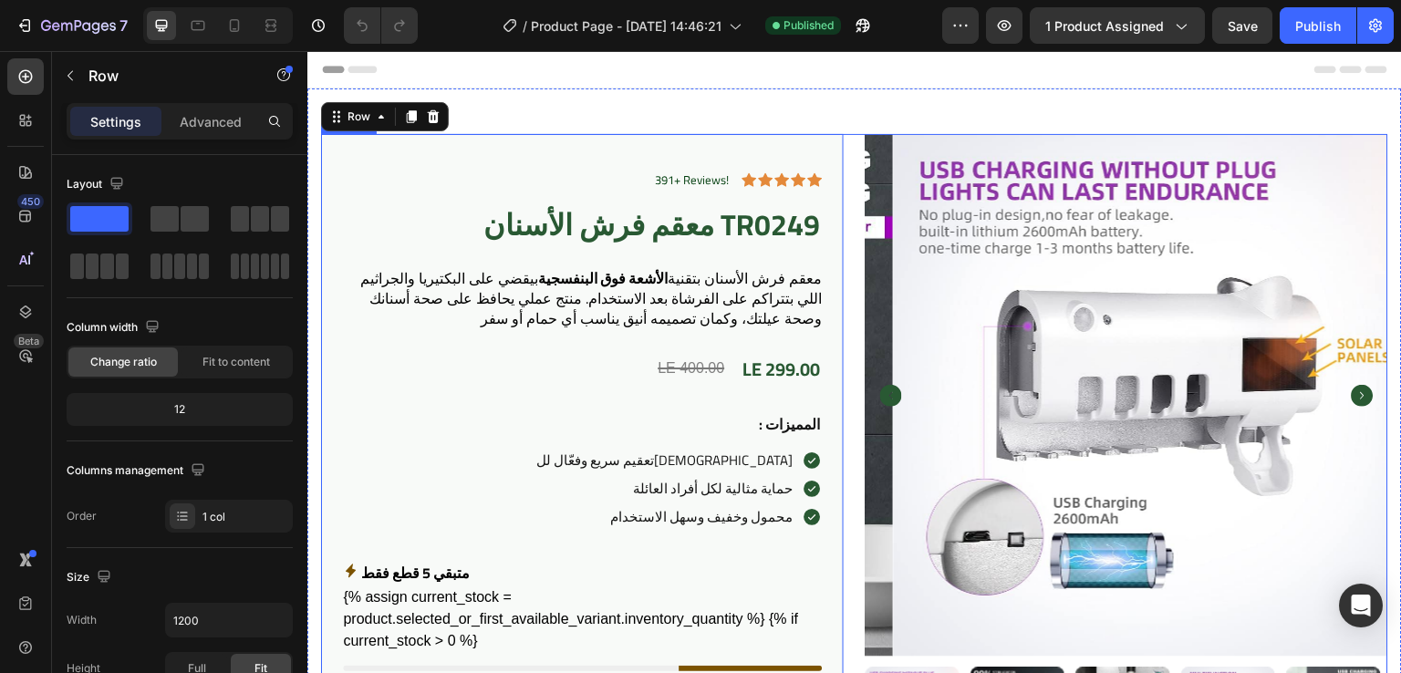
click at [847, 188] on div "391+ Reviews! Text Block Icon Icon Icon Icon Icon Icon List Row معقم فرش الأسنا…" at bounding box center [854, 613] width 1067 height 958
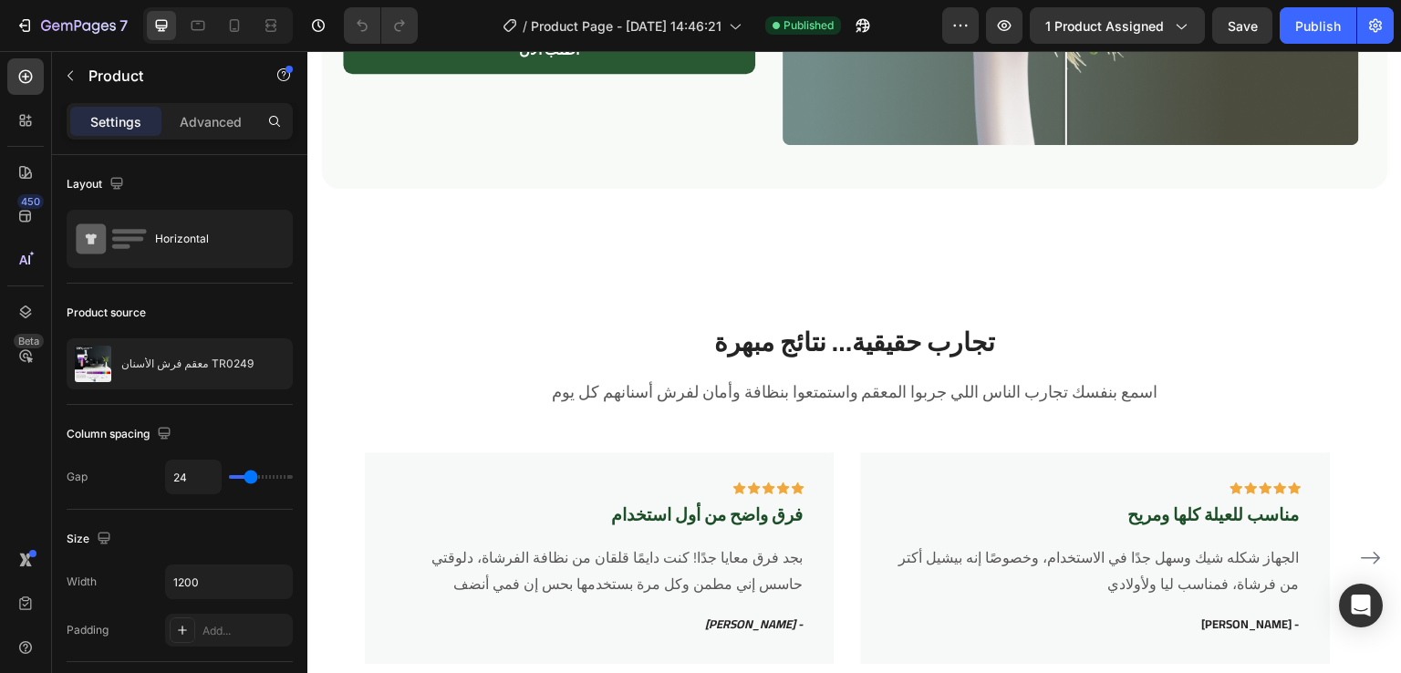
scroll to position [3751, 0]
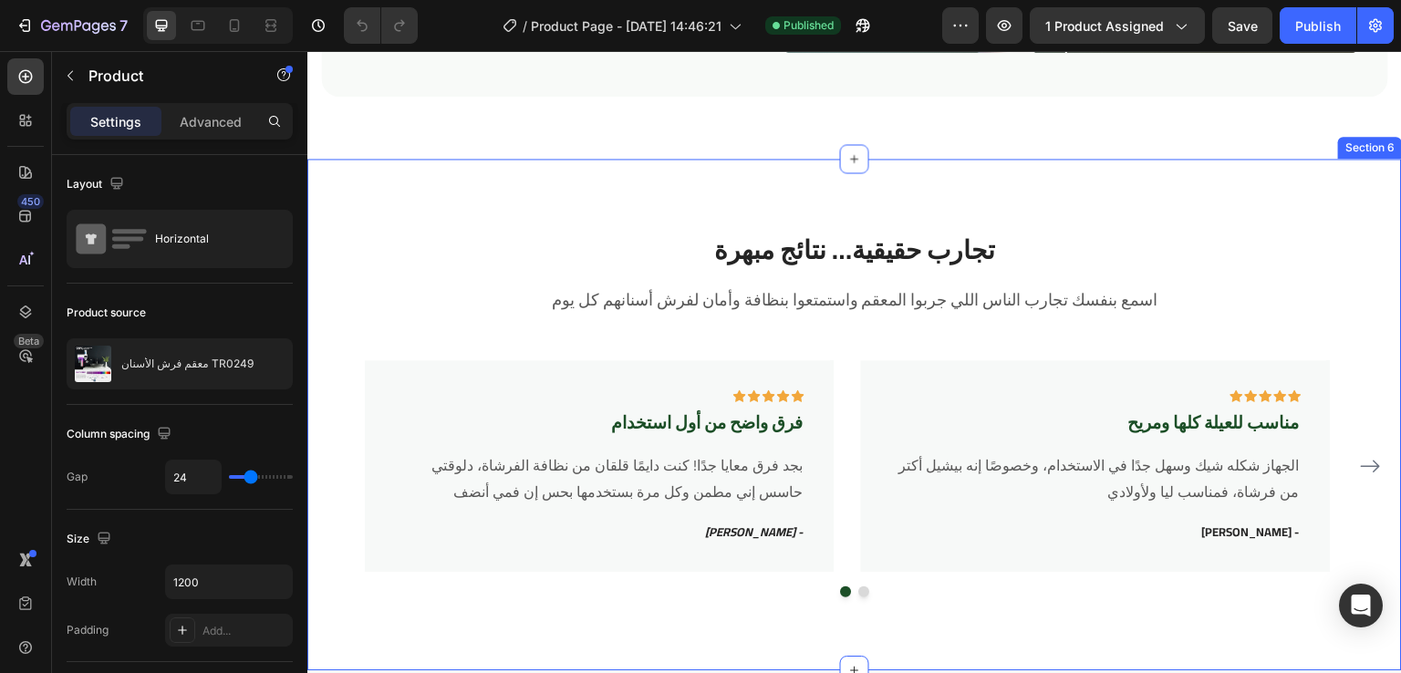
click at [660, 183] on div "تجارب حقيقية… نتائج مبهرة Heading اسمع بنفسك تجارب الناس اللي جربوا المعقم واست…" at bounding box center [854, 415] width 1095 height 512
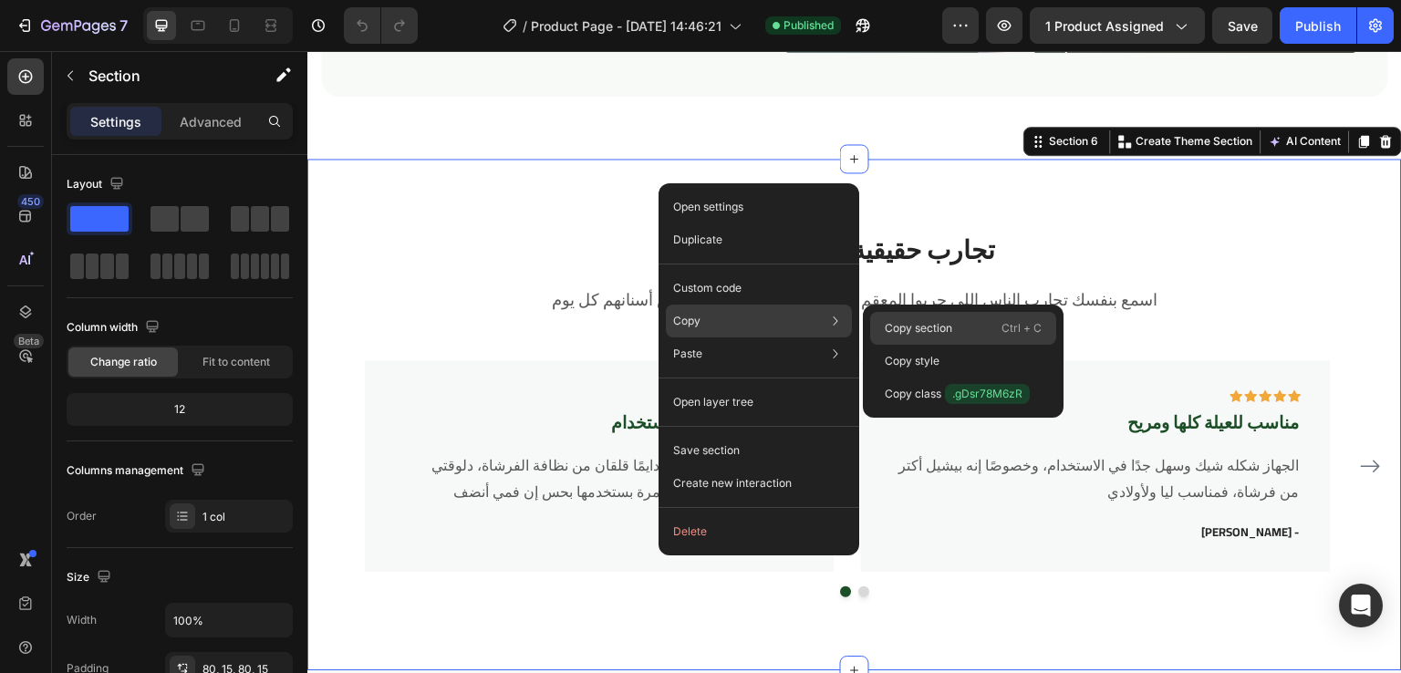
click at [906, 326] on p "Copy section" at bounding box center [919, 328] width 68 height 16
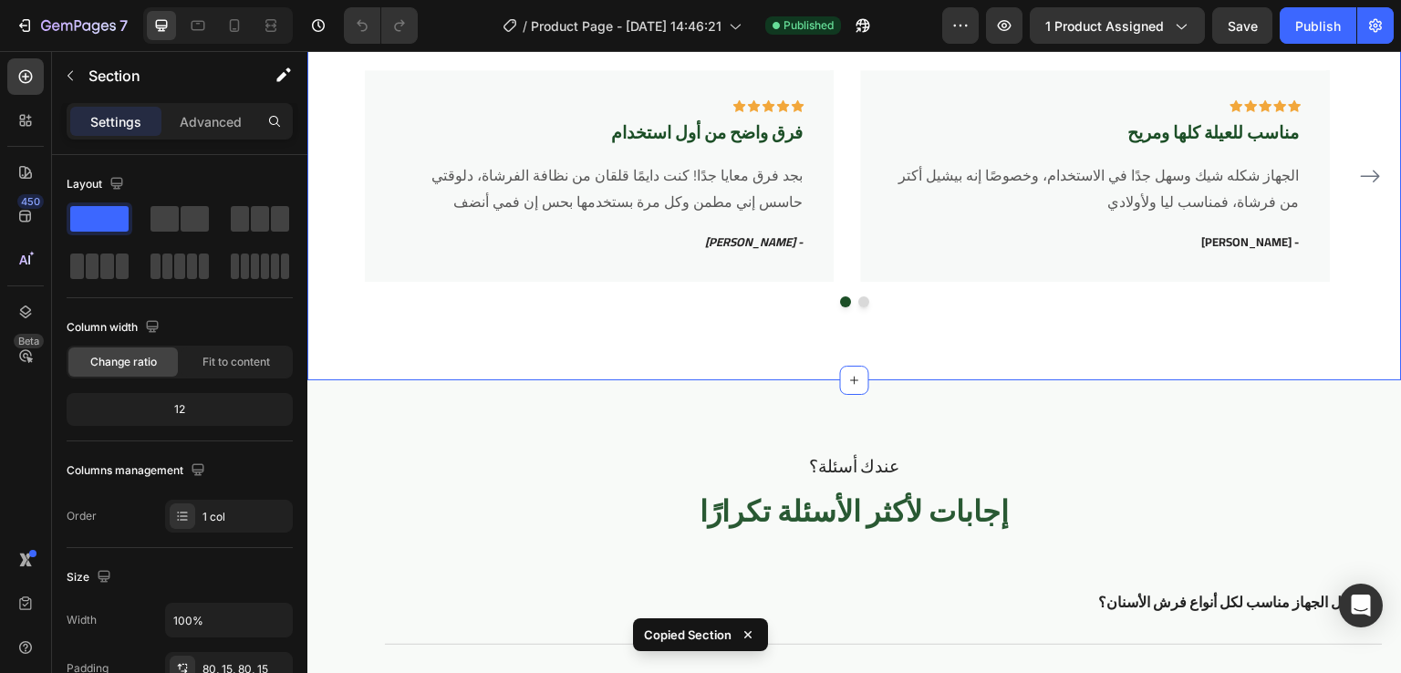
scroll to position [4233, 0]
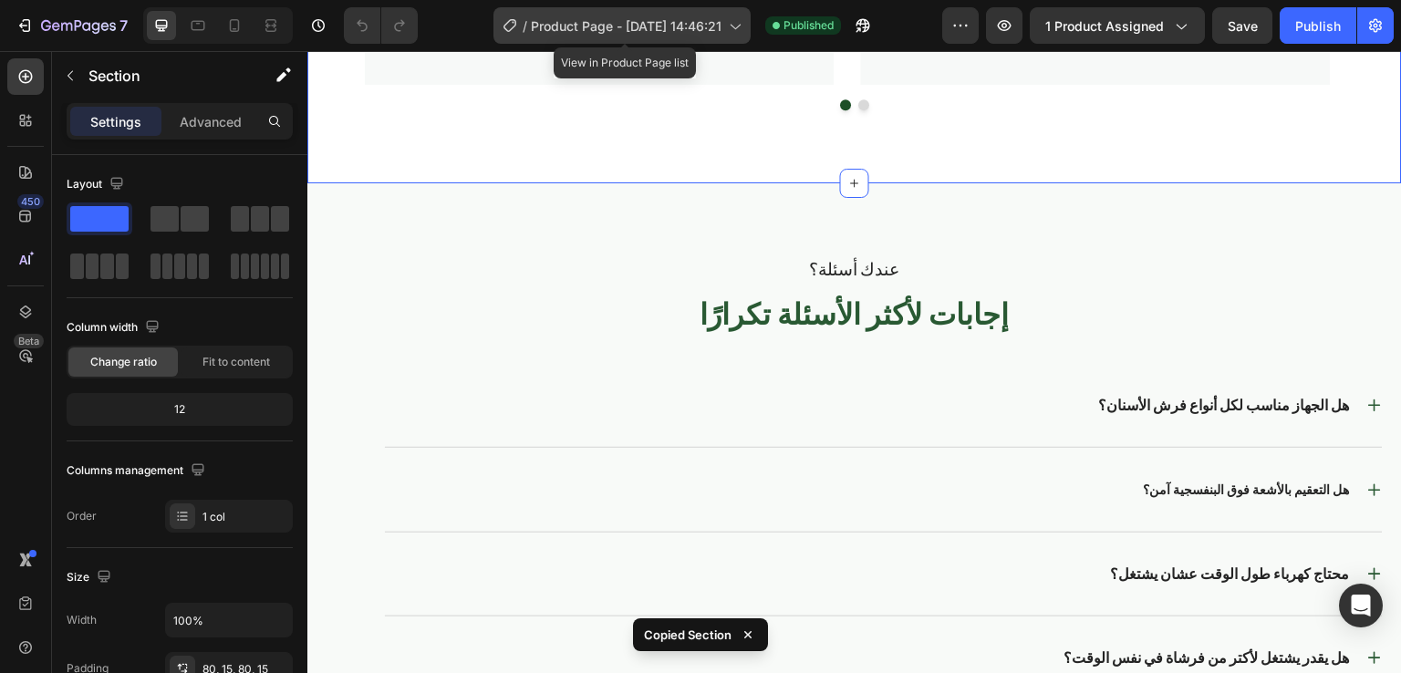
click at [667, 22] on span "Product Page - [DATE] 14:46:21" at bounding box center [626, 25] width 191 height 19
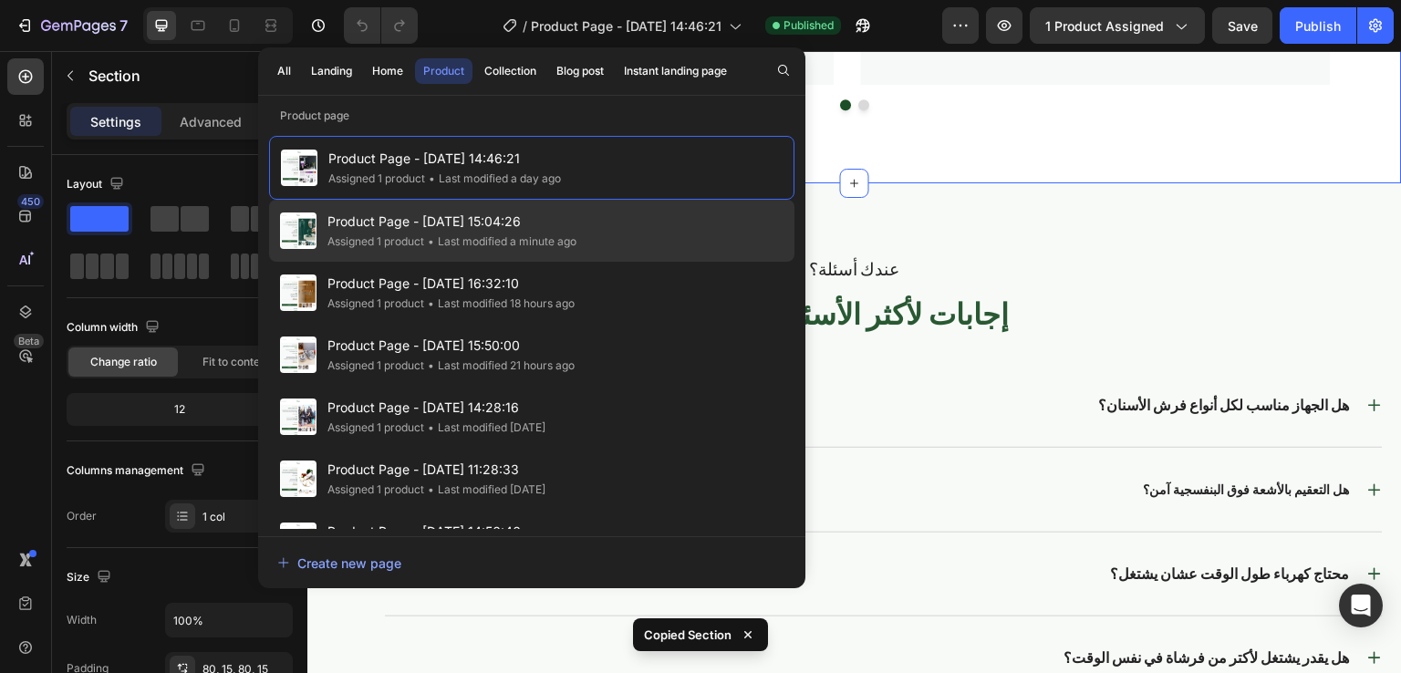
click at [335, 226] on span "Product Page - [DATE] 15:04:26" at bounding box center [451, 222] width 249 height 22
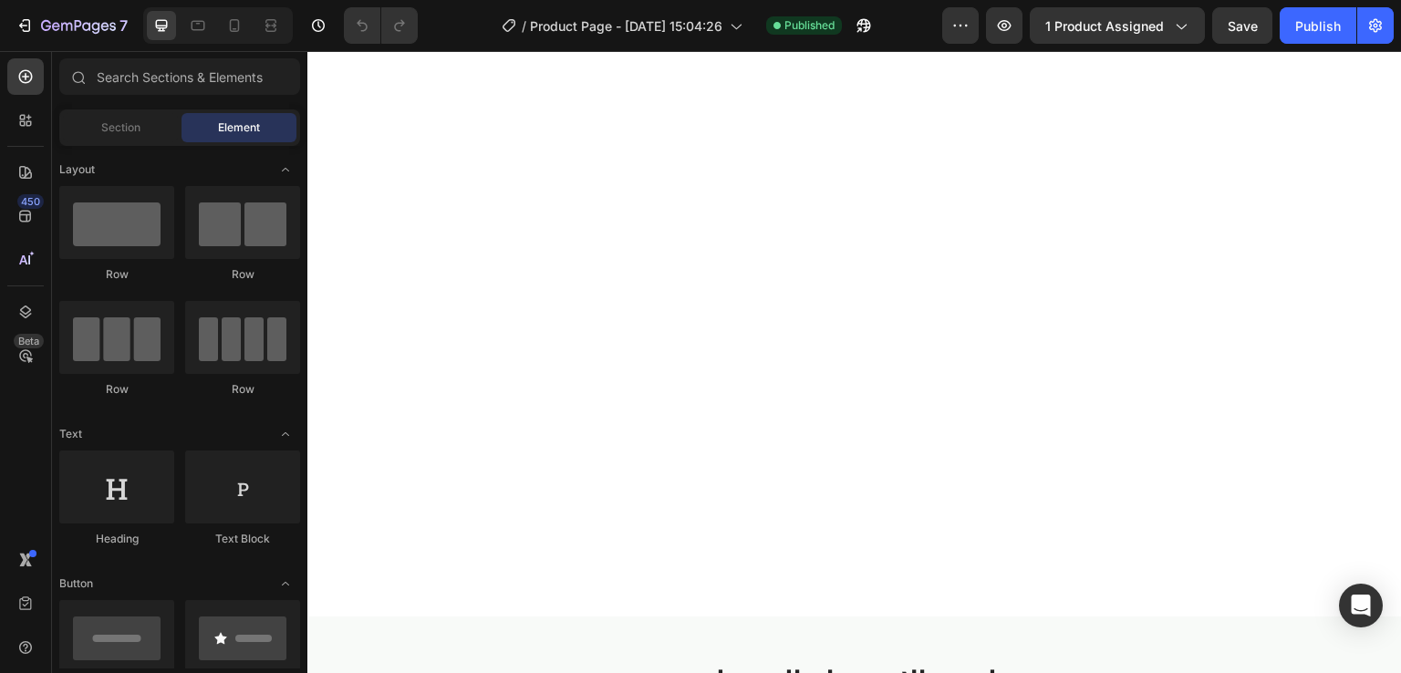
scroll to position [3272, 0]
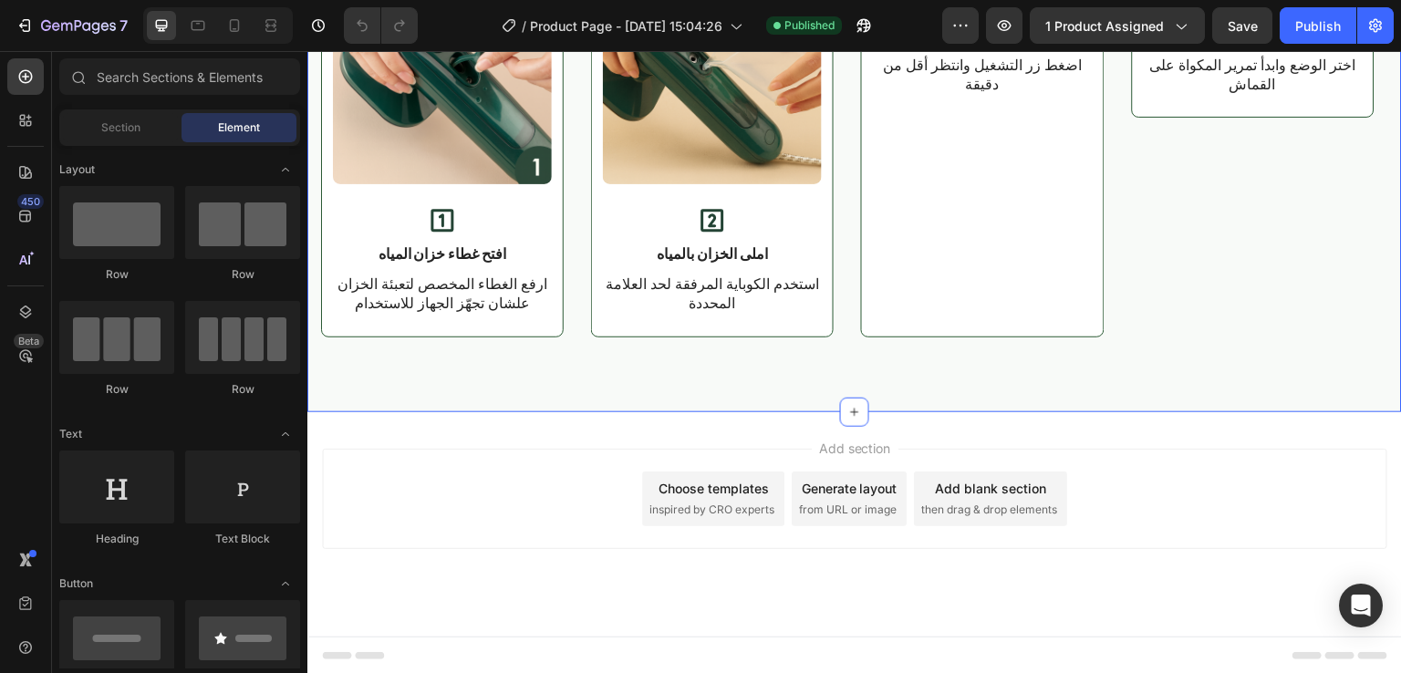
click at [569, 407] on div "طريقة الاستخدام البسيطة Heading اربع خطوات سريعة تخليك جاهز من غير أي مجهود Tex…" at bounding box center [854, 89] width 1095 height 645
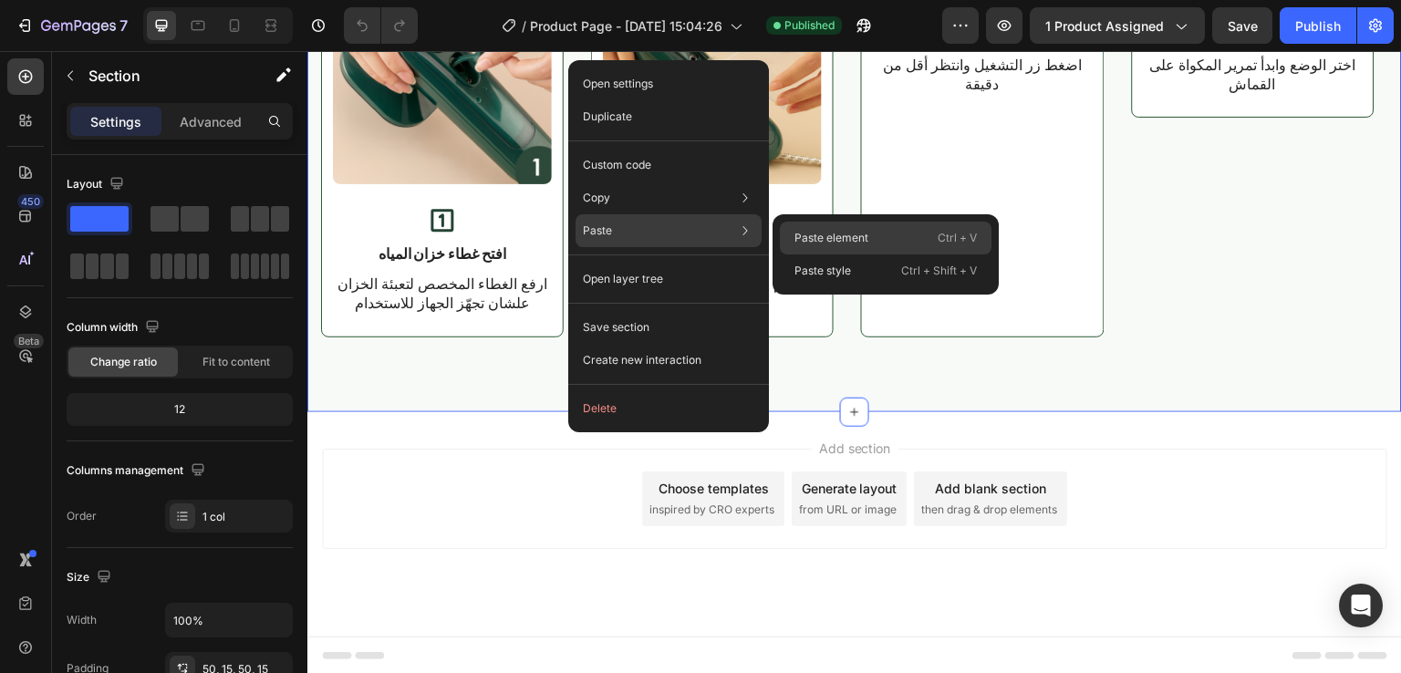
click at [800, 254] on div "Paste element Ctrl + V" at bounding box center [886, 270] width 212 height 33
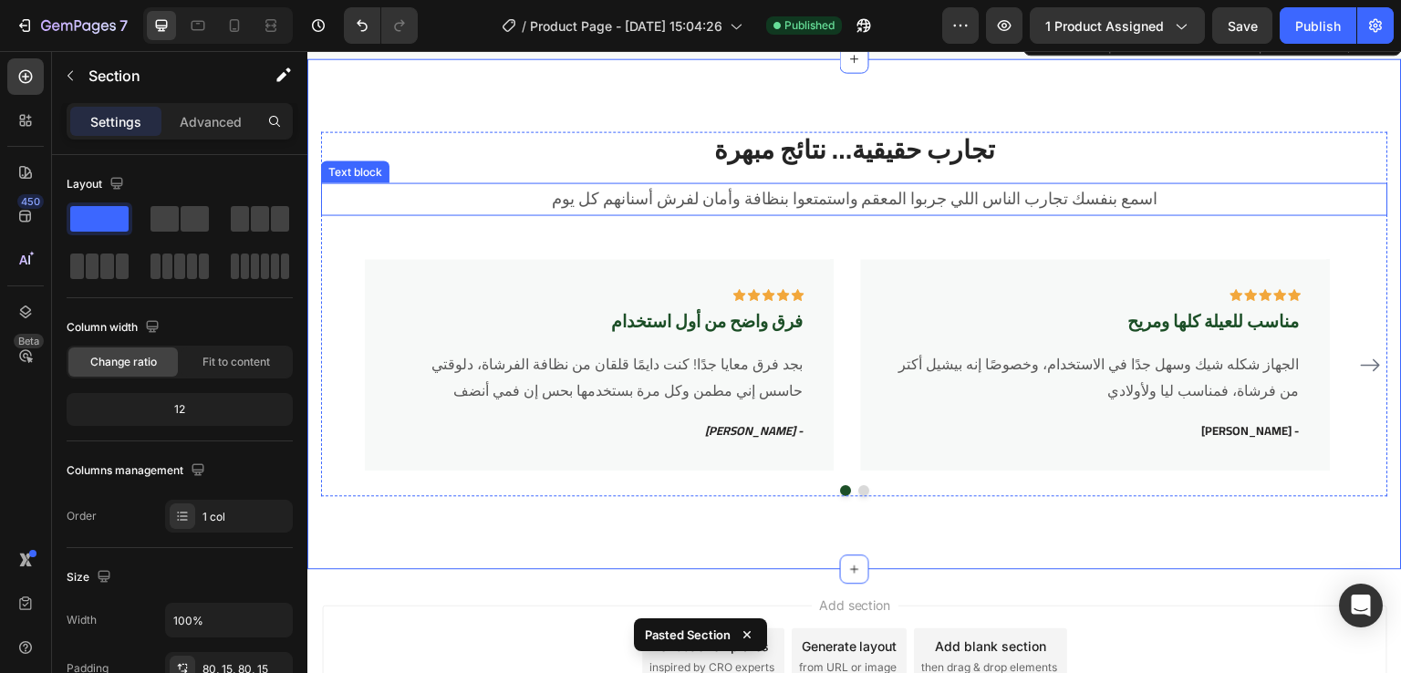
scroll to position [3616, 0]
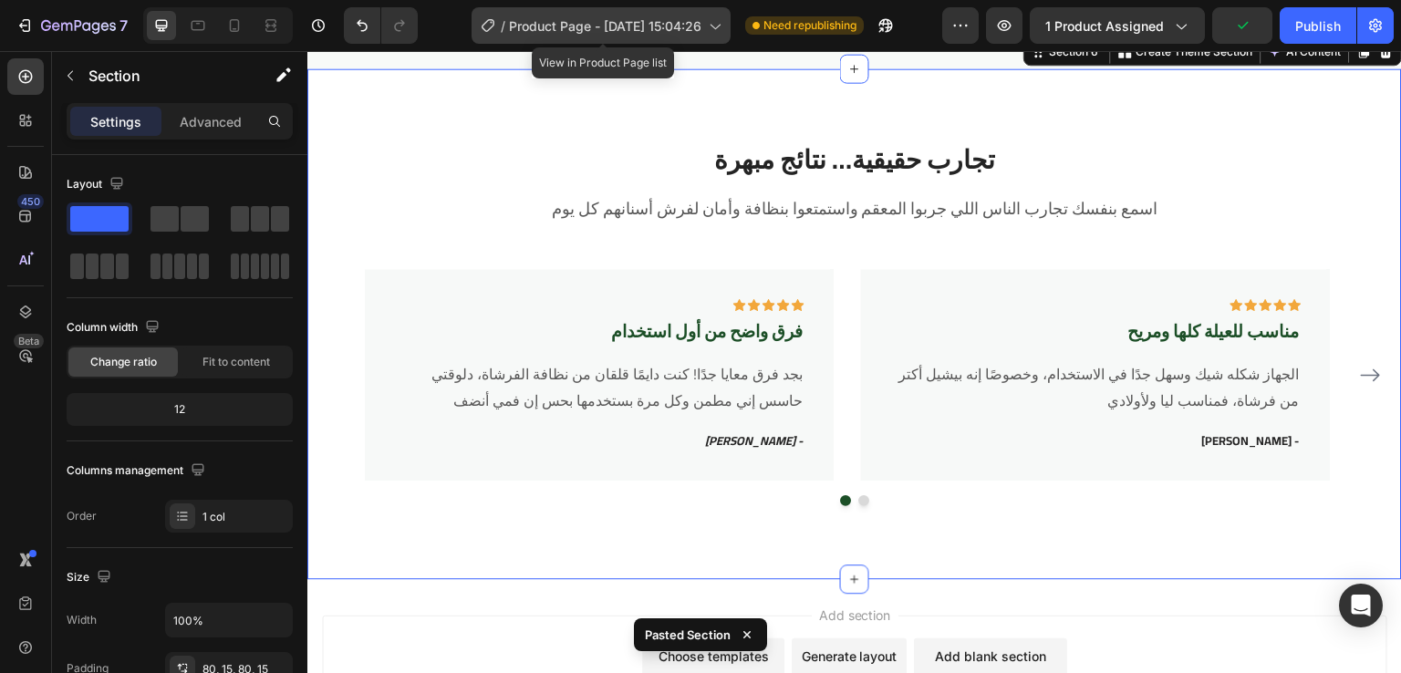
click at [653, 29] on span "Product Page - [DATE] 15:04:26" at bounding box center [605, 25] width 192 height 19
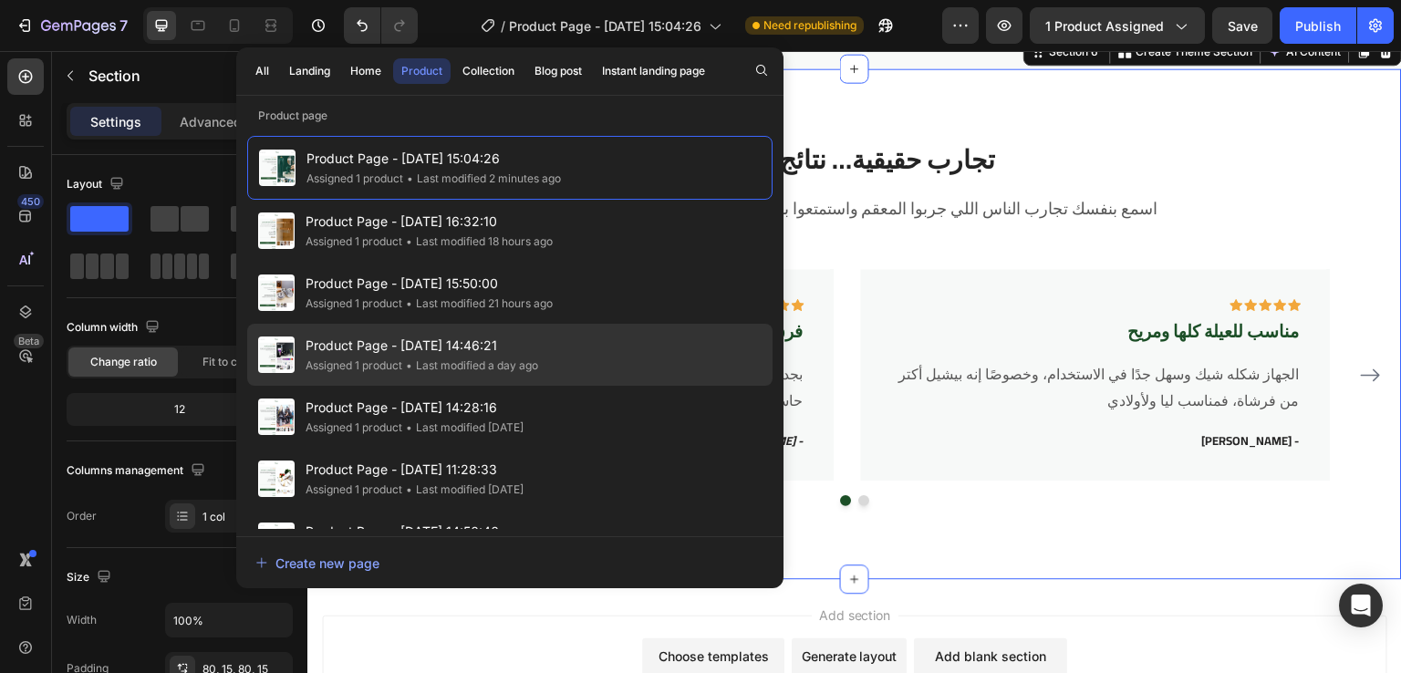
click at [313, 361] on div "Assigned 1 product" at bounding box center [354, 366] width 97 height 18
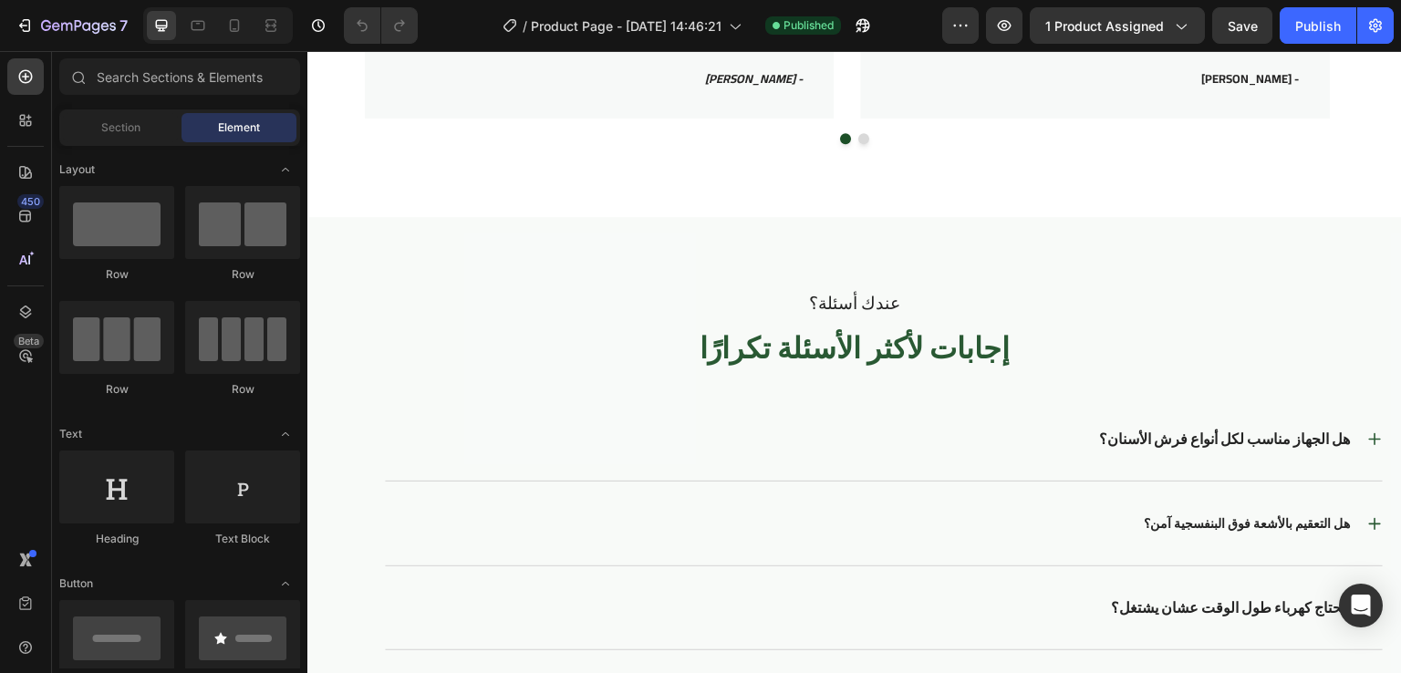
scroll to position [4214, 0]
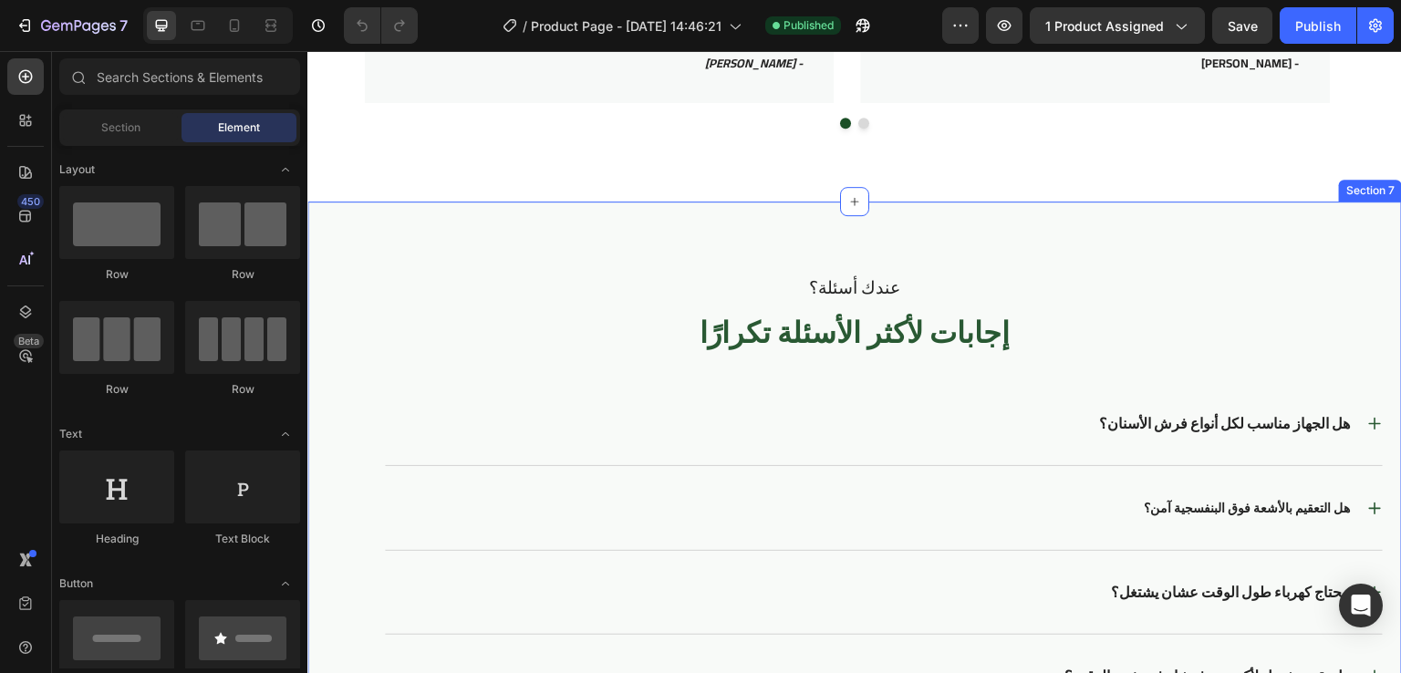
click at [587, 232] on div "عندك أسئلة؟ Text Block إجابات لأكثر الأسئلة تكرارًا Heading هل الجهاز مناسب لكل…" at bounding box center [854, 538] width 1095 height 673
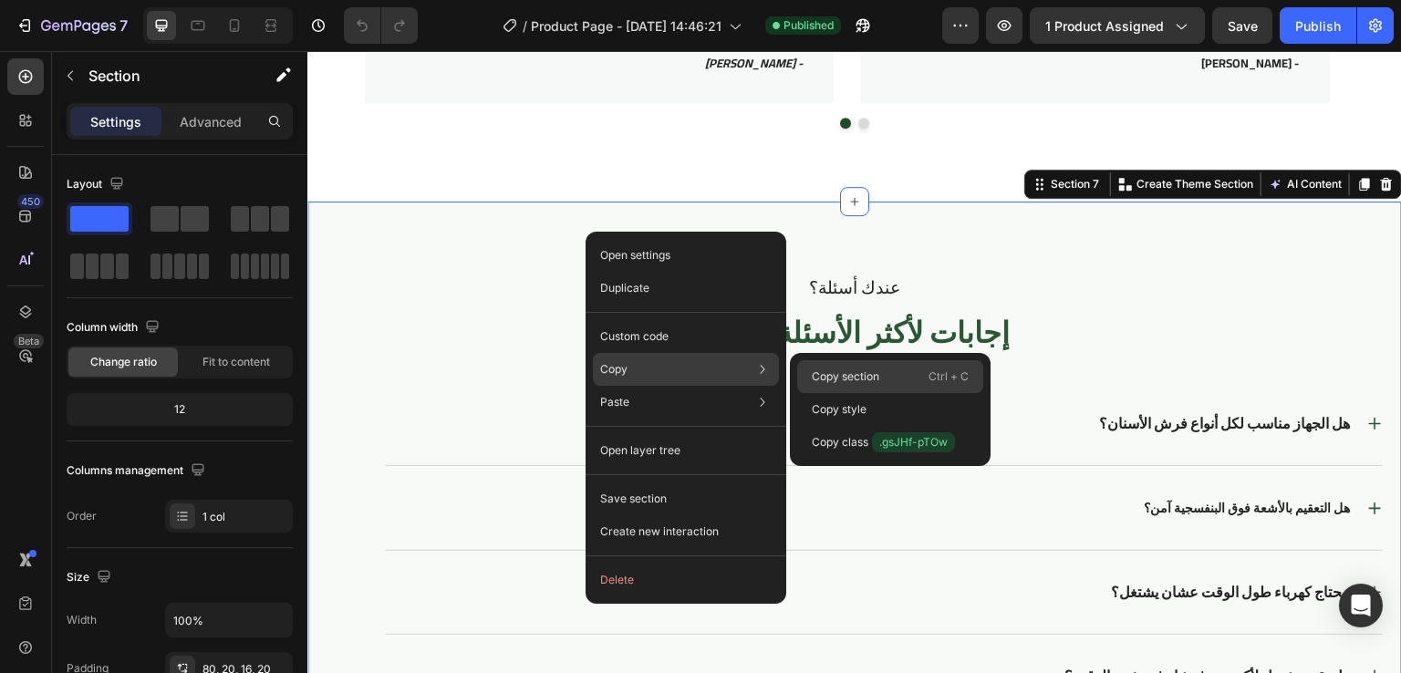
click at [812, 369] on p "Copy section" at bounding box center [846, 377] width 68 height 16
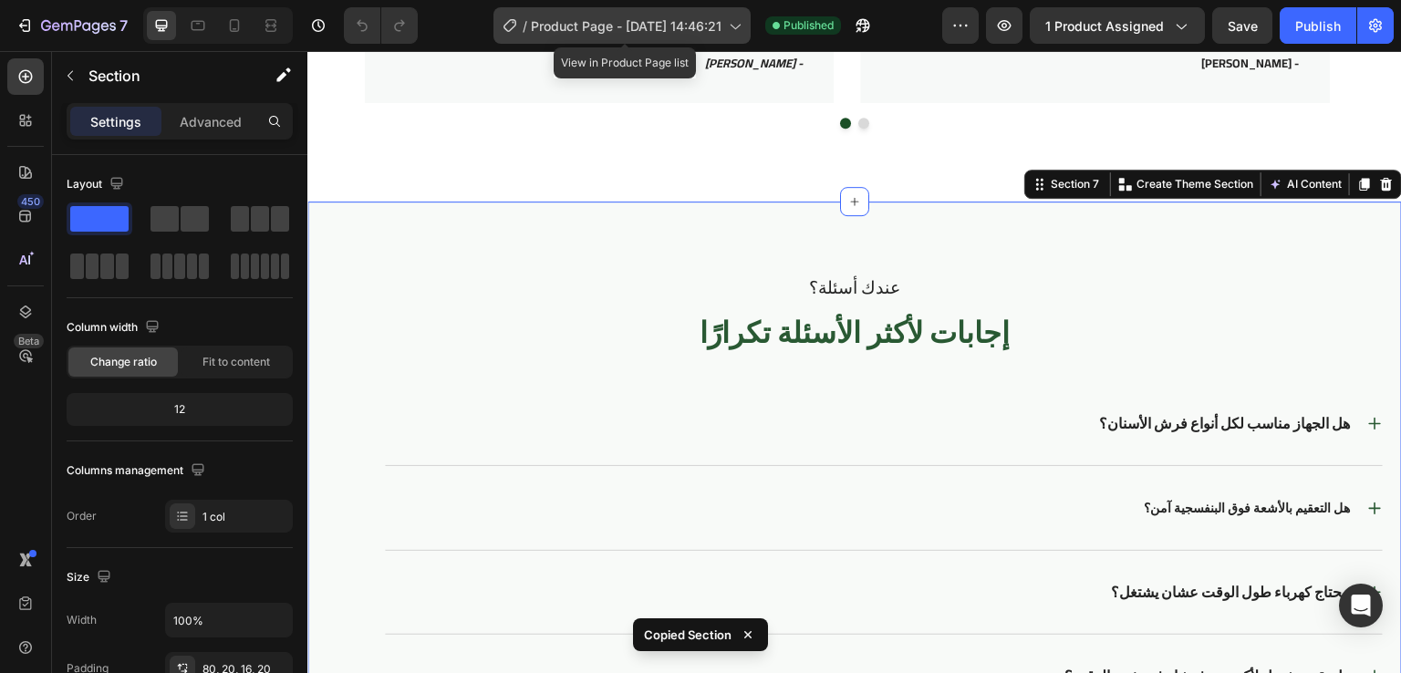
click at [656, 13] on div "/ Product Page - Aug 25, 14:46:21" at bounding box center [621, 25] width 257 height 36
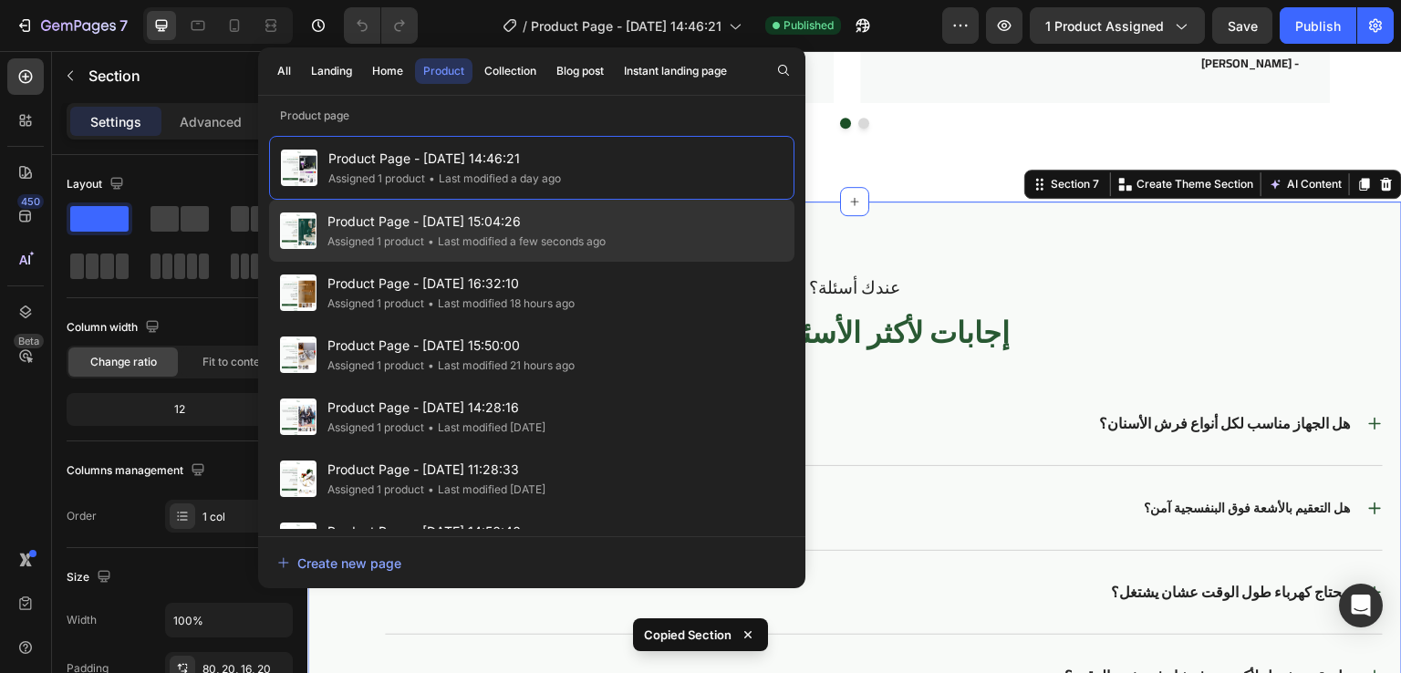
click at [370, 234] on div "Assigned 1 product" at bounding box center [375, 242] width 97 height 18
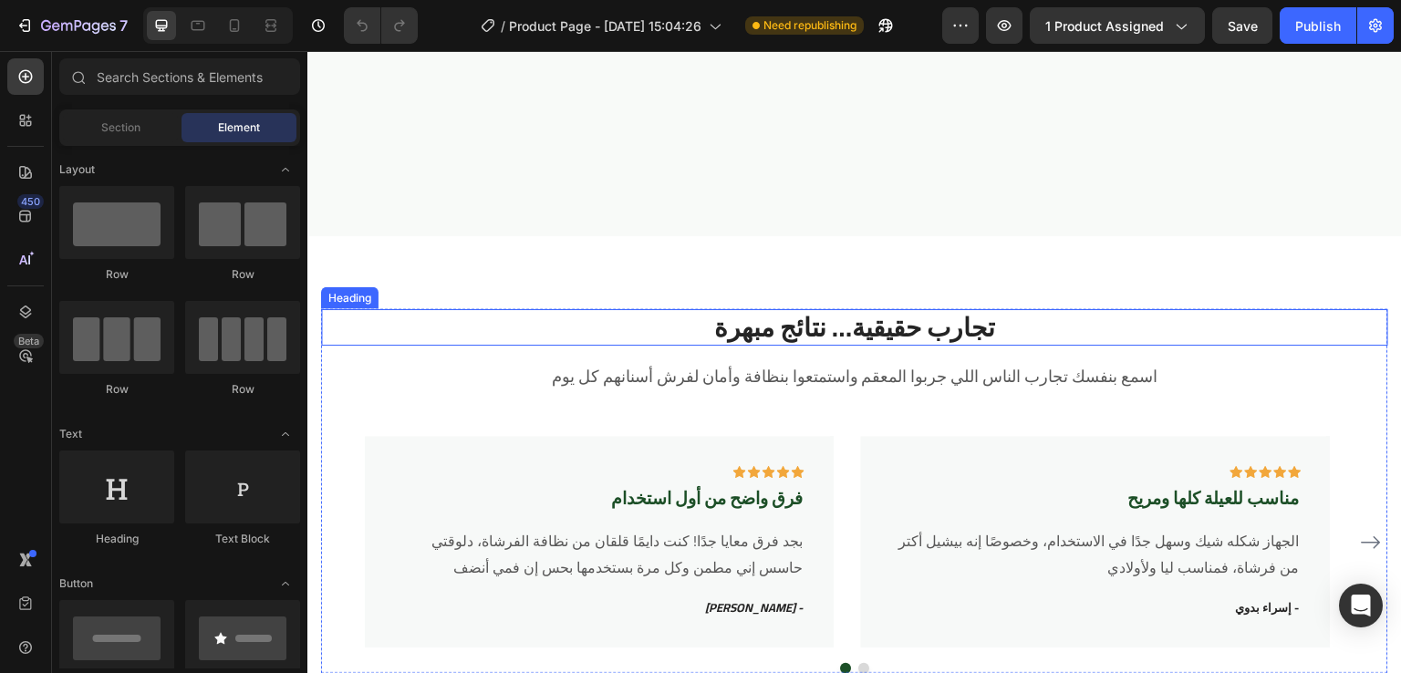
scroll to position [3784, 0]
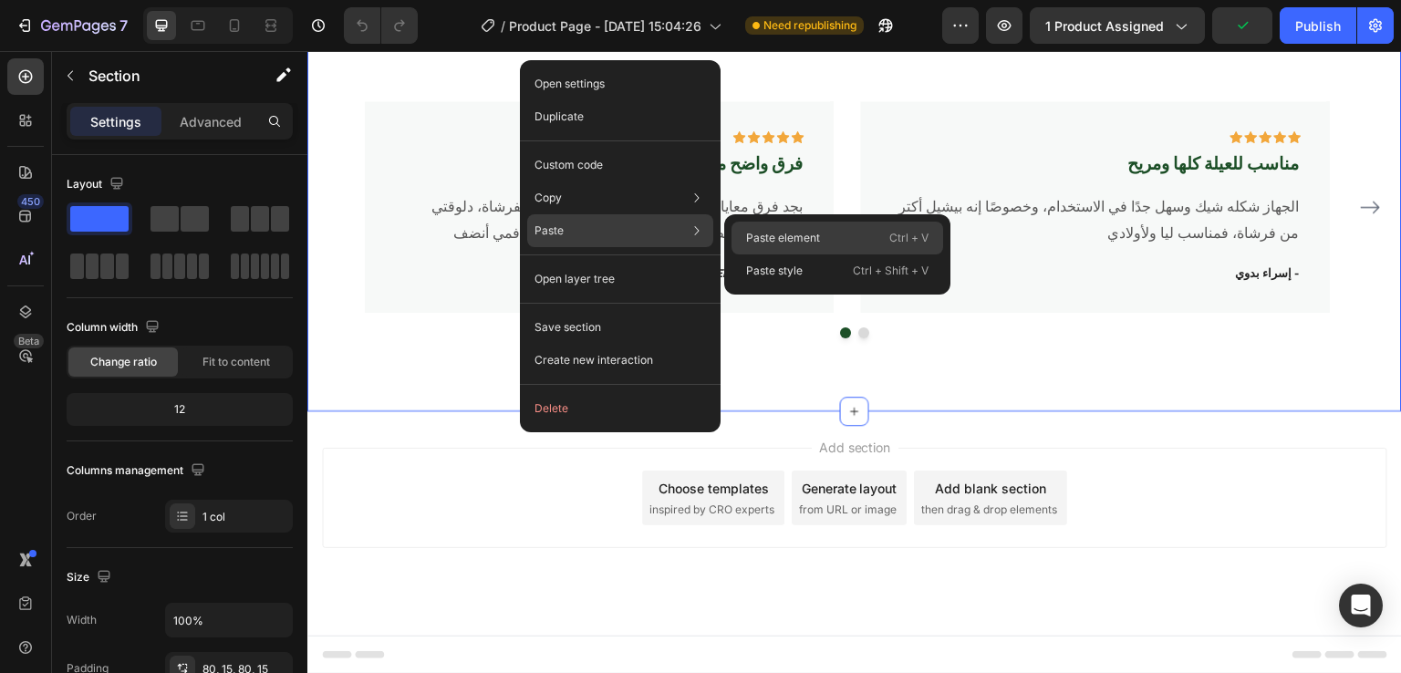
click at [753, 230] on p "Paste element" at bounding box center [783, 238] width 74 height 16
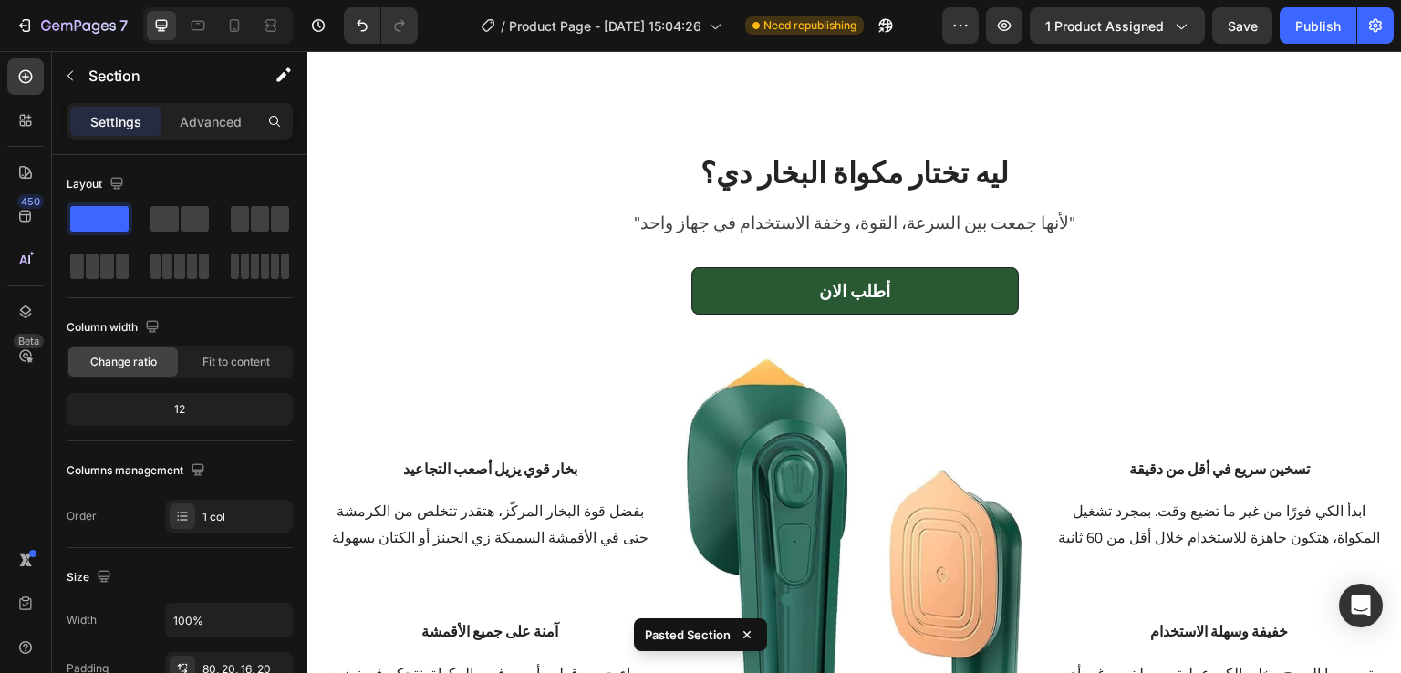
scroll to position [2053, 0]
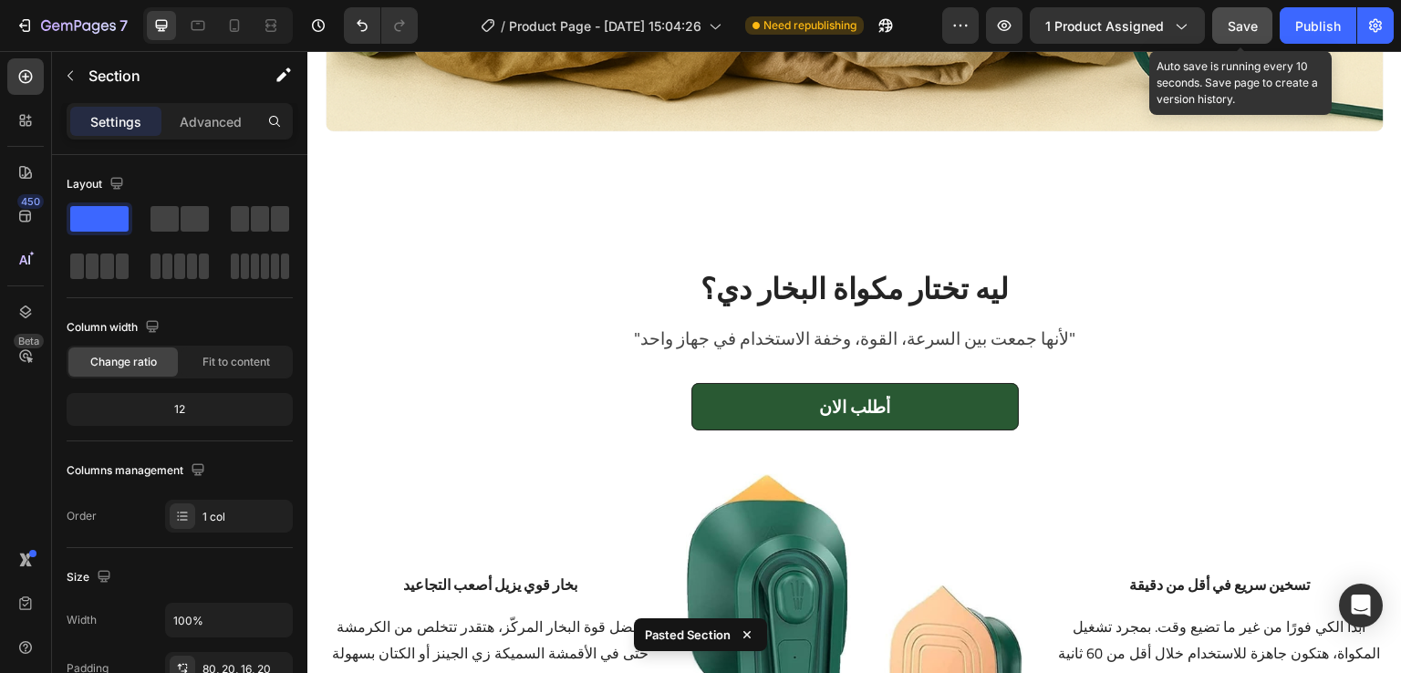
click at [1235, 28] on span "Save" at bounding box center [1243, 26] width 30 height 16
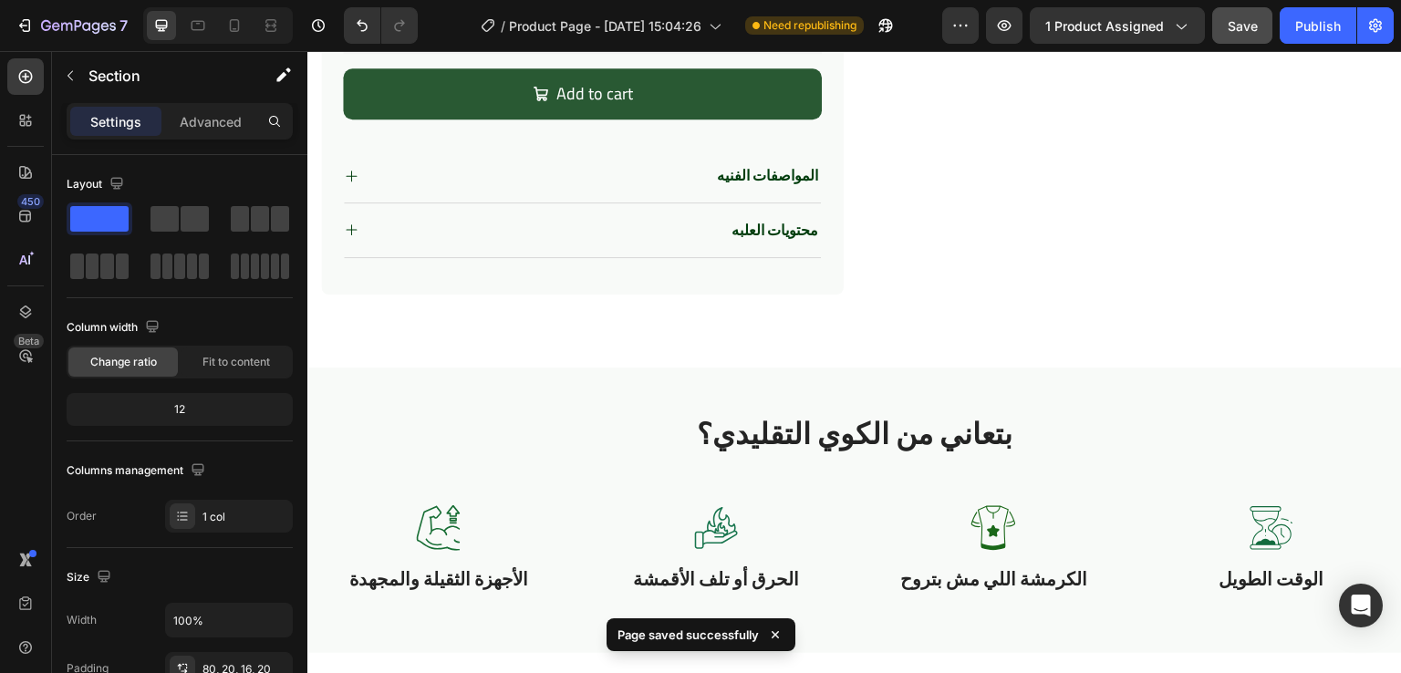
scroll to position [762, 0]
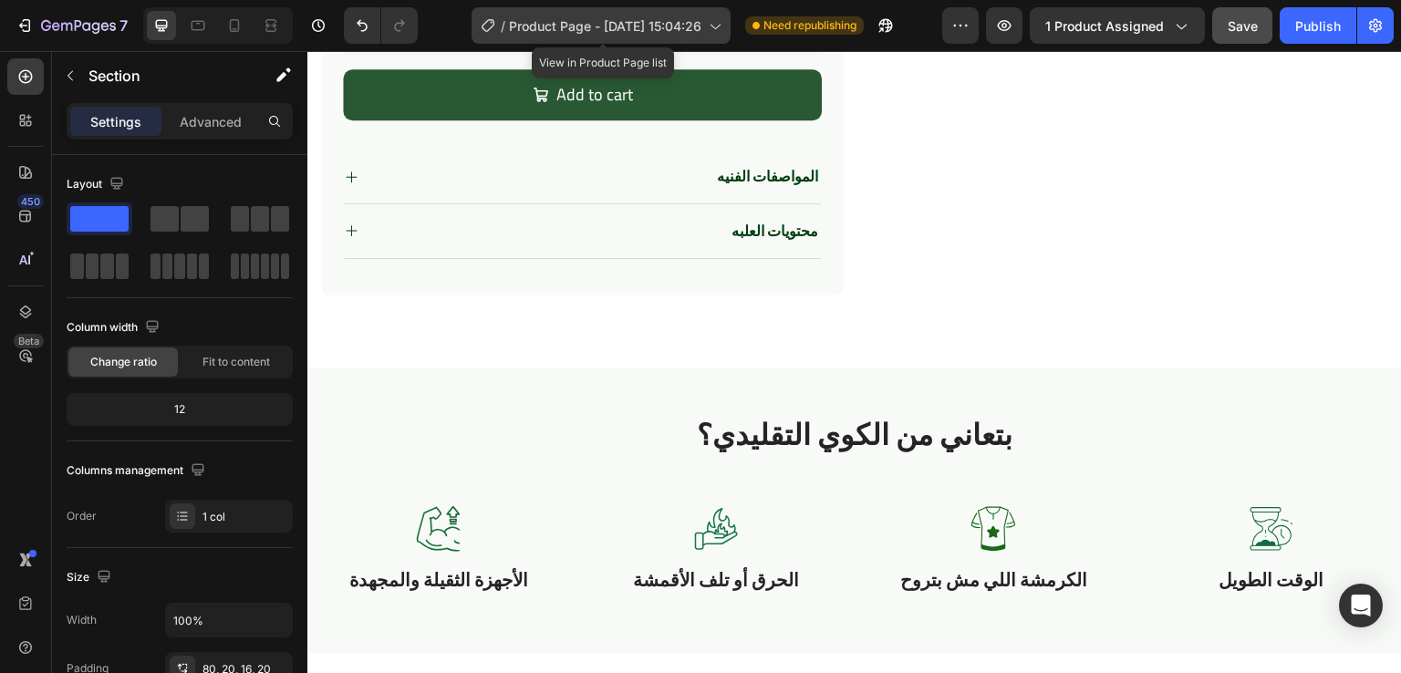
click at [630, 20] on span "Product Page - [DATE] 15:04:26" at bounding box center [605, 25] width 192 height 19
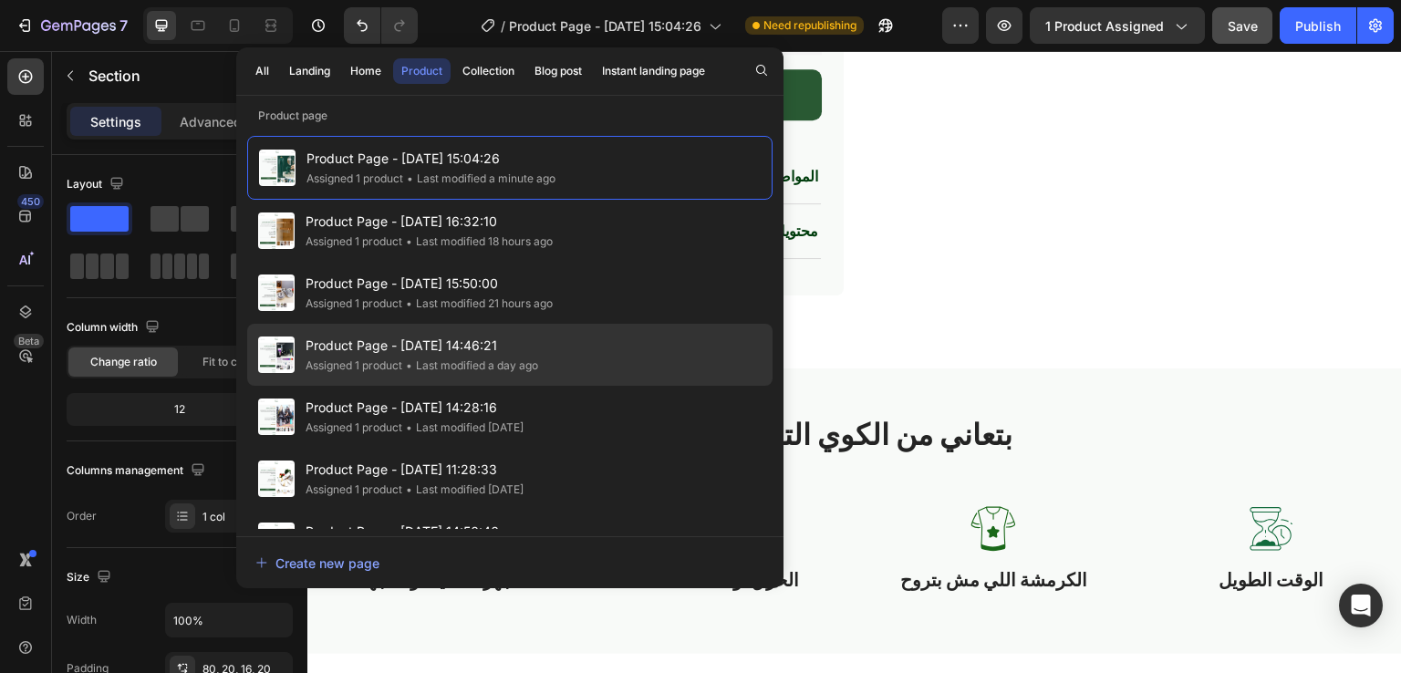
click at [314, 347] on span "Product Page - [DATE] 14:46:21" at bounding box center [422, 346] width 233 height 22
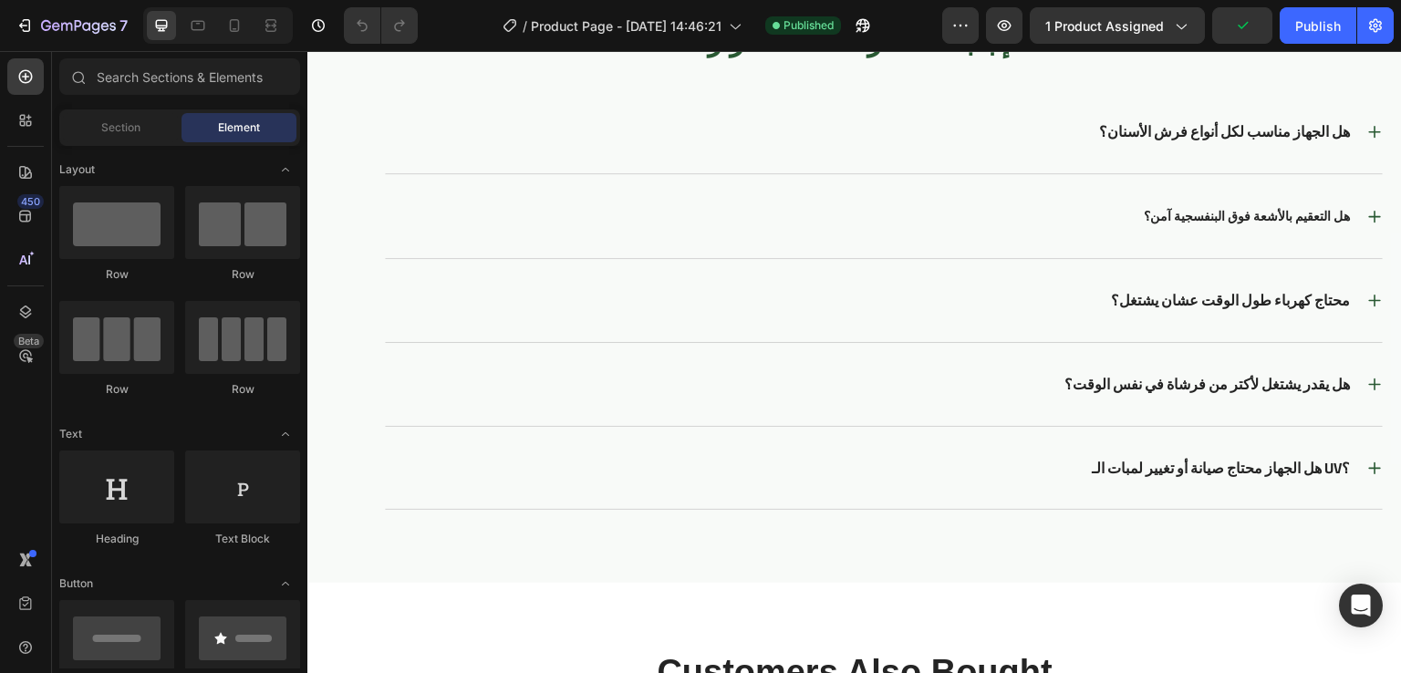
scroll to position [5006, 0]
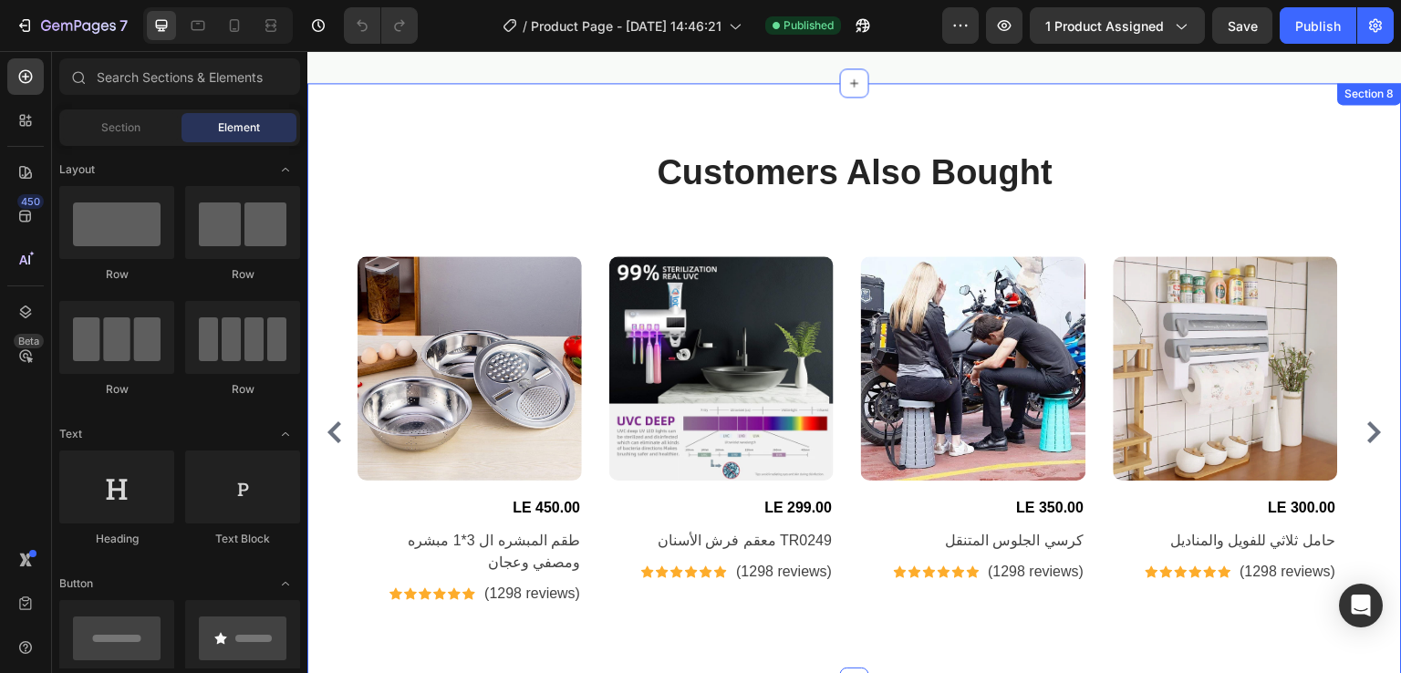
click at [556, 221] on div "Customers Also Bought Heading Row Product Images LE 450.00 (P) Price (P) Price …" at bounding box center [854, 382] width 1067 height 467
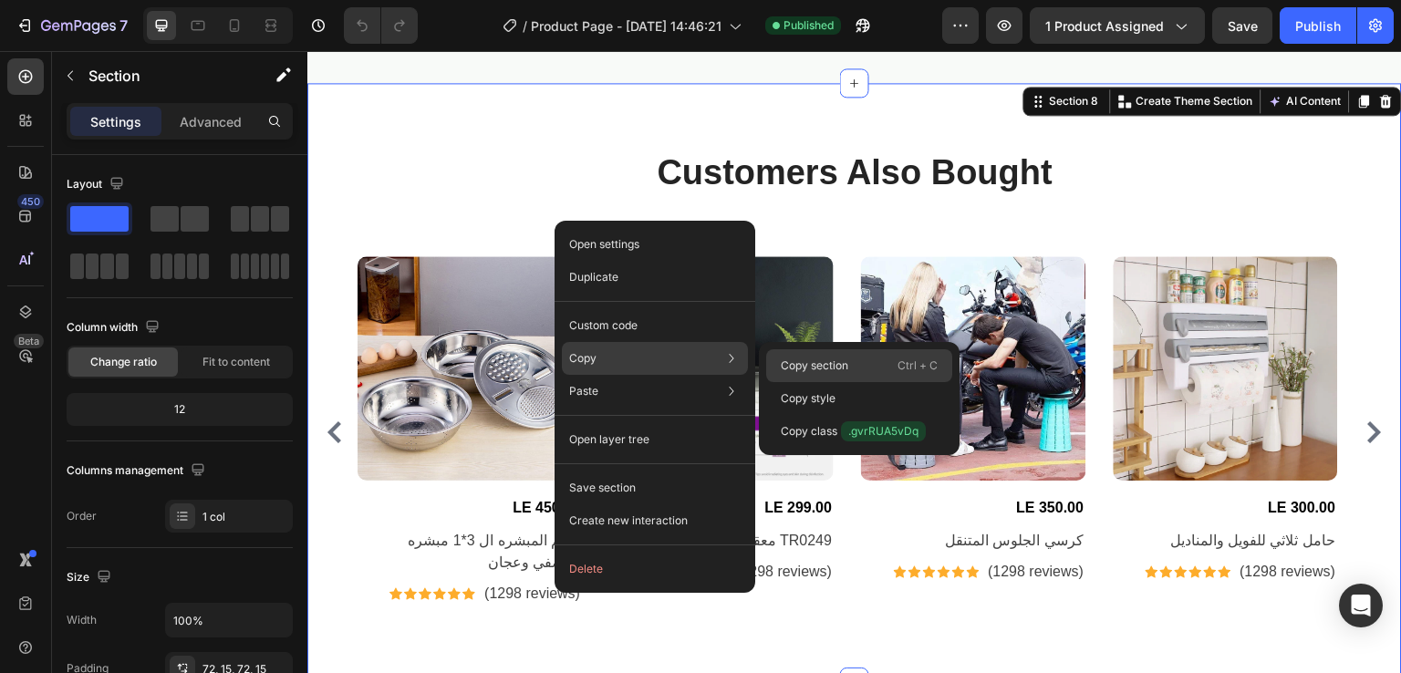
click at [788, 366] on p "Copy section" at bounding box center [815, 366] width 68 height 16
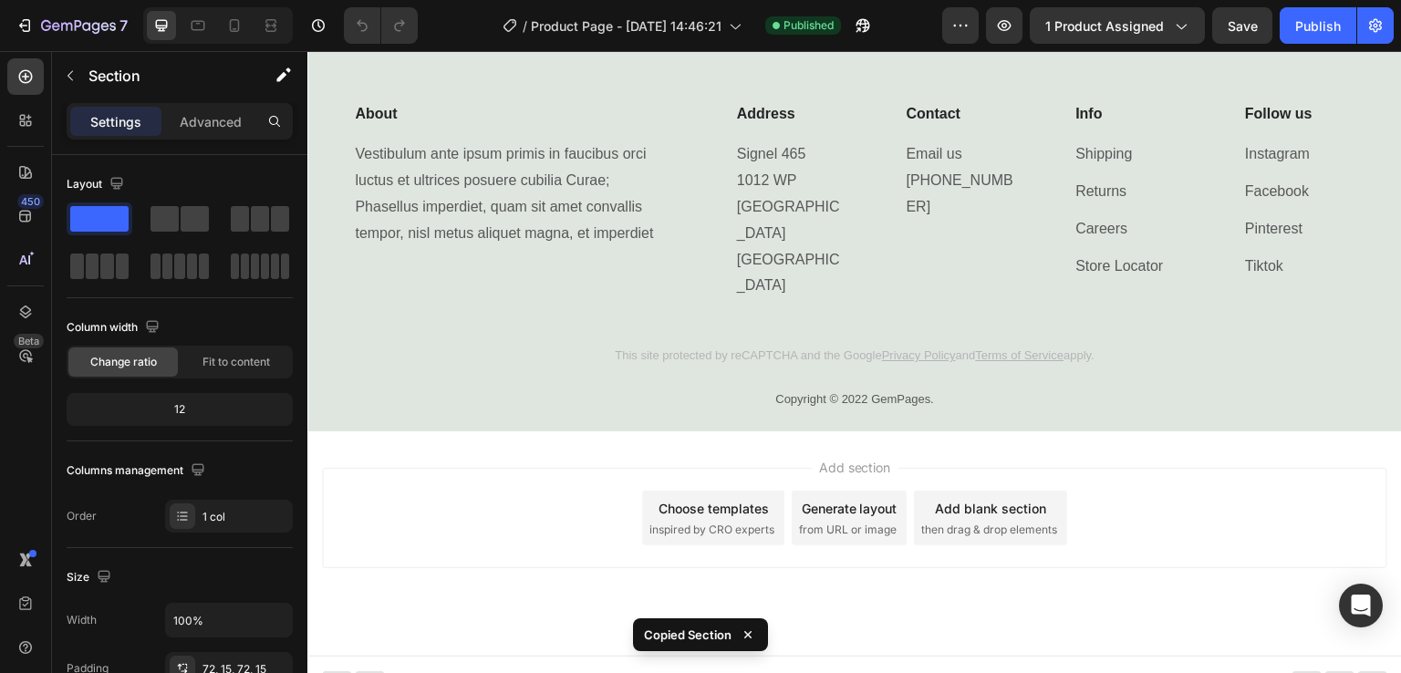
scroll to position [5302, 0]
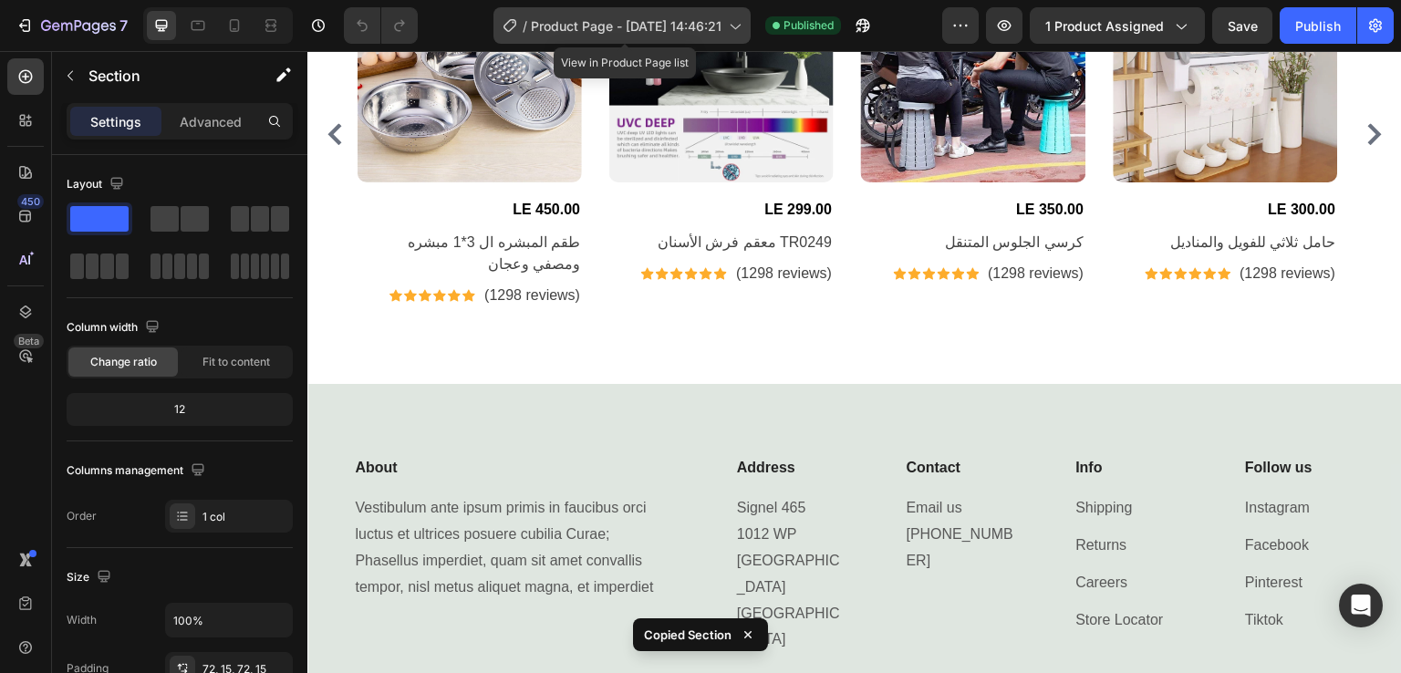
click at [672, 34] on span "Product Page - [DATE] 14:46:21" at bounding box center [626, 25] width 191 height 19
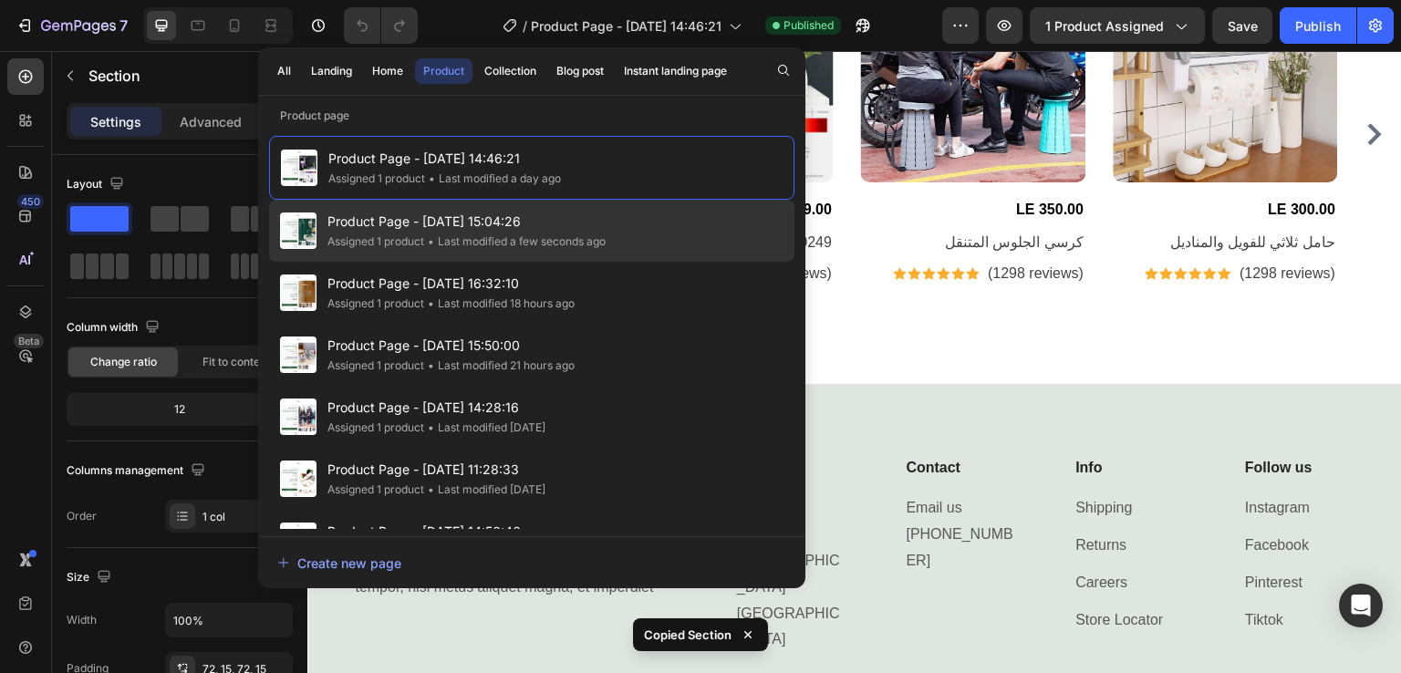
click at [420, 230] on span "Product Page - [DATE] 15:04:26" at bounding box center [466, 222] width 278 height 22
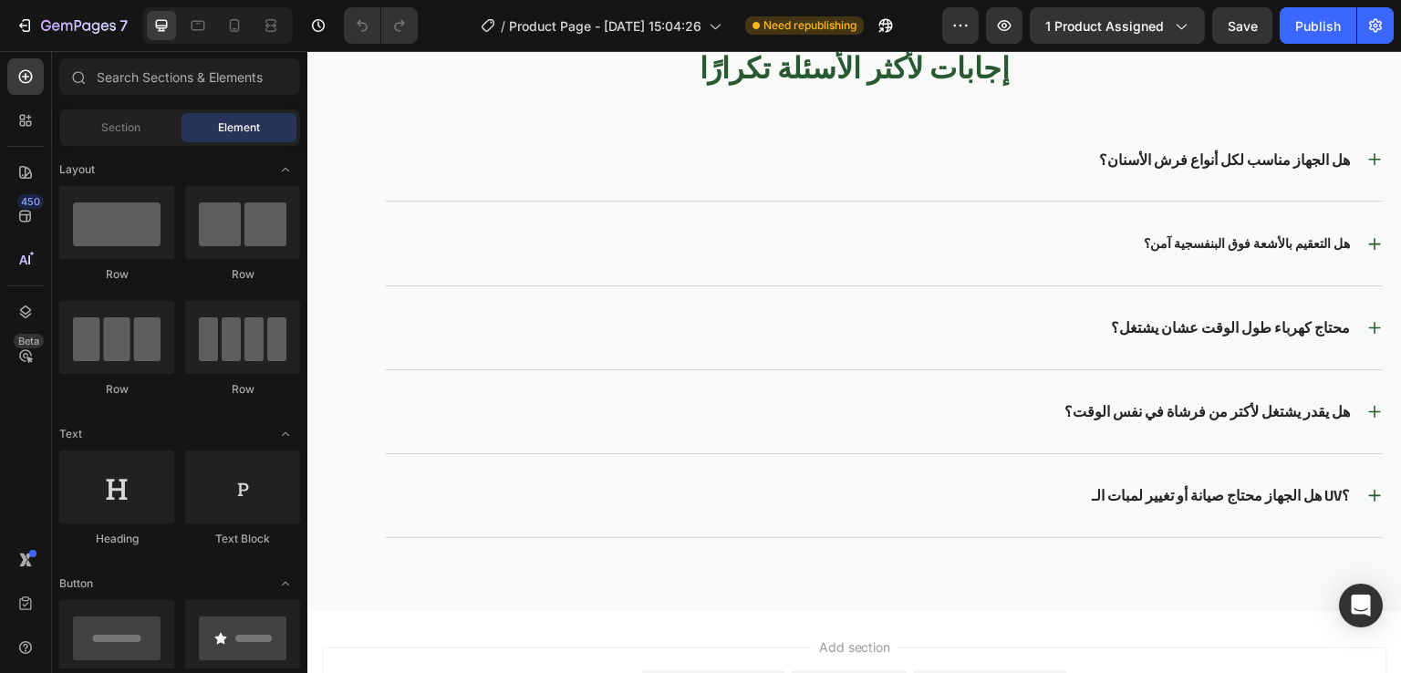
scroll to position [4454, 0]
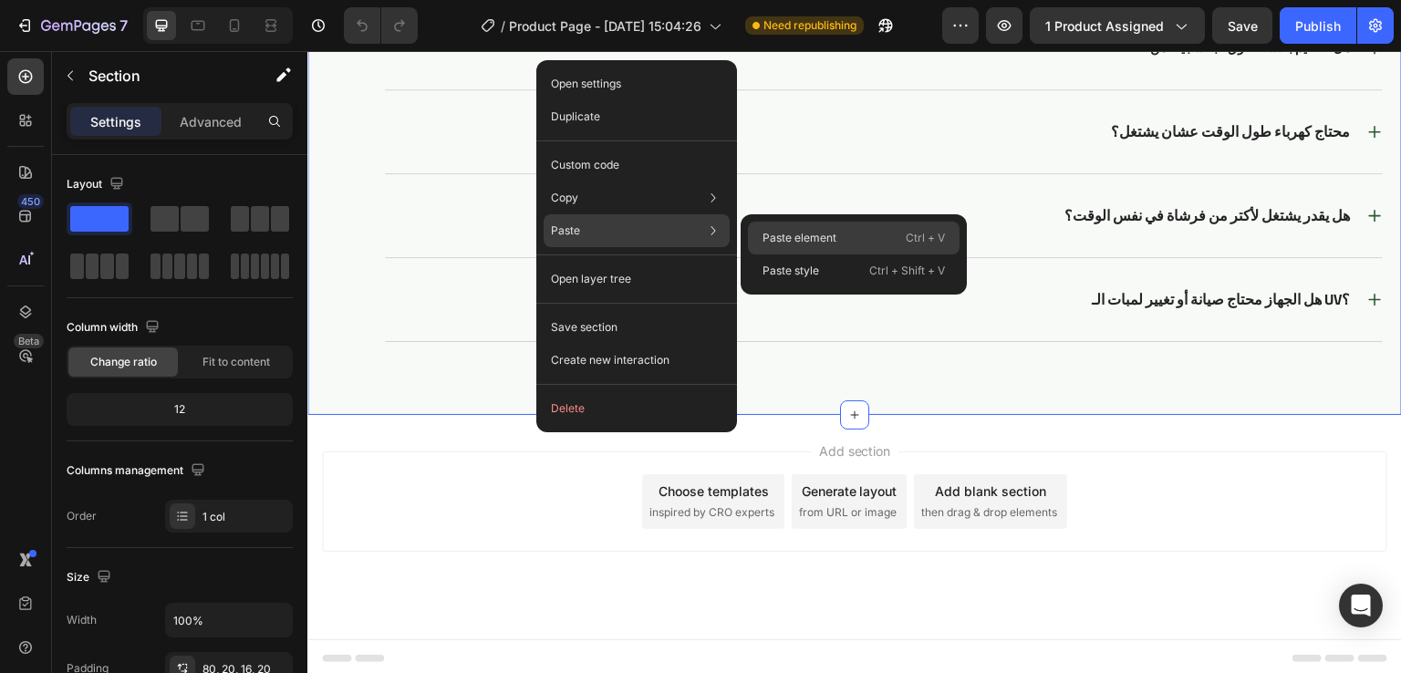
click at [772, 234] on p "Paste element" at bounding box center [800, 238] width 74 height 16
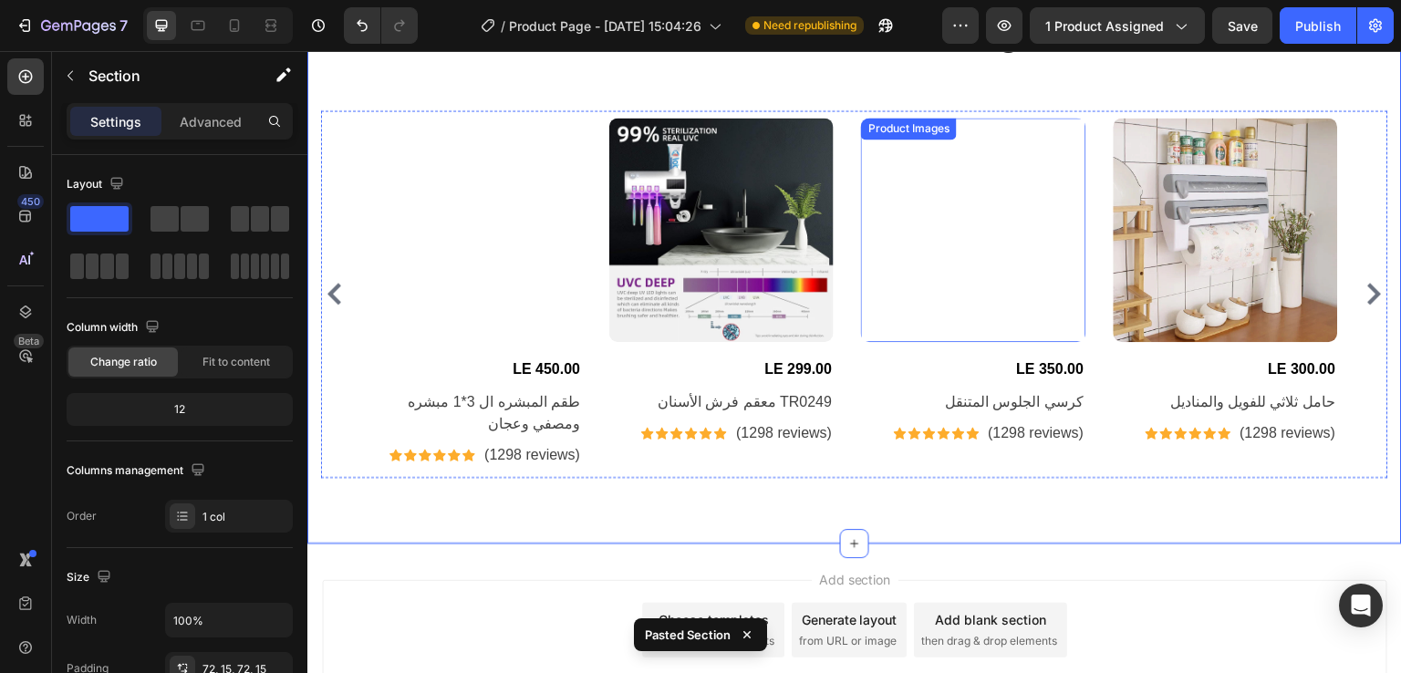
scroll to position [4797, 0]
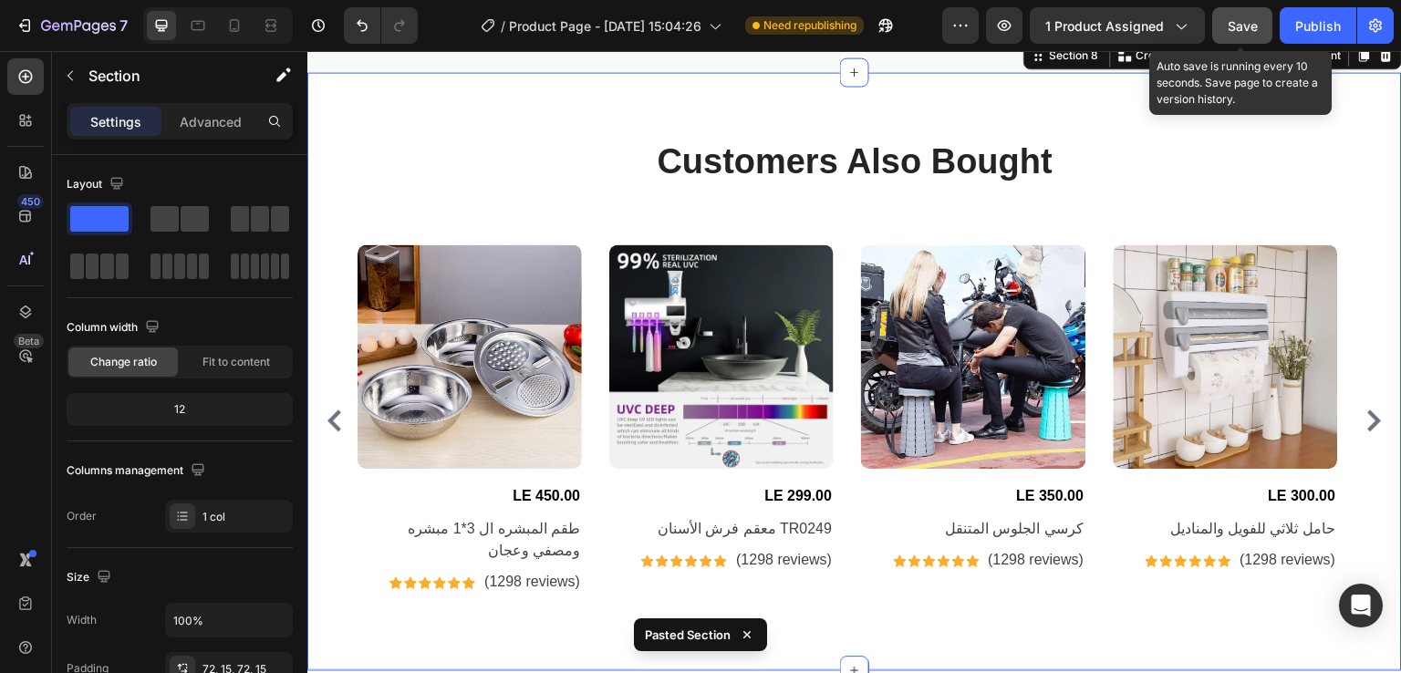
click at [1239, 39] on button "Save" at bounding box center [1242, 25] width 60 height 36
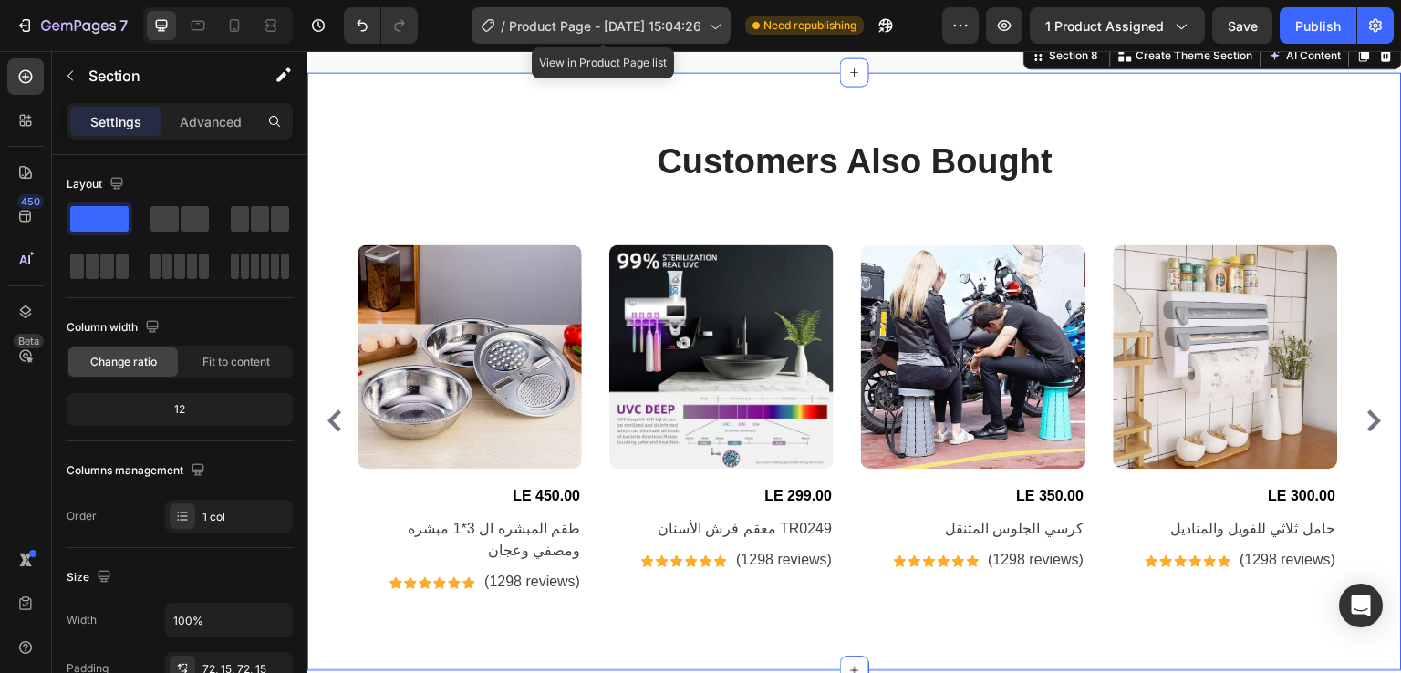
click at [638, 30] on span "Product Page - [DATE] 15:04:26" at bounding box center [605, 25] width 192 height 19
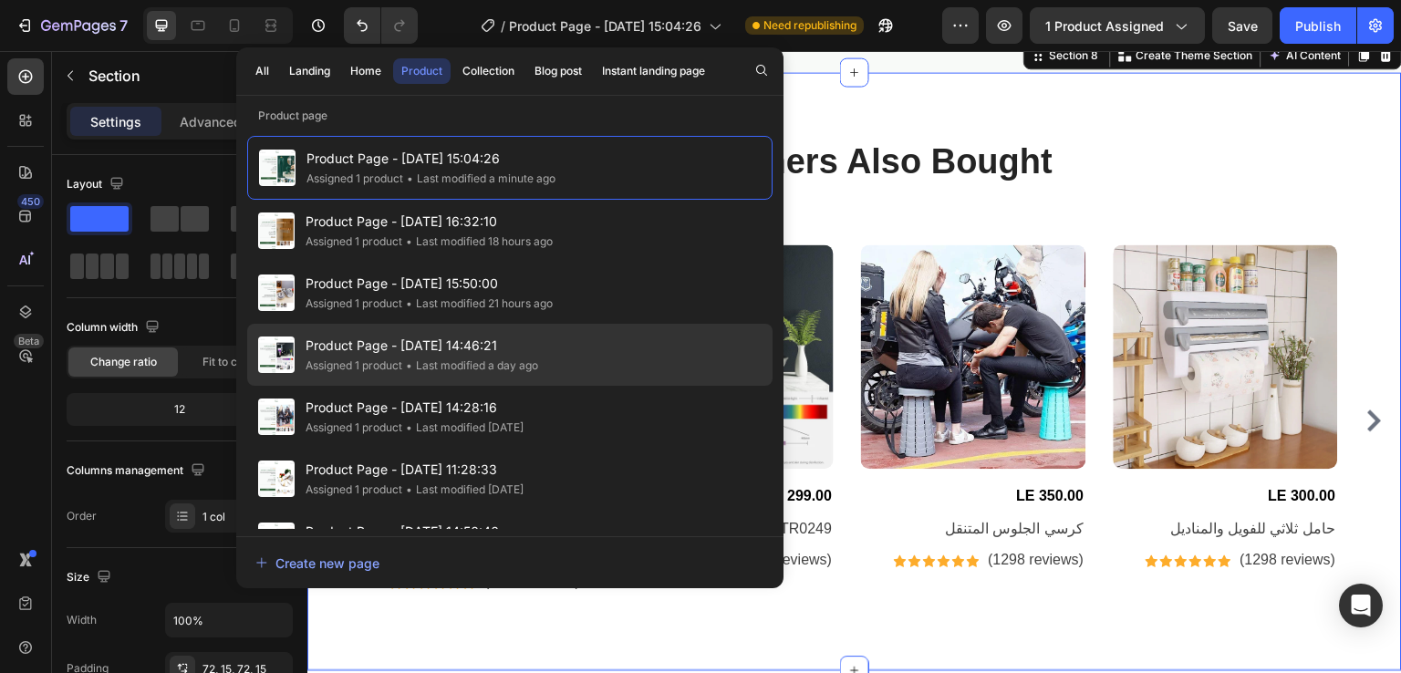
click at [304, 386] on div "Product Page - Aug 25, 14:46:21 Assigned 1 product • Last modified a day ago" at bounding box center [509, 417] width 525 height 62
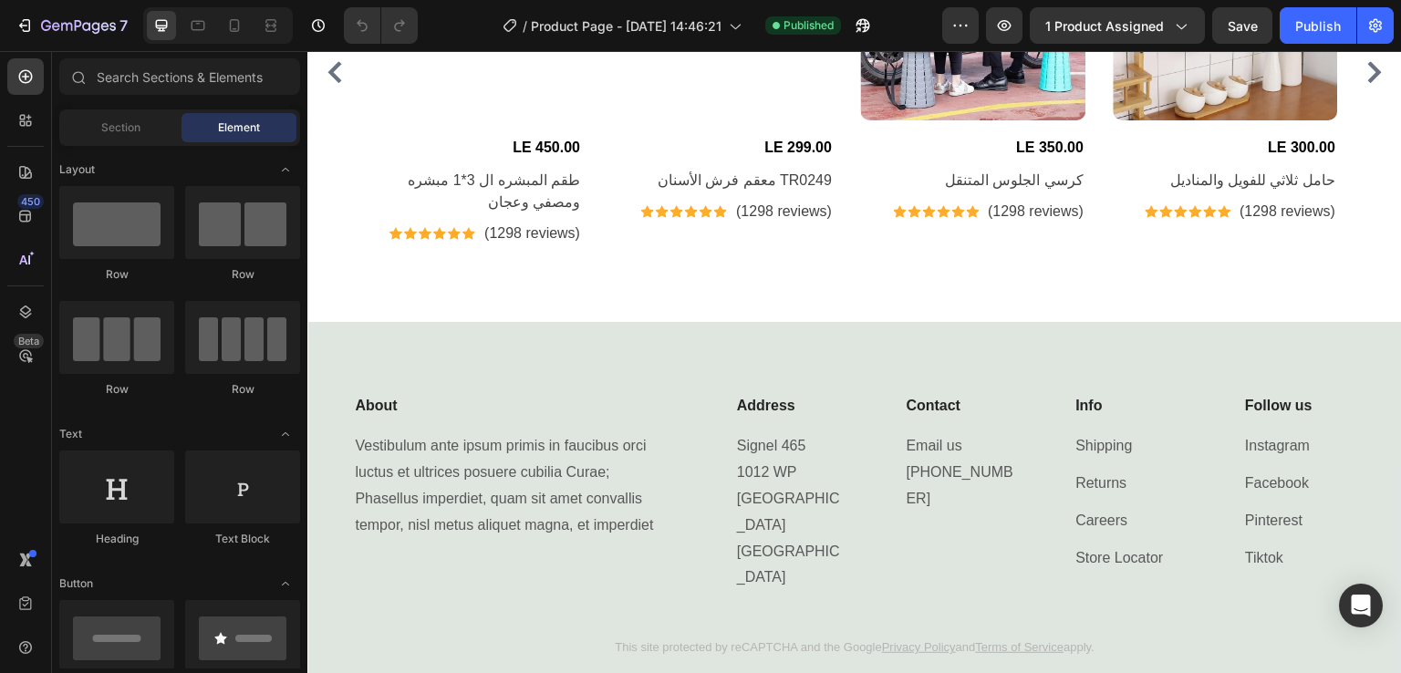
scroll to position [5381, 0]
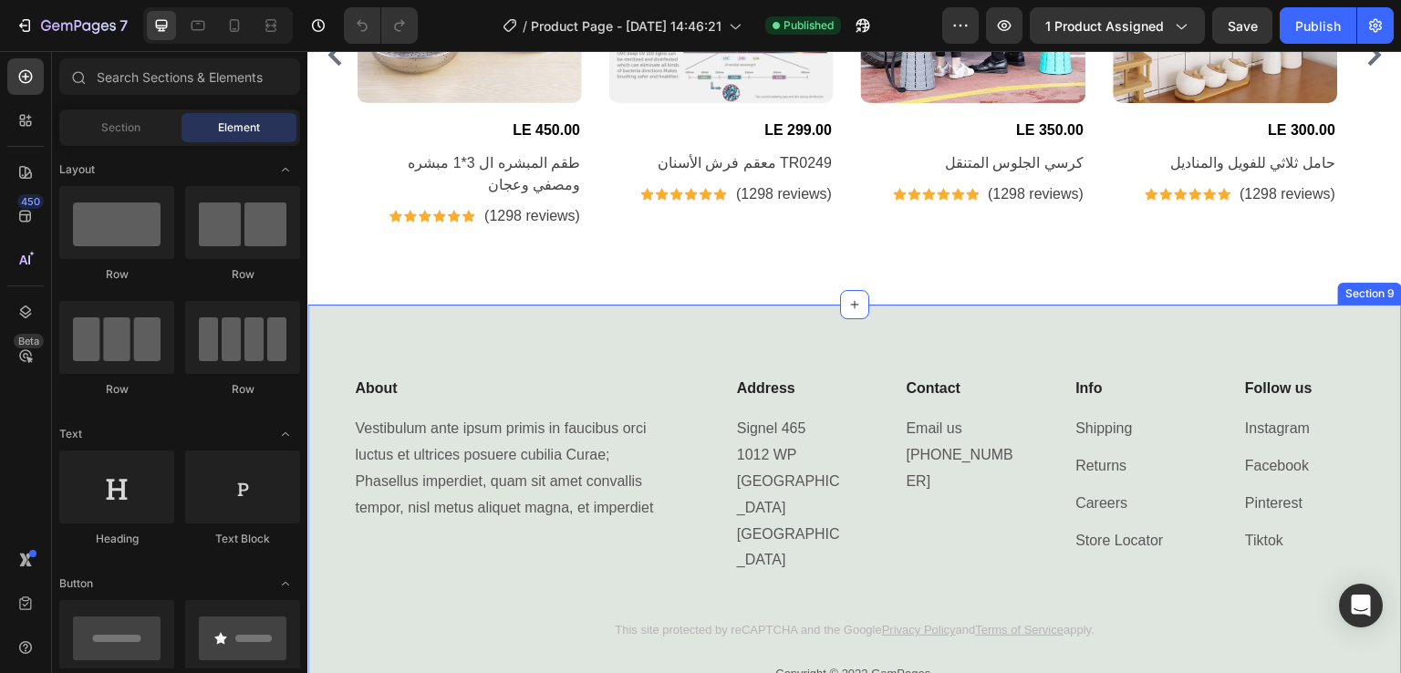
click at [785, 316] on div "About Heading Vestibulum ante ipsum primis in faucibus orci luctus et ultrices …" at bounding box center [854, 506] width 1095 height 402
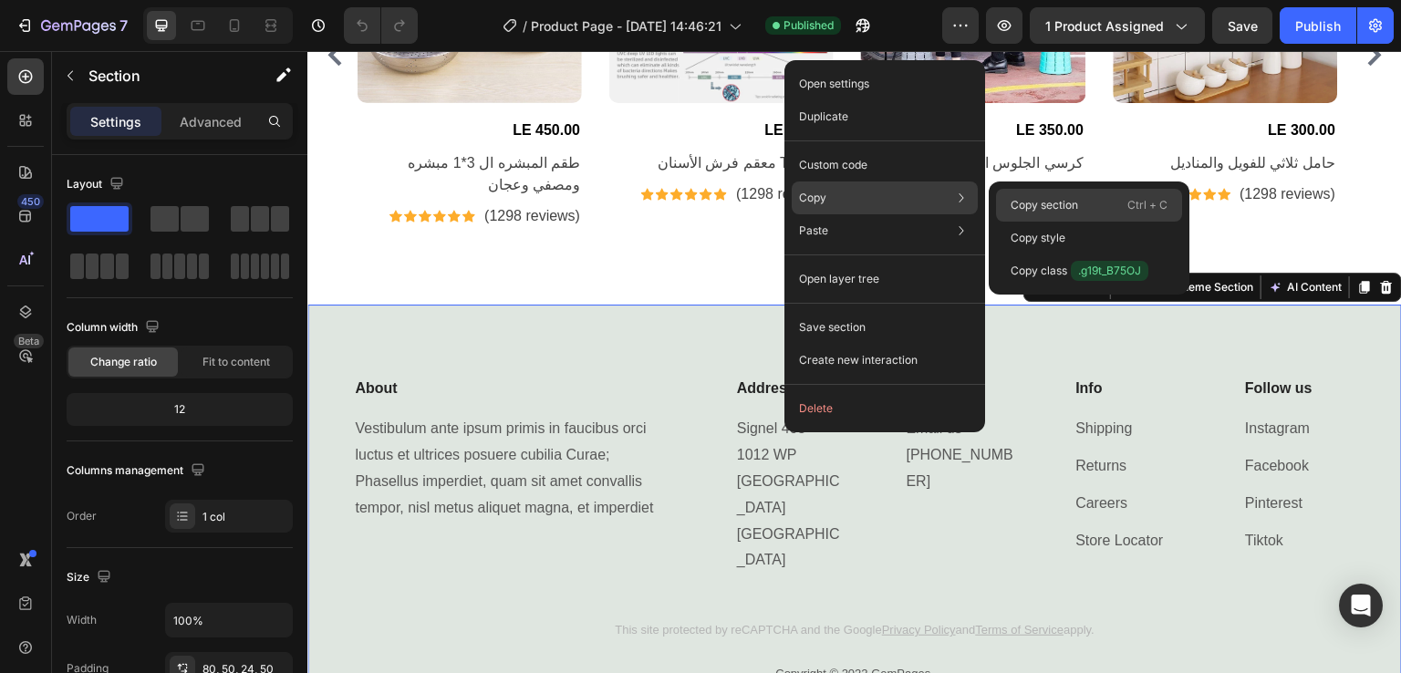
click at [1040, 201] on p "Copy section" at bounding box center [1045, 205] width 68 height 16
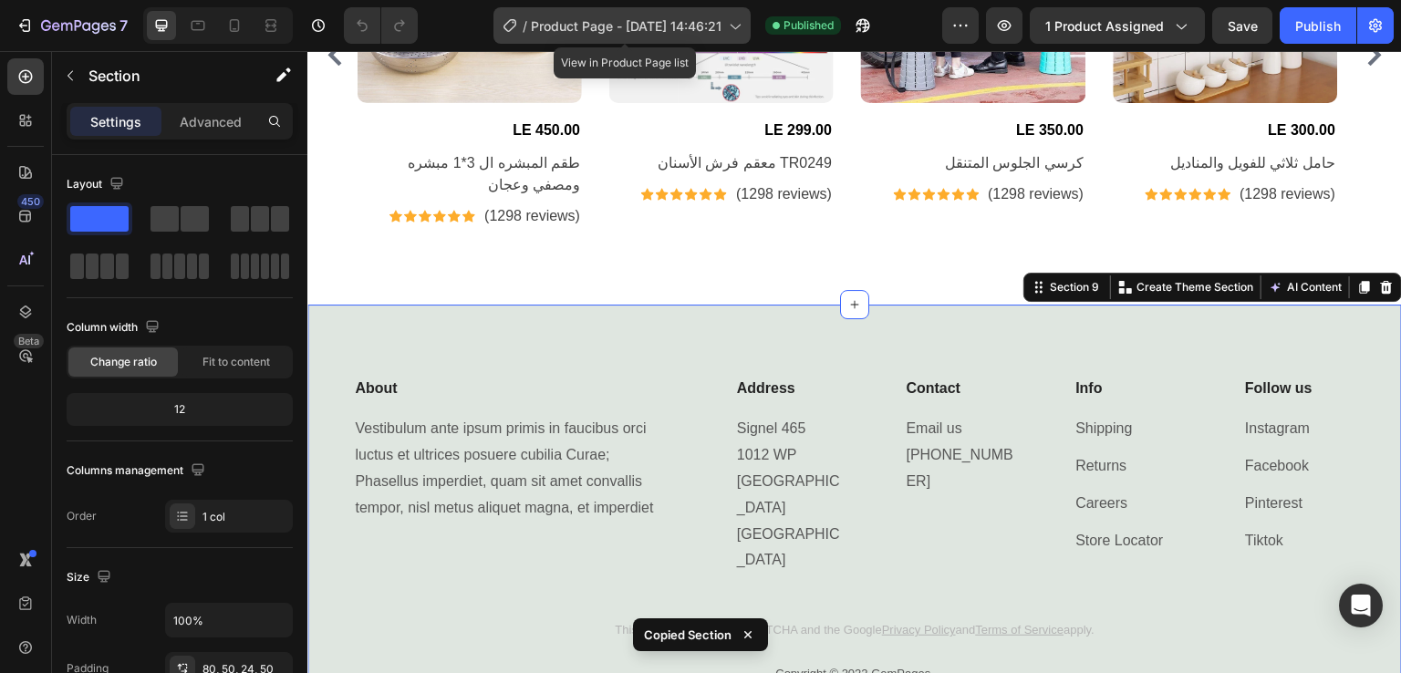
click at [706, 21] on span "Product Page - [DATE] 14:46:21" at bounding box center [626, 25] width 191 height 19
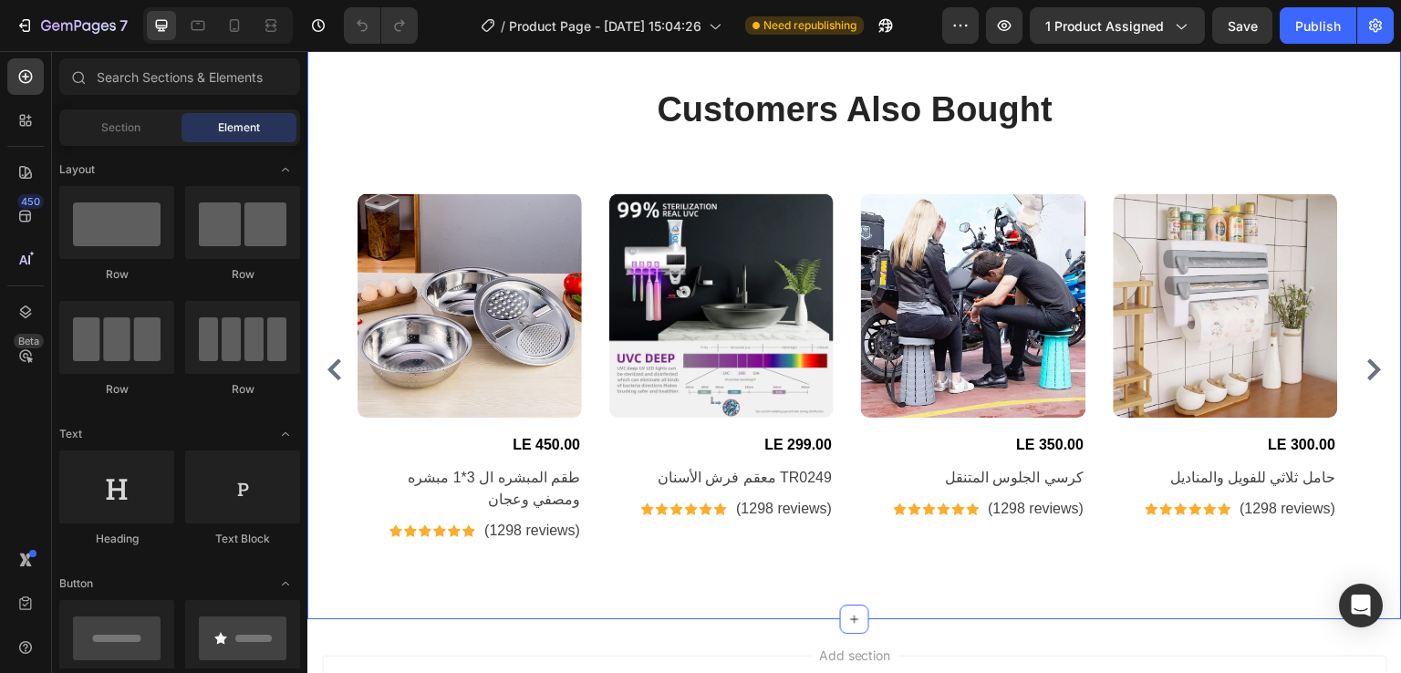
scroll to position [5053, 0]
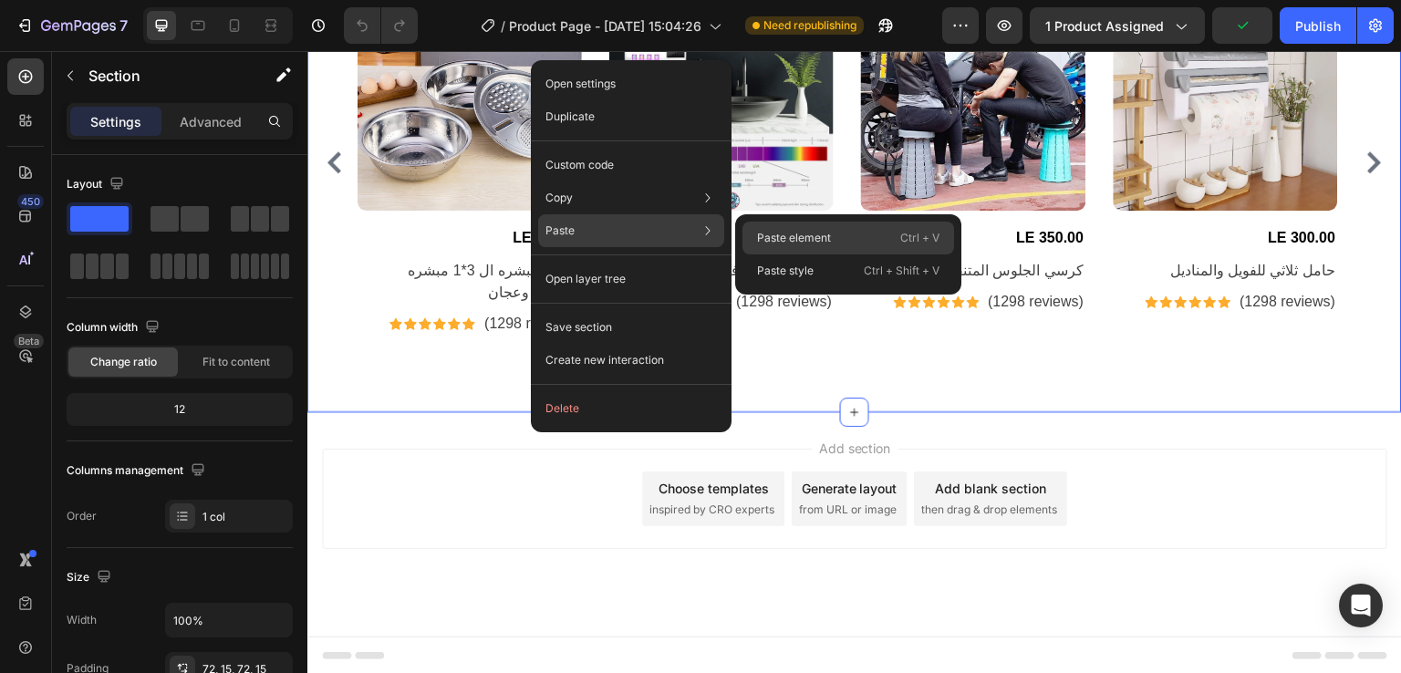
click at [771, 241] on p "Paste element" at bounding box center [794, 238] width 74 height 16
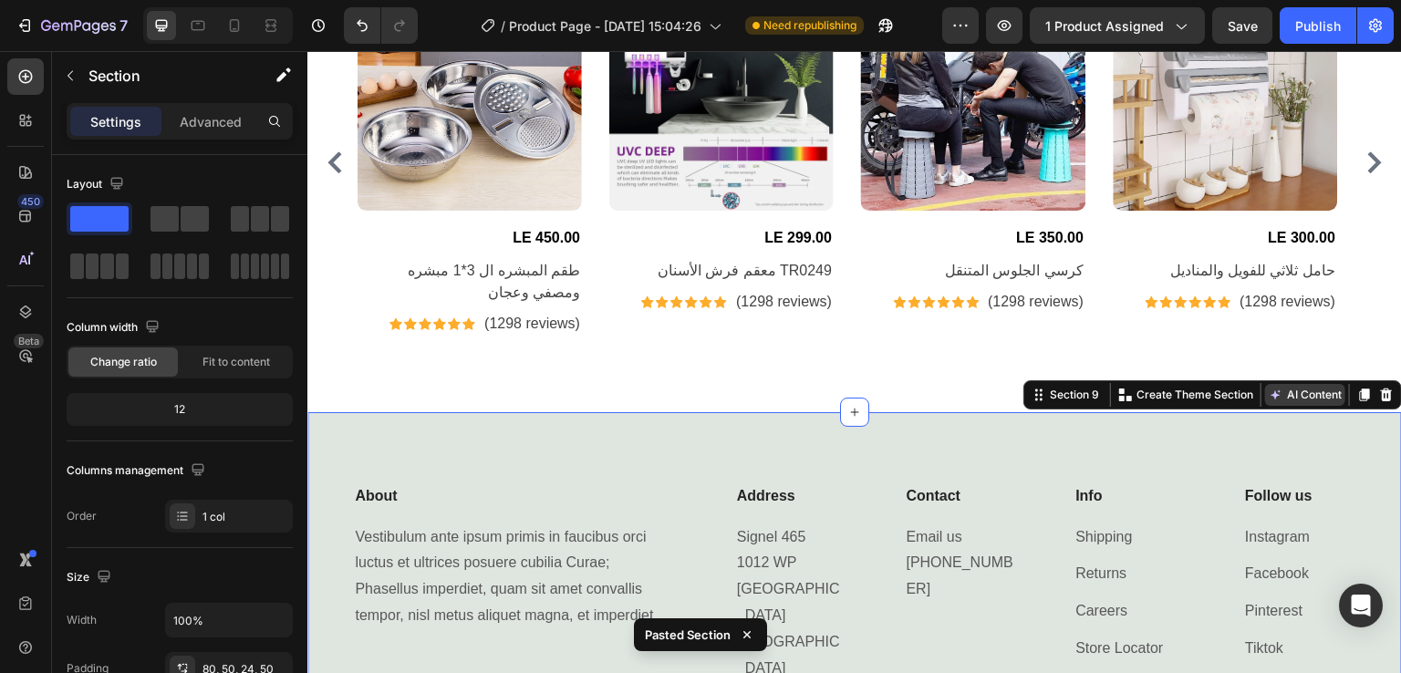
scroll to position [5374, 0]
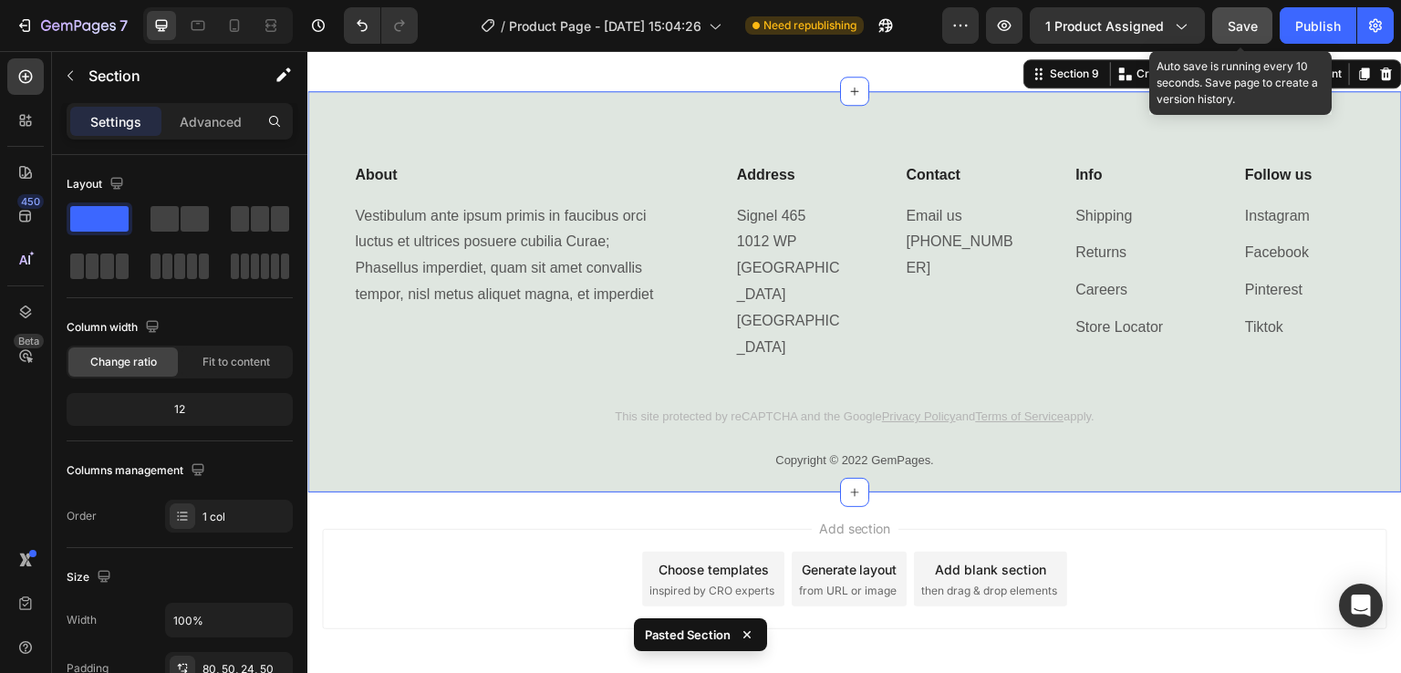
click at [1252, 26] on span "Save" at bounding box center [1243, 26] width 30 height 16
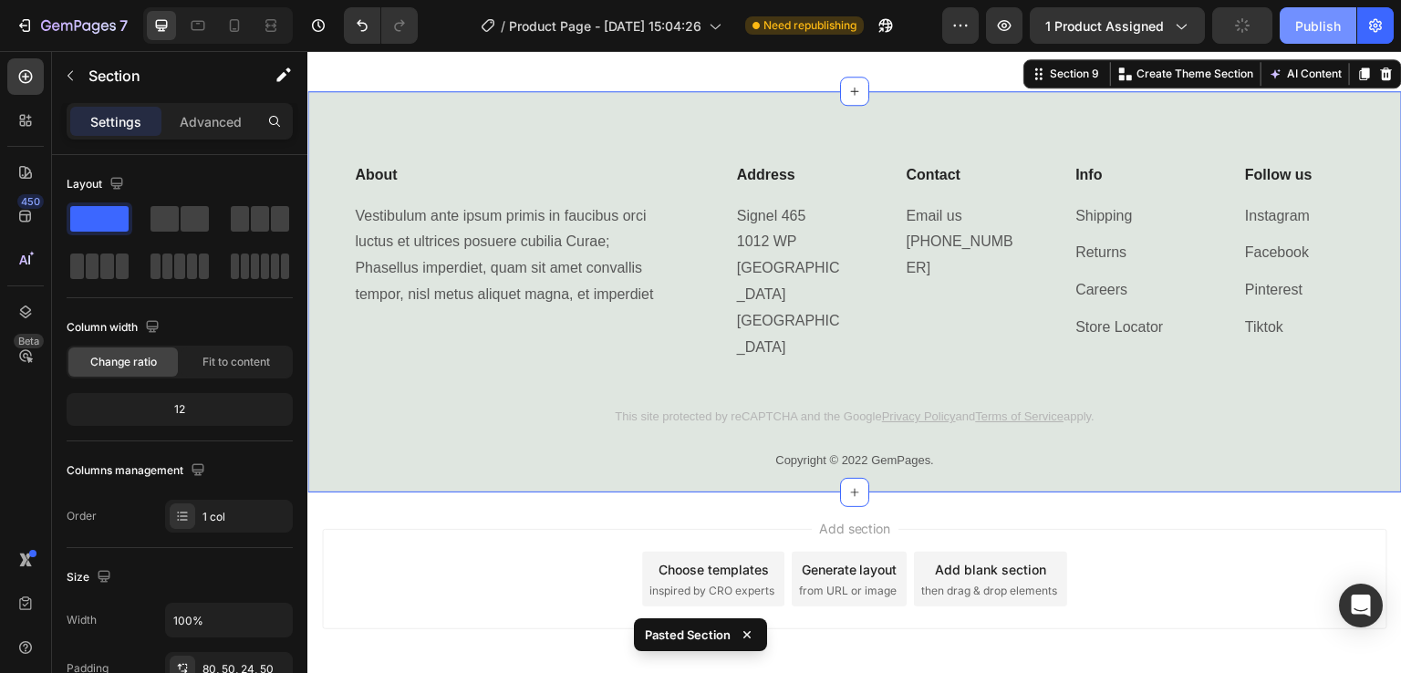
click at [1299, 30] on div "Publish" at bounding box center [1318, 25] width 46 height 19
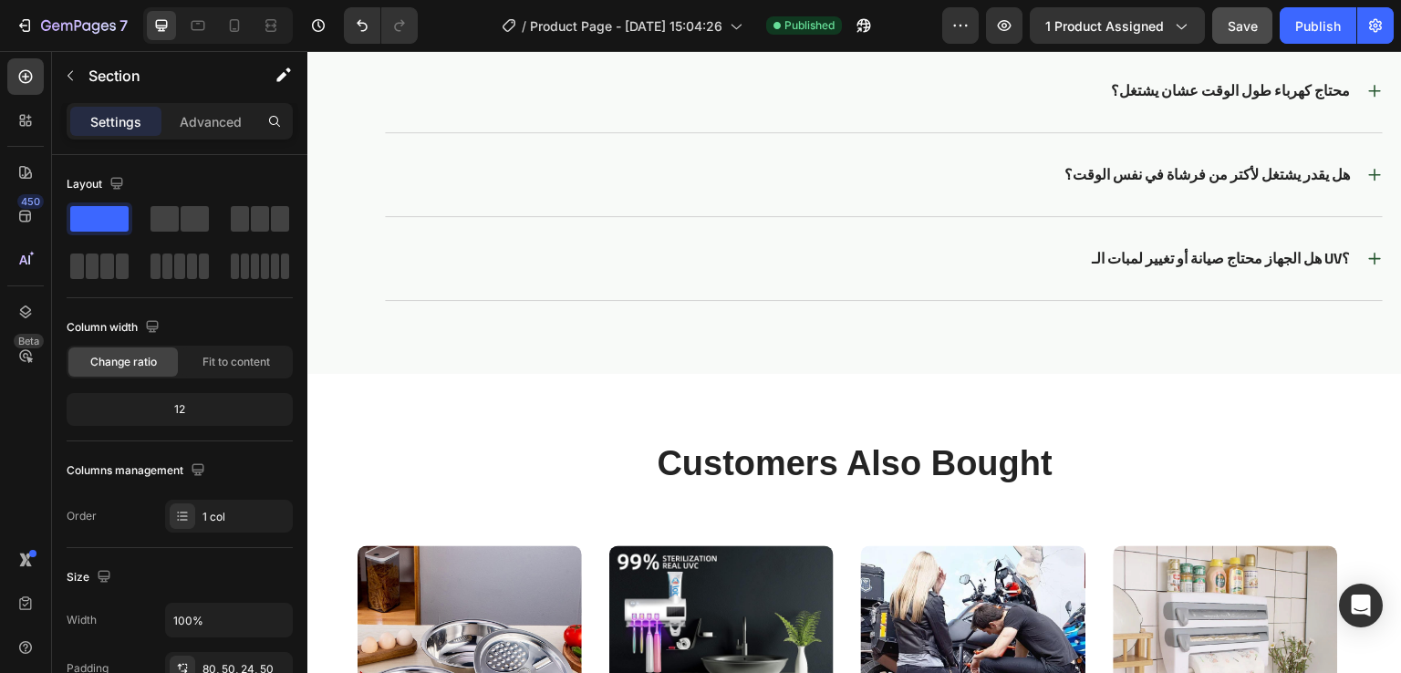
scroll to position [4767, 0]
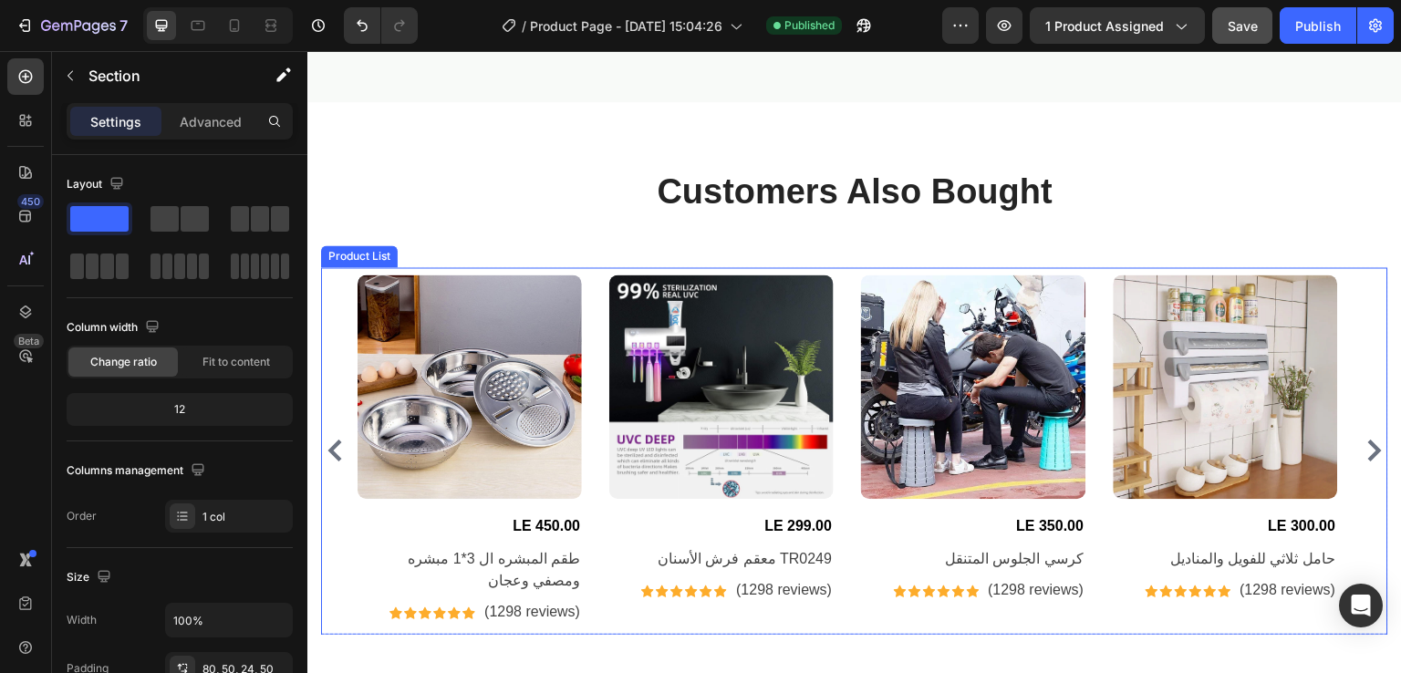
click at [591, 311] on div "Product Images LE 450.00 (P) Price (P) Price طقم المبشره ال 3*1 مبشره ومصفي وعج…" at bounding box center [855, 451] width 994 height 353
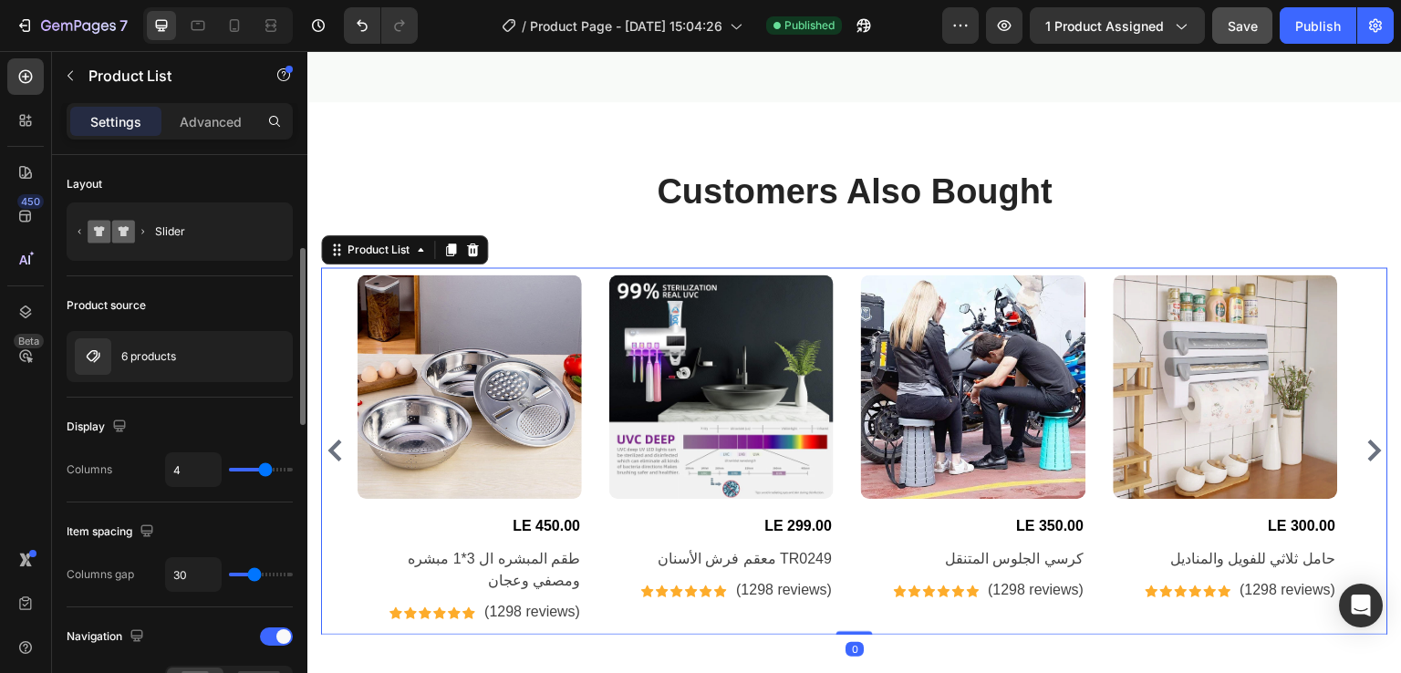
scroll to position [71, 0]
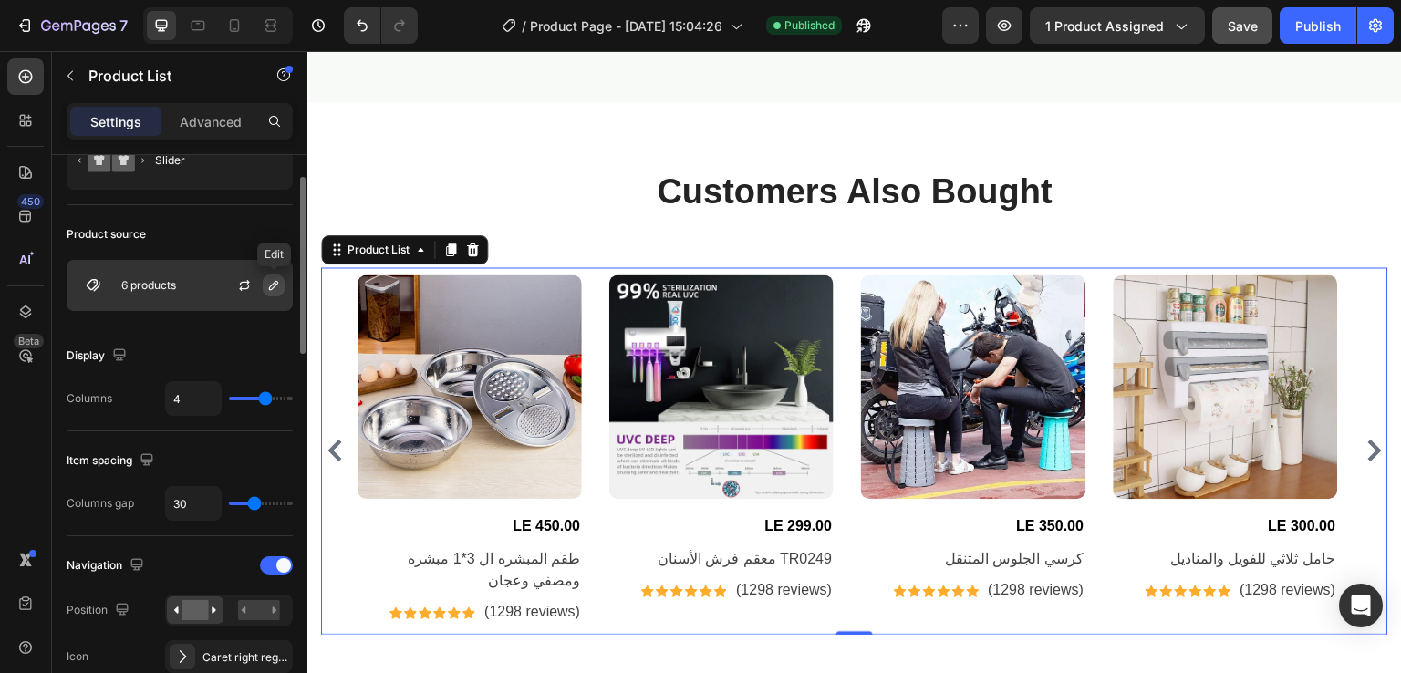
click at [269, 281] on icon "button" at bounding box center [273, 285] width 15 height 15
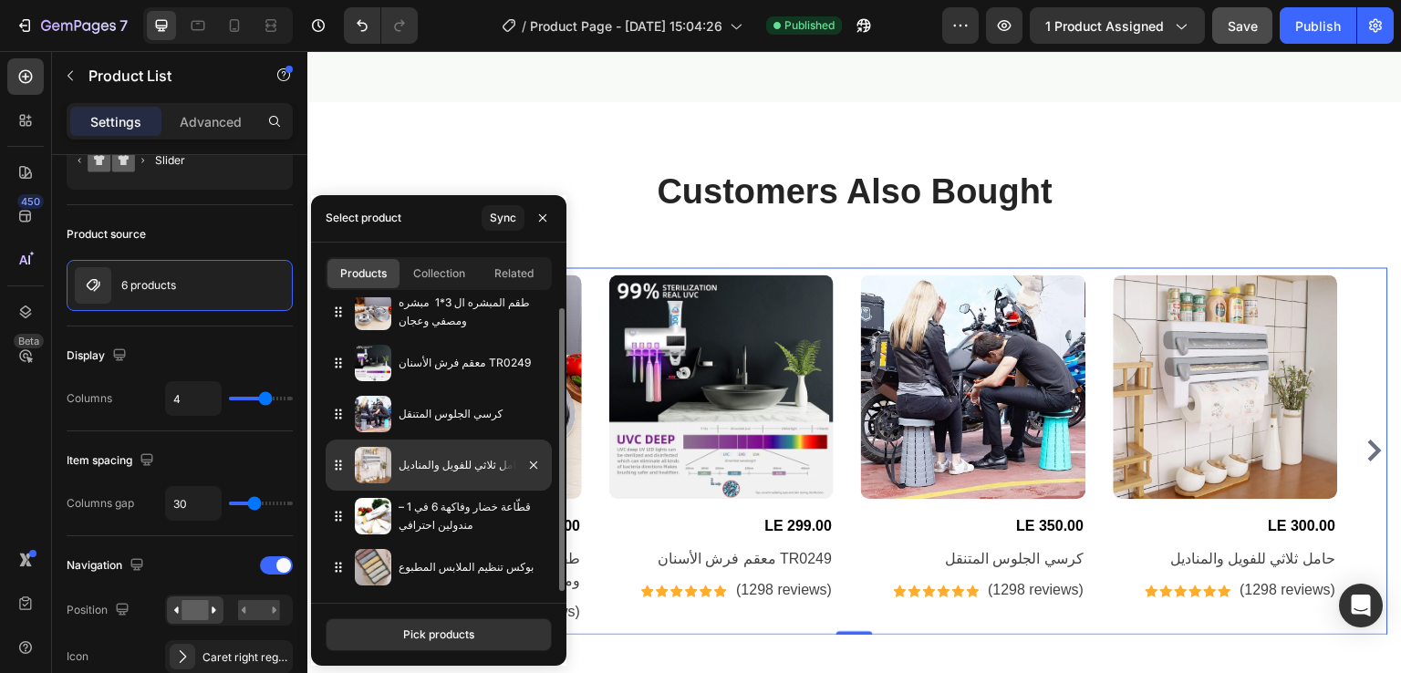
scroll to position [0, 0]
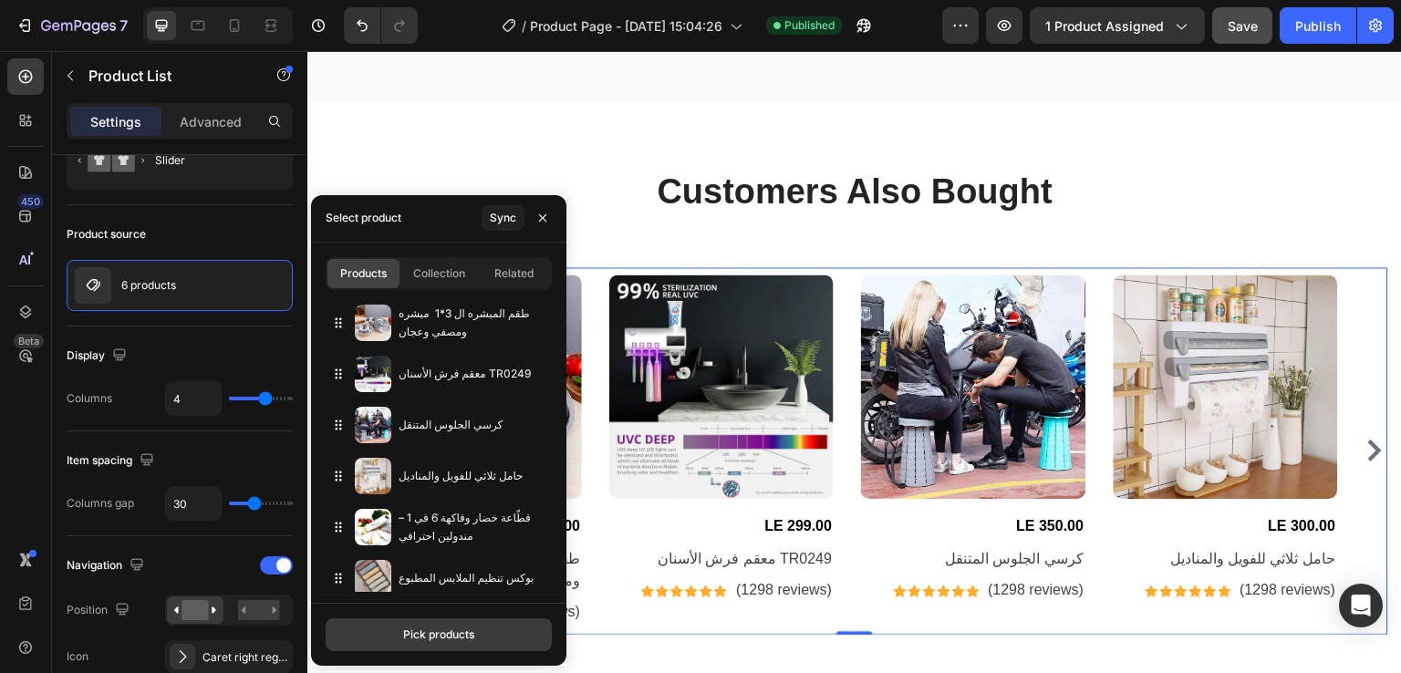
click at [434, 627] on div "Pick products" at bounding box center [438, 635] width 71 height 16
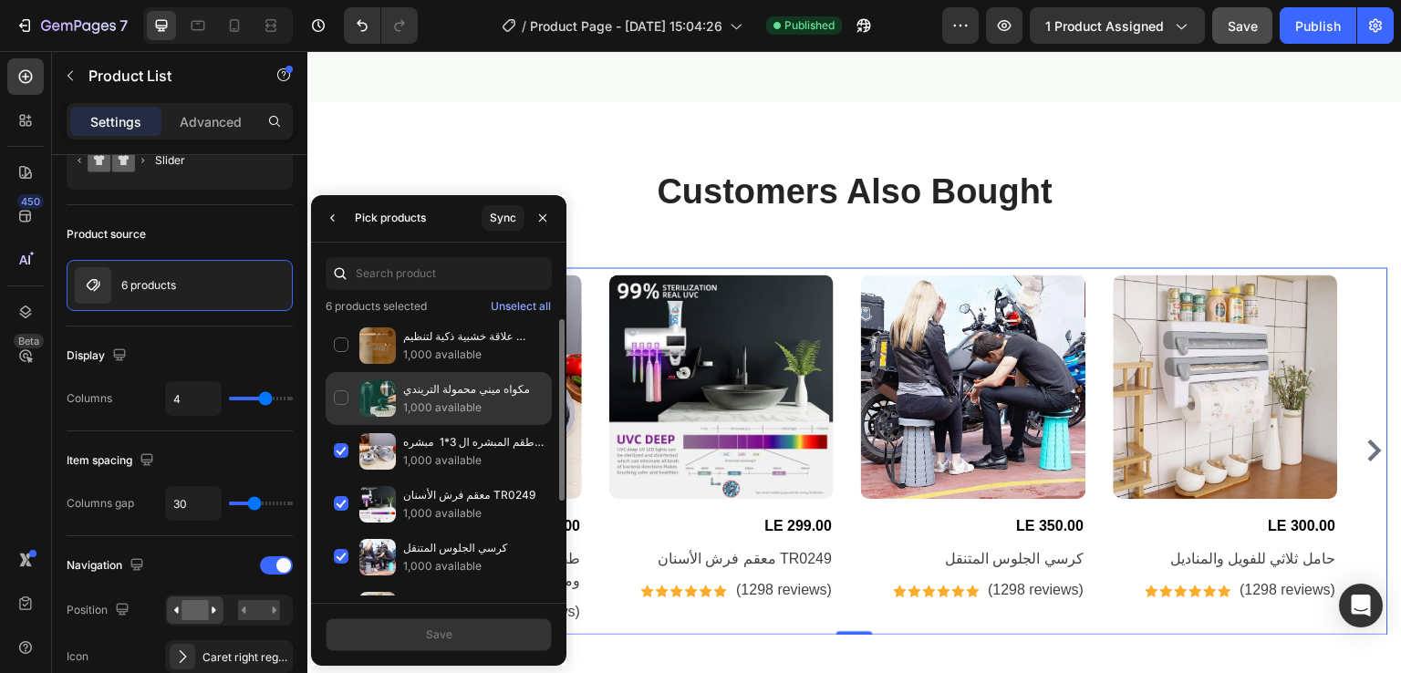
click at [337, 425] on div "مكواه ميني محمولة التريندي 1,000 available" at bounding box center [439, 451] width 226 height 53
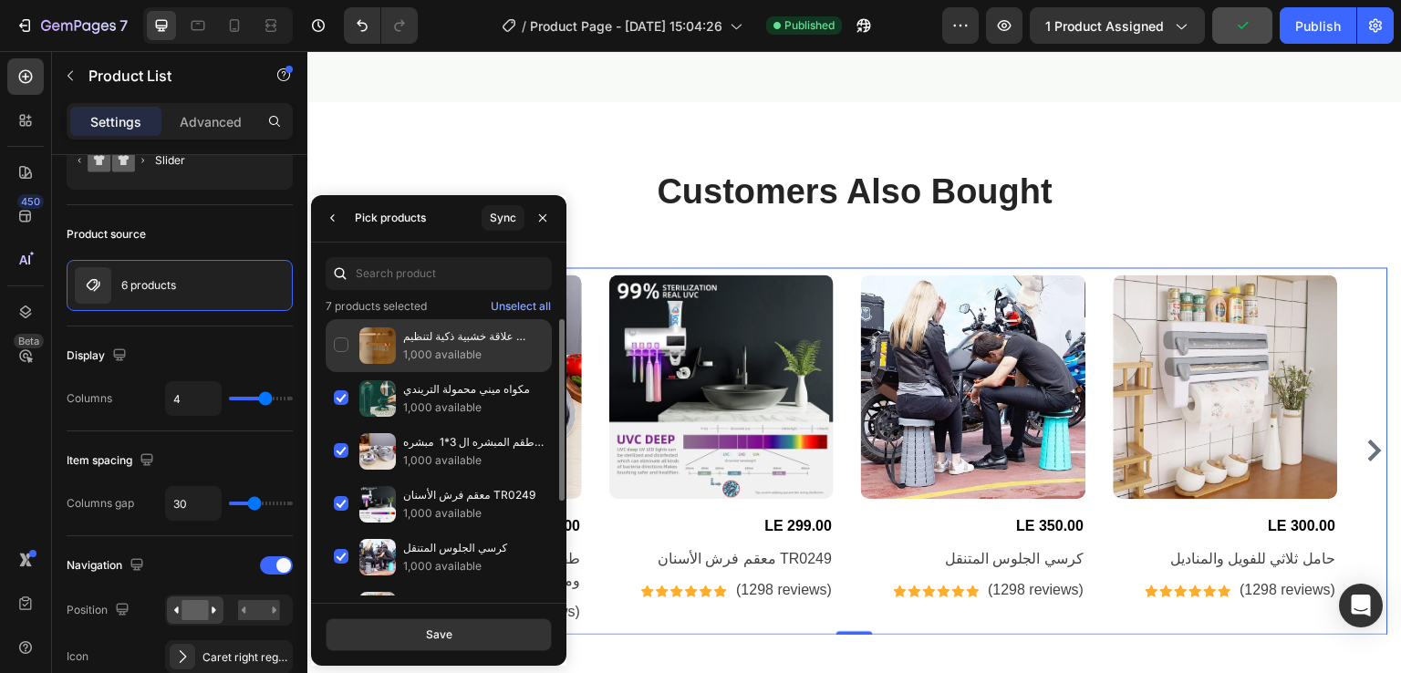
click at [343, 372] on div "علاقة خشبية ذكية لتنظيم الملابس 1,000 available" at bounding box center [439, 398] width 226 height 53
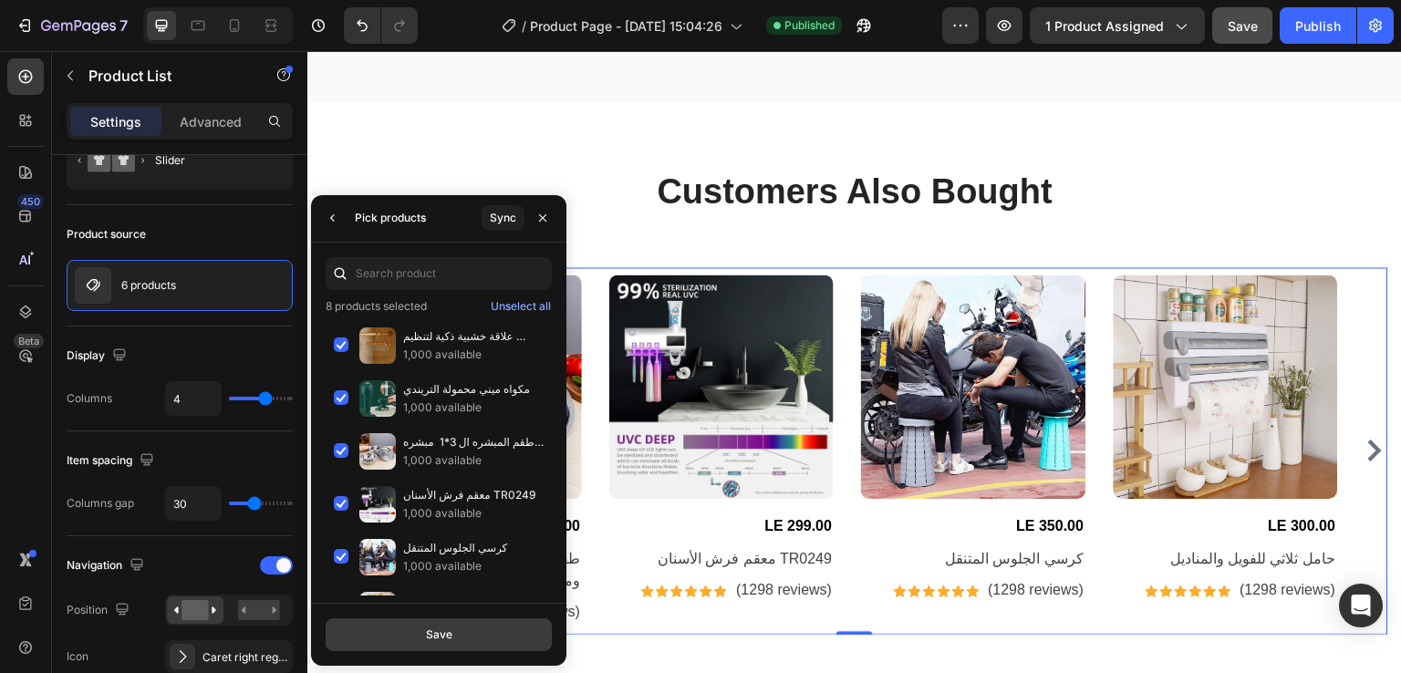
click at [436, 632] on div "Save" at bounding box center [439, 635] width 26 height 16
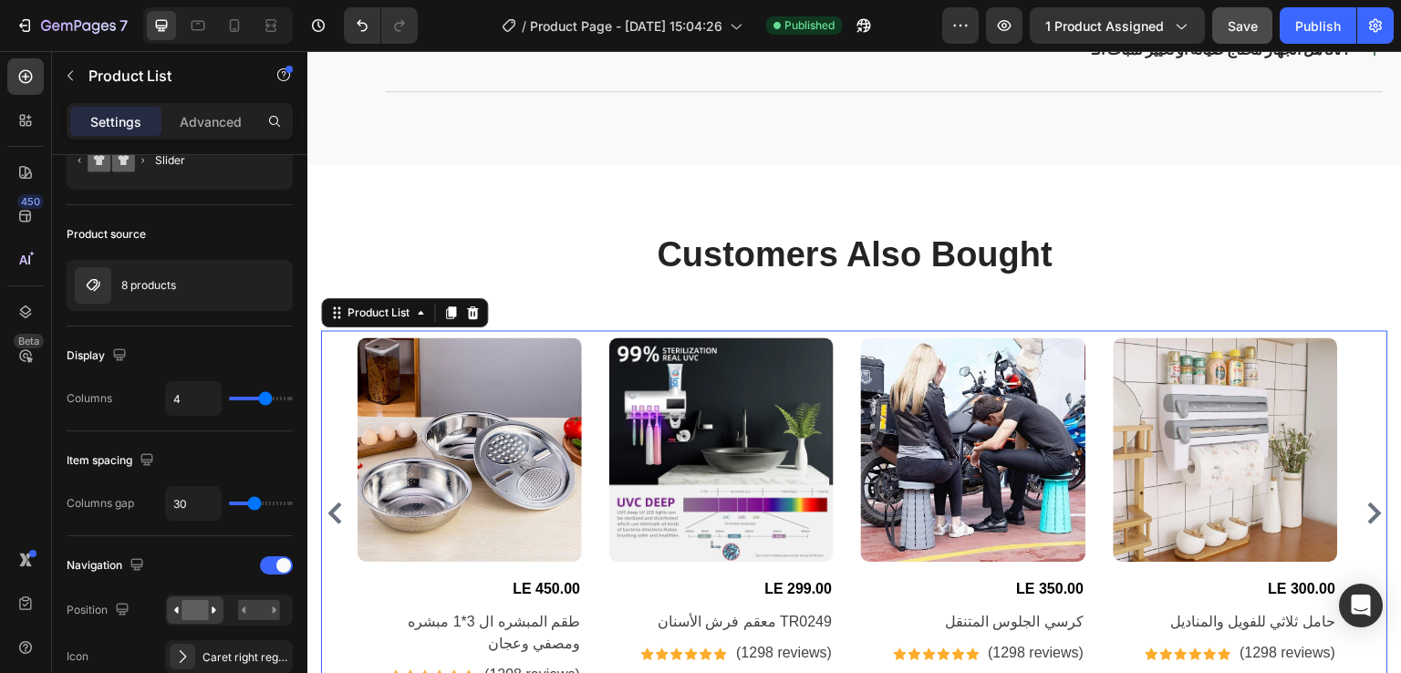
scroll to position [4700, 0]
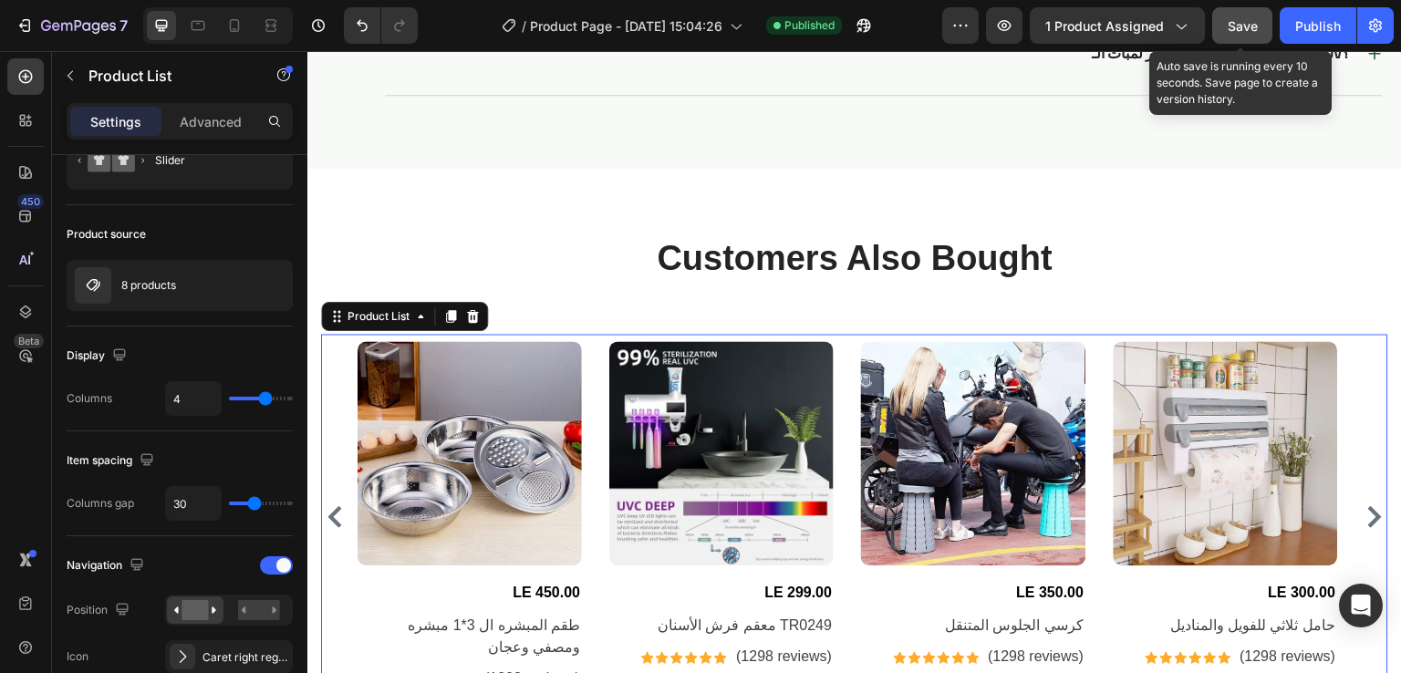
click at [1239, 15] on button "Save" at bounding box center [1242, 25] width 60 height 36
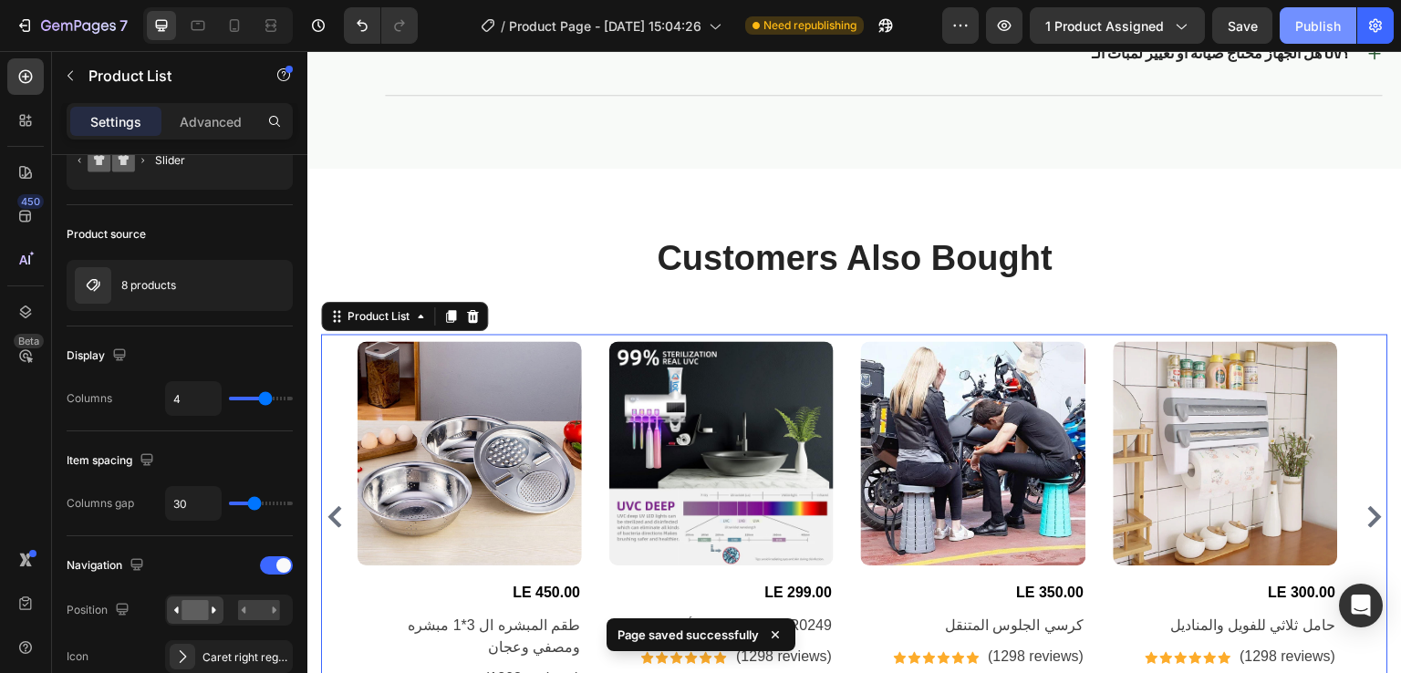
click at [1313, 32] on div "Publish" at bounding box center [1318, 25] width 46 height 19
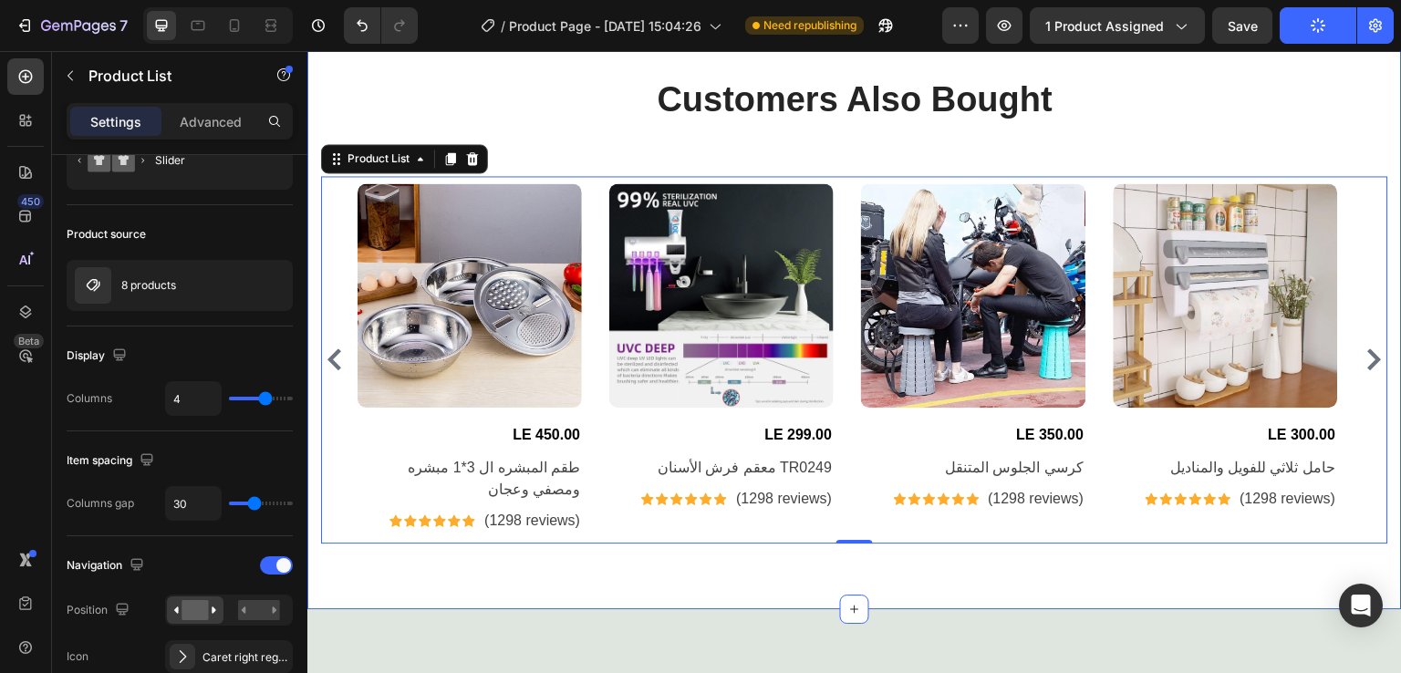
scroll to position [4883, 0]
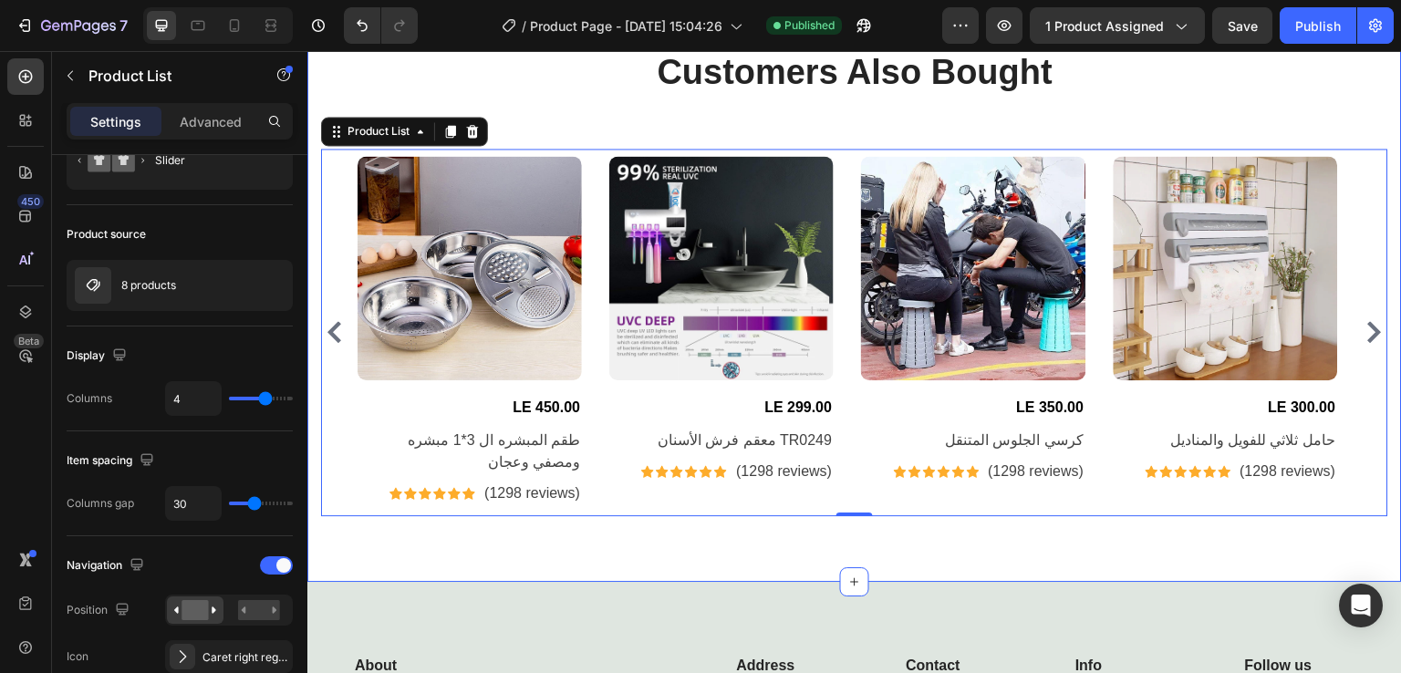
click at [841, 558] on div "Customers Also Bought Heading Row Product Images LE 450.00 (P) Price (P) Price …" at bounding box center [854, 282] width 1095 height 598
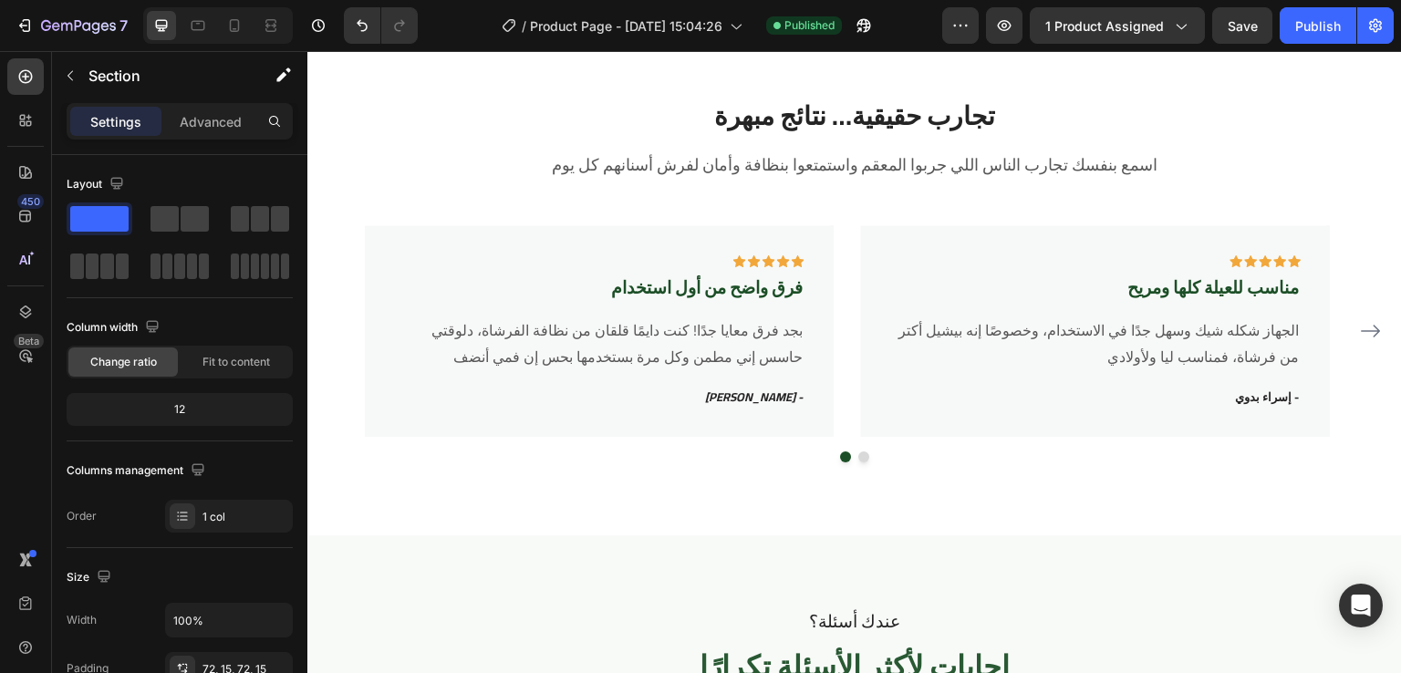
scroll to position [3658, 0]
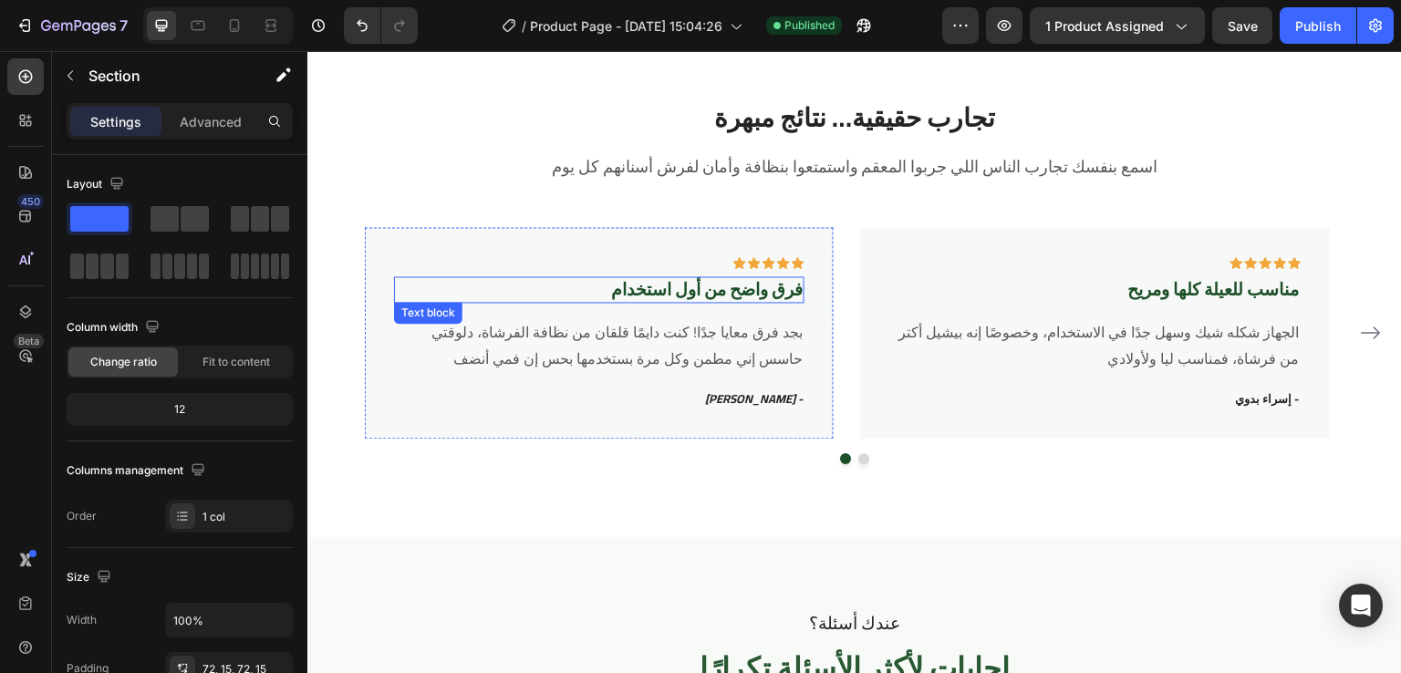
click at [747, 292] on p "فرق واضح من أول استخدام" at bounding box center [599, 289] width 407 height 23
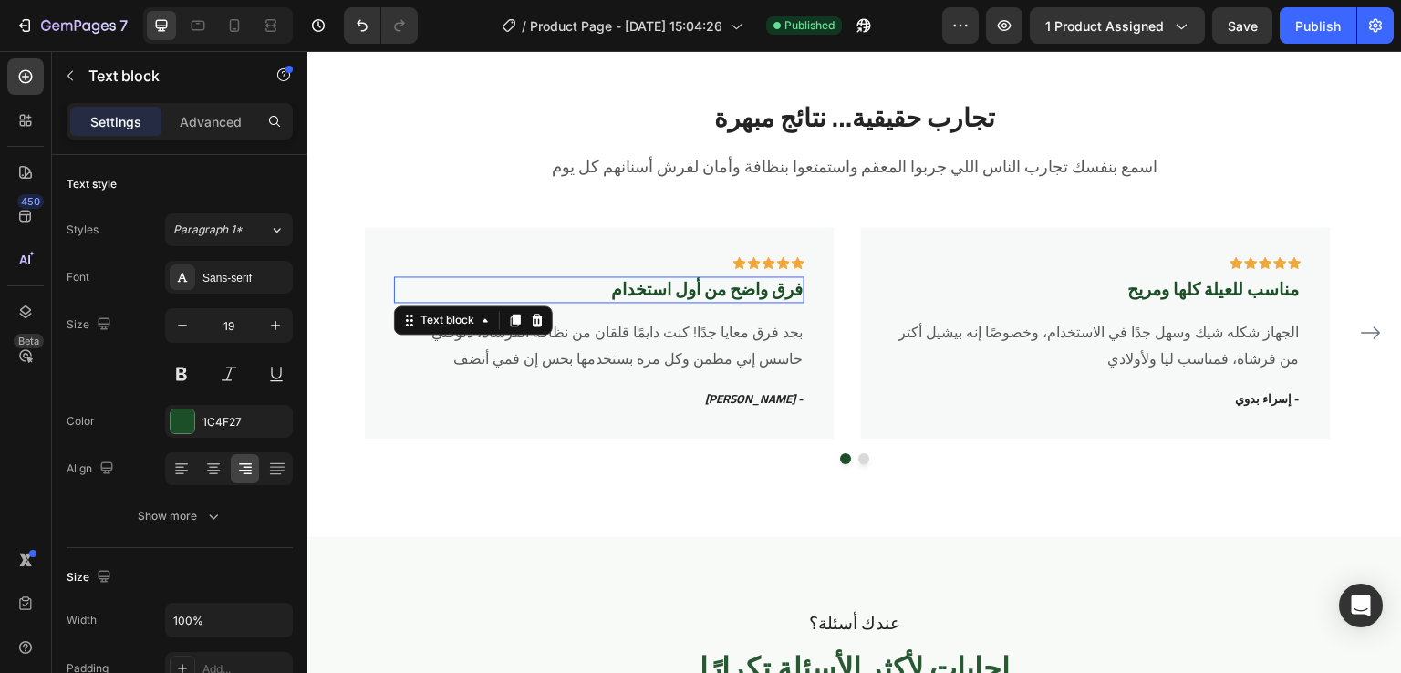
click at [747, 292] on p "فرق واضح من أول استخدام" at bounding box center [599, 289] width 407 height 23
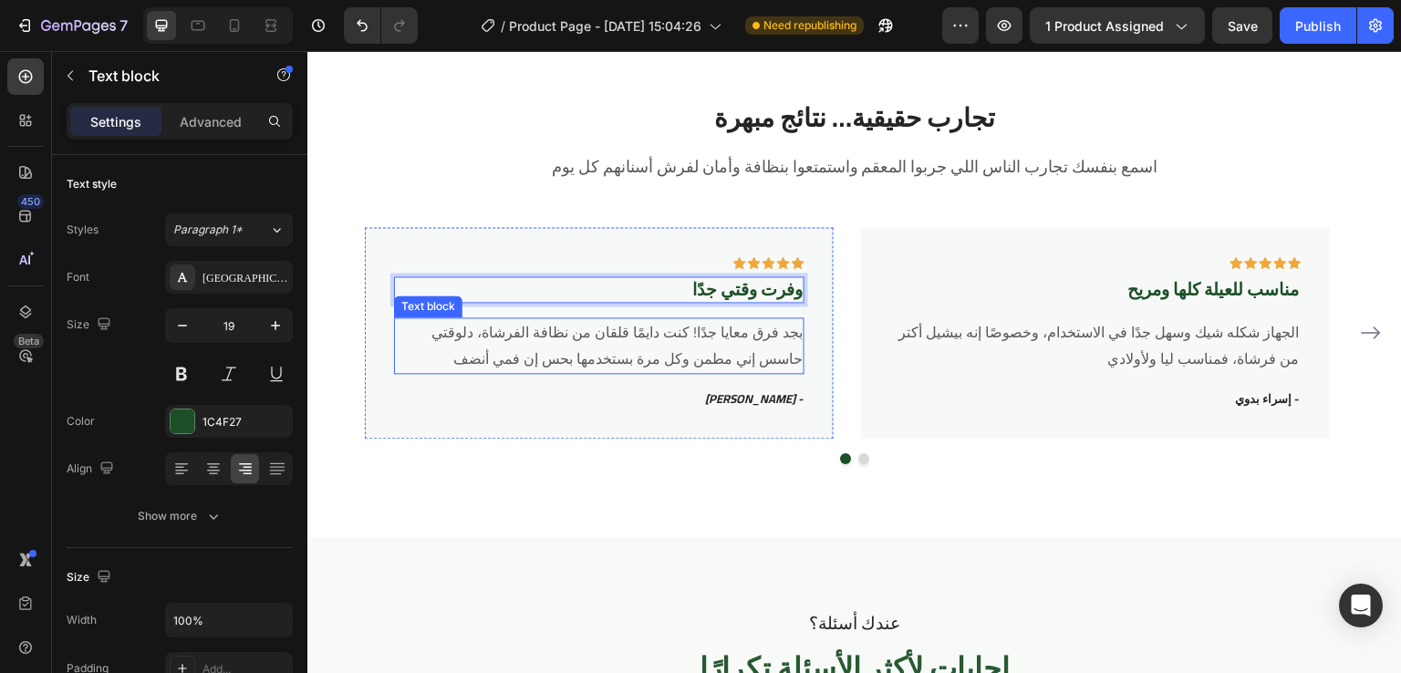
click at [761, 341] on p "بجد فرق معايا جدًا! كنت دايمًا قلقان من نظافة الفرشاة، دلوقتي حاسس إني مطمن وكل…" at bounding box center [599, 345] width 407 height 53
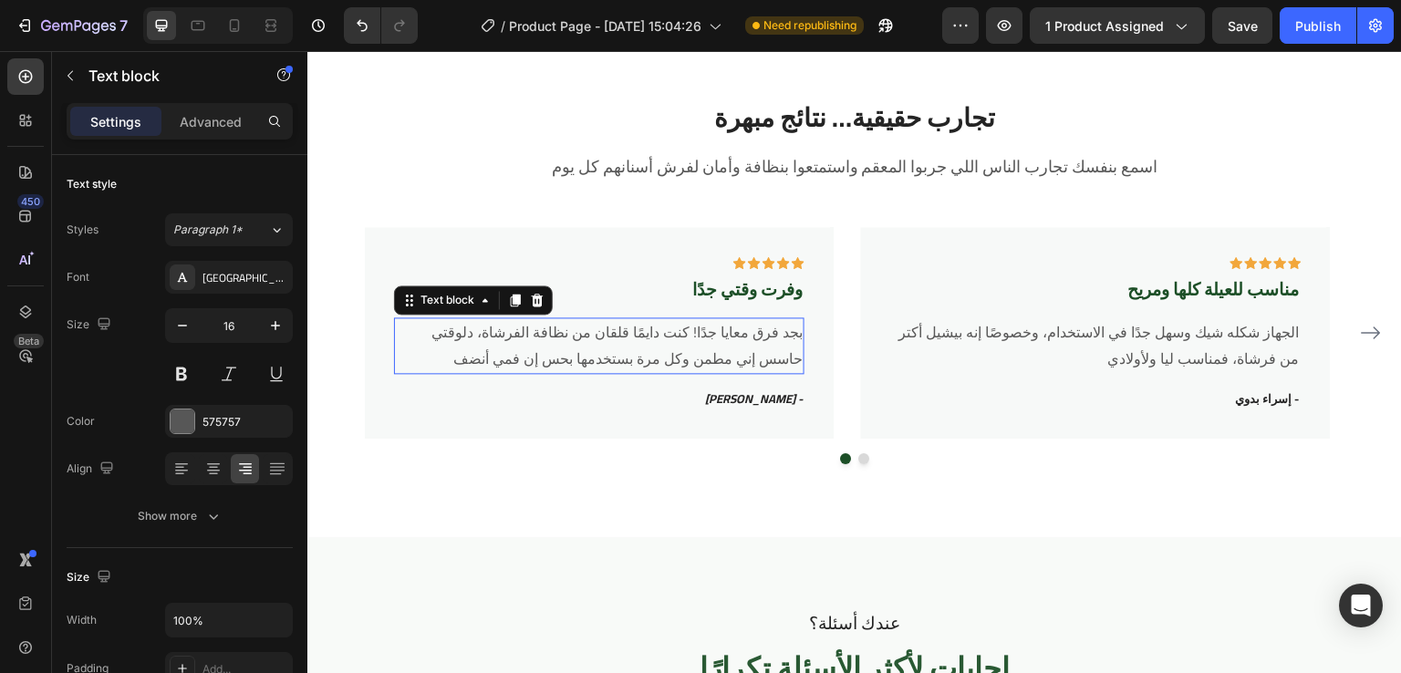
click at [761, 341] on p "بجد فرق معايا جدًا! كنت دايمًا قلقان من نظافة الفرشاة، دلوقتي حاسس إني مطمن وكل…" at bounding box center [599, 345] width 407 height 53
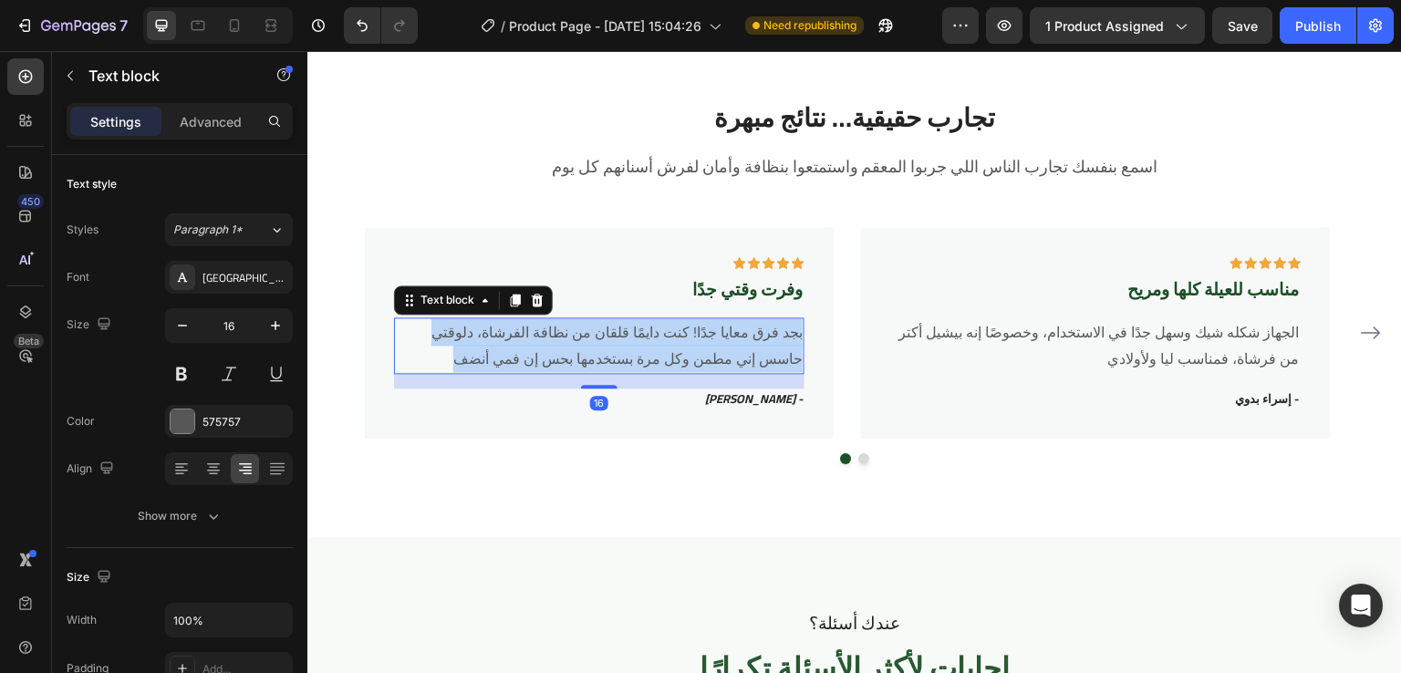
click at [761, 341] on p "بجد فرق معايا جدًا! كنت دايمًا قلقان من نظافة الفرشاة، دلوقتي حاسس إني مطمن وكل…" at bounding box center [599, 345] width 407 height 53
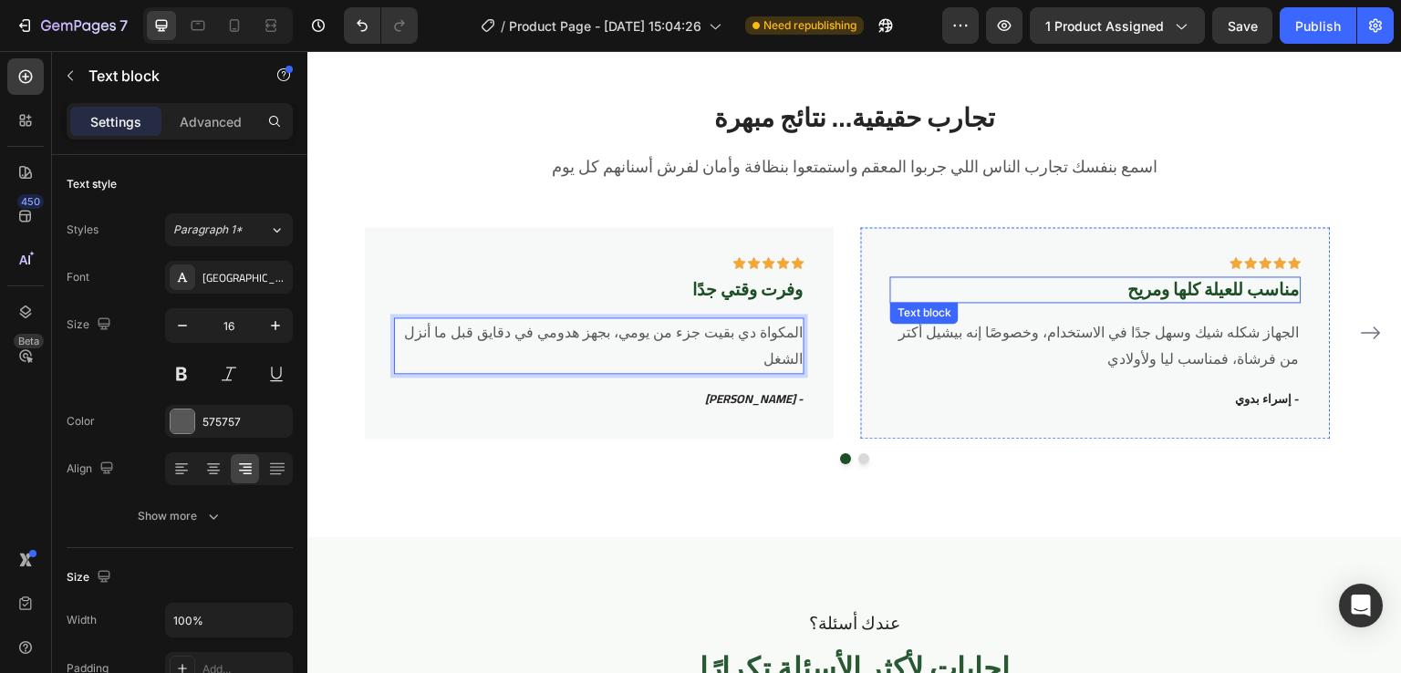
click at [1143, 296] on p "مناسب للعيلة كلها ومريح" at bounding box center [1095, 289] width 407 height 23
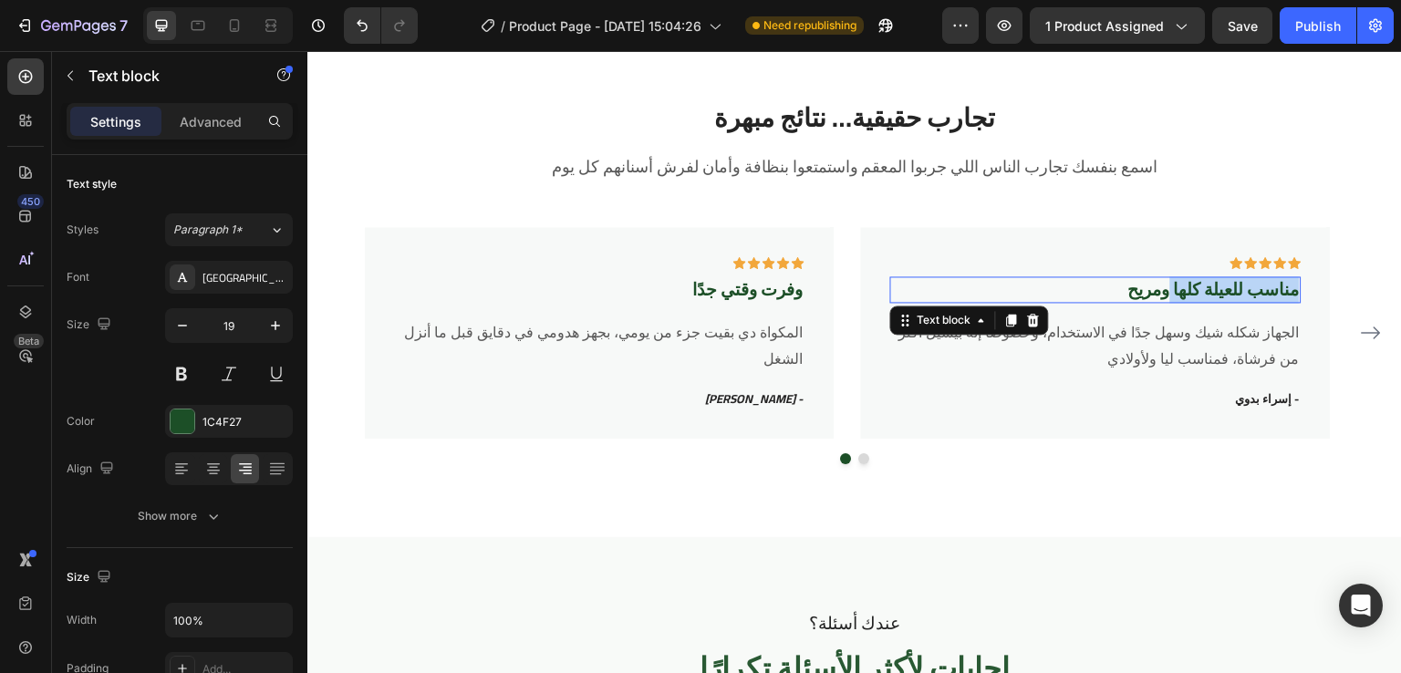
click at [1143, 296] on p "مناسب للعيلة كلها ومريح" at bounding box center [1095, 289] width 407 height 23
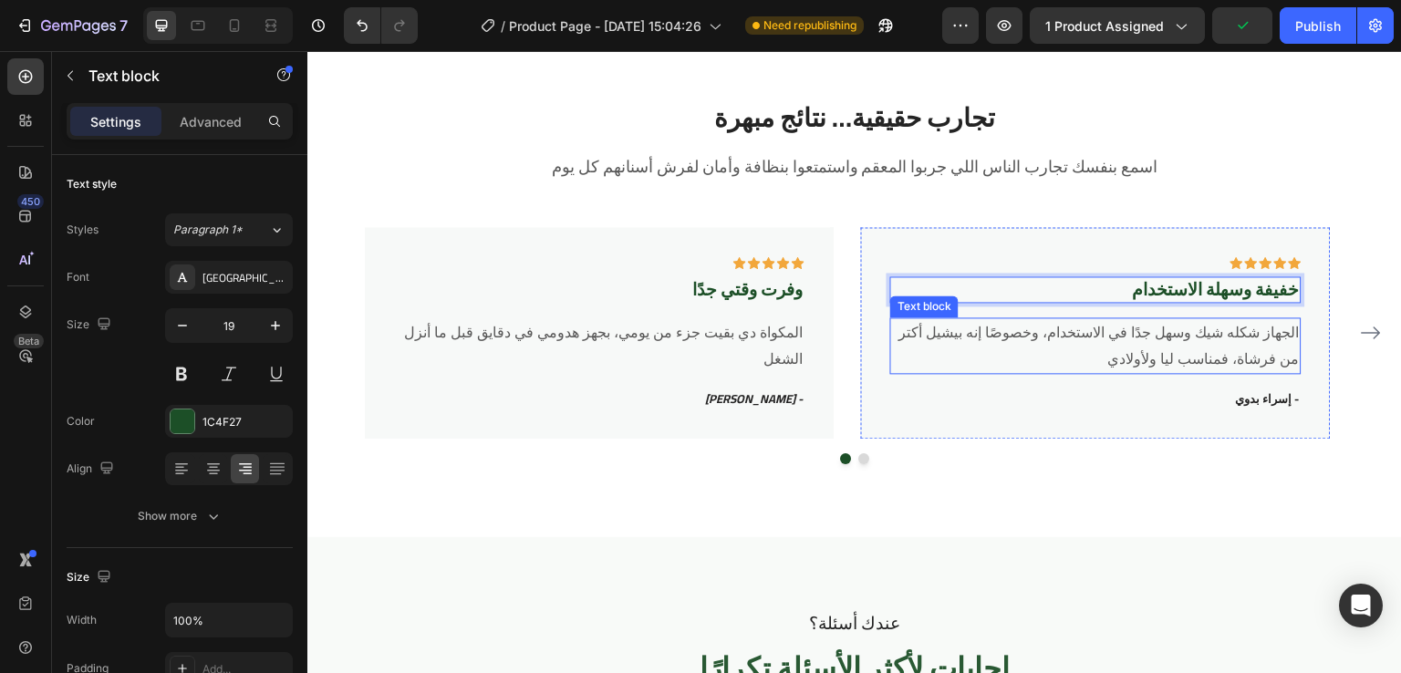
click at [1210, 359] on p "الجهاز شكله شيك وسهل جدًا في الاستخدام، وخصوصًا إنه بيشيل أكتر من فرشاة، فمناسب…" at bounding box center [1095, 345] width 407 height 53
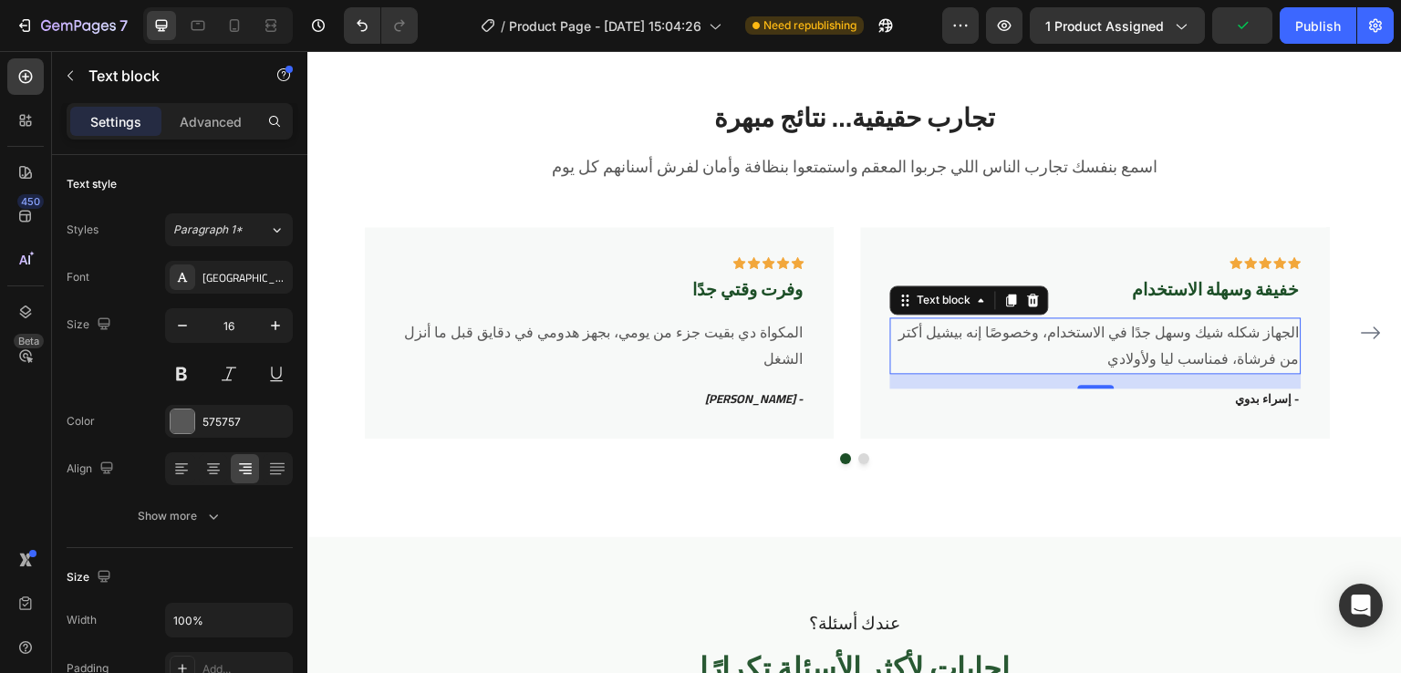
click at [1210, 359] on p "الجهاز شكله شيك وسهل جدًا في الاستخدام، وخصوصًا إنه بيشيل أكتر من فرشاة، فمناسب…" at bounding box center [1095, 345] width 407 height 53
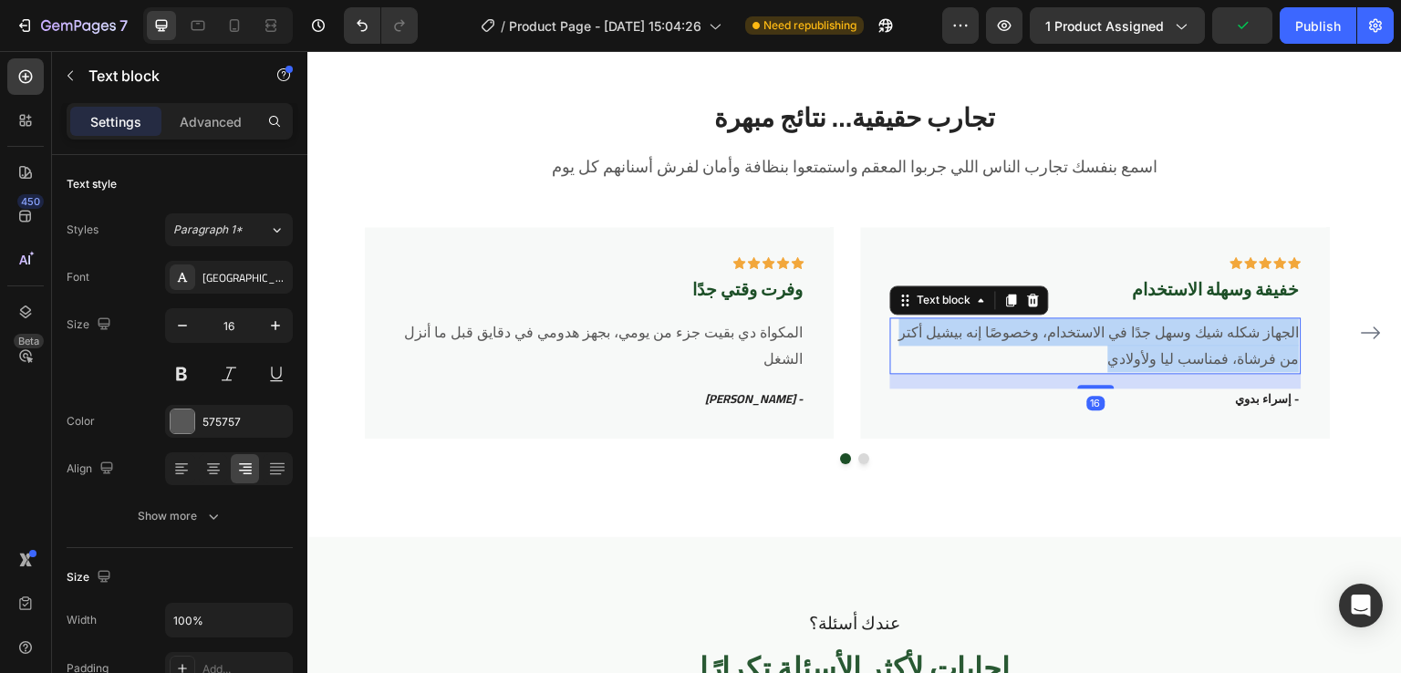
click at [1210, 359] on p "الجهاز شكله شيك وسهل جدًا في الاستخدام، وخصوصًا إنه بيشيل أكتر من فرشاة، فمناسب…" at bounding box center [1095, 345] width 407 height 53
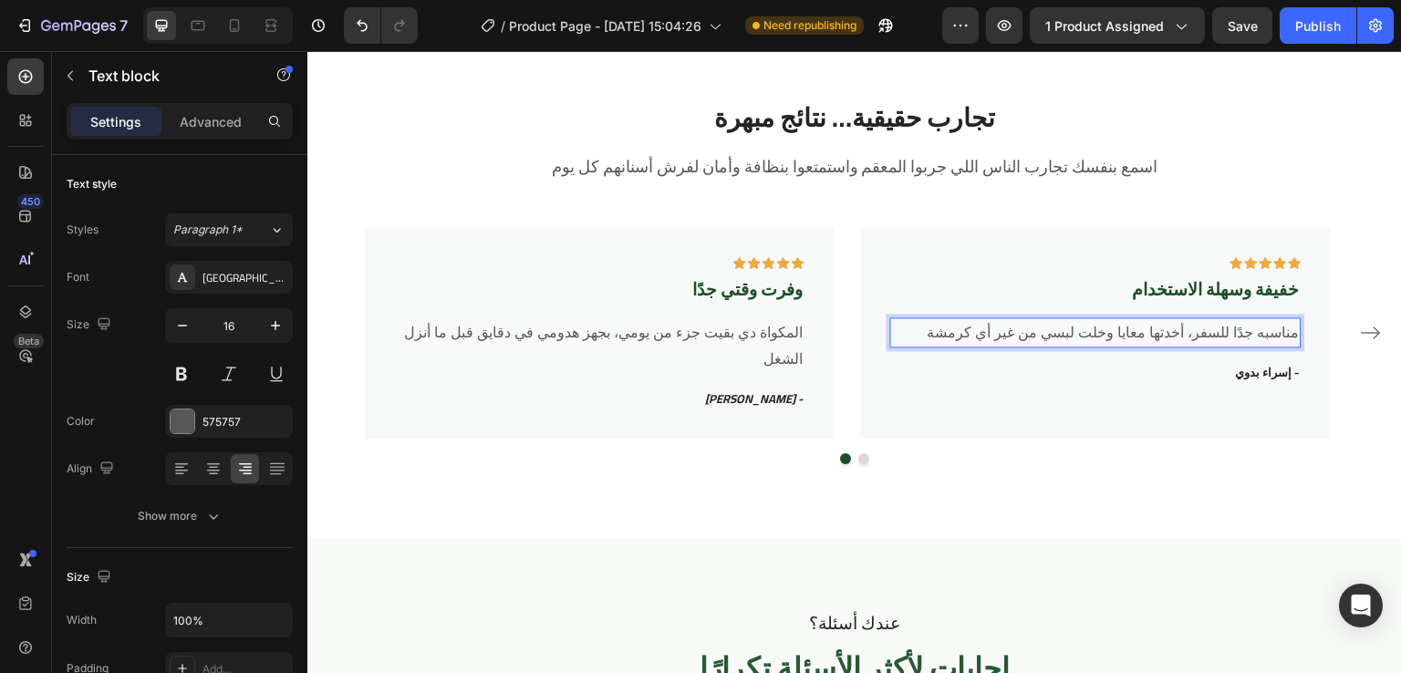
click at [1213, 330] on p "مناسبه جدًا للسفر، أخدتها معايا وخلت لبسي من غير أي كرمشة" at bounding box center [1095, 332] width 407 height 26
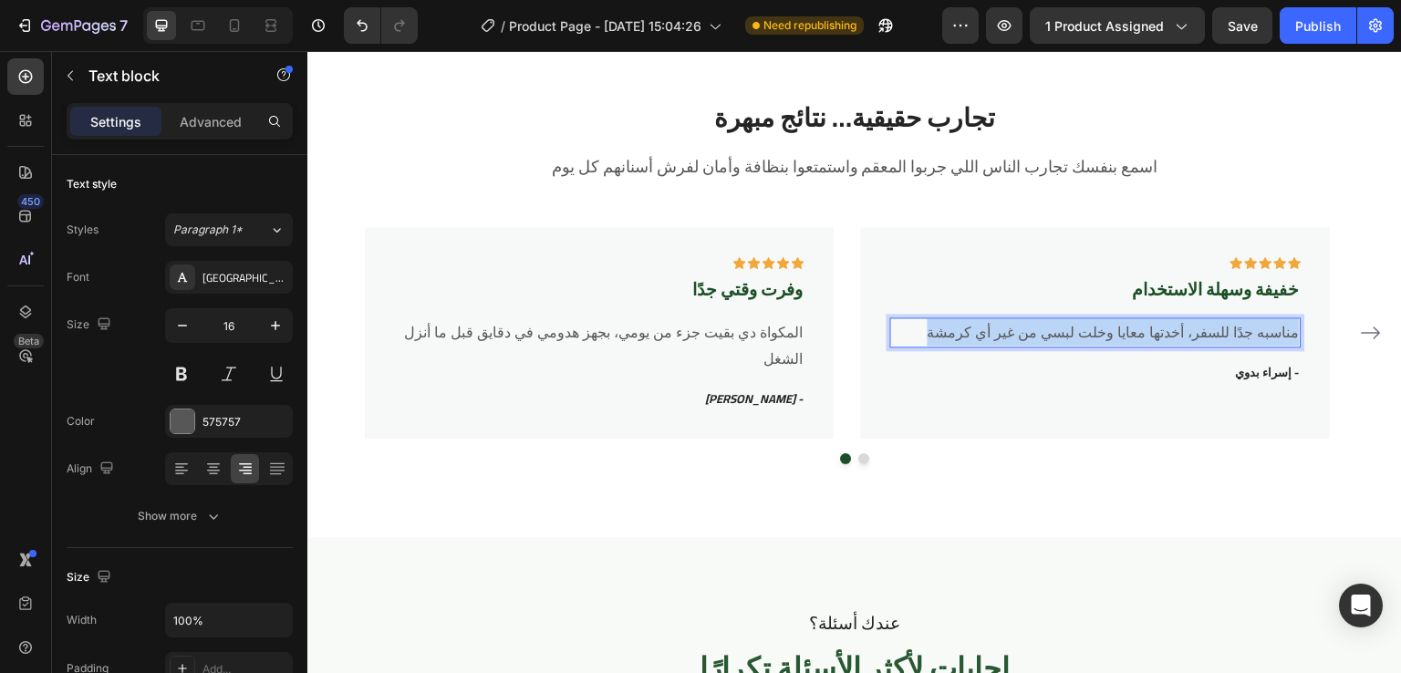
click at [1213, 330] on p "مناسبه جدًا للسفر، أخدتها معايا وخلت لبسي من غير أي كرمشة" at bounding box center [1095, 332] width 407 height 26
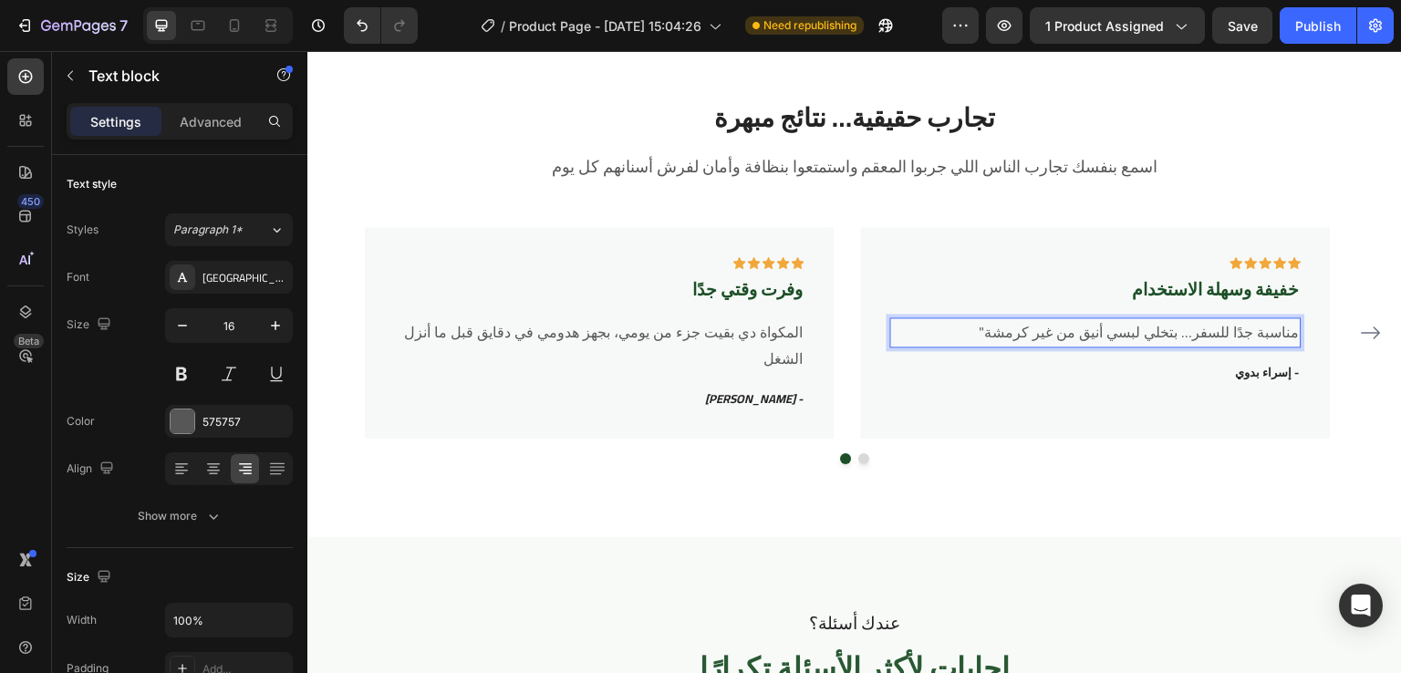
click at [967, 339] on p ""مناسبة جدًا للسفر… بتخلي لبسي أنيق من غير كرمشة" at bounding box center [1095, 332] width 407 height 26
click at [1298, 331] on p ""مناسبة جدًا للسفر… بتخلي لبسي أنيق من غير كرمشة" at bounding box center [1095, 332] width 407 height 26
click at [988, 331] on p ""مناسبة جدًا للسفر… بتخلي لبسي أنيق من غير كرمشة" at bounding box center [1095, 332] width 407 height 26
click at [1180, 340] on p "مناسبة جدًا للسفر… بتخلي لبسي أنيق من غير كرمشة" at bounding box center [1095, 332] width 407 height 26
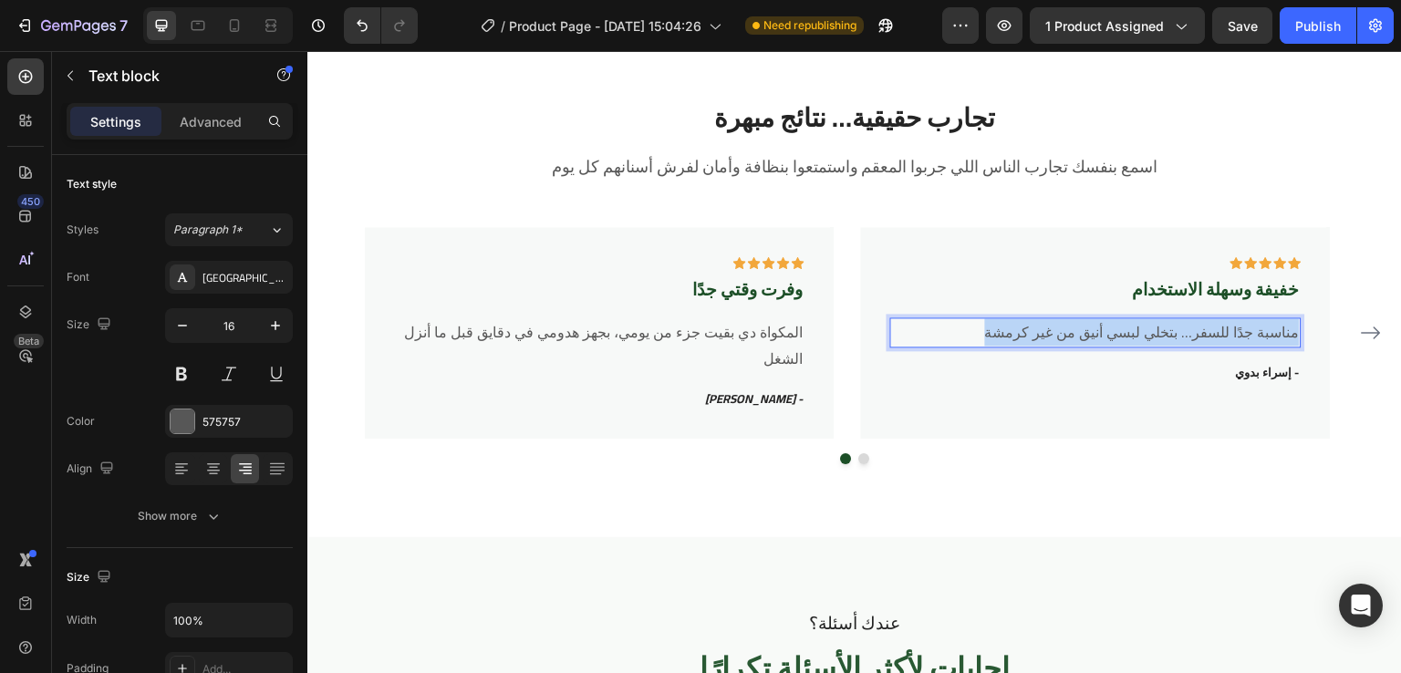
click at [1180, 340] on p "مناسبة جدًا للسفر… بتخلي لبسي أنيق من غير كرمشة" at bounding box center [1095, 332] width 407 height 26
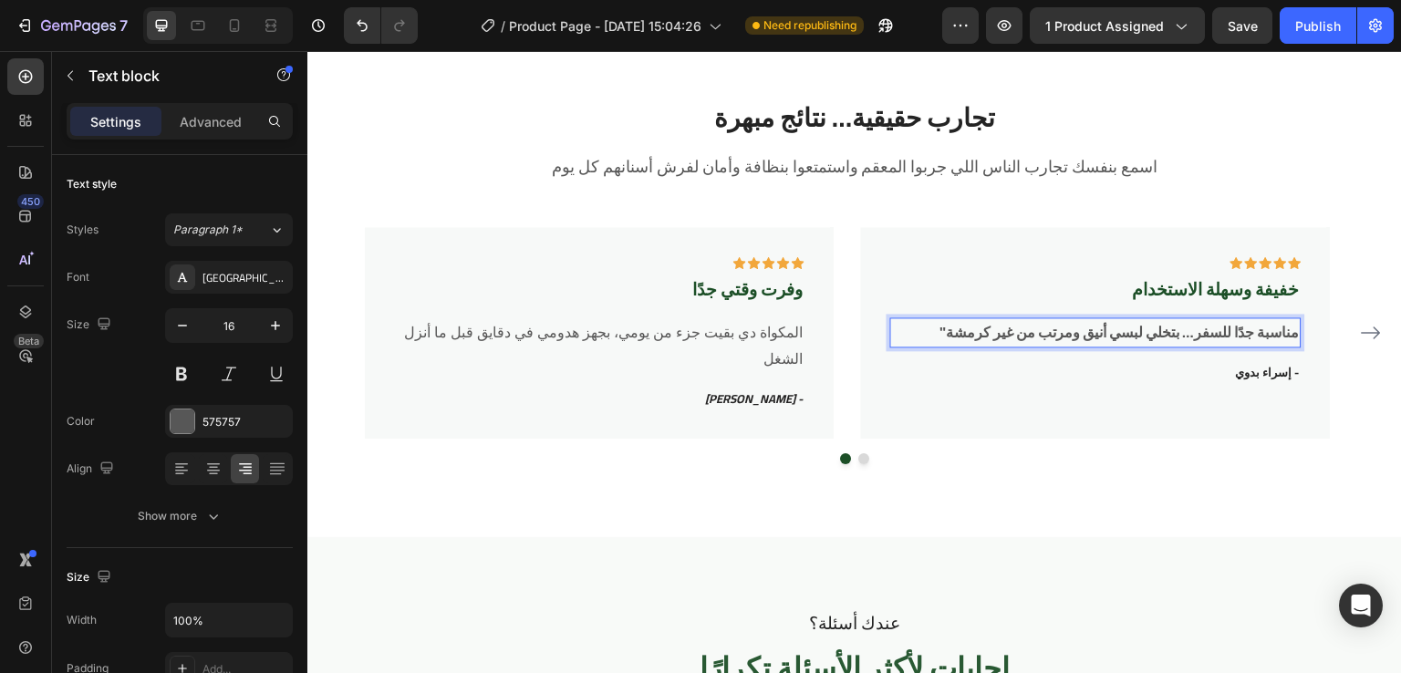
click at [1200, 339] on strong ""مناسبة جدًا للسفر… بتخلي لبسي أنيق ومرتب من غير كرمشة" at bounding box center [1119, 331] width 359 height 27
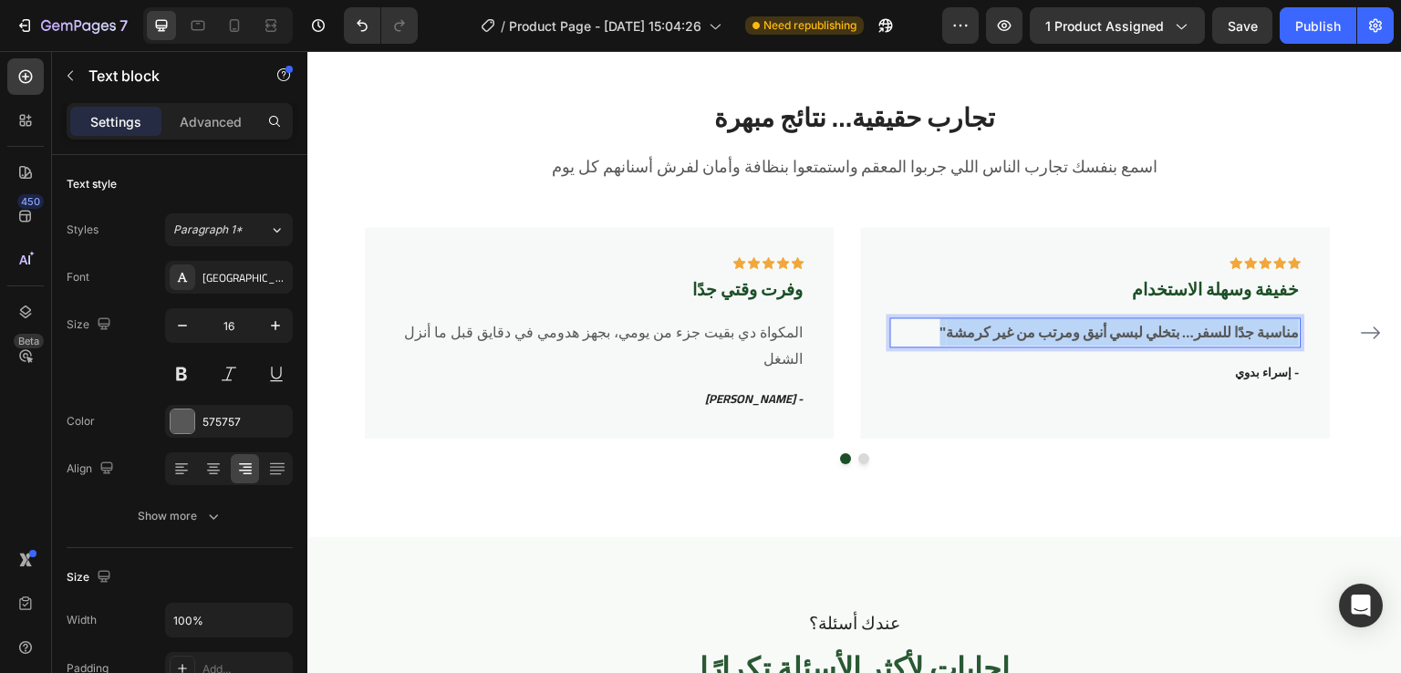
click at [1200, 339] on strong ""مناسبة جدًا للسفر… بتخلي لبسي أنيق ومرتب من غير كرمشة" at bounding box center [1119, 331] width 359 height 27
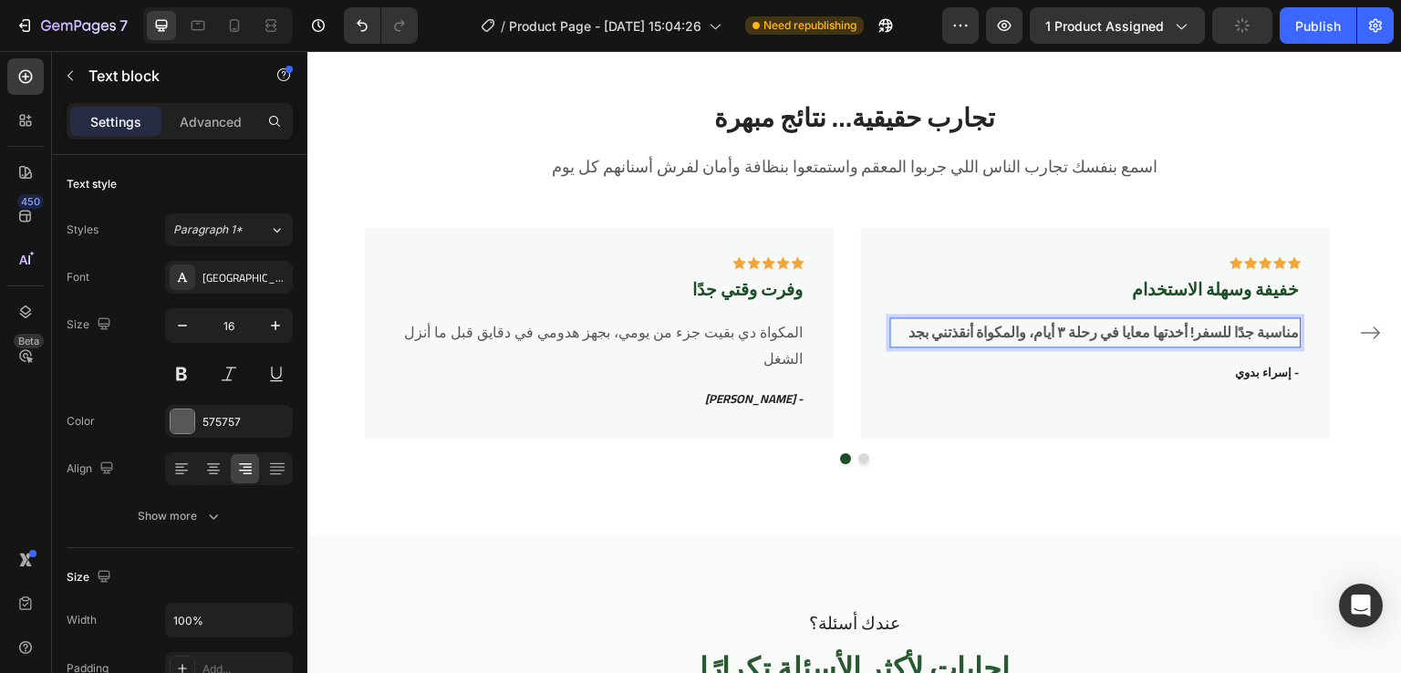
click at [1201, 331] on strong "مناسبة جدًا للسفر! أخدتها معايا في رحلة ٣ أيام، والمكواة أنقذتني بجد" at bounding box center [1104, 331] width 390 height 27
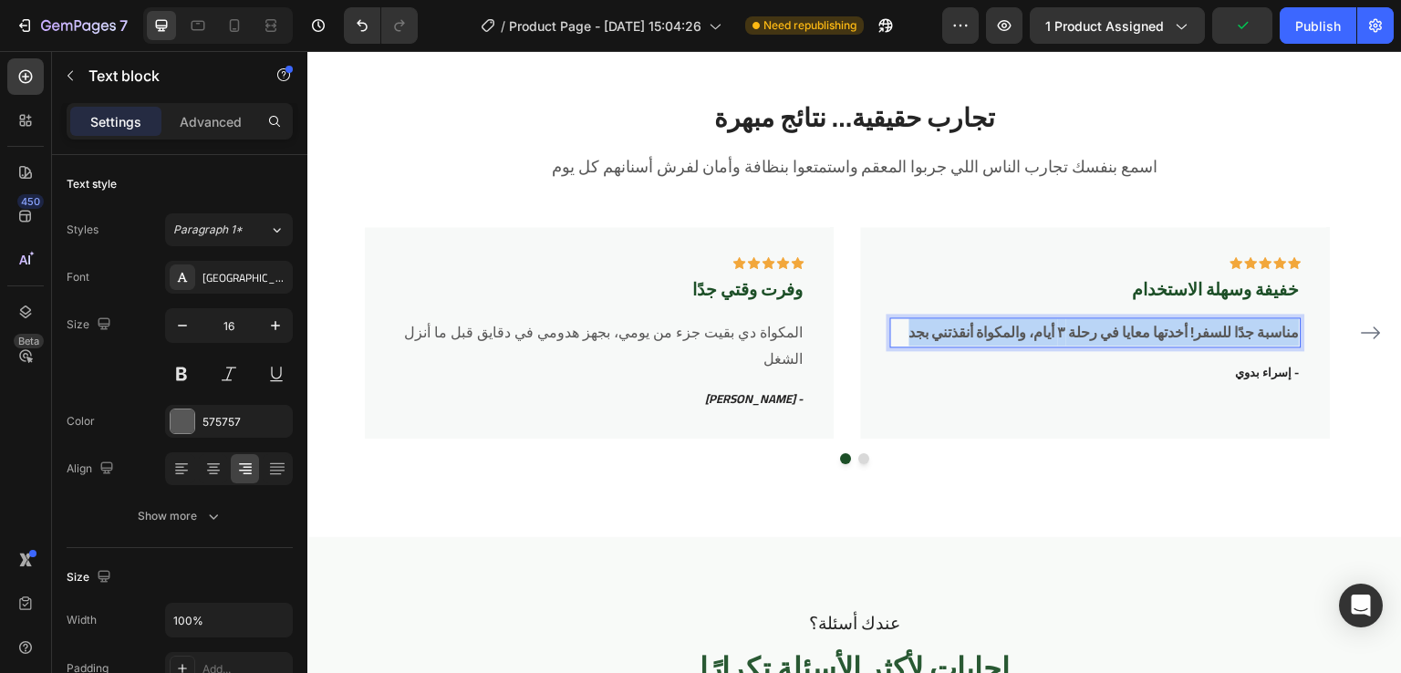
click at [1201, 331] on strong "مناسبة جدًا للسفر! أخدتها معايا في رحلة ٣ أيام، والمكواة أنقذتني بجد" at bounding box center [1104, 331] width 390 height 27
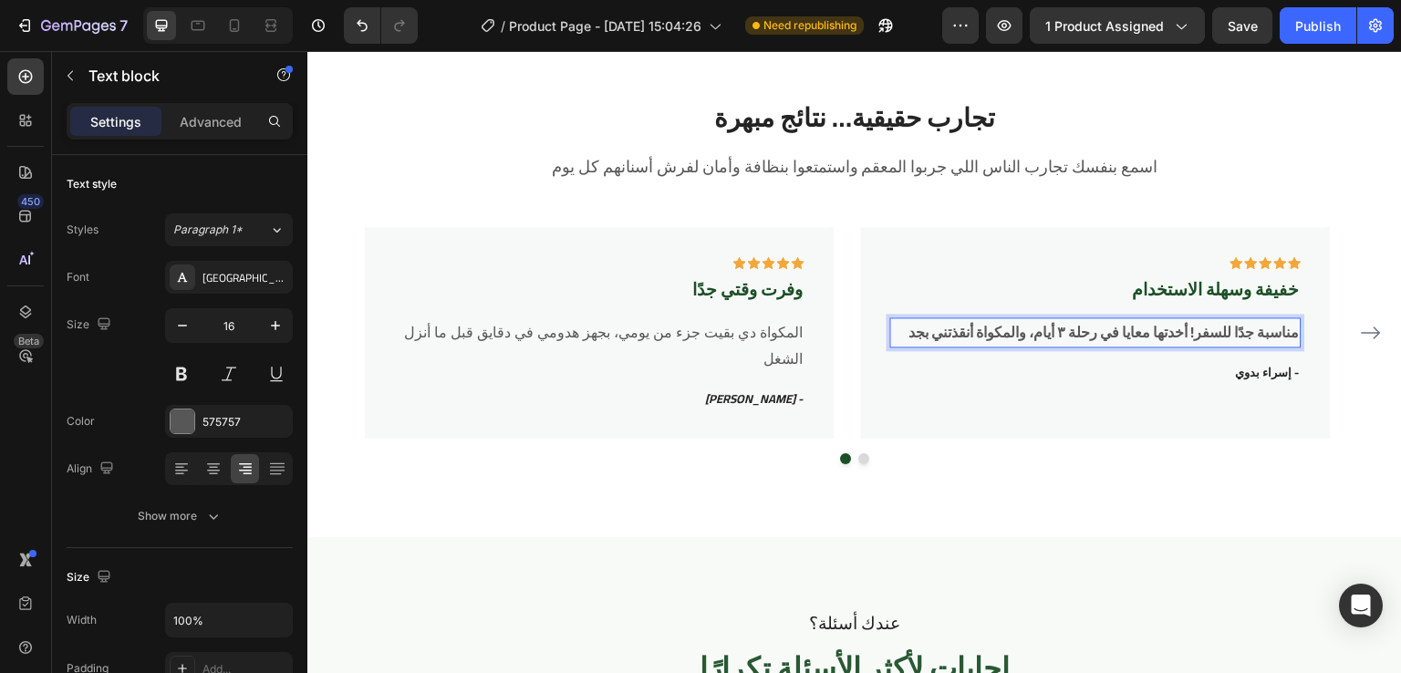
click at [1201, 331] on strong "مناسبة جدًا للسفر! أخدتها معايا في رحلة ٣ أيام، والمكواة أنقذتني بجد" at bounding box center [1104, 331] width 390 height 27
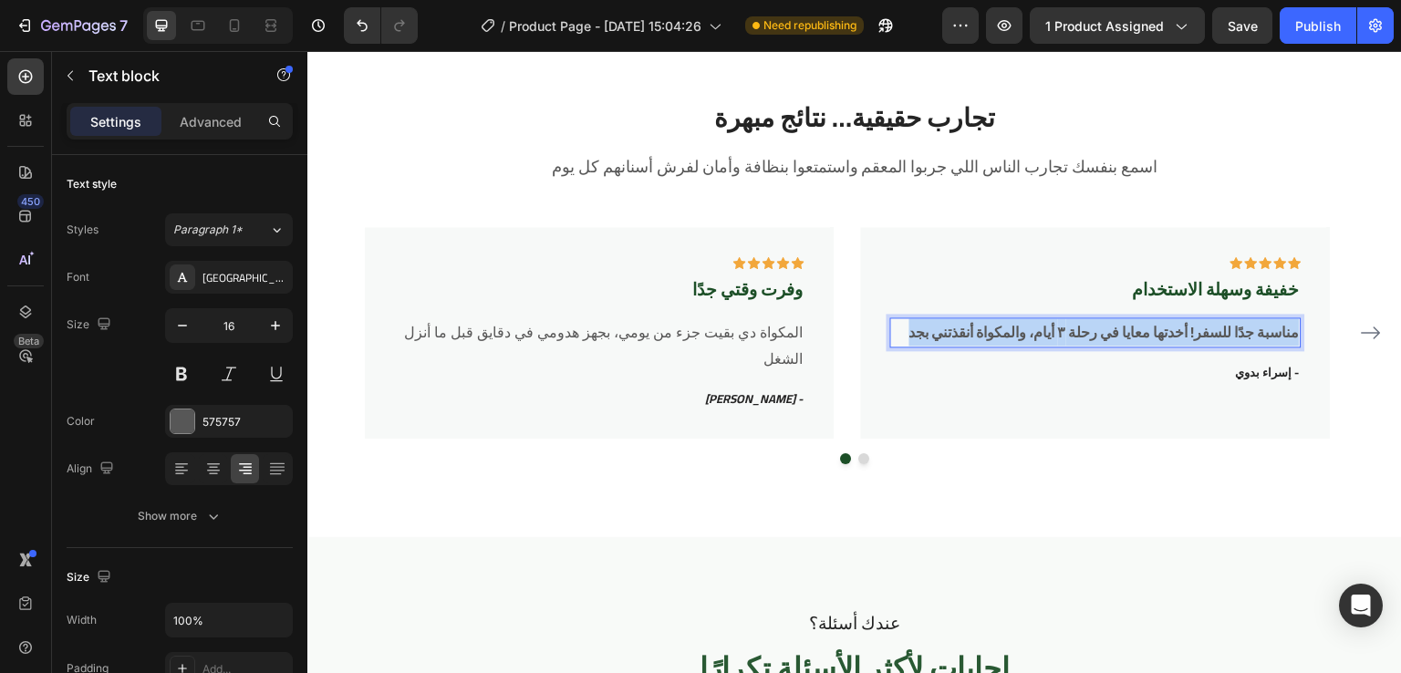
click at [1201, 331] on strong "مناسبة جدًا للسفر! أخدتها معايا في رحلة ٣ أيام، والمكواة أنقذتني بجد" at bounding box center [1104, 331] width 390 height 27
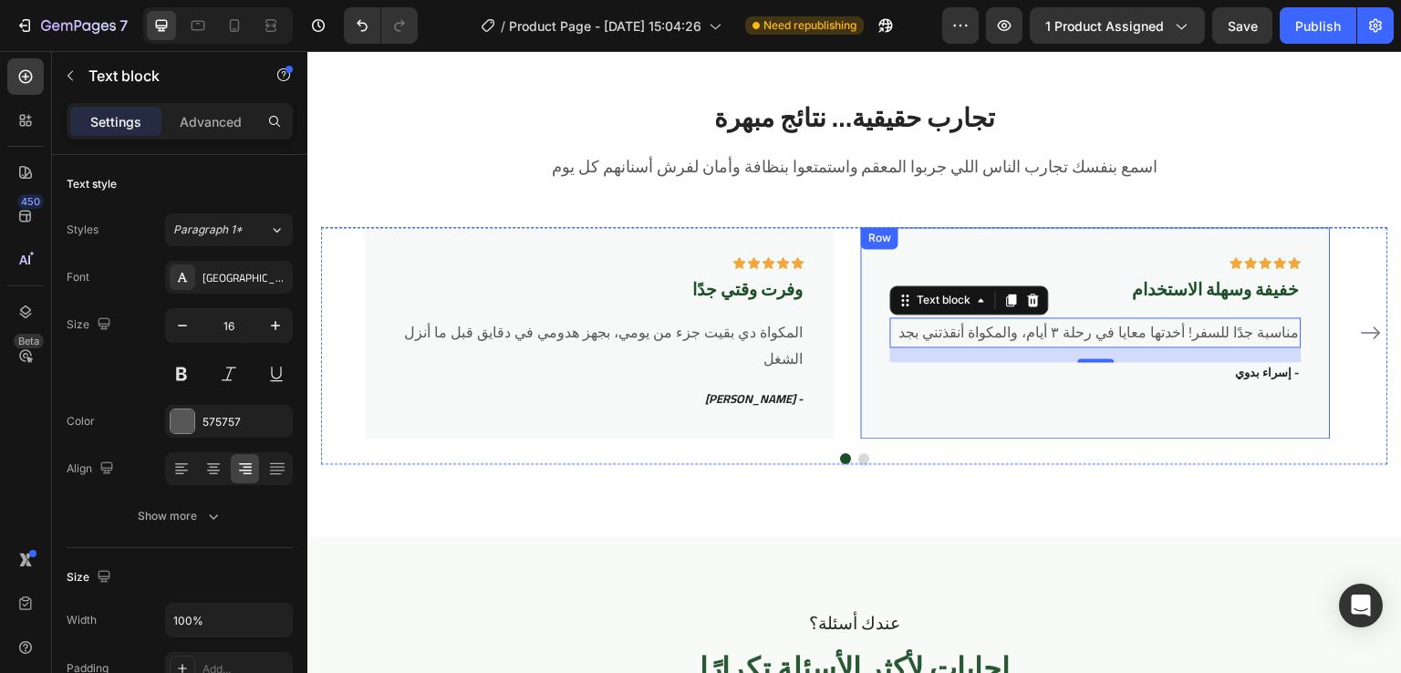
scroll to position [3612, 0]
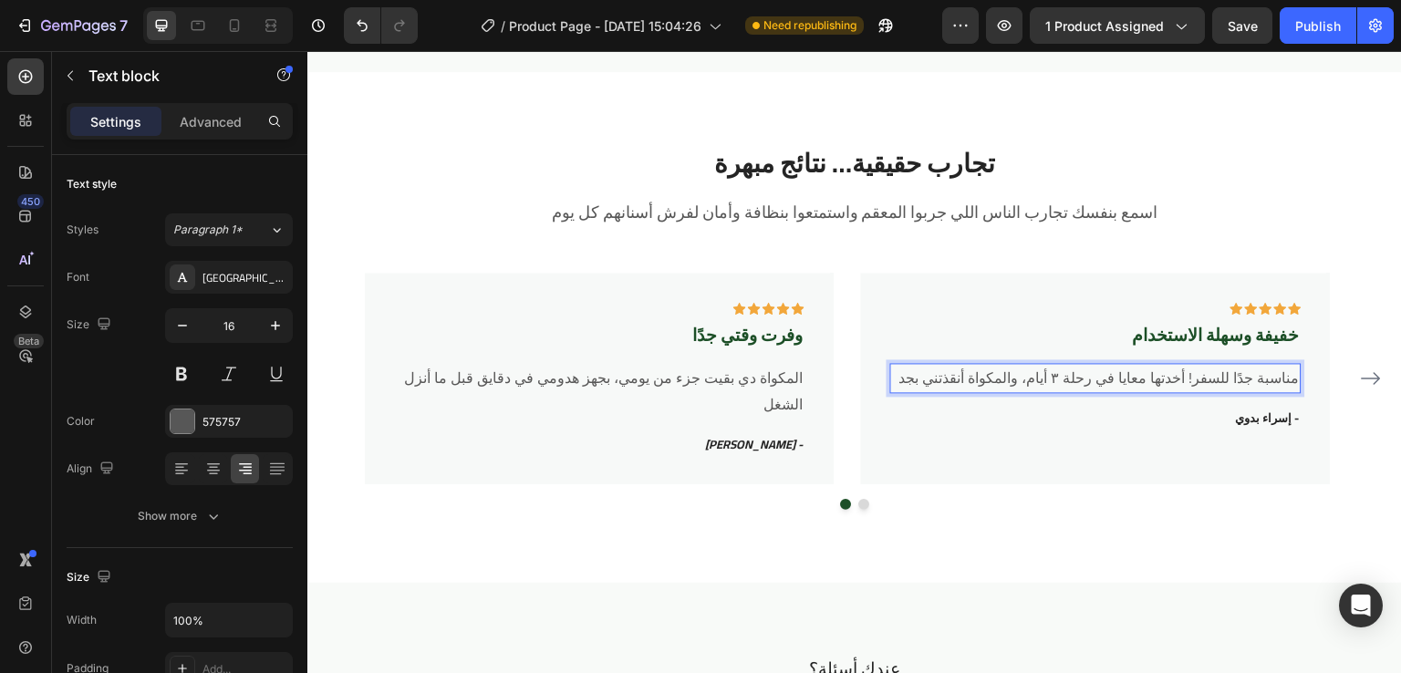
click at [1105, 385] on p "مناسبة جدًا للسفر! أخدتها معايا في رحلة ٣ أيام، والمكواة أنقذتني بجد" at bounding box center [1095, 378] width 407 height 26
click at [896, 382] on p "مناسبة جدًا للسفر! أخدتها معايا في رحلة ٣ أيام، والمكواة أنقذتني بجد" at bounding box center [1095, 378] width 407 height 26
click at [1299, 378] on div "مناسبة جدًا للسفر! أخدتها معايا في رحلة ٣ أيام، والمكواة أنقذتني بجد" at bounding box center [1095, 378] width 410 height 30
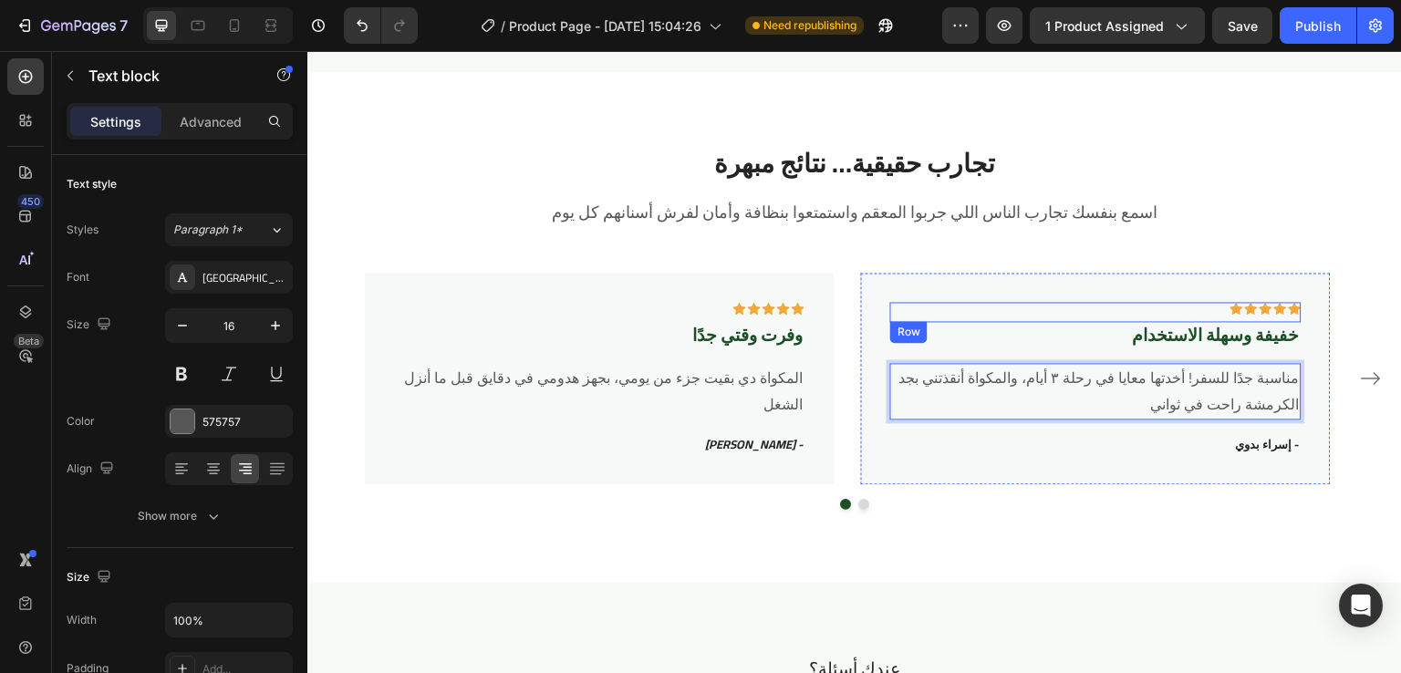
click at [1098, 313] on div "Icon Icon Icon Icon Icon Row" at bounding box center [1095, 312] width 410 height 20
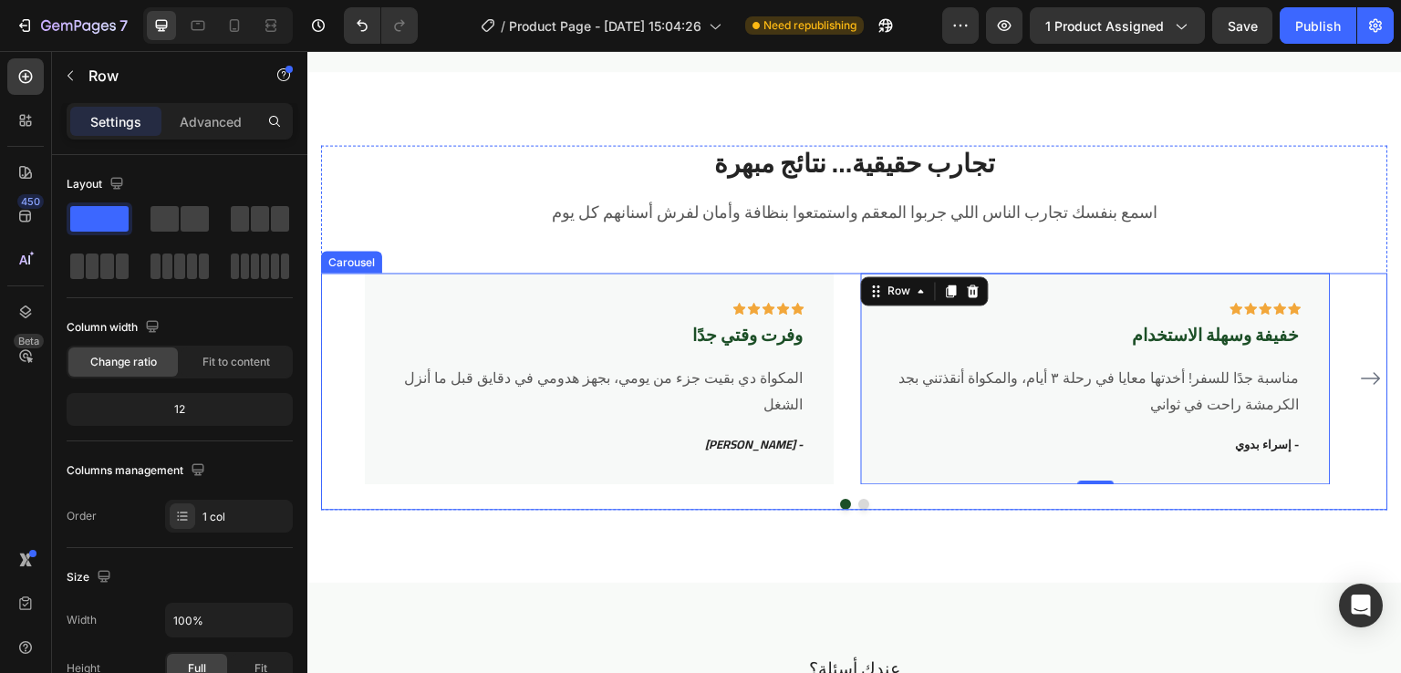
click at [834, 316] on div "Icon Icon Icon Icon Icon Row وفرت وقتي جدًا Text block المكواة دي بقيت جزء من ي…" at bounding box center [855, 379] width 980 height 212
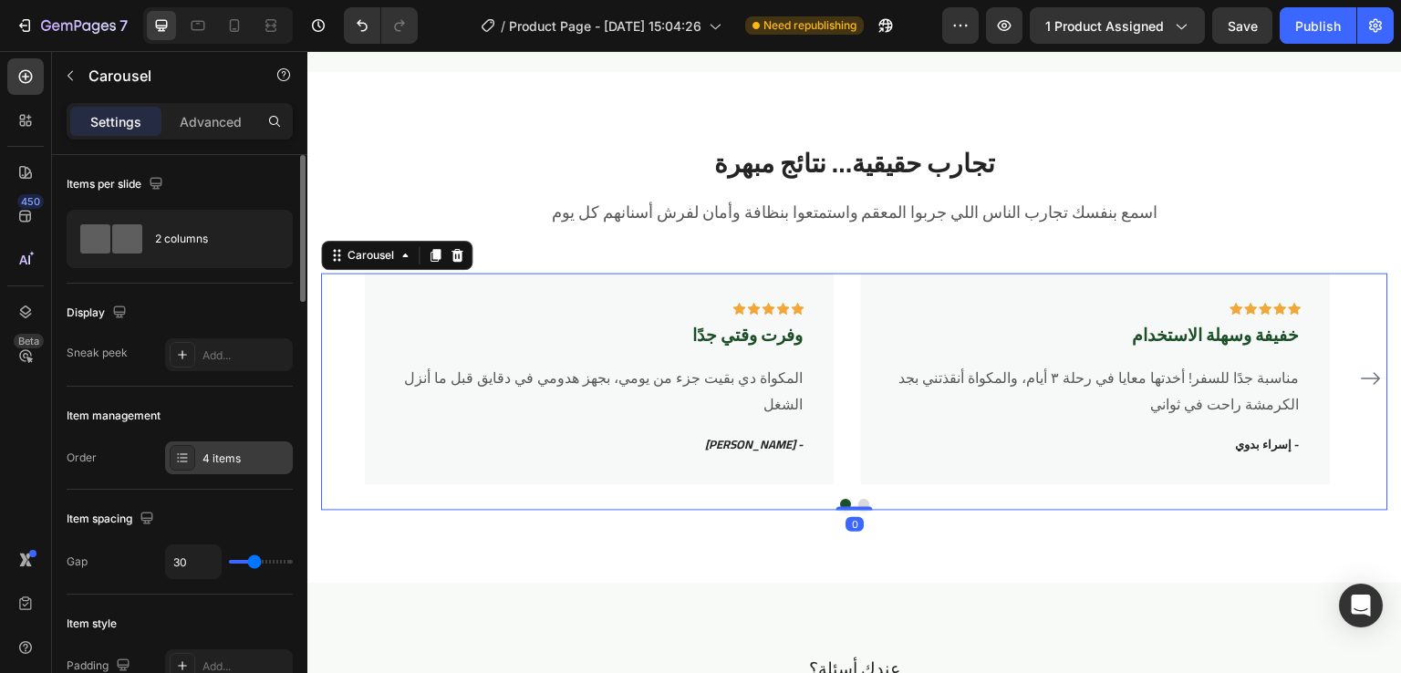
click at [180, 462] on icon at bounding box center [182, 458] width 15 height 15
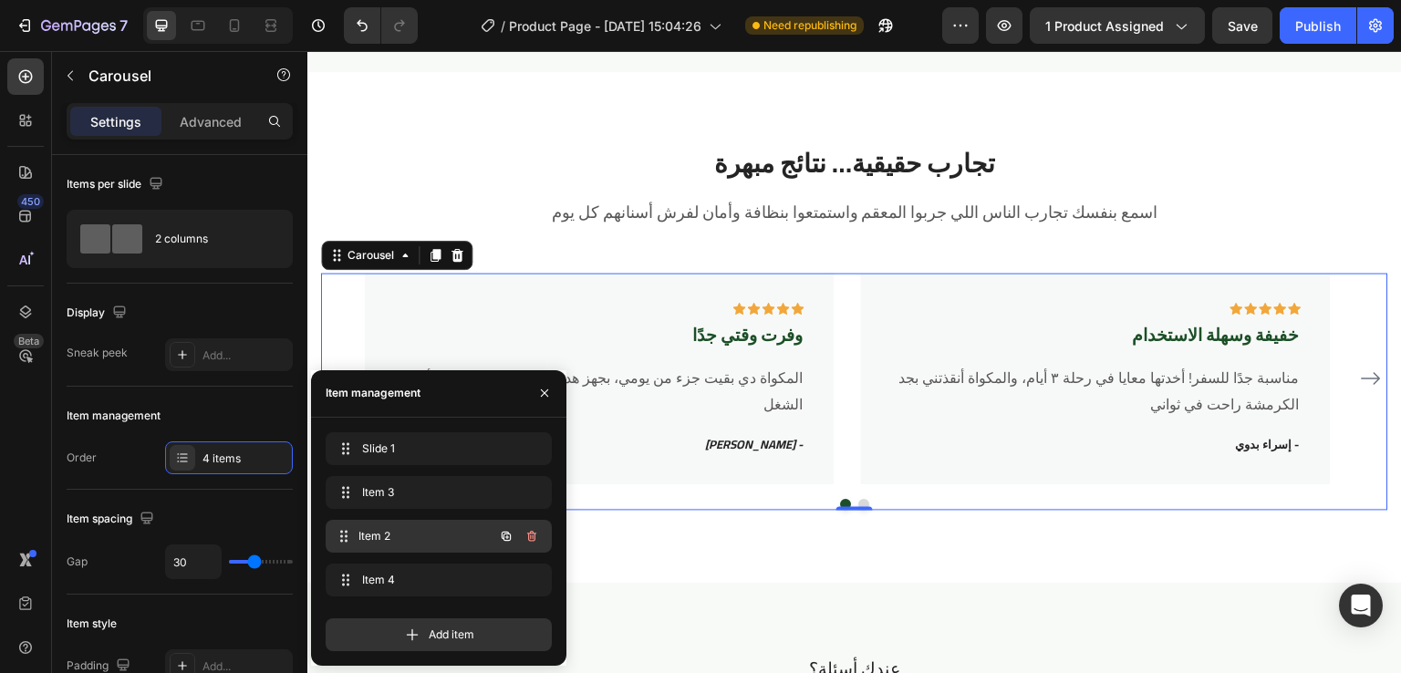
click at [385, 545] on div "Item 2 Item 2" at bounding box center [413, 537] width 161 height 26
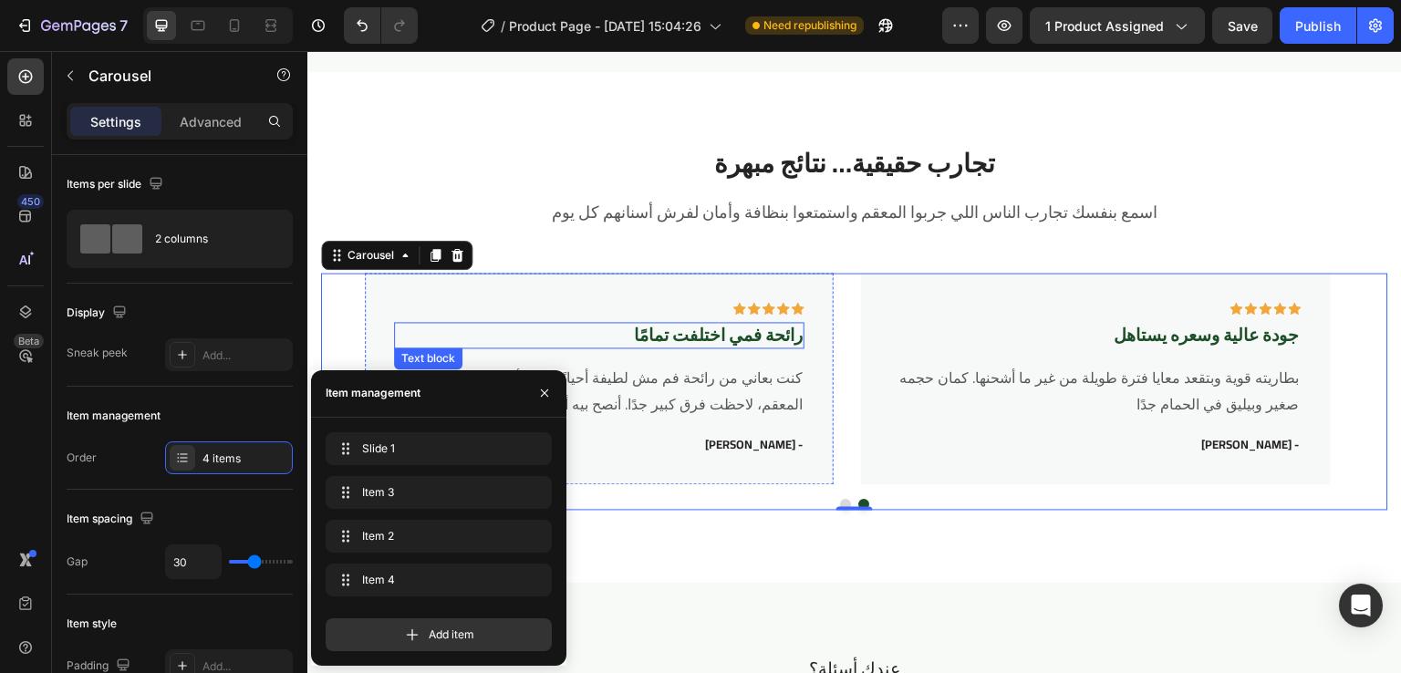
click at [763, 338] on p "رائحة فمي اختلفت تمامًا" at bounding box center [599, 335] width 407 height 23
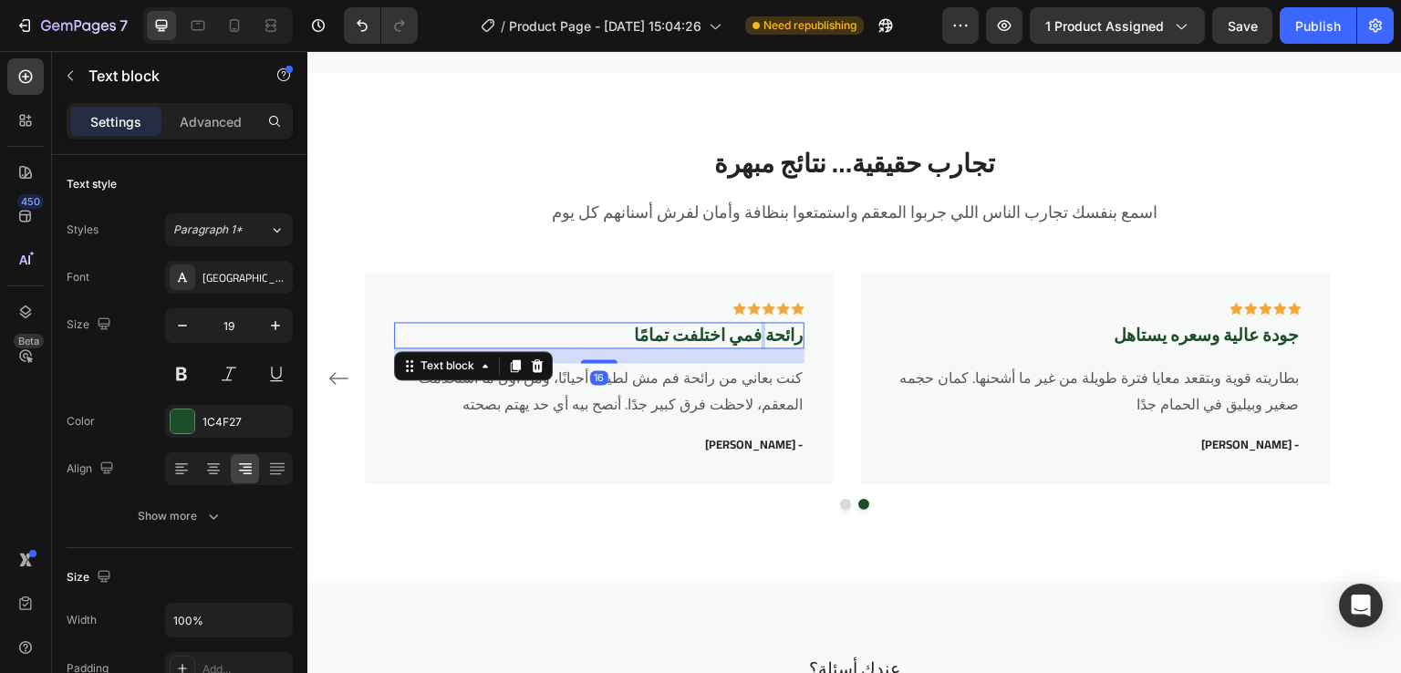
click at [763, 338] on p "رائحة فمي اختلفت تمامًا" at bounding box center [599, 335] width 407 height 23
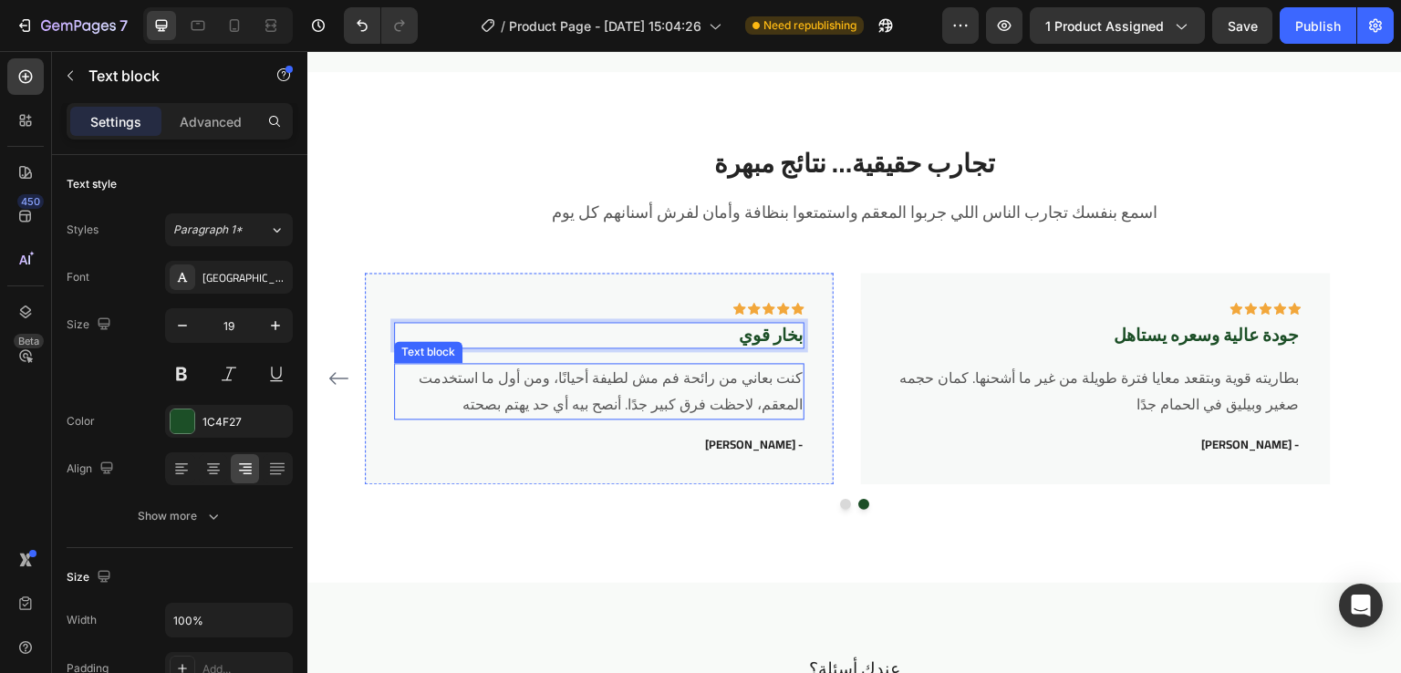
click at [736, 392] on p "كنت بعاني من رائحة فم مش لطيفة أحيانًا، ومن أول ما استخدمت المعقم، لاحظت فرق كب…" at bounding box center [599, 391] width 407 height 53
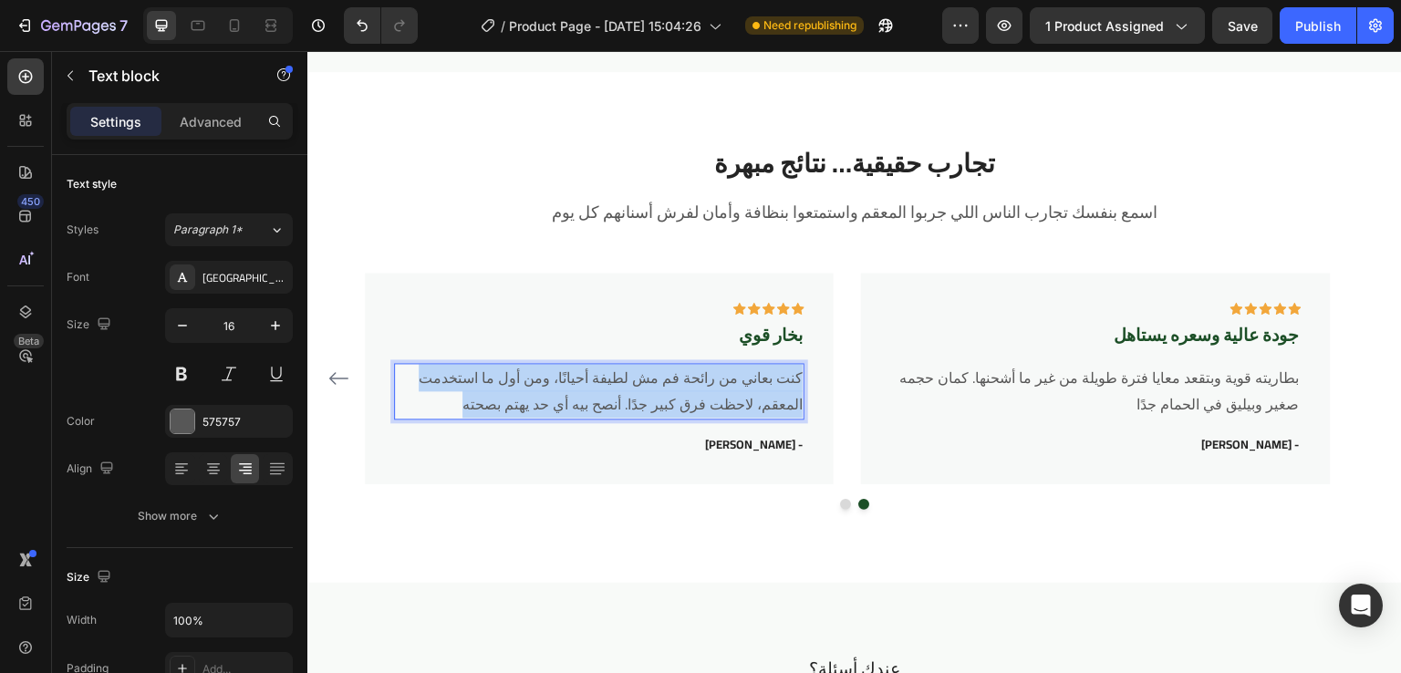
click at [736, 392] on p "كنت بعاني من رائحة فم مش لطيفة أحيانًا، ومن أول ما استخدمت المعقم، لاحظت فرق كب…" at bounding box center [599, 391] width 407 height 53
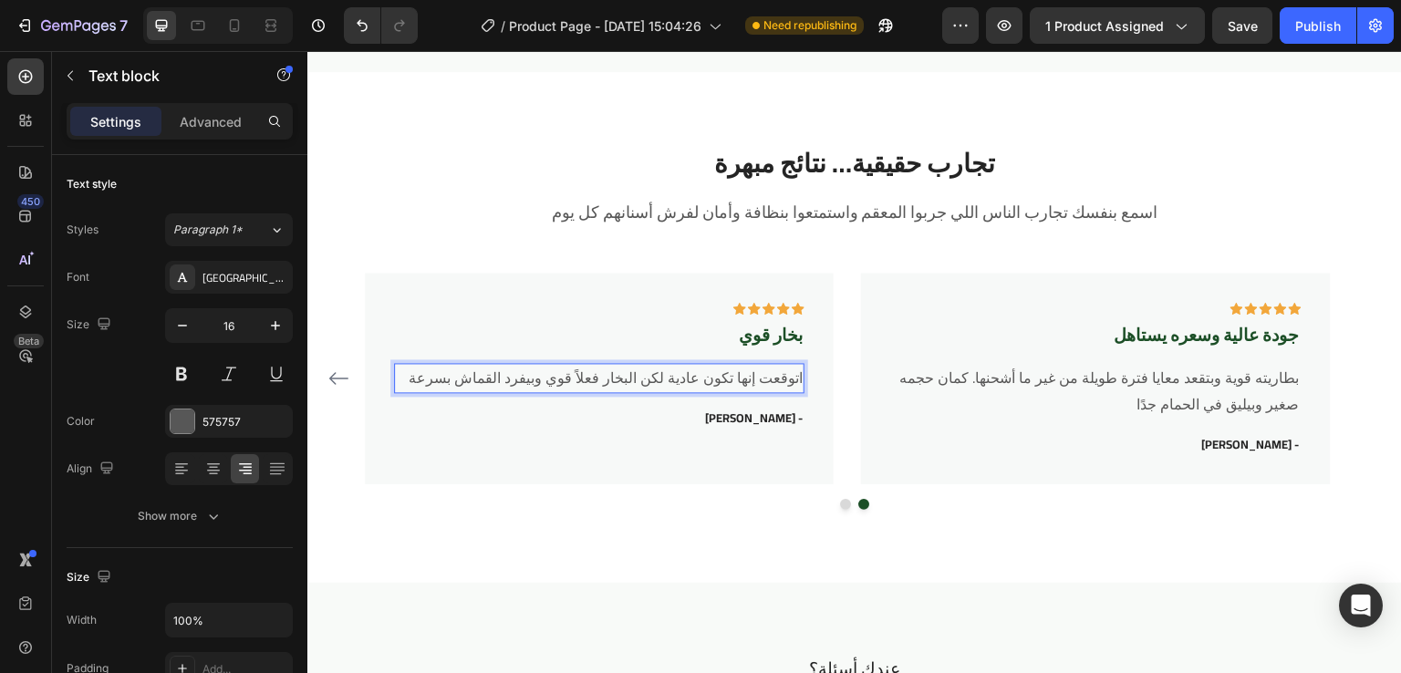
click at [789, 374] on p "اتوقعت إنها تكون عادية لكن البخار فعلاً قوي وبيفرد القماش بسرعة" at bounding box center [599, 378] width 407 height 26
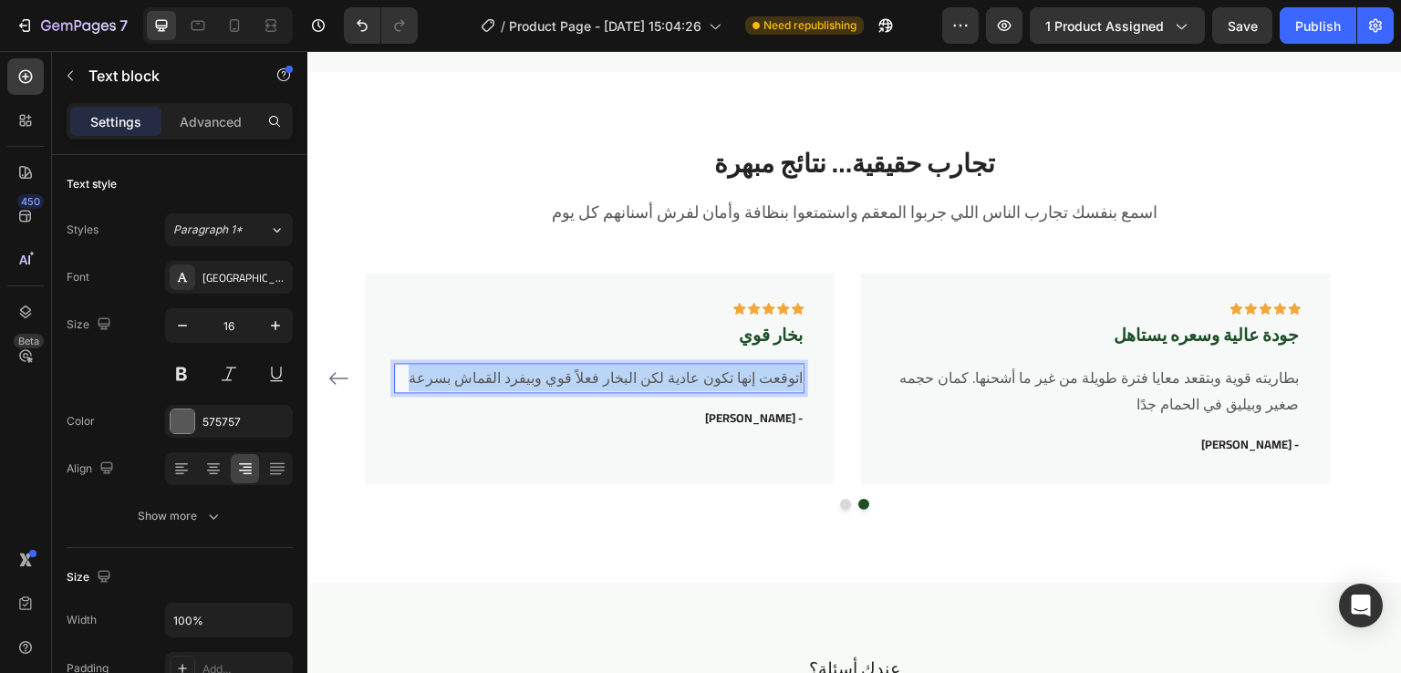
click at [789, 374] on p "اتوقعت إنها تكون عادية لكن البخار فعلاً قوي وبيفرد القماش بسرعة" at bounding box center [599, 378] width 407 height 26
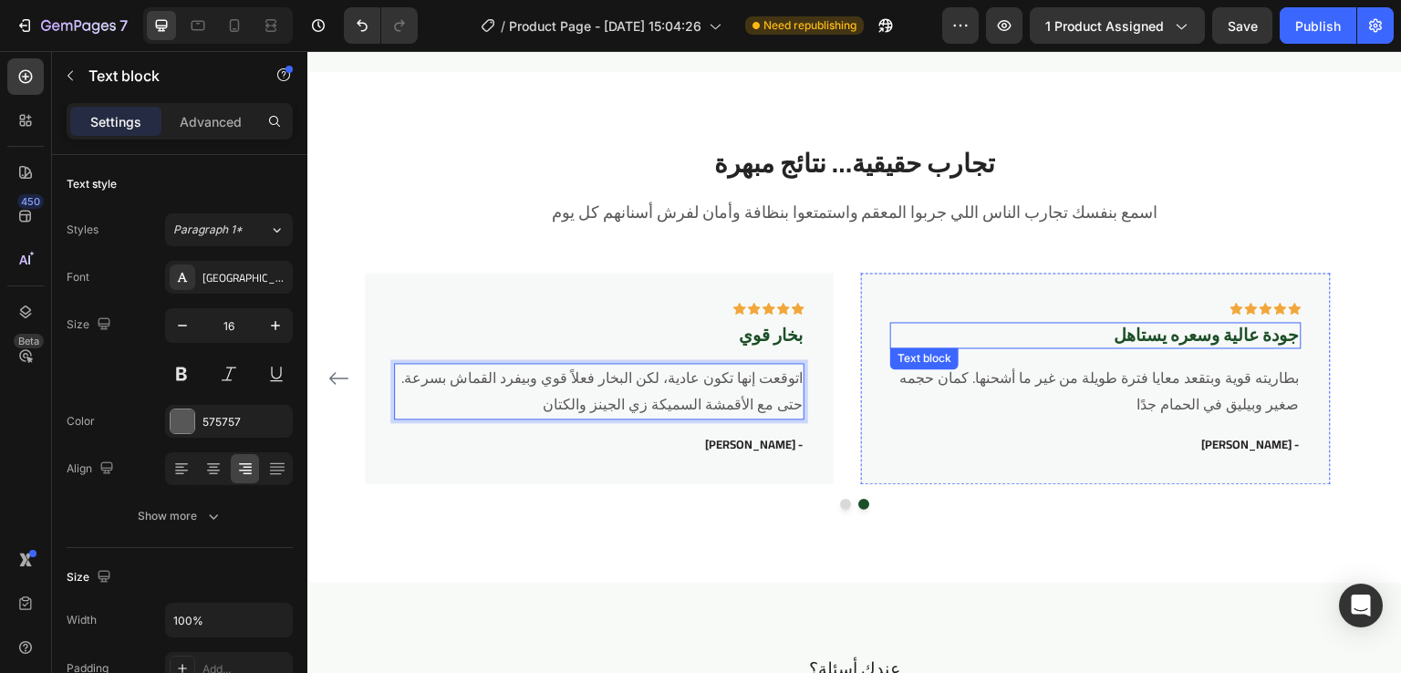
click at [1265, 338] on p "جودة عالية وسعره يستاهل" at bounding box center [1095, 335] width 407 height 23
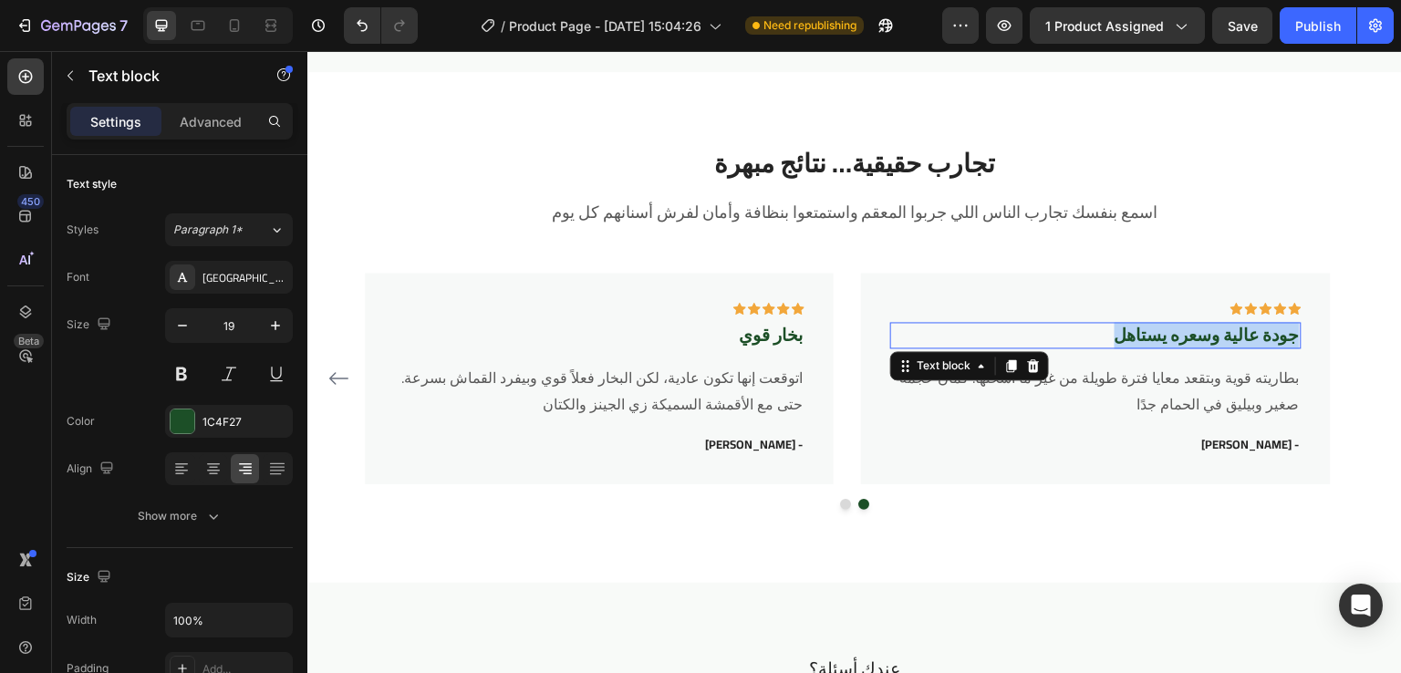
click at [1265, 338] on p "جودة عالية وسعره يستاهل" at bounding box center [1095, 335] width 407 height 23
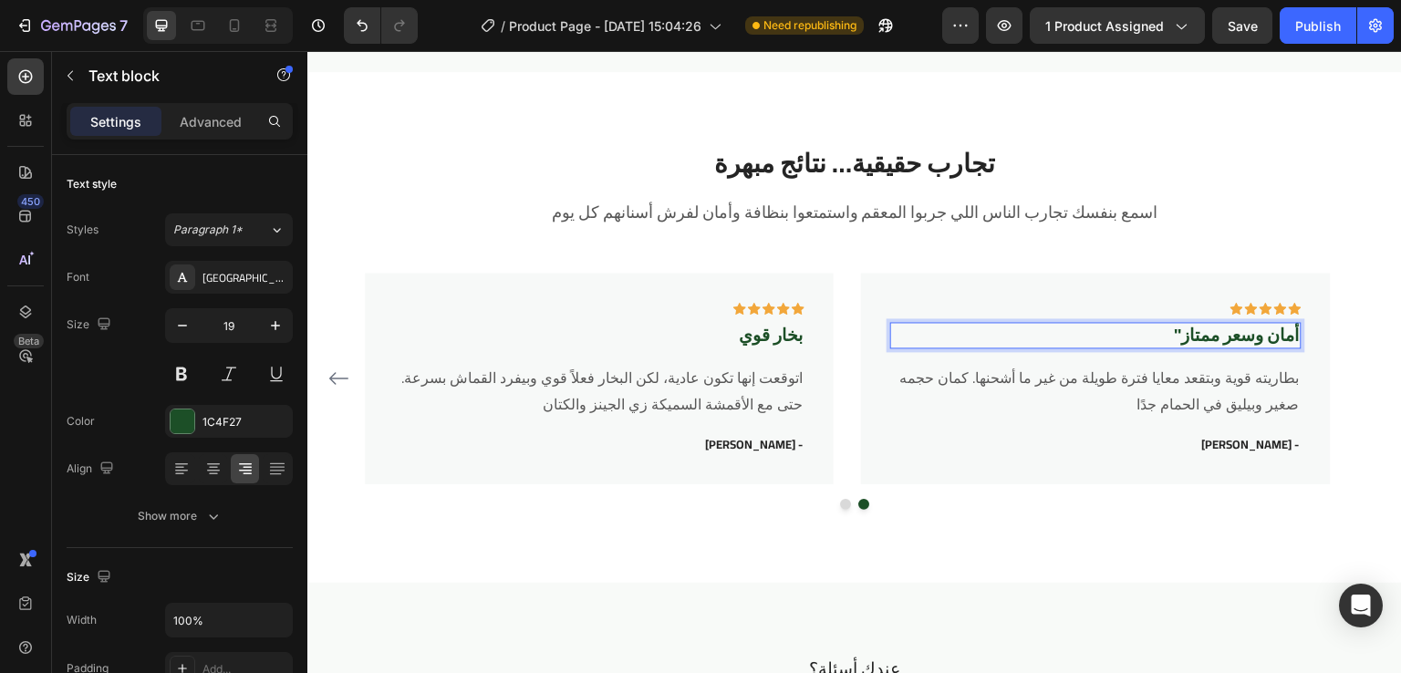
click at [1112, 330] on p ""أمان وسعر ممتاز" at bounding box center [1095, 335] width 407 height 23
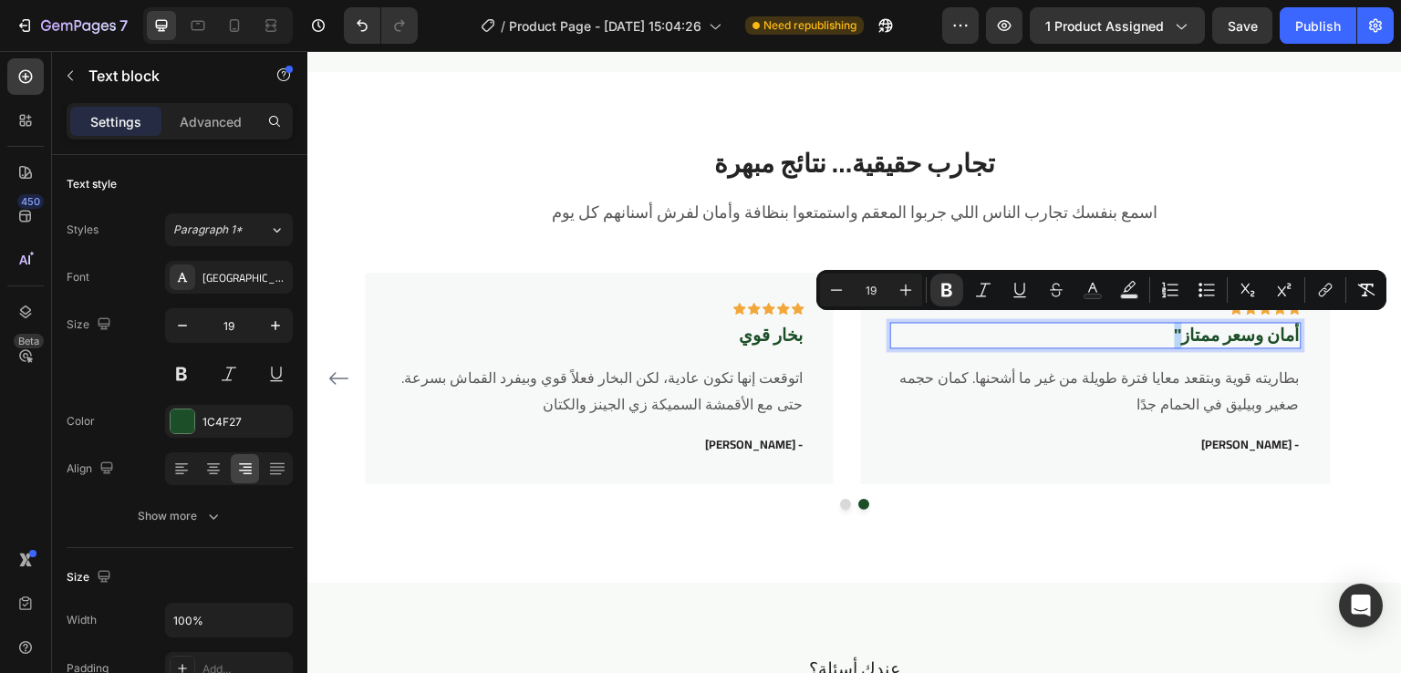
drag, startPoint x: 1171, startPoint y: 334, endPoint x: 1149, endPoint y: 334, distance: 21.9
click at [1149, 334] on p ""أمان وسعر ممتاز" at bounding box center [1095, 335] width 407 height 23
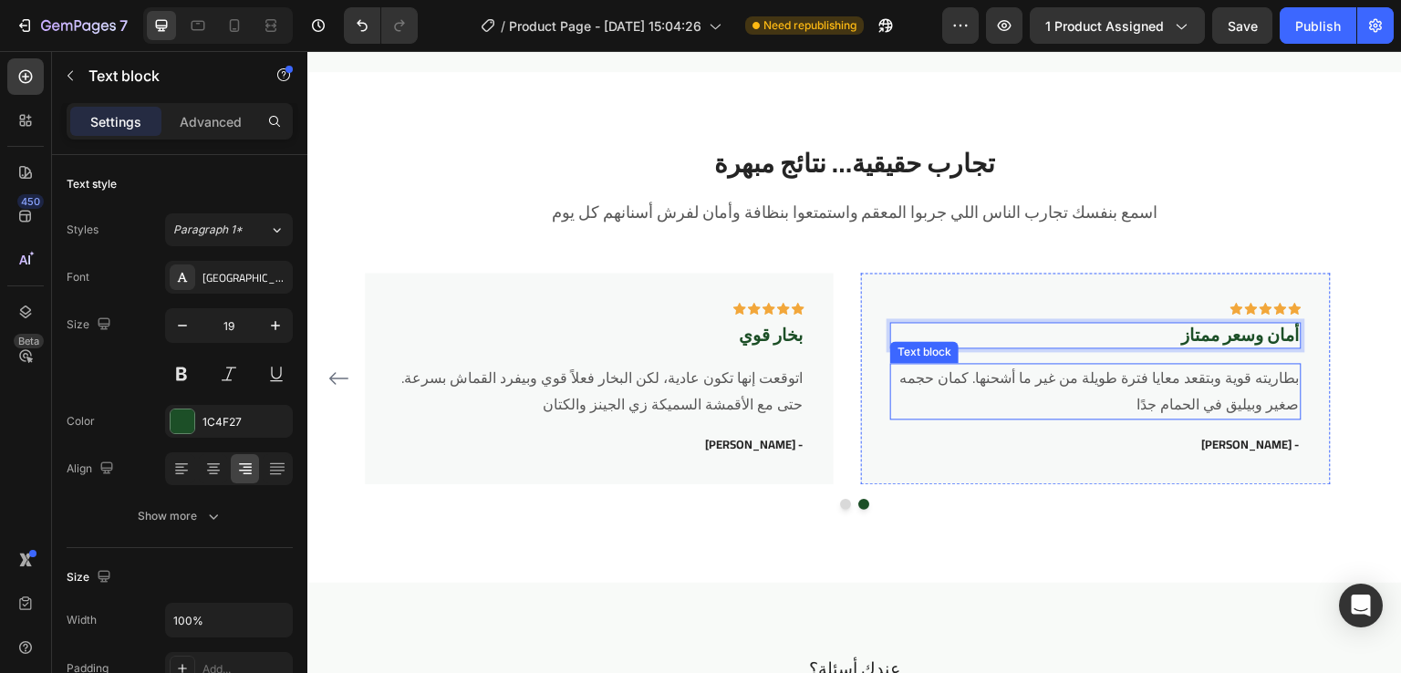
click at [1237, 391] on p "بطاريته قوية وبتقعد معايا فترة طويلة من غير ما أشحنها. كمان حجمه صغير وبيليق في…" at bounding box center [1095, 391] width 407 height 53
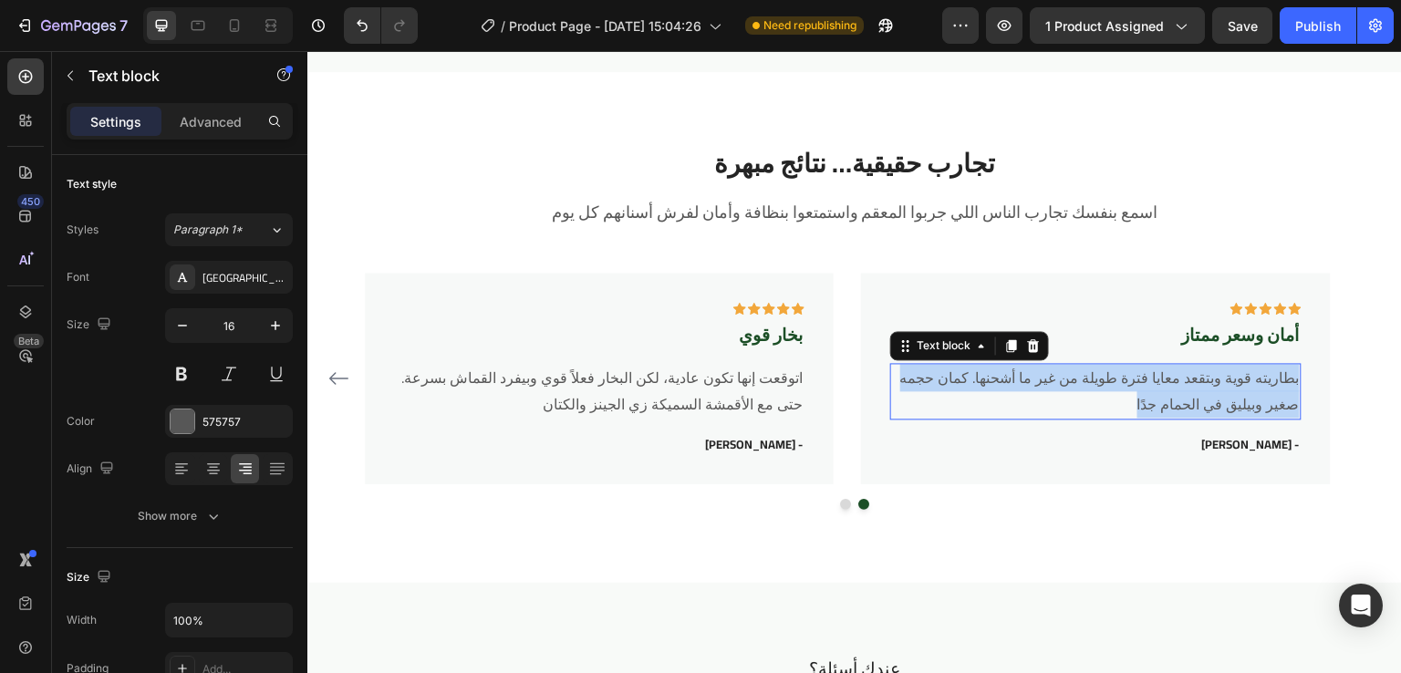
click at [1237, 391] on p "بطاريته قوية وبتقعد معايا فترة طويلة من غير ما أشحنها. كمان حجمه صغير وبيليق في…" at bounding box center [1095, 391] width 407 height 53
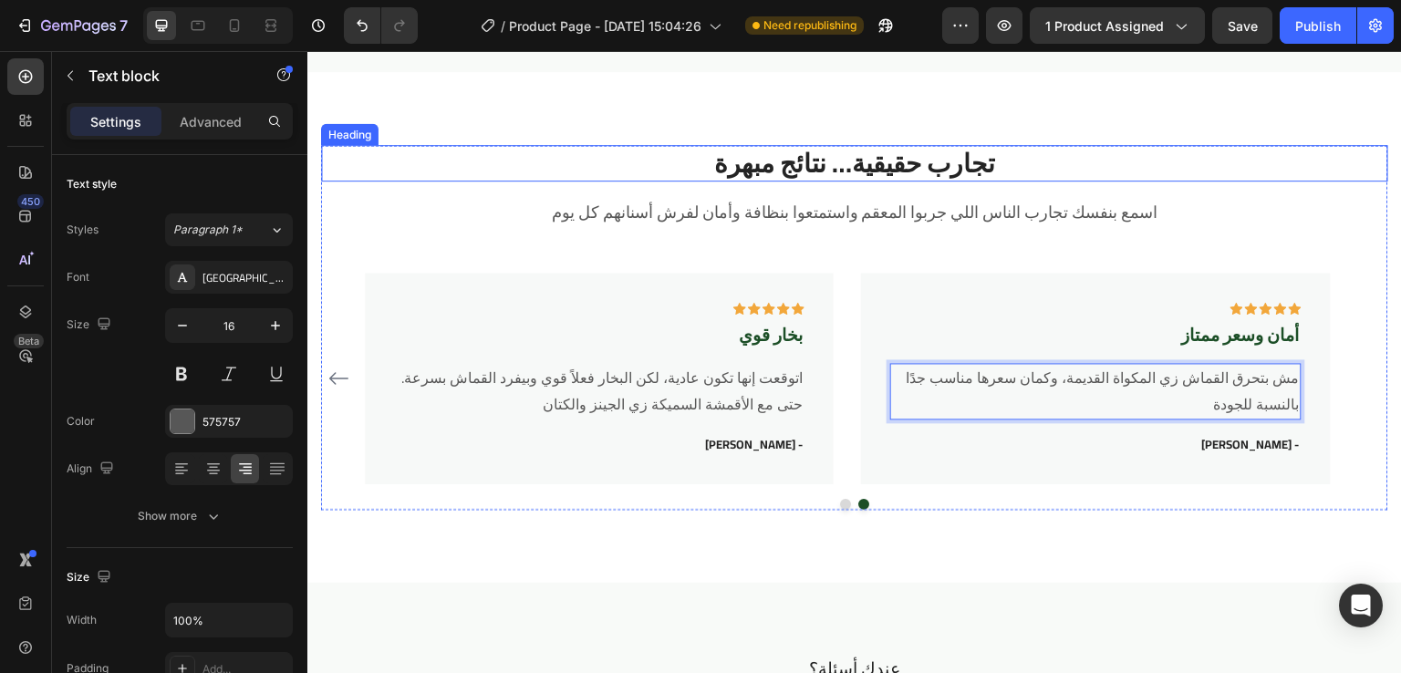
click at [1213, 158] on h2 "تجارب حقيقية… نتائج مبهرة" at bounding box center [854, 163] width 1067 height 36
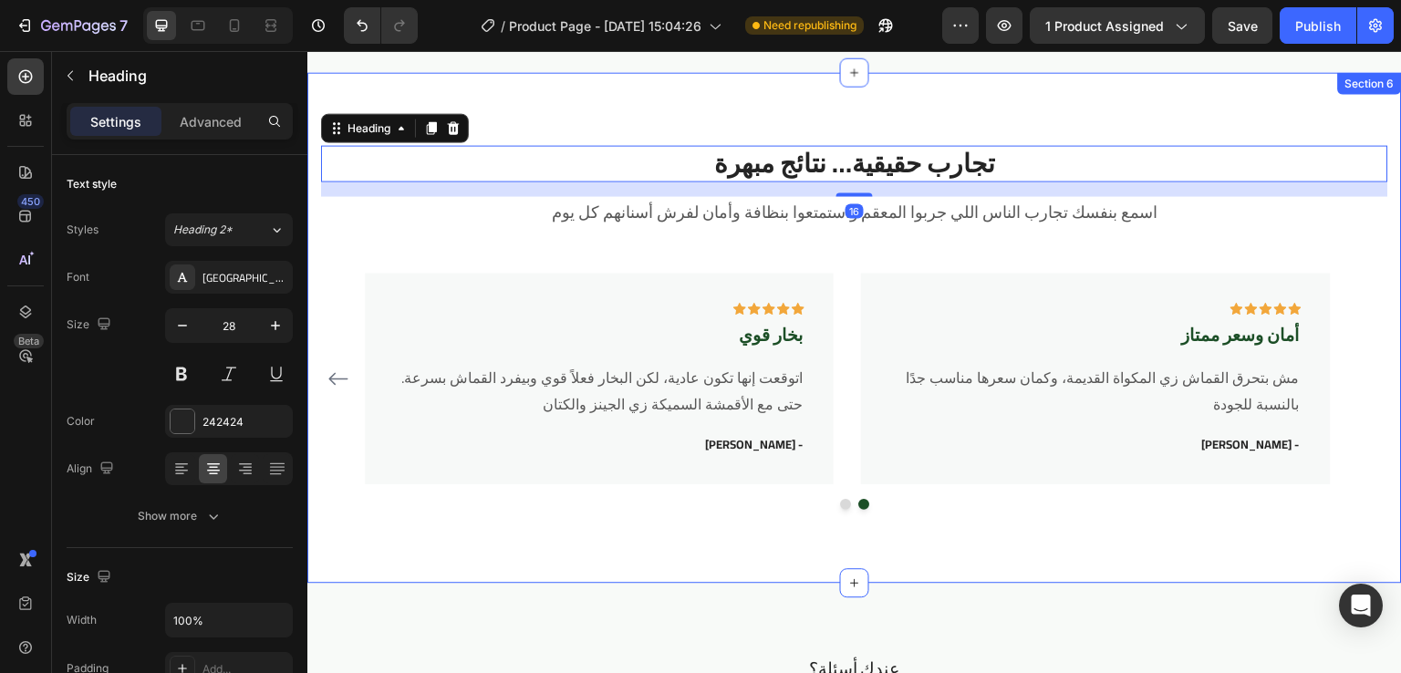
click at [1167, 121] on div "تجارب حقيقية… نتائج مبهرة Heading 16 اسمع بنفسك تجارب الناس اللي جربوا المعقم و…" at bounding box center [854, 328] width 1095 height 512
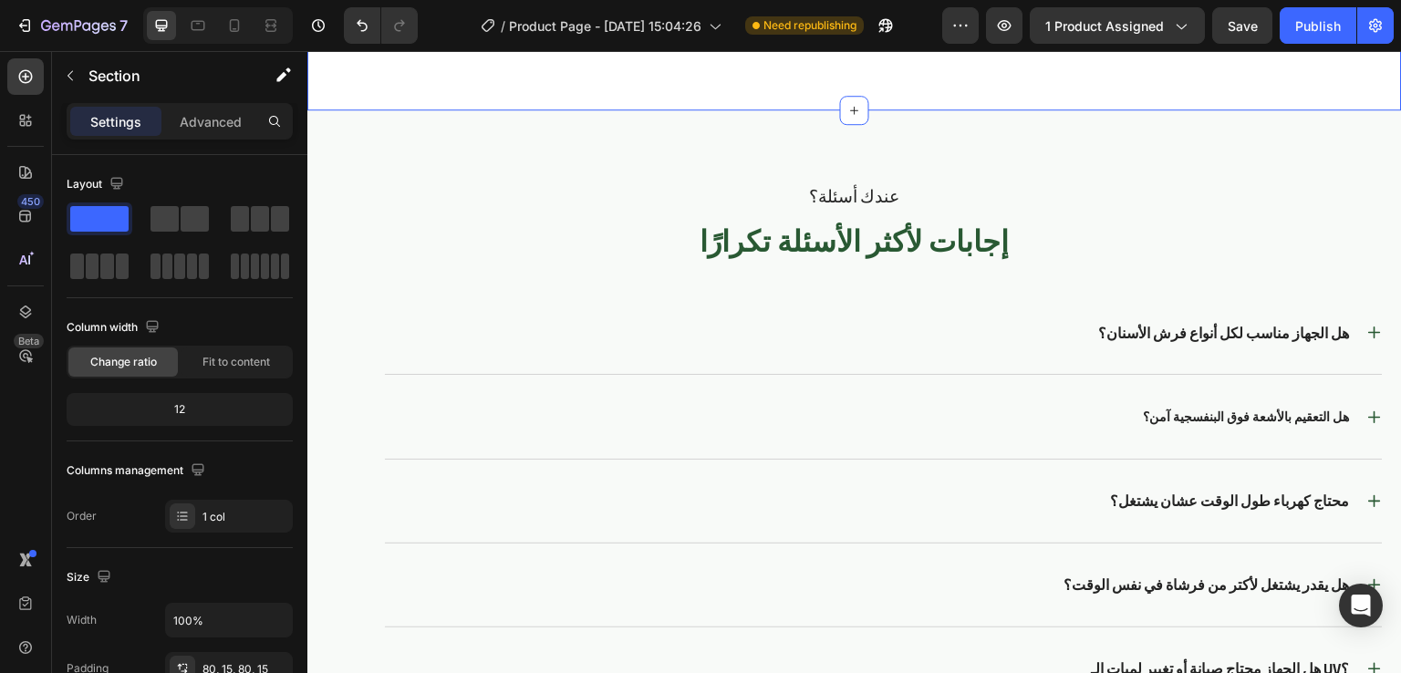
scroll to position [4119, 0]
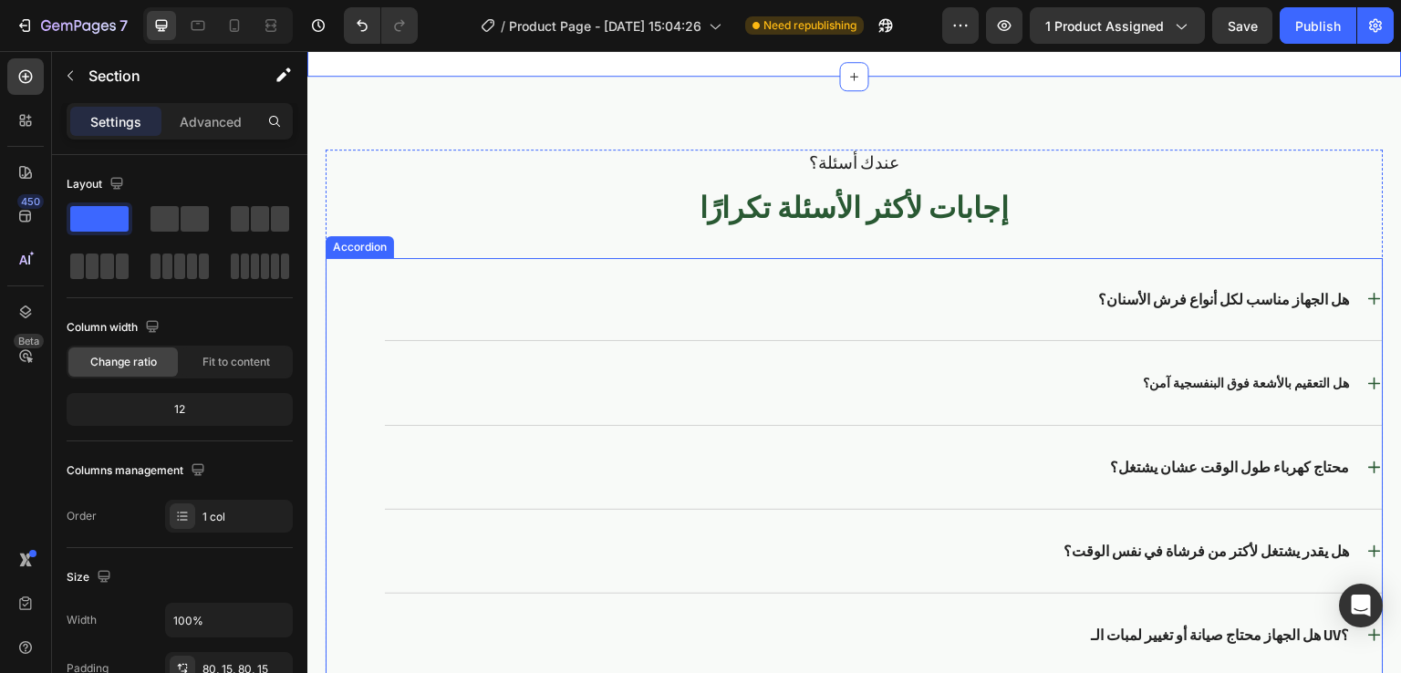
click at [1213, 297] on p "هل الجهاز مناسب لكل أنواع فرش الأسنان؟" at bounding box center [1224, 299] width 251 height 19
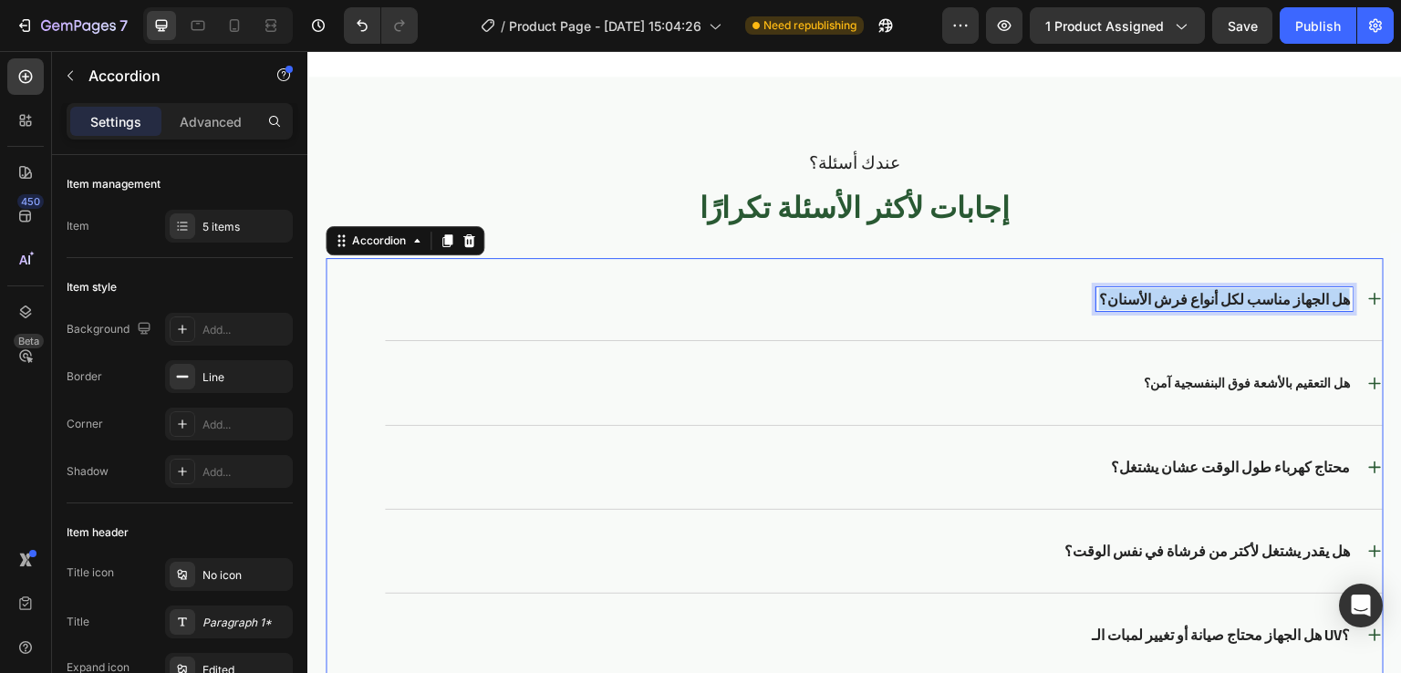
click at [1213, 297] on p "هل الجهاز مناسب لكل أنواع فرش الأسنان؟" at bounding box center [1224, 299] width 251 height 19
click at [1042, 305] on div "هل المكواة مناسبة لكل أنواع الأقمشة؟" at bounding box center [869, 299] width 968 height 25
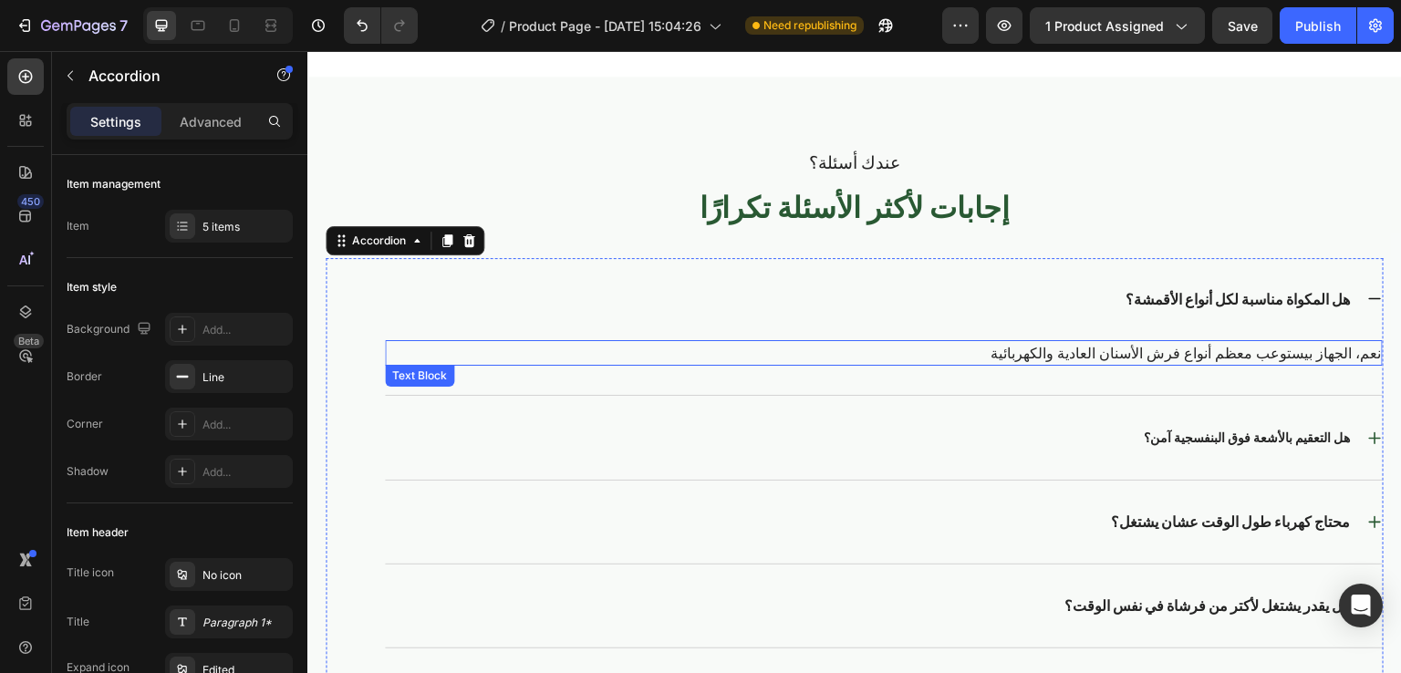
click at [1252, 351] on p "نعم، الجهاز بيستوعب معظم أنواع فرش الأسنان العادية والكهربائية" at bounding box center [884, 353] width 994 height 22
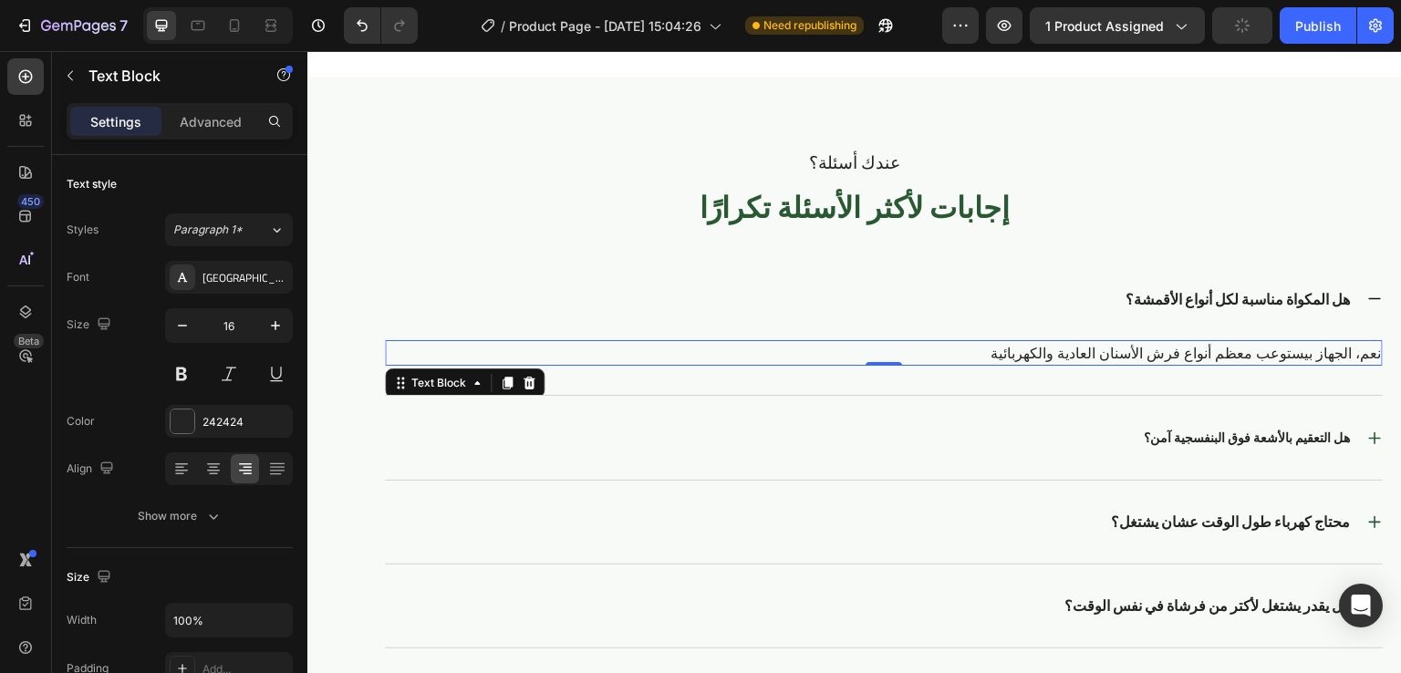
click at [1252, 351] on p "نعم، الجهاز بيستوعب معظم أنواع فرش الأسنان العادية والكهربائية" at bounding box center [884, 353] width 994 height 22
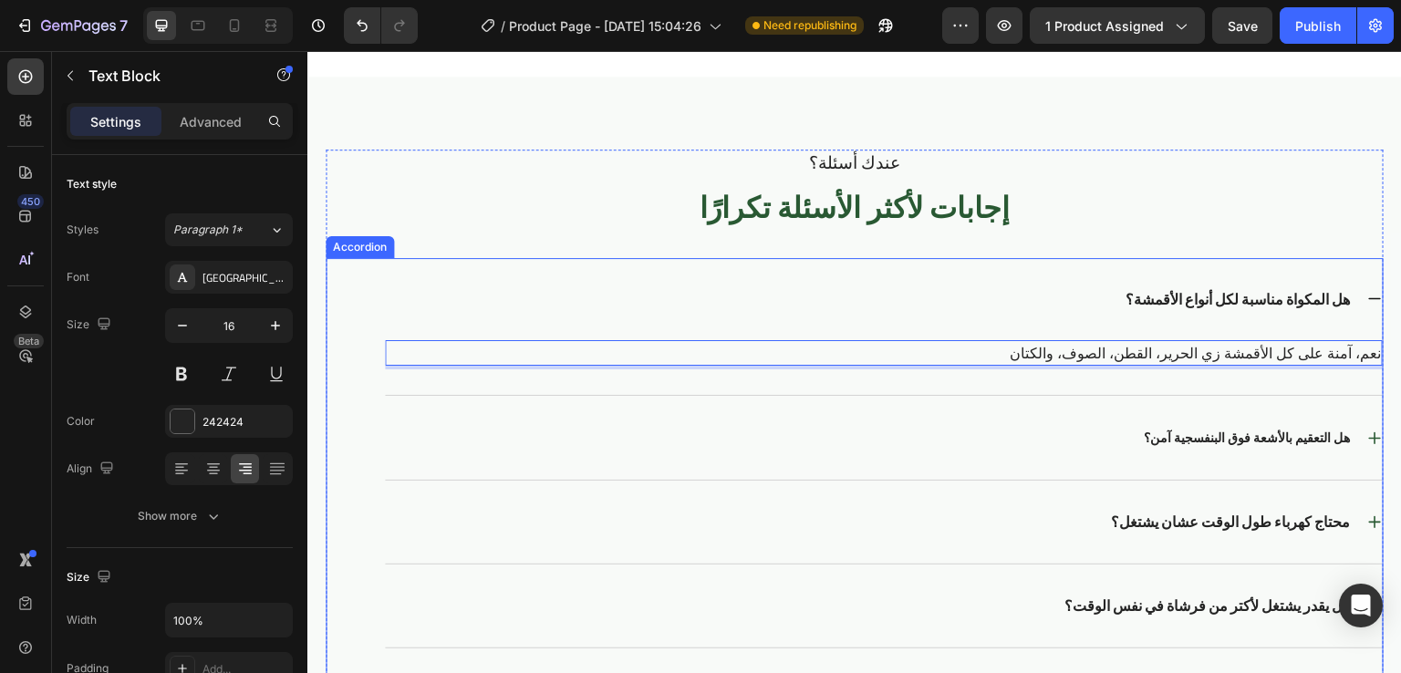
click at [1251, 432] on strong "هل التعقيم بالأشعة فوق البنفسجية آمن؟" at bounding box center [1247, 438] width 206 height 24
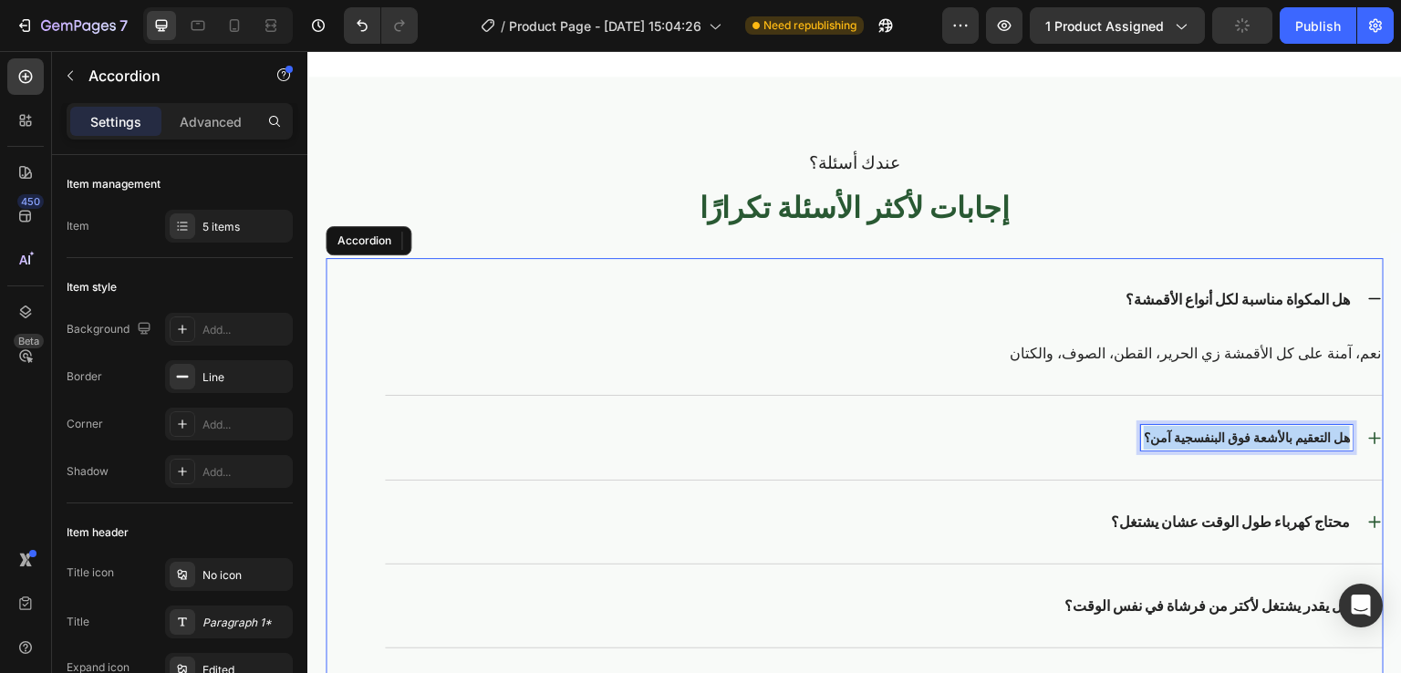
click at [1251, 432] on strong "هل التعقيم بالأشعة فوق البنفسجية آمن؟" at bounding box center [1247, 438] width 206 height 24
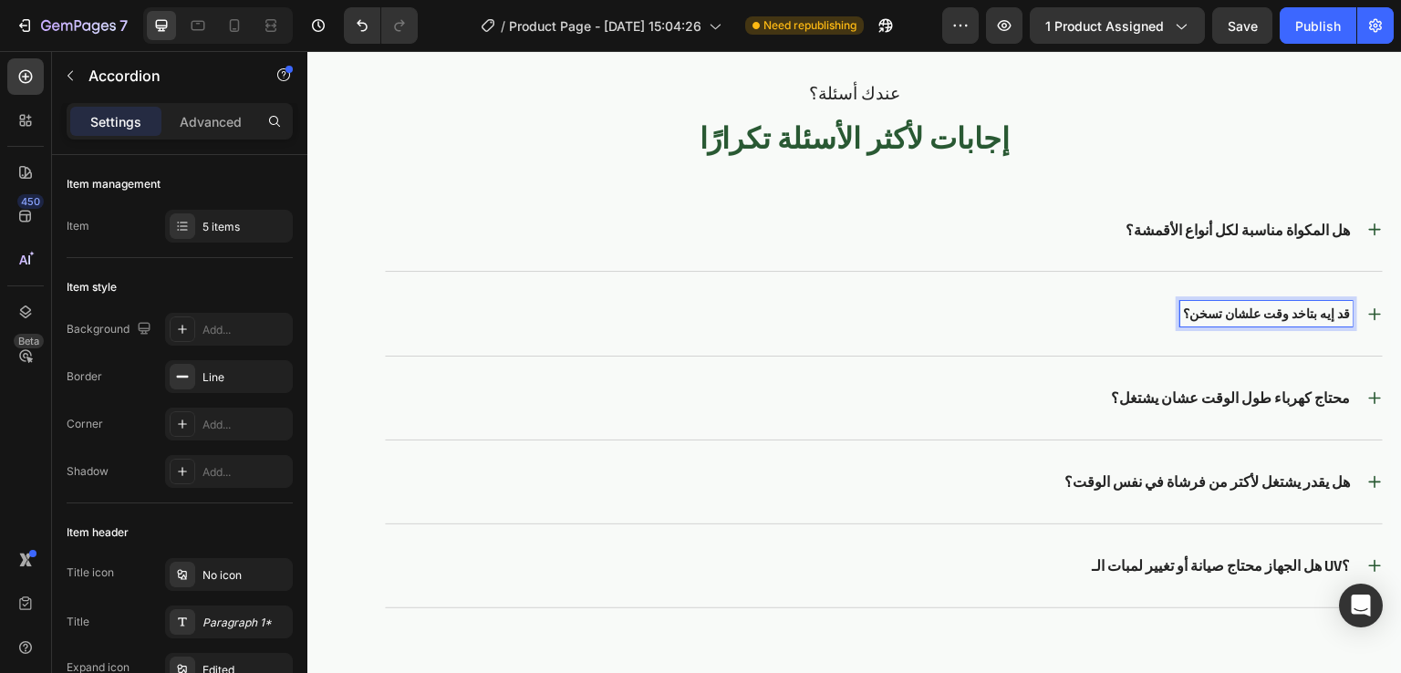
scroll to position [4189, 0]
click at [1084, 317] on div "قد إيه بتاخد وقت علشان تسخن؟" at bounding box center [869, 313] width 968 height 26
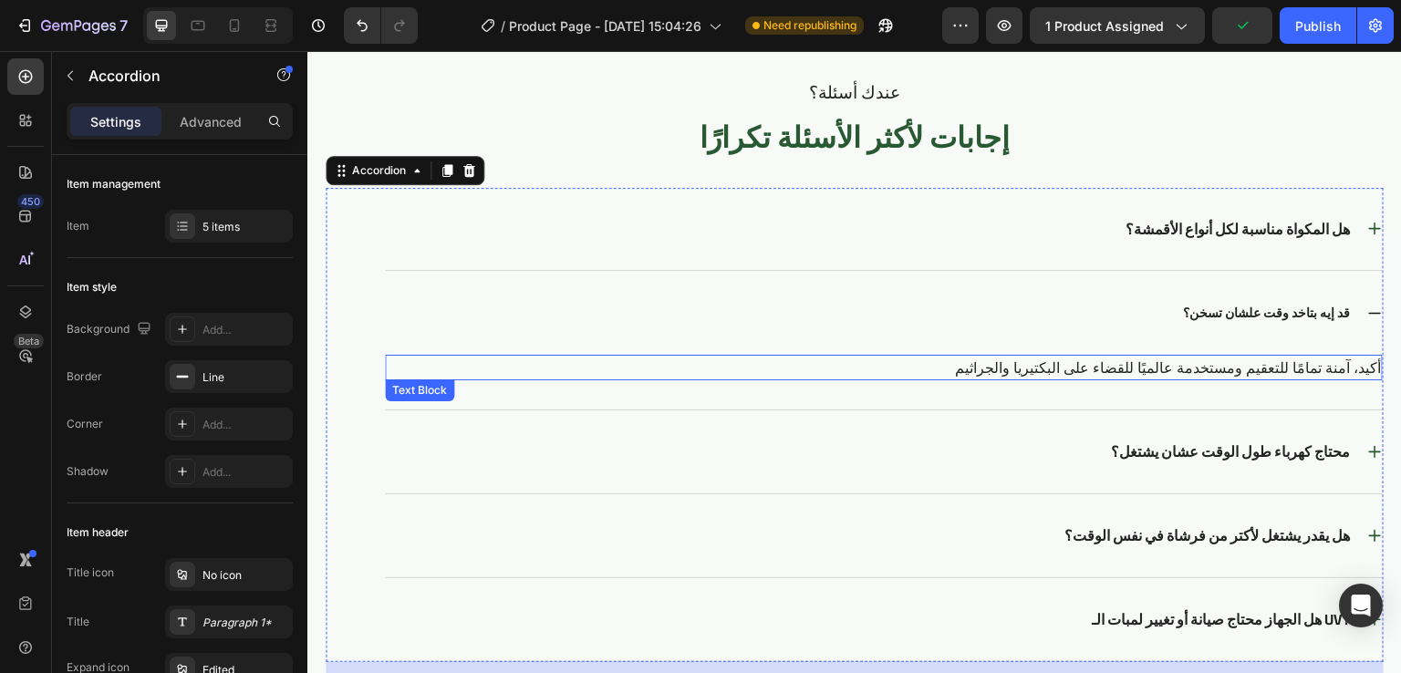
click at [1125, 367] on p "أكيد، آمنة تمامًا للتعقيم ومستخدمة عالميًا للقضاء على البكتيريا والجراثيم" at bounding box center [884, 368] width 994 height 22
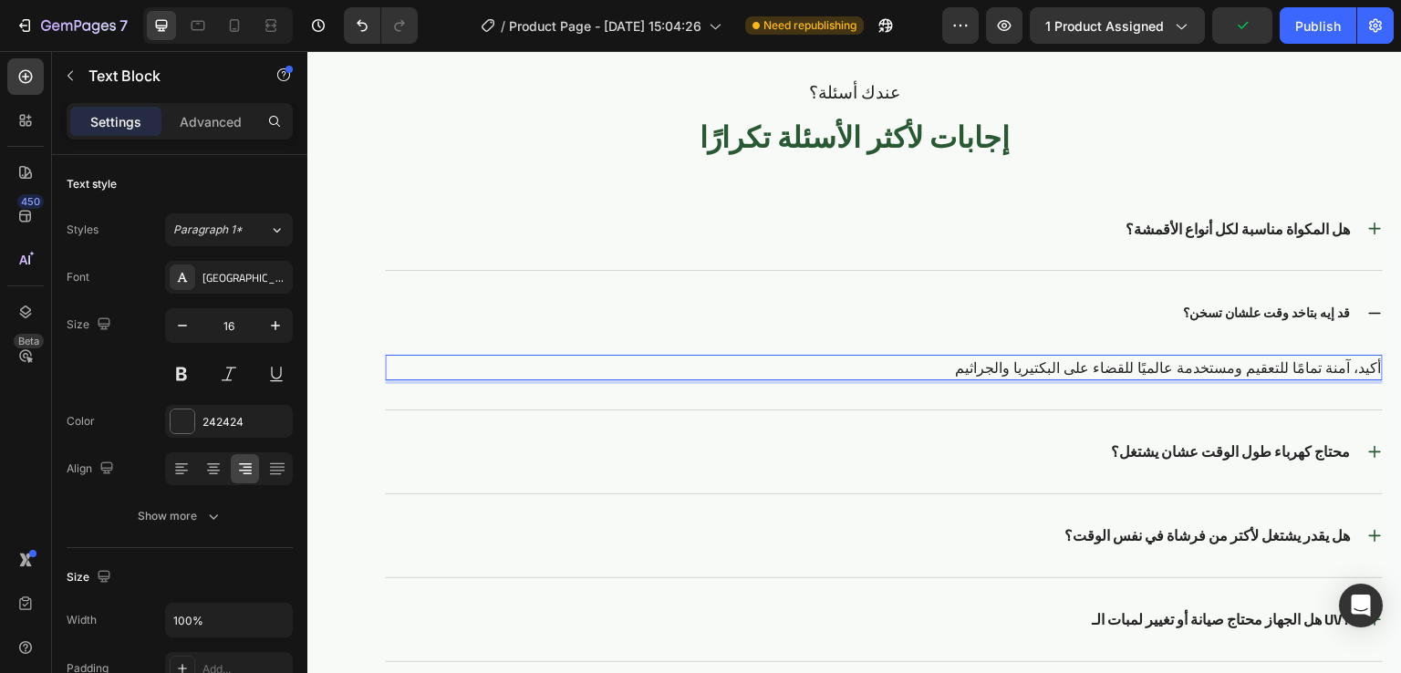
click at [1125, 367] on p "أكيد، آمنة تمامًا للتعقيم ومستخدمة عالميًا للقضاء على البكتيريا والجراثيم" at bounding box center [884, 368] width 994 height 22
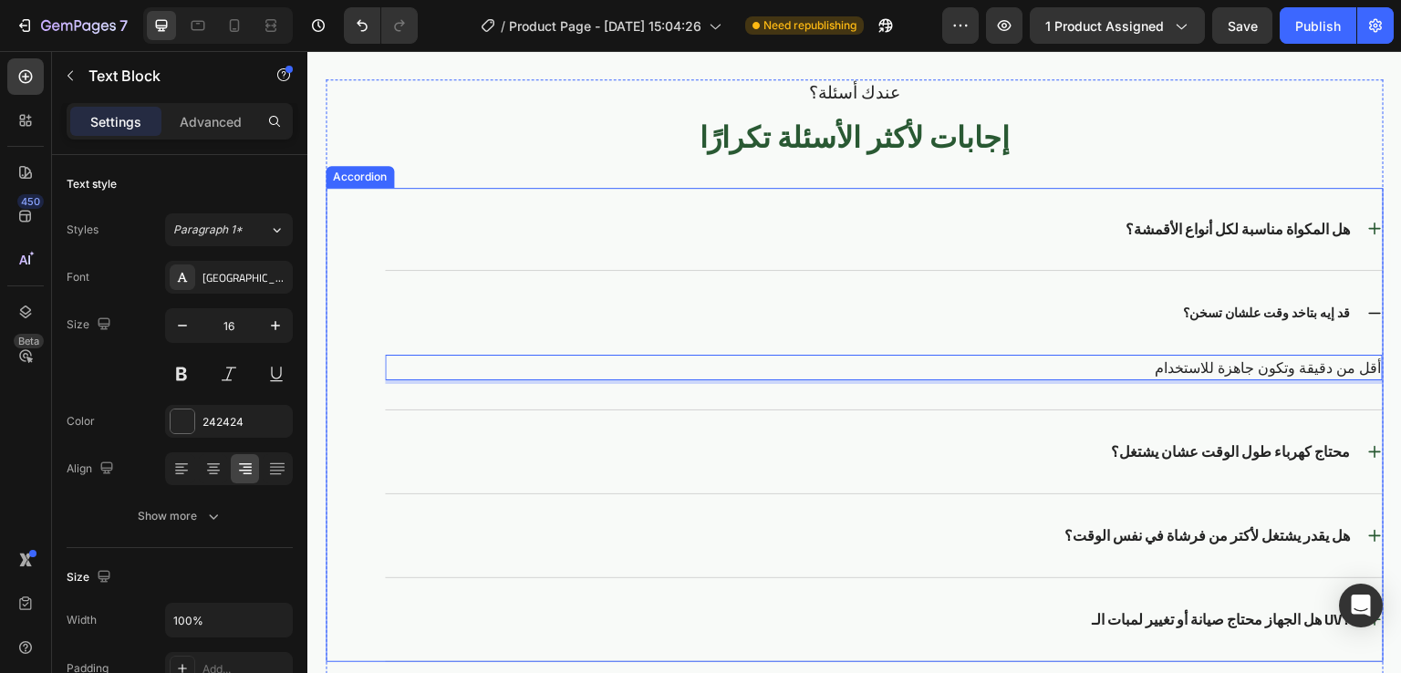
click at [1252, 458] on p "محتاج كهرباء طول الوقت عشان يشتغل؟" at bounding box center [1230, 451] width 239 height 19
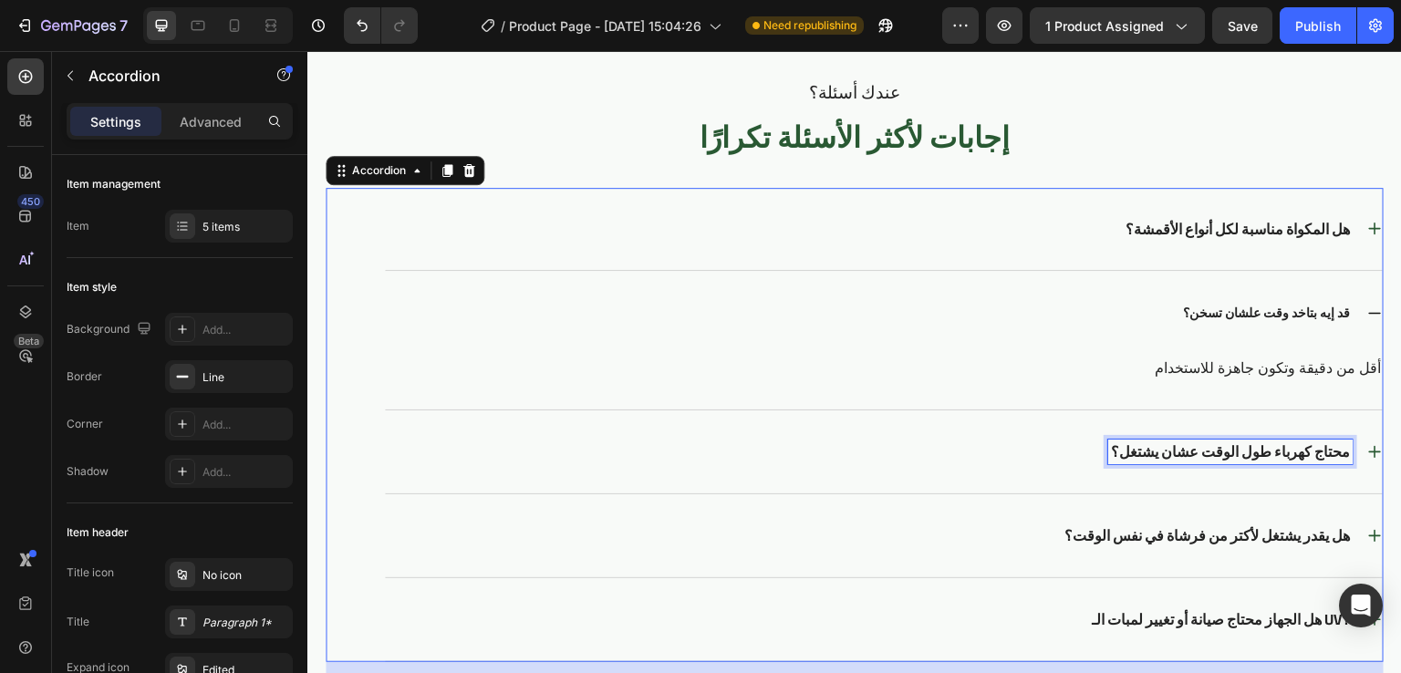
click at [1252, 458] on p "محتاج كهرباء طول الوقت عشان يشتغل؟" at bounding box center [1230, 451] width 239 height 19
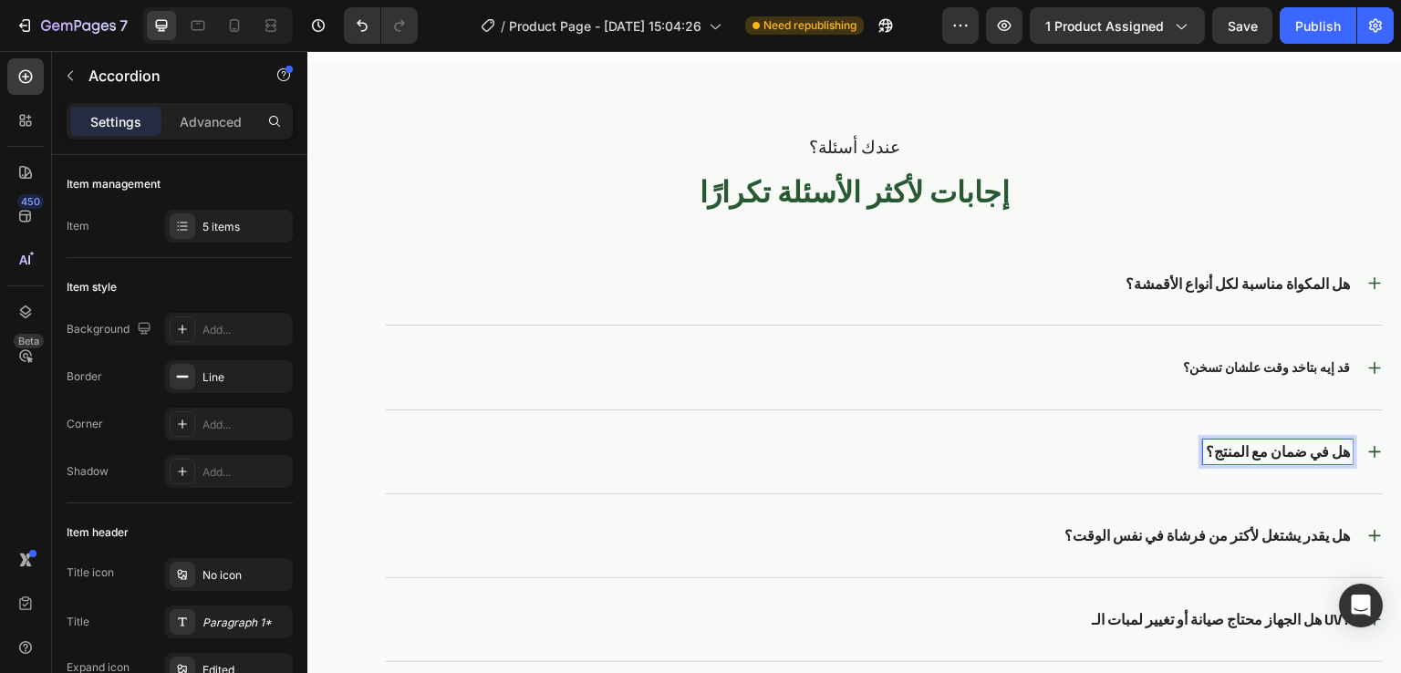
scroll to position [4240, 0]
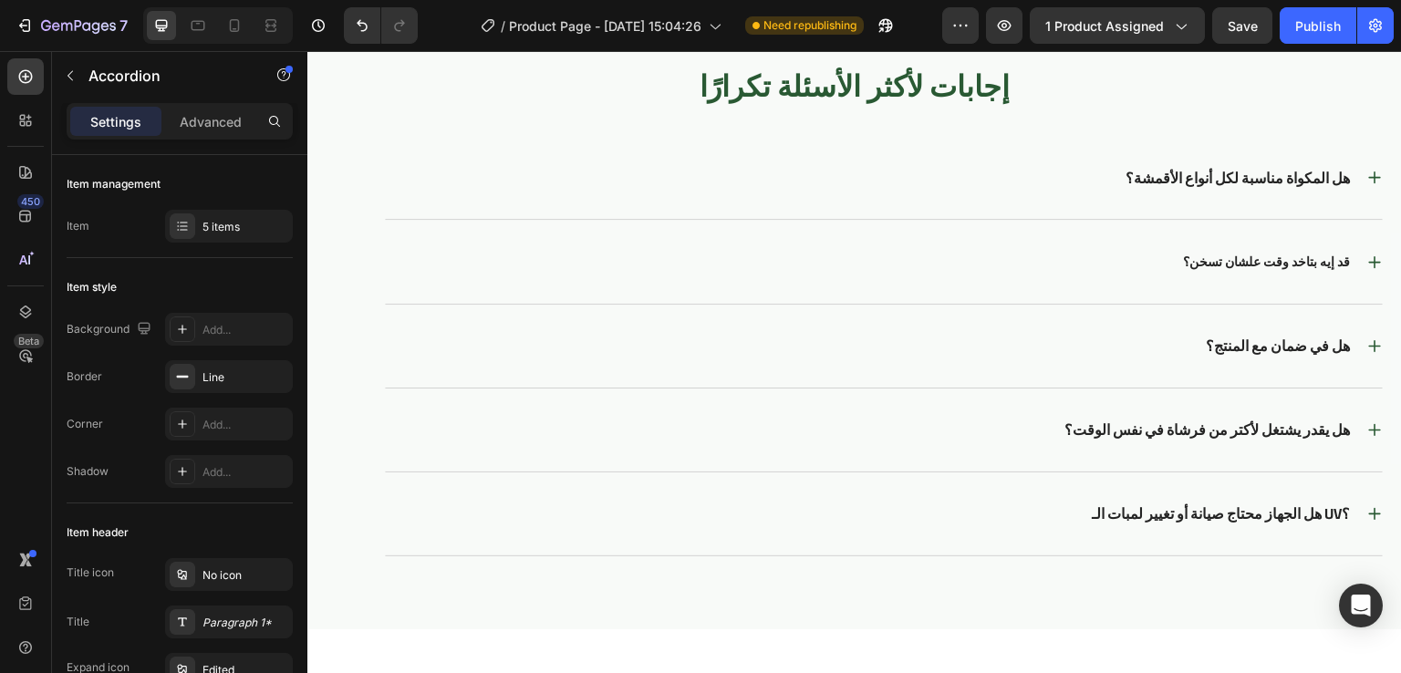
click at [1138, 343] on div "هل في ضمان مع المنتج؟" at bounding box center [869, 346] width 968 height 25
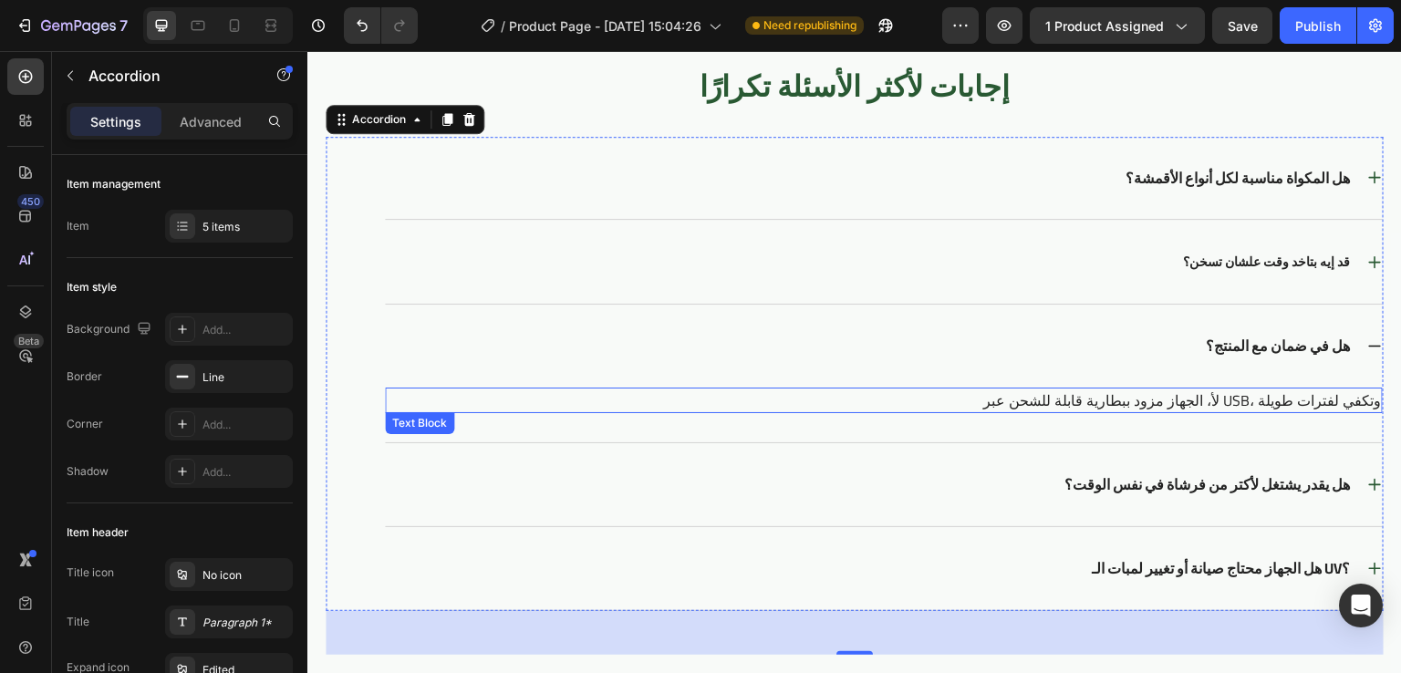
click at [1183, 392] on p "لأ، الجهاز مزود ببطارية قابلة للشحن عبر USB، وتكفي لفترات طويلة" at bounding box center [884, 401] width 994 height 22
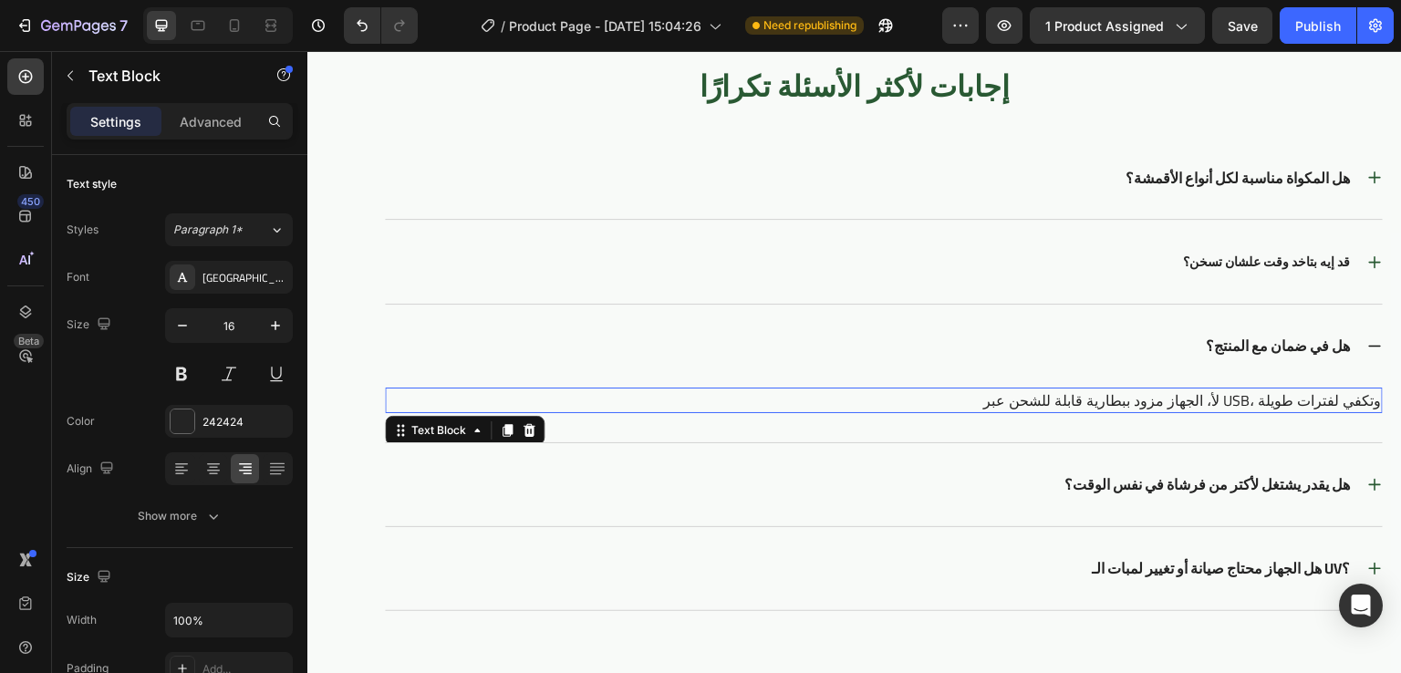
click at [1183, 392] on p "لأ، الجهاز مزود ببطارية قابلة للشحن عبر USB، وتكفي لفترات طويلة" at bounding box center [884, 401] width 994 height 22
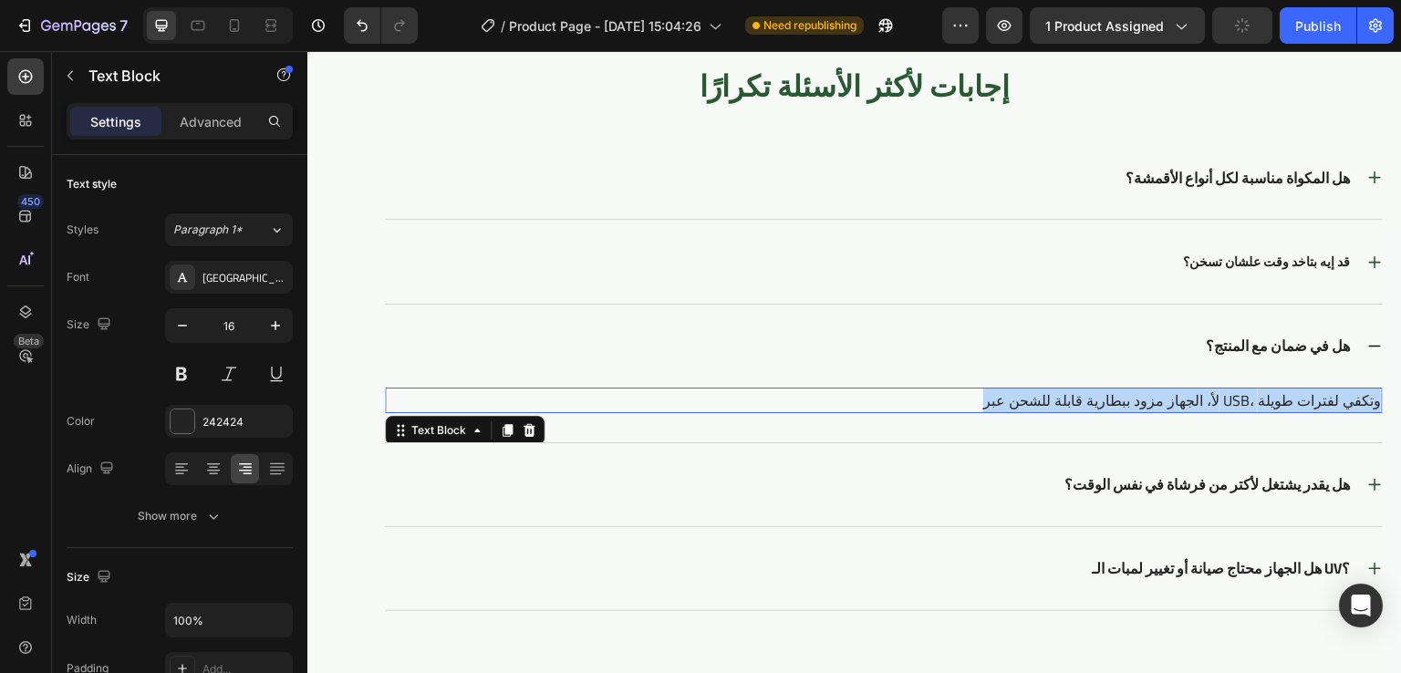
click at [1183, 392] on p "لأ، الجهاز مزود ببطارية قابلة للشحن عبر USB، وتكفي لفترات طويلة" at bounding box center [884, 401] width 994 height 22
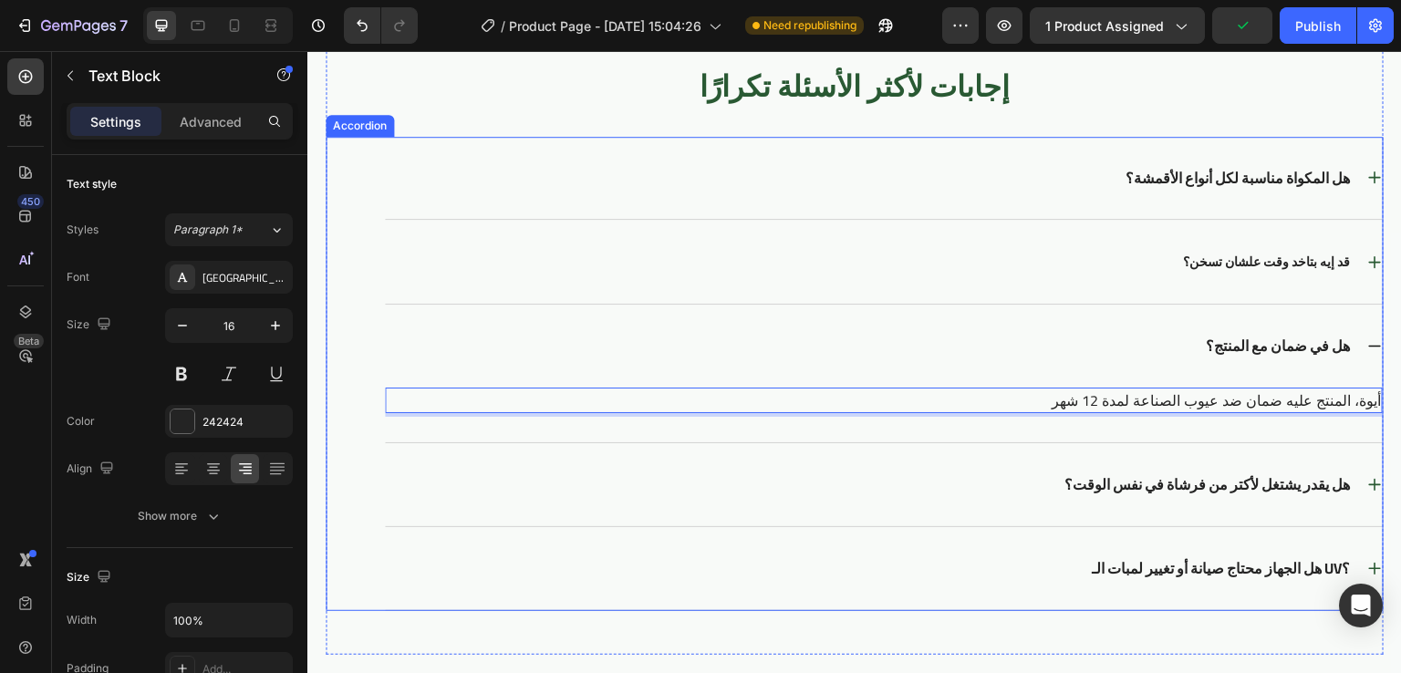
click at [1246, 475] on p "هل يقدر يشتغل لأكتر من فرشاة في نفس الوقت؟" at bounding box center [1208, 484] width 286 height 19
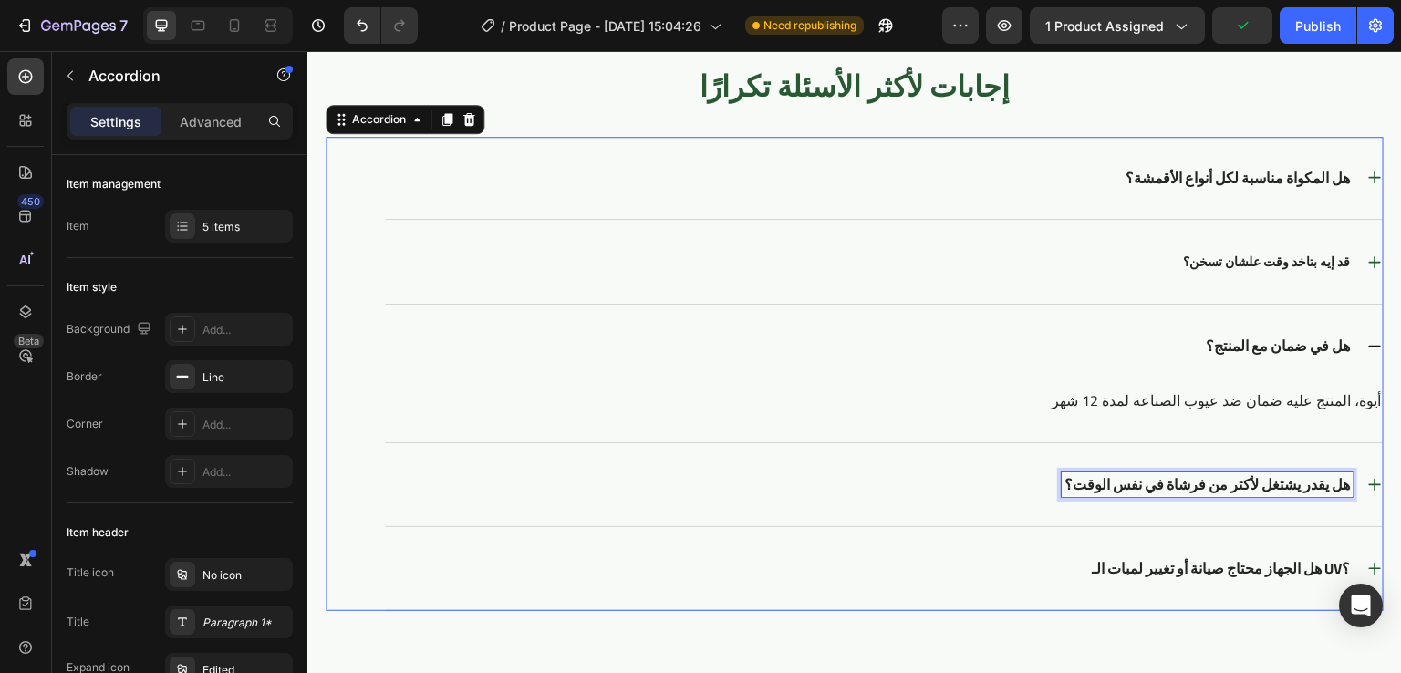
click at [1246, 475] on p "هل يقدر يشتغل لأكتر من فرشاة في نفس الوقت؟" at bounding box center [1208, 484] width 286 height 19
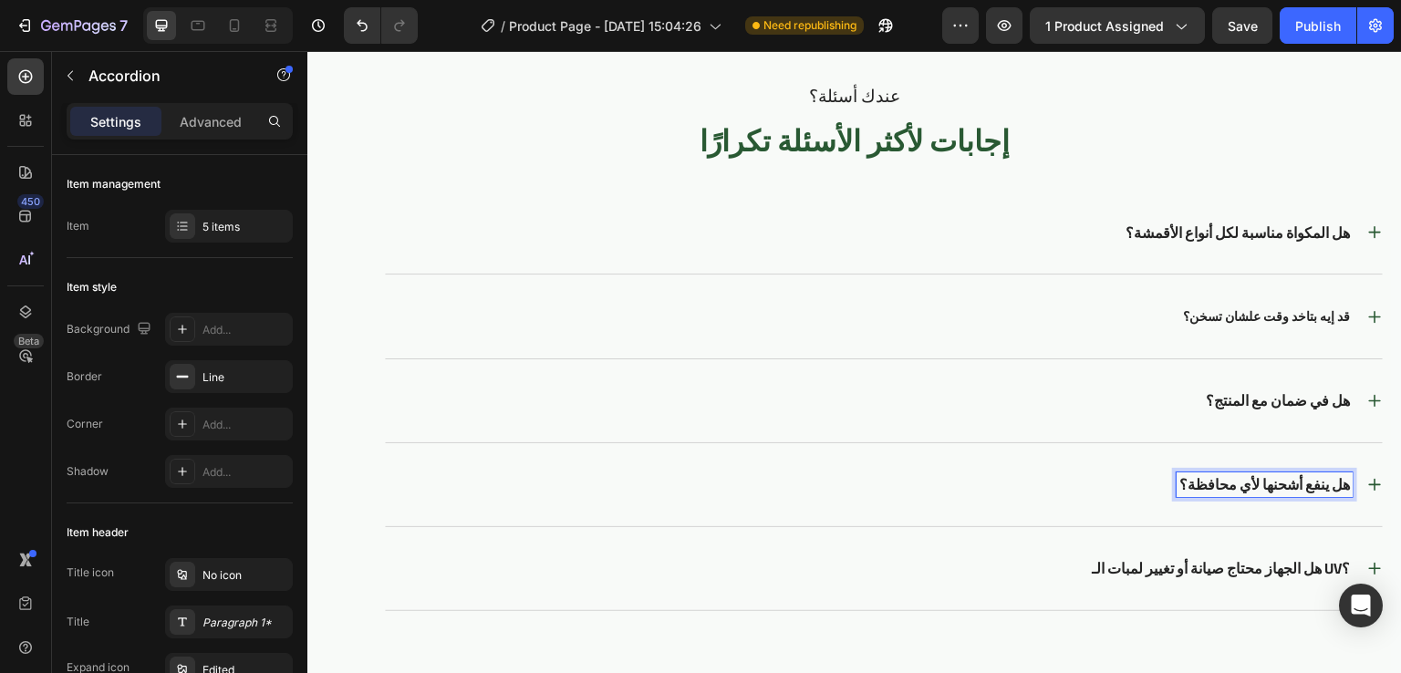
scroll to position [4323, 0]
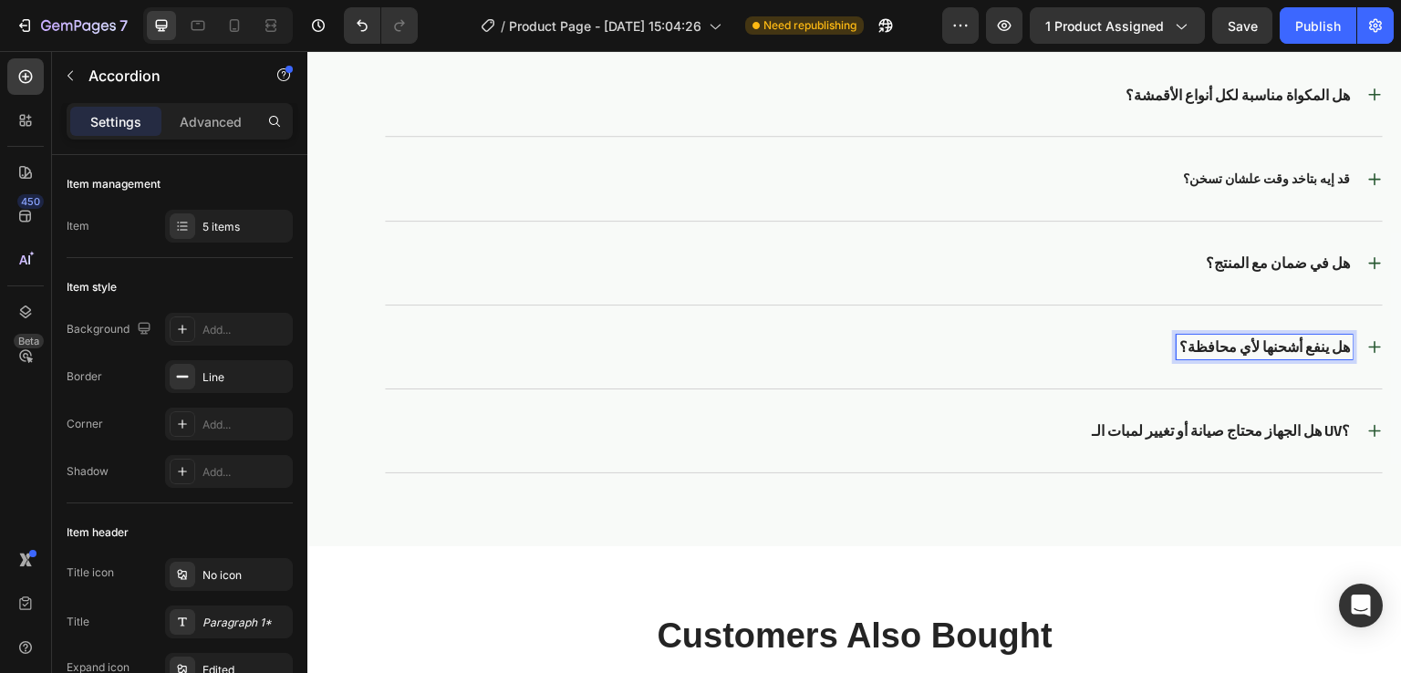
click at [1086, 345] on div "هل ينفع أشحنها لأي محافظة؟" at bounding box center [869, 347] width 968 height 25
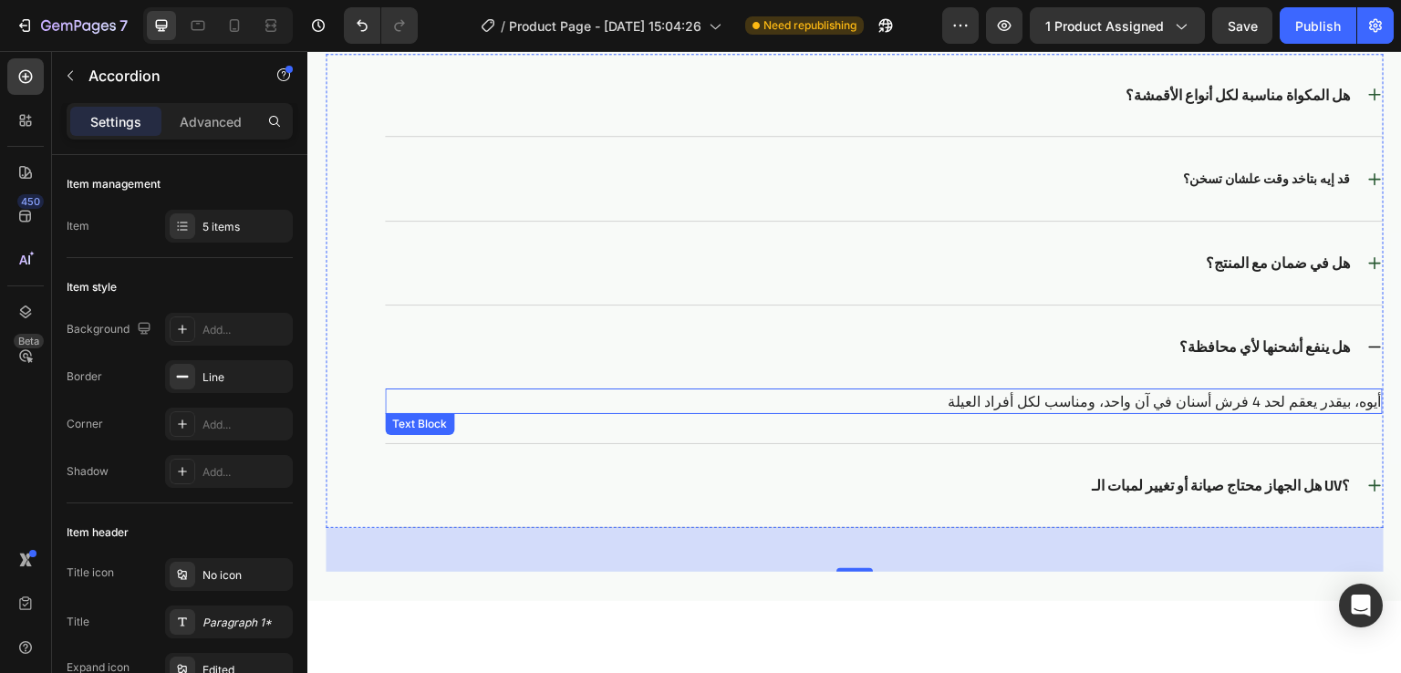
click at [1164, 390] on p "أيوه، بيقدر يعقم لحد 4 فرش أسنان في آن واحد، ومناسب لكل أفراد العيلة" at bounding box center [884, 401] width 994 height 22
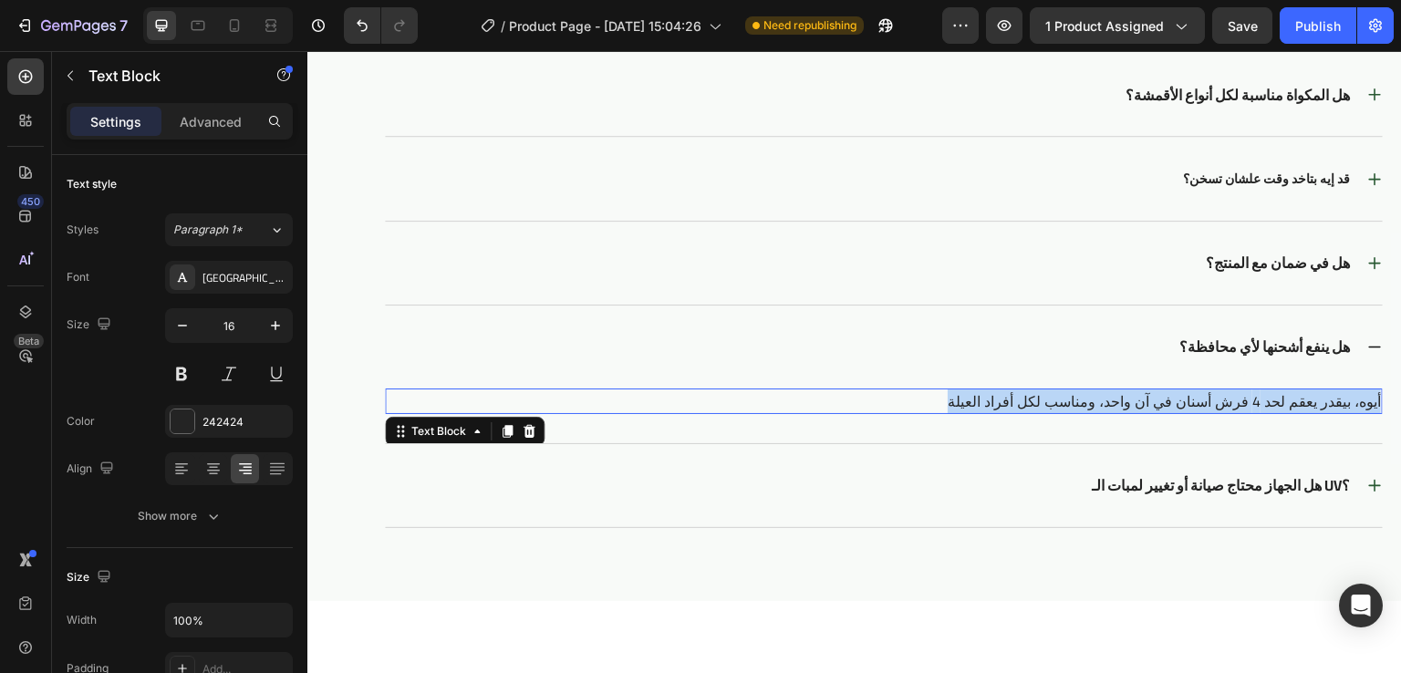
click at [1164, 390] on p "أيوه، بيقدر يعقم لحد 4 فرش أسنان في آن واحد، ومناسب لكل أفراد العيلة" at bounding box center [884, 401] width 994 height 22
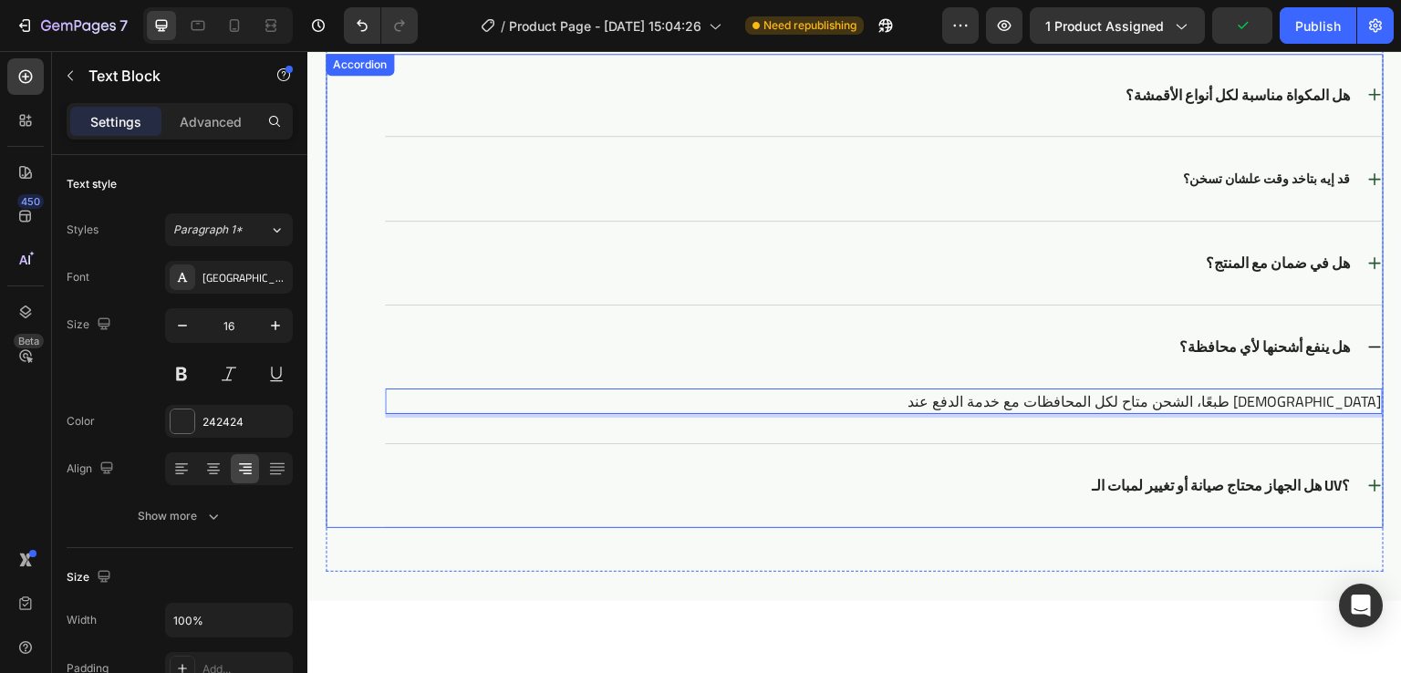
click at [1264, 481] on p "هل الجهاز محتاج صيانة أو تغيير لمبات الـ UV؟" at bounding box center [1221, 485] width 258 height 19
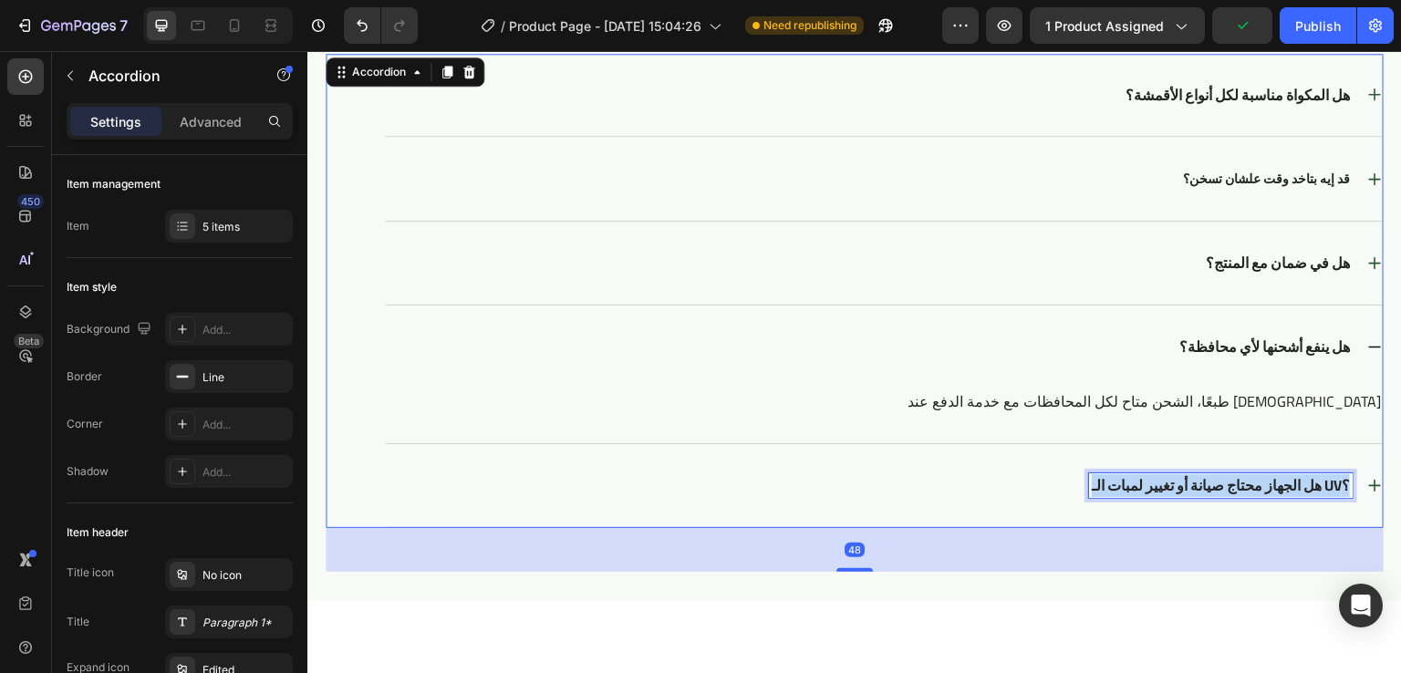
click at [1264, 481] on p "هل الجهاز محتاج صيانة أو تغيير لمبات الـ UV؟" at bounding box center [1221, 485] width 258 height 19
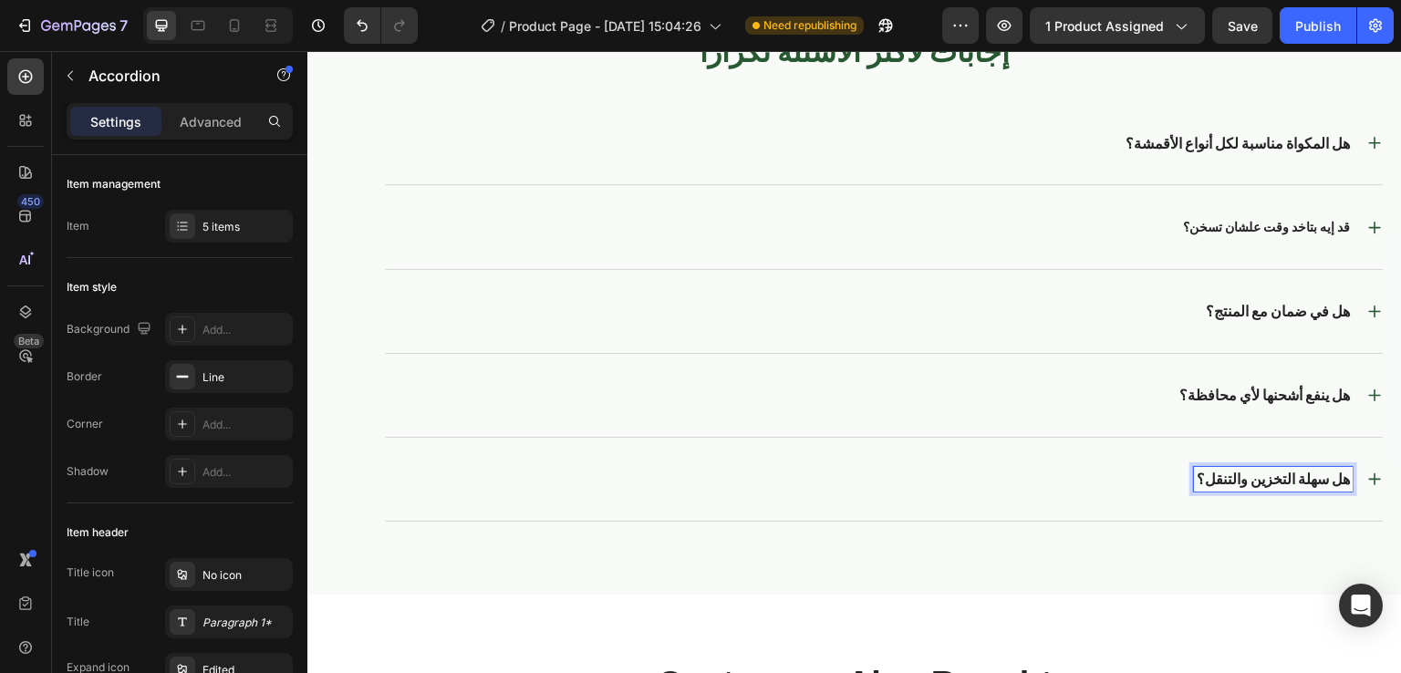
scroll to position [4268, 0]
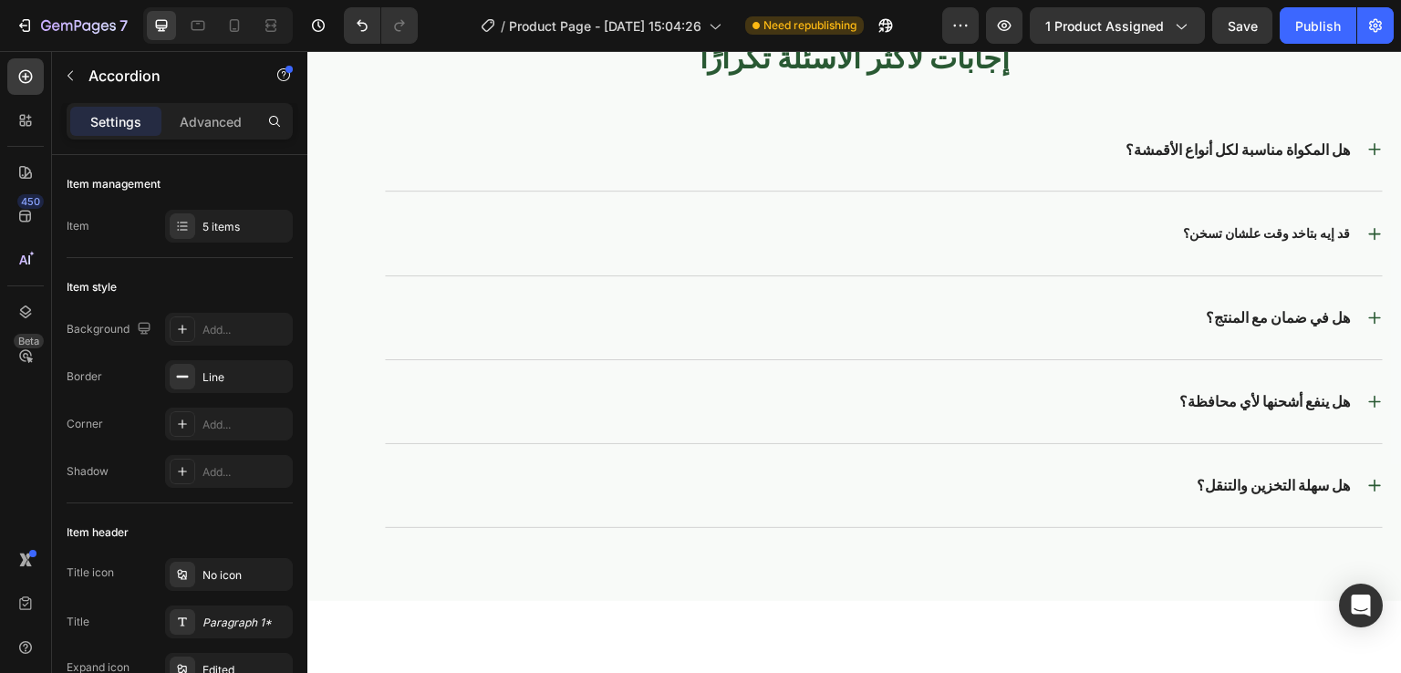
click at [1092, 487] on div "هل سهلة التخزين والتنقل؟" at bounding box center [869, 485] width 968 height 25
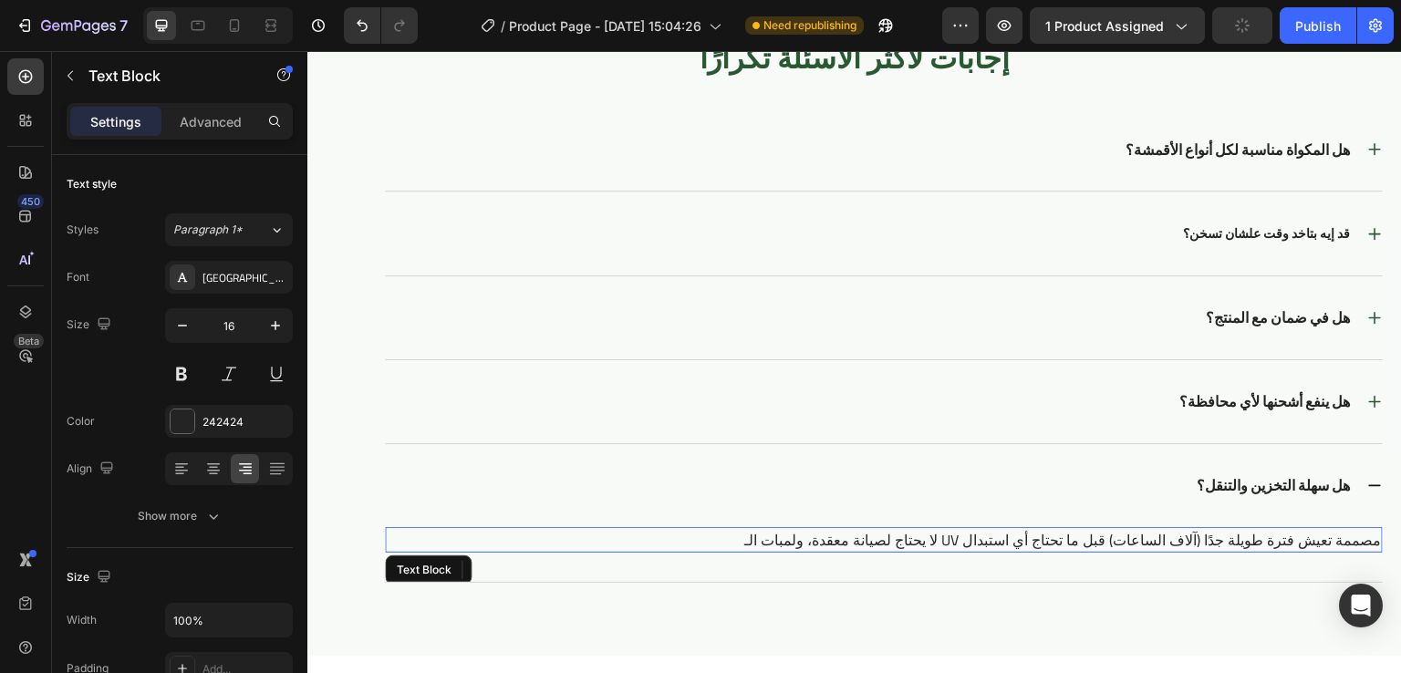
click at [1200, 536] on p "لا يحتاج لصيانة معقدة، ولمبات الـ UV مصممة تعيش فترة طويلة جدًا (آلاف الساعات) …" at bounding box center [884, 540] width 994 height 22
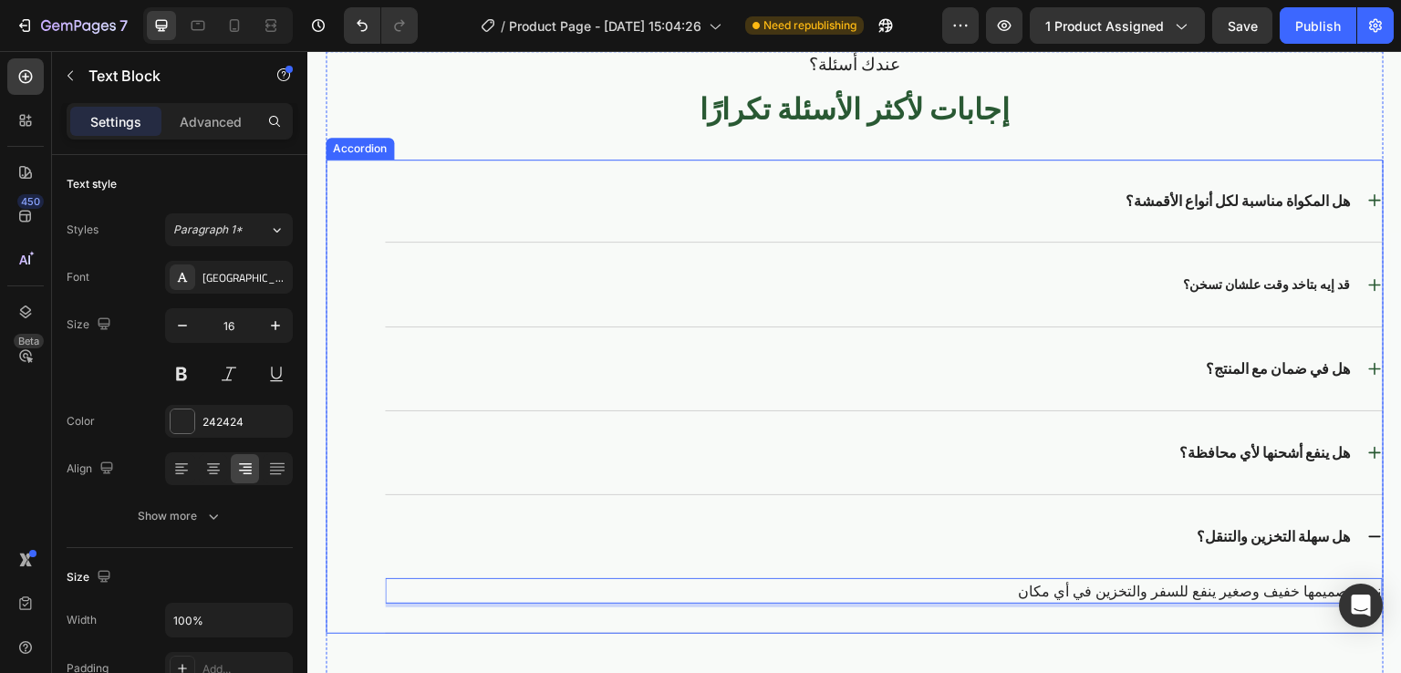
scroll to position [4154, 0]
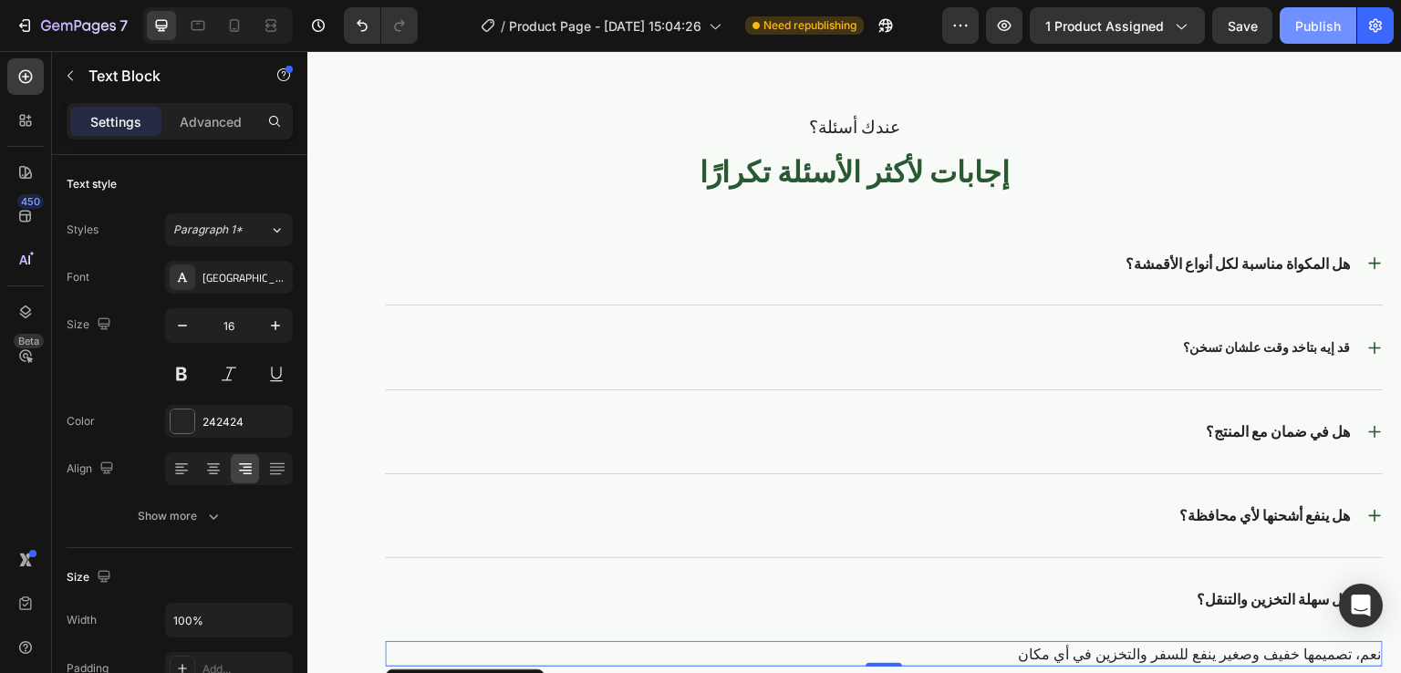
click at [1328, 37] on button "Publish" at bounding box center [1318, 25] width 77 height 36
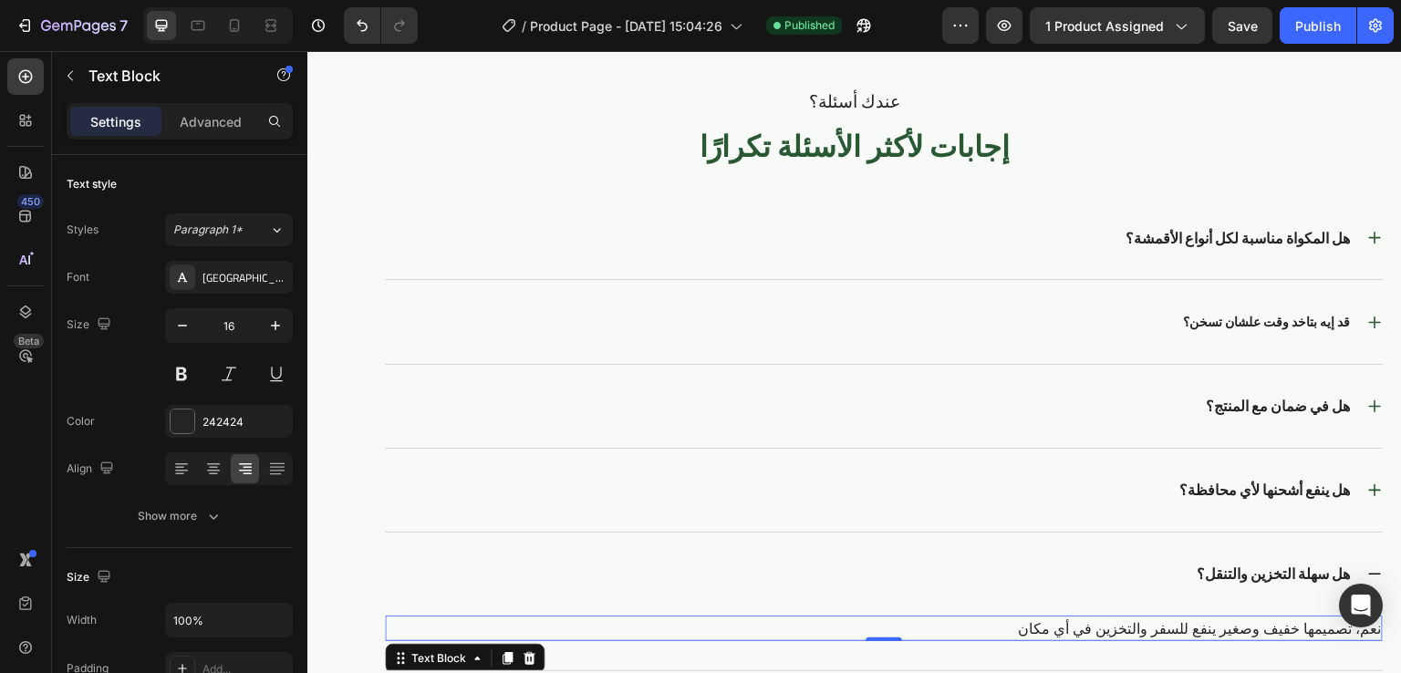
scroll to position [3705, 0]
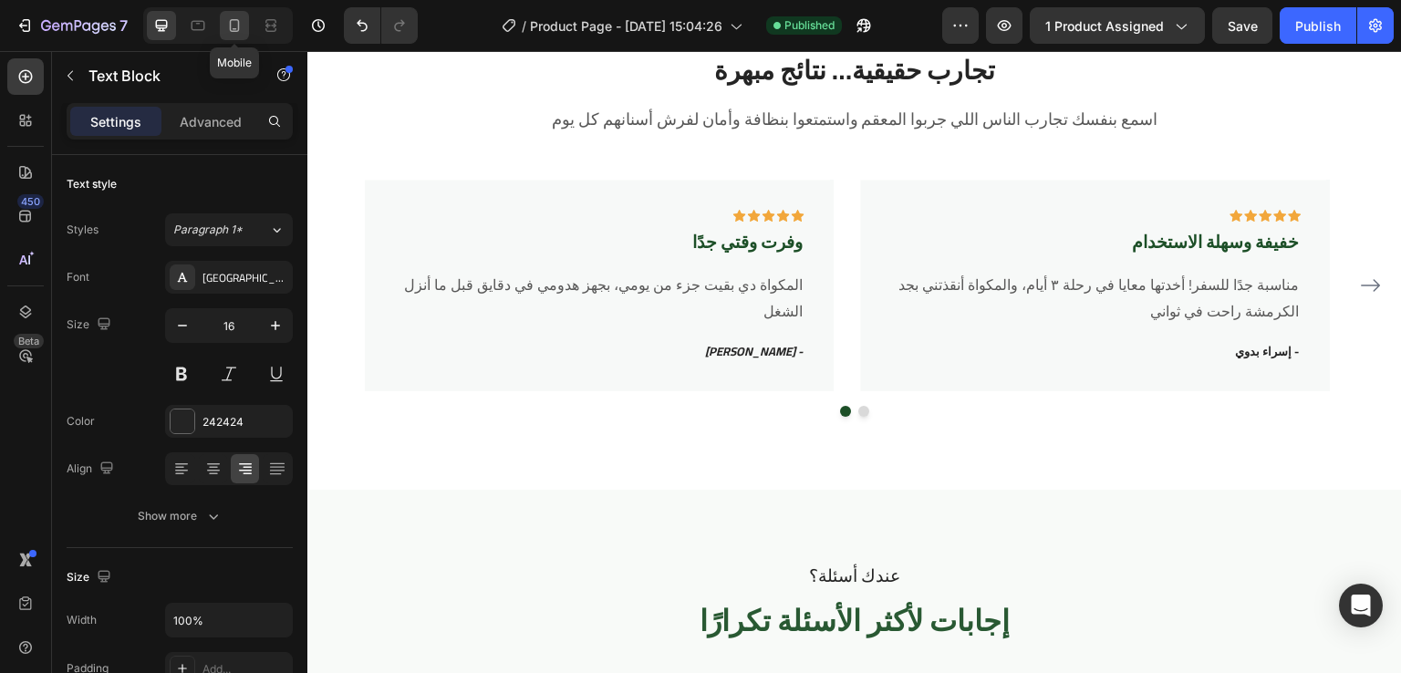
click at [233, 22] on icon at bounding box center [234, 25] width 18 height 18
type input "14"
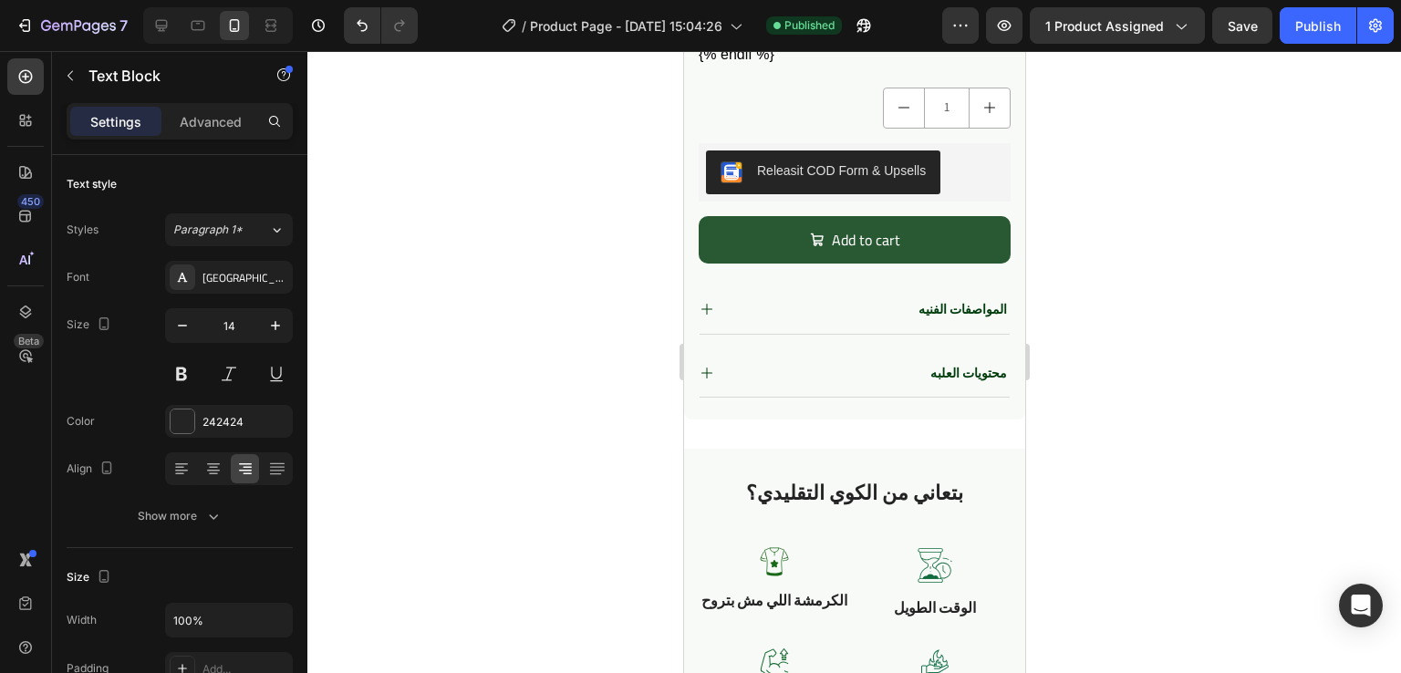
scroll to position [1018, 0]
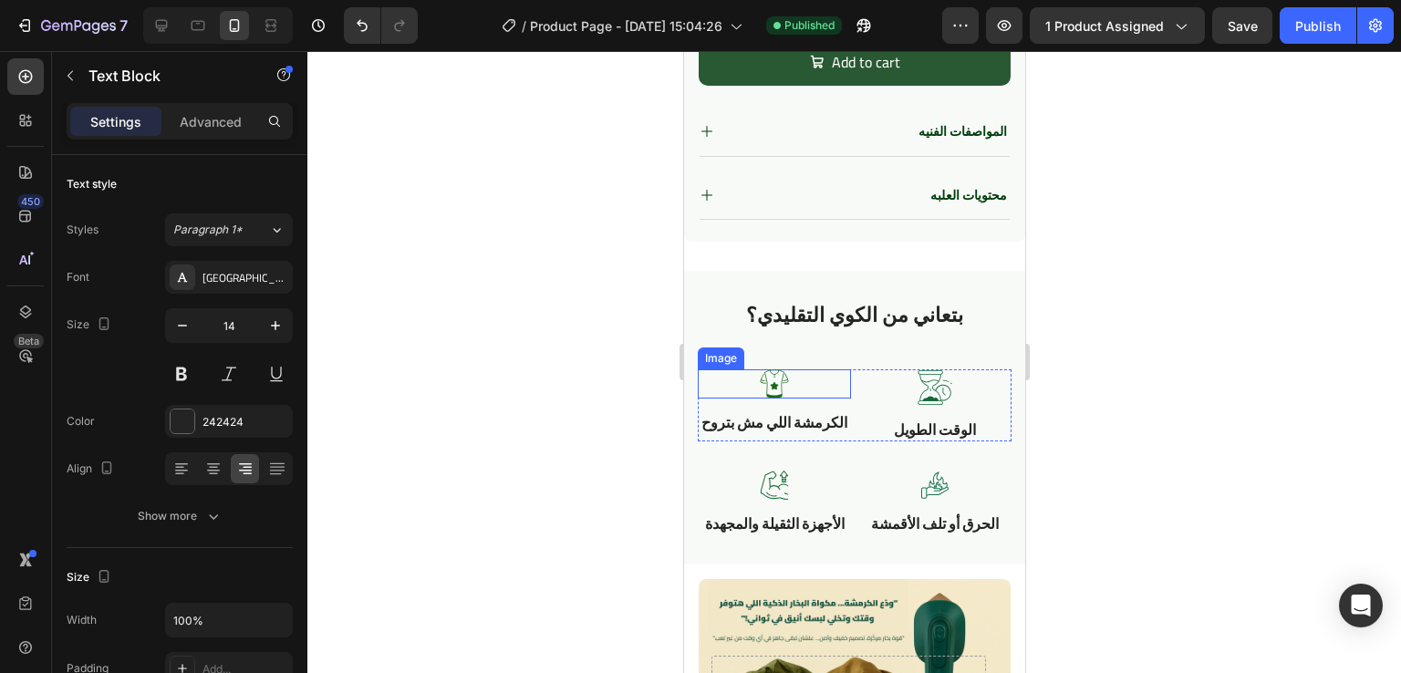
click at [767, 377] on img at bounding box center [773, 383] width 29 height 29
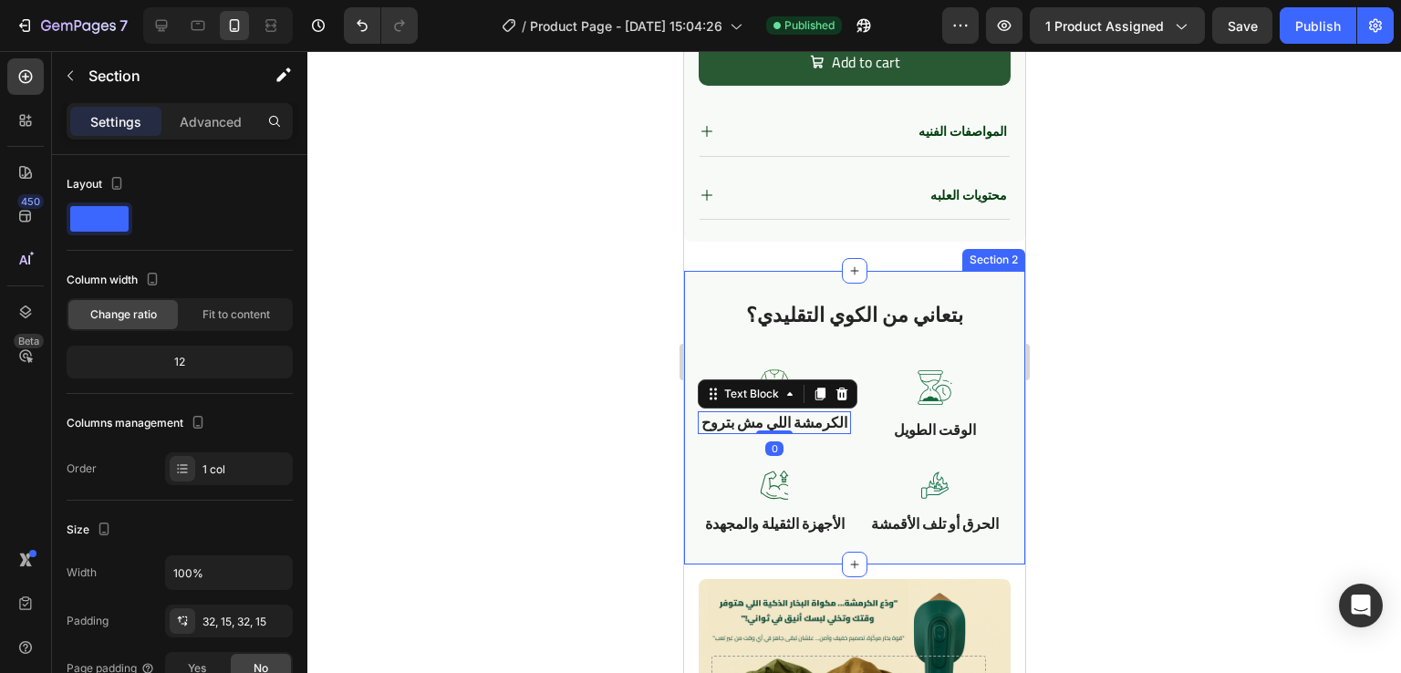
click at [826, 353] on div "بتعاني من الكوي التقليدي؟ Heading Row Image الأجهزة الثقيلة والمجهدة Text Block…" at bounding box center [854, 417] width 314 height 235
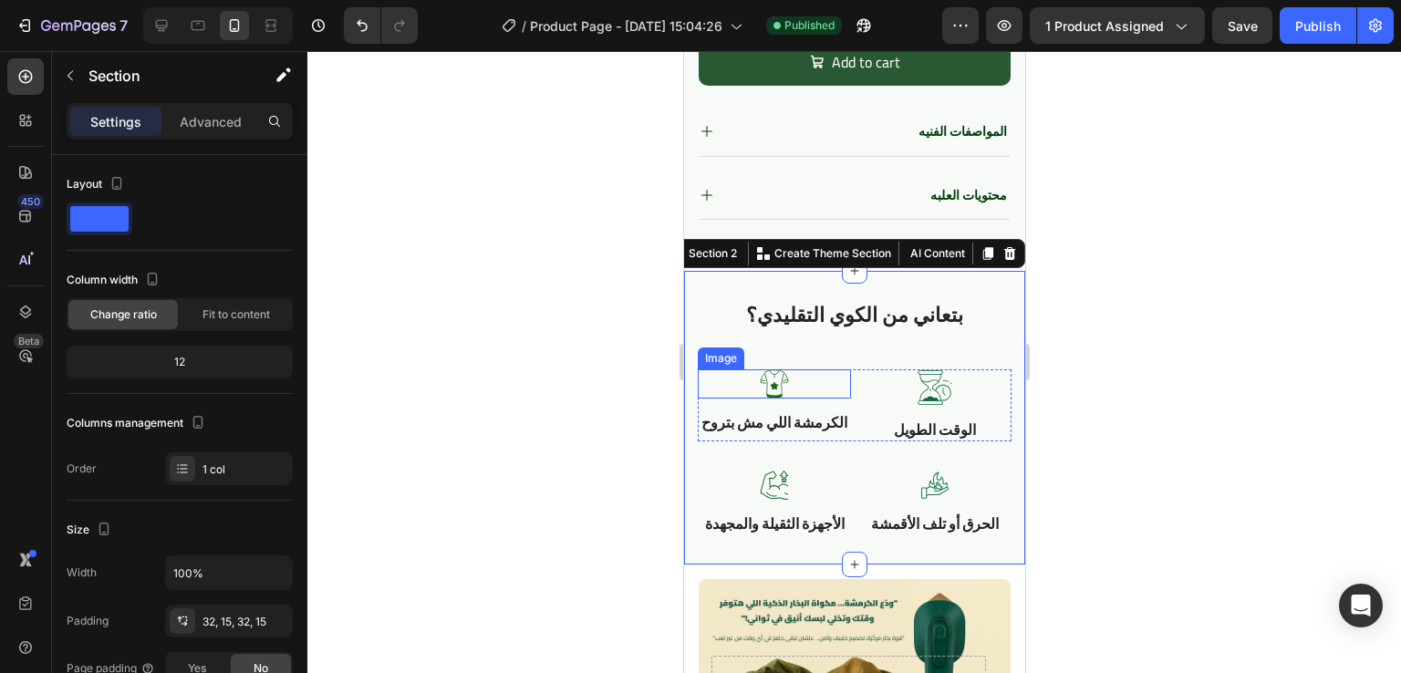
click at [802, 369] on div at bounding box center [773, 383] width 153 height 29
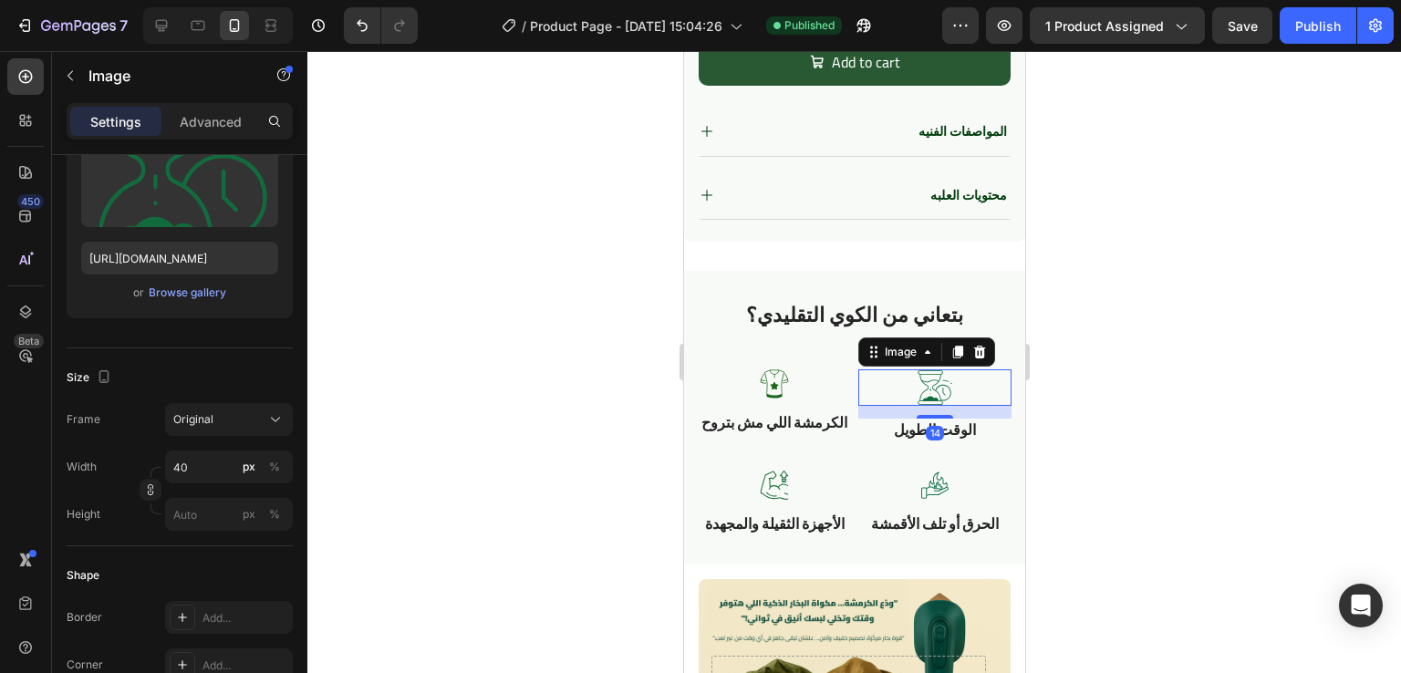
scroll to position [241, 0]
click at [767, 377] on img at bounding box center [773, 383] width 29 height 29
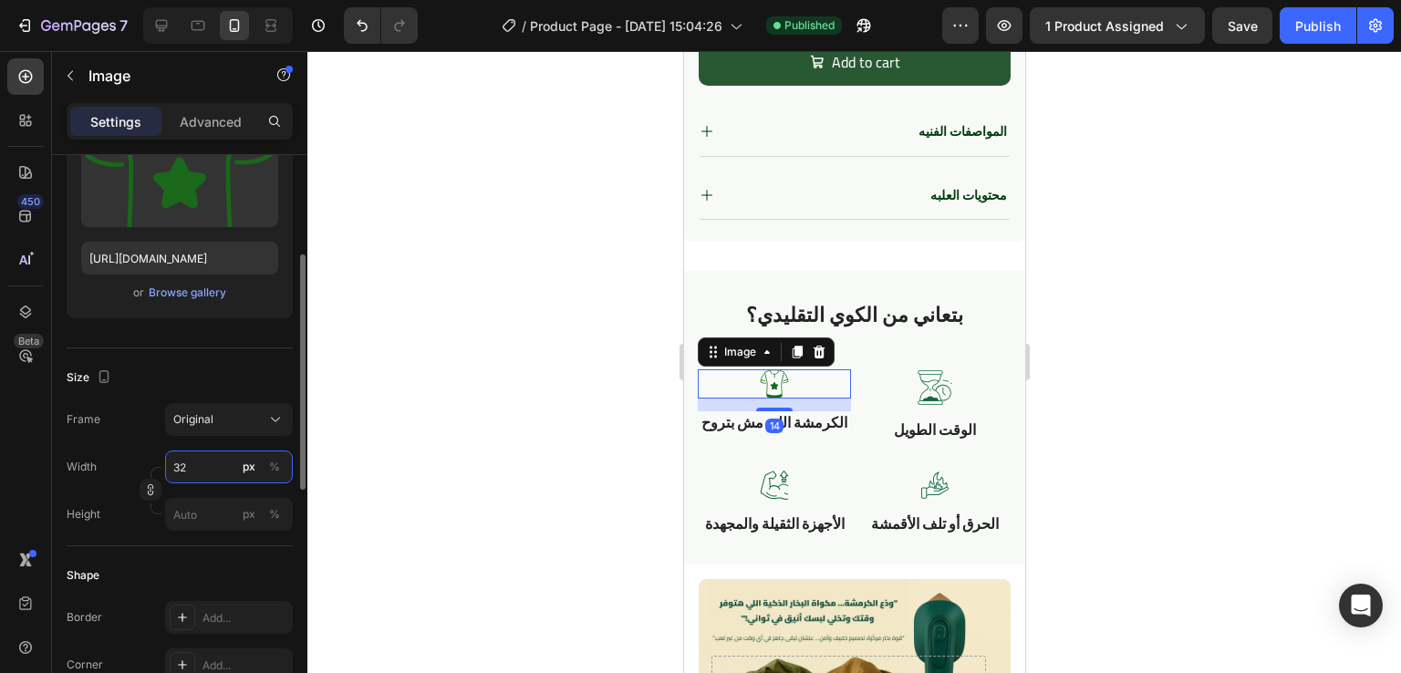
click at [190, 471] on input "32" at bounding box center [229, 467] width 128 height 33
type input "40"
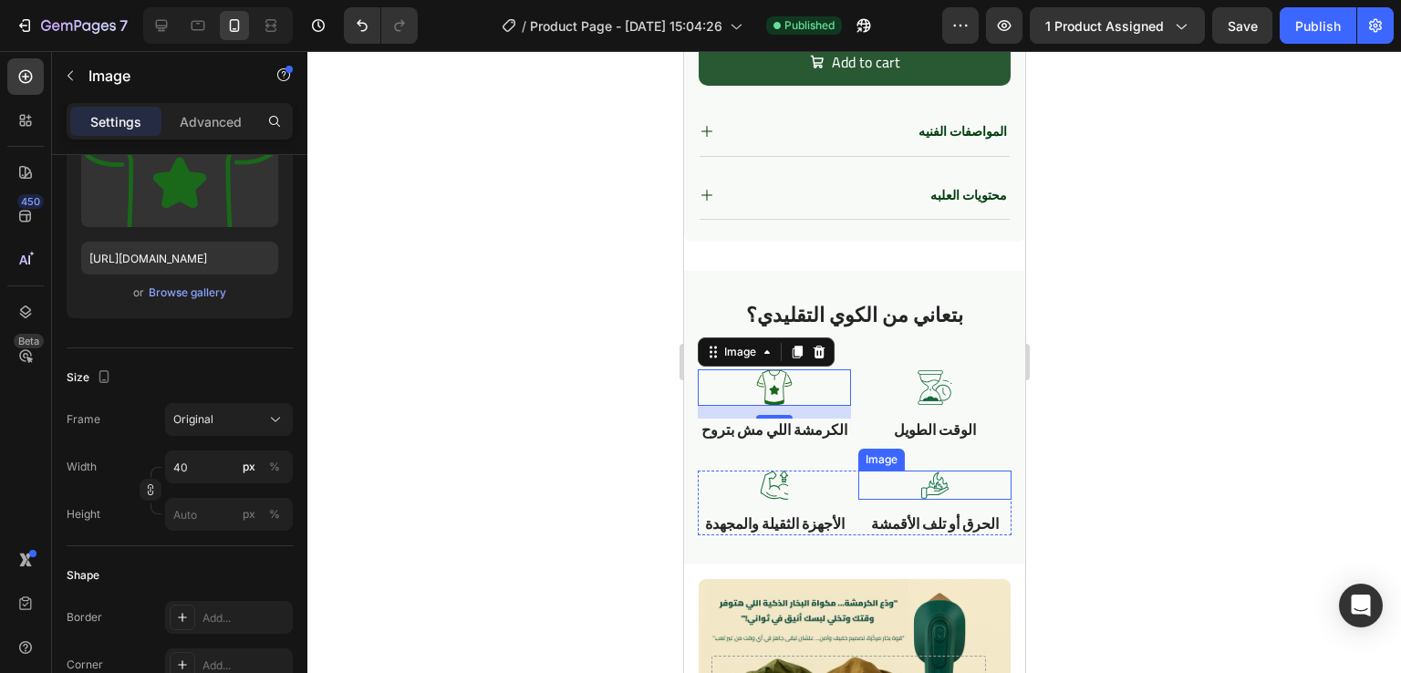
click at [927, 487] on img at bounding box center [933, 485] width 29 height 29
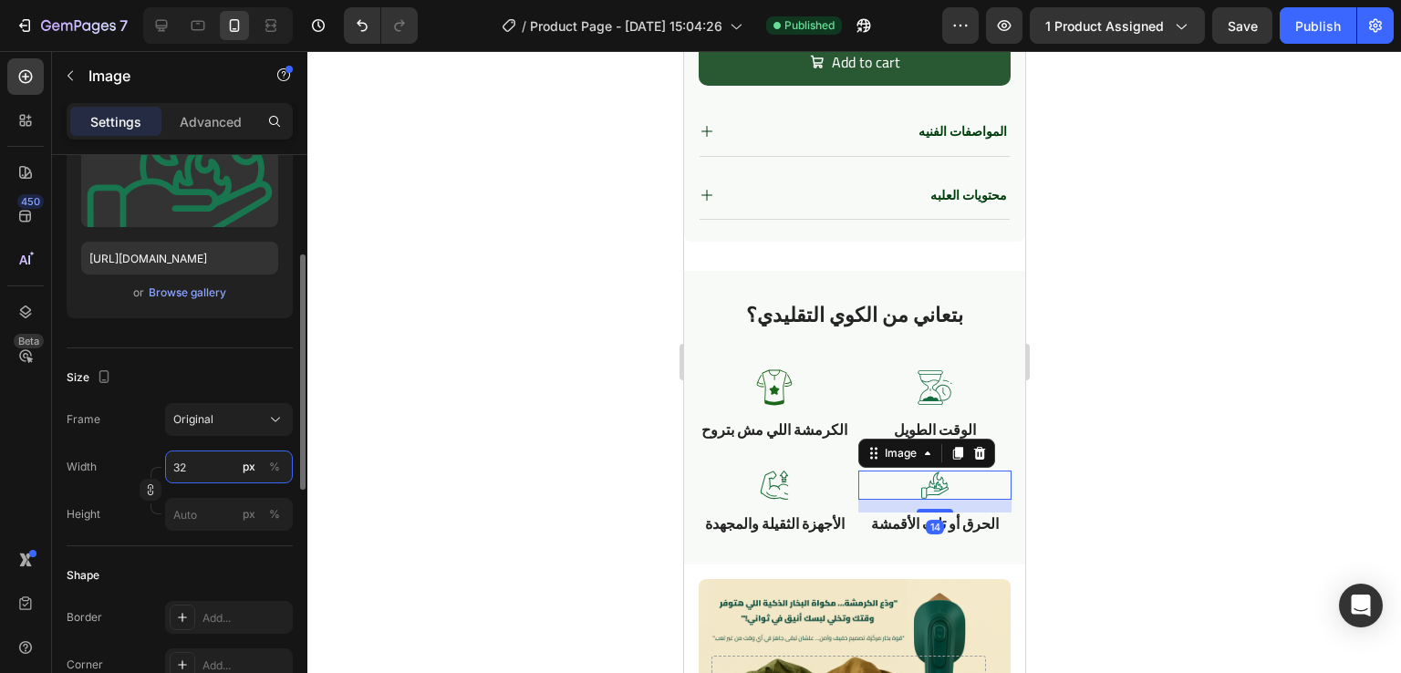
click at [193, 466] on input "32" at bounding box center [229, 467] width 128 height 33
type input "40"
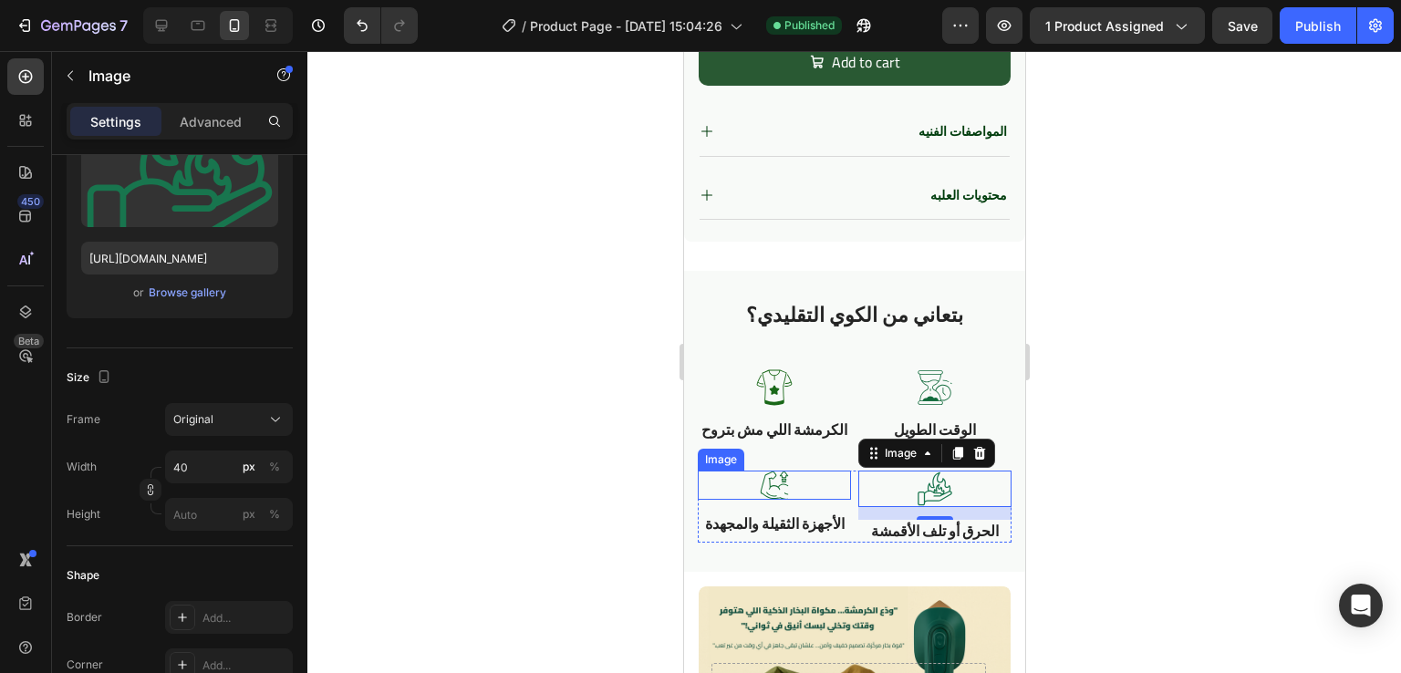
click at [753, 490] on div at bounding box center [773, 485] width 153 height 29
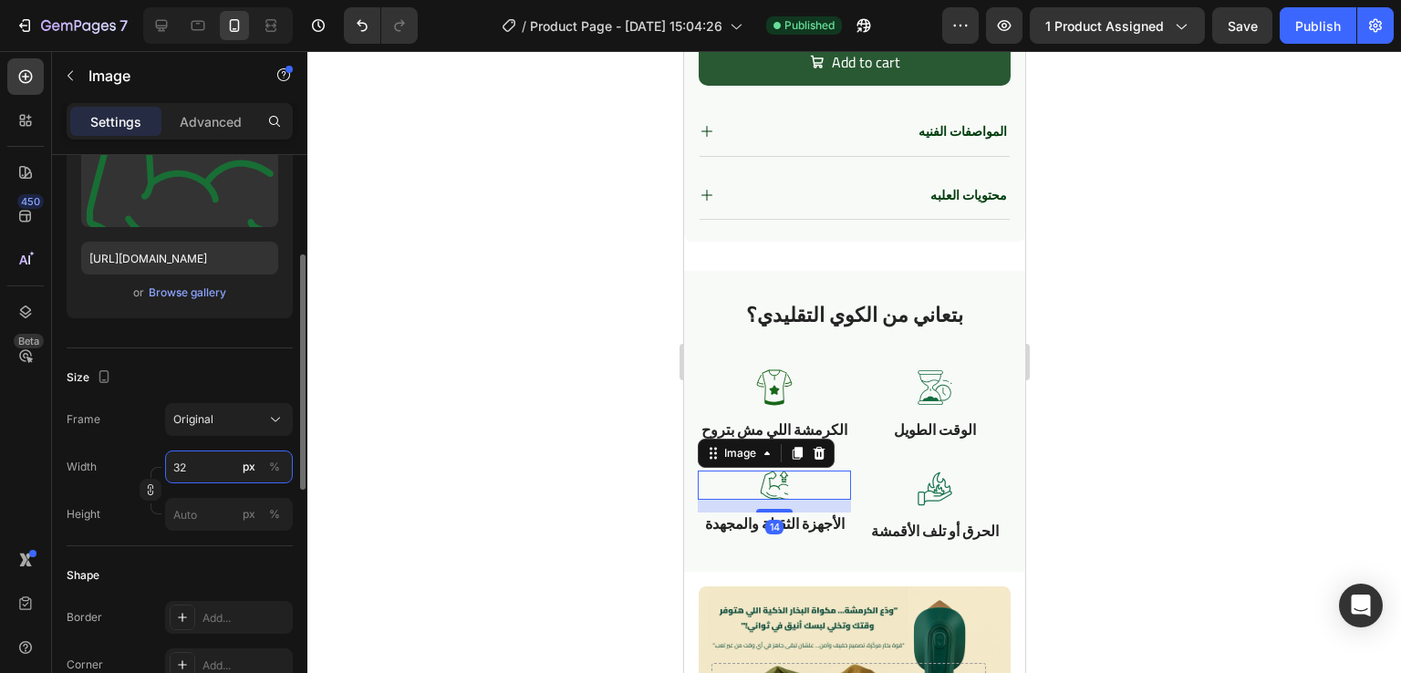
click at [190, 462] on input "32" at bounding box center [229, 467] width 128 height 33
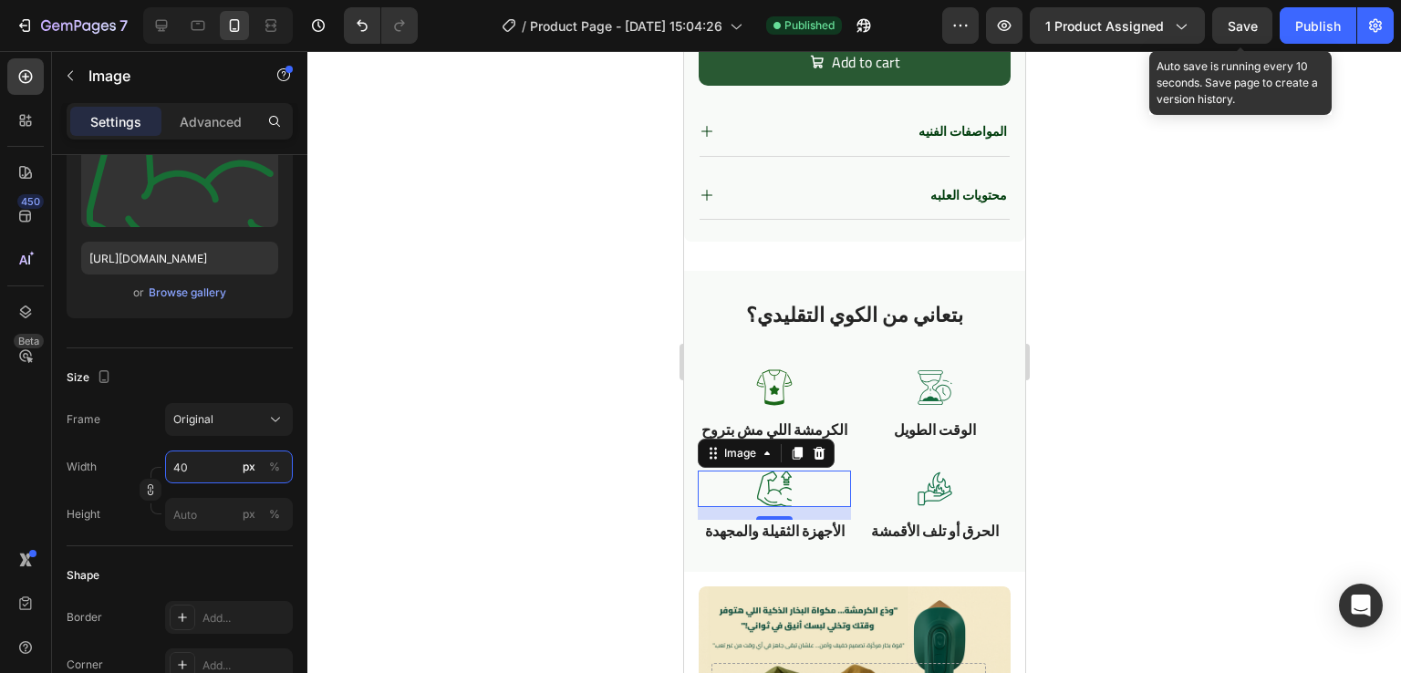
type input "40"
click at [1255, 23] on span "Save" at bounding box center [1243, 26] width 30 height 16
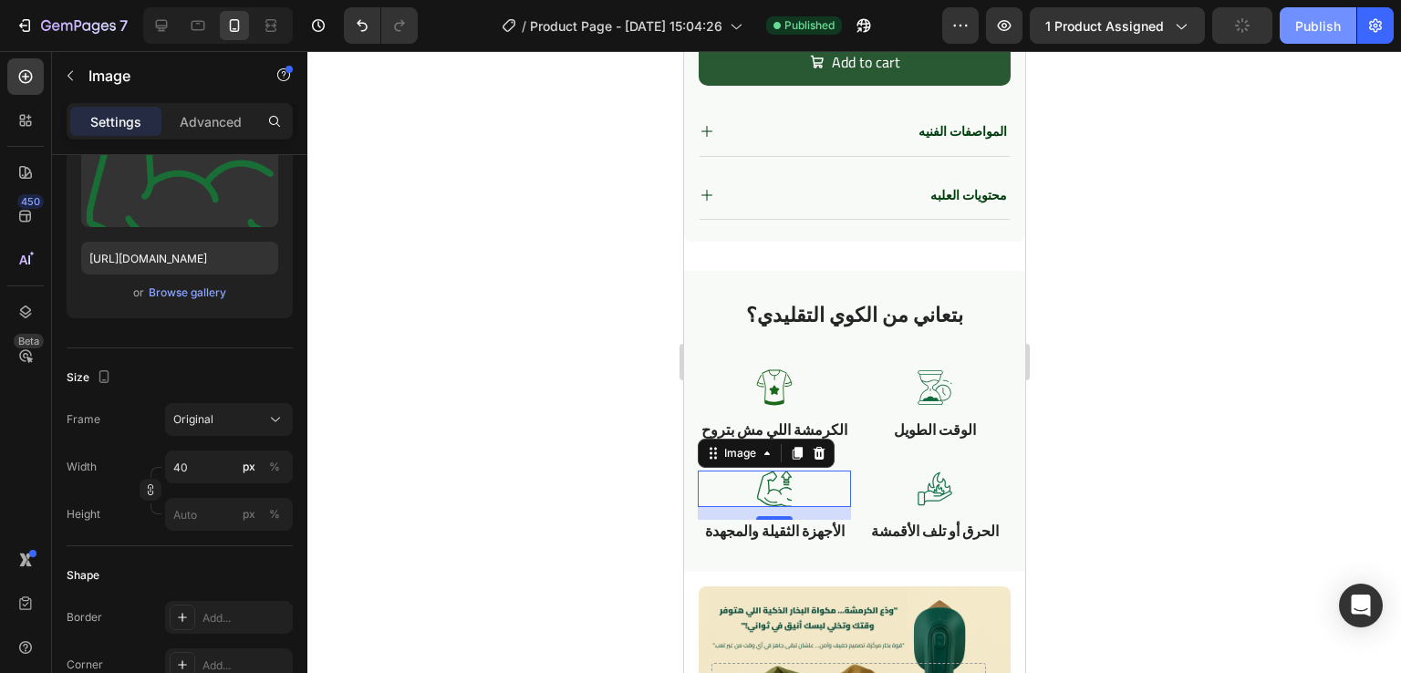
click at [1317, 21] on div "Publish" at bounding box center [1318, 25] width 46 height 19
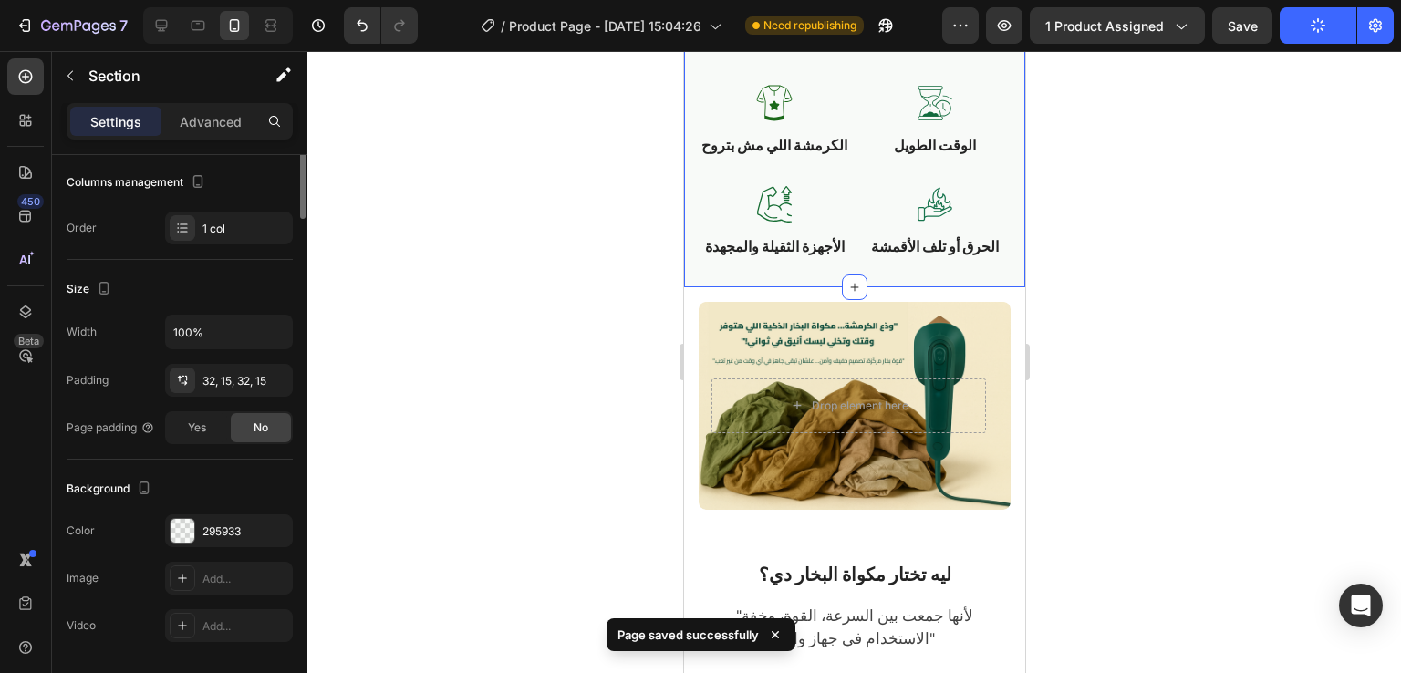
scroll to position [0, 0]
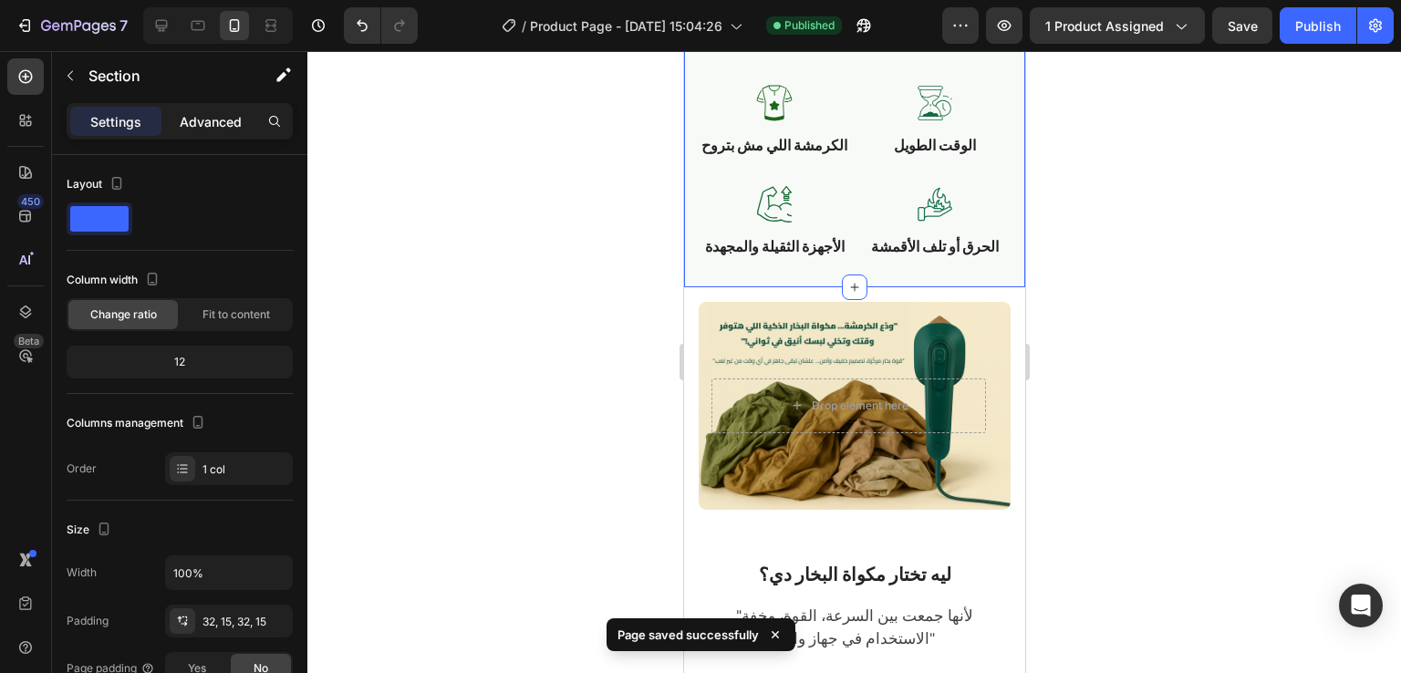
click at [182, 128] on p "Advanced" at bounding box center [211, 121] width 62 height 19
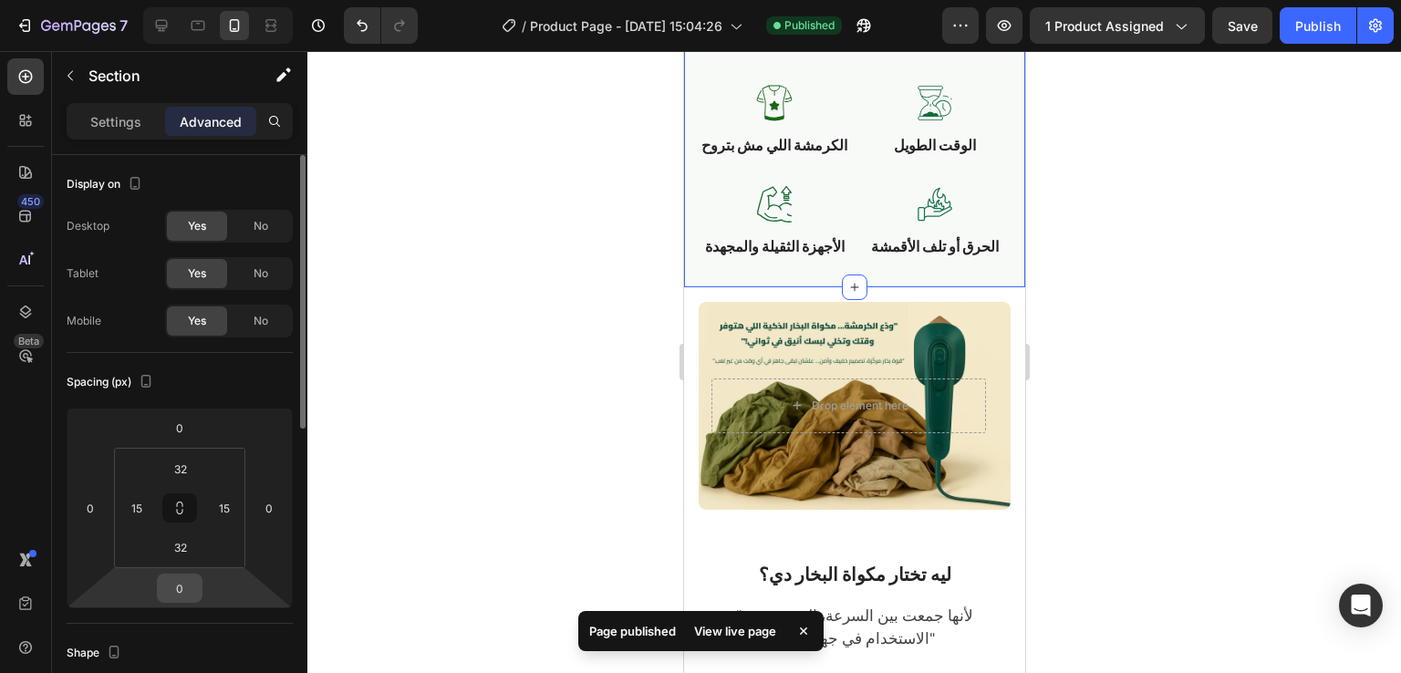
click at [188, 583] on input "0" at bounding box center [179, 588] width 36 height 27
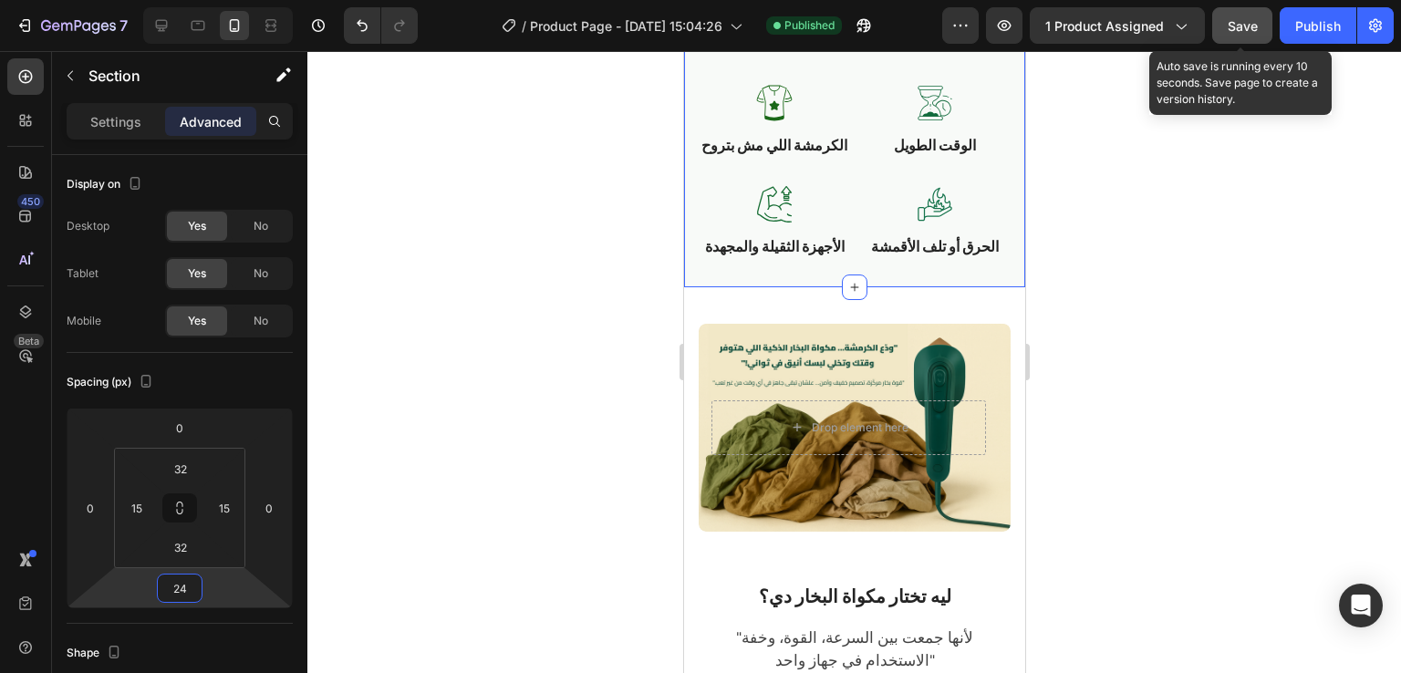
type input "24"
click at [1226, 23] on button "Save" at bounding box center [1242, 25] width 60 height 36
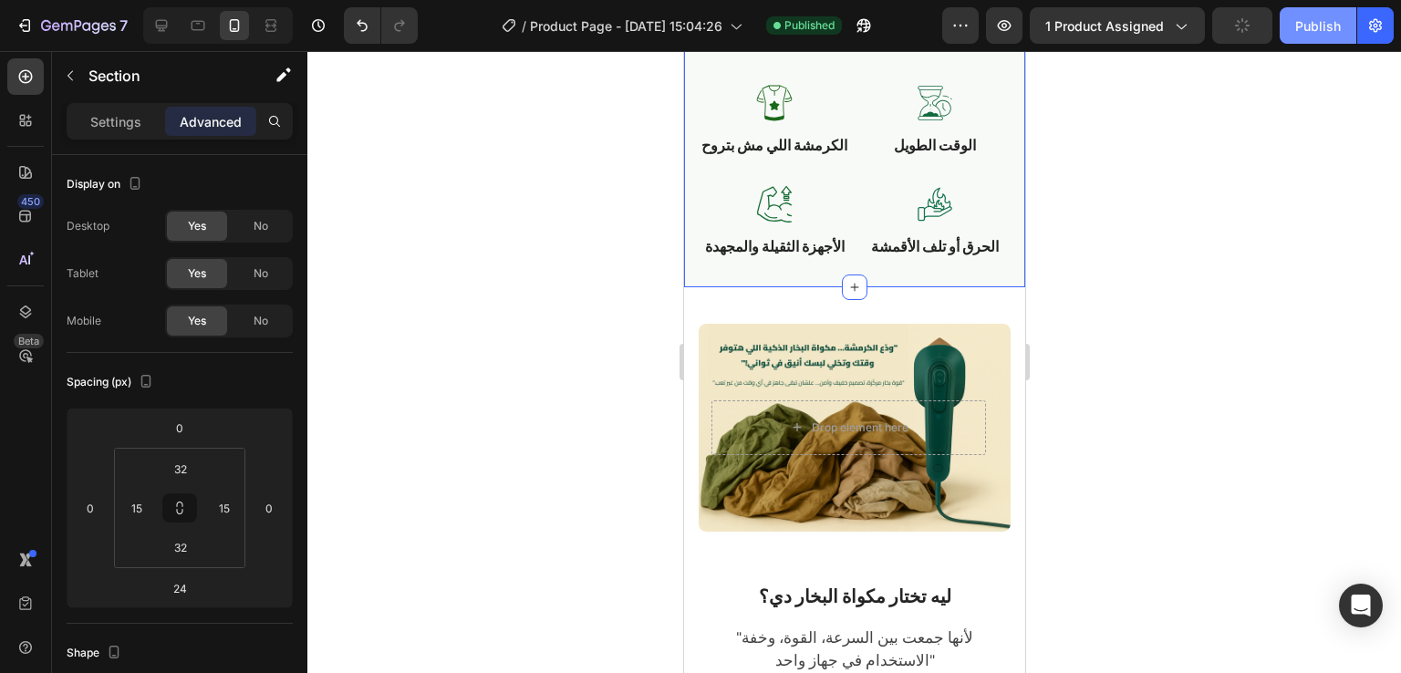
click at [1327, 23] on div "Publish" at bounding box center [1318, 25] width 46 height 19
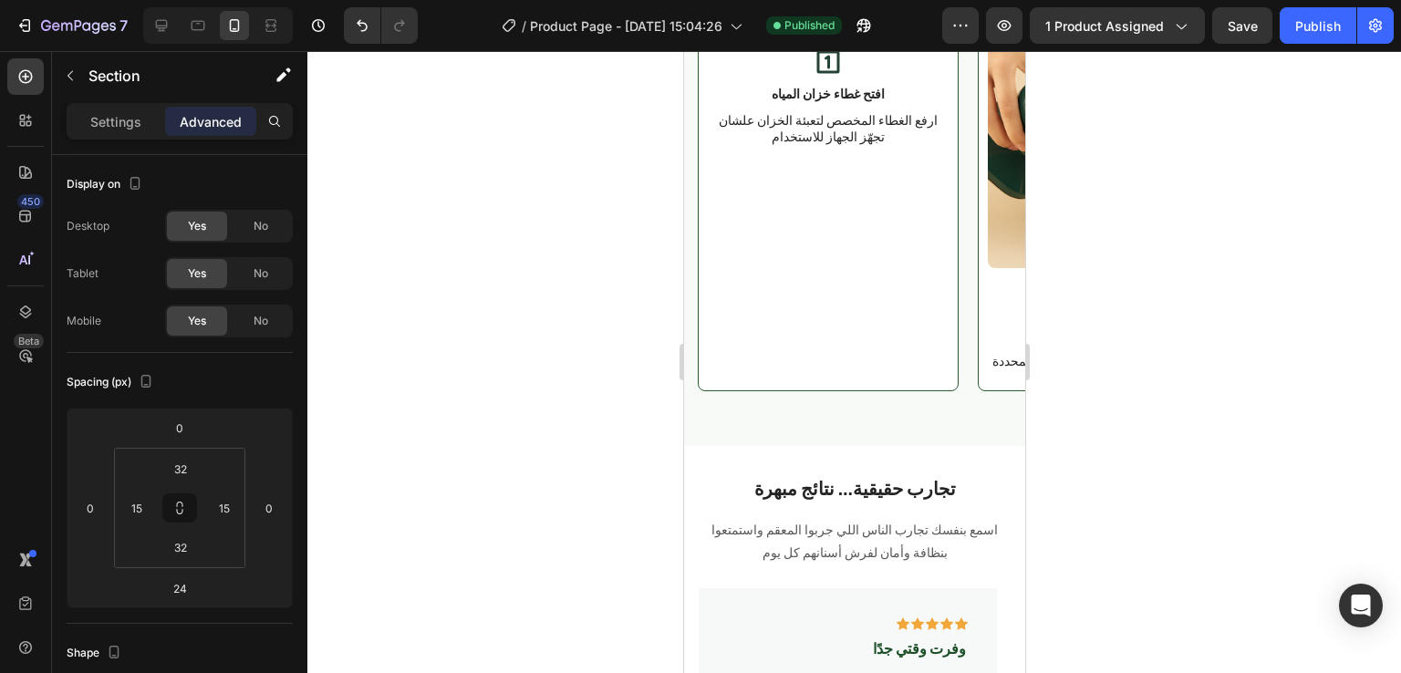
scroll to position [2985, 0]
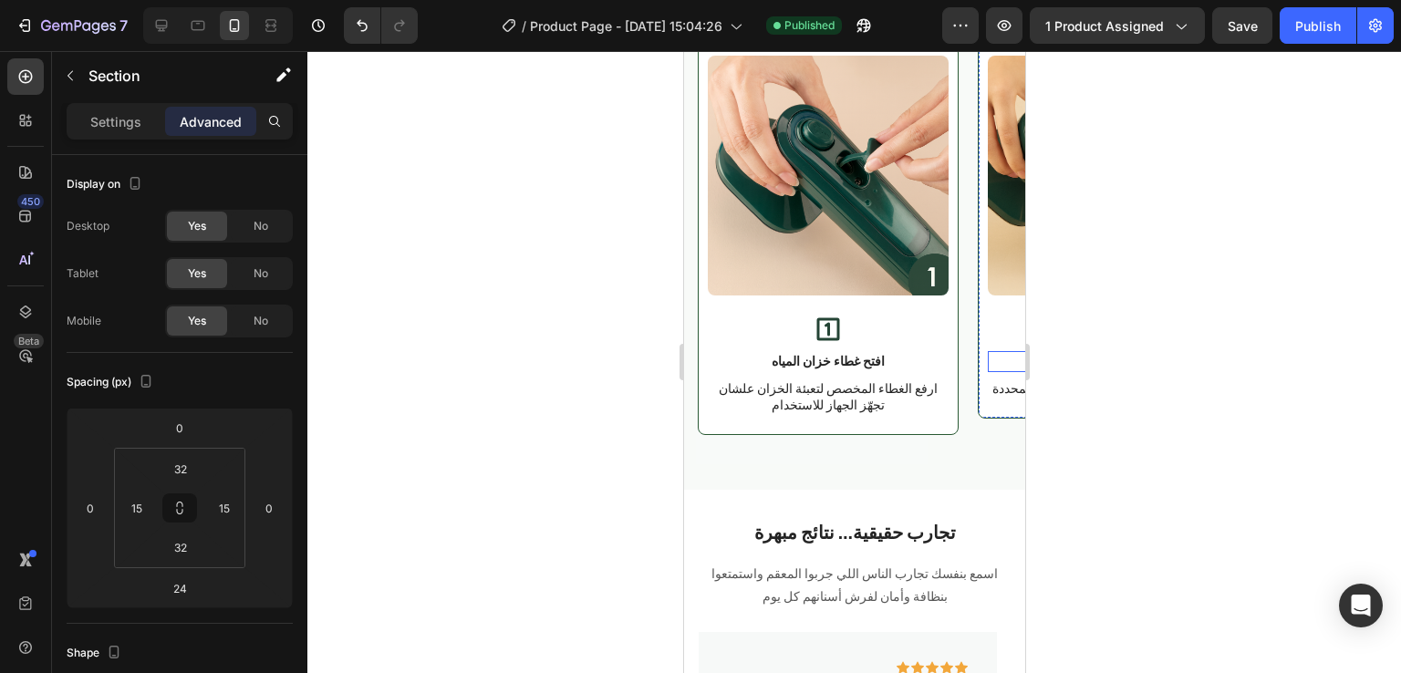
click at [991, 369] on p "املى الخزان بالمياه" at bounding box center [1107, 361] width 237 height 16
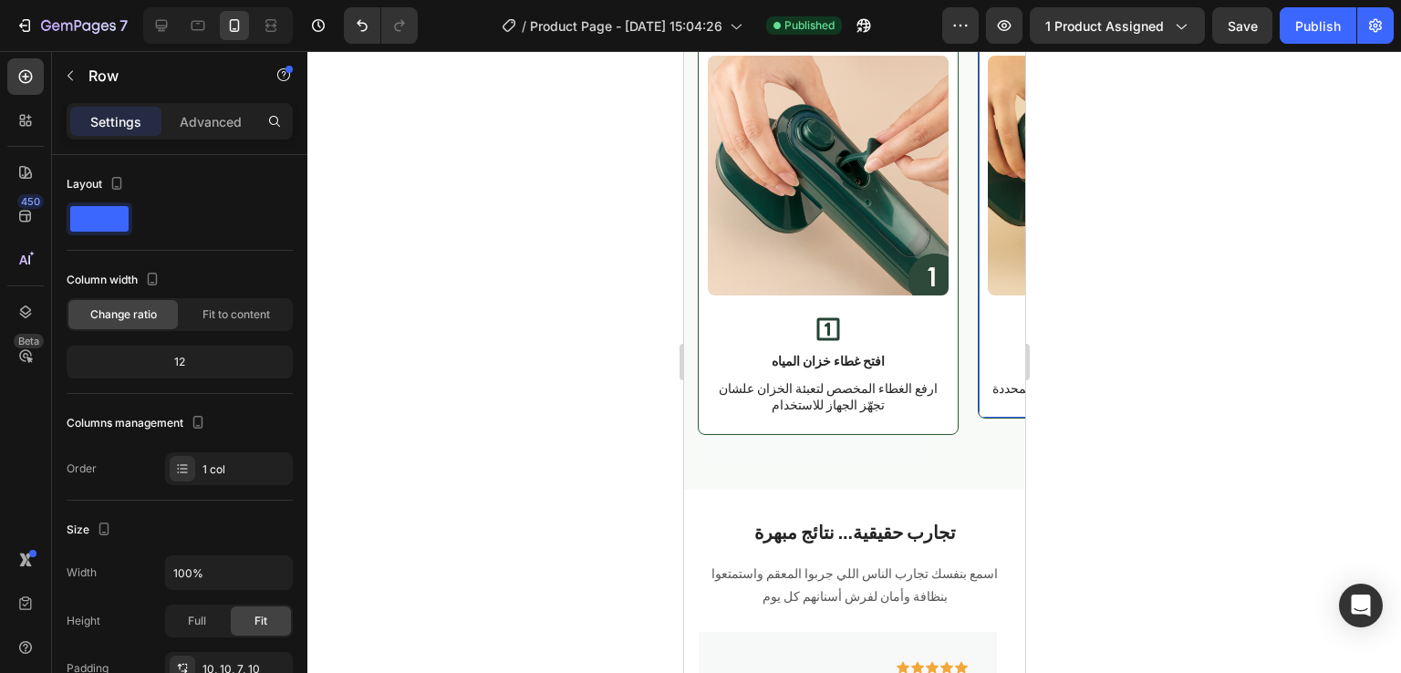
click at [982, 419] on div "Image Icon املى الخزان بالمياه Text Block 7 استخدم الكوباية المرفقة لحد العلامة…" at bounding box center [1107, 232] width 261 height 373
click at [194, 624] on span "Full" at bounding box center [197, 621] width 18 height 16
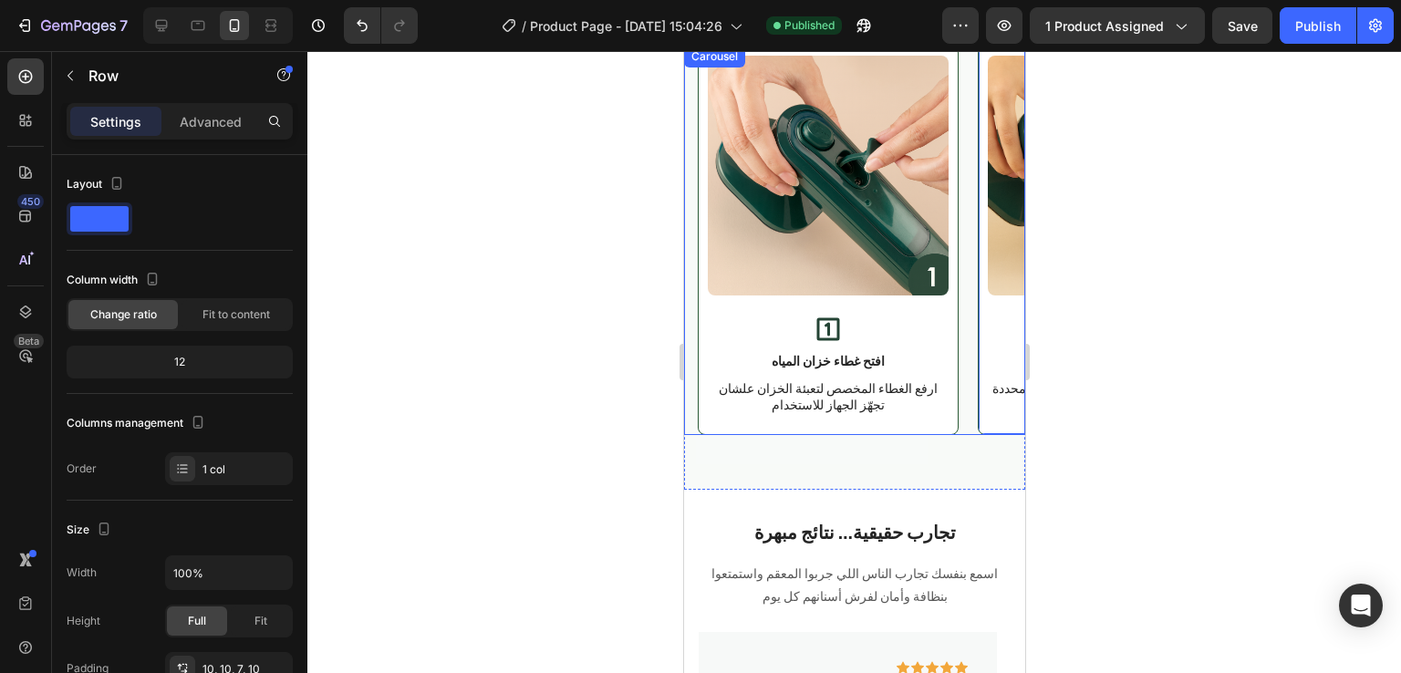
click at [966, 370] on div "Image Icon افتح غطاء خزان المياه Text Block ارفع الغطاء المخصص لتعبئة الخزان عل…" at bounding box center [860, 241] width 327 height 390
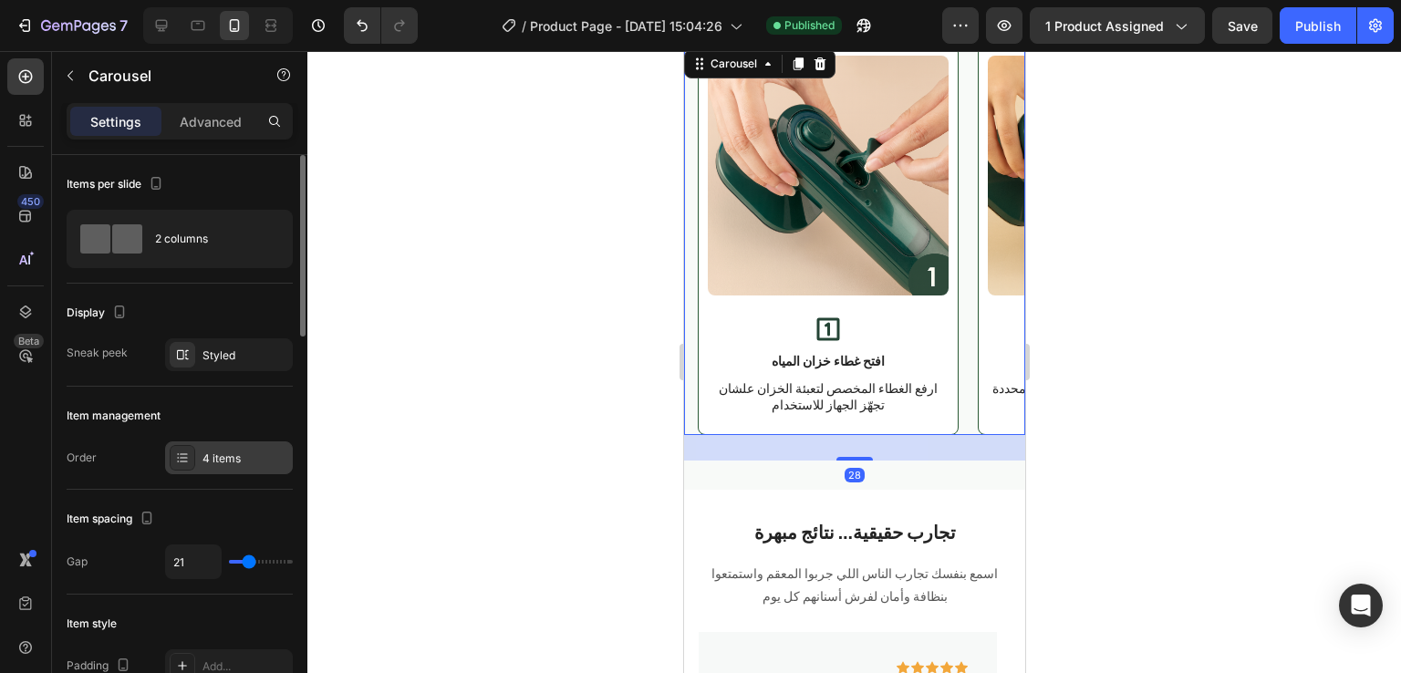
click at [201, 450] on div "4 items" at bounding box center [229, 457] width 128 height 33
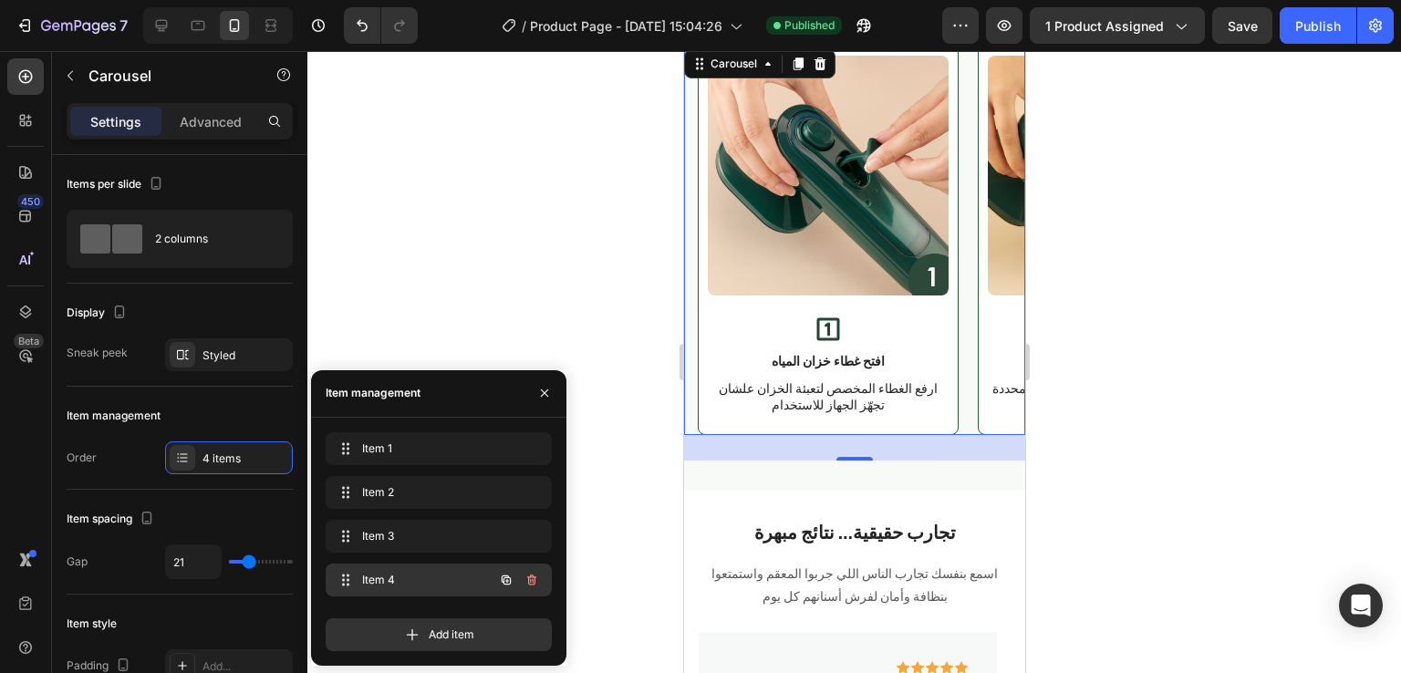
click at [423, 577] on span "Item 4" at bounding box center [413, 580] width 103 height 16
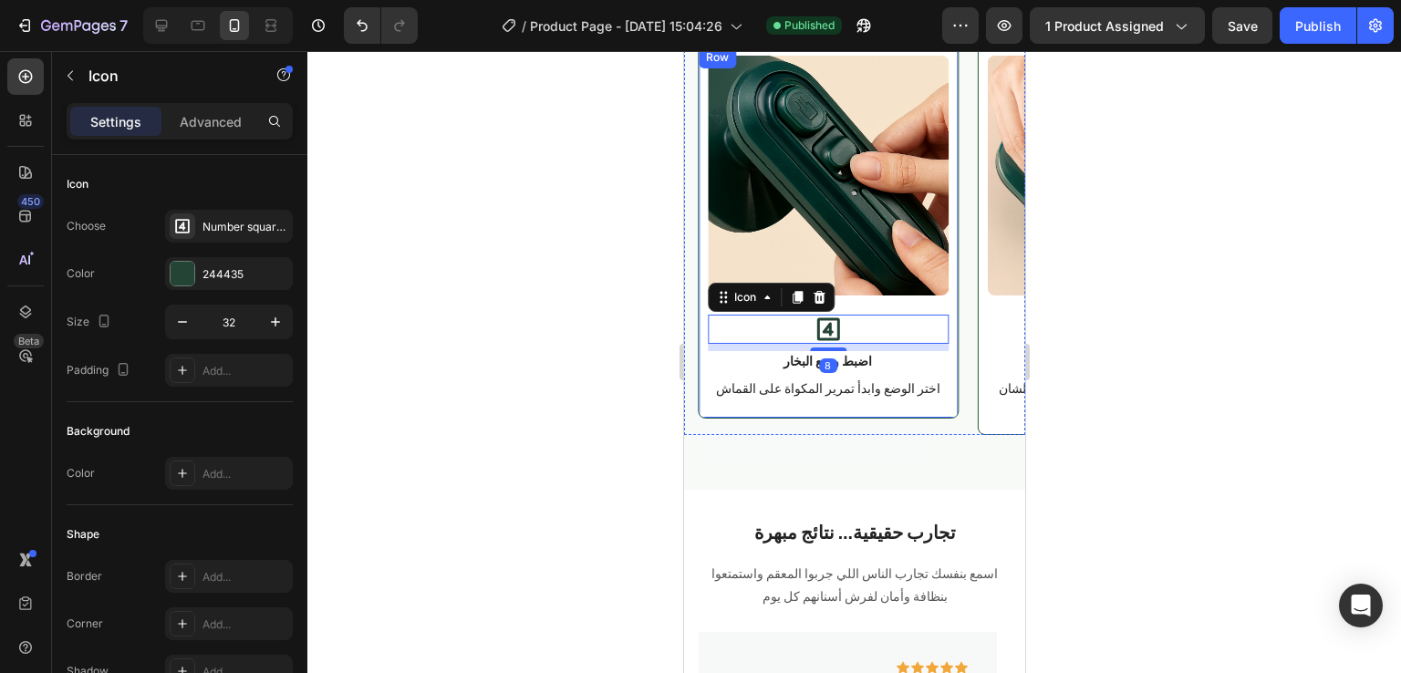
click at [704, 378] on div "Image Icon 8 اضبط وضع البخار Text Block اختر الوضع وابدأ تمرير المكواة على القم…" at bounding box center [827, 232] width 261 height 373
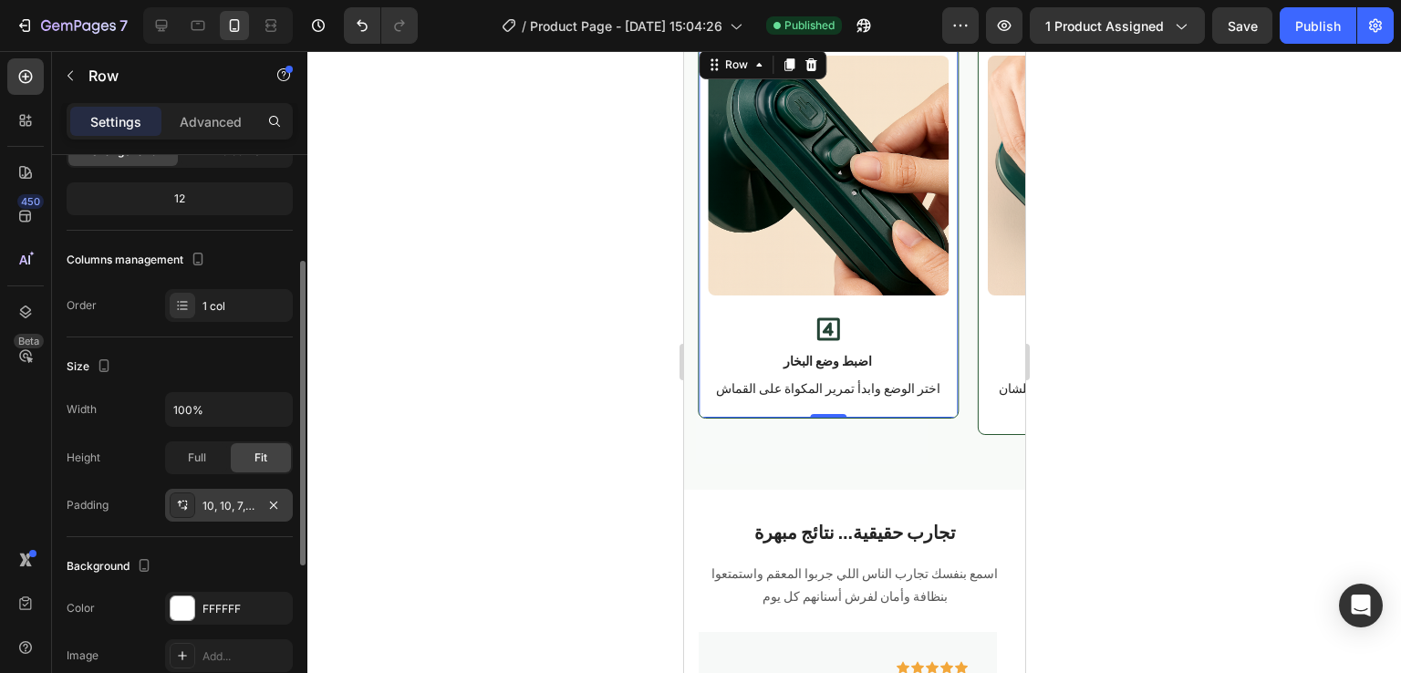
scroll to position [175, 0]
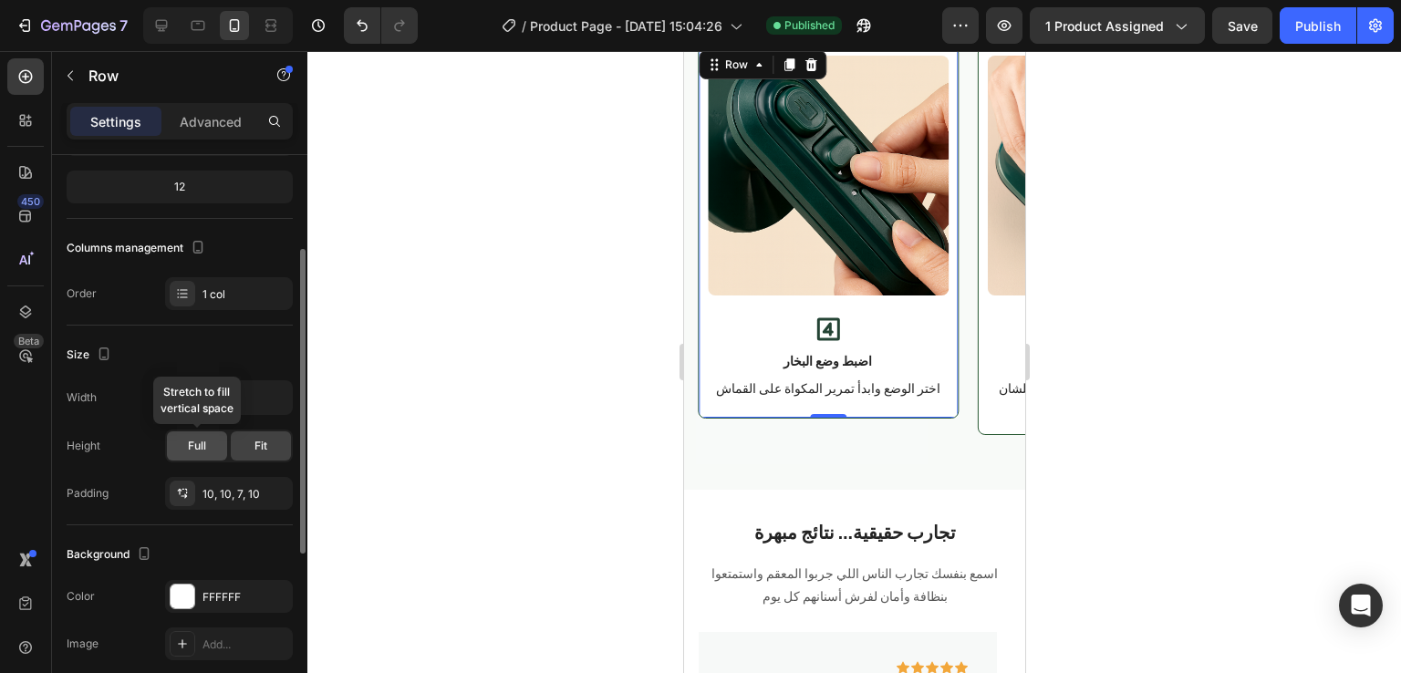
click at [190, 449] on span "Full" at bounding box center [197, 446] width 18 height 16
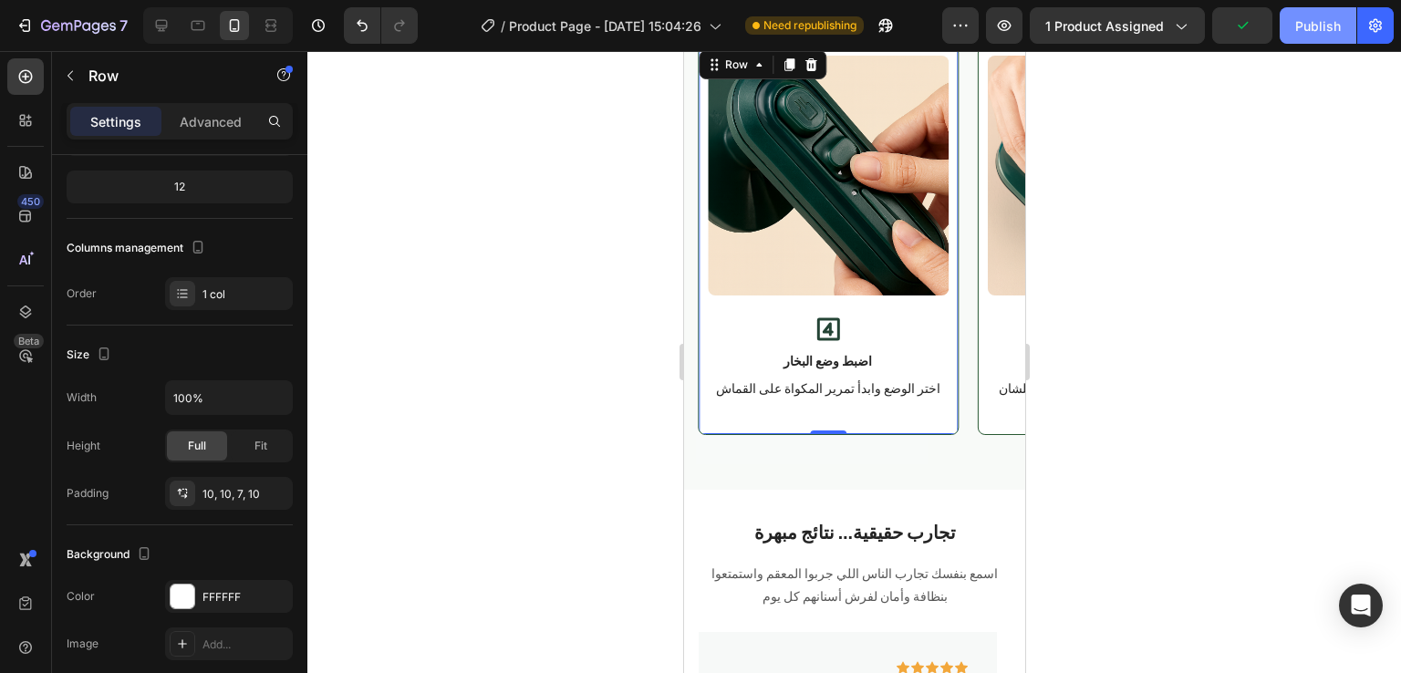
click at [1309, 27] on div "Publish" at bounding box center [1318, 25] width 46 height 19
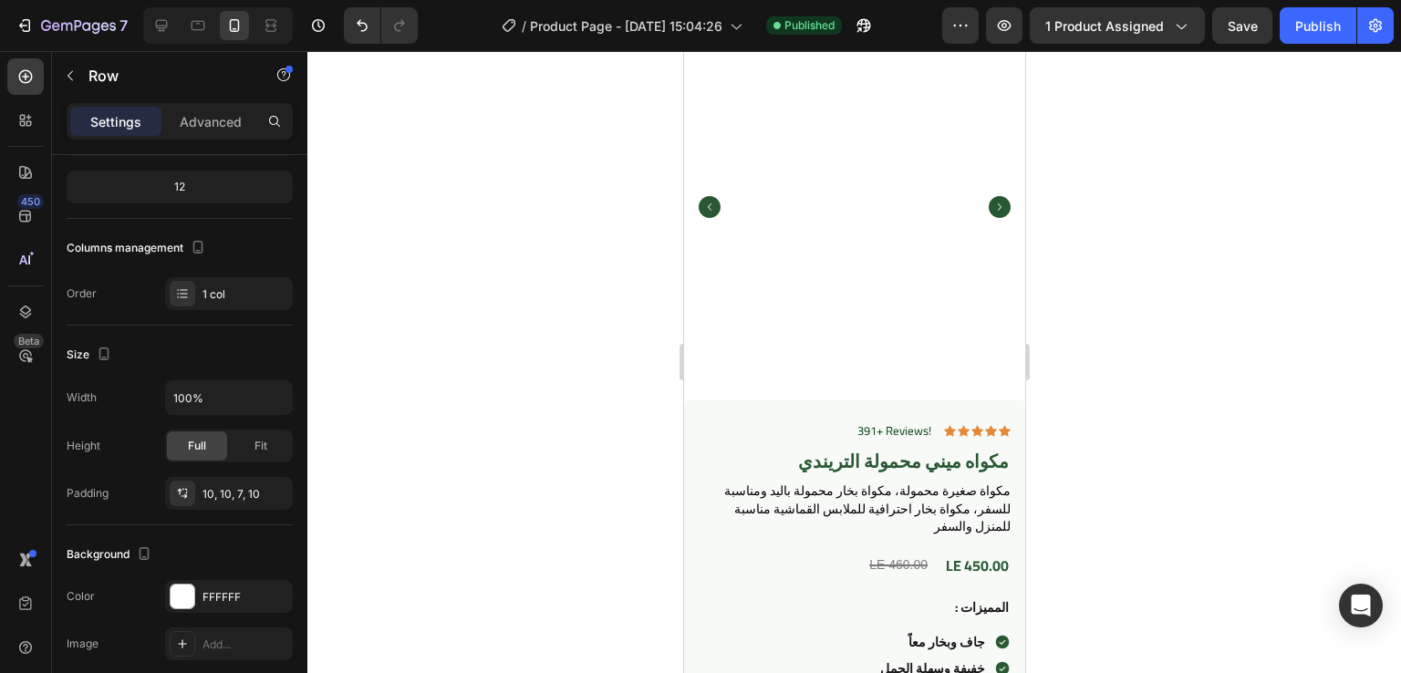
scroll to position [0, 0]
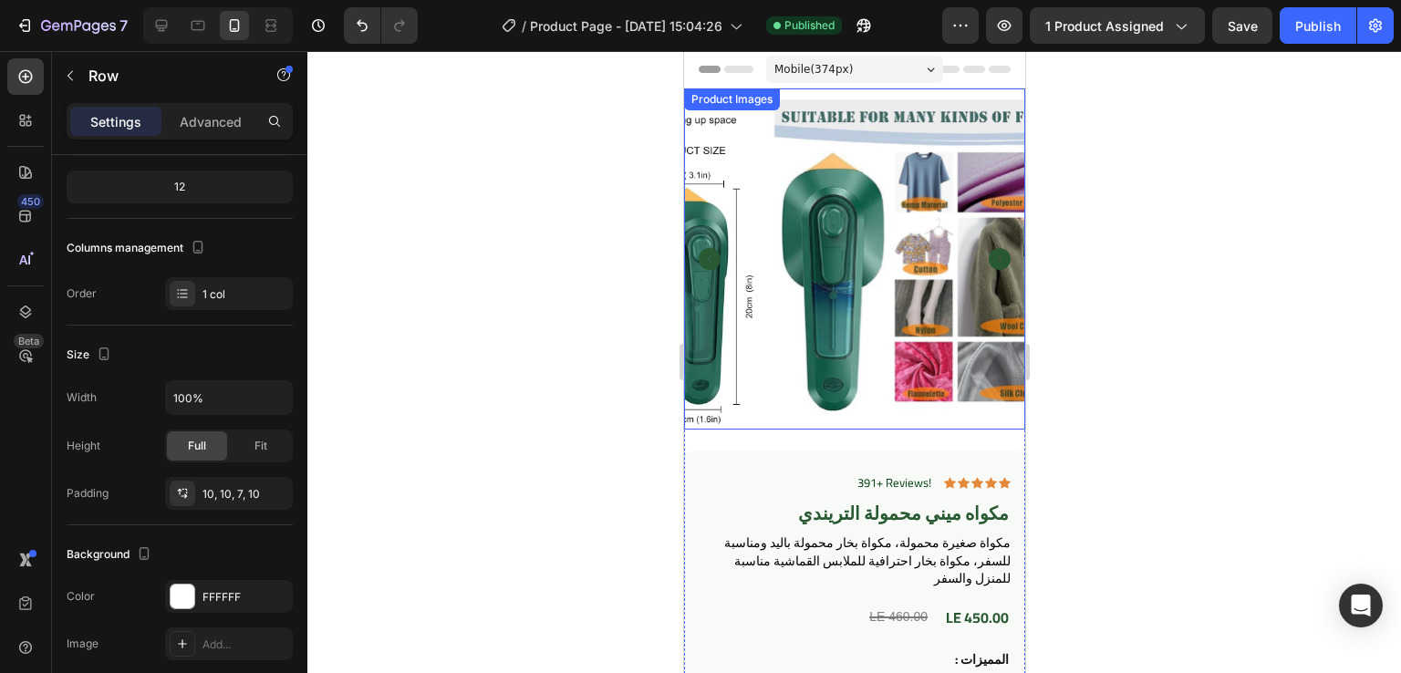
click at [864, 207] on img at bounding box center [934, 258] width 341 height 341
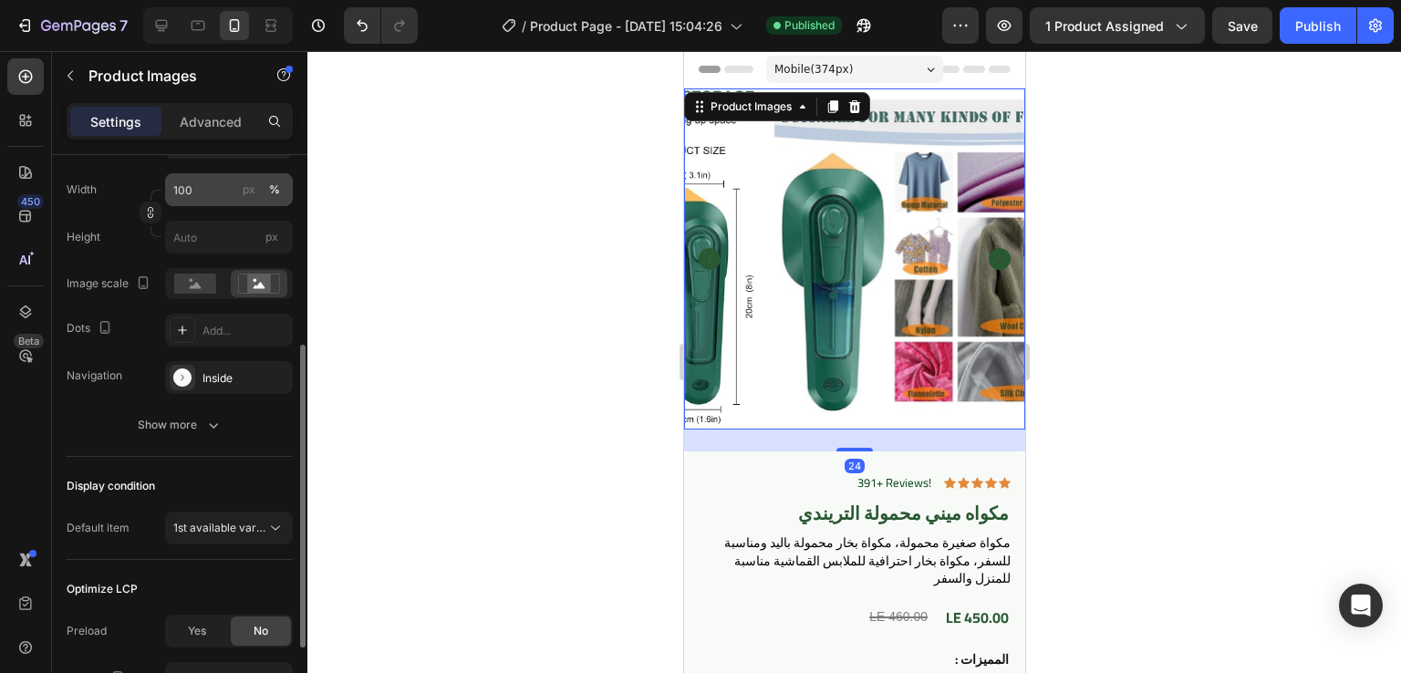
scroll to position [292, 0]
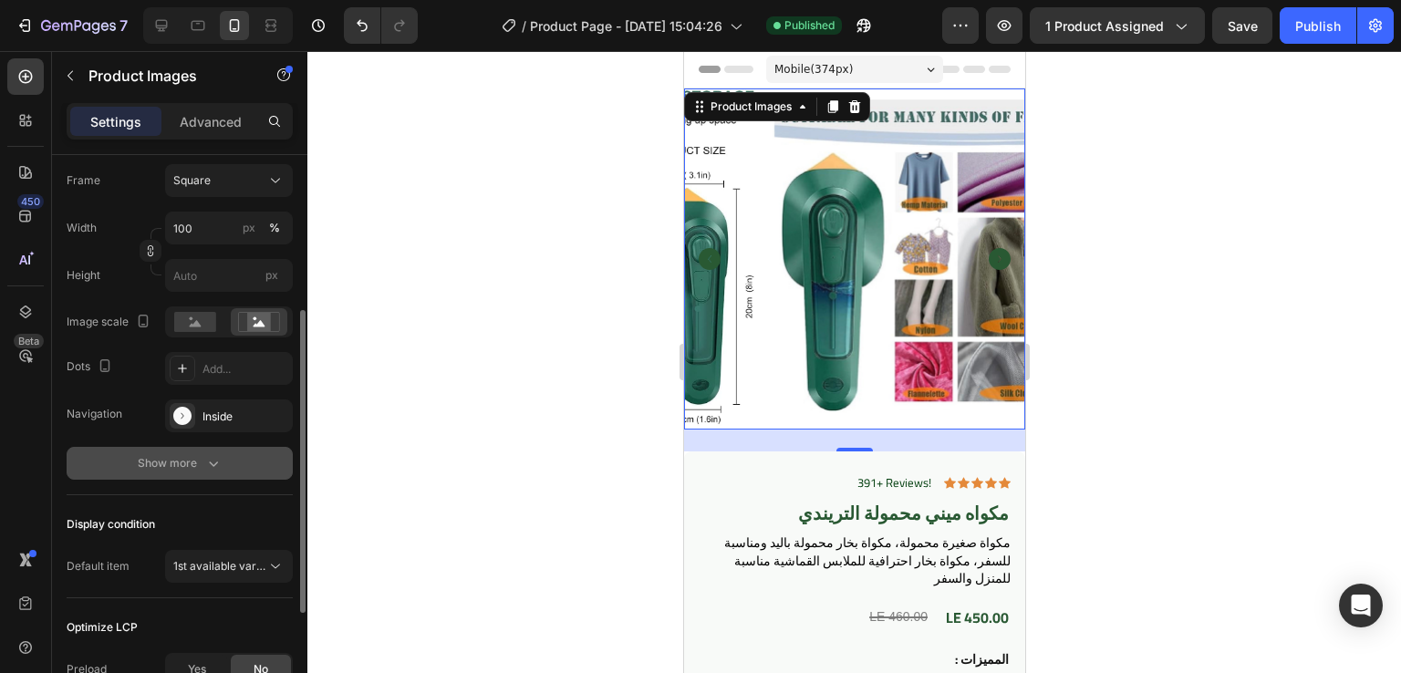
click at [200, 472] on button "Show more" at bounding box center [180, 463] width 226 height 33
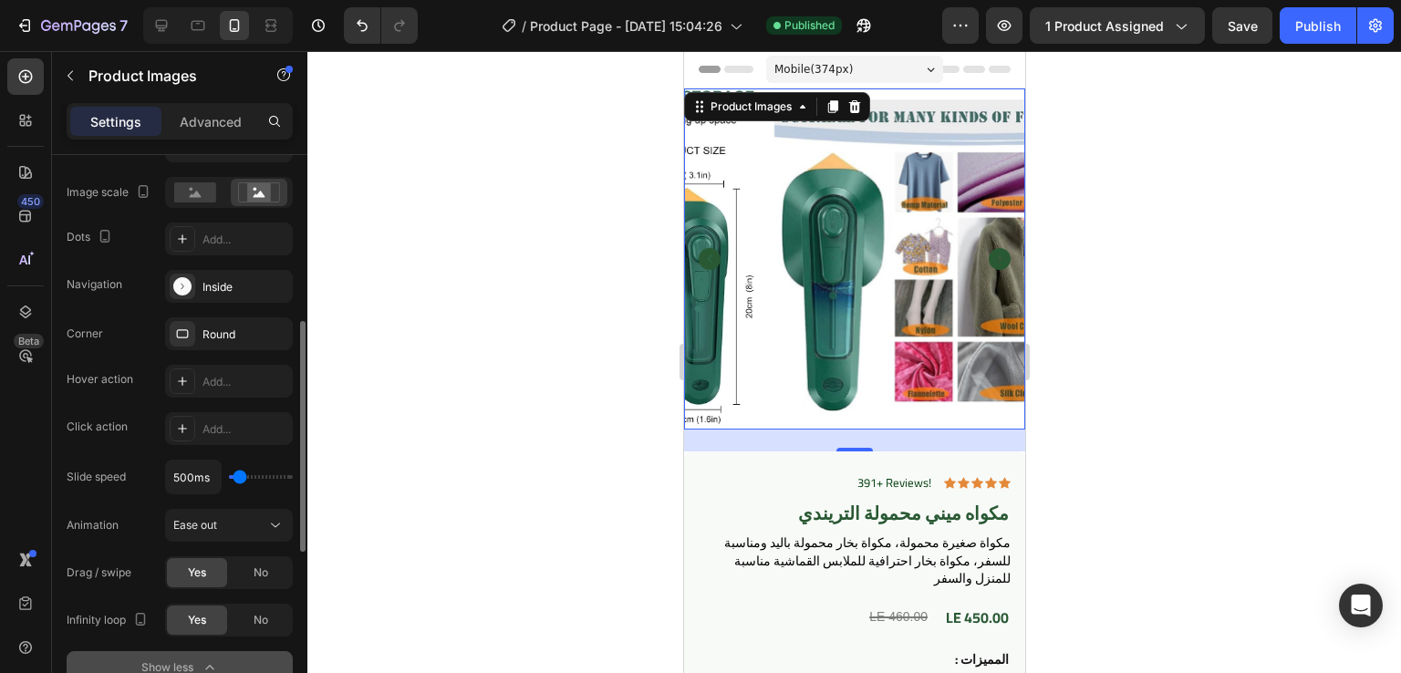
scroll to position [423, 0]
click at [180, 333] on icon at bounding box center [182, 332] width 15 height 15
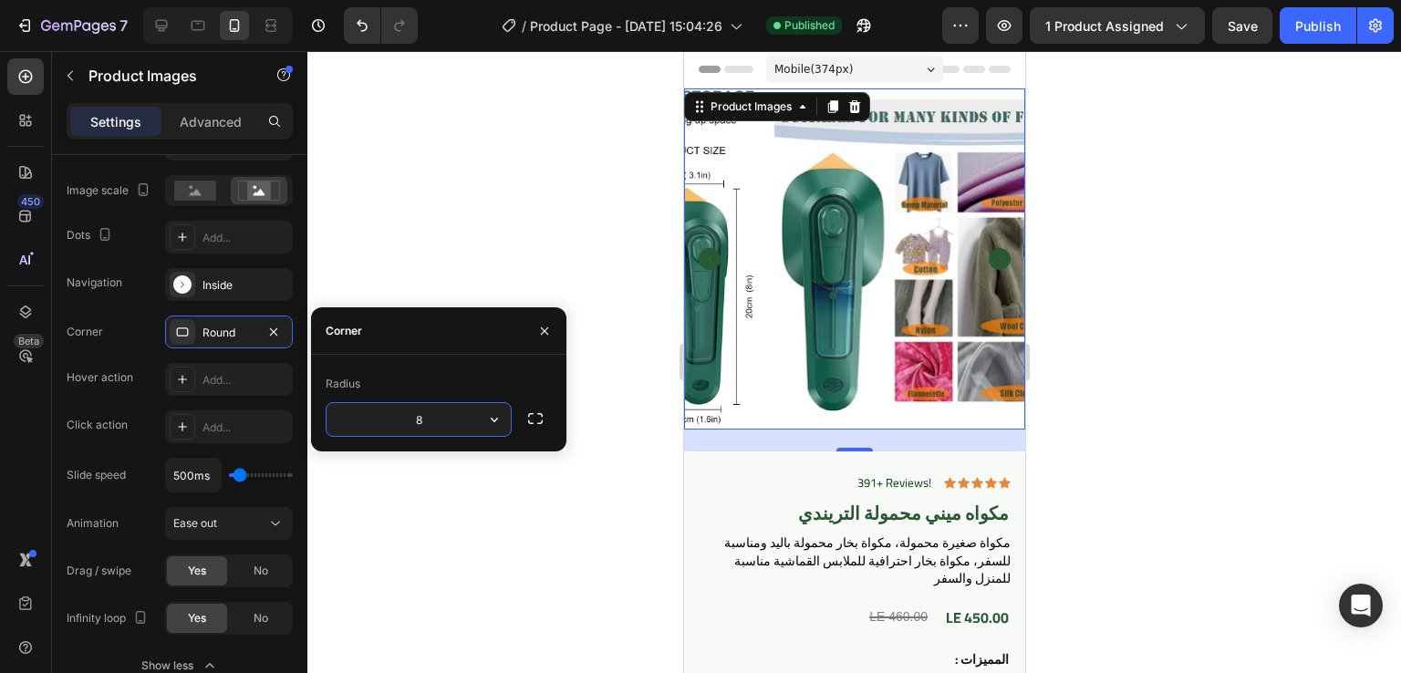
click at [440, 411] on input "8" at bounding box center [419, 419] width 184 height 33
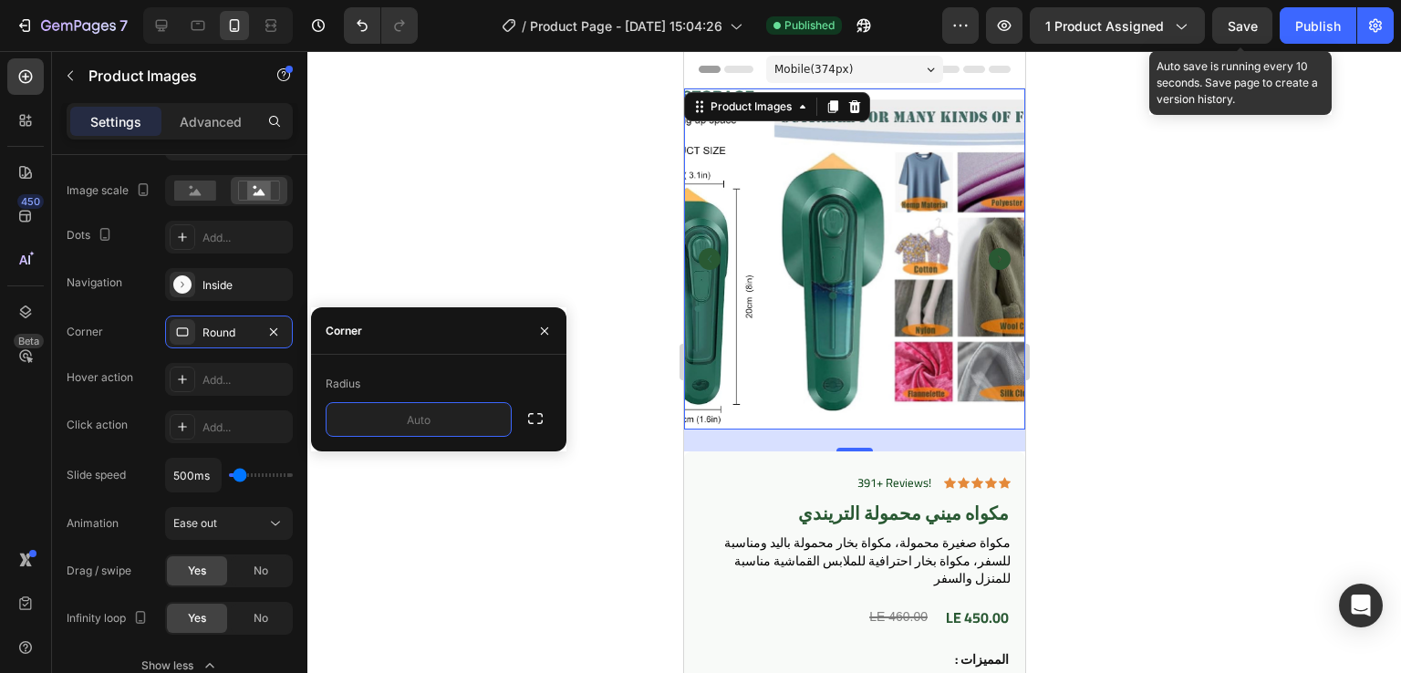
click at [1233, 19] on span "Save" at bounding box center [1243, 26] width 30 height 16
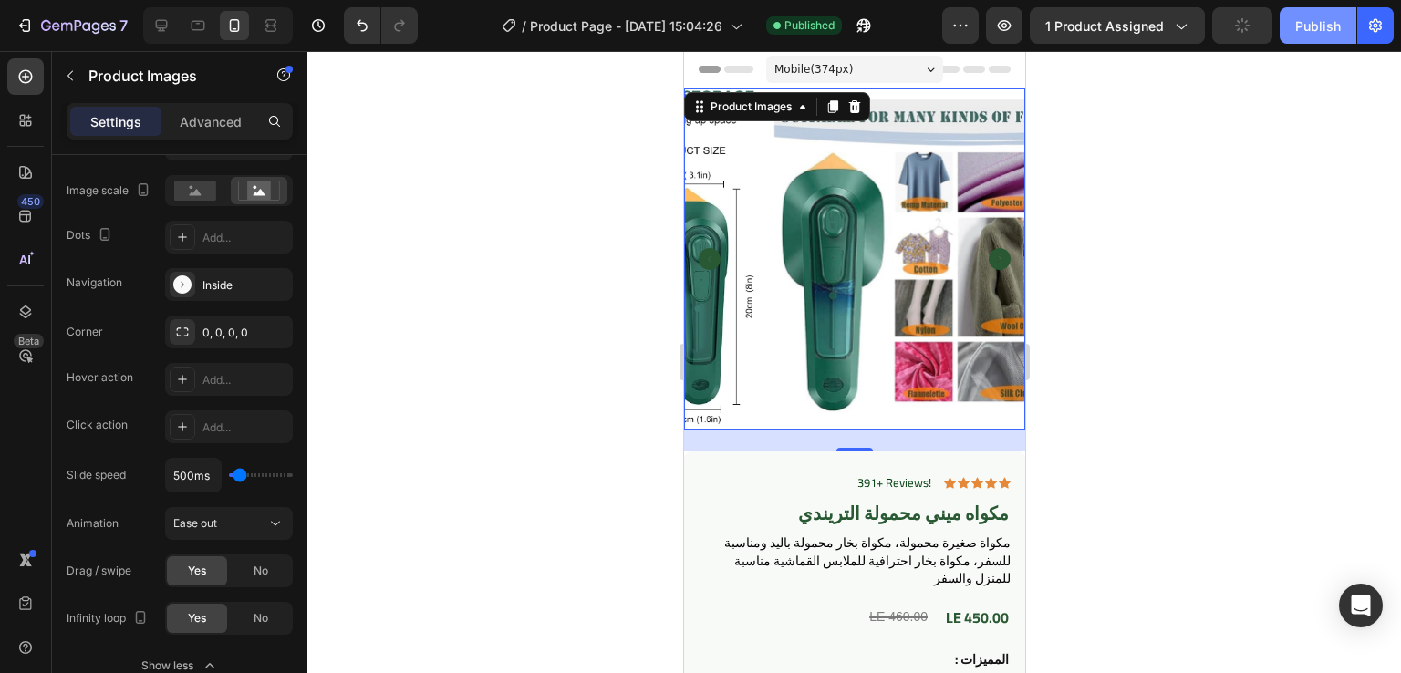
click at [1303, 21] on div "Publish" at bounding box center [1318, 25] width 46 height 19
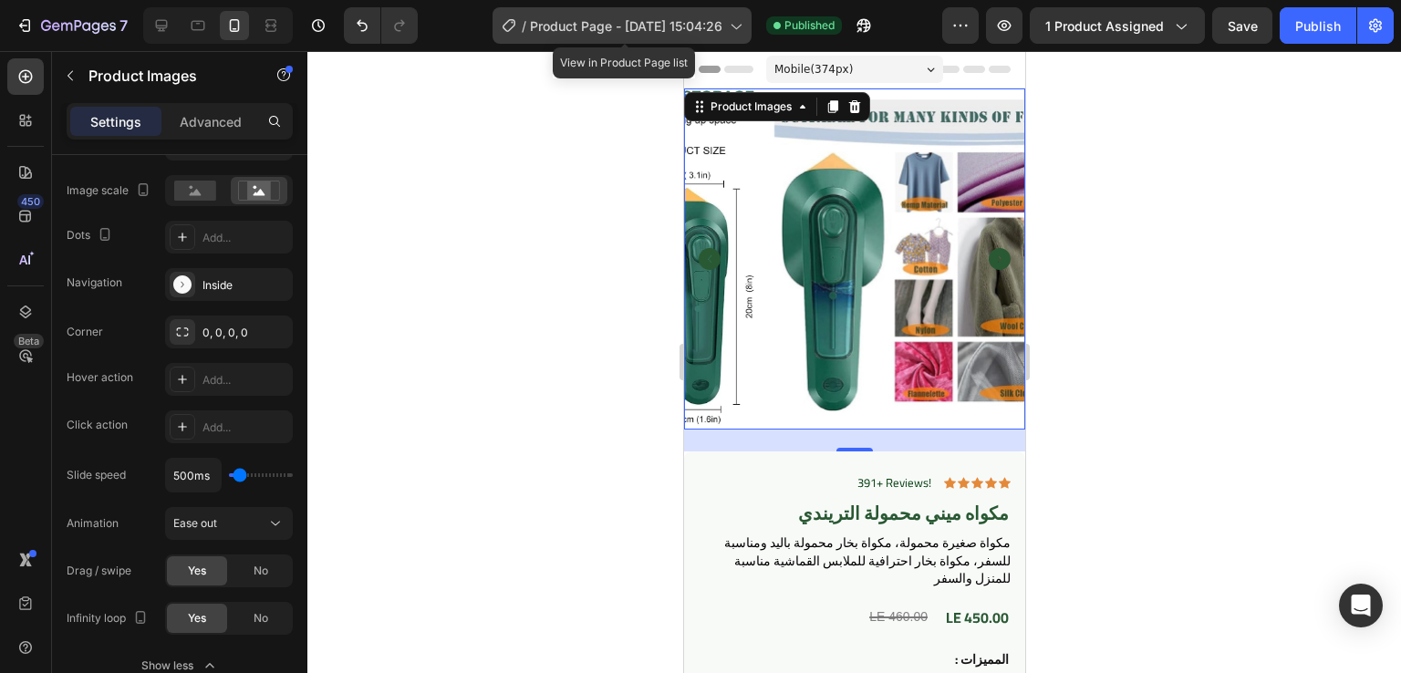
click at [620, 29] on span "Product Page - [DATE] 15:04:26" at bounding box center [626, 25] width 192 height 19
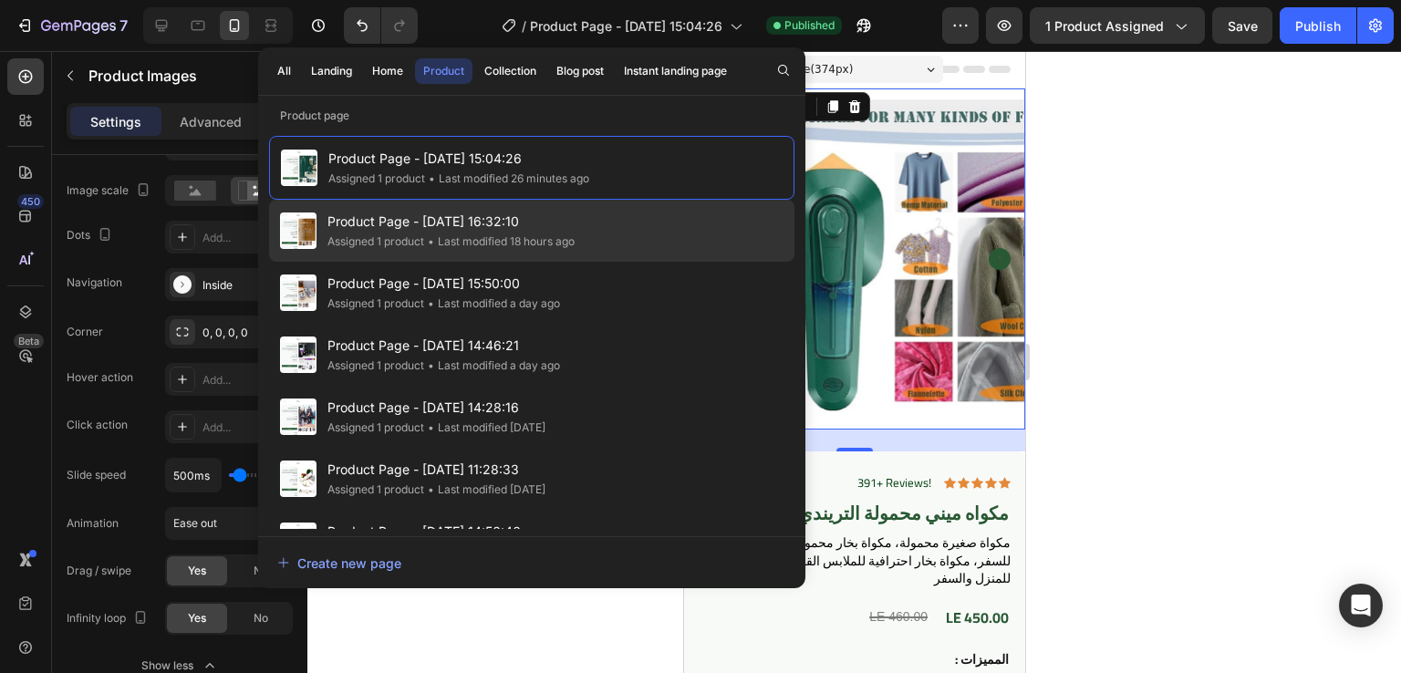
click at [486, 231] on span "Product Page - [DATE] 16:32:10" at bounding box center [450, 222] width 247 height 22
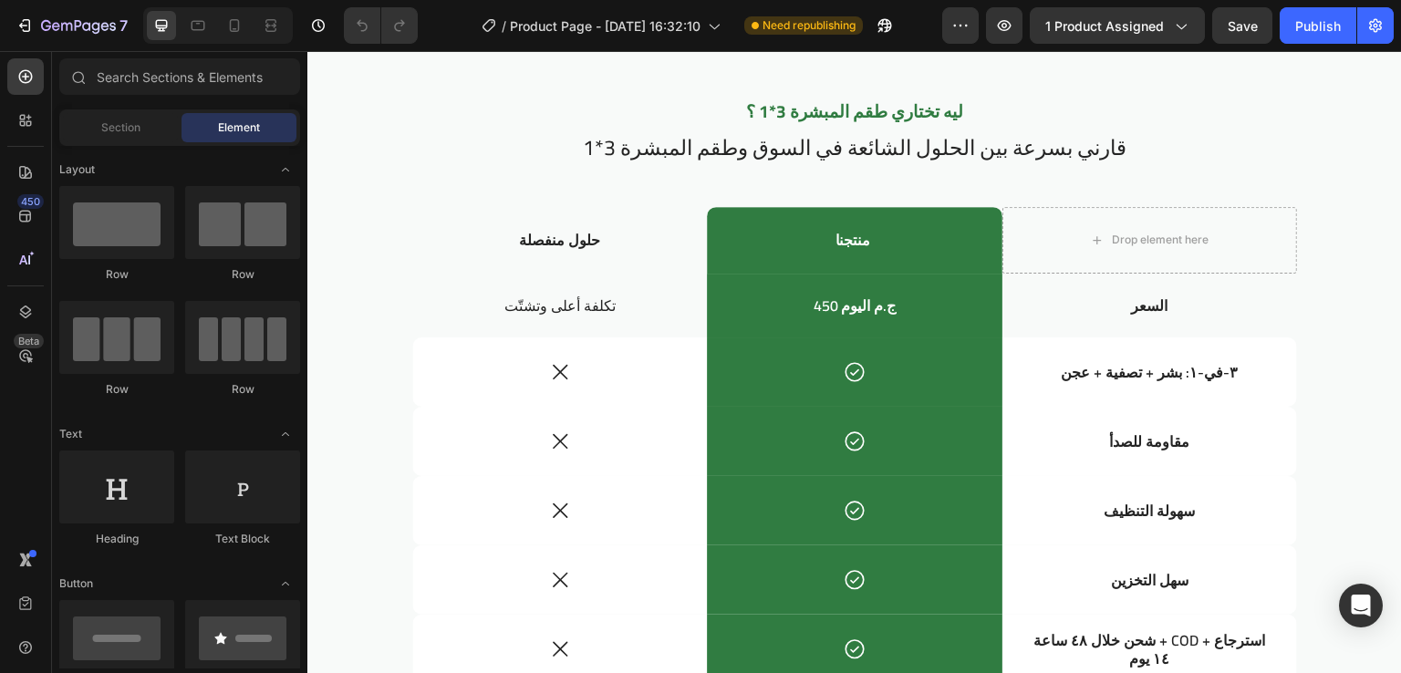
scroll to position [1651, 0]
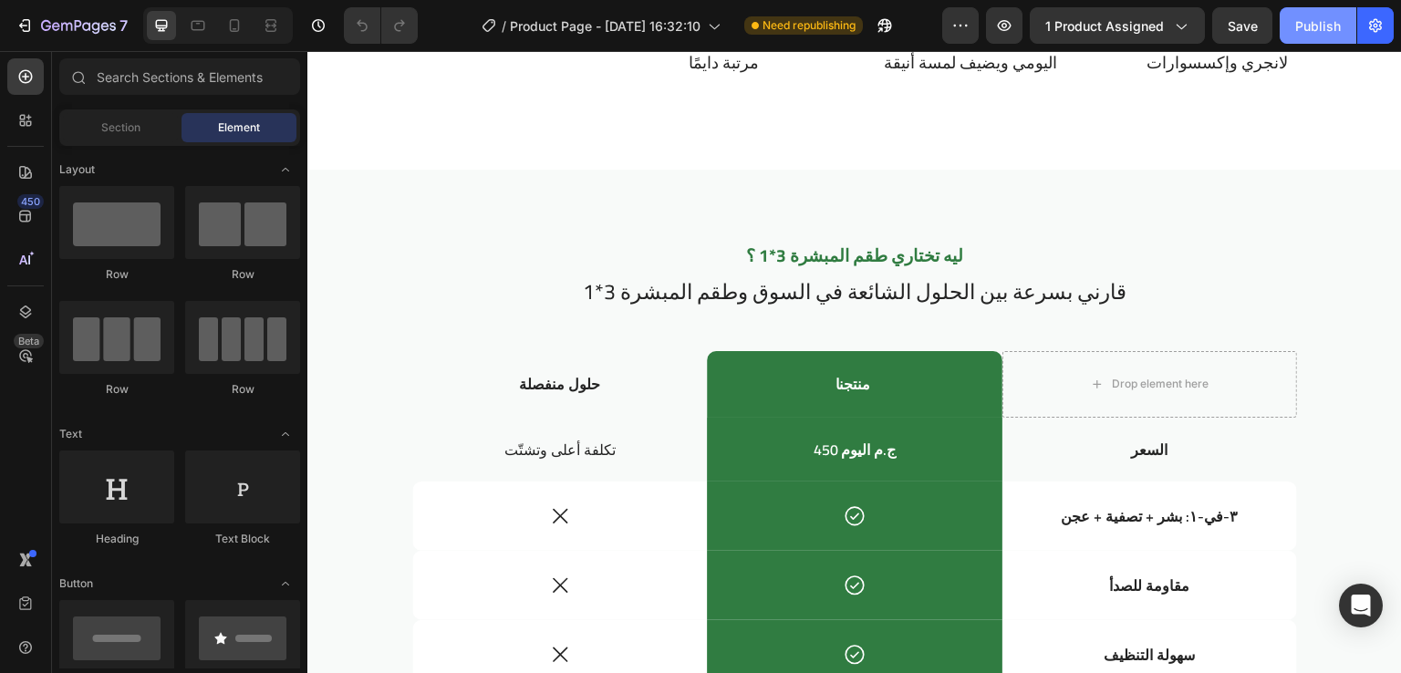
click at [1310, 28] on div "Publish" at bounding box center [1318, 25] width 46 height 19
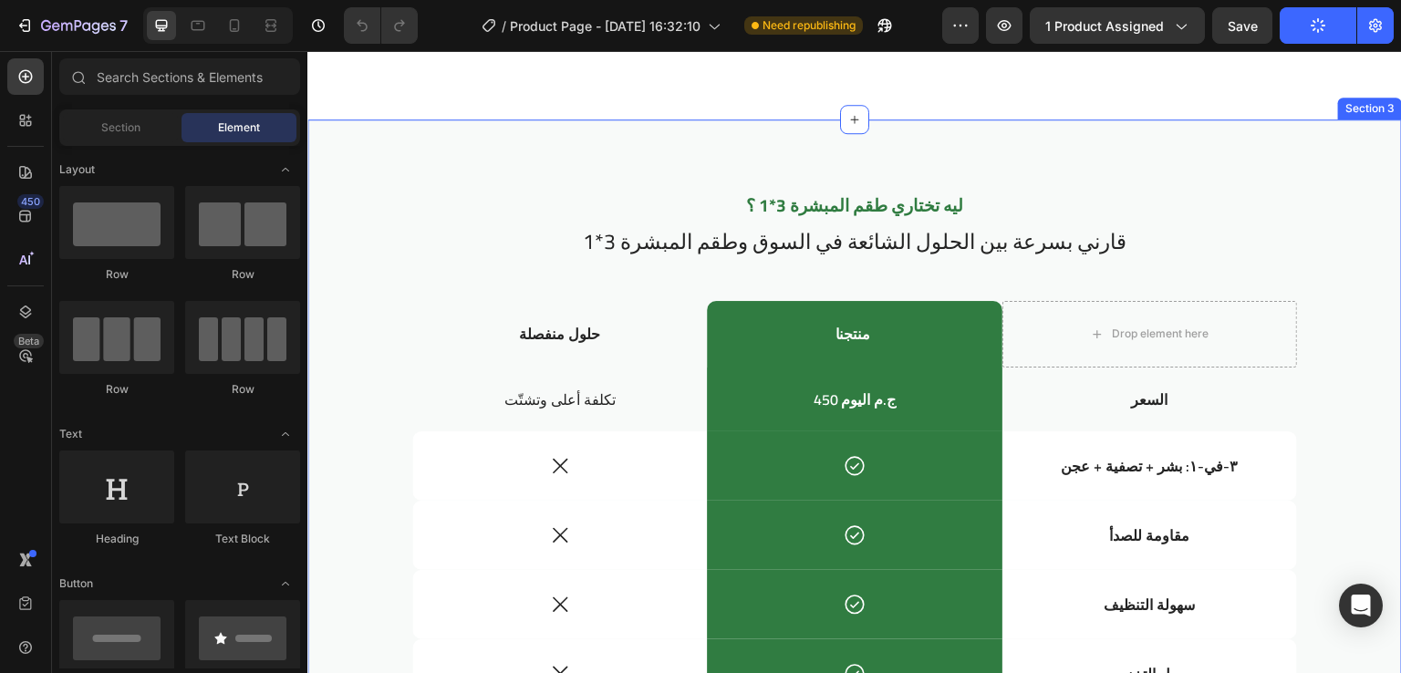
scroll to position [1702, 0]
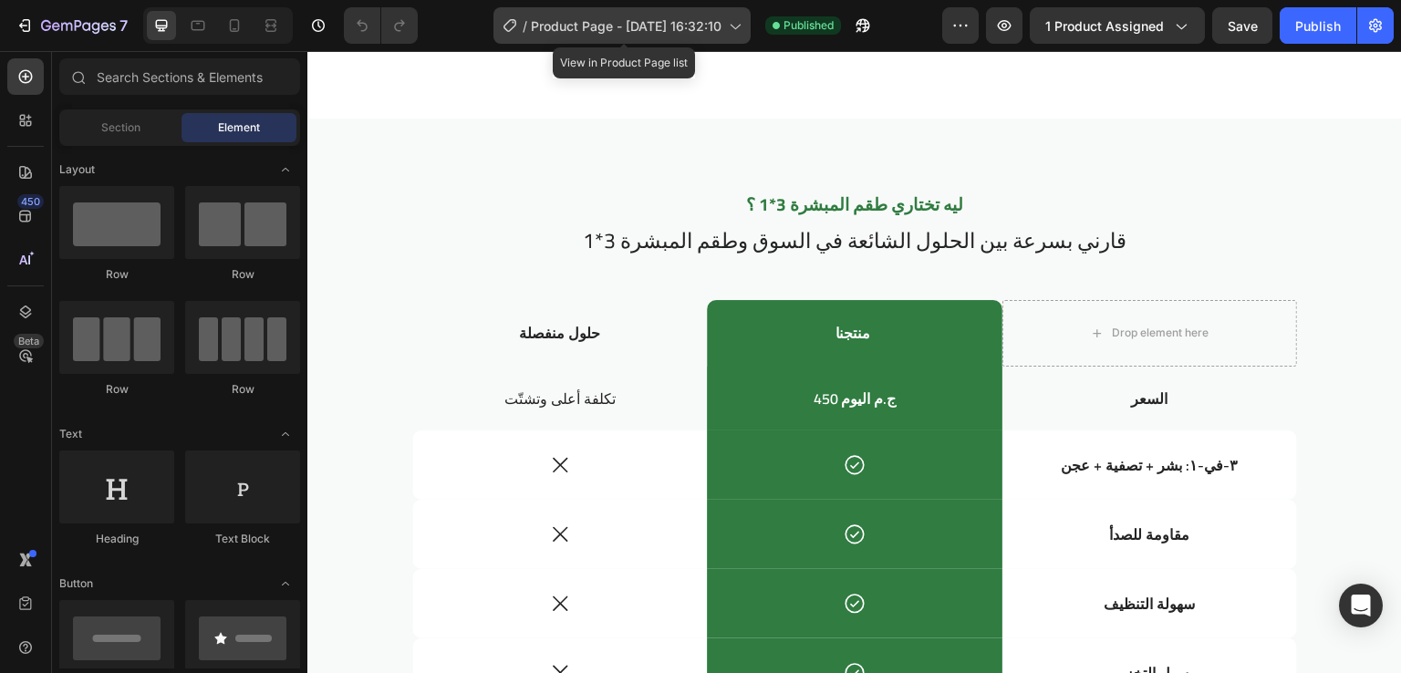
click at [618, 18] on span "Product Page - [DATE] 16:32:10" at bounding box center [626, 25] width 191 height 19
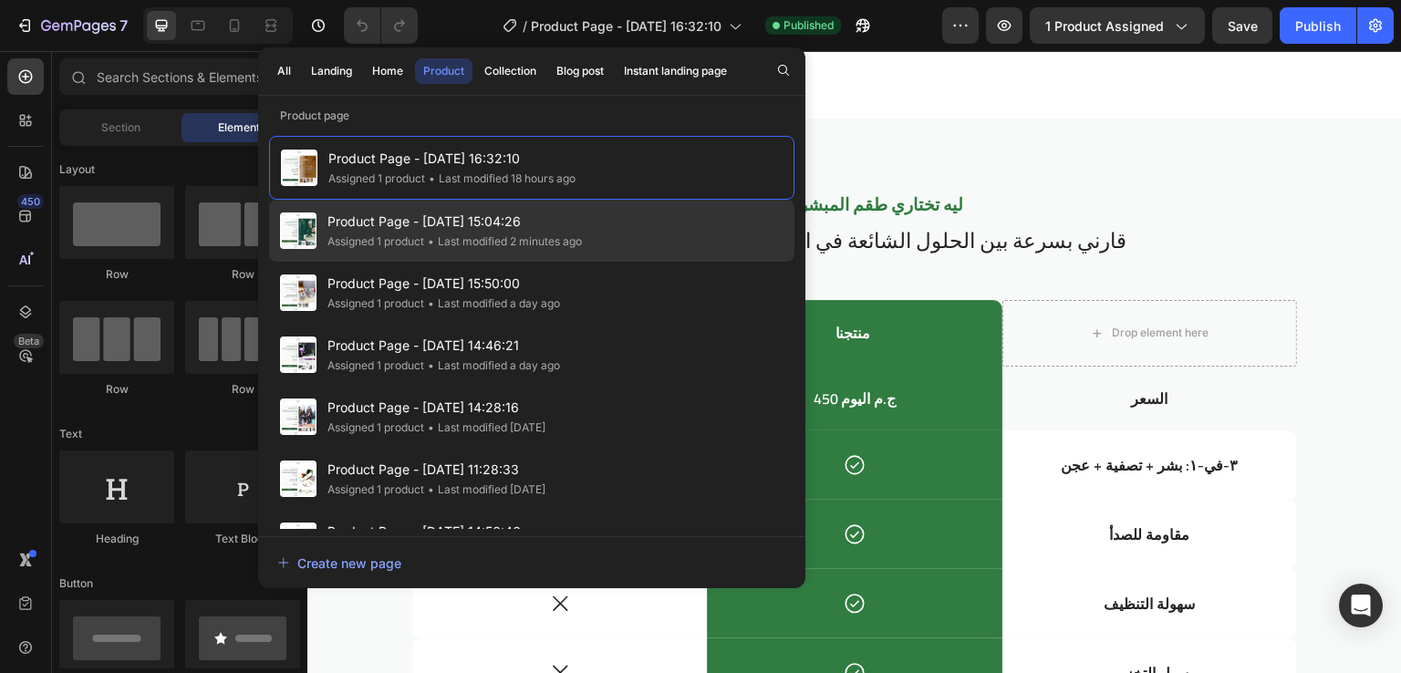
click at [460, 211] on span "Product Page - [DATE] 15:04:26" at bounding box center [454, 222] width 254 height 22
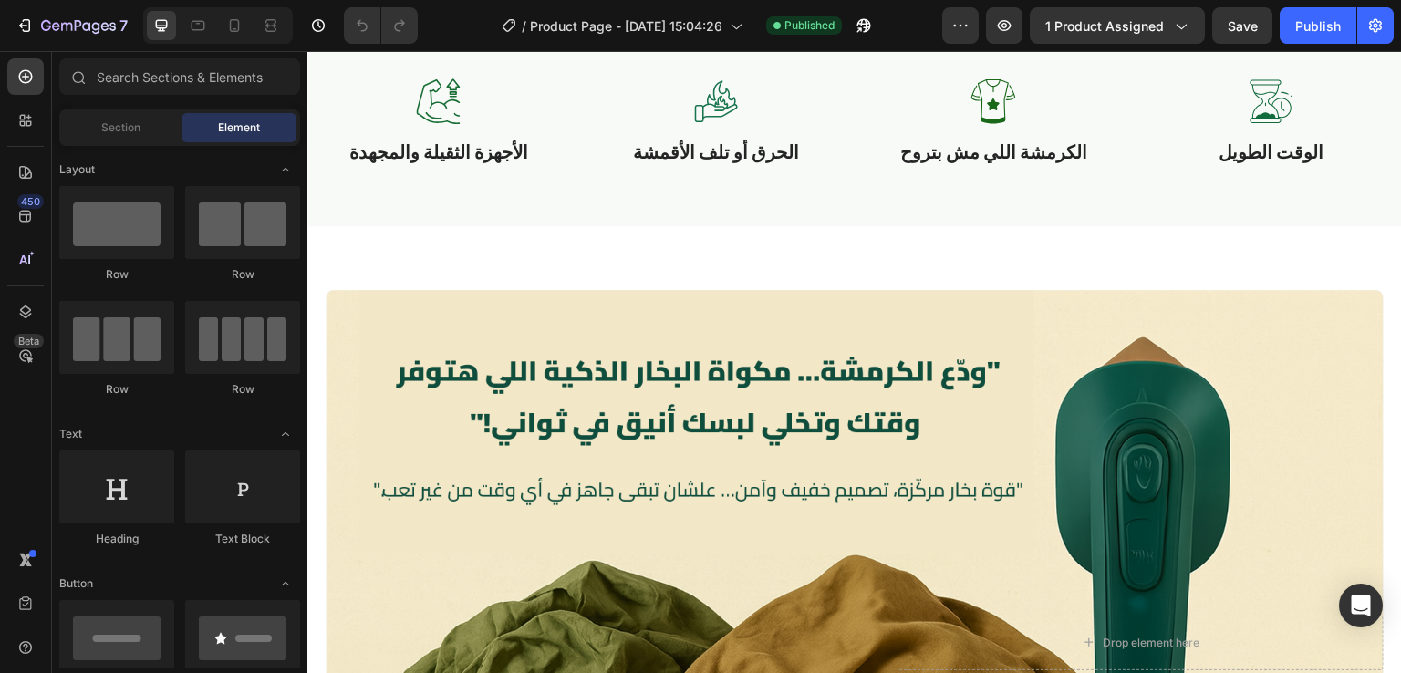
scroll to position [1229, 0]
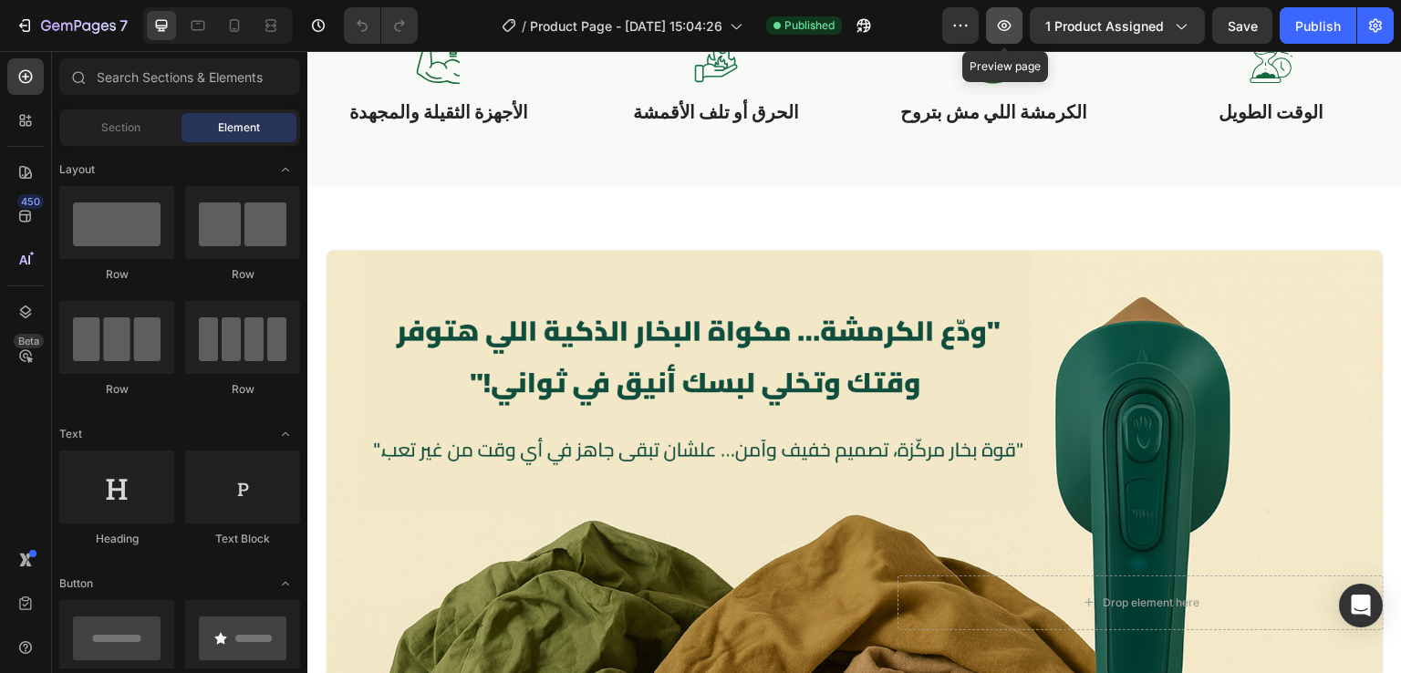
click at [1023, 23] on button "button" at bounding box center [1004, 25] width 36 height 36
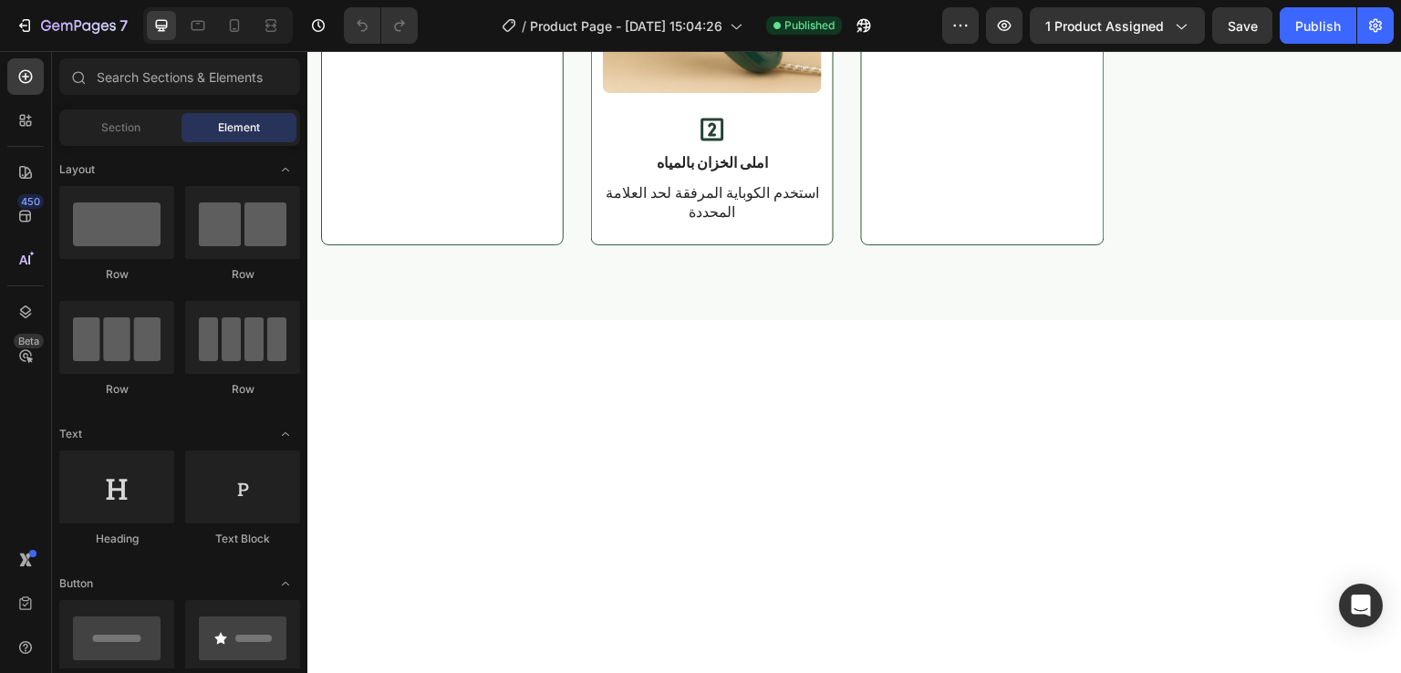
scroll to position [3125, 0]
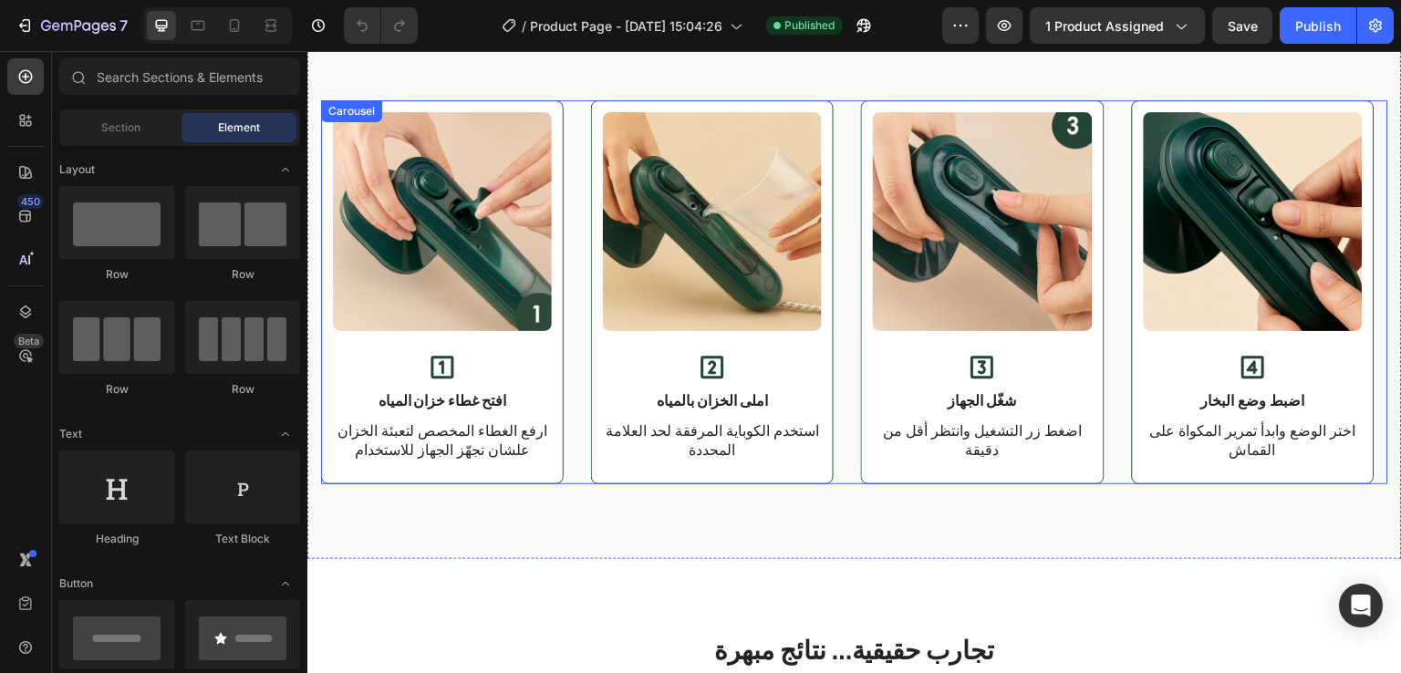
click at [851, 325] on div "Image Icon افتح غطاء خزان المياه Text Block ارفع الغطاء المخصص لتعبئة الخزان عل…" at bounding box center [854, 292] width 1067 height 384
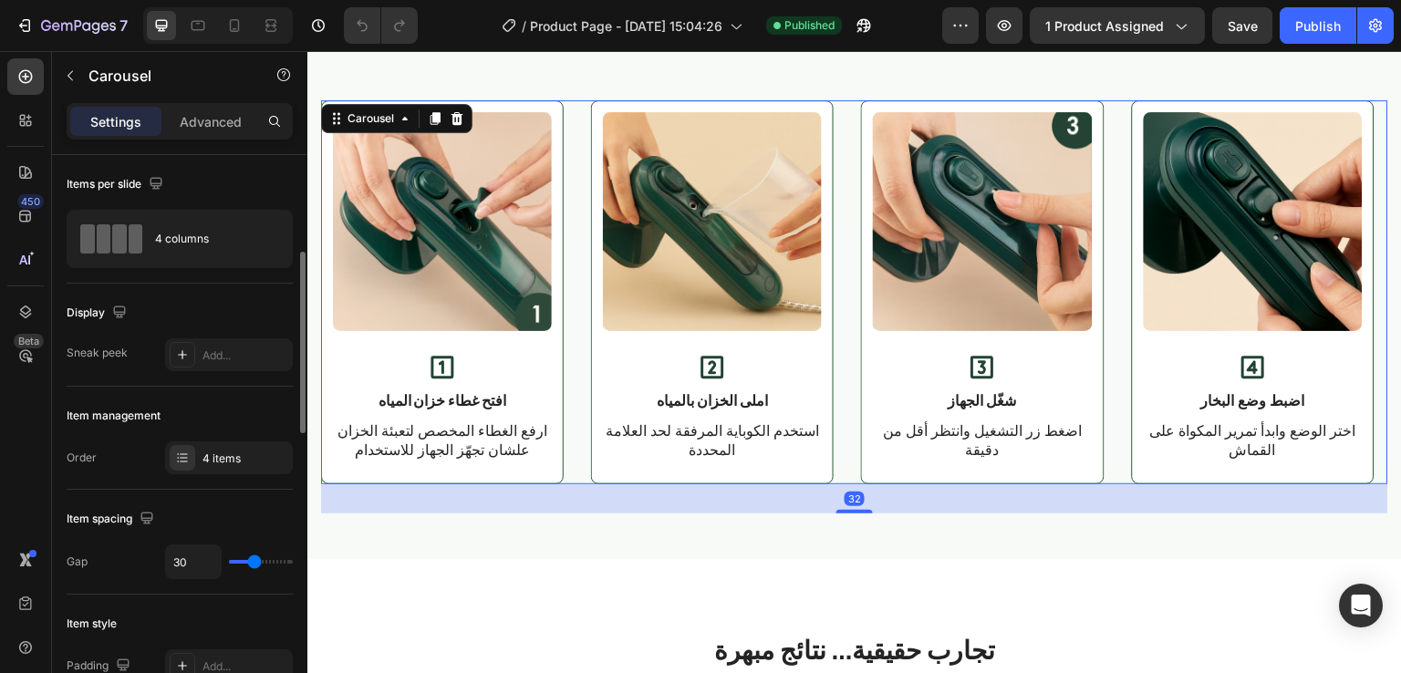
scroll to position [84, 0]
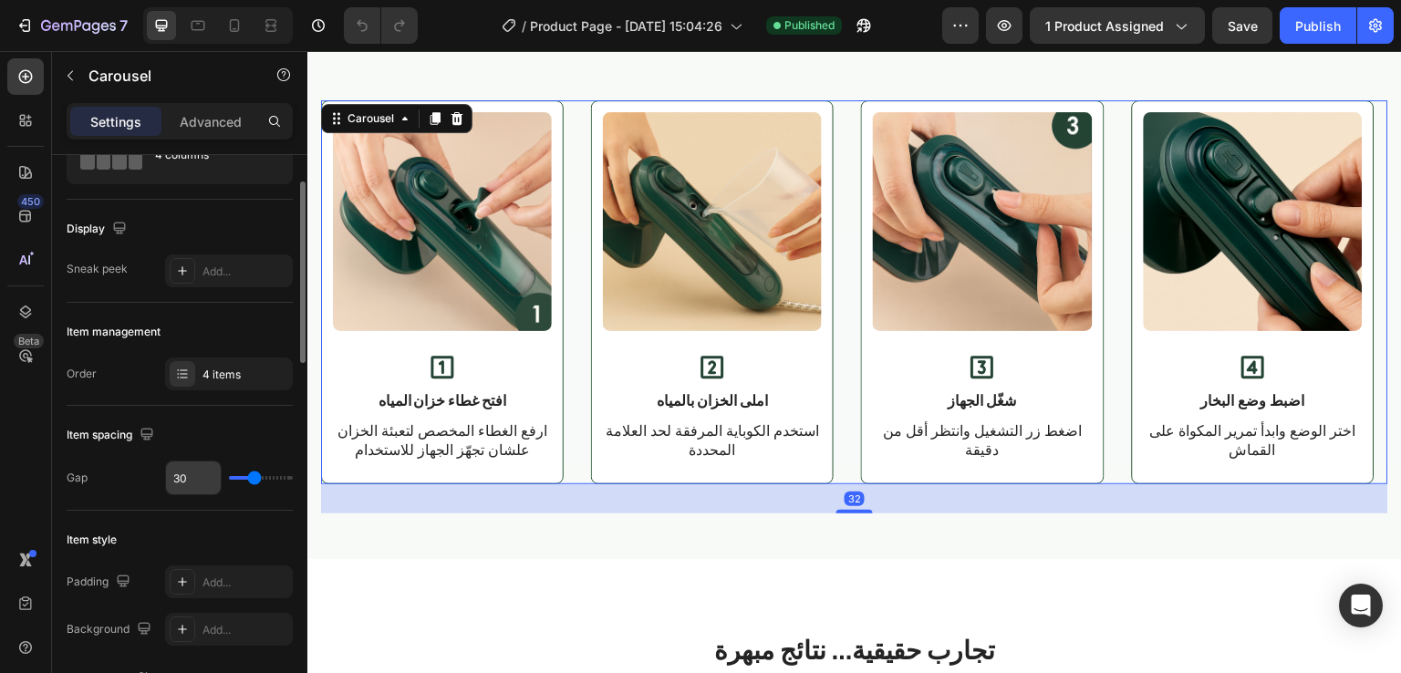
click at [193, 477] on input "30" at bounding box center [193, 478] width 55 height 33
type input "24"
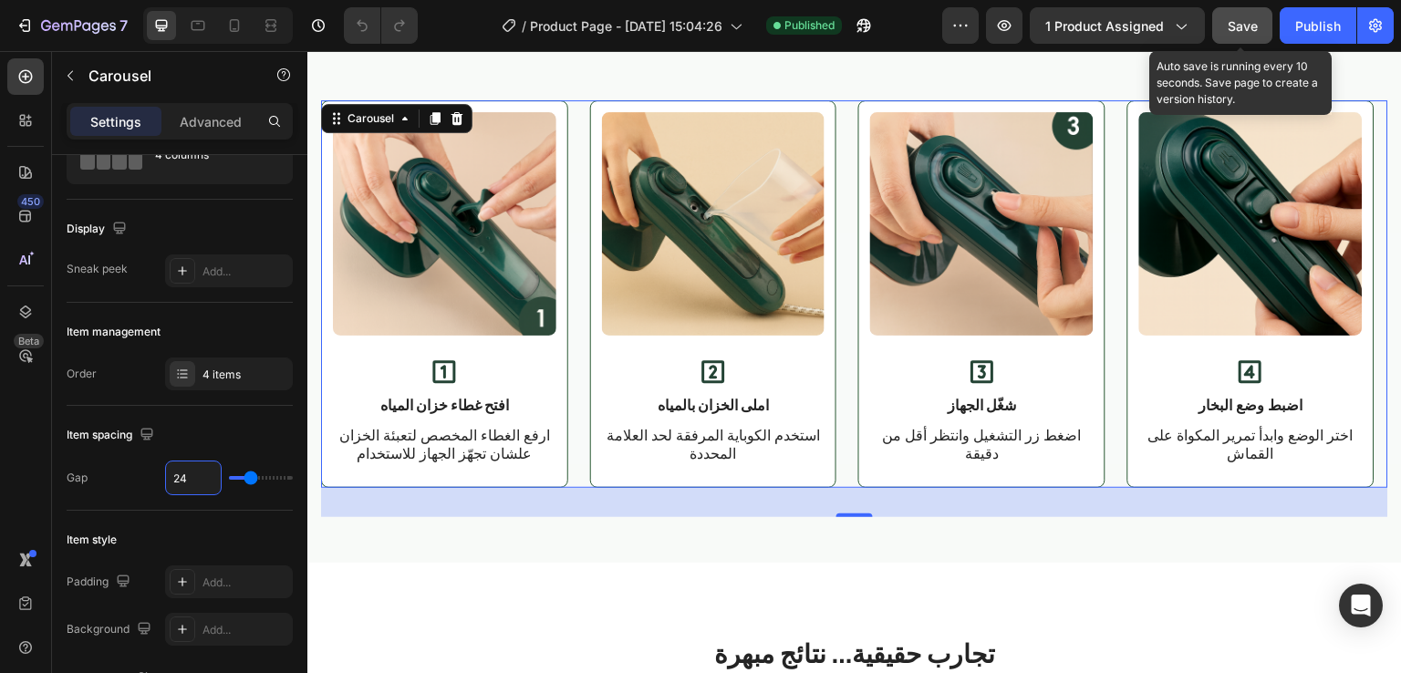
type input "24"
click at [1241, 21] on span "Save" at bounding box center [1243, 26] width 30 height 16
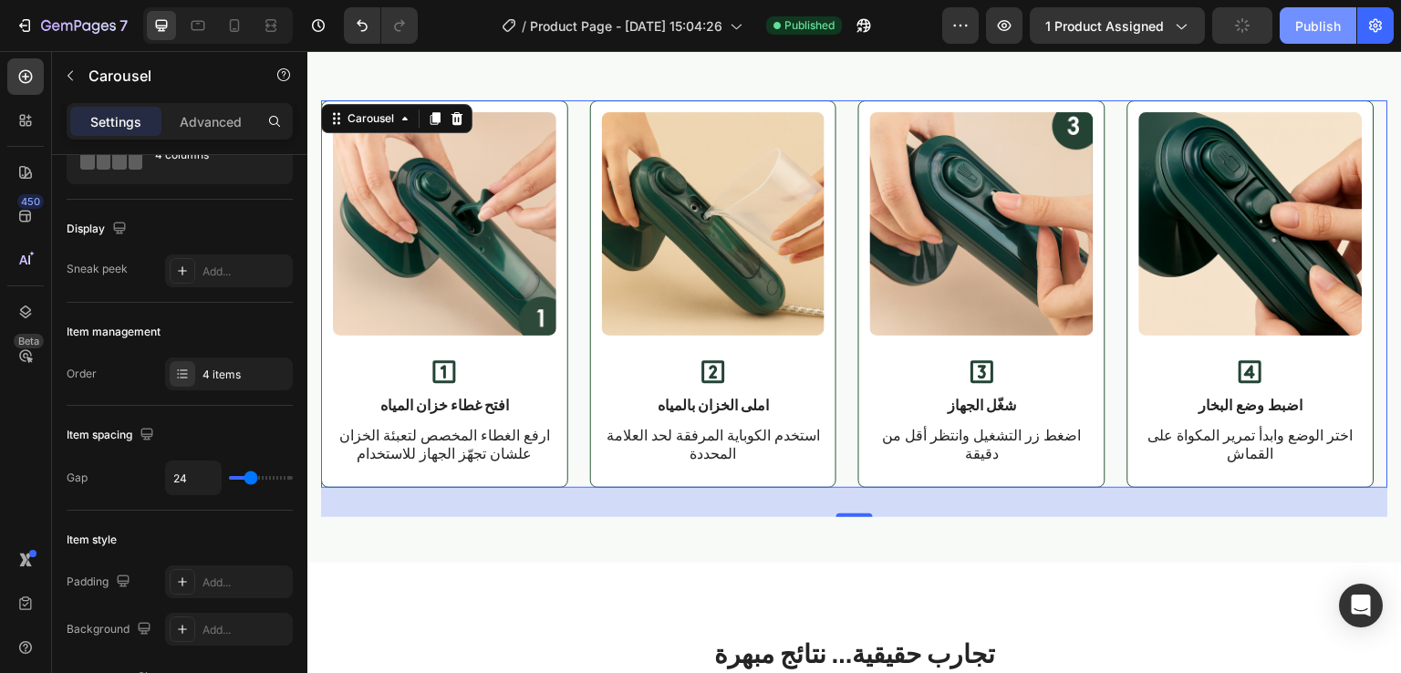
click at [1291, 23] on button "Publish" at bounding box center [1318, 25] width 77 height 36
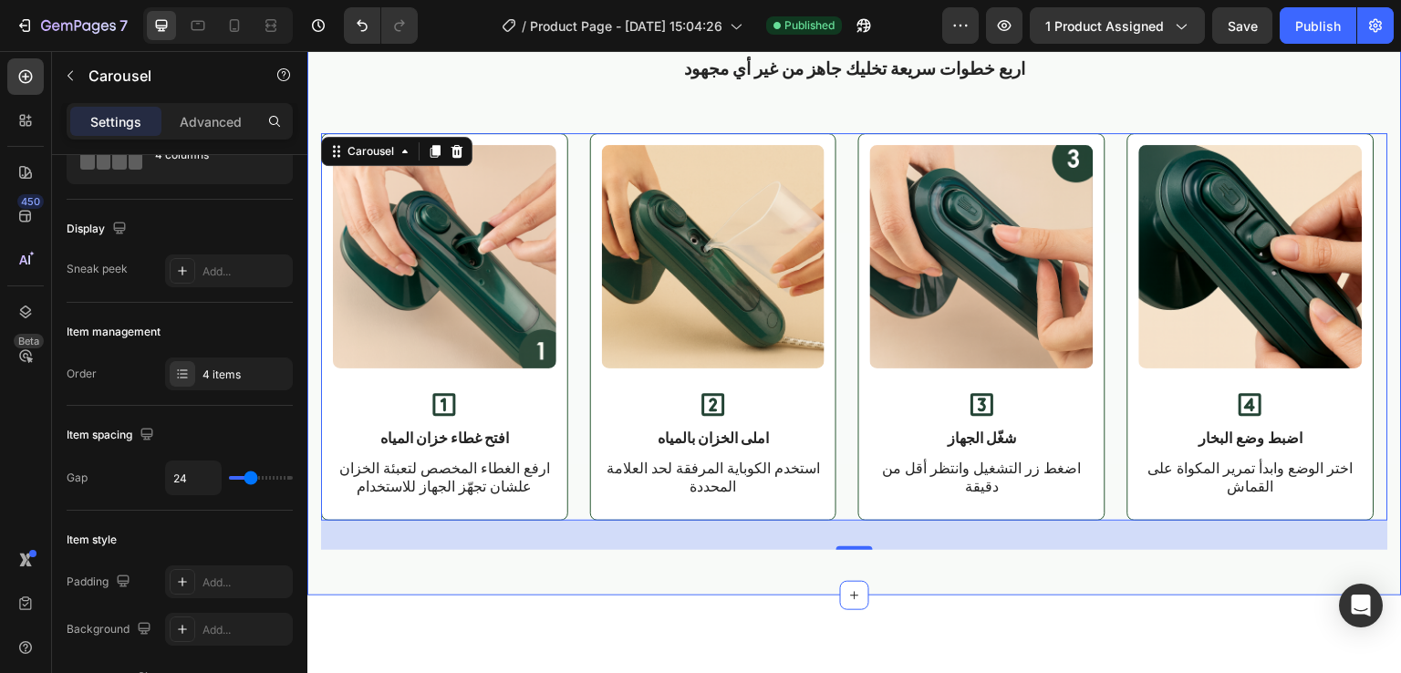
scroll to position [3093, 0]
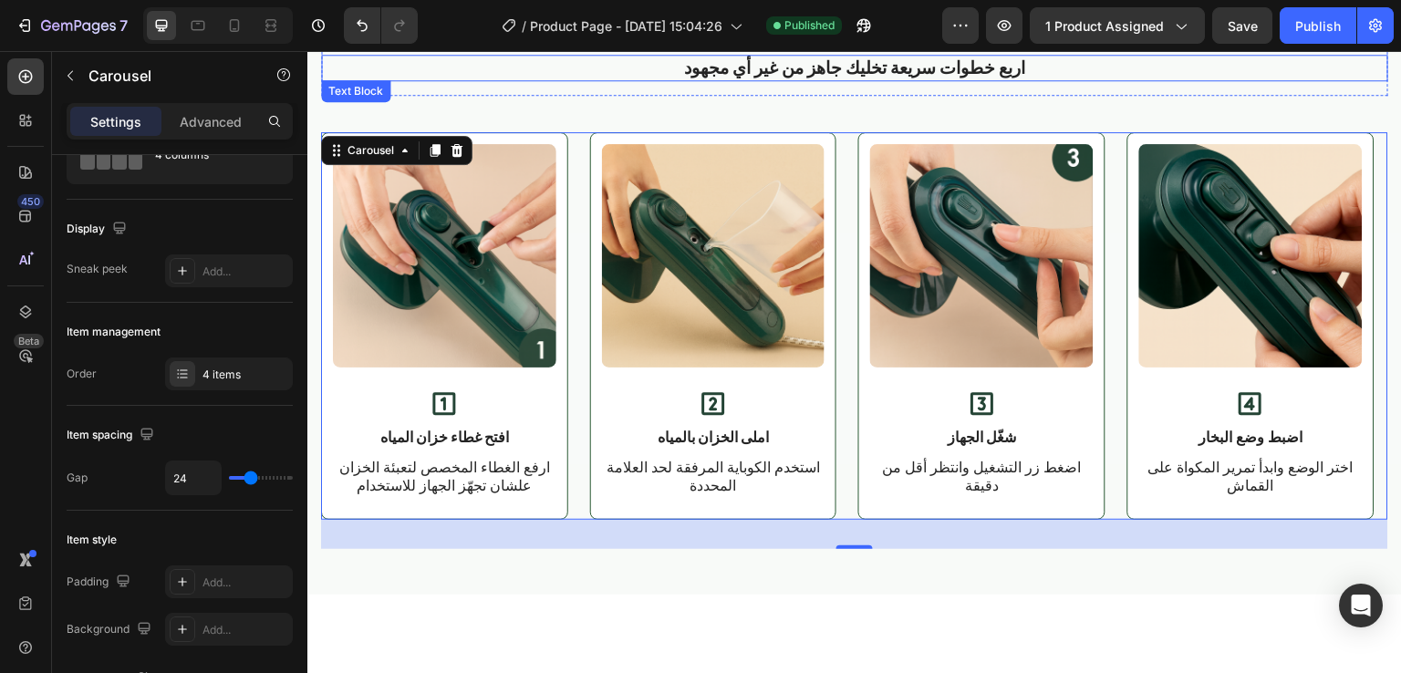
click at [547, 77] on p "اربع خطوات سريعة تخليك جاهز من غير أي مجهود" at bounding box center [855, 68] width 1064 height 23
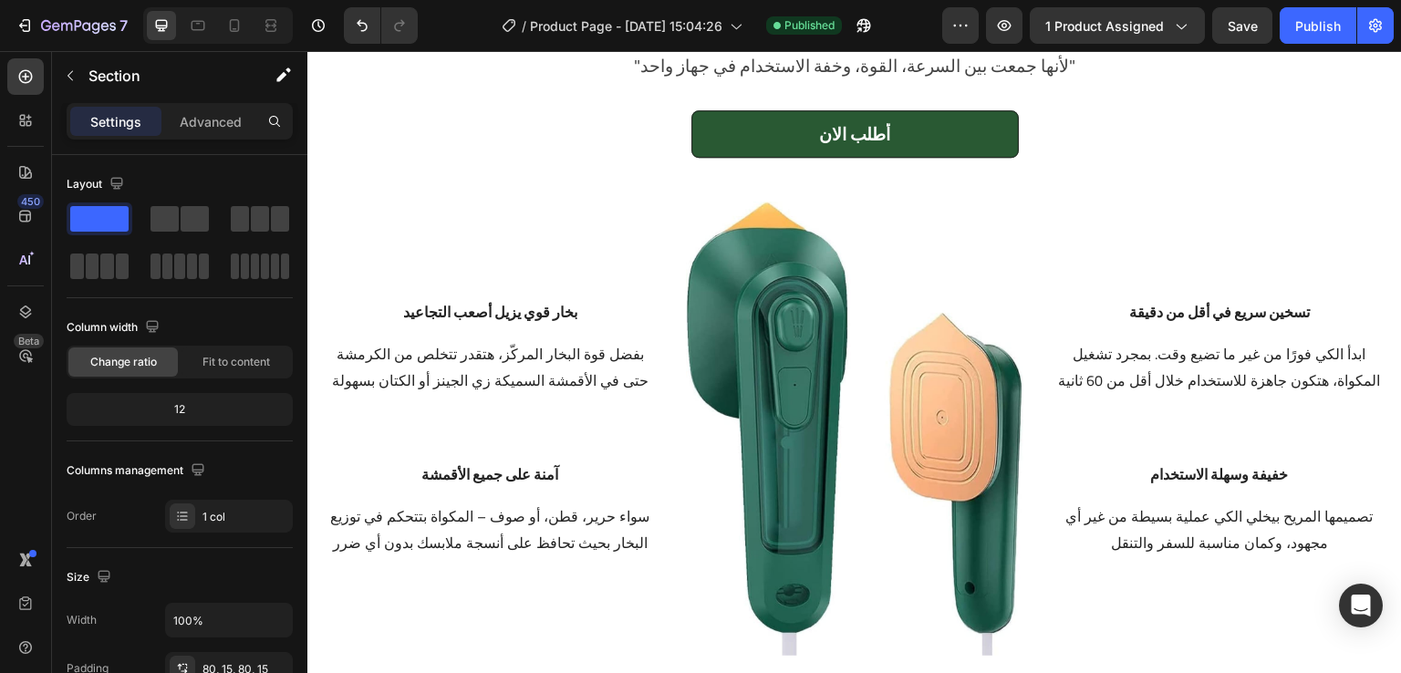
scroll to position [2270, 0]
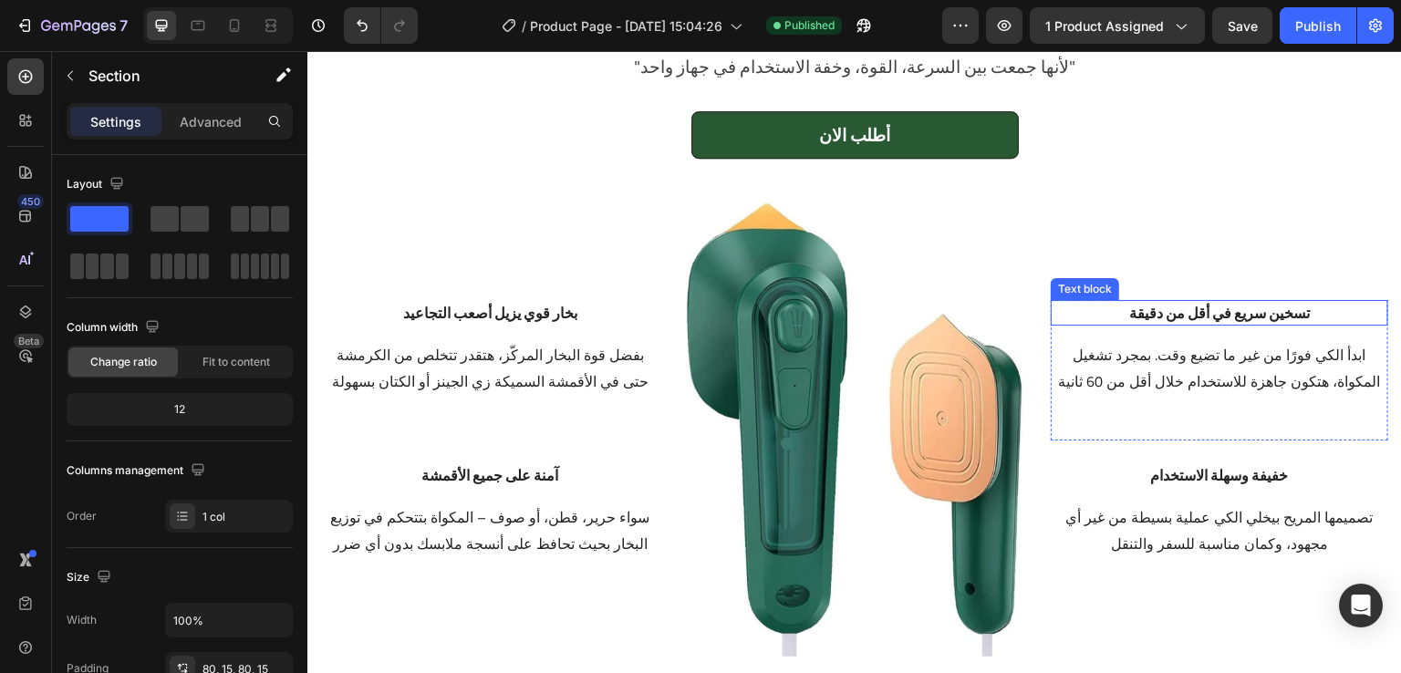
click at [1170, 306] on strong "تسخين سريع في أقل من دقيقة" at bounding box center [1219, 312] width 181 height 27
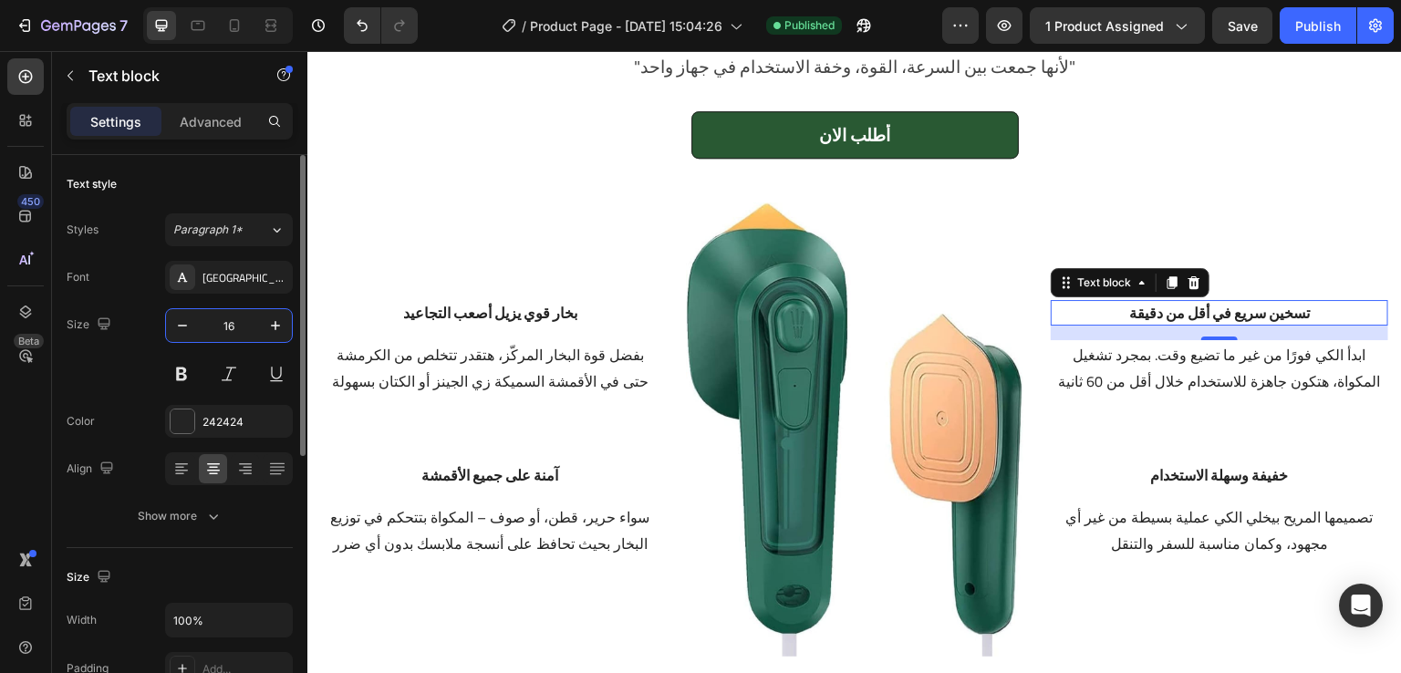
click at [233, 326] on input "16" at bounding box center [229, 325] width 60 height 33
type input "17"
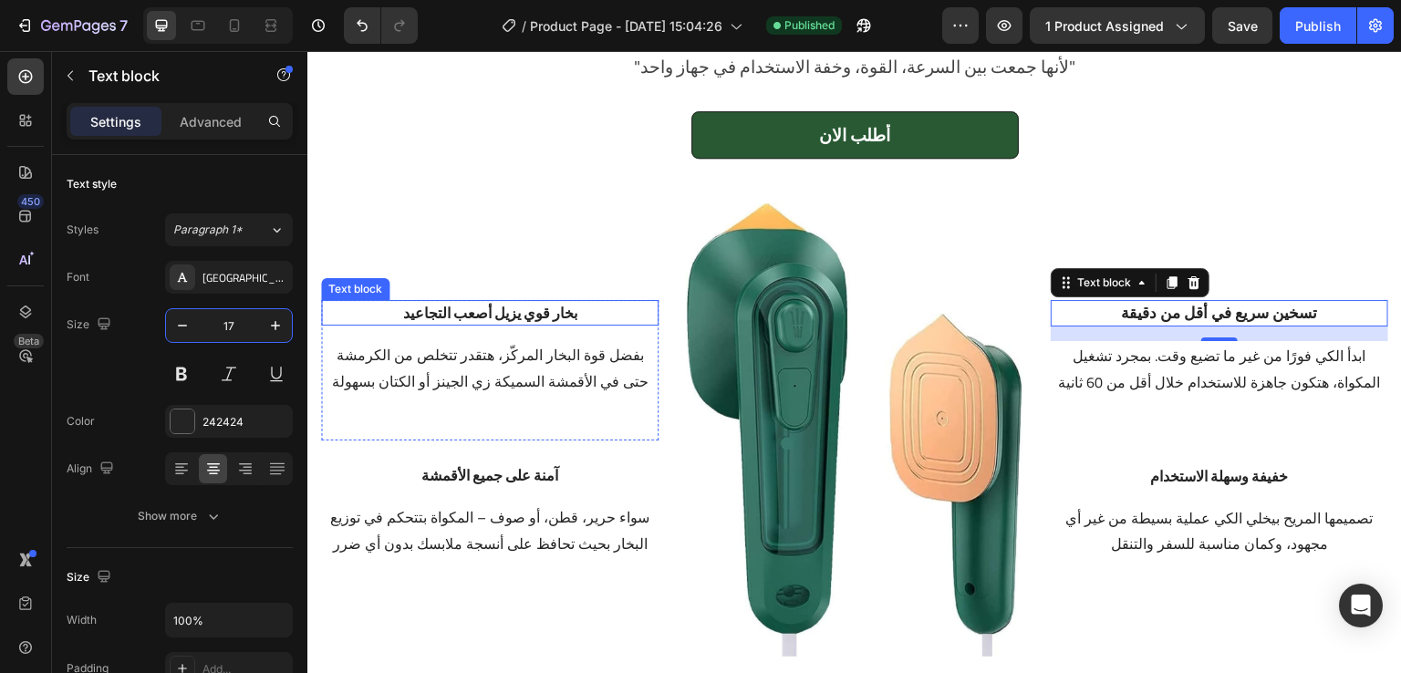
click at [462, 302] on p "بخار قوي يزيل أصعب التجاعيد" at bounding box center [490, 313] width 334 height 22
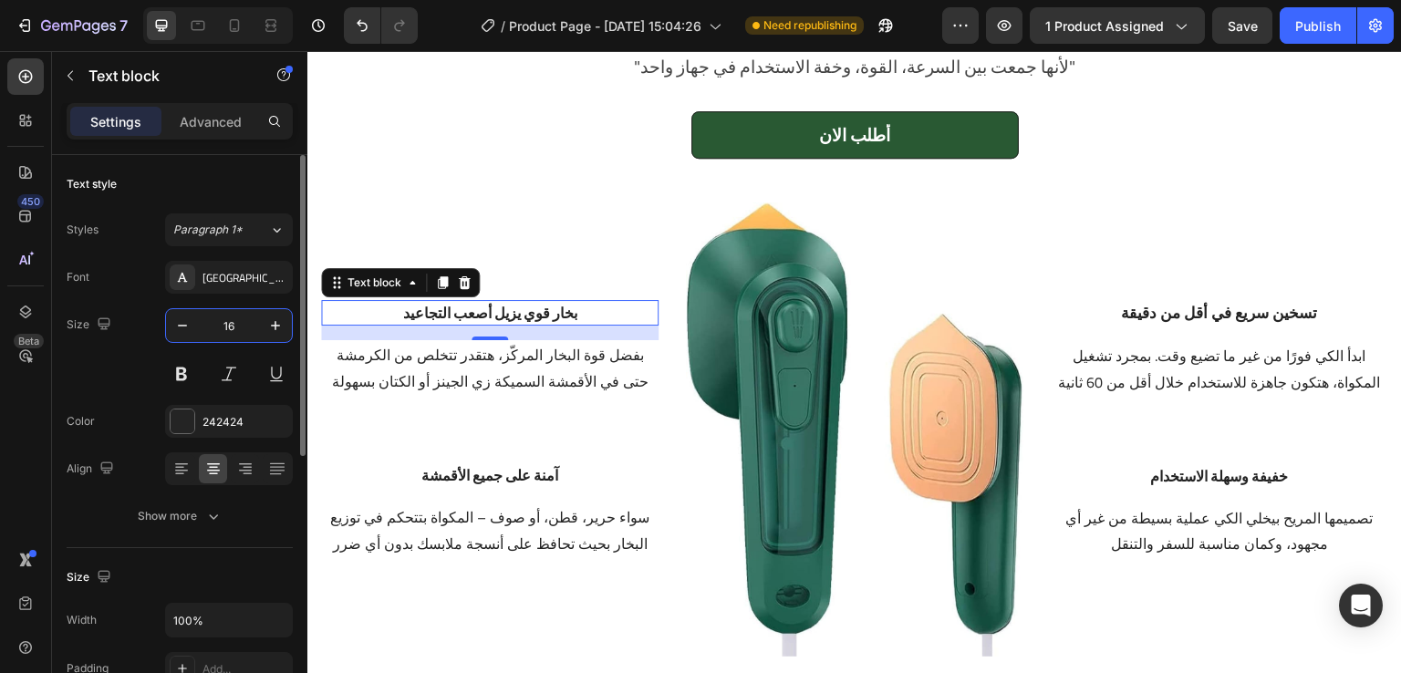
click at [241, 332] on input "16" at bounding box center [229, 325] width 60 height 33
type input "17"
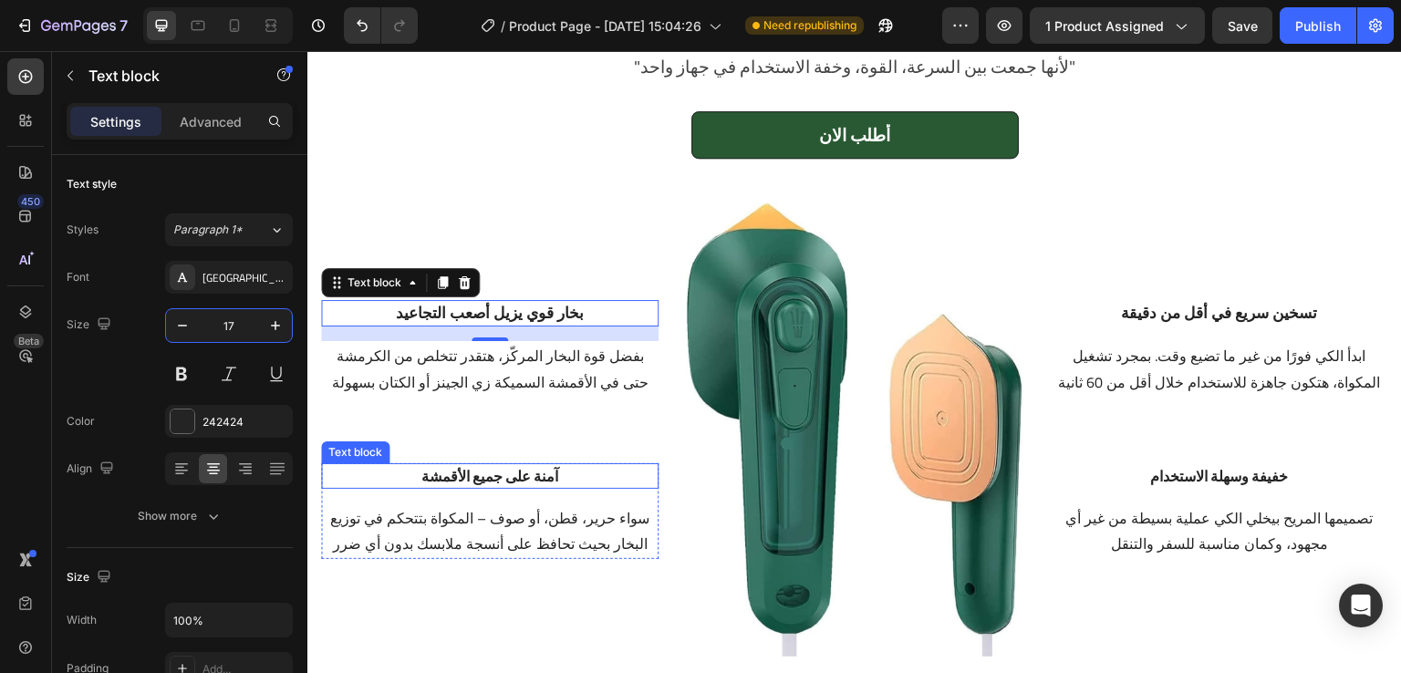
click at [545, 474] on strong "آمنة على جميع الأقمشة" at bounding box center [489, 475] width 137 height 27
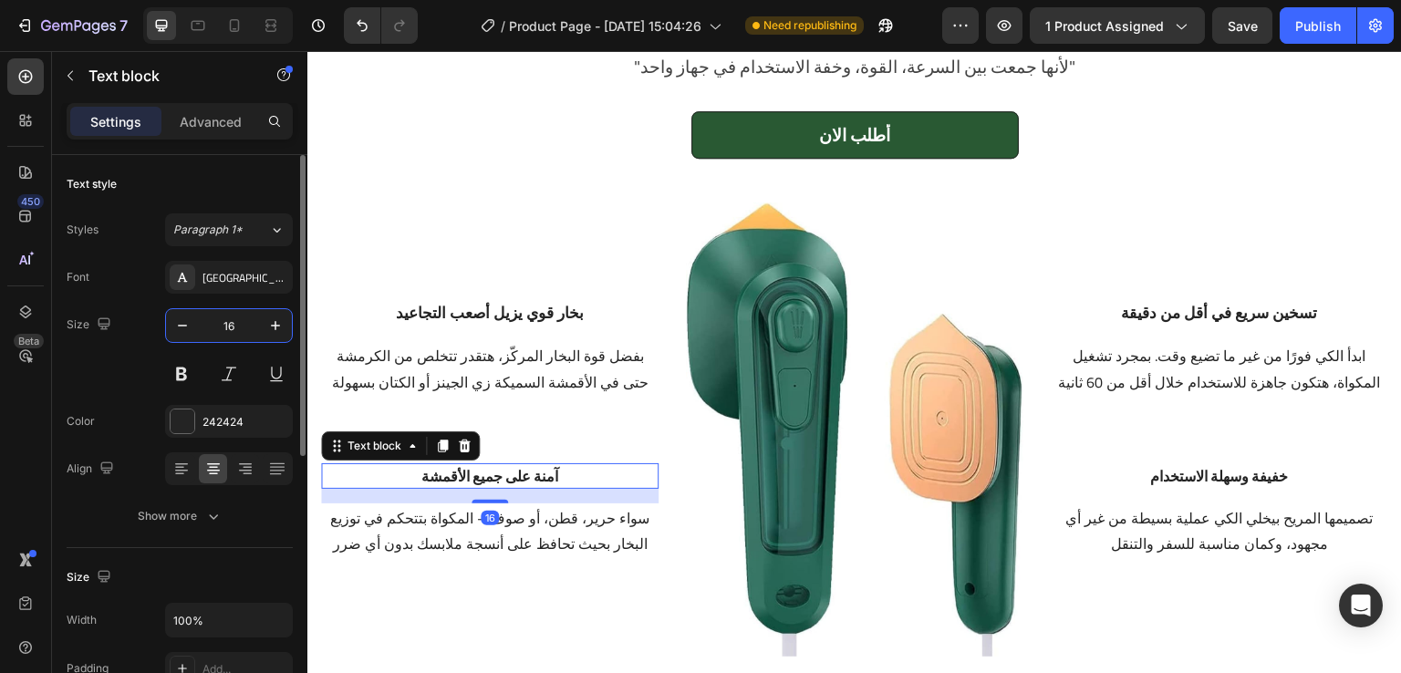
click at [236, 333] on input "16" at bounding box center [229, 325] width 60 height 33
type input "17"
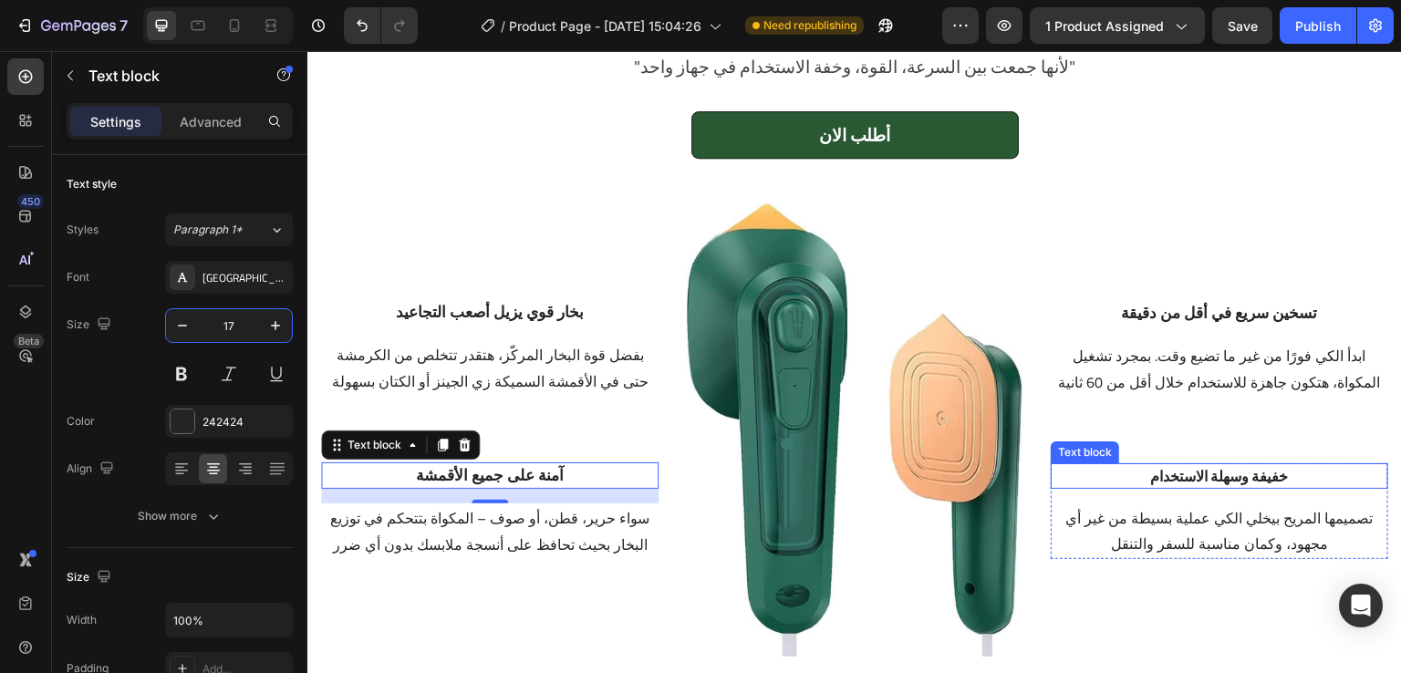
click at [1151, 470] on strong "خفيفة وسهلة الاستخدام" at bounding box center [1220, 475] width 138 height 27
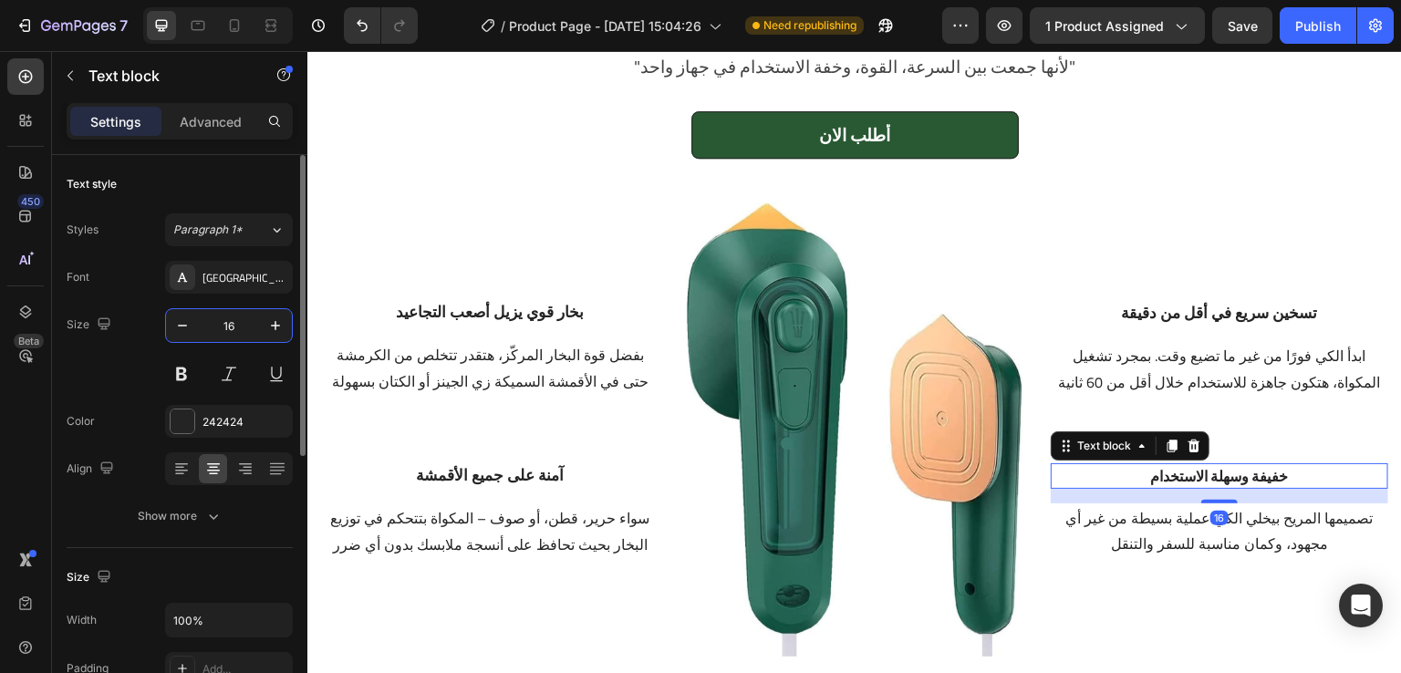
click at [241, 326] on input "16" at bounding box center [229, 325] width 60 height 33
type input "17"
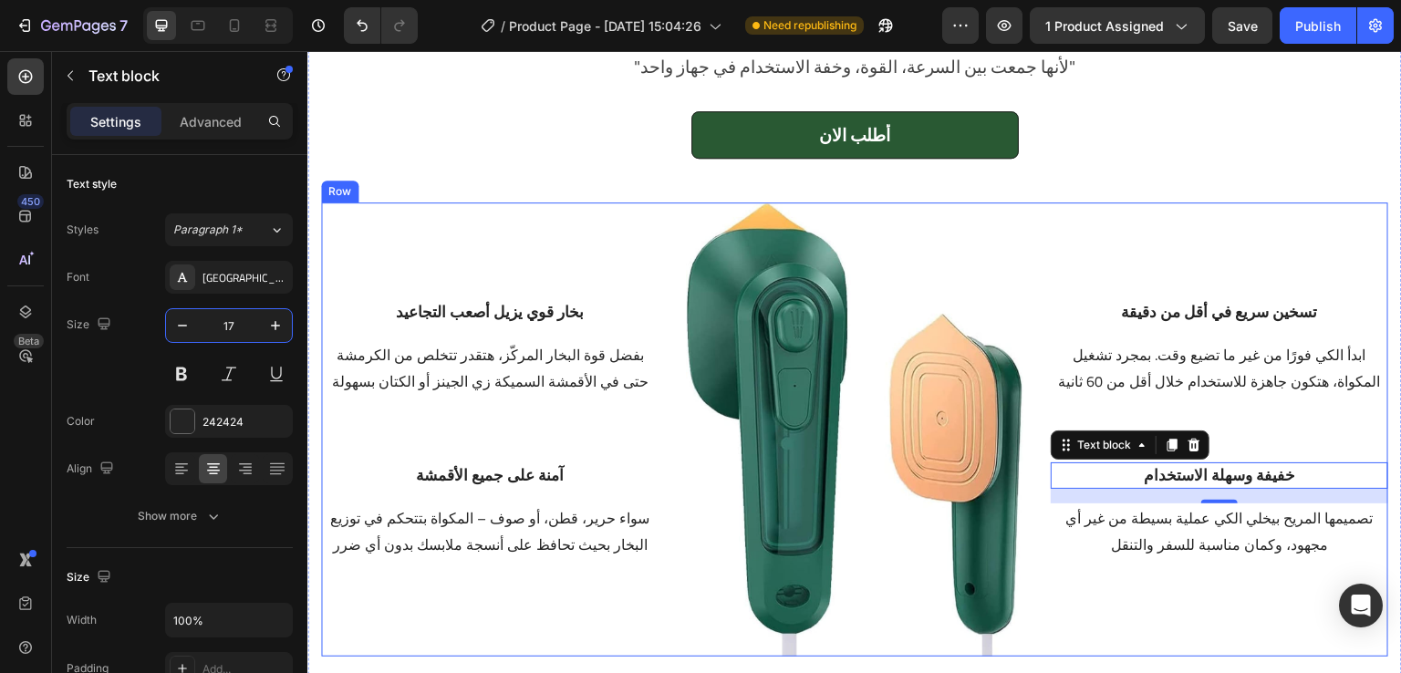
click at [617, 238] on div "بخار قوي يزيل أصعب التجاعيد Text block بفضل قوة البخار المركّز، هتقدر تتخلص من …" at bounding box center [490, 429] width 338 height 453
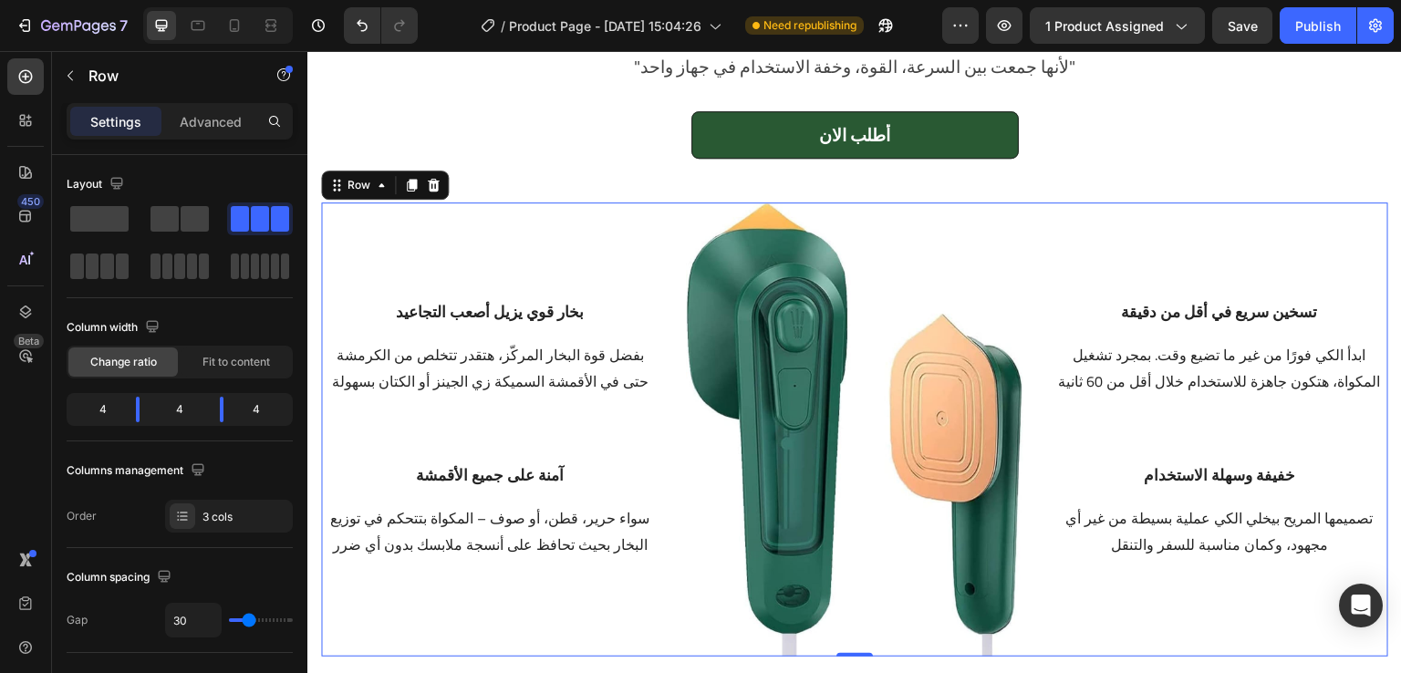
scroll to position [2149, 0]
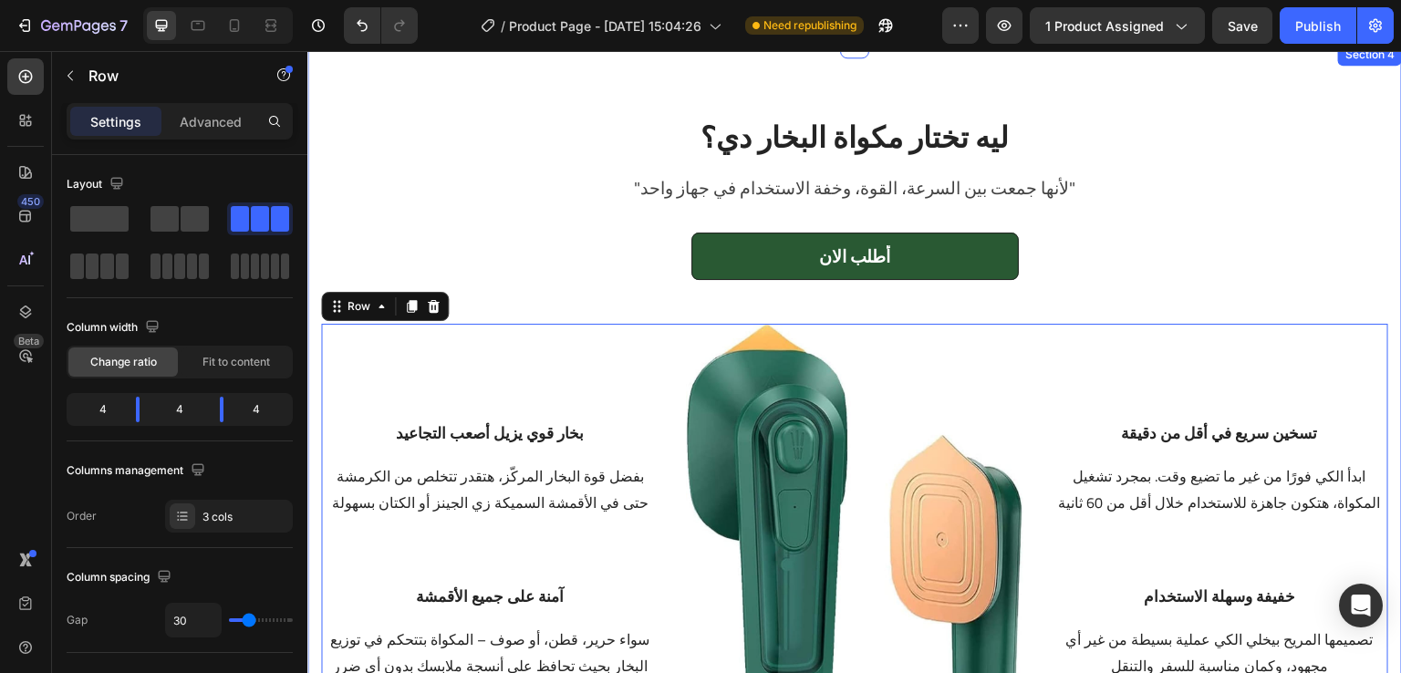
click at [402, 119] on div "ليه تختار مكواة البخار دي؟ Heading "لأنها جمعت بين السرعة، القوة، وخفة الاستخدا…" at bounding box center [854, 447] width 1067 height 660
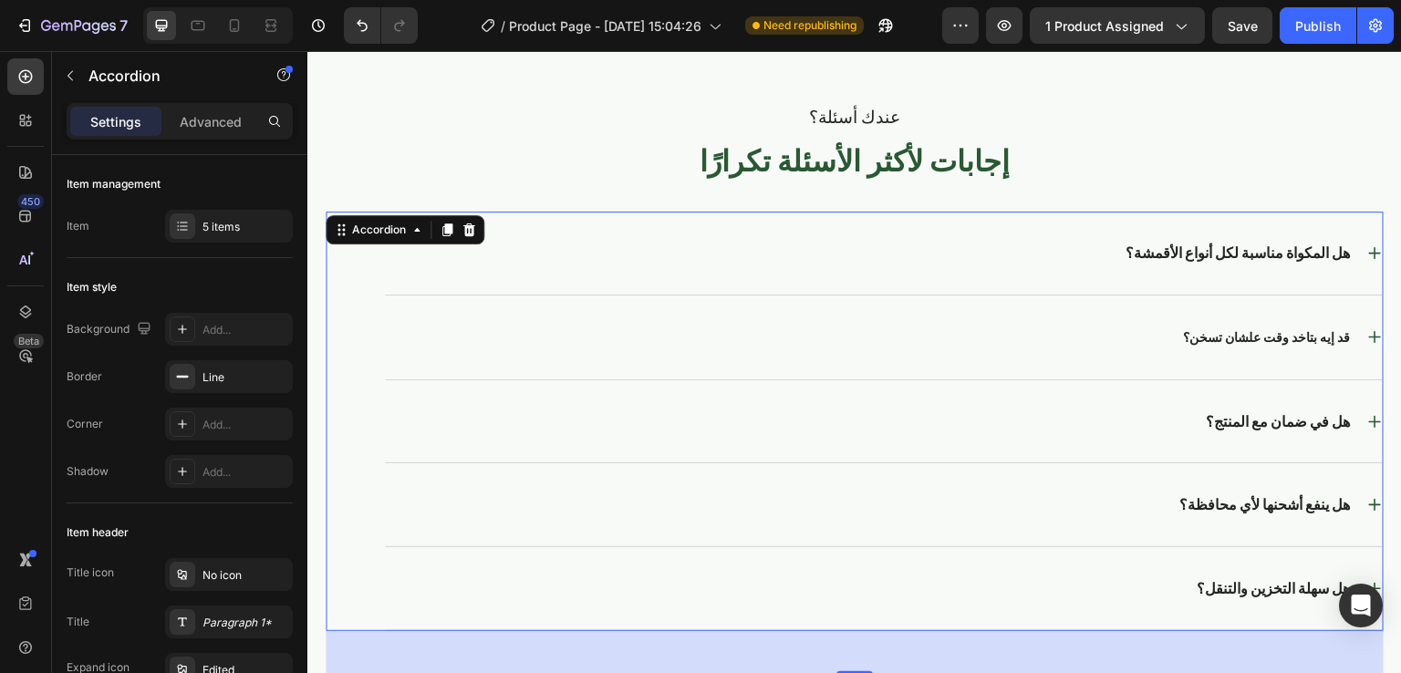
scroll to position [3993, 0]
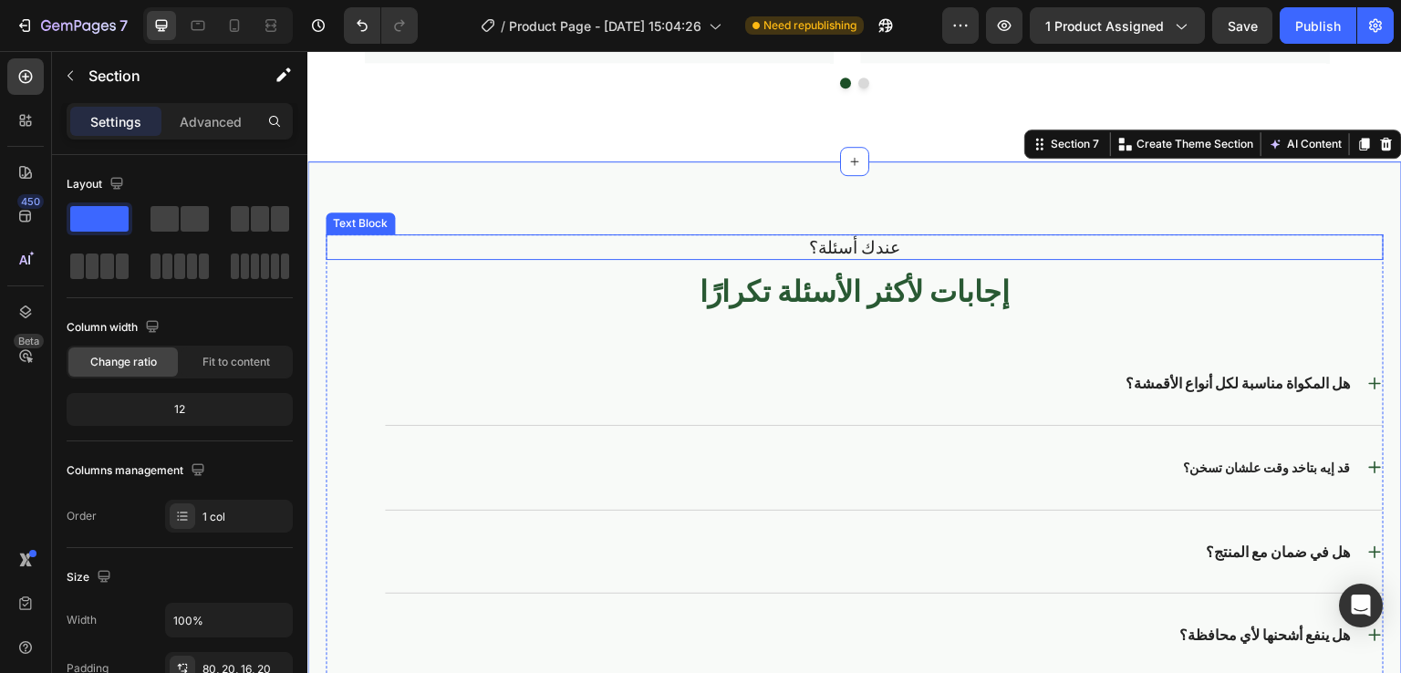
click at [574, 258] on div "عندك أسئلة؟" at bounding box center [855, 247] width 1058 height 26
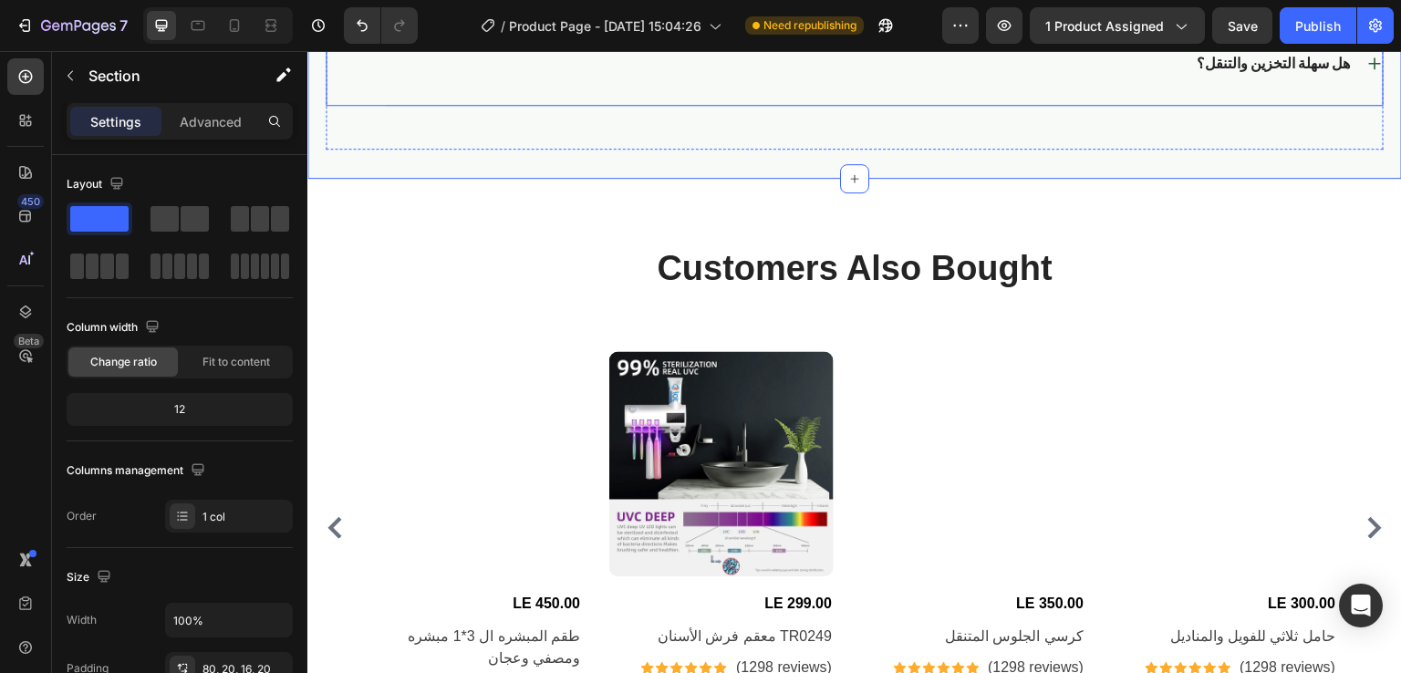
scroll to position [4638, 0]
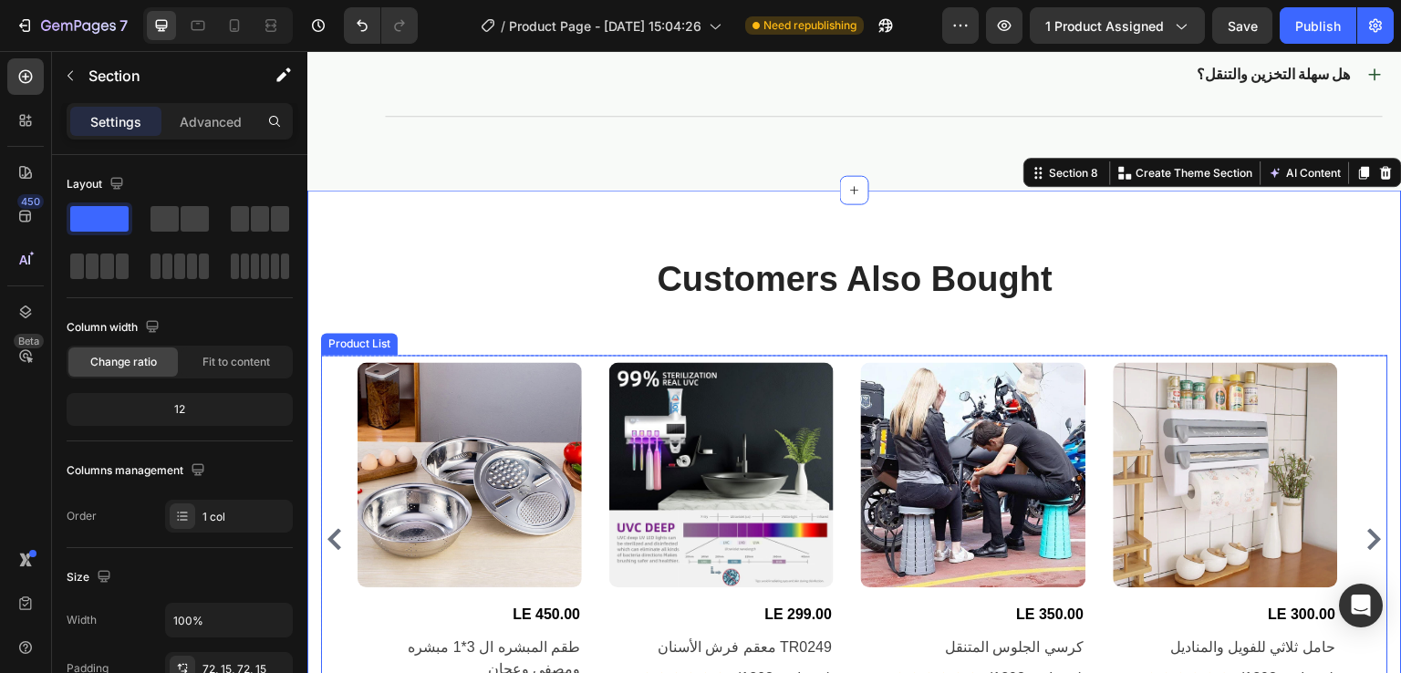
click at [588, 412] on div "Product Images LE 450.00 (P) Price (P) Price طقم المبشره ال 3*1 مبشره ومصفي وعج…" at bounding box center [855, 538] width 994 height 353
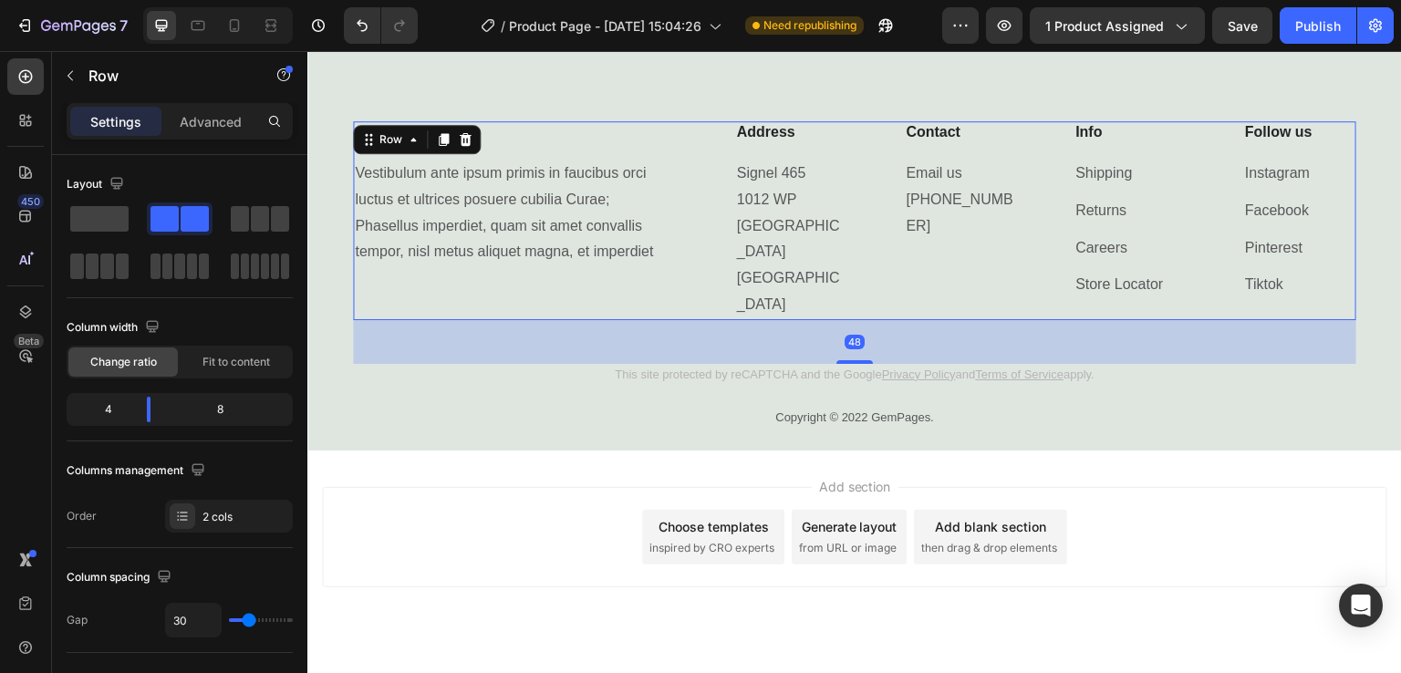
scroll to position [5167, 0]
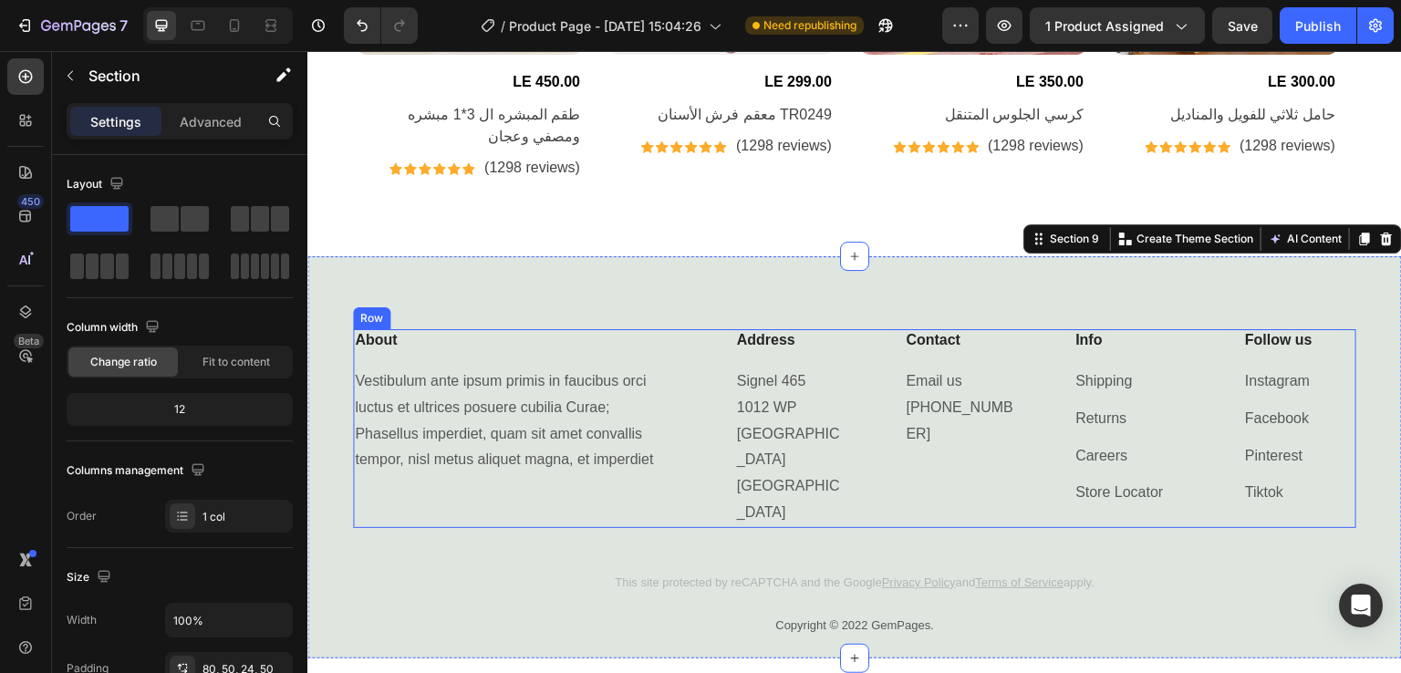
click at [685, 367] on div "About Heading Vestibulum ante ipsum primis in faucibus orci luctus et ultrices …" at bounding box center [854, 428] width 1003 height 199
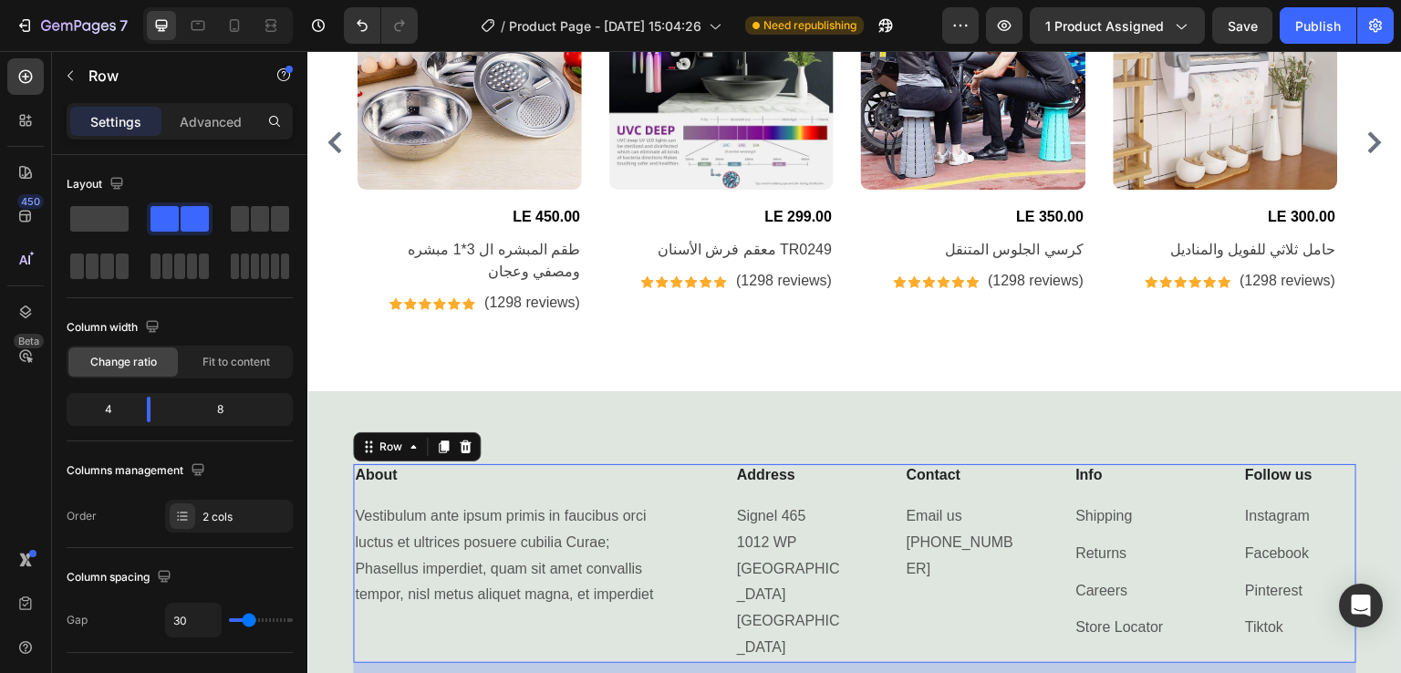
scroll to position [5032, 0]
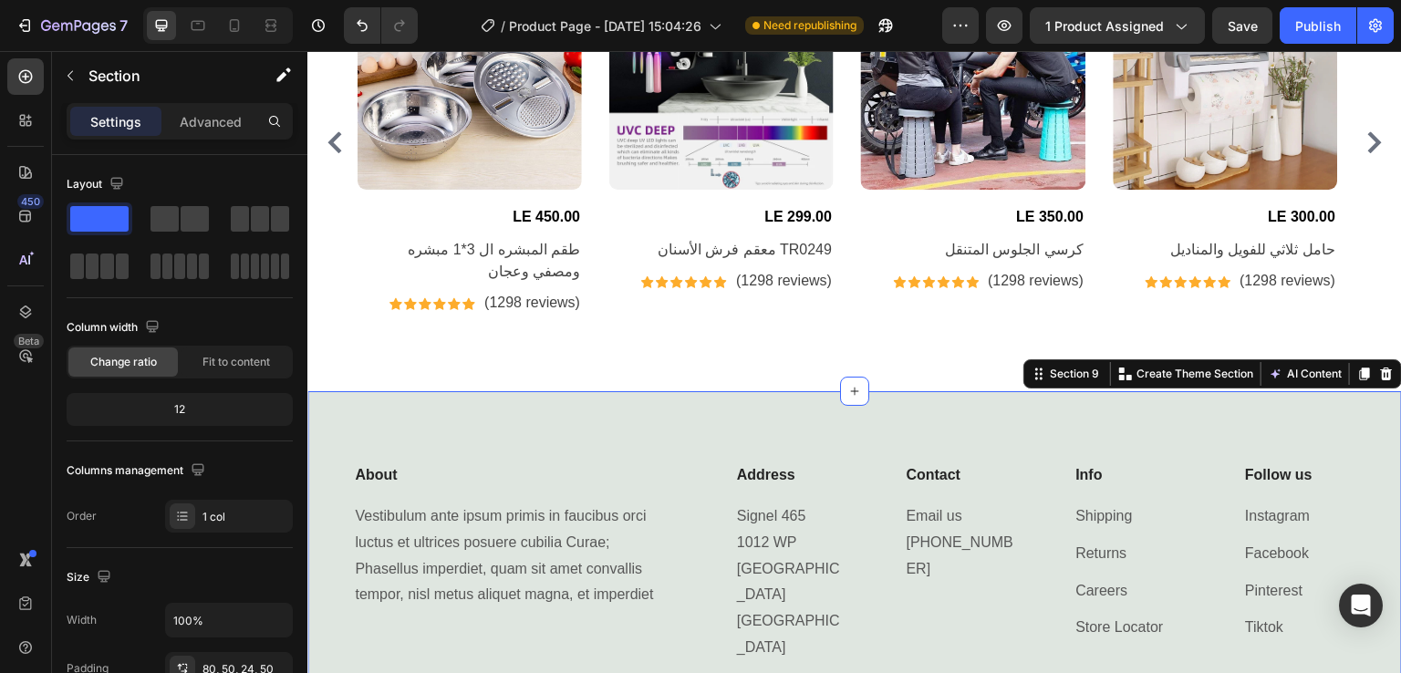
click at [635, 420] on div "About Heading Vestibulum ante ipsum primis in faucibus orci luctus et ultrices …" at bounding box center [854, 592] width 1095 height 402
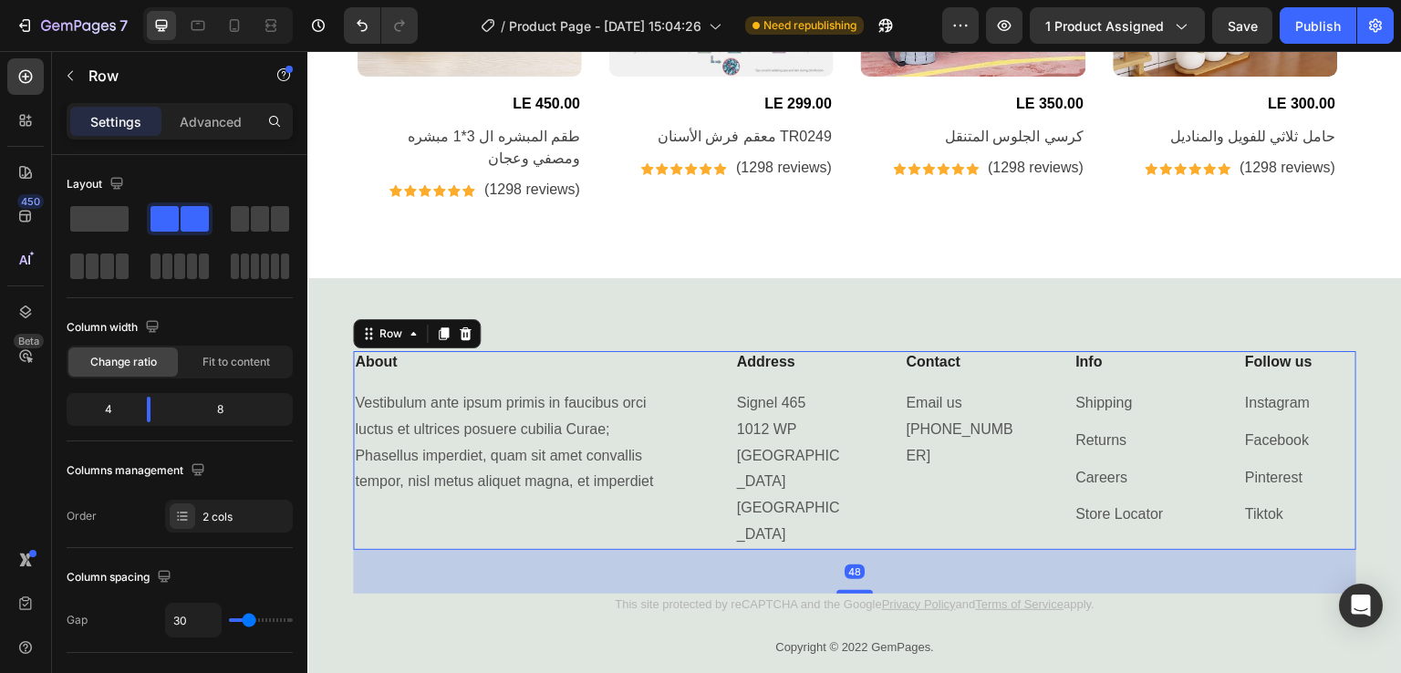
scroll to position [5144, 0]
click at [674, 296] on div "About Heading Vestibulum ante ipsum primis in faucibus orci luctus et ultrices …" at bounding box center [854, 480] width 1095 height 402
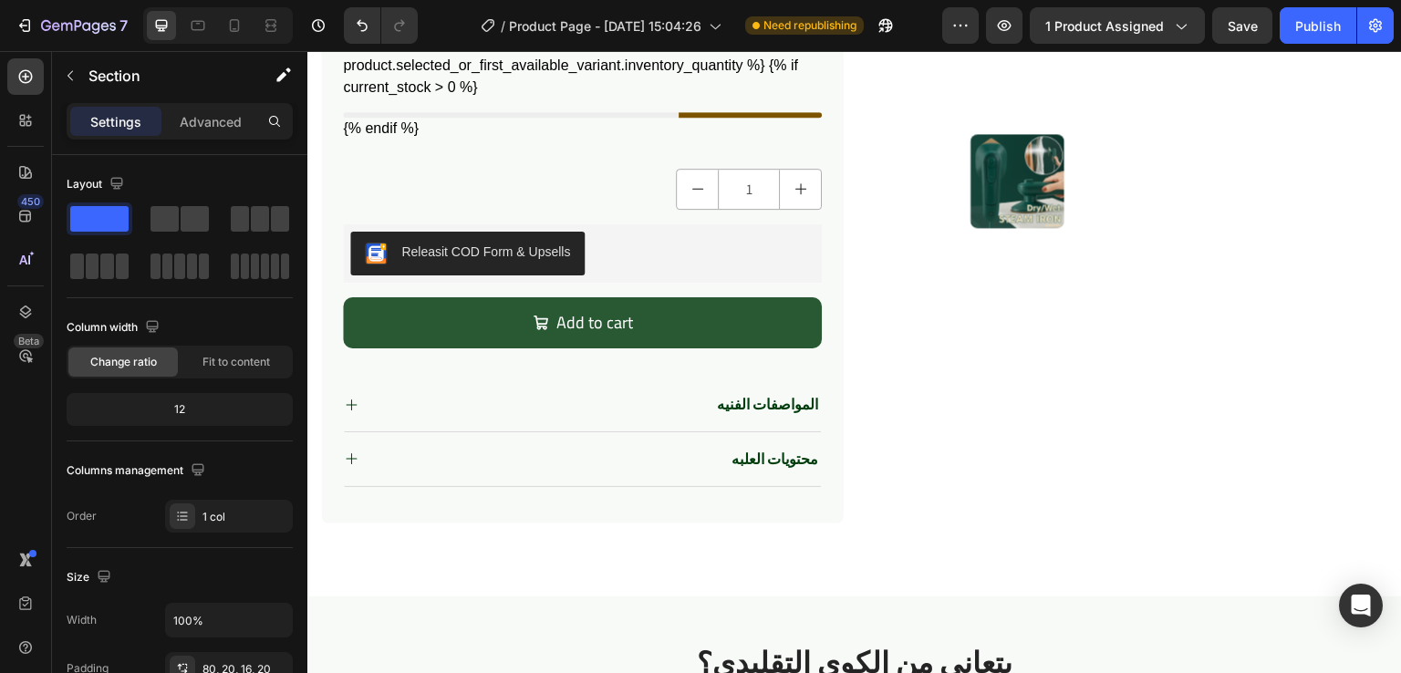
scroll to position [535, 0]
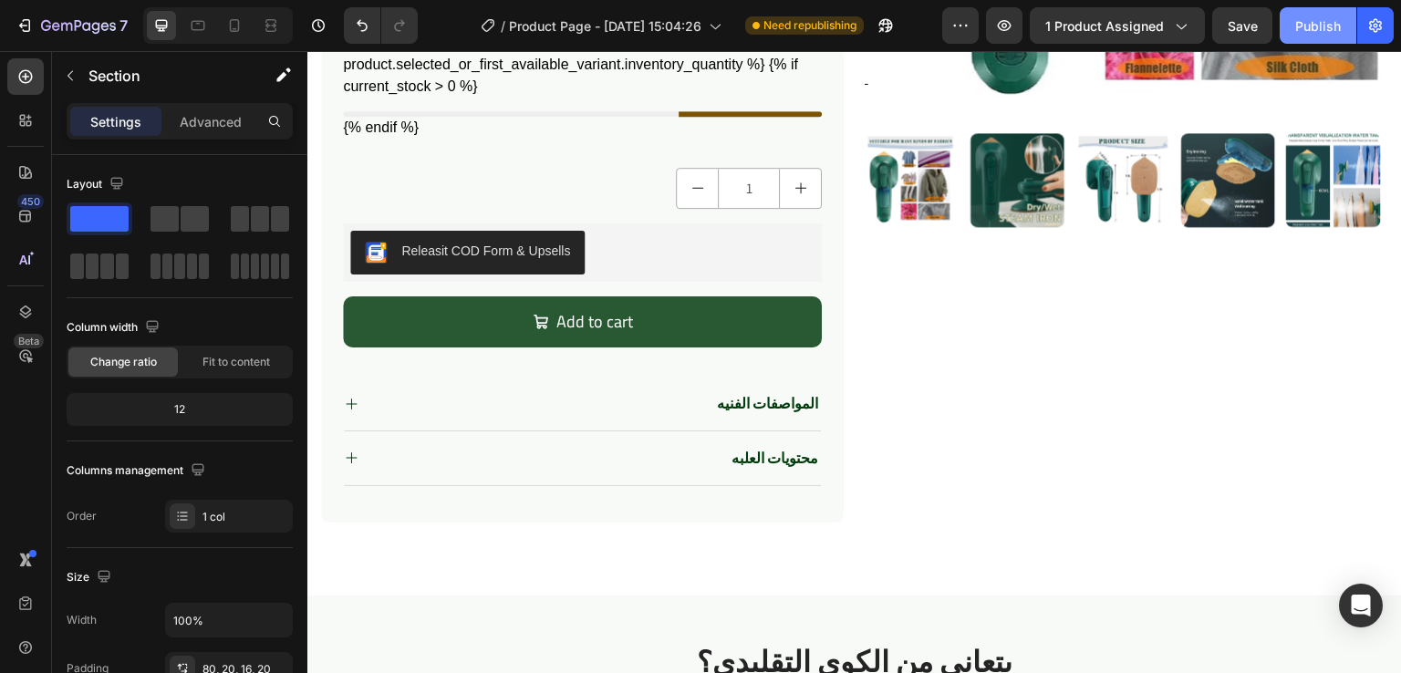
click at [1307, 31] on div "Publish" at bounding box center [1318, 25] width 46 height 19
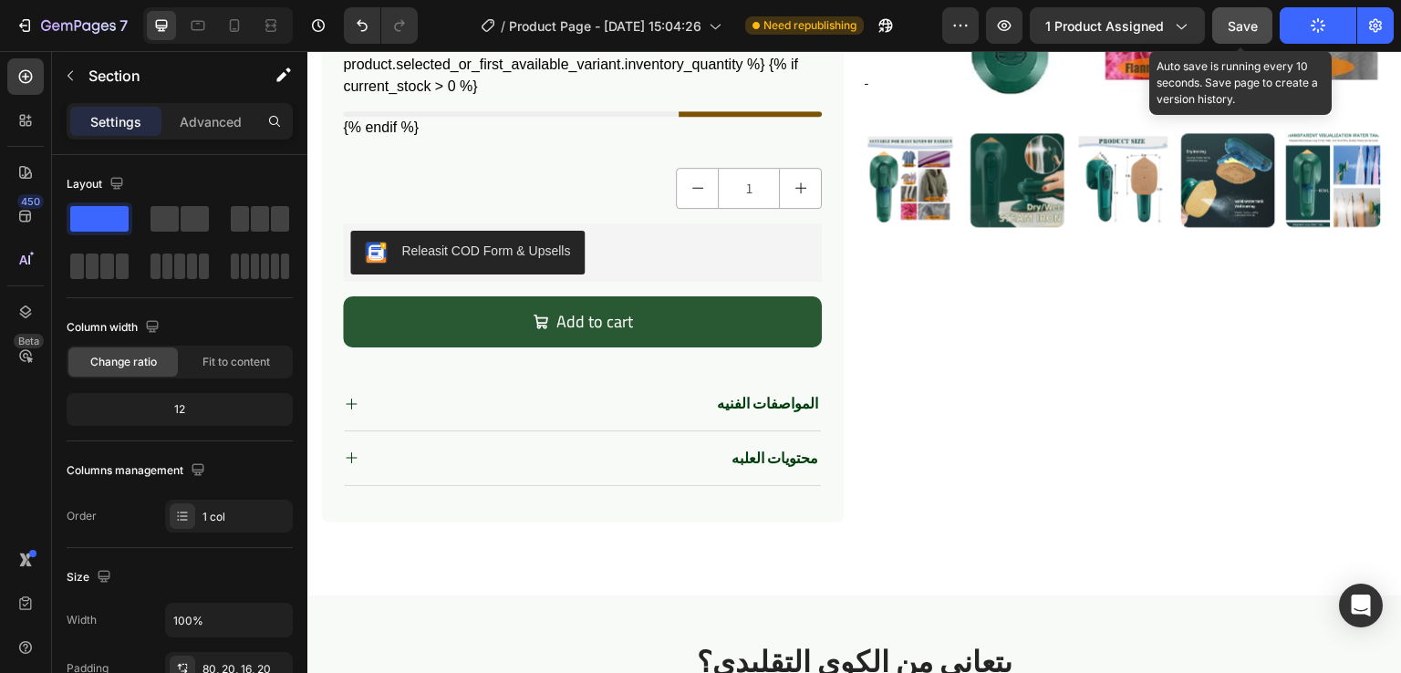
click at [1251, 26] on span "Save" at bounding box center [1243, 26] width 30 height 16
